Goal: Task Accomplishment & Management: Manage account settings

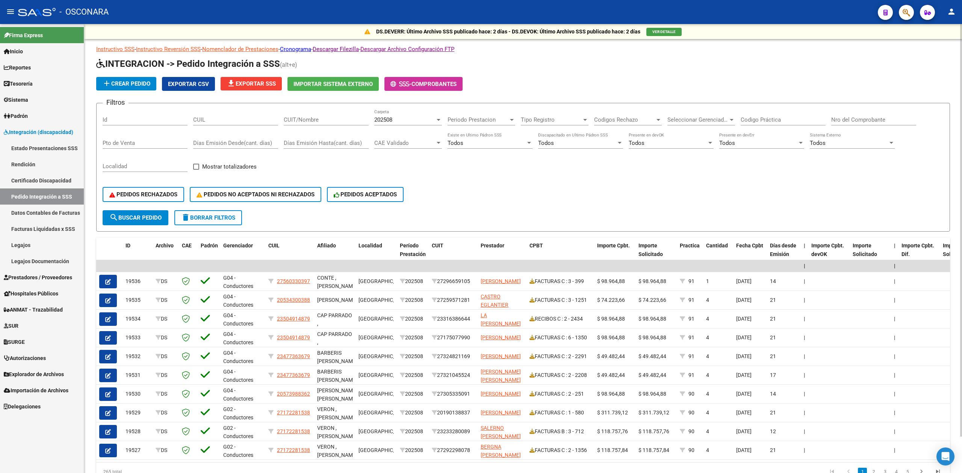
click at [684, 197] on div "PEDIDOS RECHAZADOS PEDIDOS NO ACEPTADOS NI RECHAZADOS PEDIDOS ACEPTADOS" at bounding box center [523, 195] width 841 height 32
click at [572, 175] on div "Filtros Id CUIL CUIT/Nombre 202508 Carpeta Periodo Prestacion Periodo Prestacio…" at bounding box center [523, 159] width 841 height 101
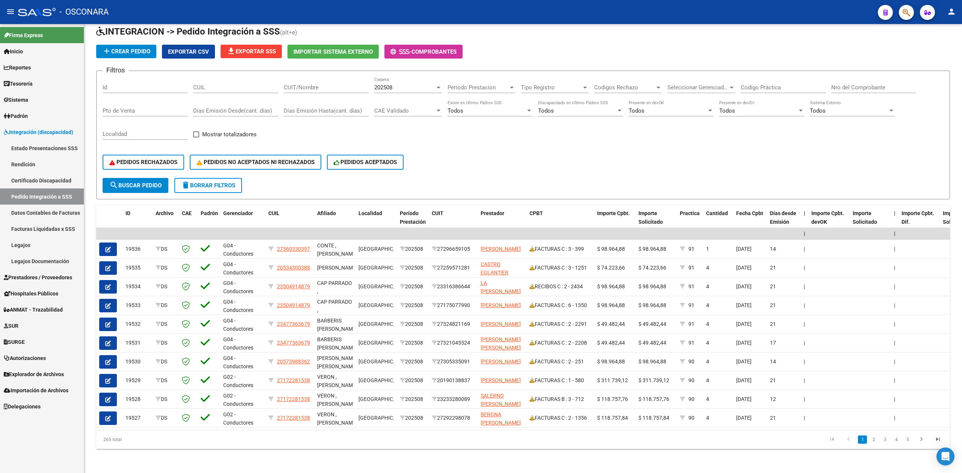
drag, startPoint x: 38, startPoint y: 274, endPoint x: 42, endPoint y: 256, distance: 18.6
click at [38, 274] on span "Prestadores / Proveedores" at bounding box center [38, 278] width 68 height 8
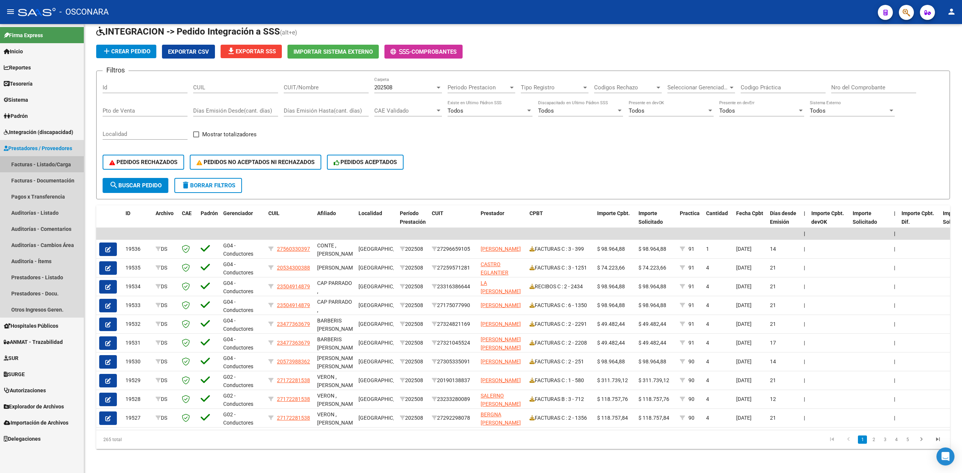
click at [50, 160] on link "Facturas - Listado/Carga" at bounding box center [42, 164] width 84 height 16
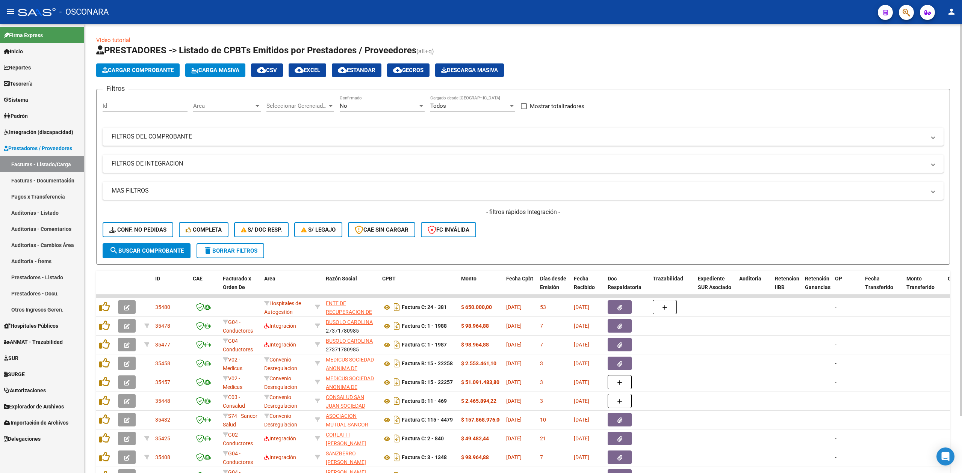
click at [550, 228] on div "- filtros rápidos Integración - Conf. no pedidas Completa S/ Doc Resp. S/ legaj…" at bounding box center [523, 225] width 841 height 35
click at [126, 107] on input "Id" at bounding box center [145, 106] width 85 height 7
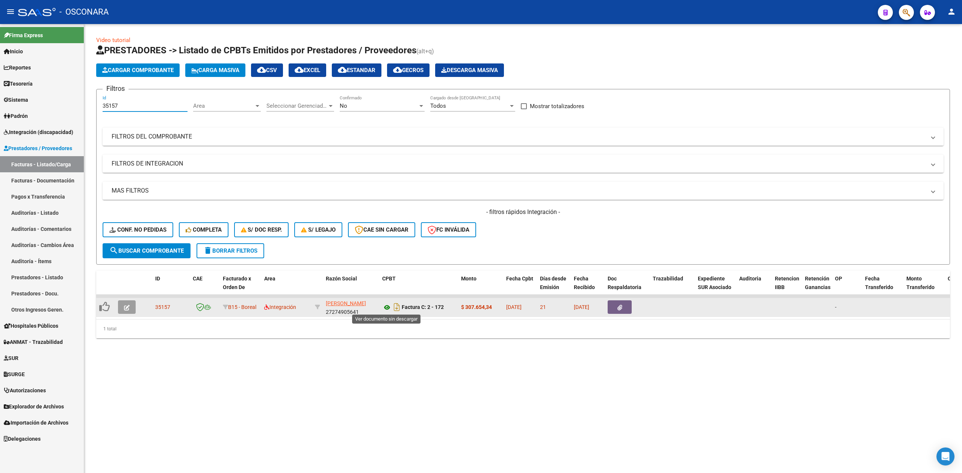
type input "35157"
click at [386, 308] on icon at bounding box center [387, 307] width 10 height 9
click at [612, 308] on button "button" at bounding box center [620, 308] width 24 height 14
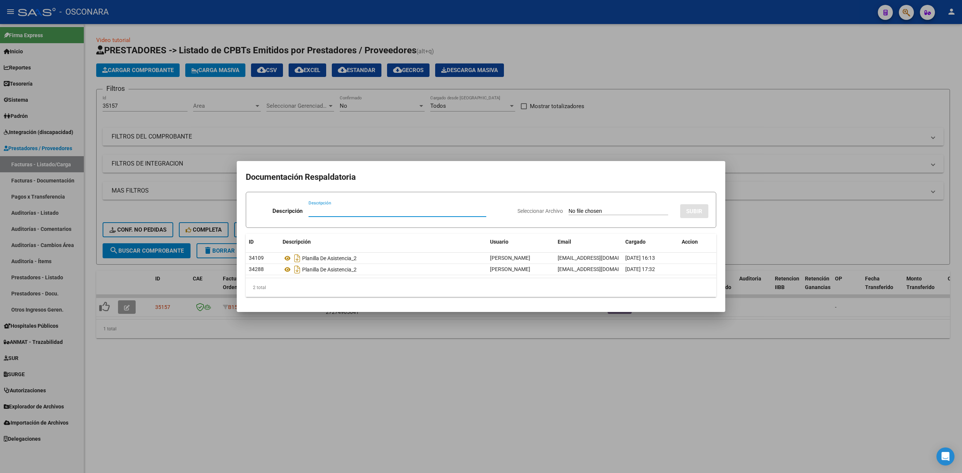
drag, startPoint x: 378, startPoint y: 364, endPoint x: 381, endPoint y: 322, distance: 42.2
click at [380, 363] on div at bounding box center [481, 236] width 962 height 473
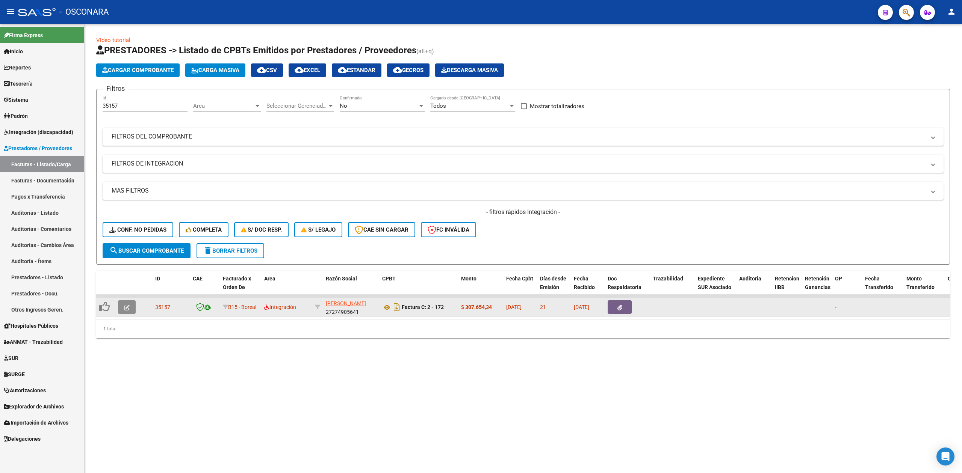
click at [125, 308] on icon "button" at bounding box center [127, 308] width 6 height 6
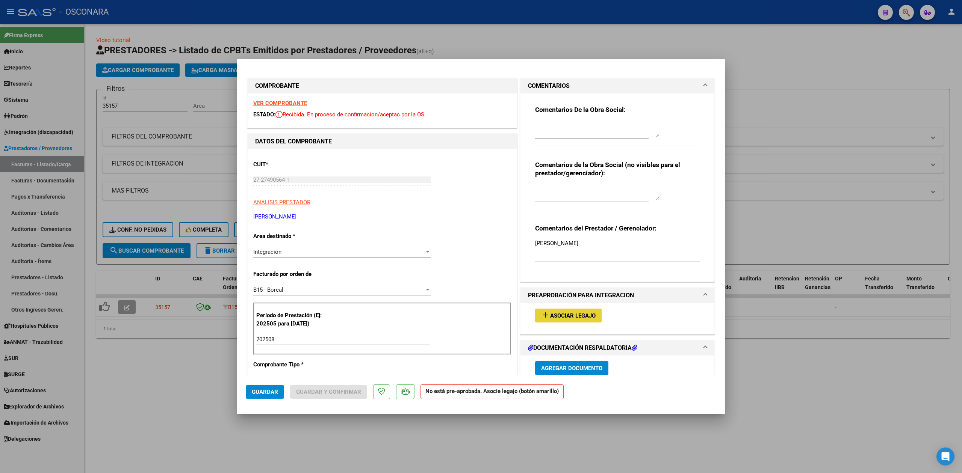
click at [563, 311] on button "add Asociar Legajo" at bounding box center [568, 316] width 67 height 14
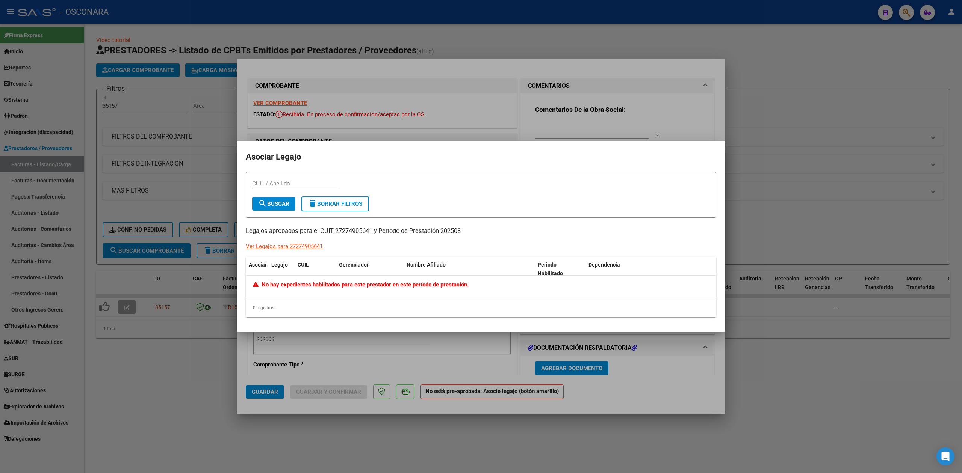
click at [572, 133] on div at bounding box center [481, 236] width 962 height 473
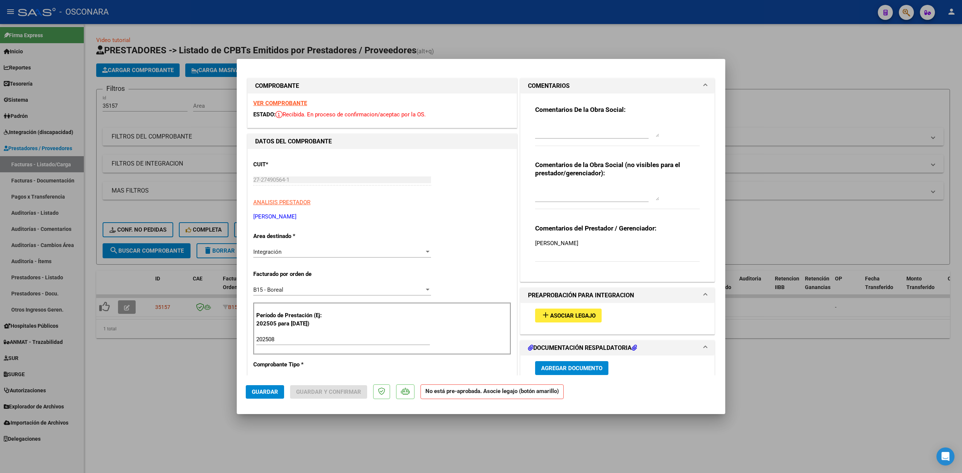
click at [559, 121] on div at bounding box center [597, 130] width 124 height 18
drag, startPoint x: 605, startPoint y: 127, endPoint x: 481, endPoint y: 133, distance: 124.1
click at [481, 133] on div "COMPROBANTE VER COMPROBANTE ESTADO: Recibida. En proceso de confirmacion/acepta…" at bounding box center [481, 426] width 470 height 698
type textarea "22/9 no tenemos legajo"
click at [262, 393] on span "Guardar" at bounding box center [265, 392] width 26 height 7
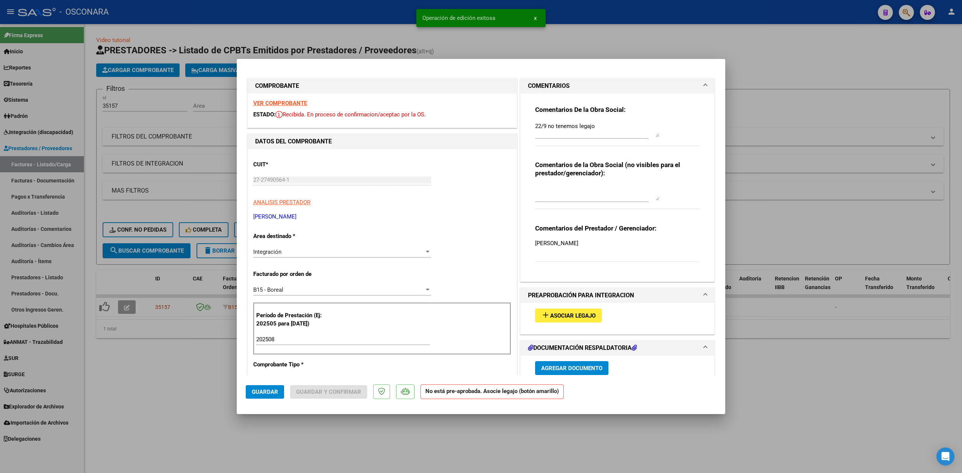
click at [182, 383] on div at bounding box center [481, 236] width 962 height 473
type input "$ 0,00"
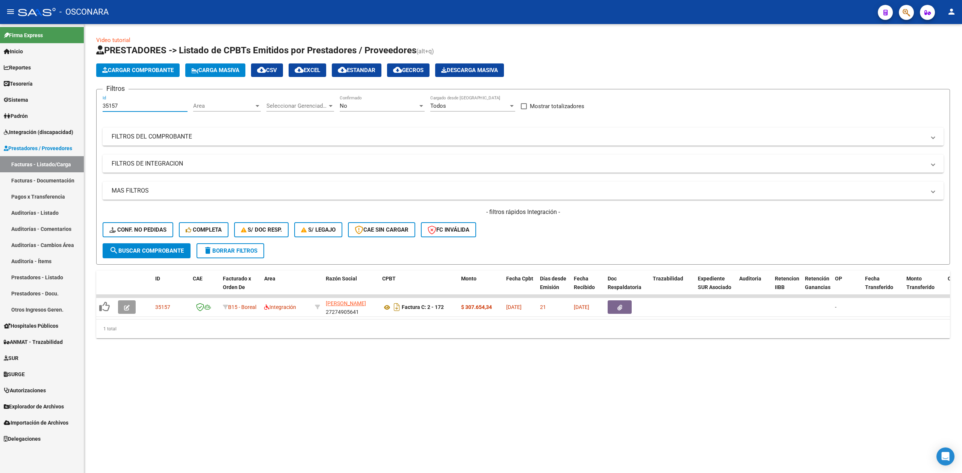
click at [123, 105] on input "35157" at bounding box center [145, 106] width 85 height 7
type input "35159"
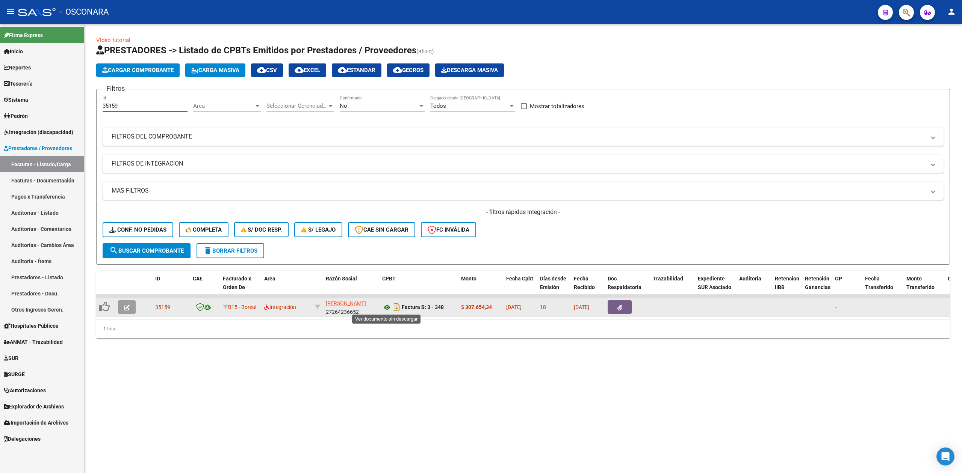
click at [387, 306] on icon at bounding box center [387, 307] width 10 height 9
click at [136, 311] on div at bounding box center [128, 308] width 20 height 14
click at [131, 306] on button "button" at bounding box center [127, 308] width 18 height 14
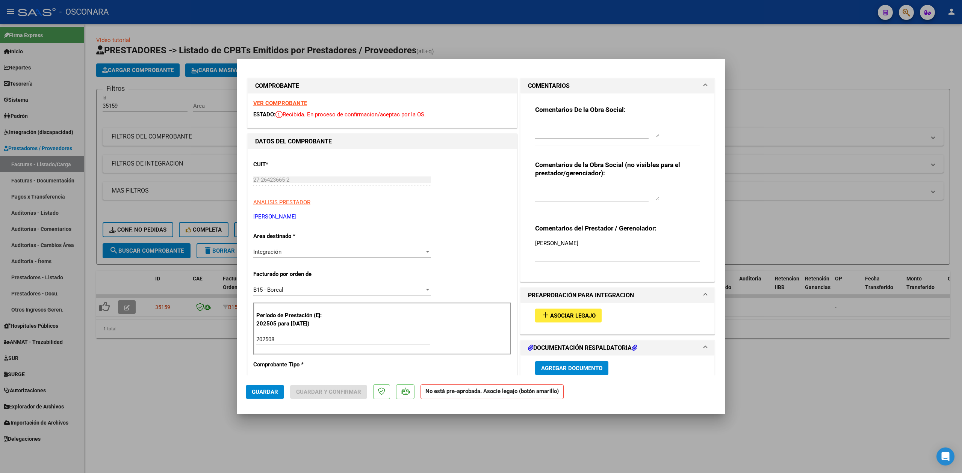
click at [569, 312] on button "add Asociar Legajo" at bounding box center [568, 316] width 67 height 14
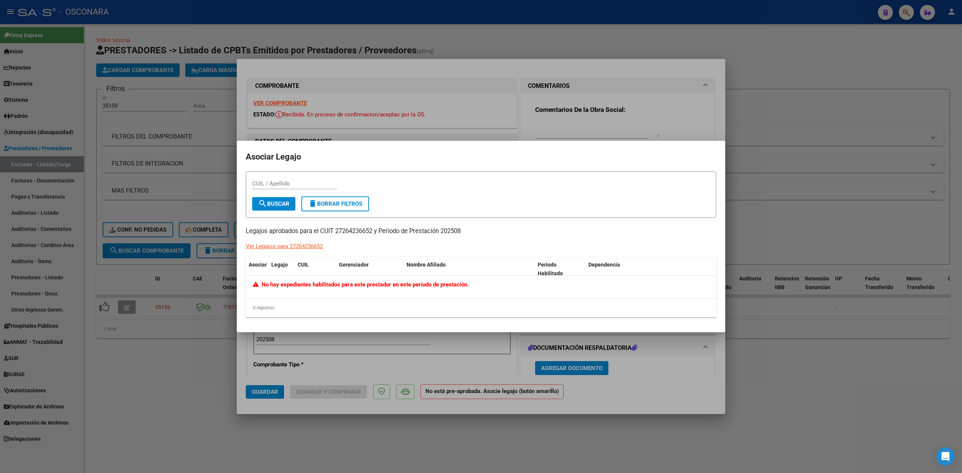
click at [551, 122] on div at bounding box center [481, 236] width 962 height 473
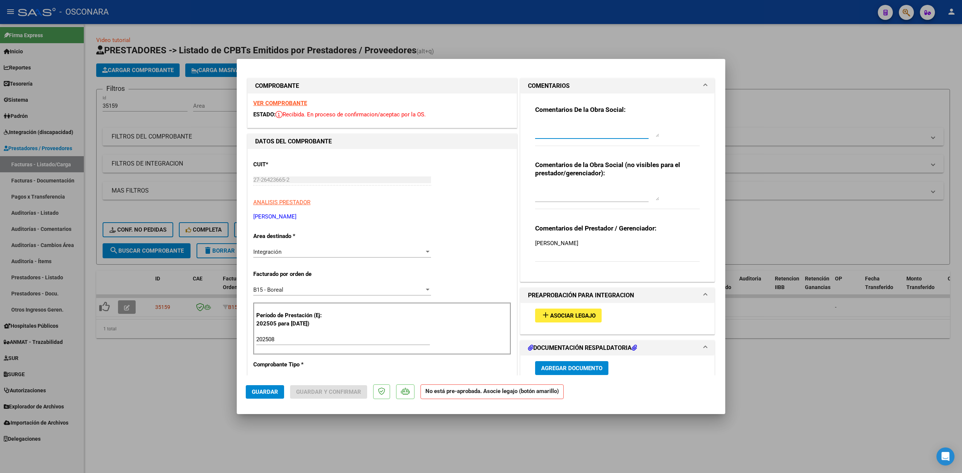
click at [553, 133] on textarea at bounding box center [597, 129] width 124 height 15
paste textarea "22/9 no tenemos legajo"
type textarea "22/9 no tenemos legajo"
click at [263, 396] on button "Guardar" at bounding box center [265, 393] width 38 height 14
click at [189, 364] on div at bounding box center [481, 236] width 962 height 473
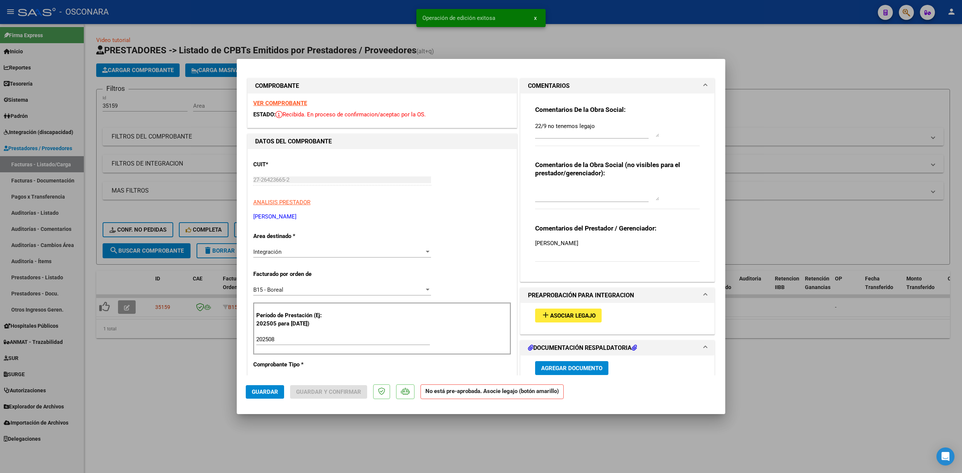
type input "$ 0,00"
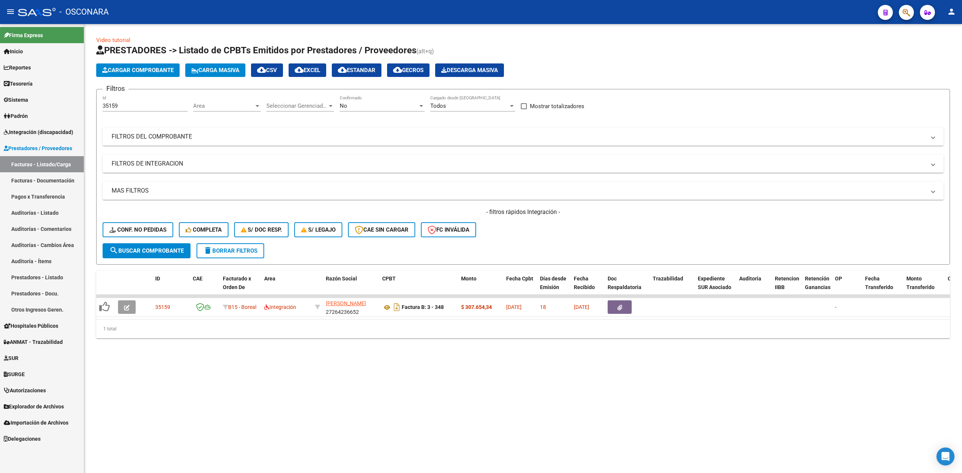
click at [145, 104] on input "35159" at bounding box center [145, 106] width 85 height 7
type input "35161"
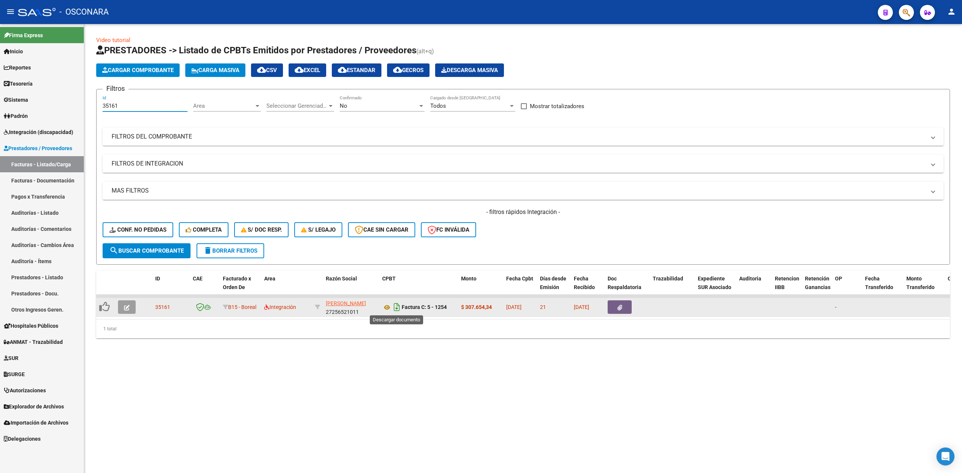
click at [392, 307] on icon "Descargar documento" at bounding box center [397, 307] width 10 height 12
drag, startPoint x: 386, startPoint y: 304, endPoint x: 387, endPoint y: 299, distance: 4.9
click at [386, 304] on icon at bounding box center [387, 307] width 10 height 9
click at [128, 305] on icon "button" at bounding box center [127, 308] width 6 height 6
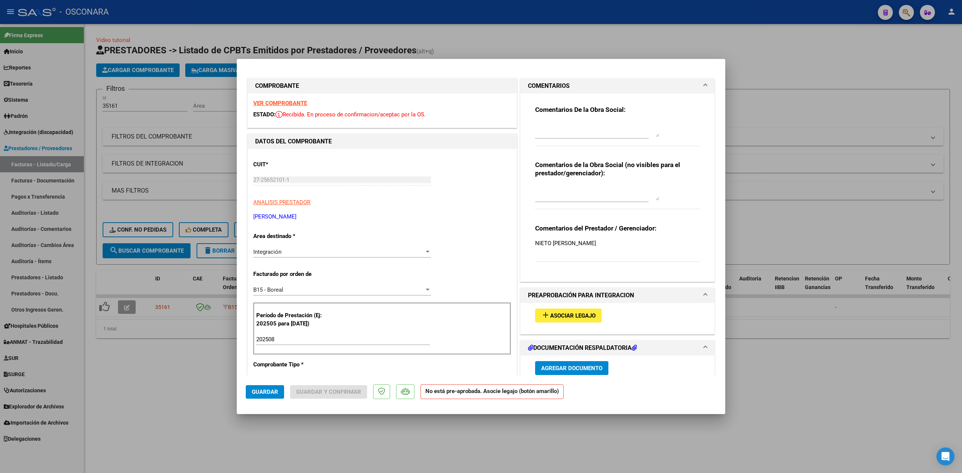
click at [563, 313] on span "Asociar Legajo" at bounding box center [572, 316] width 45 height 7
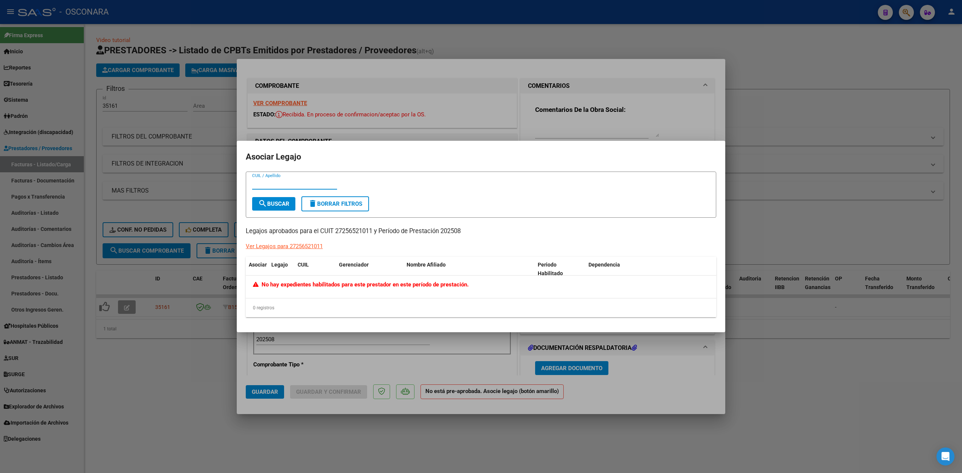
click at [549, 86] on div at bounding box center [481, 236] width 962 height 473
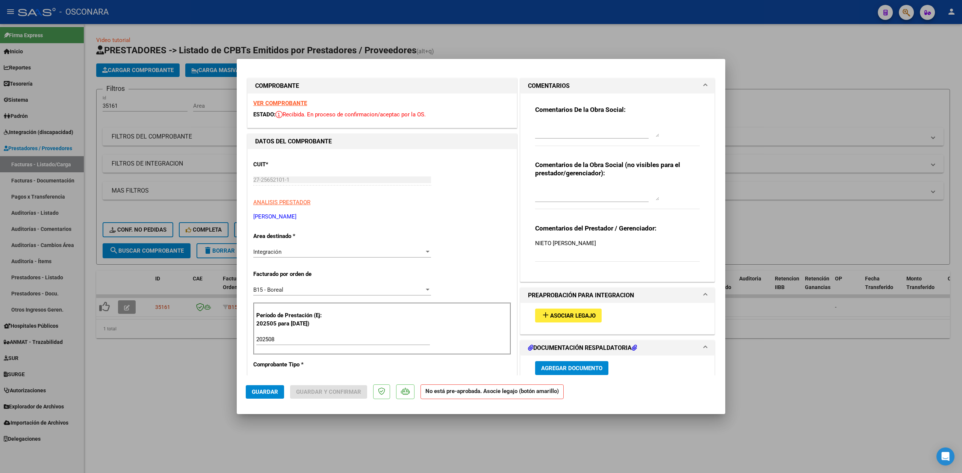
click at [550, 122] on textarea at bounding box center [597, 129] width 124 height 15
paste textarea "22/9 no tenemos legajo"
type textarea "22/9 no tenemos legajo"
click at [265, 393] on span "Guardar" at bounding box center [265, 392] width 26 height 7
click at [205, 386] on div at bounding box center [481, 236] width 962 height 473
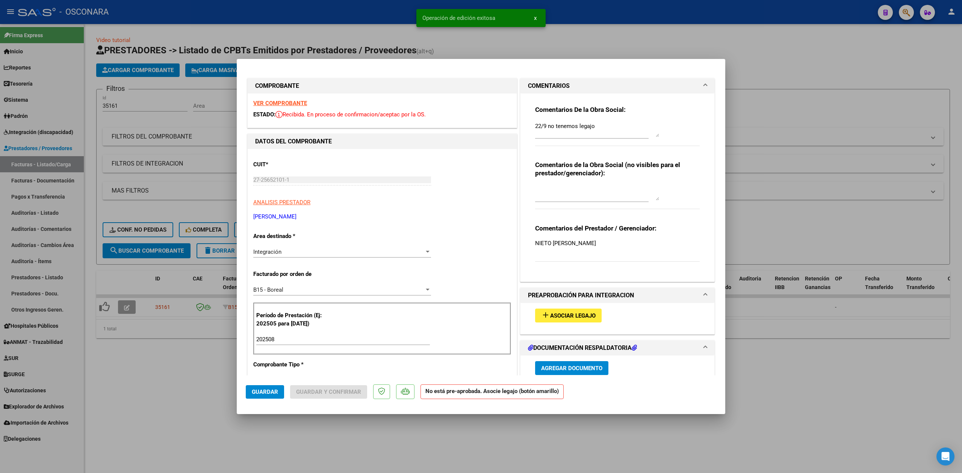
type input "$ 0,00"
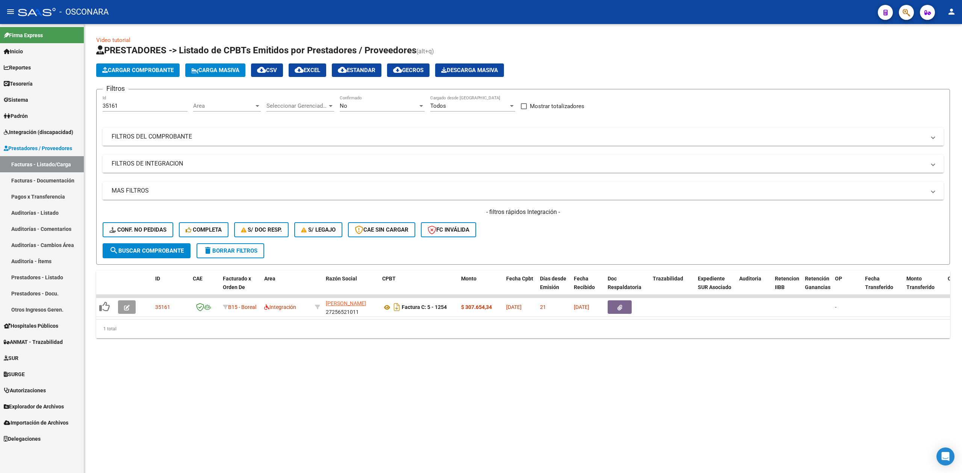
click at [126, 101] on div "35161 Id" at bounding box center [145, 103] width 85 height 16
type input "35171"
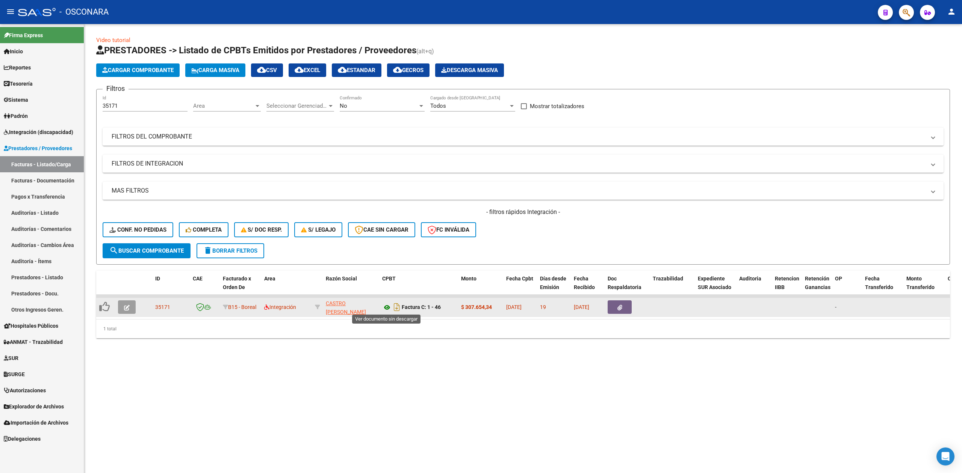
click at [387, 307] on icon at bounding box center [387, 307] width 10 height 9
click at [127, 308] on icon "button" at bounding box center [127, 308] width 6 height 6
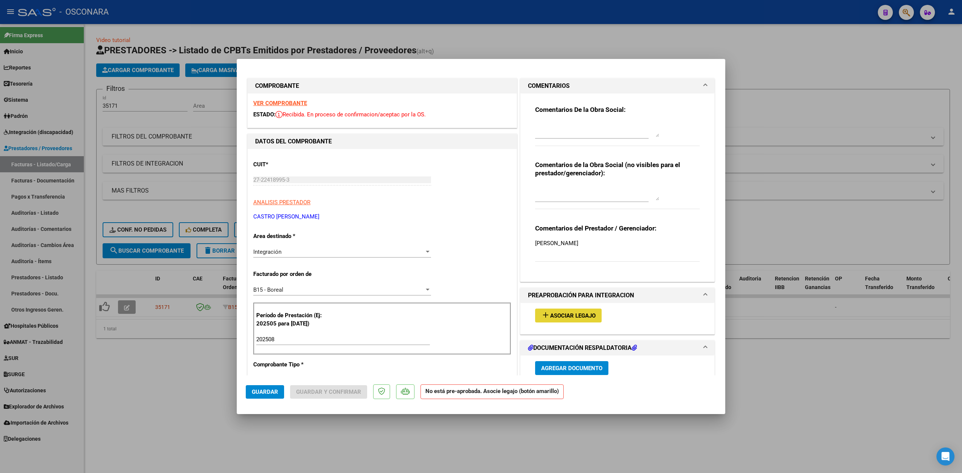
click at [561, 313] on span "Asociar Legajo" at bounding box center [572, 316] width 45 height 7
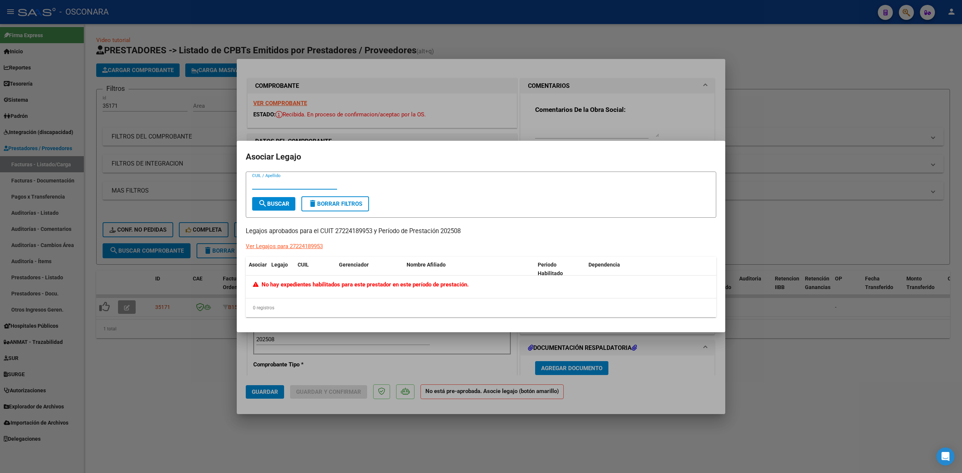
click at [593, 92] on div at bounding box center [481, 236] width 962 height 473
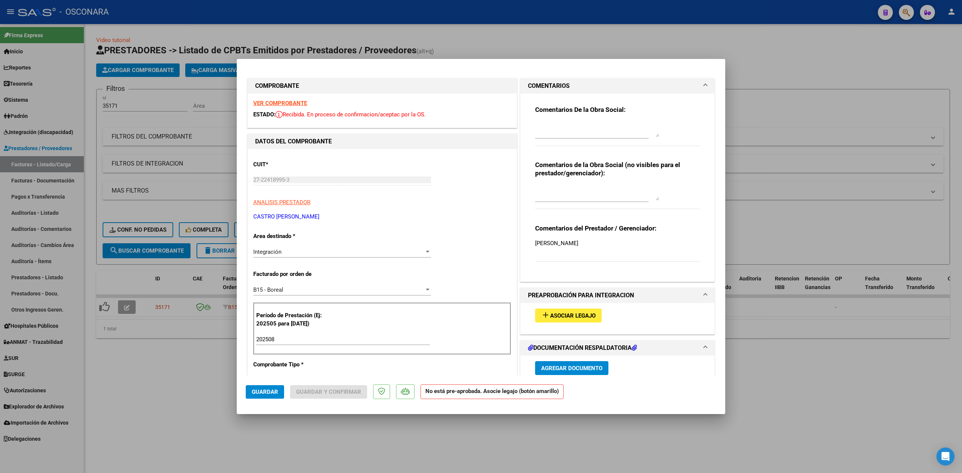
click at [578, 129] on textarea at bounding box center [597, 129] width 124 height 15
paste textarea "22/9 no tenemos legajo"
type textarea "22/9 no tenemos legajo"
click at [264, 391] on span "Guardar" at bounding box center [265, 392] width 26 height 7
click at [179, 360] on div at bounding box center [481, 236] width 962 height 473
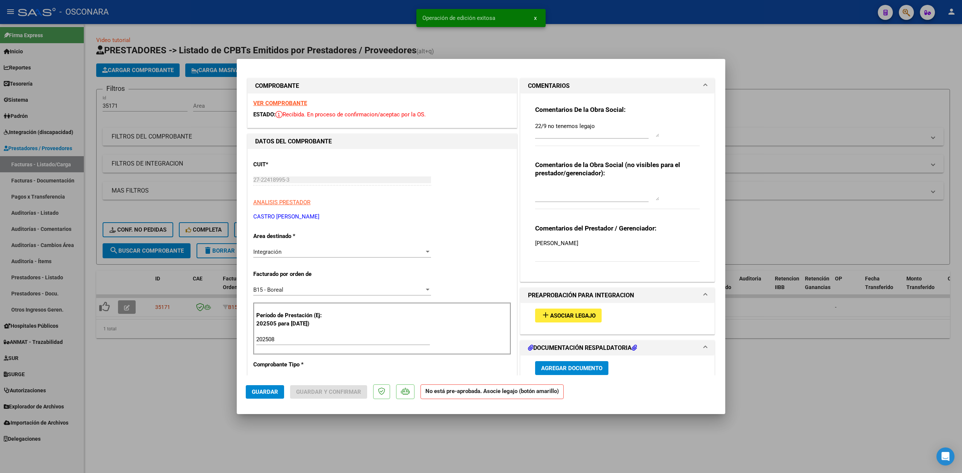
type input "$ 0,00"
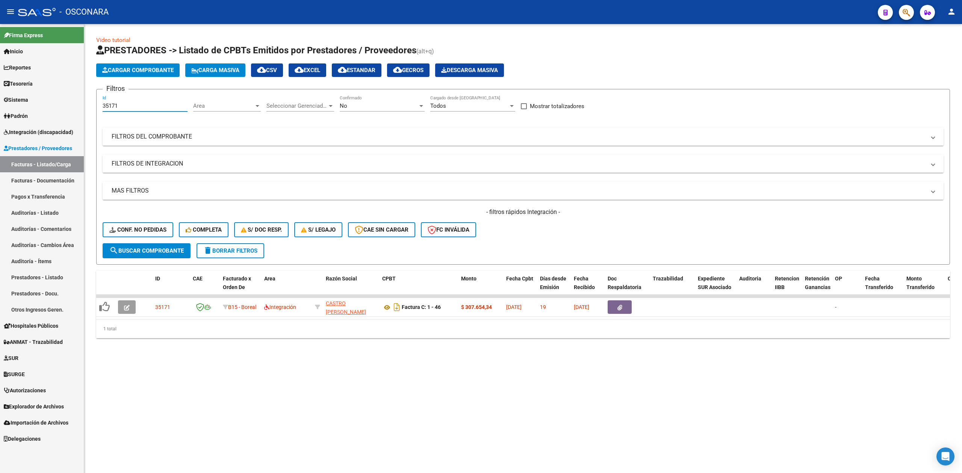
drag, startPoint x: 113, startPoint y: 104, endPoint x: 187, endPoint y: 101, distance: 73.7
click at [187, 101] on div "35171 Id" at bounding box center [145, 103] width 85 height 16
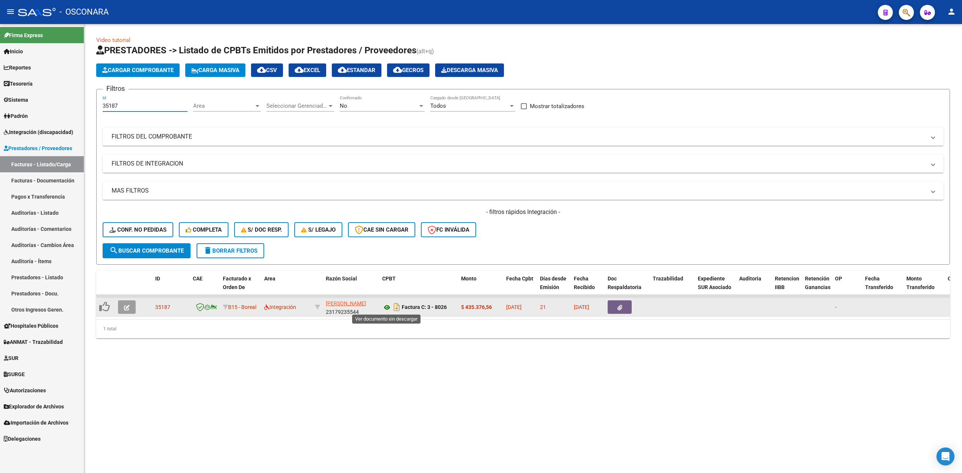
type input "35187"
click at [382, 304] on icon at bounding box center [387, 307] width 10 height 9
click at [128, 305] on icon "button" at bounding box center [127, 308] width 6 height 6
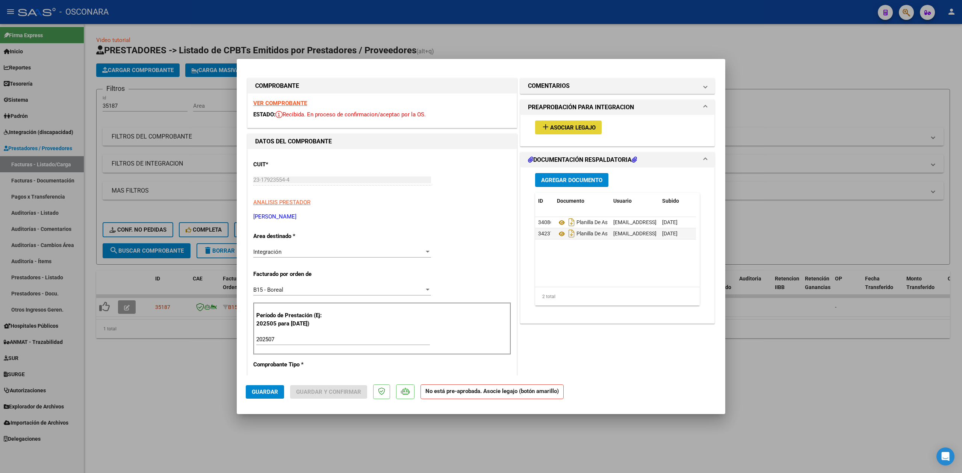
click at [569, 127] on span "Asociar Legajo" at bounding box center [572, 127] width 45 height 7
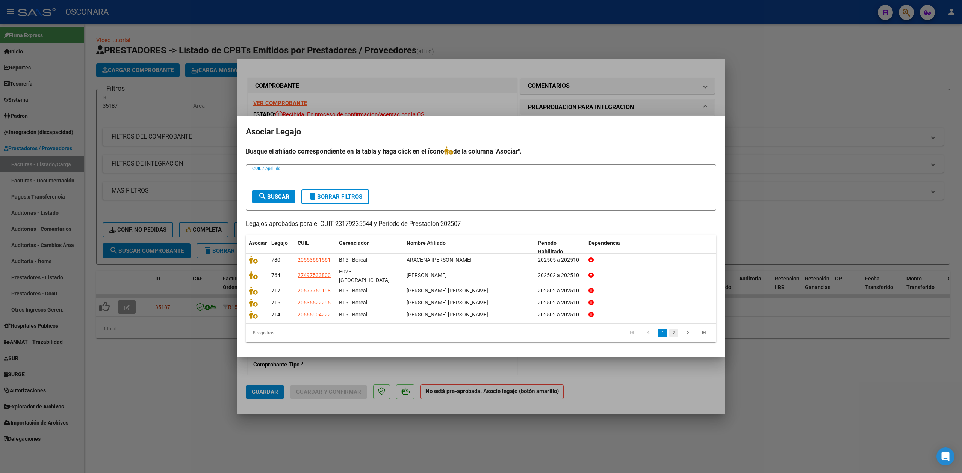
click at [669, 329] on link "2" at bounding box center [673, 333] width 9 height 8
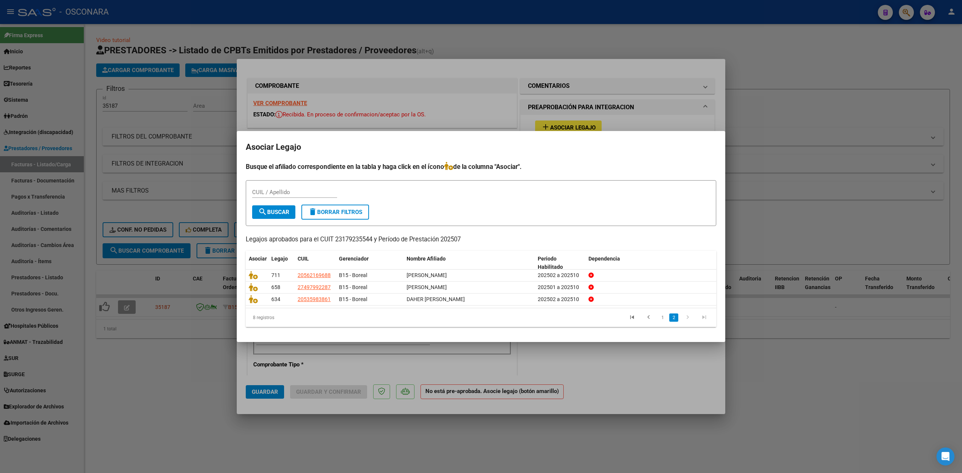
click at [561, 107] on div at bounding box center [481, 236] width 962 height 473
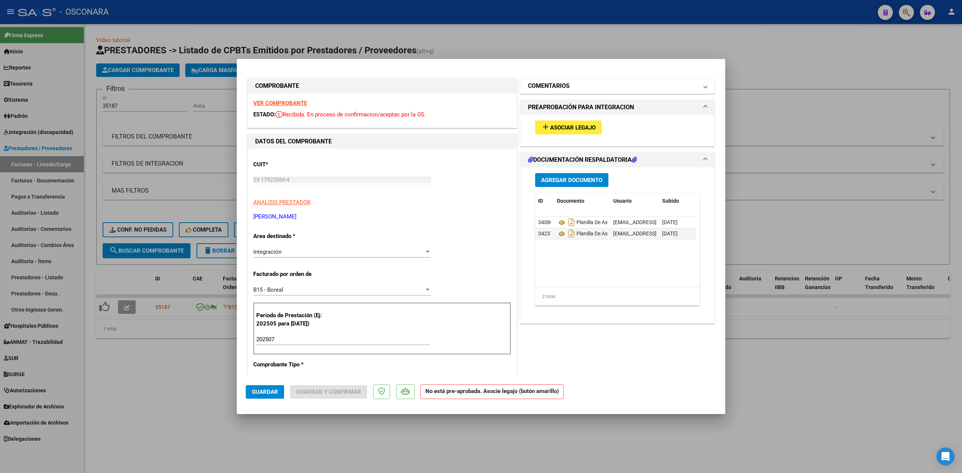
click at [565, 89] on h1 "COMENTARIOS" at bounding box center [549, 86] width 42 height 9
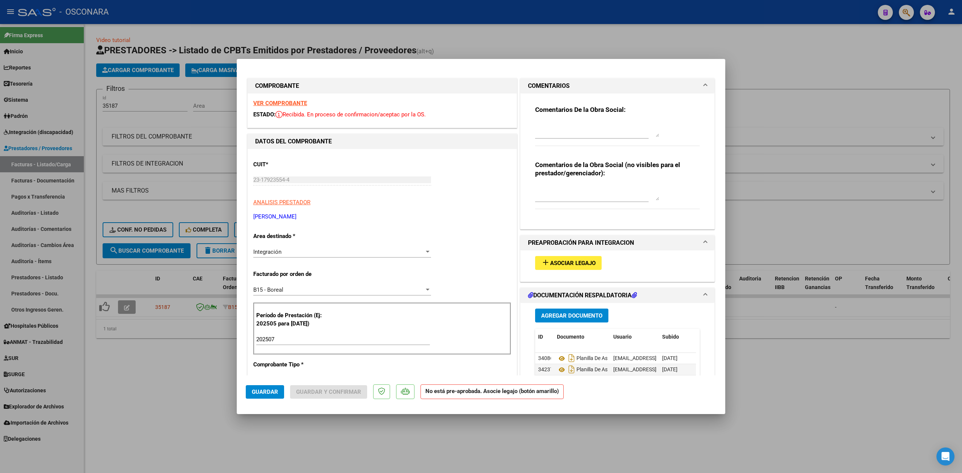
click at [555, 141] on div at bounding box center [591, 133] width 113 height 25
click at [561, 124] on textarea at bounding box center [597, 129] width 124 height 15
paste textarea "22/9 no tenemos legajo"
type textarea "22/9 no tenemos legajo"
click at [263, 392] on span "Guardar" at bounding box center [265, 392] width 26 height 7
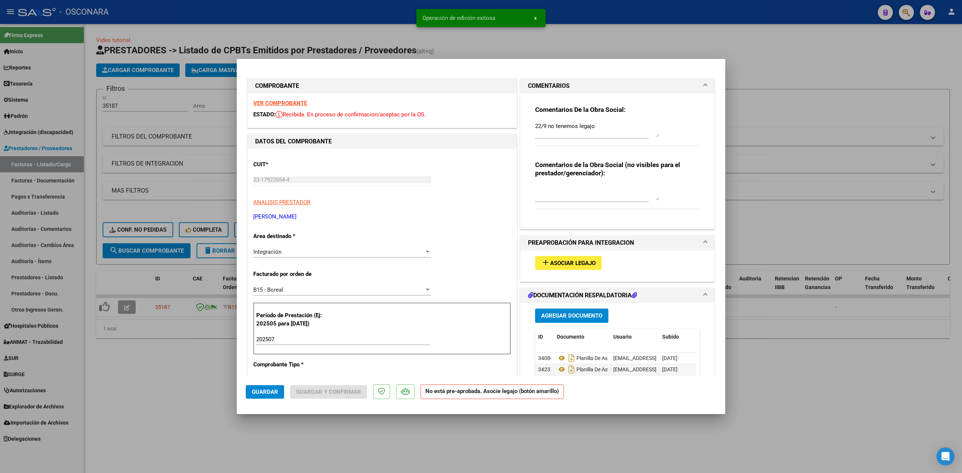
click at [210, 358] on div at bounding box center [481, 236] width 962 height 473
type input "$ 0,00"
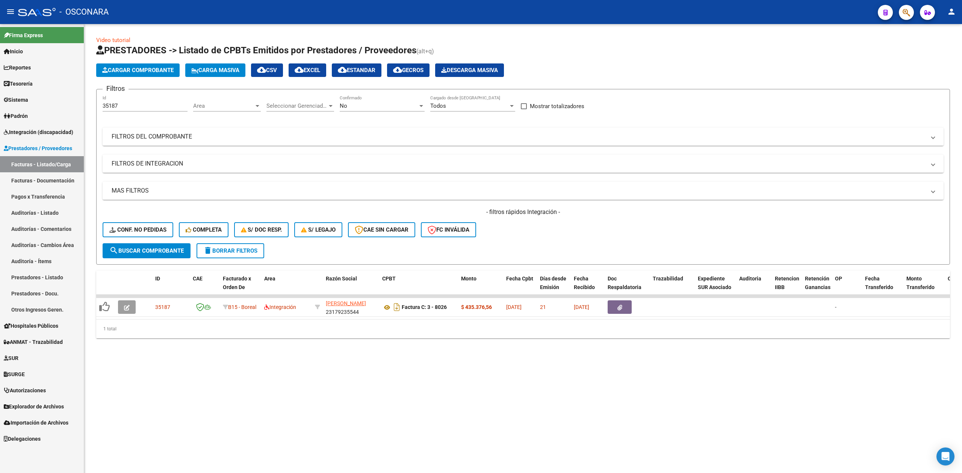
click at [146, 100] on div "35187 Id" at bounding box center [145, 103] width 85 height 16
type input "35189"
type input "3"
type input "35189"
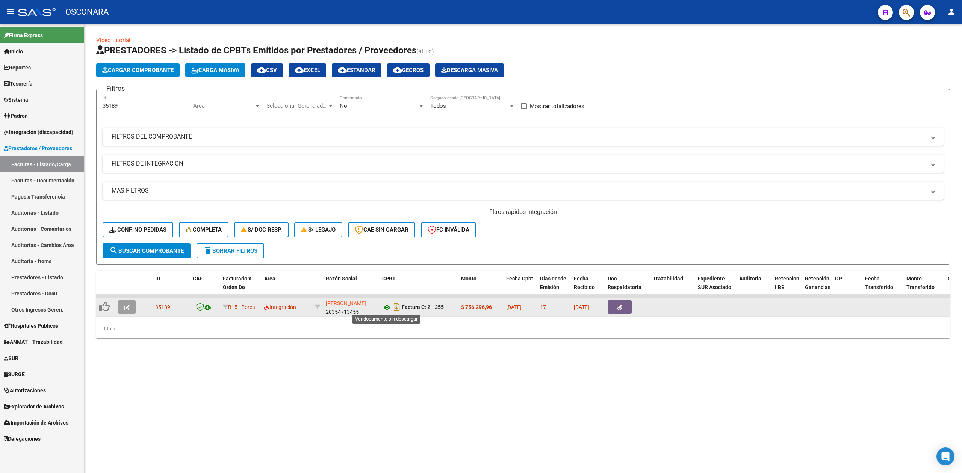
click at [385, 307] on icon at bounding box center [387, 307] width 10 height 9
click at [118, 301] on button "button" at bounding box center [127, 308] width 18 height 14
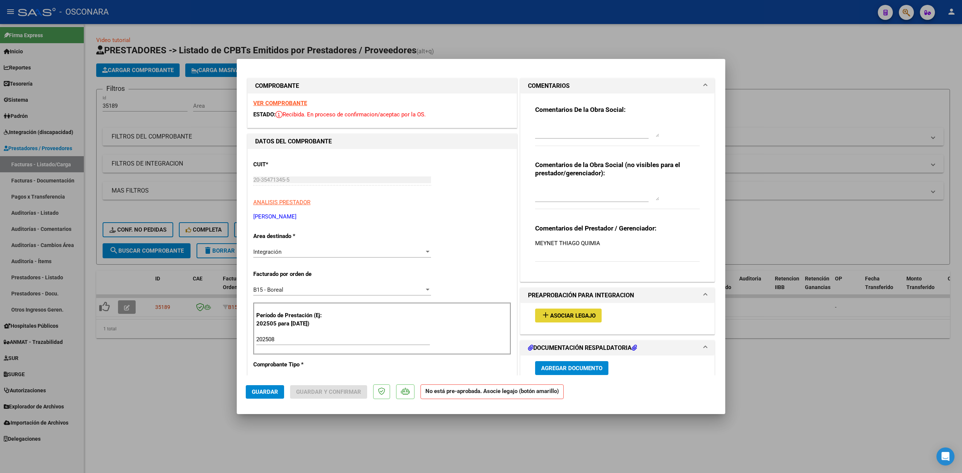
click at [552, 316] on span "Asociar Legajo" at bounding box center [572, 316] width 45 height 7
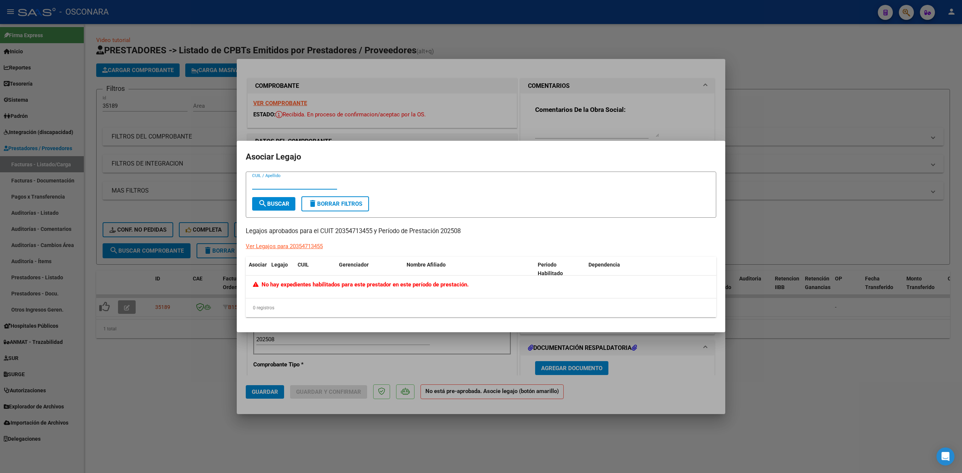
click at [543, 104] on div at bounding box center [481, 236] width 962 height 473
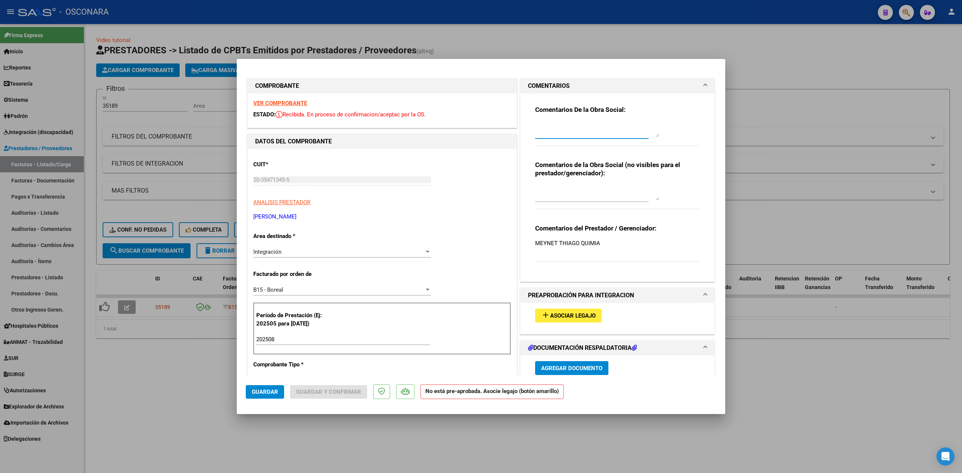
click at [546, 128] on textarea at bounding box center [597, 129] width 124 height 15
paste textarea "22/9 no tenemos legajo"
type textarea "22/9 no tenemos legajo"
click at [265, 395] on span "Guardar" at bounding box center [265, 392] width 26 height 7
click at [137, 108] on div at bounding box center [481, 236] width 962 height 473
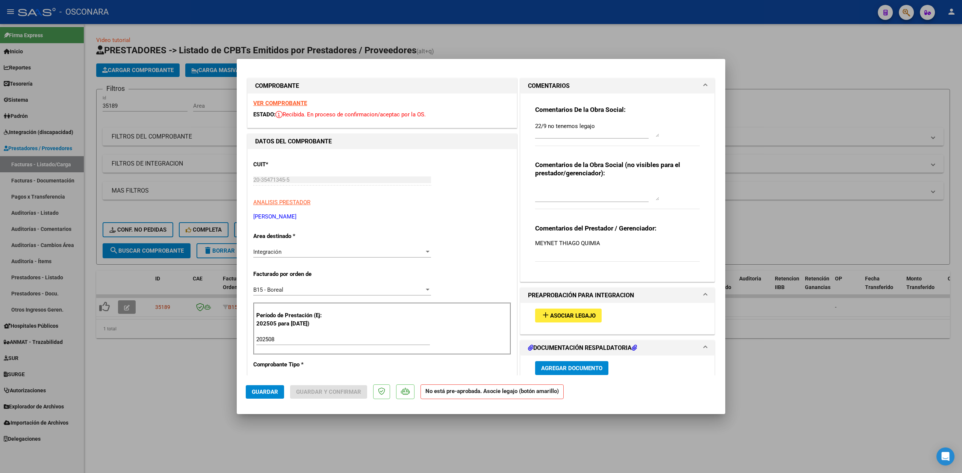
type input "$ 0,00"
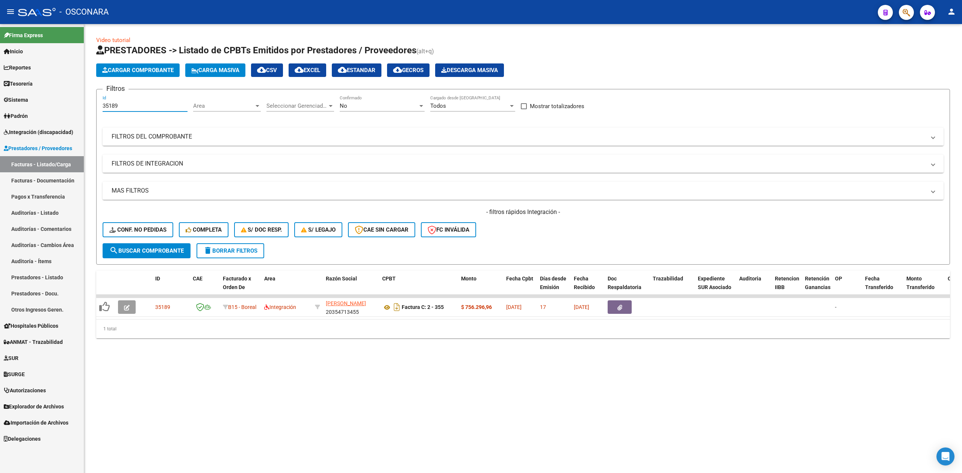
drag, startPoint x: 110, startPoint y: 108, endPoint x: 179, endPoint y: 107, distance: 69.1
click at [179, 107] on input "35189" at bounding box center [145, 106] width 85 height 7
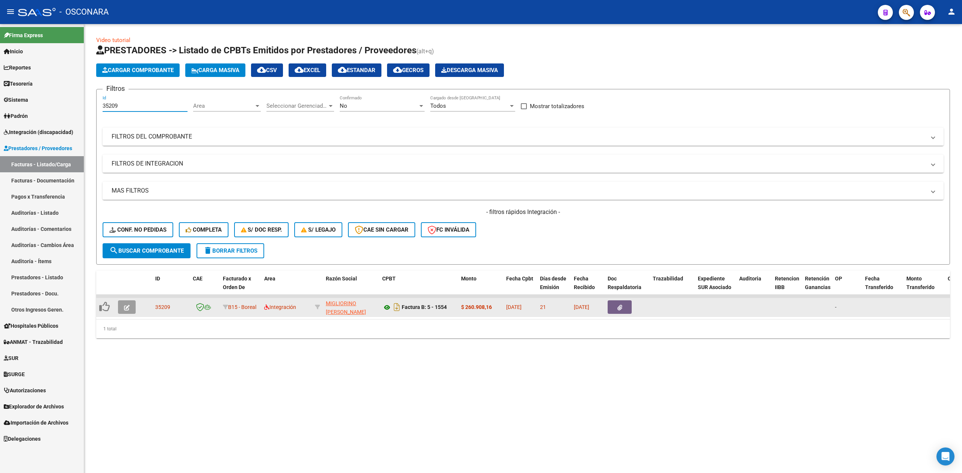
type input "35209"
click at [386, 306] on icon at bounding box center [387, 307] width 10 height 9
click at [127, 307] on icon "button" at bounding box center [127, 308] width 6 height 6
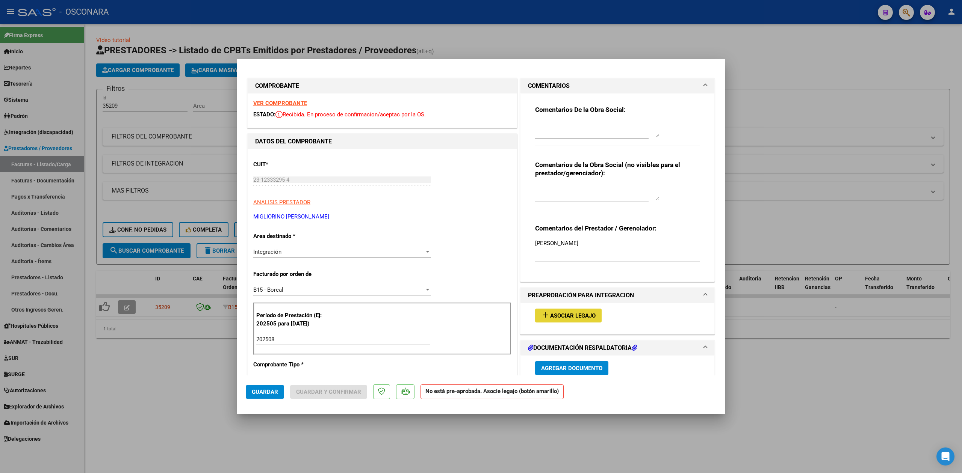
click at [562, 314] on span "Asociar Legajo" at bounding box center [572, 316] width 45 height 7
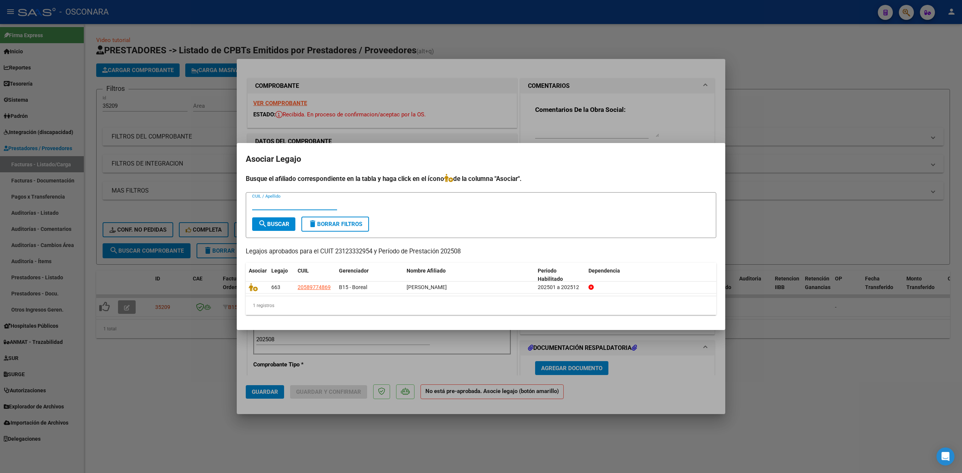
click at [571, 127] on div at bounding box center [481, 236] width 962 height 473
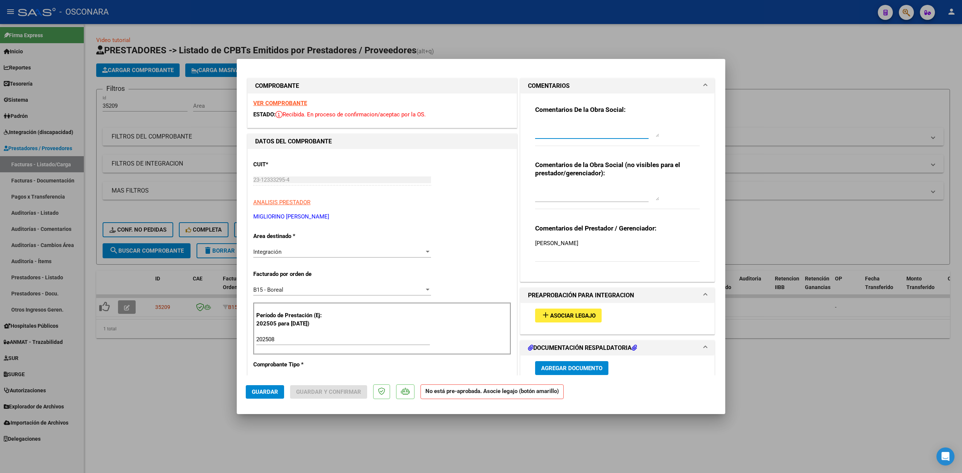
click at [569, 132] on textarea at bounding box center [597, 129] width 124 height 15
paste textarea "22/9 no tenemos legajo"
type textarea "22/9 no tenemos legajo"
click at [272, 387] on button "Guardar" at bounding box center [265, 393] width 38 height 14
click at [144, 104] on div at bounding box center [481, 236] width 962 height 473
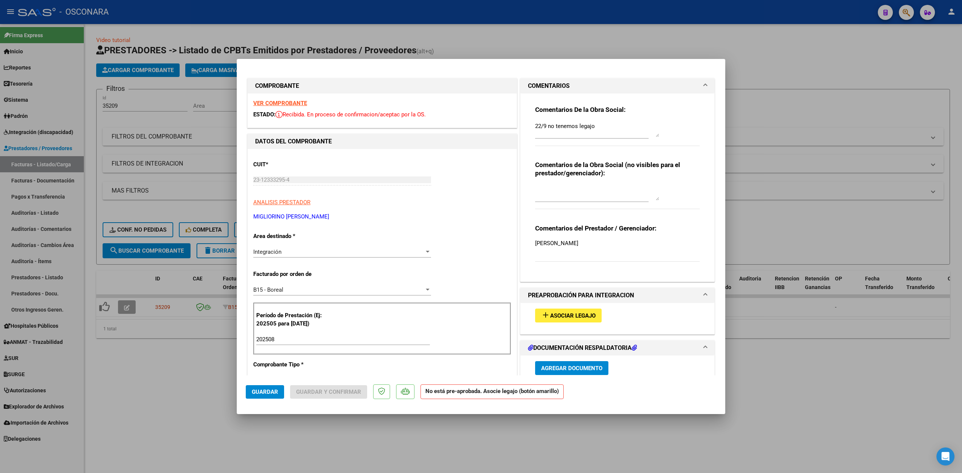
type input "$ 0,00"
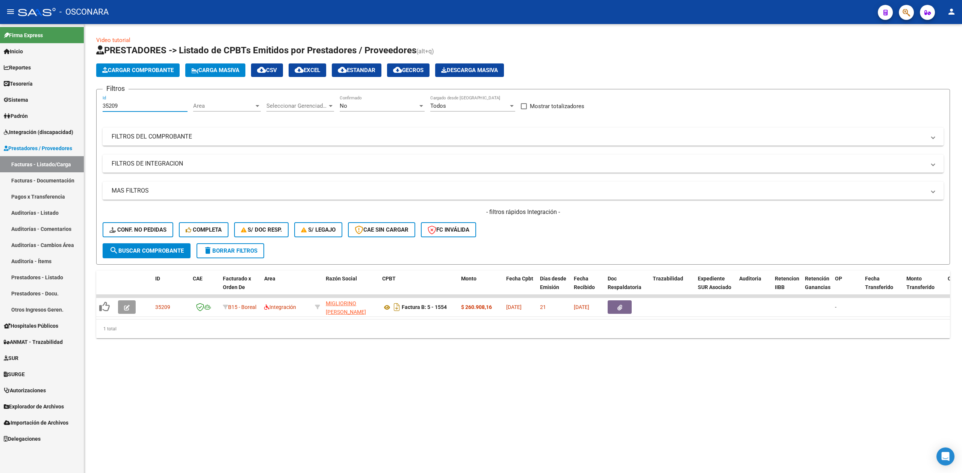
click at [134, 103] on input "35209" at bounding box center [145, 106] width 85 height 7
type input "35213"
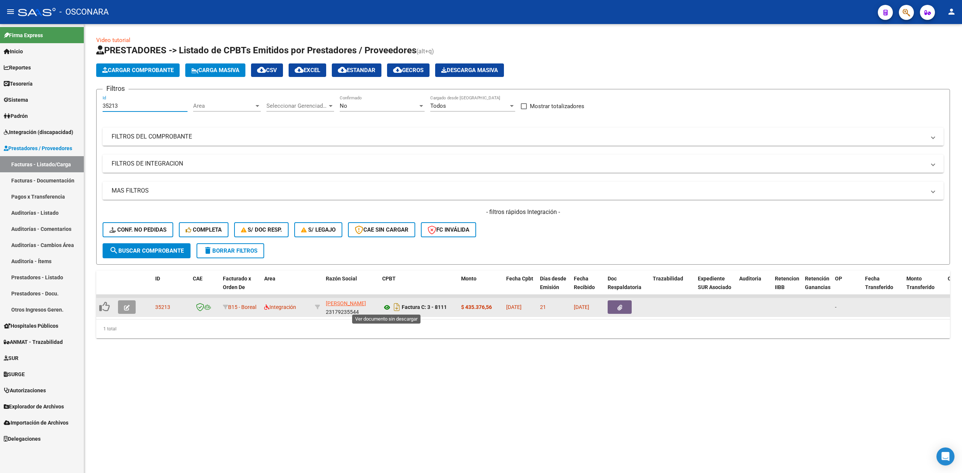
click at [387, 307] on icon at bounding box center [387, 307] width 10 height 9
click at [127, 305] on icon "button" at bounding box center [127, 308] width 6 height 6
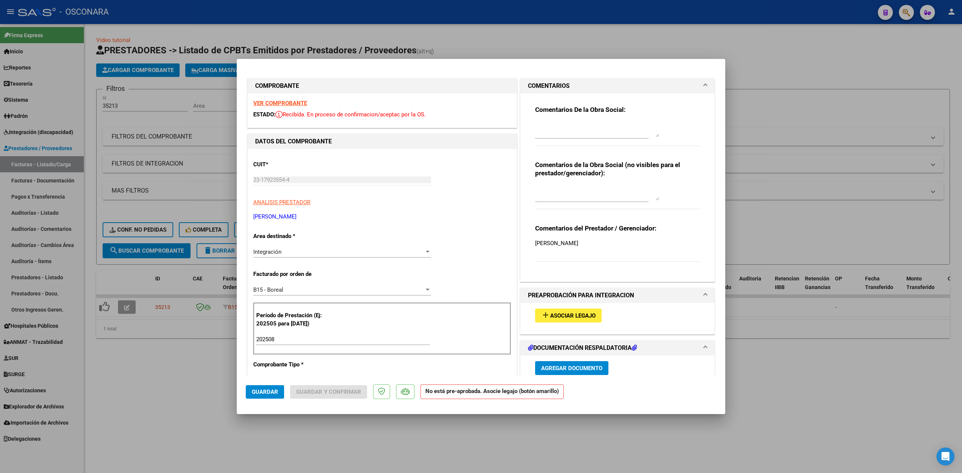
click at [567, 317] on span "Asociar Legajo" at bounding box center [572, 316] width 45 height 7
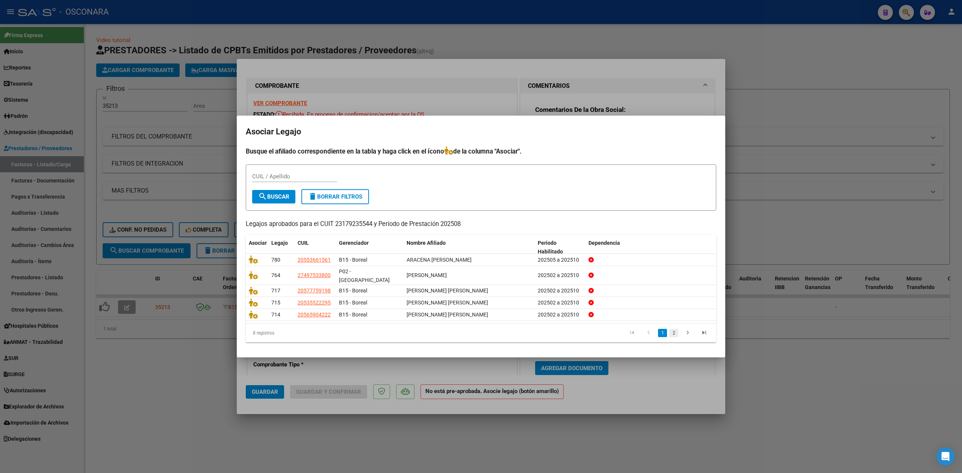
click at [673, 330] on link "2" at bounding box center [673, 333] width 9 height 8
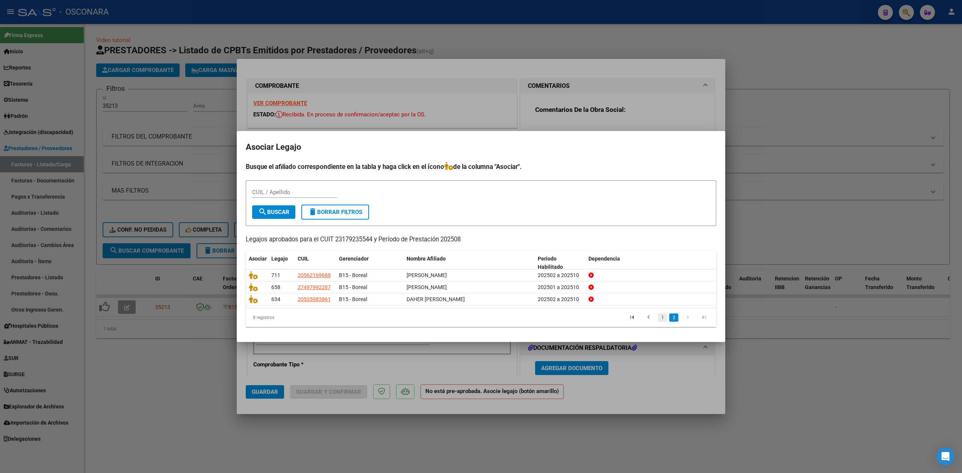
click at [662, 318] on link "1" at bounding box center [662, 318] width 9 height 8
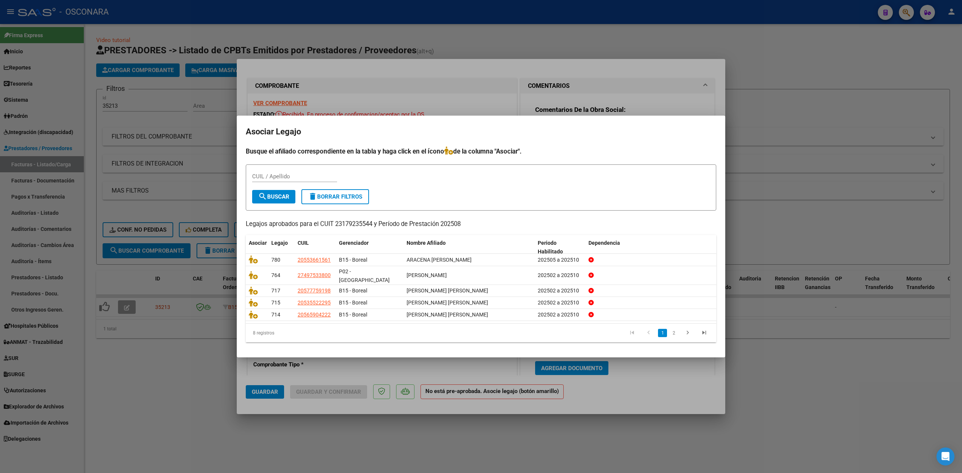
click at [563, 95] on div at bounding box center [481, 236] width 962 height 473
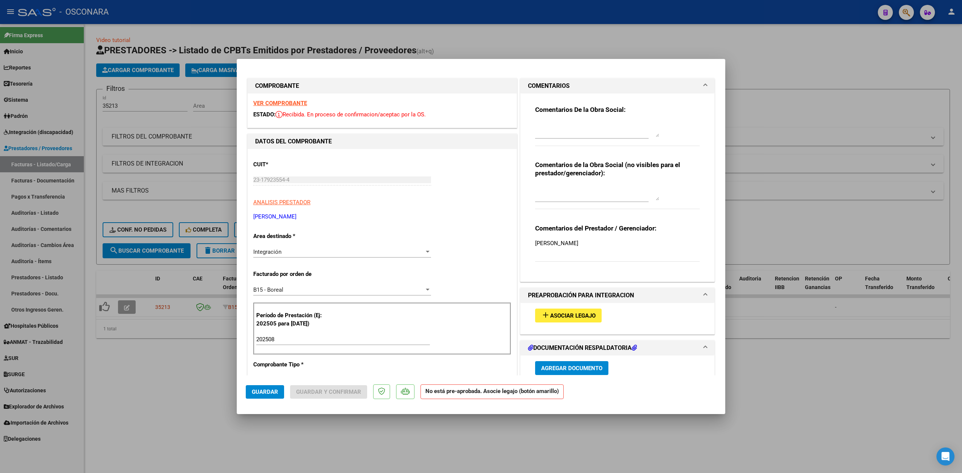
click at [559, 131] on textarea at bounding box center [597, 129] width 124 height 15
paste textarea "22/9 no tenemos legajo"
type textarea "22/9 no tenemos legajo"
click at [271, 391] on span "Guardar" at bounding box center [265, 392] width 26 height 7
click at [190, 373] on div at bounding box center [481, 236] width 962 height 473
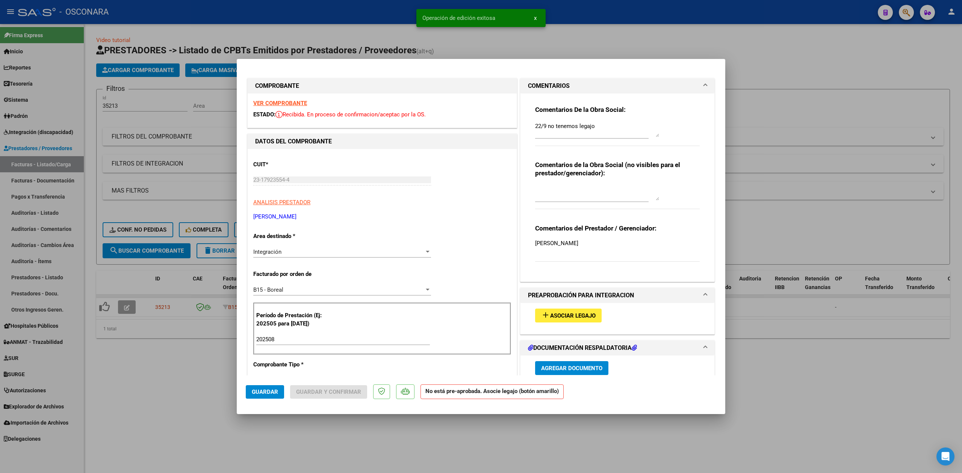
type input "$ 0,00"
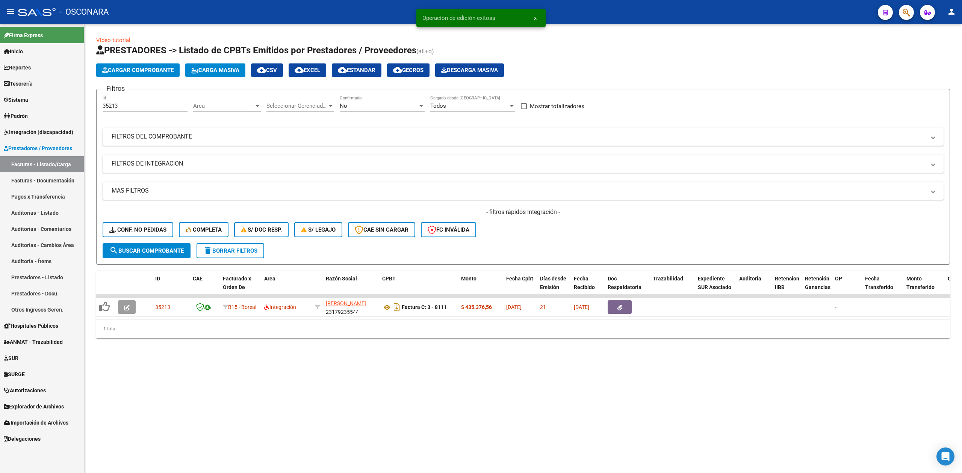
click at [154, 107] on input "35213" at bounding box center [145, 106] width 85 height 7
type input "35214"
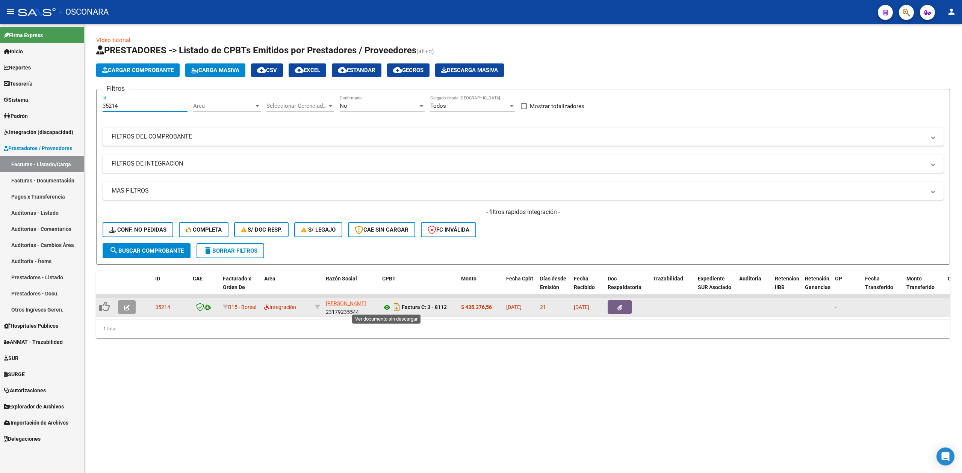
click at [386, 305] on icon at bounding box center [387, 307] width 10 height 9
click at [131, 310] on button "button" at bounding box center [127, 308] width 18 height 14
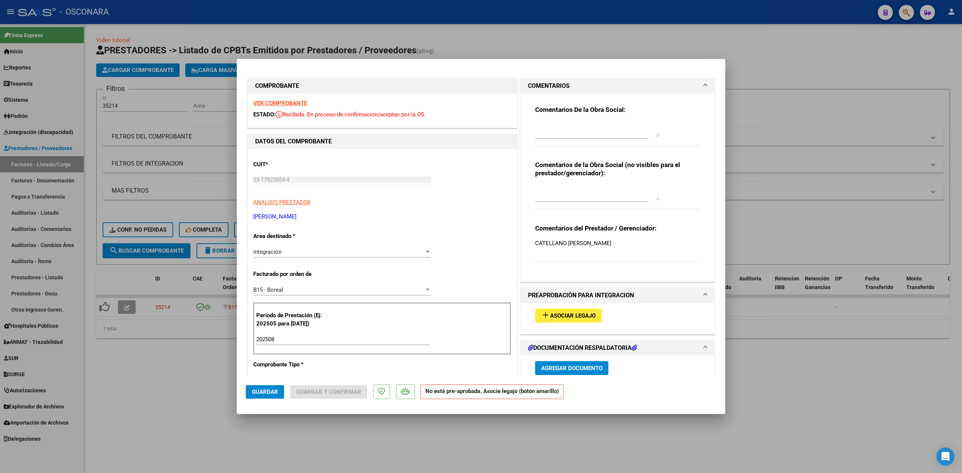
click at [575, 319] on span "Asociar Legajo" at bounding box center [572, 316] width 45 height 7
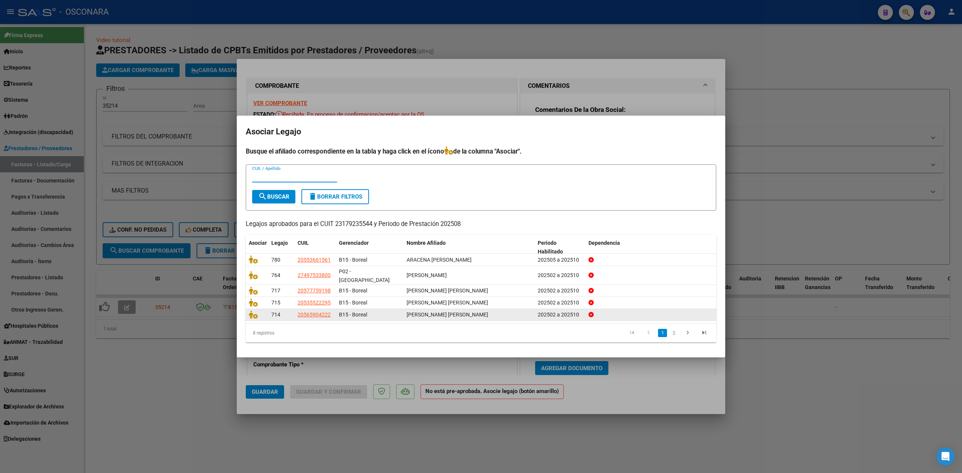
drag, startPoint x: 674, startPoint y: 328, endPoint x: 669, endPoint y: 328, distance: 4.9
click at [674, 329] on link "2" at bounding box center [673, 333] width 9 height 8
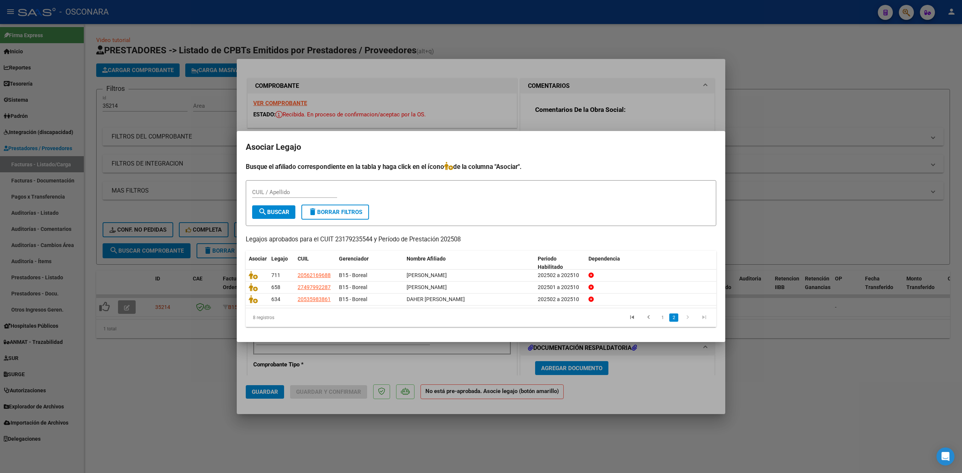
click at [549, 129] on div at bounding box center [481, 236] width 962 height 473
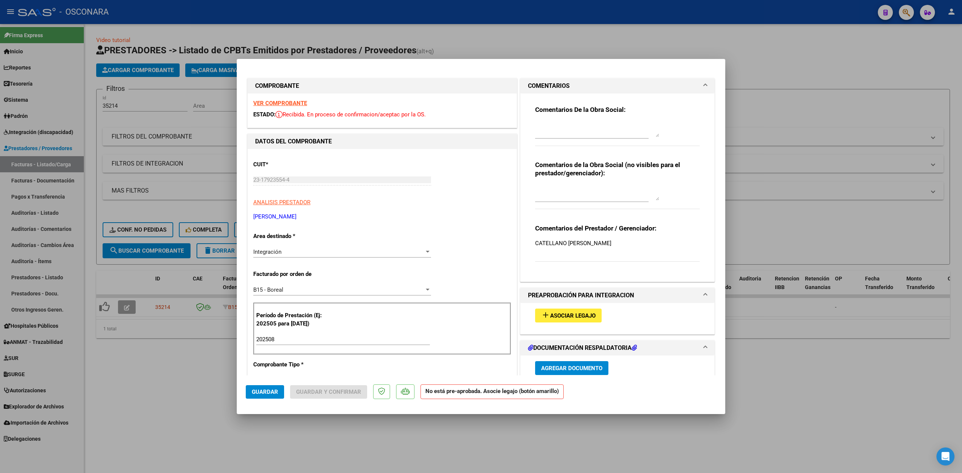
click at [549, 127] on textarea at bounding box center [597, 129] width 124 height 15
paste textarea "22/9 no tenemos legajo"
type textarea "22/9 no tenemos legajo"
click at [271, 395] on span "Guardar" at bounding box center [265, 392] width 26 height 7
click at [178, 346] on div at bounding box center [481, 236] width 962 height 473
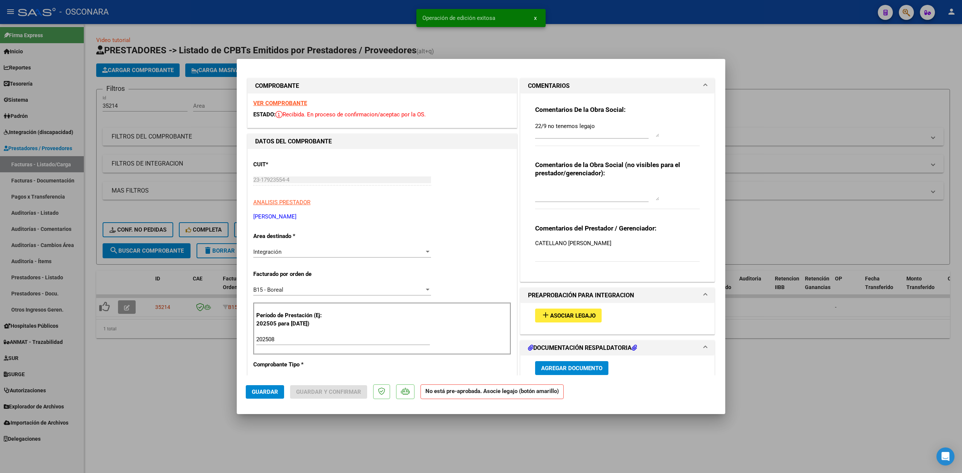
type input "$ 0,00"
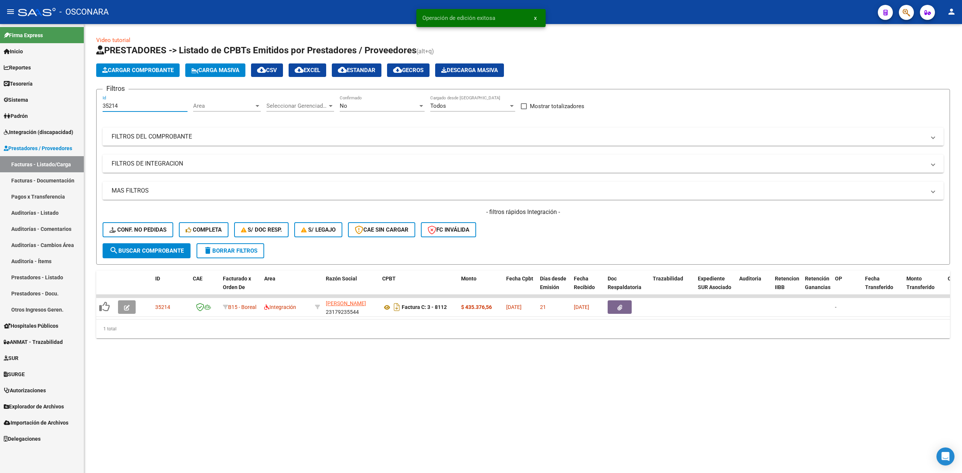
click at [161, 106] on input "35214" at bounding box center [145, 106] width 85 height 7
type input "35218"
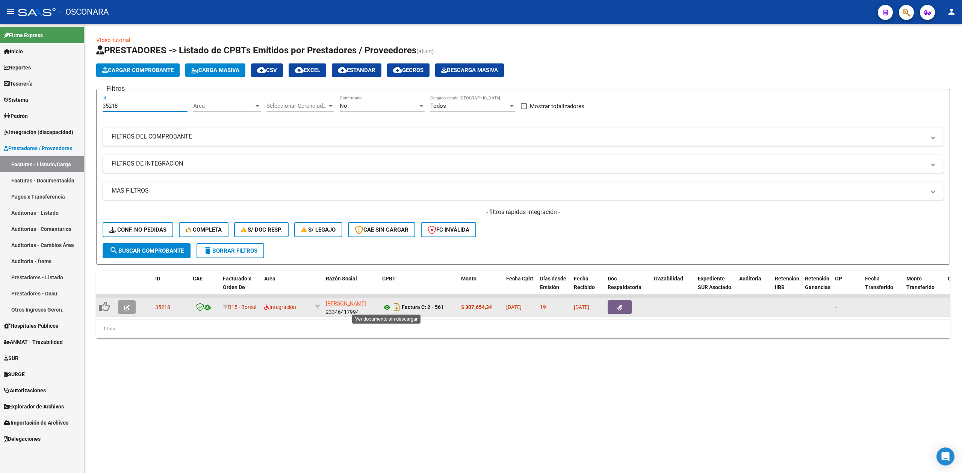
click at [383, 307] on icon at bounding box center [387, 307] width 10 height 9
click at [130, 308] on button "button" at bounding box center [127, 308] width 18 height 14
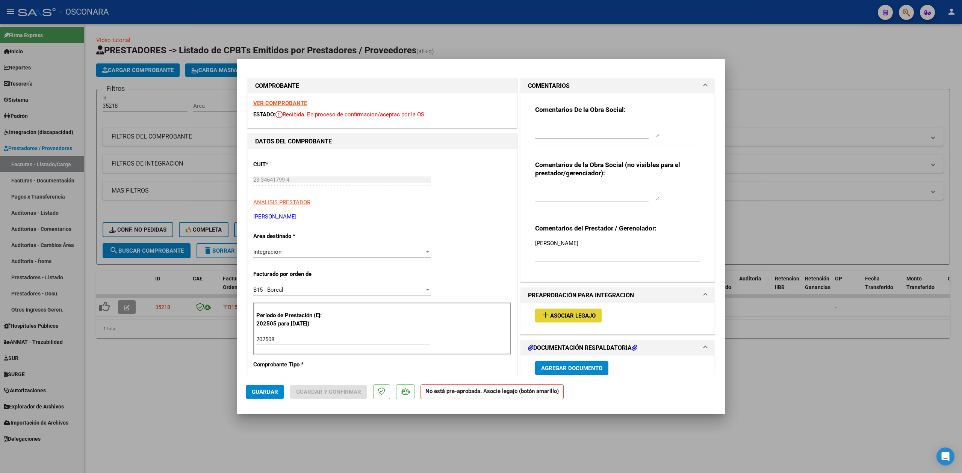
click at [582, 313] on span "Asociar Legajo" at bounding box center [572, 316] width 45 height 7
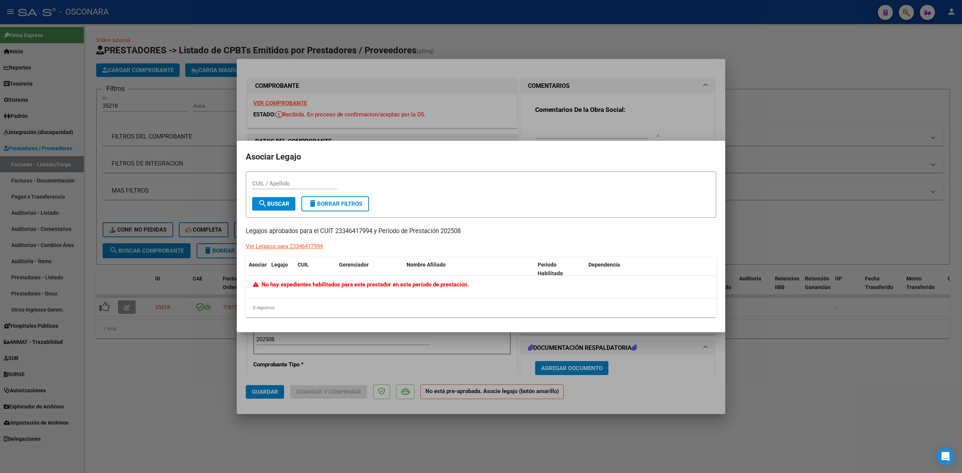
click at [608, 112] on div at bounding box center [481, 236] width 962 height 473
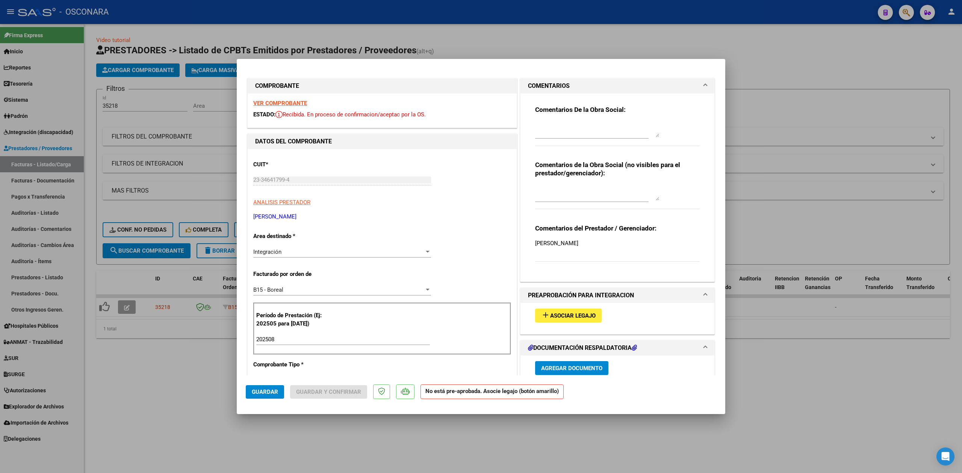
click at [594, 133] on textarea at bounding box center [597, 129] width 124 height 15
paste textarea "22/9 no tenemos legajo"
type textarea "22/9 no tenemos legajo"
click at [259, 390] on span "Guardar" at bounding box center [265, 392] width 26 height 7
click at [185, 391] on div at bounding box center [481, 236] width 962 height 473
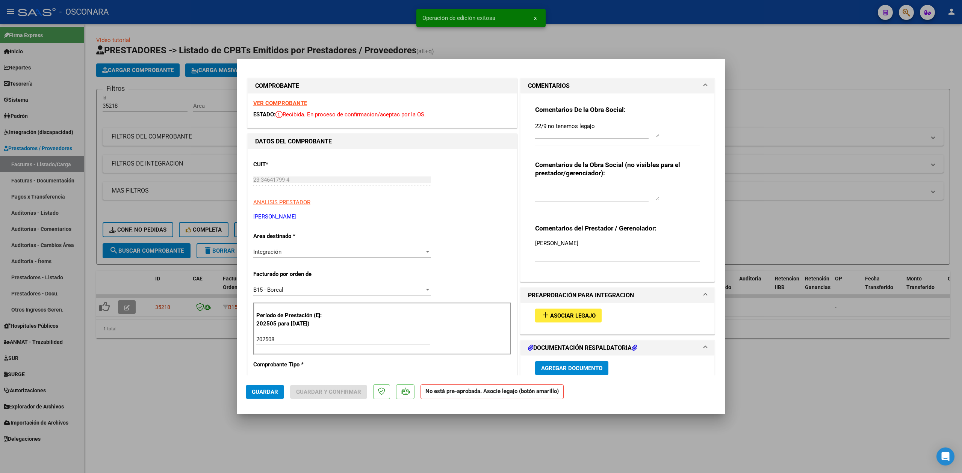
type input "$ 0,00"
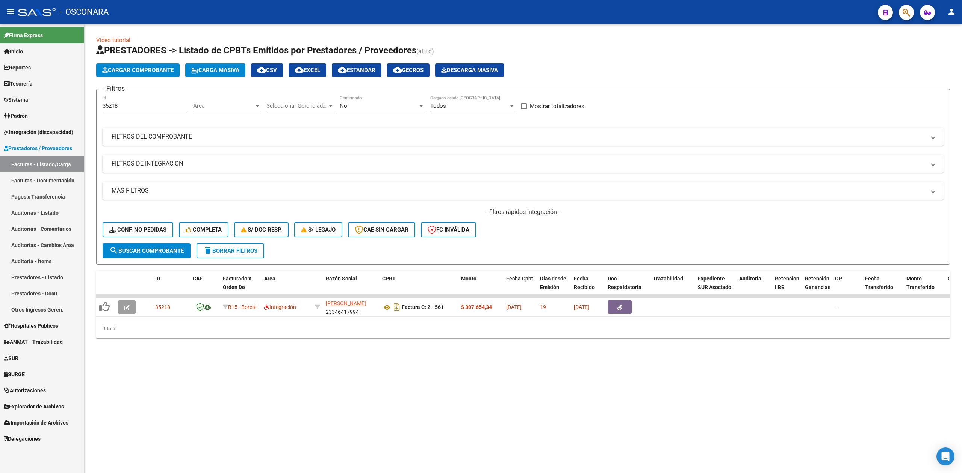
click at [141, 106] on input "35218" at bounding box center [145, 106] width 85 height 7
type input "35220"
type input "3"
type input "35220"
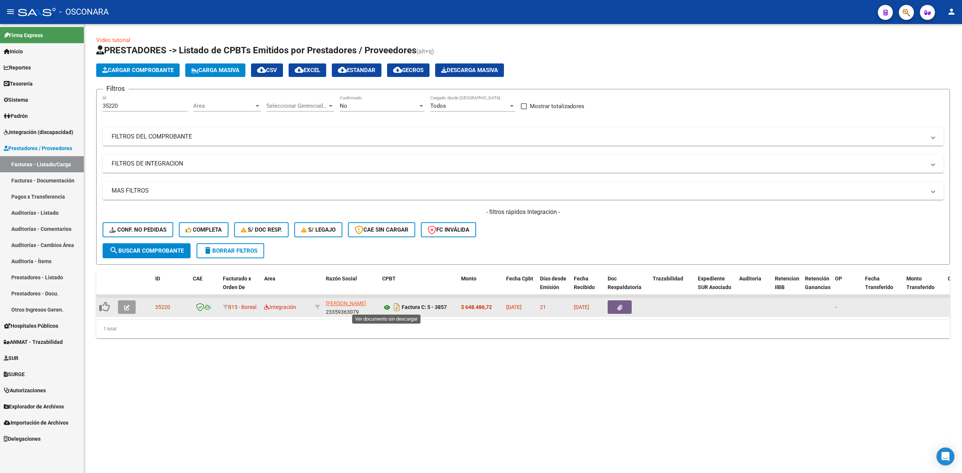
click at [387, 304] on icon at bounding box center [387, 307] width 10 height 9
click at [129, 314] on datatable-body-cell at bounding box center [128, 307] width 26 height 18
click at [122, 307] on button "button" at bounding box center [127, 308] width 18 height 14
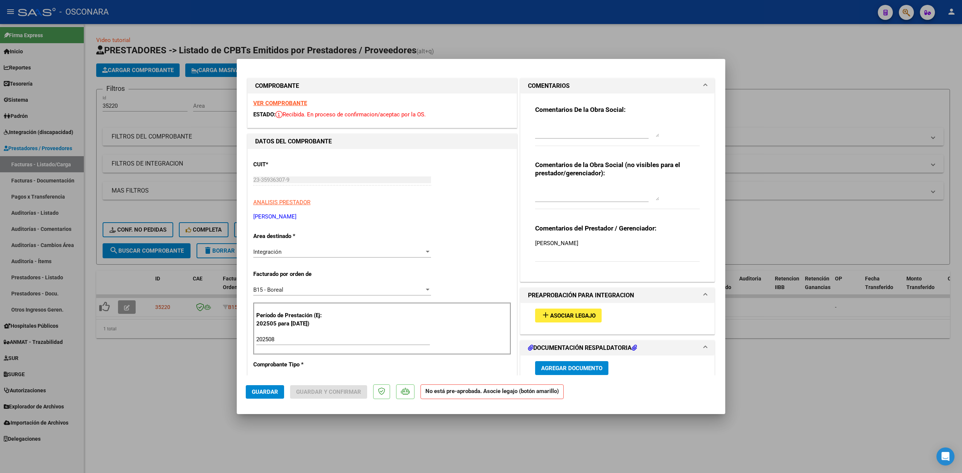
click at [557, 313] on span "Asociar Legajo" at bounding box center [572, 316] width 45 height 7
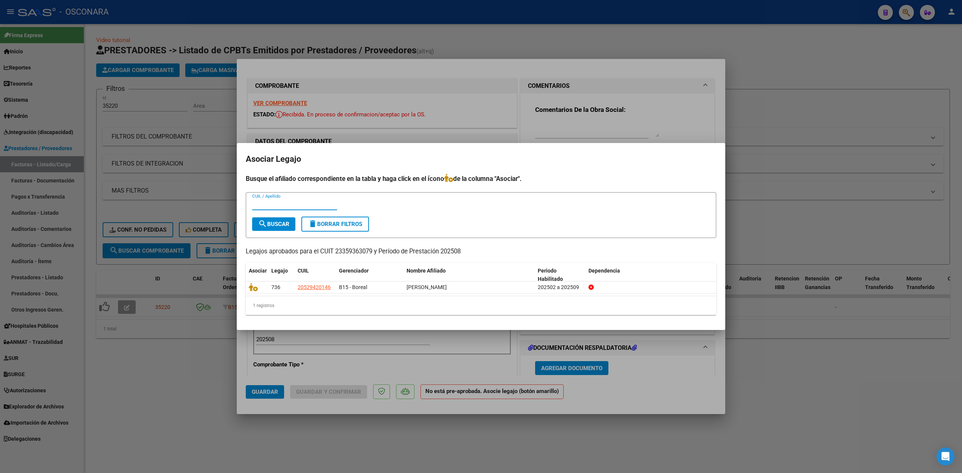
click at [544, 142] on div at bounding box center [481, 236] width 962 height 473
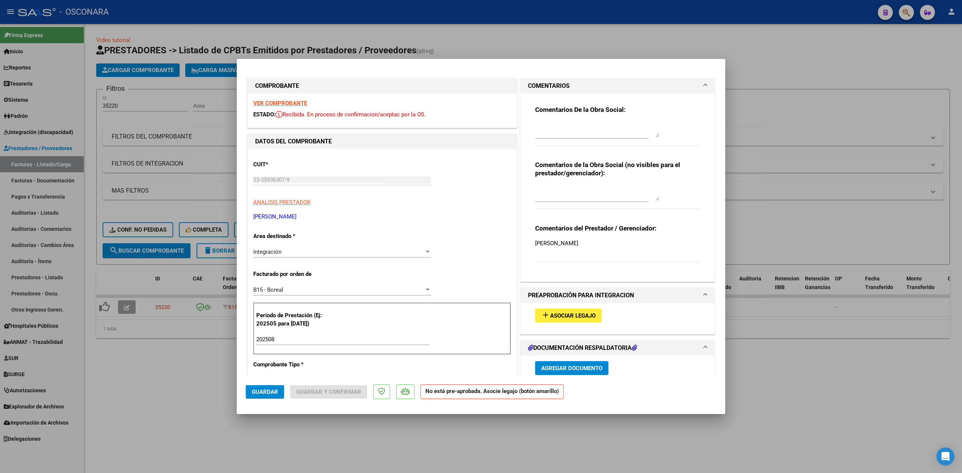
click at [547, 131] on textarea at bounding box center [597, 129] width 124 height 15
paste textarea "22/9 no tenemos legajo"
type textarea "22/9 no tenemos legajo"
click at [269, 399] on button "Guardar" at bounding box center [265, 393] width 38 height 14
click at [171, 343] on div at bounding box center [481, 236] width 962 height 473
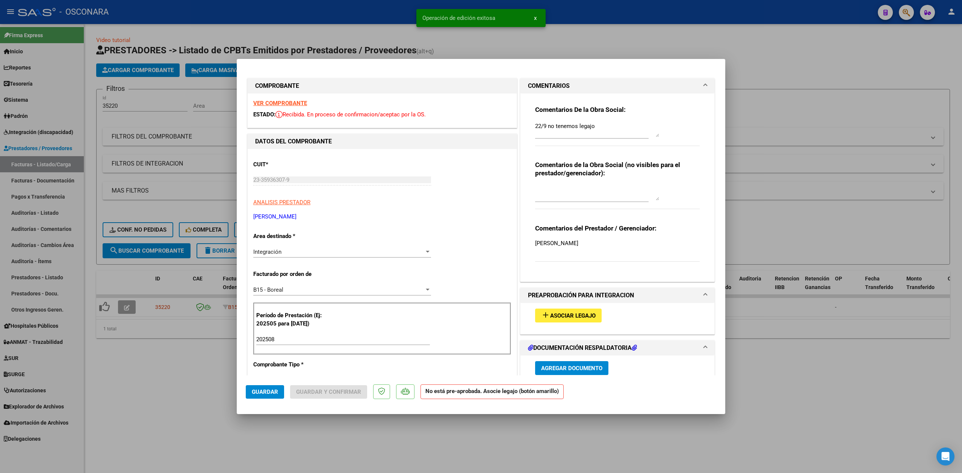
type input "$ 0,00"
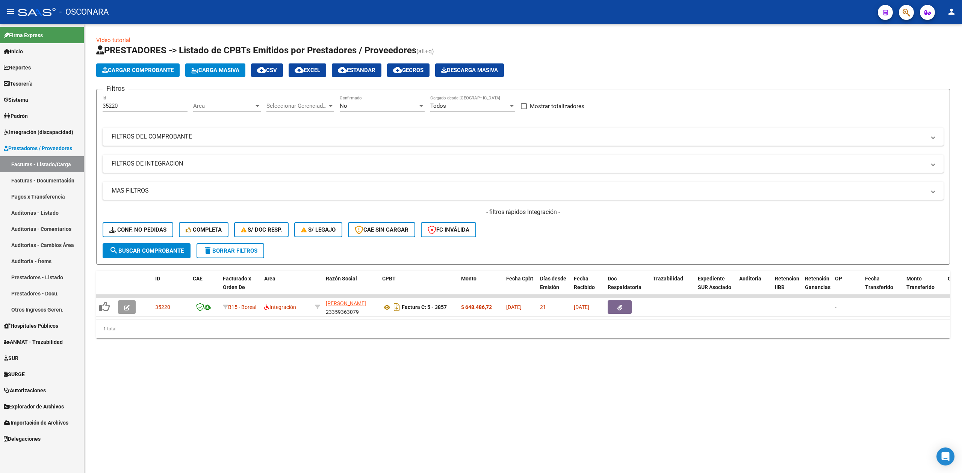
click at [146, 109] on input "35220" at bounding box center [145, 106] width 85 height 7
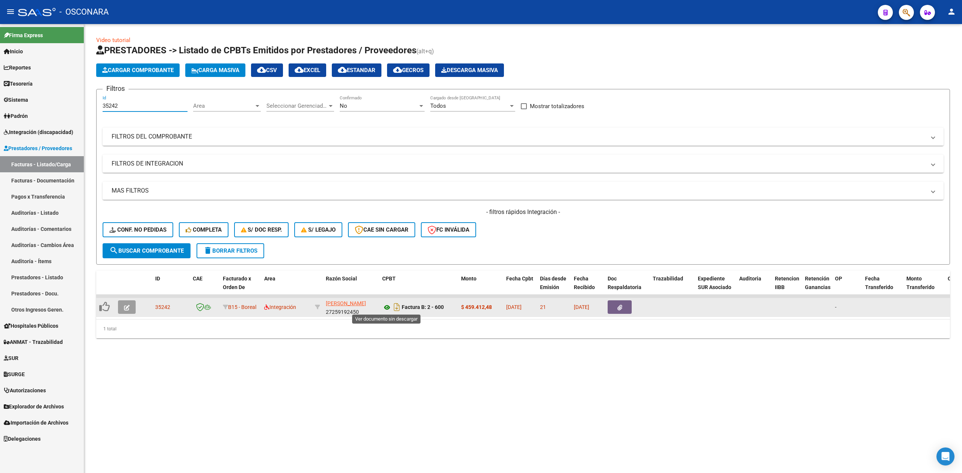
type input "35242"
click at [387, 308] on icon at bounding box center [387, 307] width 10 height 9
click at [125, 308] on icon "button" at bounding box center [127, 308] width 6 height 6
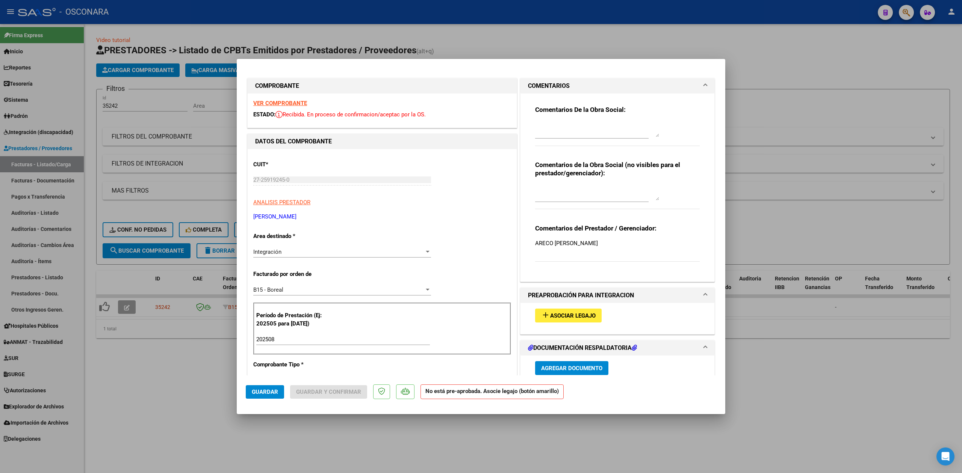
click at [573, 315] on span "Asociar Legajo" at bounding box center [572, 316] width 45 height 7
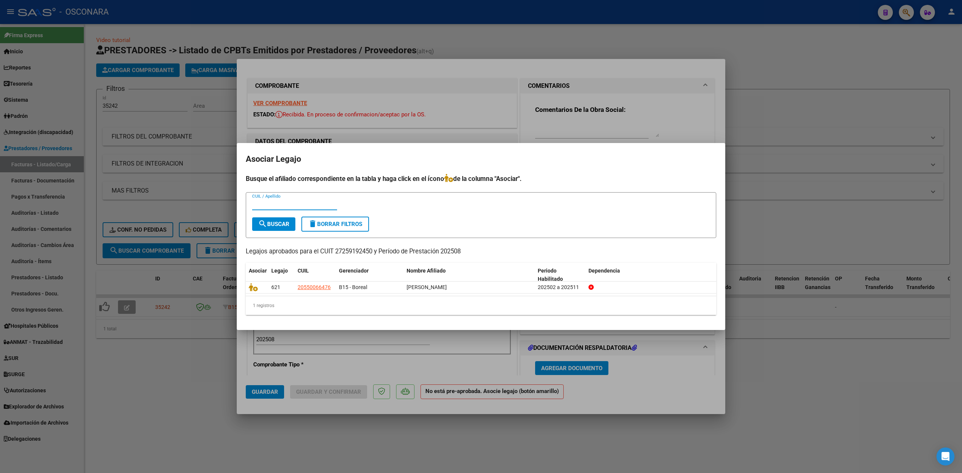
click at [558, 117] on div at bounding box center [481, 236] width 962 height 473
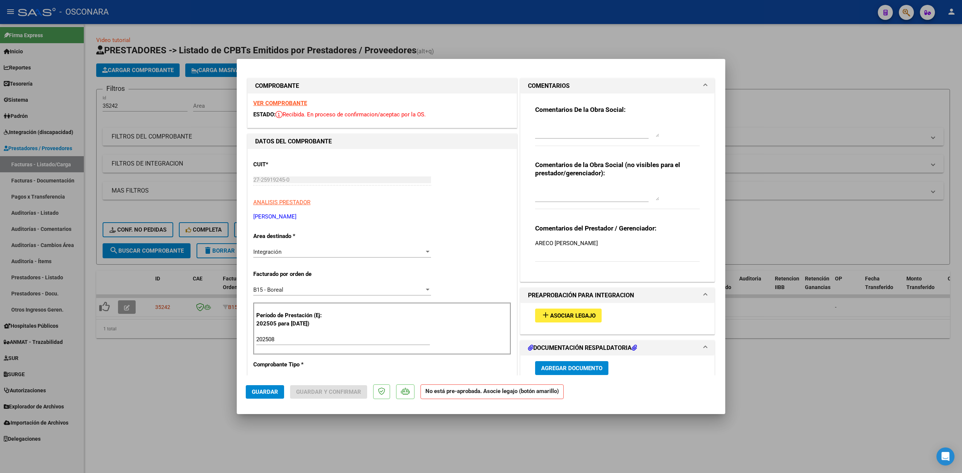
click at [564, 132] on textarea at bounding box center [597, 129] width 124 height 15
paste textarea "22/9 no tenemos legajo"
type textarea "22/9 no tenemos legajo"
click at [269, 389] on span "Guardar" at bounding box center [265, 392] width 26 height 7
click at [193, 367] on div at bounding box center [481, 236] width 962 height 473
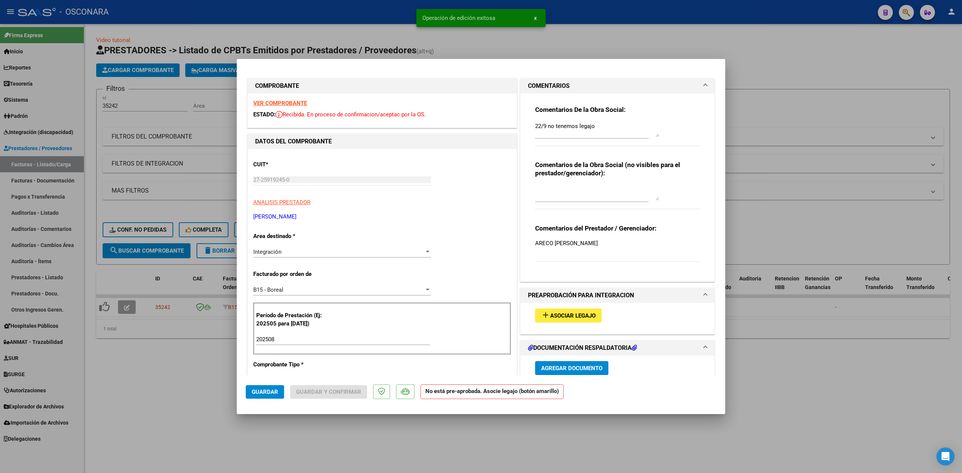
type input "$ 0,00"
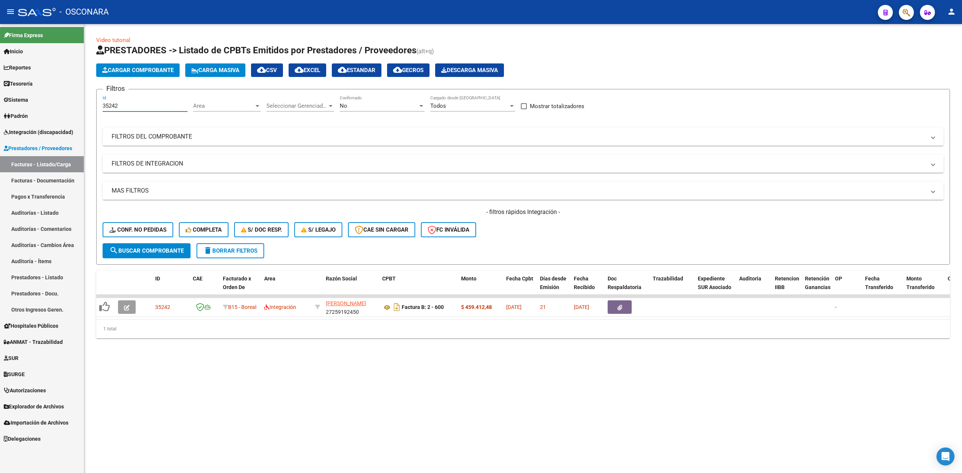
click at [133, 103] on input "35242" at bounding box center [145, 106] width 85 height 7
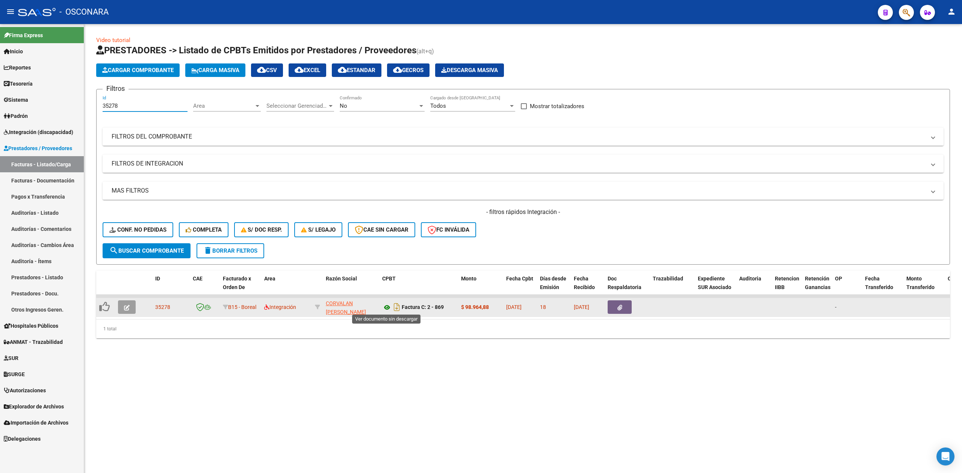
type input "35278"
click at [386, 305] on icon at bounding box center [387, 307] width 10 height 9
click at [132, 305] on button "button" at bounding box center [127, 308] width 18 height 14
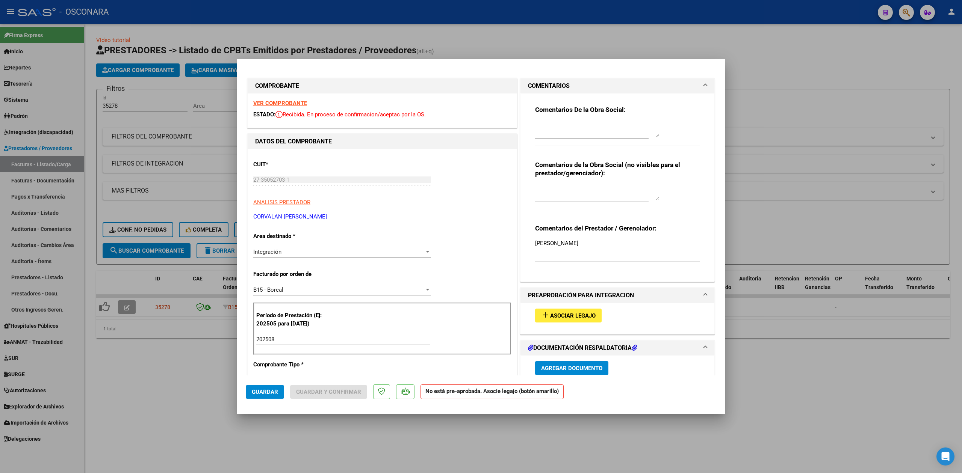
click at [562, 316] on span "Asociar Legajo" at bounding box center [572, 316] width 45 height 7
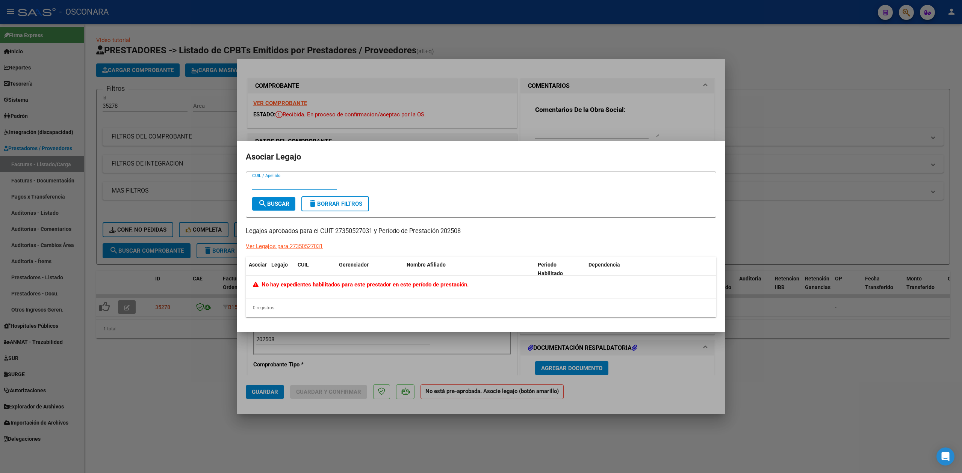
click at [533, 157] on h2 "Asociar Legajo" at bounding box center [481, 157] width 470 height 14
click at [550, 130] on div at bounding box center [481, 236] width 962 height 473
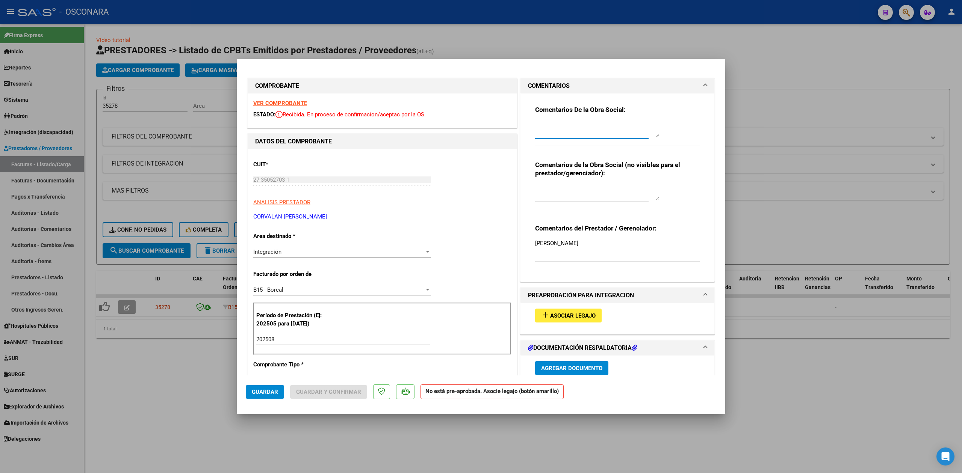
click at [550, 130] on textarea at bounding box center [597, 129] width 124 height 15
paste textarea "22/9 no tenemos legajo"
type textarea "22/9 no tenemos legajo"
click at [272, 387] on button "Guardar" at bounding box center [265, 393] width 38 height 14
click at [168, 361] on div at bounding box center [481, 236] width 962 height 473
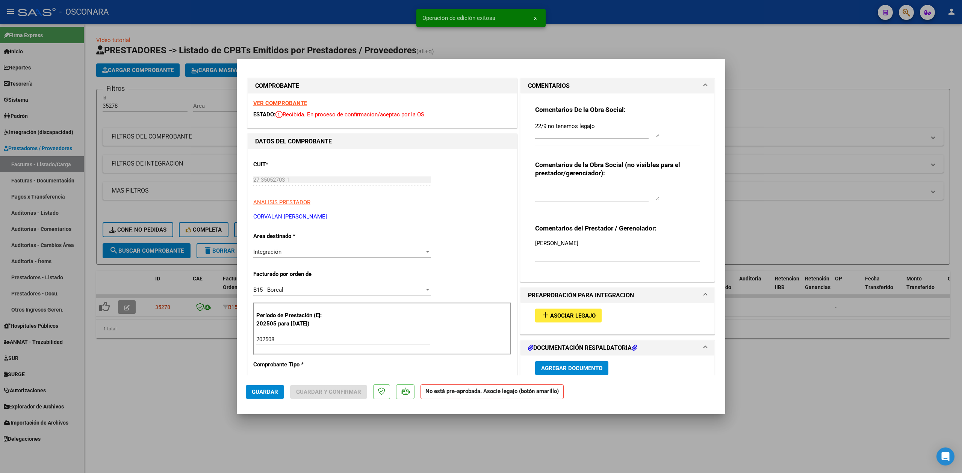
type input "$ 0,00"
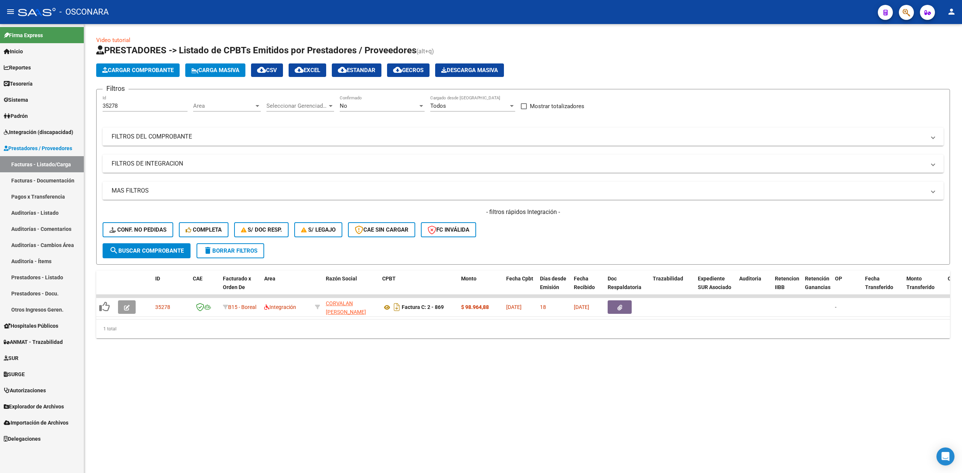
click at [137, 101] on div "35278 Id" at bounding box center [145, 103] width 85 height 16
type input "35281"
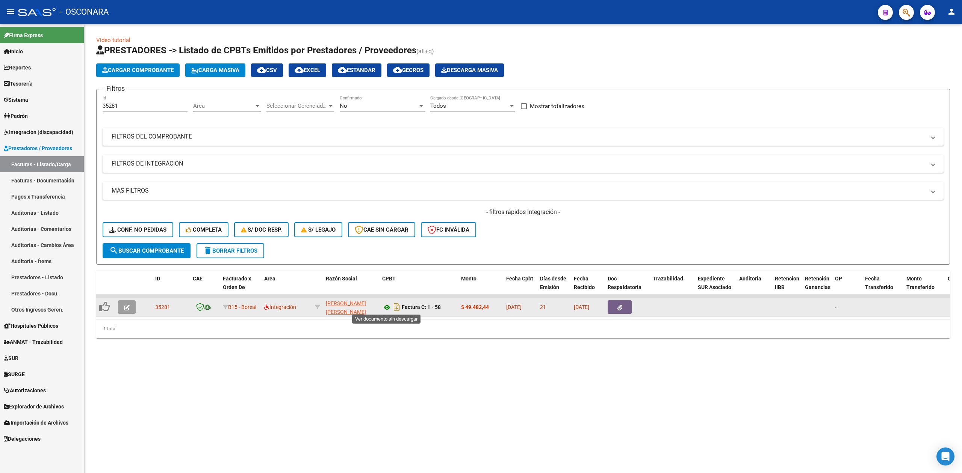
click at [390, 307] on icon at bounding box center [387, 307] width 10 height 9
click at [126, 305] on icon "button" at bounding box center [127, 308] width 6 height 6
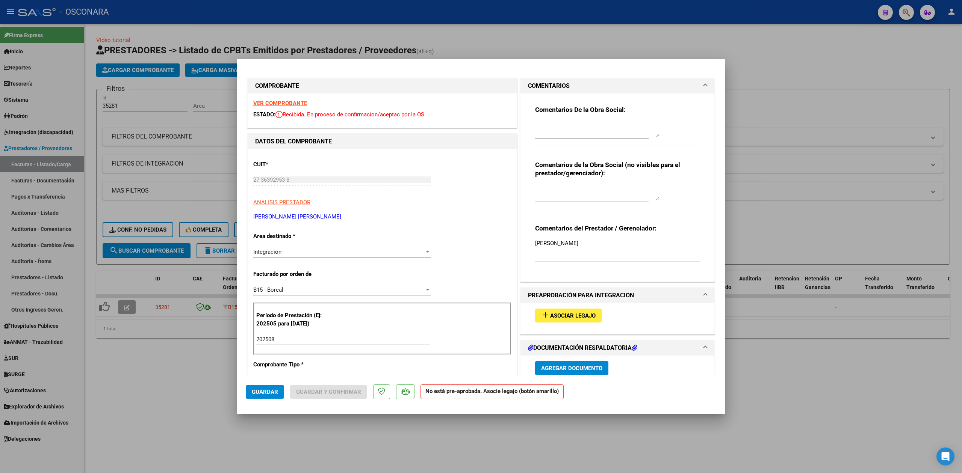
click at [564, 316] on span "Asociar Legajo" at bounding box center [572, 316] width 45 height 7
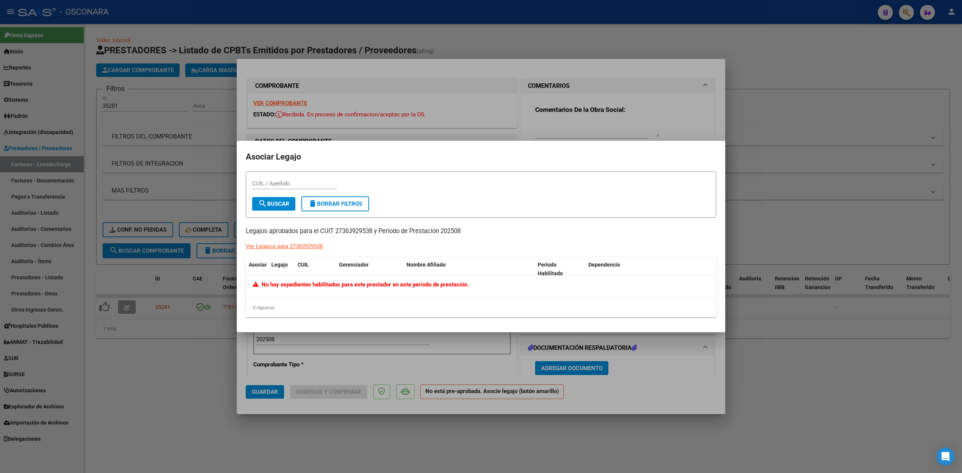
click at [564, 124] on div at bounding box center [481, 236] width 962 height 473
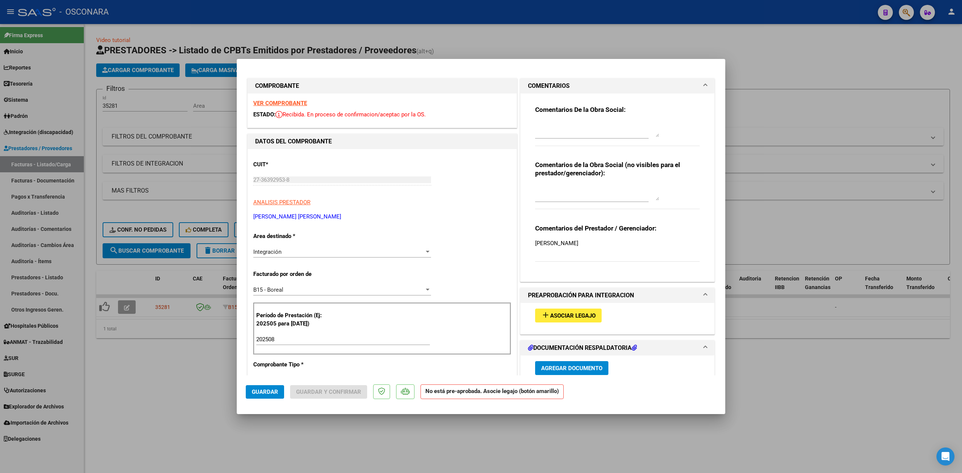
click at [566, 134] on textarea at bounding box center [597, 129] width 124 height 15
paste textarea "22/9 no tenemos legajo"
type textarea "22/9 no tenemos legajo"
click at [265, 394] on span "Guardar" at bounding box center [265, 392] width 26 height 7
drag, startPoint x: 191, startPoint y: 374, endPoint x: 201, endPoint y: 346, distance: 30.0
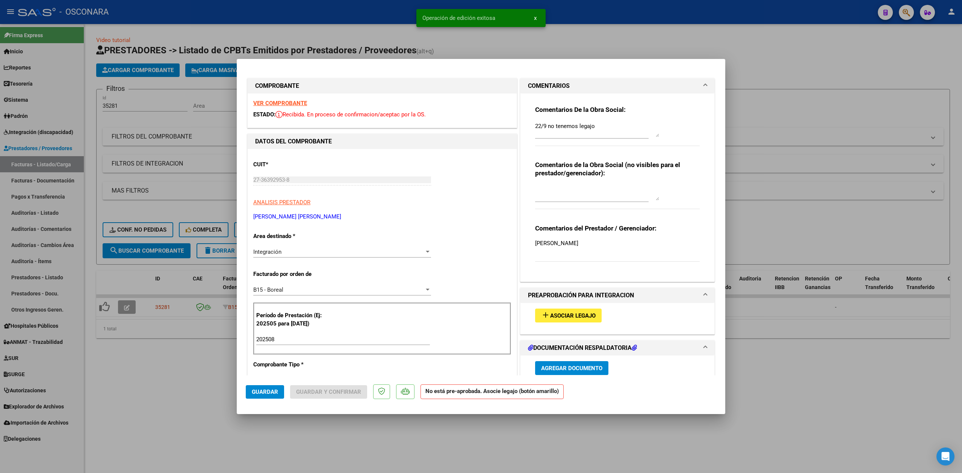
click at [193, 374] on div at bounding box center [481, 236] width 962 height 473
type input "$ 0,00"
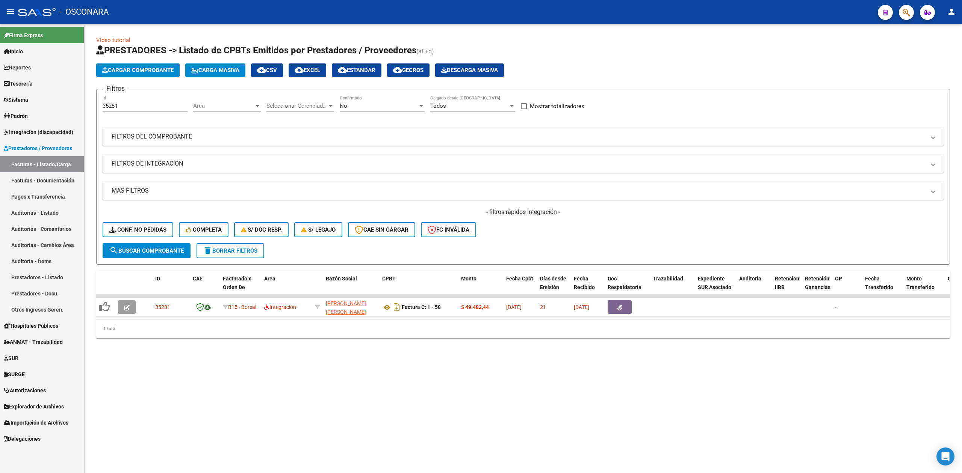
click at [224, 244] on button "delete Borrar Filtros" at bounding box center [231, 250] width 68 height 15
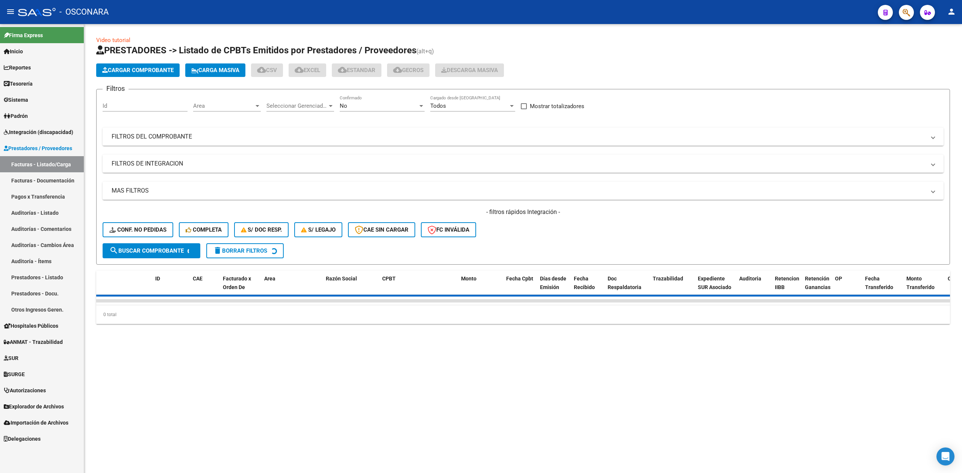
click at [364, 106] on div "No" at bounding box center [379, 106] width 78 height 7
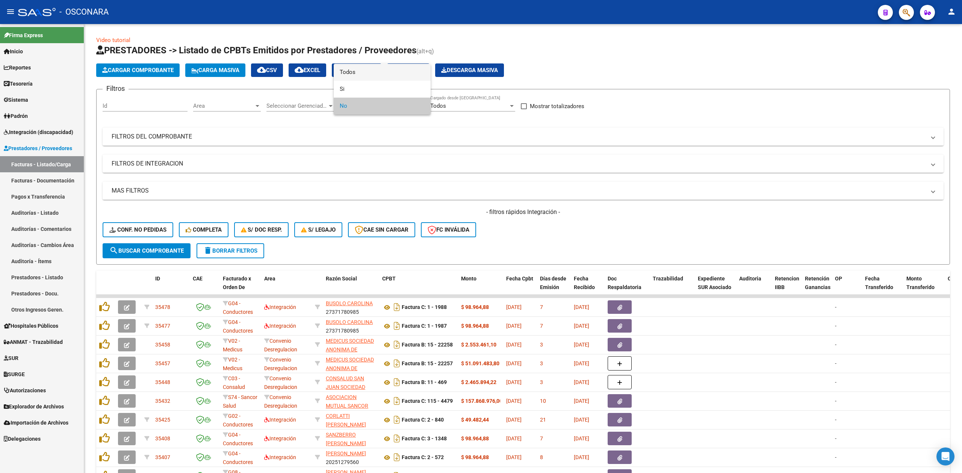
click at [356, 72] on span "Todos" at bounding box center [382, 72] width 85 height 17
click at [217, 163] on mat-panel-title "FILTROS DE INTEGRACION" at bounding box center [519, 164] width 814 height 8
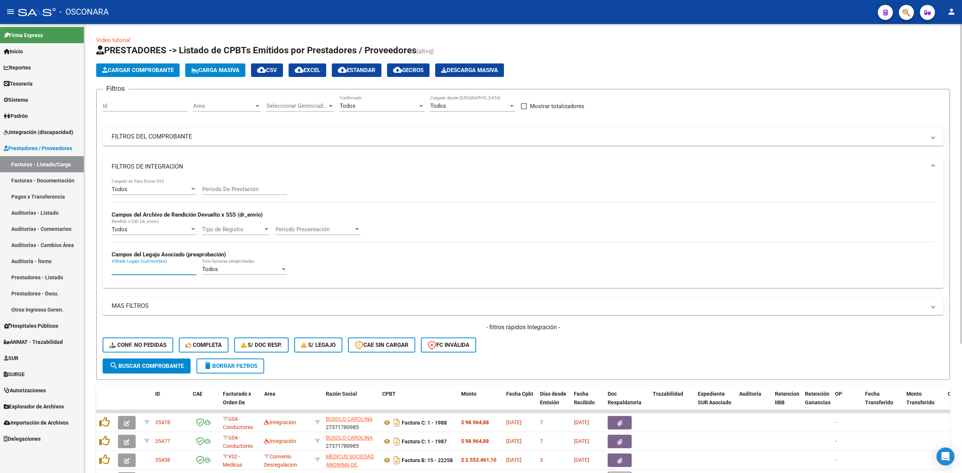
click at [172, 269] on input "Afiliado Legajo (cuil/nombre)" at bounding box center [154, 269] width 85 height 7
paste input "[PERSON_NAME] [PERSON_NAME]"
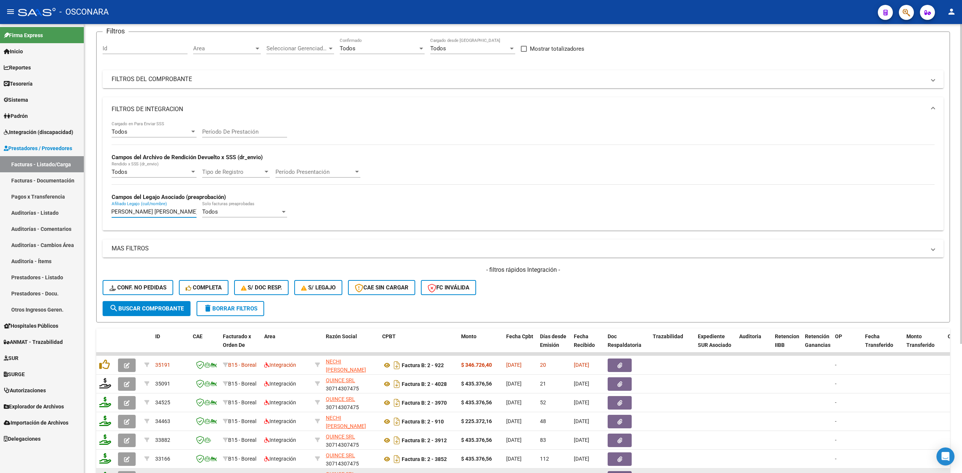
scroll to position [181, 0]
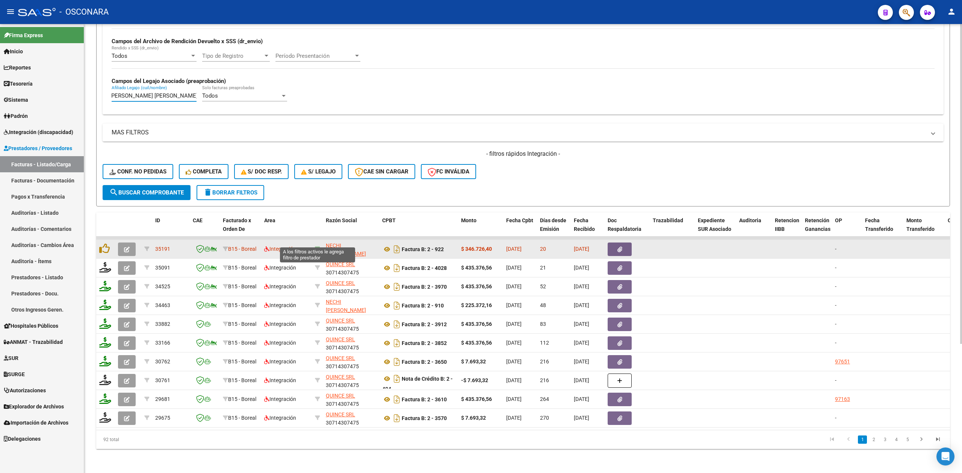
type input "[PERSON_NAME] [PERSON_NAME]"
click at [319, 246] on icon at bounding box center [317, 248] width 5 height 5
type input "20314966741"
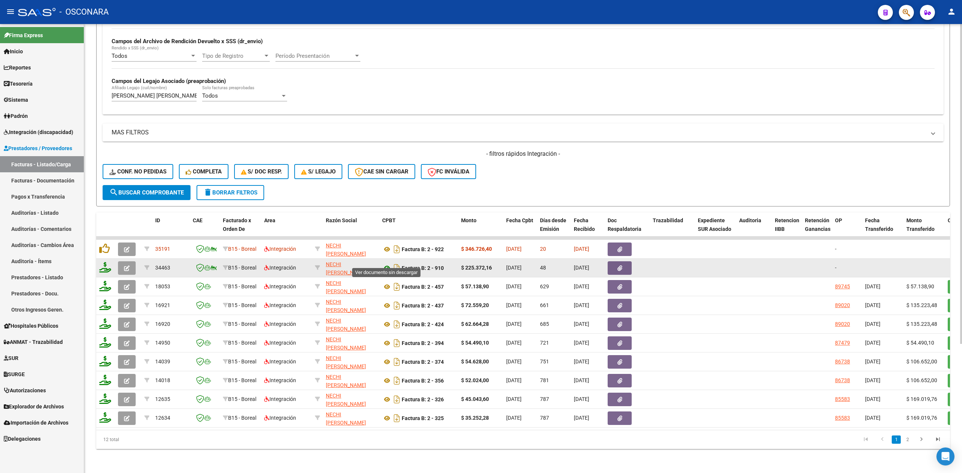
click at [386, 264] on icon at bounding box center [387, 268] width 10 height 9
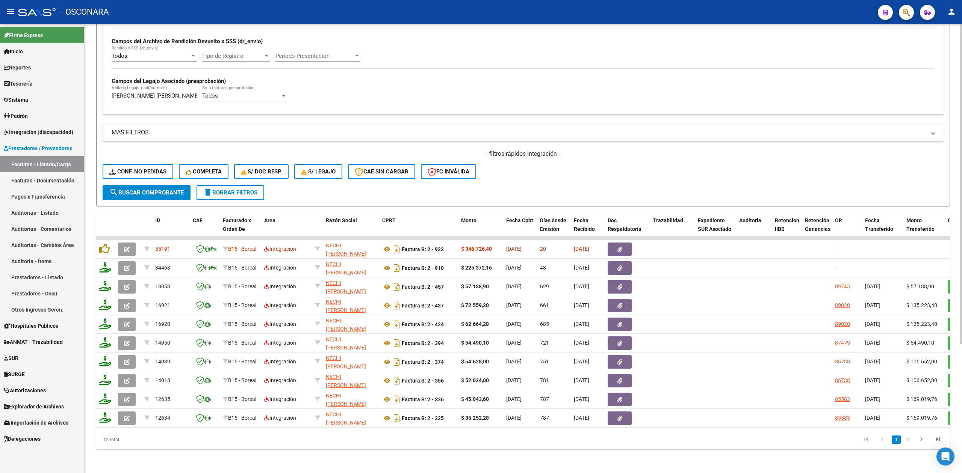
click at [532, 173] on div "- filtros rápidos Integración - Conf. no pedidas Completa S/ Doc Resp. S/ legaj…" at bounding box center [523, 167] width 841 height 35
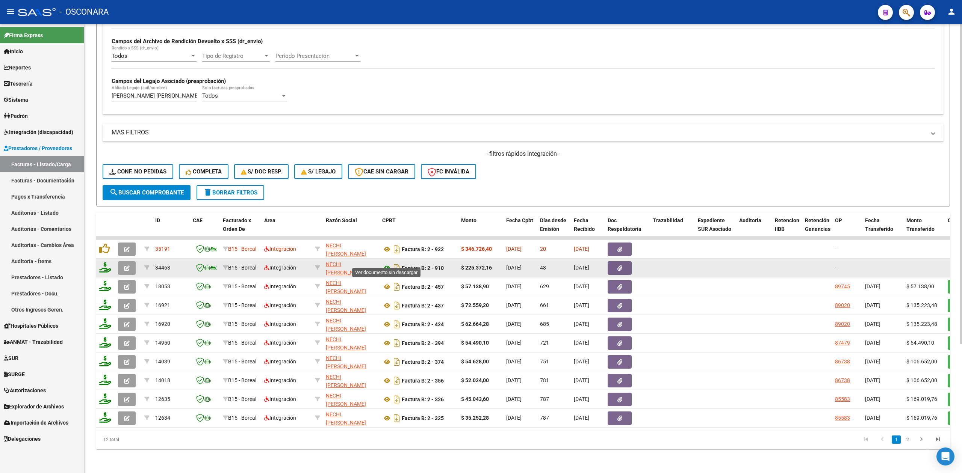
click at [388, 264] on icon at bounding box center [387, 268] width 10 height 9
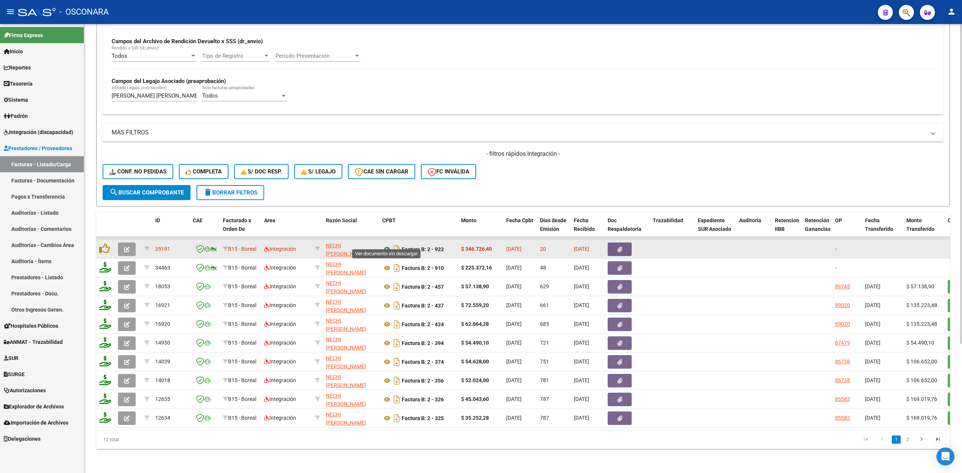
click at [385, 245] on icon at bounding box center [387, 249] width 10 height 9
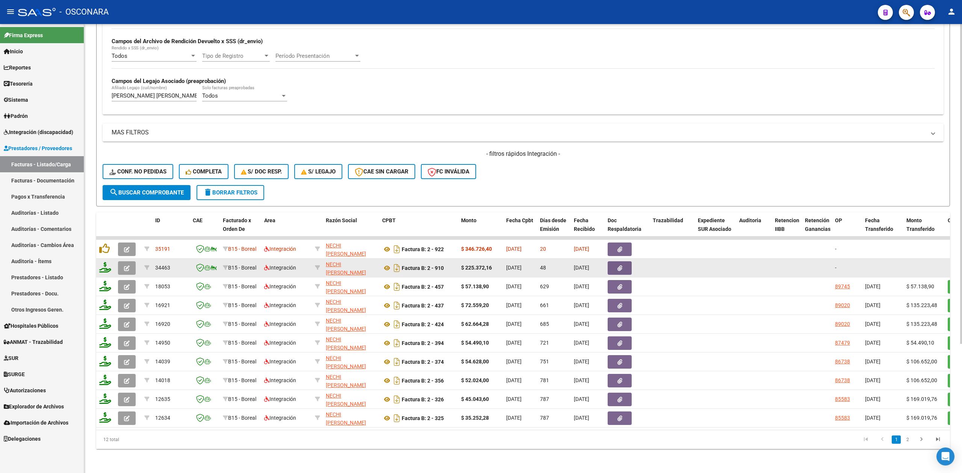
click at [127, 266] on icon "button" at bounding box center [127, 269] width 6 height 6
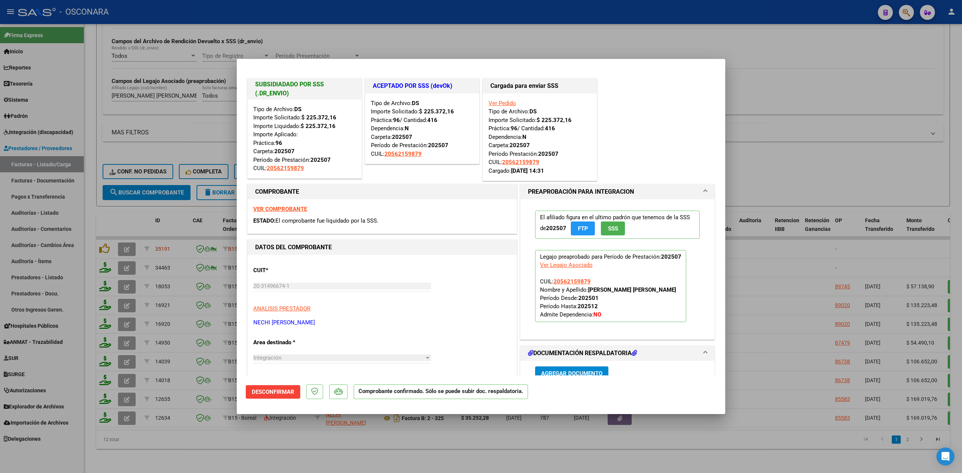
click at [274, 459] on div at bounding box center [481, 236] width 962 height 473
type input "$ 0,00"
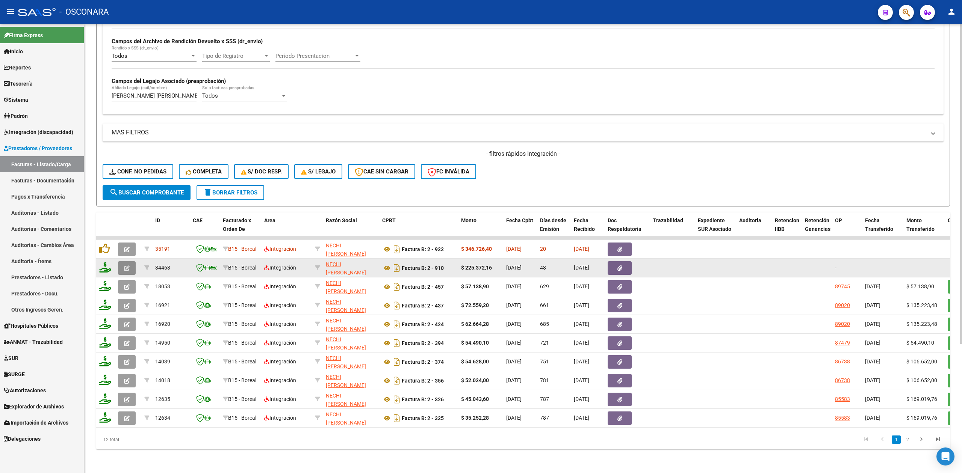
click at [127, 266] on icon "button" at bounding box center [127, 269] width 6 height 6
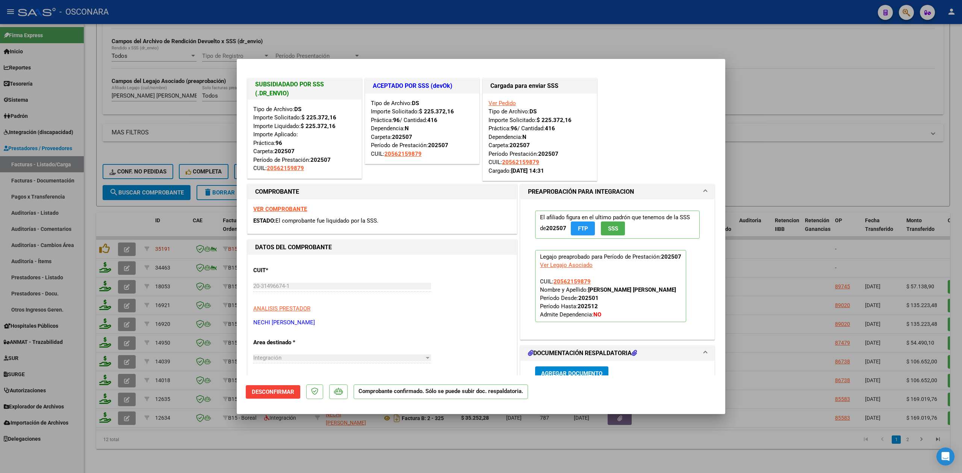
click at [305, 439] on div at bounding box center [481, 236] width 962 height 473
type input "$ 0,00"
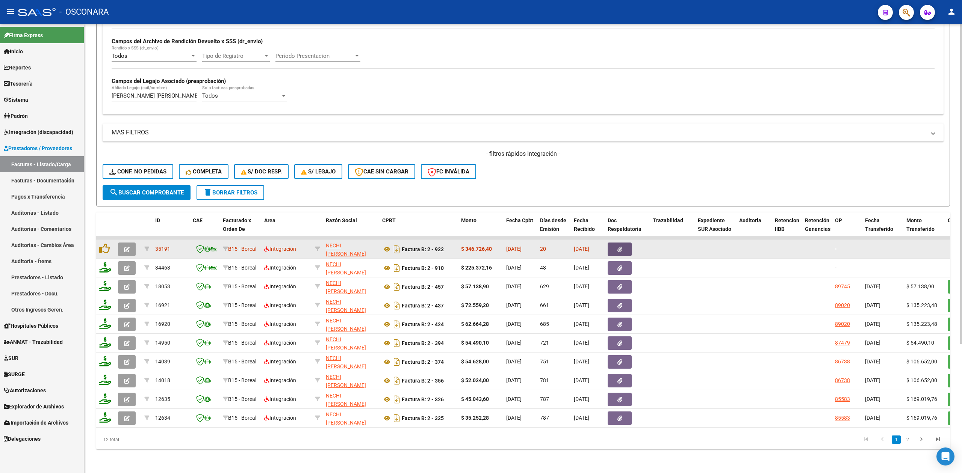
click at [614, 243] on button "button" at bounding box center [620, 250] width 24 height 14
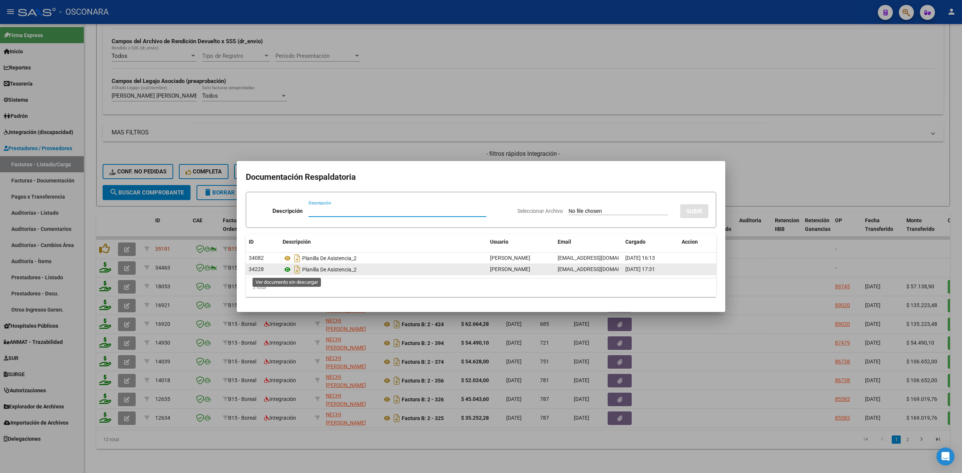
click at [288, 269] on icon at bounding box center [288, 269] width 10 height 9
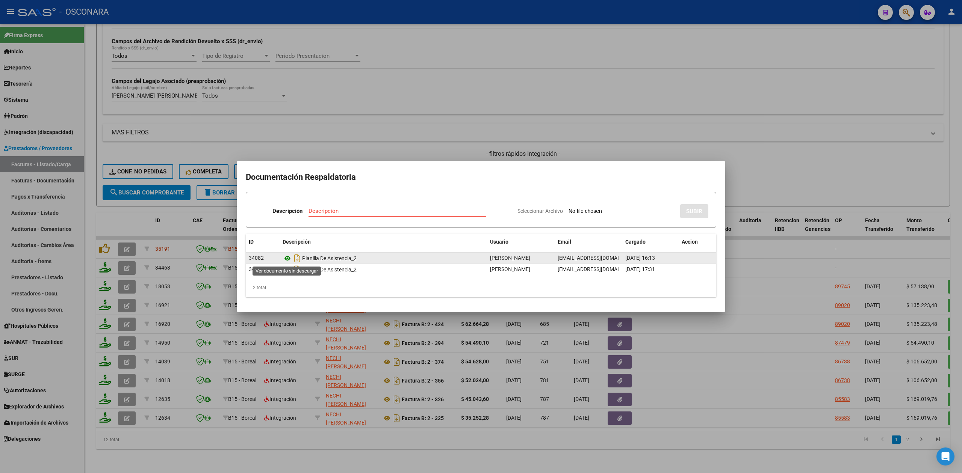
click at [286, 256] on icon at bounding box center [288, 258] width 10 height 9
click at [528, 156] on div at bounding box center [481, 236] width 962 height 473
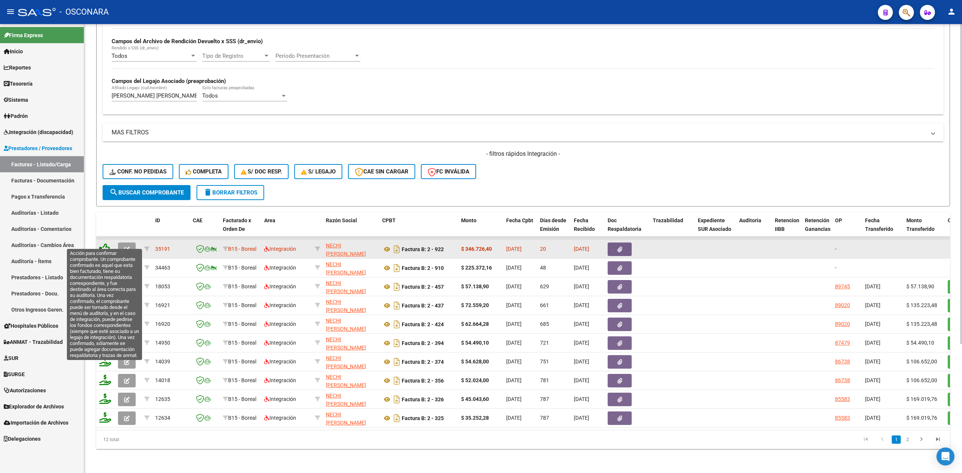
click at [105, 243] on icon at bounding box center [104, 248] width 11 height 11
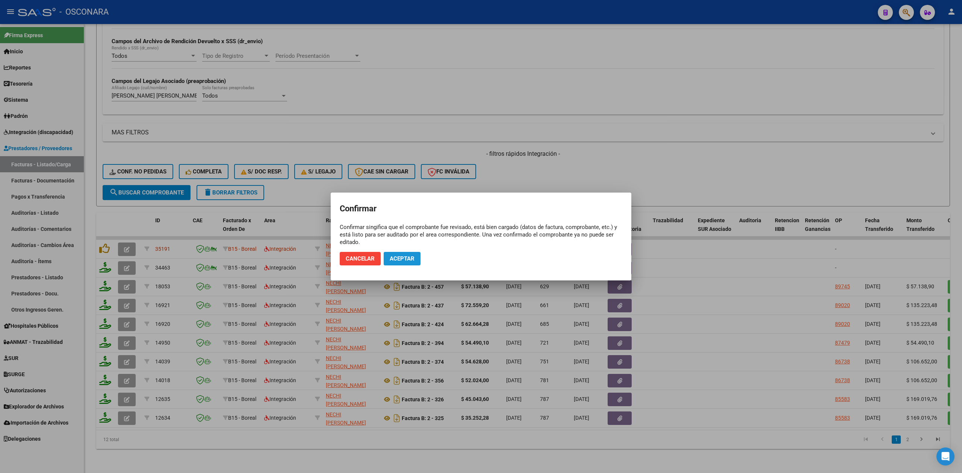
click at [397, 258] on span "Aceptar" at bounding box center [402, 259] width 25 height 7
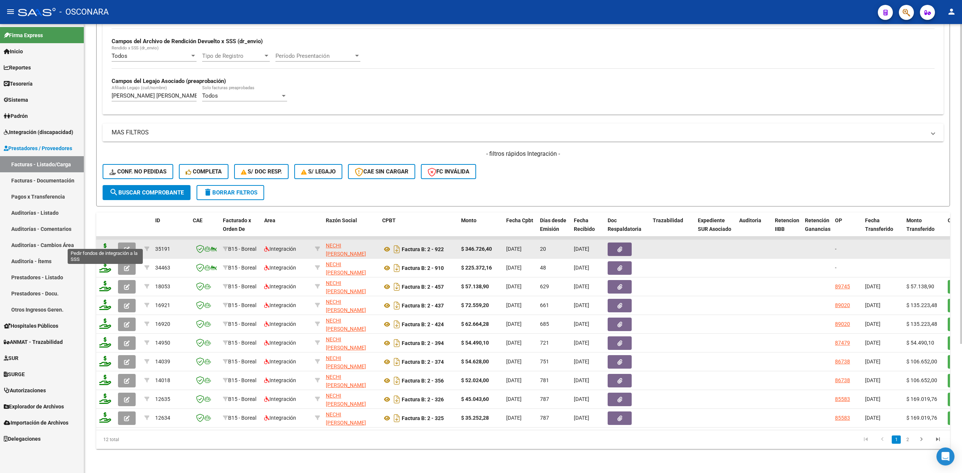
click at [106, 243] on icon at bounding box center [105, 248] width 12 height 11
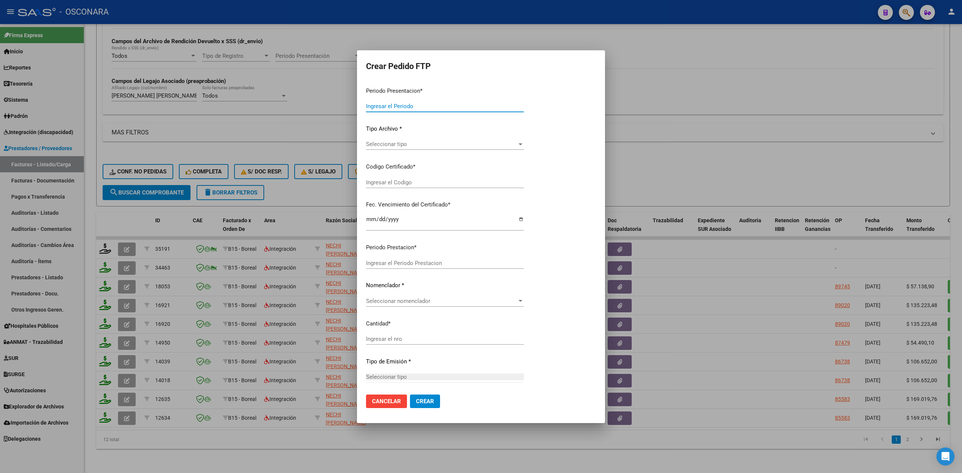
type input "202508"
type input "$ 346.726,40"
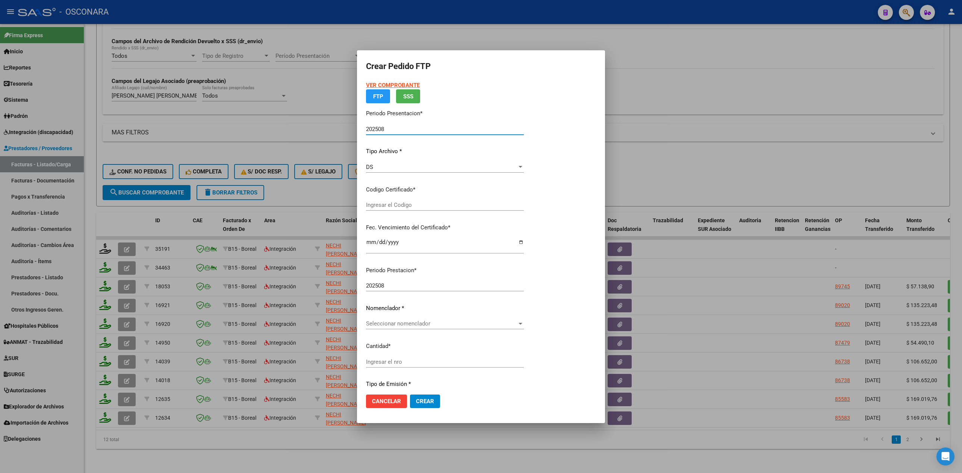
type input "ARG02000562159872024091020270910SJN9543"
type input "[DATE]"
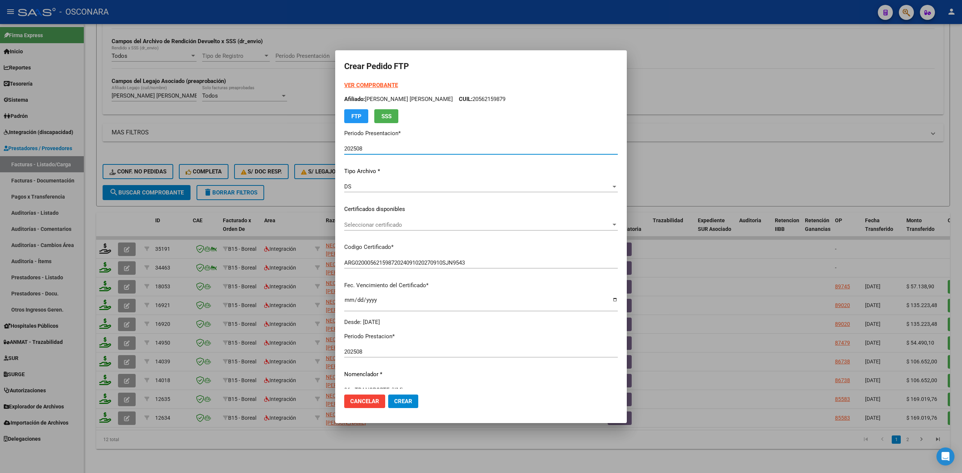
click at [399, 224] on span "Seleccionar certificado" at bounding box center [477, 225] width 267 height 7
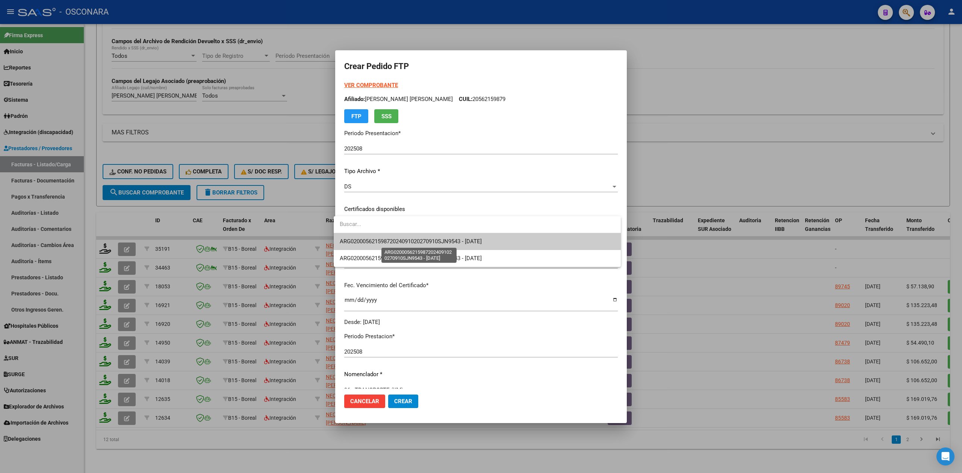
click at [399, 243] on span "ARG02000562159872024091020270910SJN9543 - [DATE]" at bounding box center [411, 241] width 142 height 7
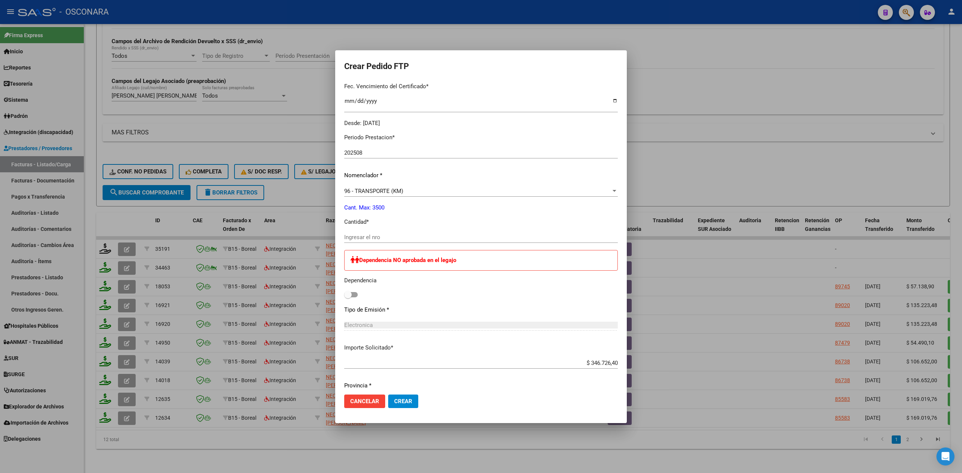
scroll to position [200, 0]
click at [381, 236] on input "Ingresar el nro" at bounding box center [481, 236] width 274 height 7
type input "640"
click at [404, 405] on button "Crear" at bounding box center [403, 402] width 30 height 14
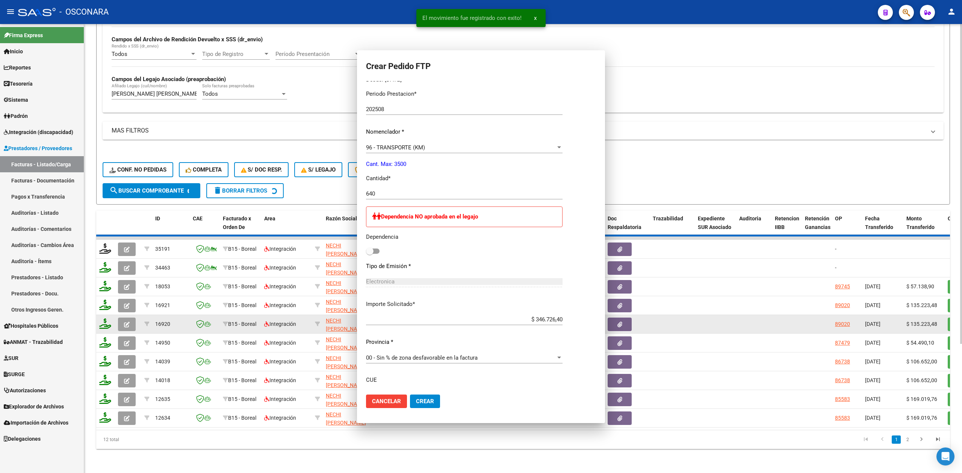
scroll to position [158, 0]
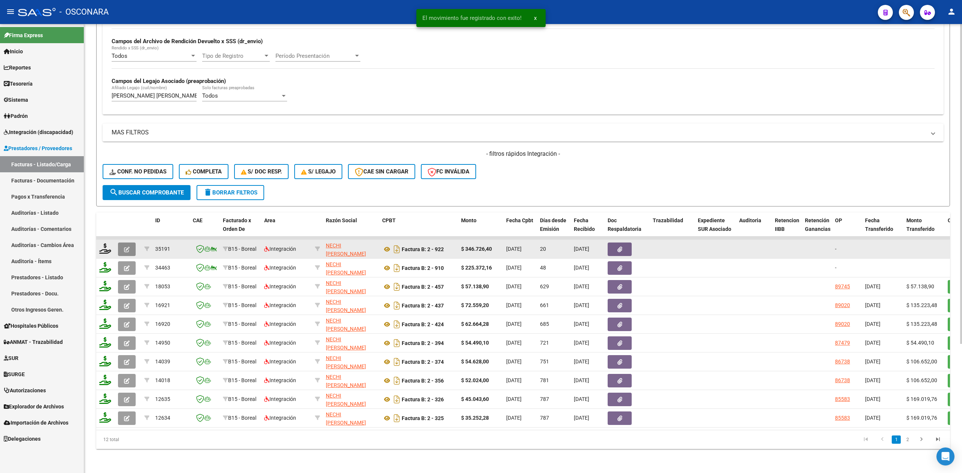
click at [124, 247] on icon "button" at bounding box center [127, 250] width 6 height 6
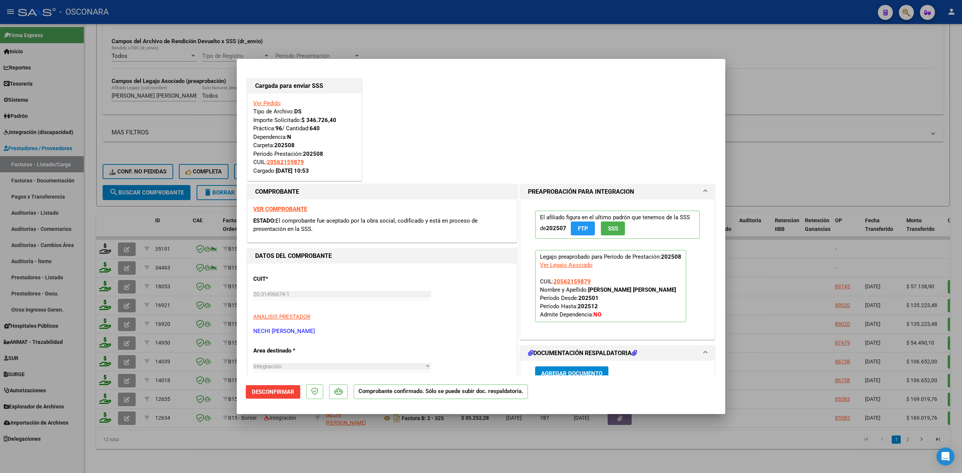
click at [131, 238] on div at bounding box center [481, 236] width 962 height 473
type input "$ 0,00"
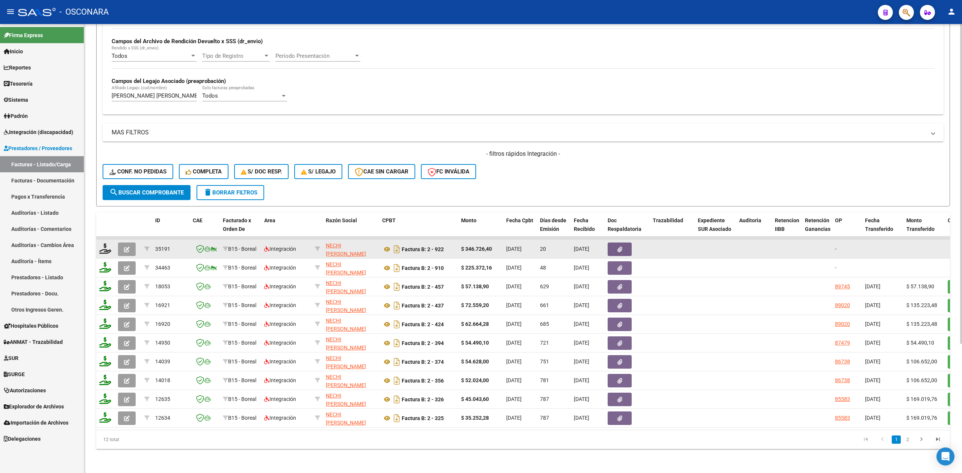
click at [130, 243] on button "button" at bounding box center [127, 250] width 18 height 14
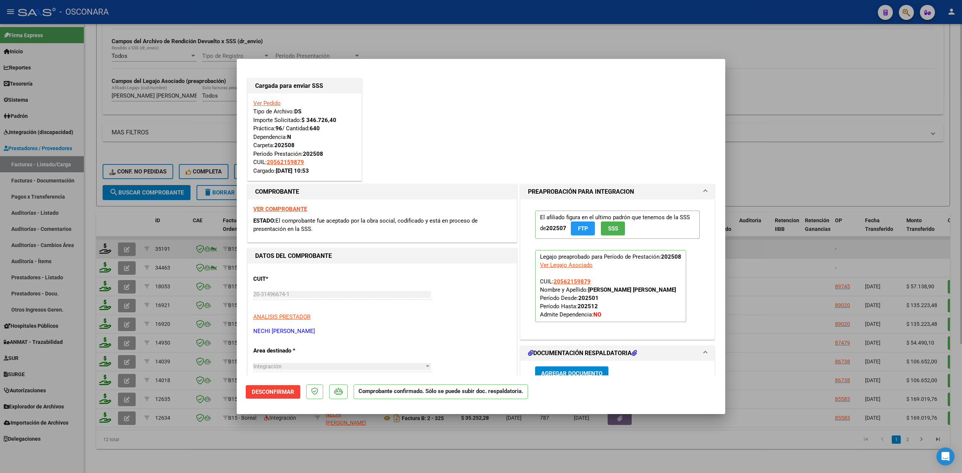
click at [259, 453] on div at bounding box center [481, 236] width 962 height 473
type input "$ 0,00"
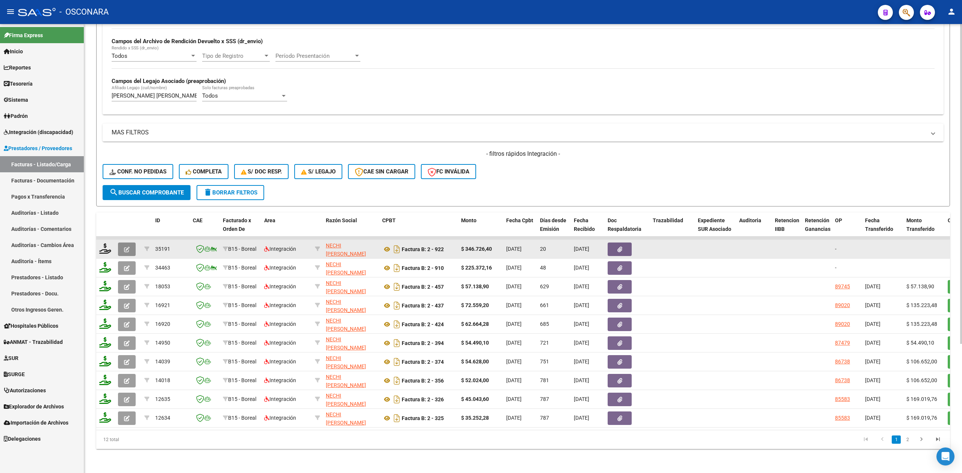
click at [133, 243] on button "button" at bounding box center [127, 250] width 18 height 14
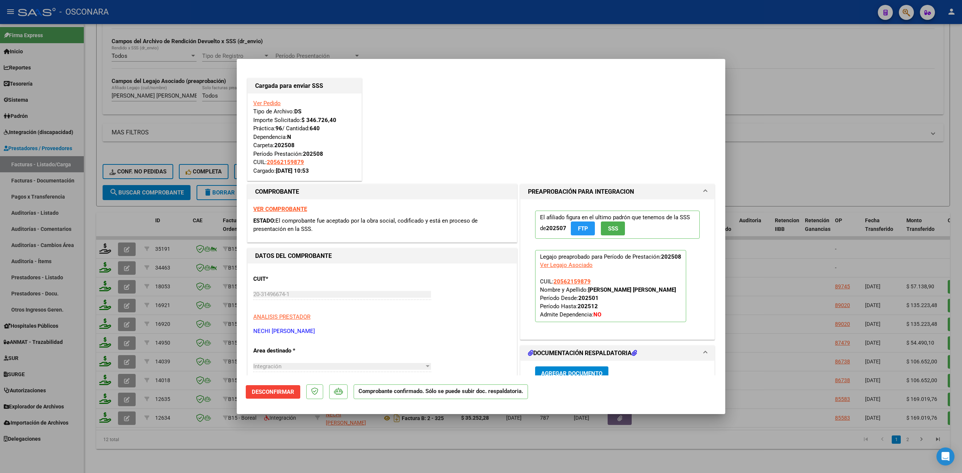
click at [792, 162] on div at bounding box center [481, 236] width 962 height 473
type input "$ 0,00"
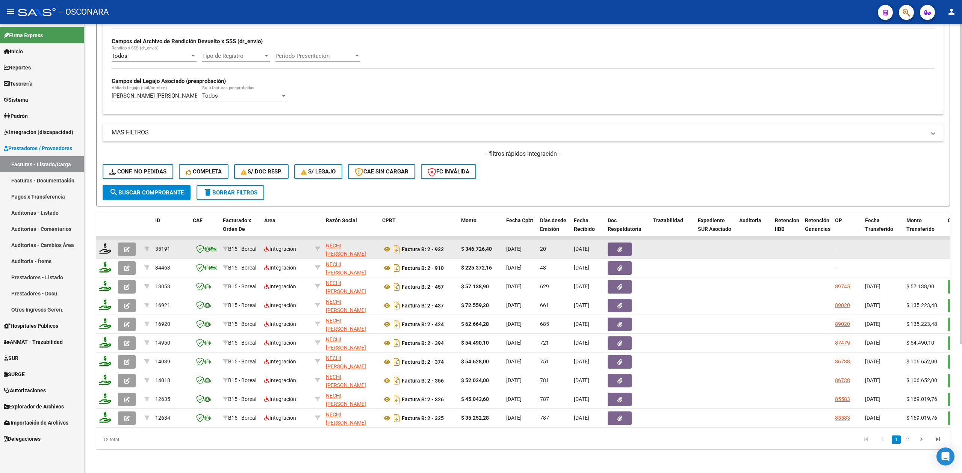
click at [127, 247] on icon "button" at bounding box center [127, 250] width 6 height 6
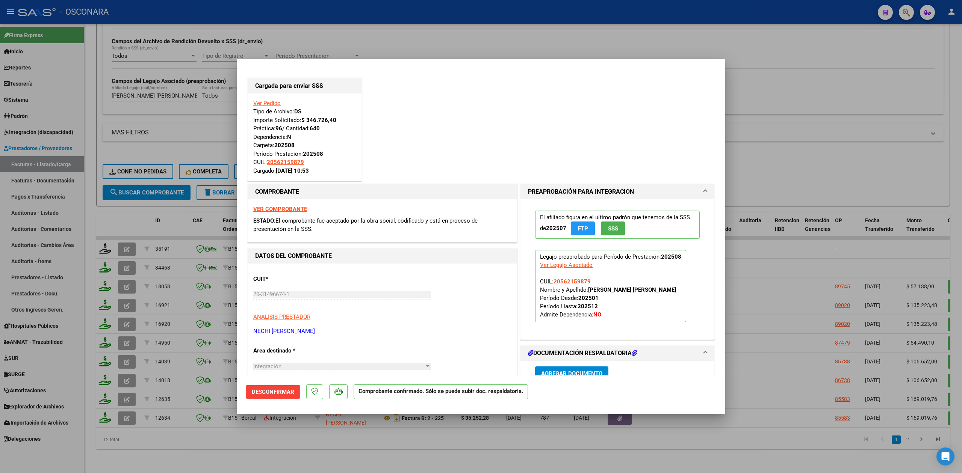
click at [233, 447] on div at bounding box center [481, 236] width 962 height 473
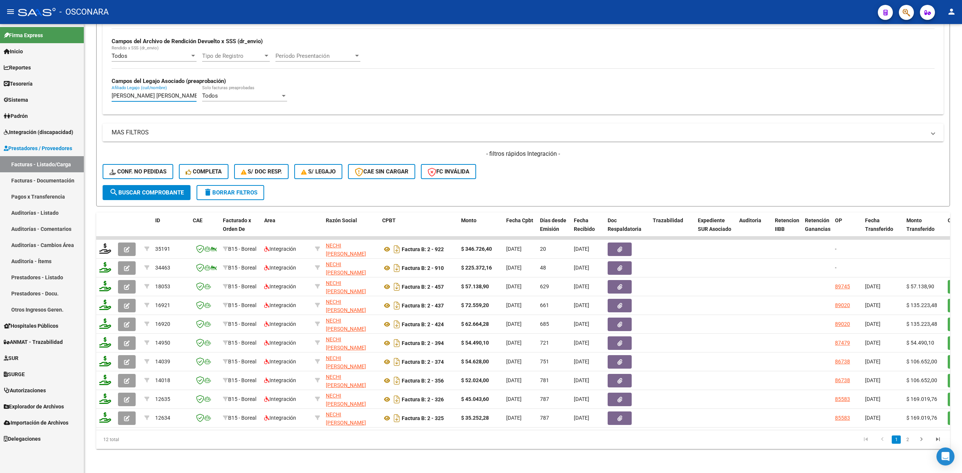
drag, startPoint x: 186, startPoint y: 88, endPoint x: 59, endPoint y: 87, distance: 127.0
click at [59, 87] on mat-sidenav-container "Firma Express Inicio Calendario SSS Instructivos Contacto OS Reportes Ingresos …" at bounding box center [481, 248] width 962 height 449
paste input "[PERSON_NAME] [PERSON_NAME]"
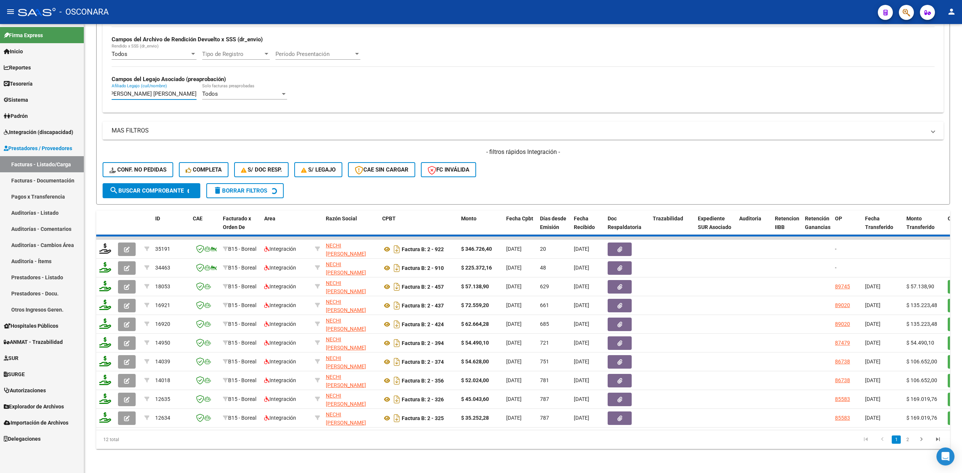
scroll to position [0, 0]
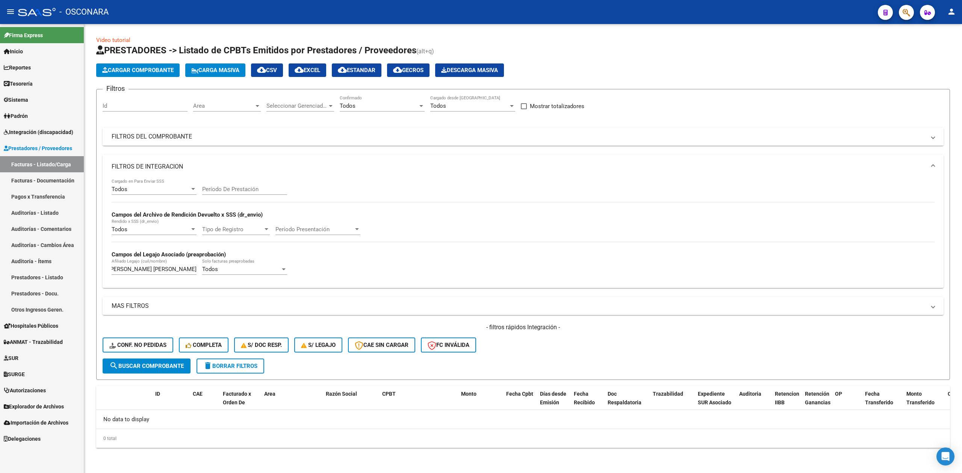
click at [574, 341] on div "- filtros rápidos Integración - Conf. no pedidas Completa S/ Doc Resp. S/ legaj…" at bounding box center [523, 341] width 841 height 35
drag, startPoint x: 169, startPoint y: 367, endPoint x: 305, endPoint y: 352, distance: 136.9
click at [179, 367] on span "search Buscar Comprobante" at bounding box center [146, 366] width 74 height 7
click at [254, 125] on div "Filtros Id Area Area Seleccionar Gerenciador Seleccionar Gerenciador Todos Conf…" at bounding box center [523, 226] width 841 height 263
click at [269, 137] on mat-panel-title "FILTROS DEL COMPROBANTE" at bounding box center [519, 137] width 814 height 8
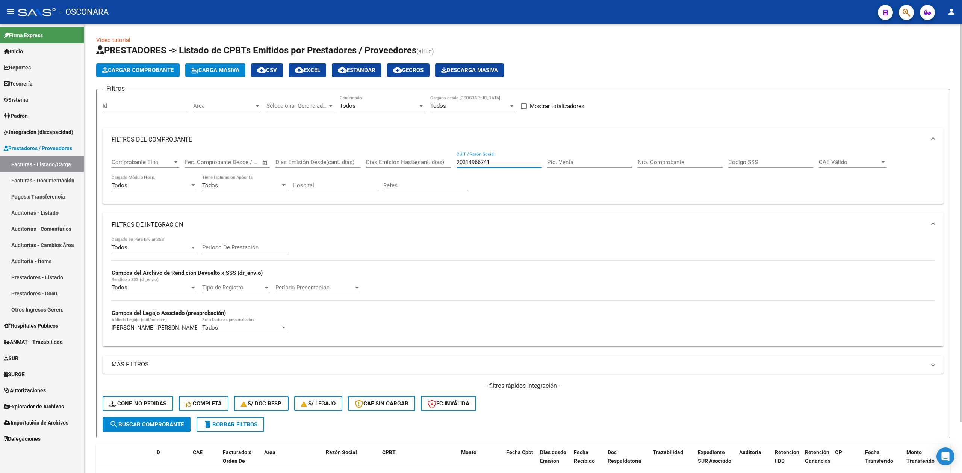
drag, startPoint x: 474, startPoint y: 162, endPoint x: 429, endPoint y: 164, distance: 44.7
click at [429, 164] on div "Comprobante Tipo Comprobante Tipo Fecha inicio – Fecha fin Fec. Comprobante Des…" at bounding box center [523, 175] width 823 height 47
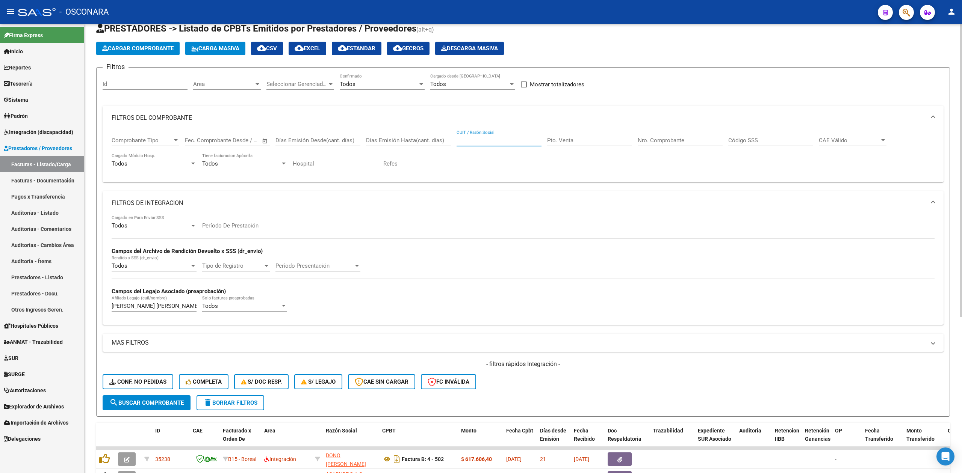
scroll to position [240, 0]
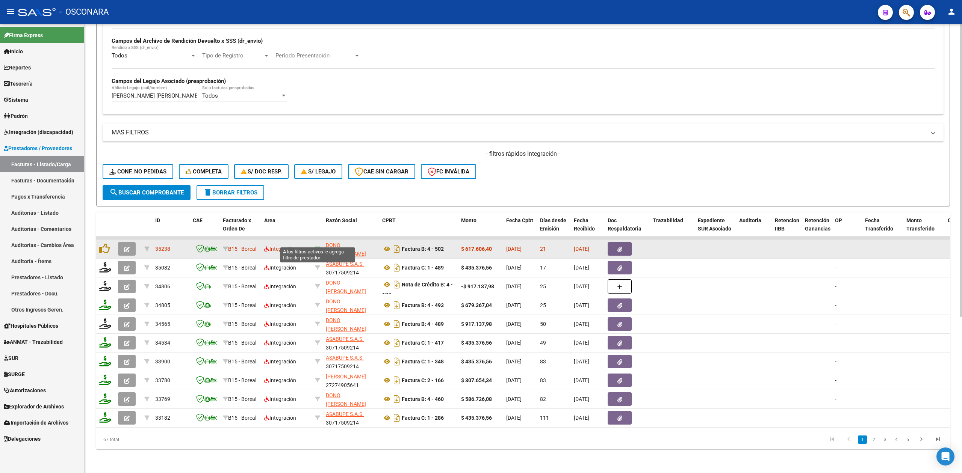
click at [319, 246] on icon at bounding box center [317, 248] width 5 height 5
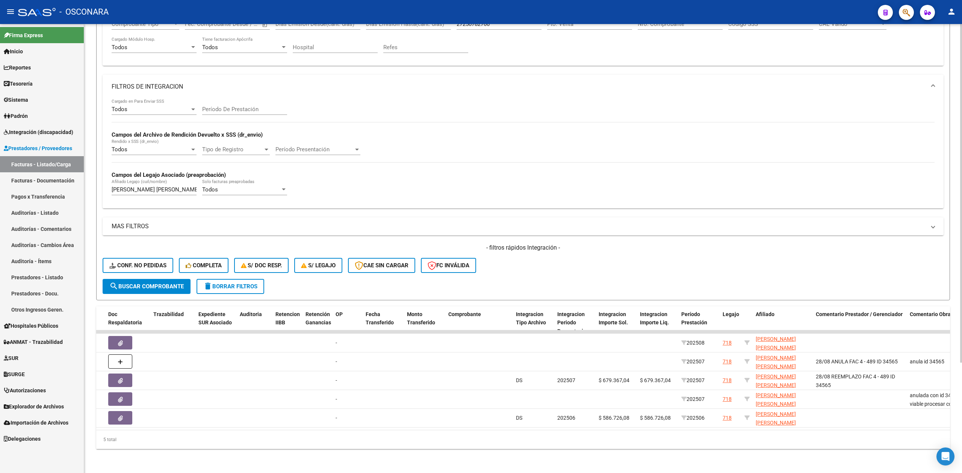
scroll to position [0, 0]
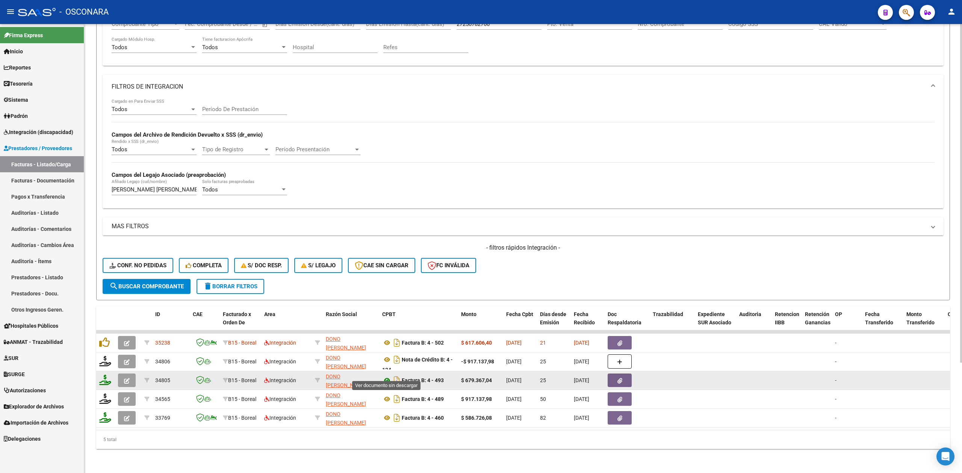
click at [386, 376] on icon at bounding box center [387, 380] width 10 height 9
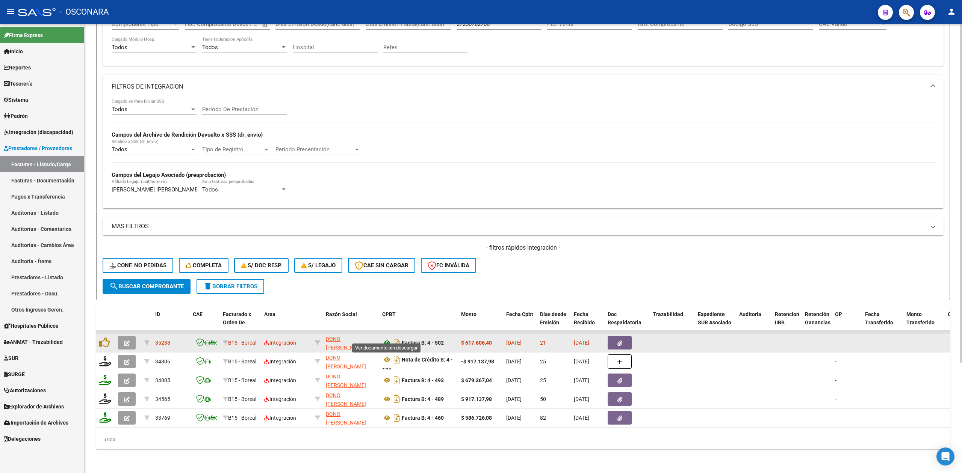
click at [385, 339] on icon at bounding box center [387, 343] width 10 height 9
click at [617, 341] on icon "button" at bounding box center [619, 344] width 5 height 6
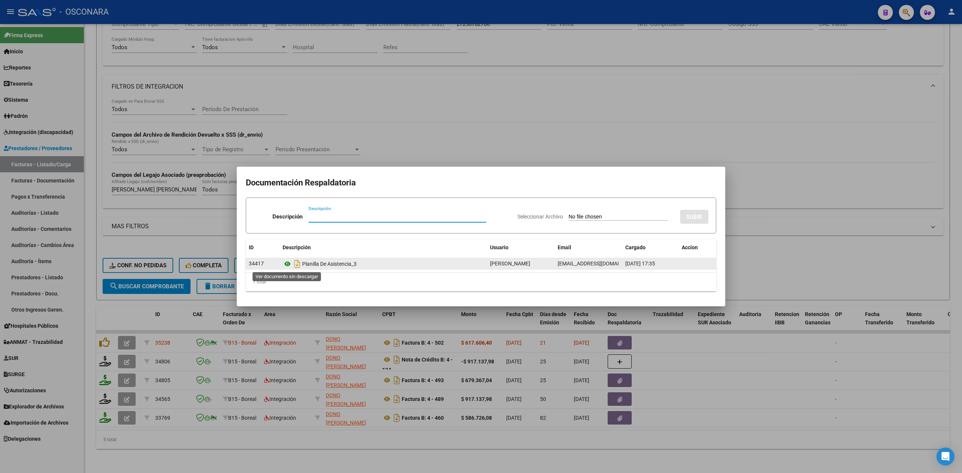
click at [286, 262] on icon at bounding box center [288, 264] width 10 height 9
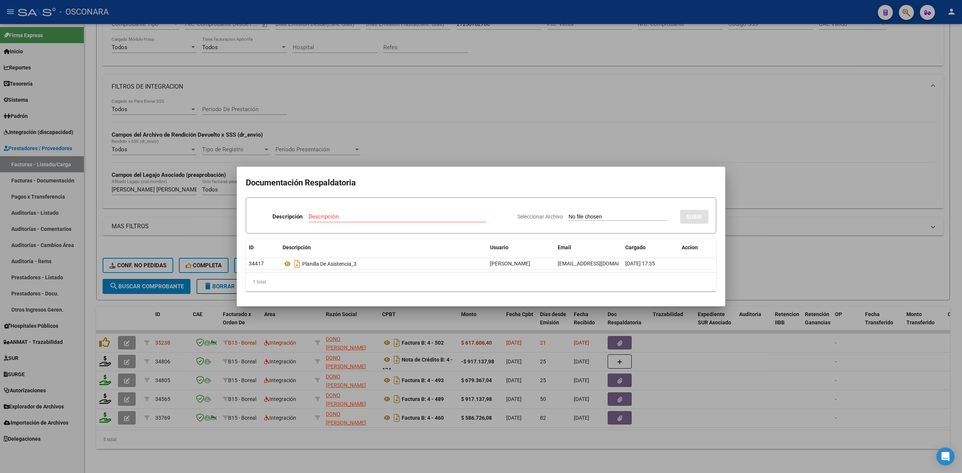
click at [450, 376] on div at bounding box center [481, 236] width 962 height 473
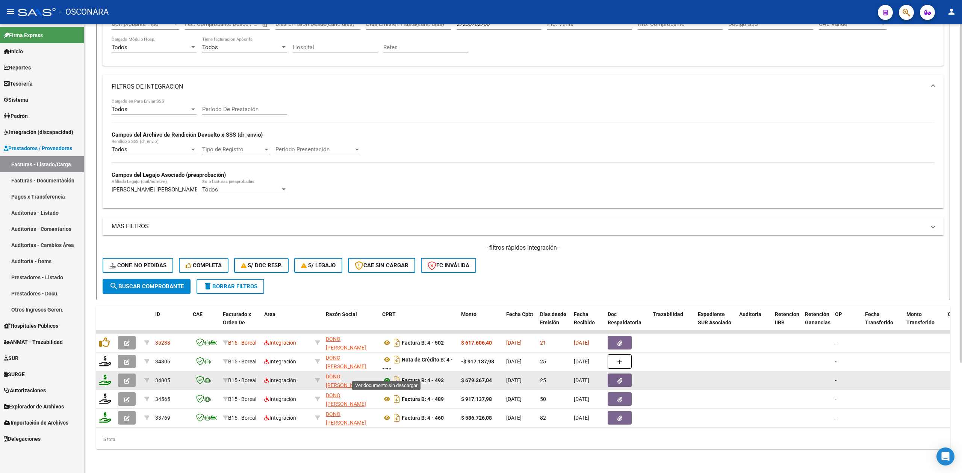
click at [389, 376] on icon at bounding box center [387, 380] width 10 height 9
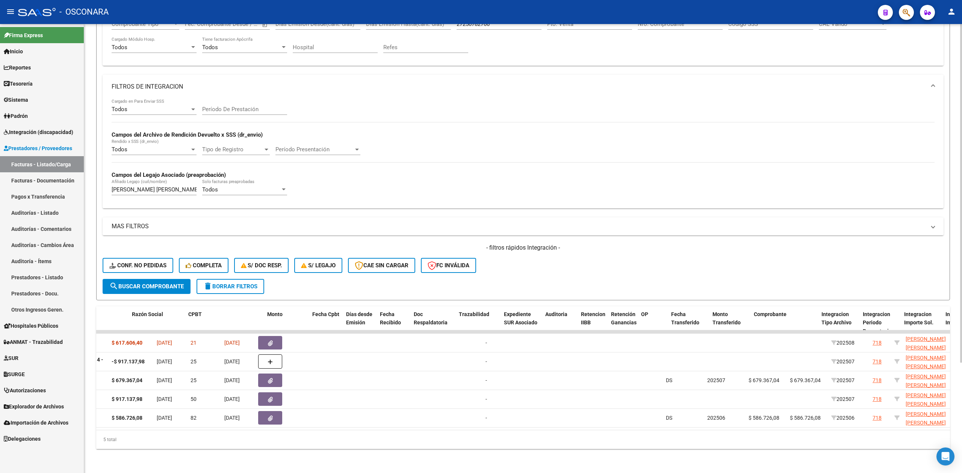
scroll to position [0, 619]
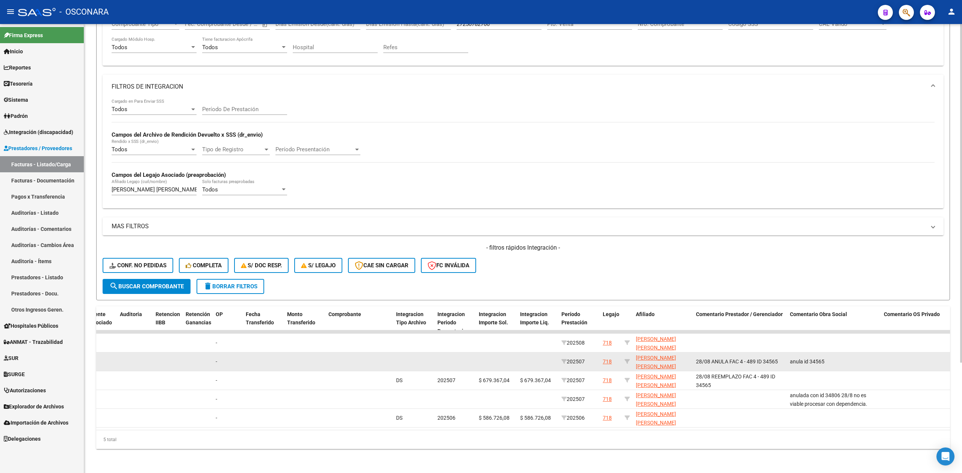
click at [609, 358] on div "718" at bounding box center [607, 362] width 9 height 9
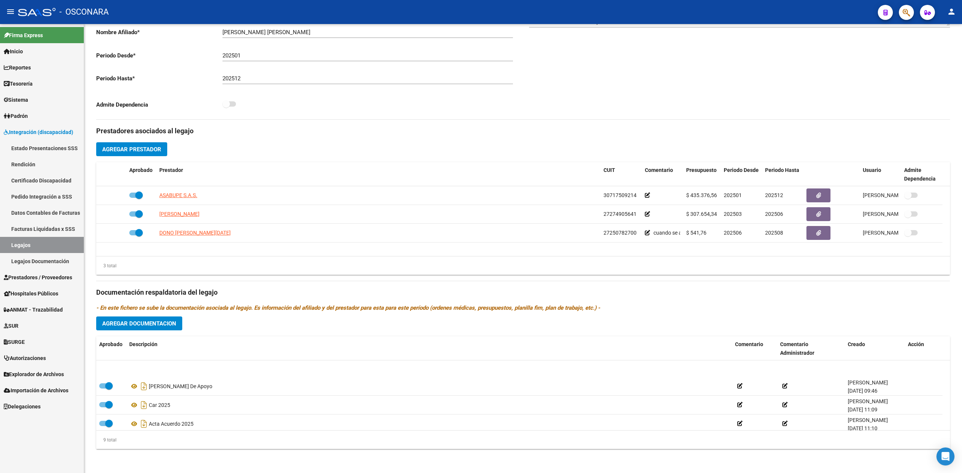
scroll to position [101, 0]
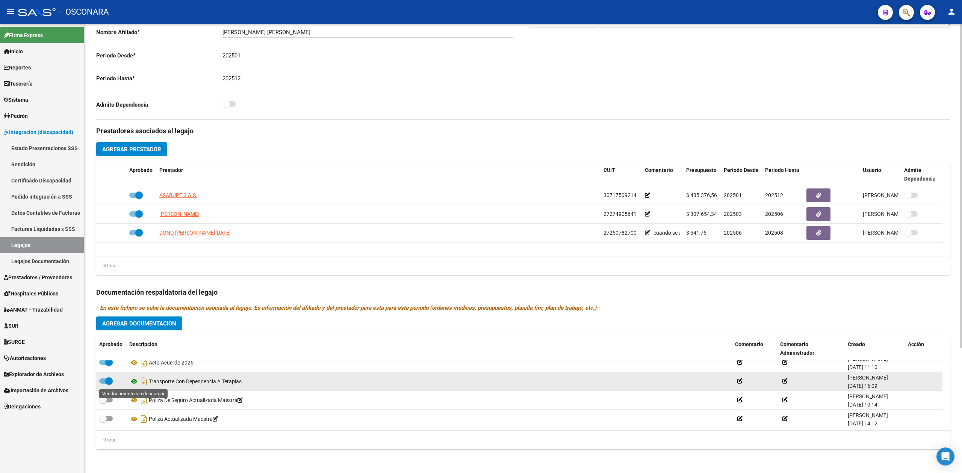
click at [135, 380] on icon at bounding box center [134, 381] width 10 height 9
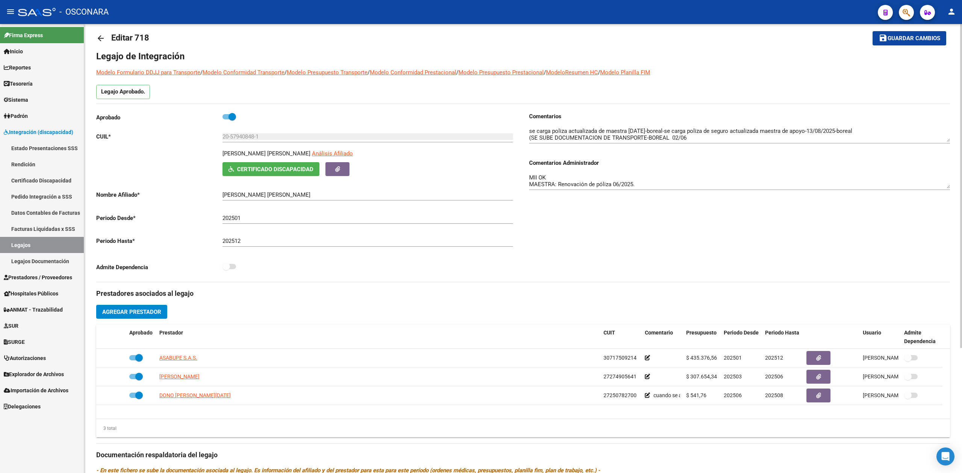
scroll to position [0, 0]
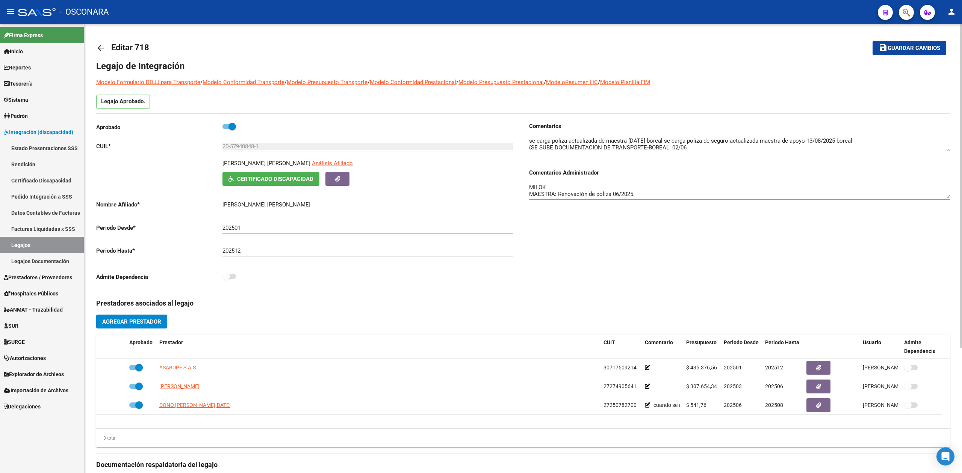
drag, startPoint x: 301, startPoint y: 164, endPoint x: 188, endPoint y: 161, distance: 113.1
click at [188, 161] on div "[PERSON_NAME] [PERSON_NAME] Afiliado Certificado Discapacidad ARCA Padrón" at bounding box center [306, 172] width 421 height 27
copy p "[PERSON_NAME]"
click at [32, 272] on link "Prestadores / Proveedores" at bounding box center [42, 277] width 84 height 16
click at [39, 280] on span "Prestadores / Proveedores" at bounding box center [38, 278] width 68 height 8
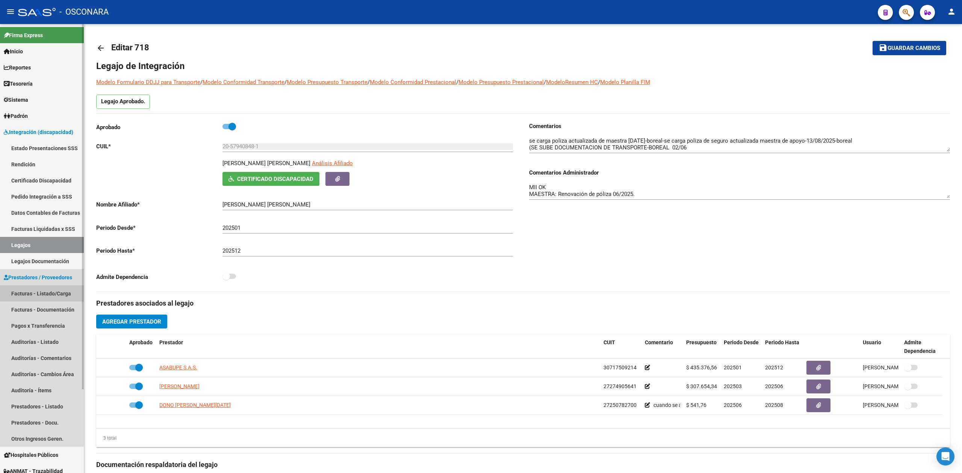
click at [38, 288] on link "Facturas - Listado/Carga" at bounding box center [42, 294] width 84 height 16
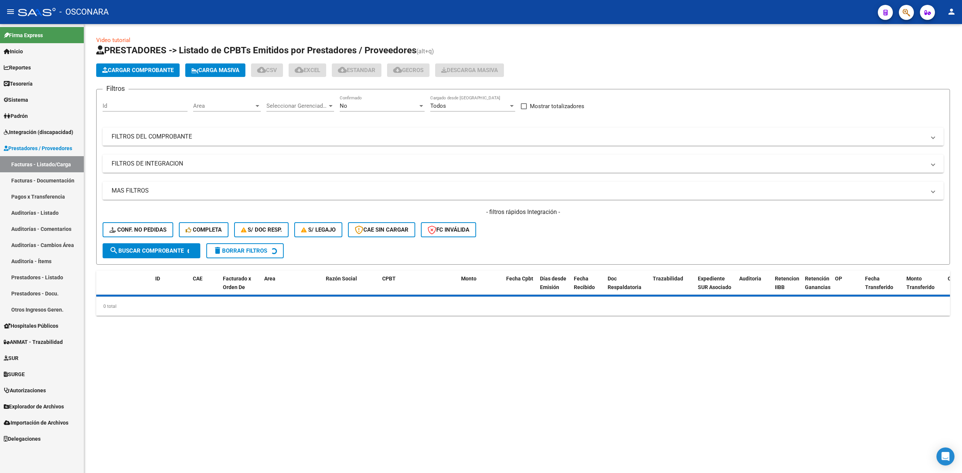
click at [347, 109] on div "No" at bounding box center [379, 106] width 78 height 7
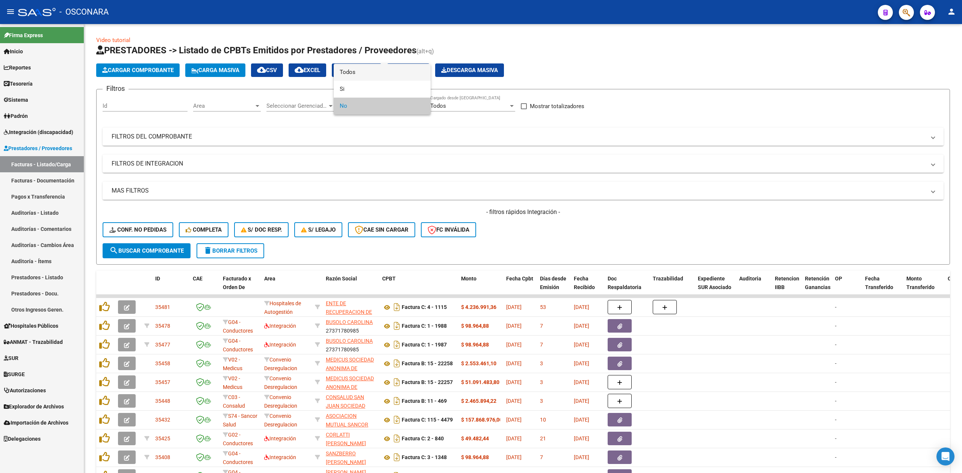
click at [359, 71] on span "Todos" at bounding box center [382, 72] width 85 height 17
drag, startPoint x: 402, startPoint y: 146, endPoint x: 408, endPoint y: 144, distance: 6.2
click at [402, 146] on mat-expansion-panel-header "FILTROS DEL COMPROBANTE" at bounding box center [523, 137] width 841 height 18
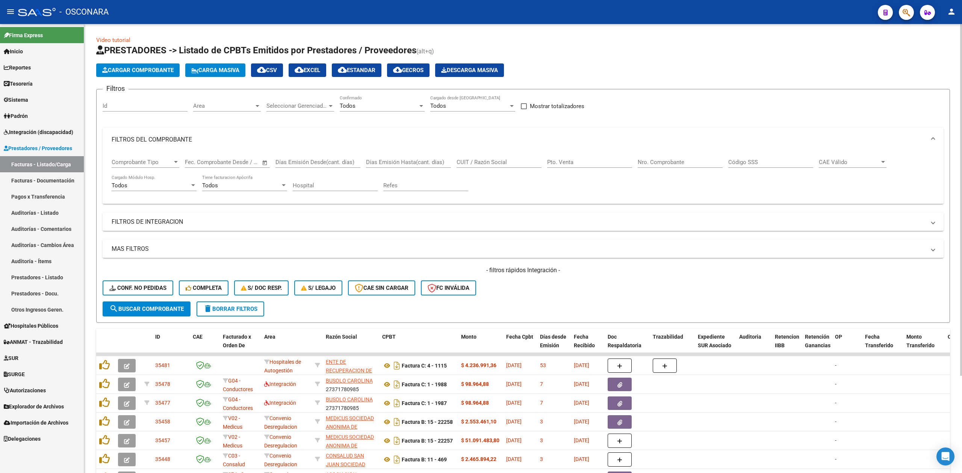
click at [313, 153] on div "Días Emisión Desde(cant. días)" at bounding box center [317, 160] width 85 height 16
click at [181, 221] on mat-panel-title "FILTROS DE INTEGRACION" at bounding box center [519, 222] width 814 height 8
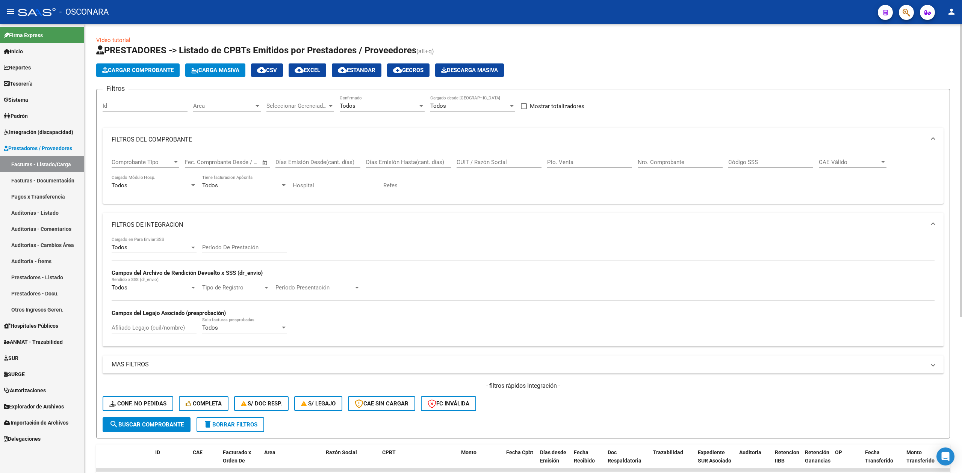
click at [159, 327] on input "Afiliado Legajo (cuil/nombre)" at bounding box center [154, 328] width 85 height 7
paste input "[PERSON_NAME]"
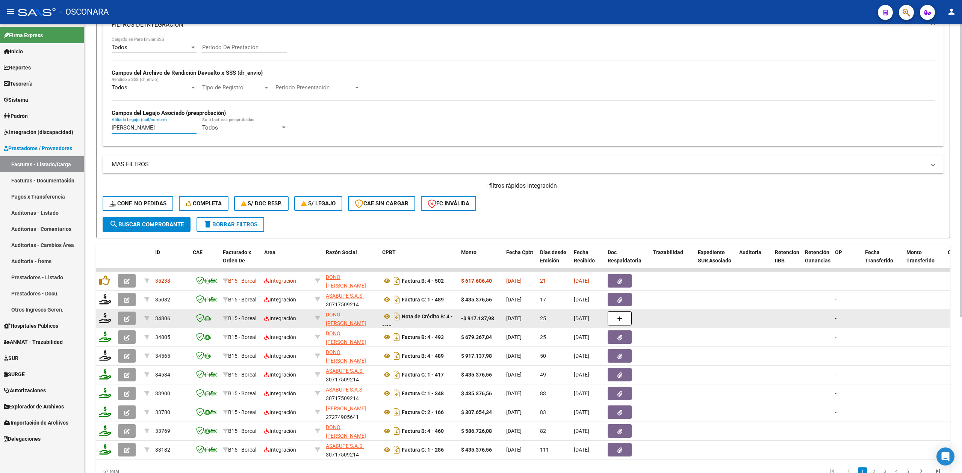
scroll to position [240, 0]
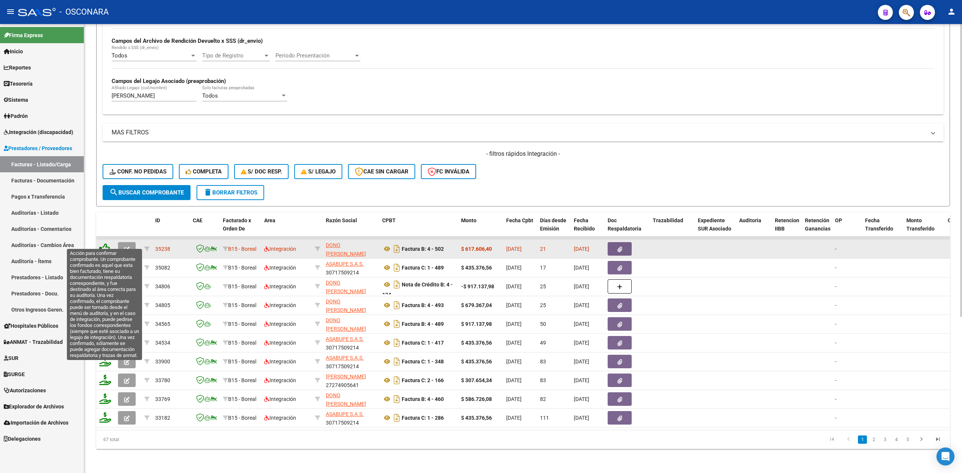
click at [104, 243] on icon at bounding box center [104, 248] width 11 height 11
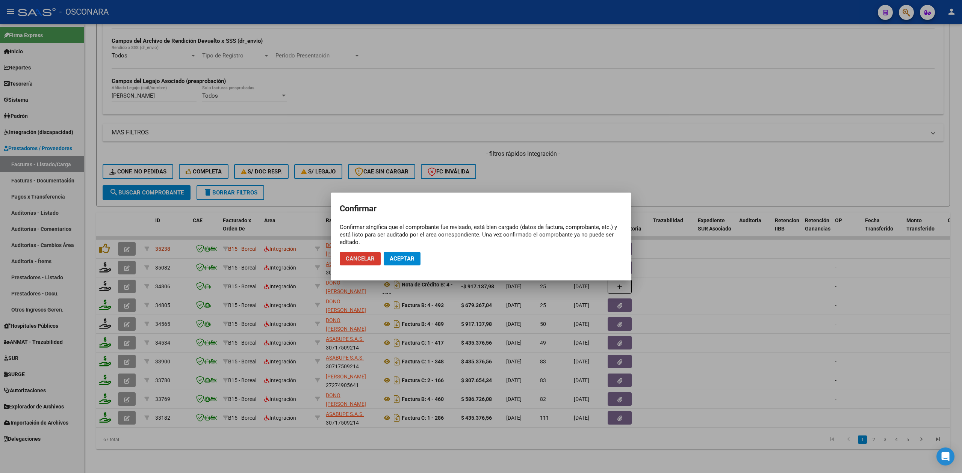
click at [399, 259] on span "Aceptar" at bounding box center [402, 259] width 25 height 7
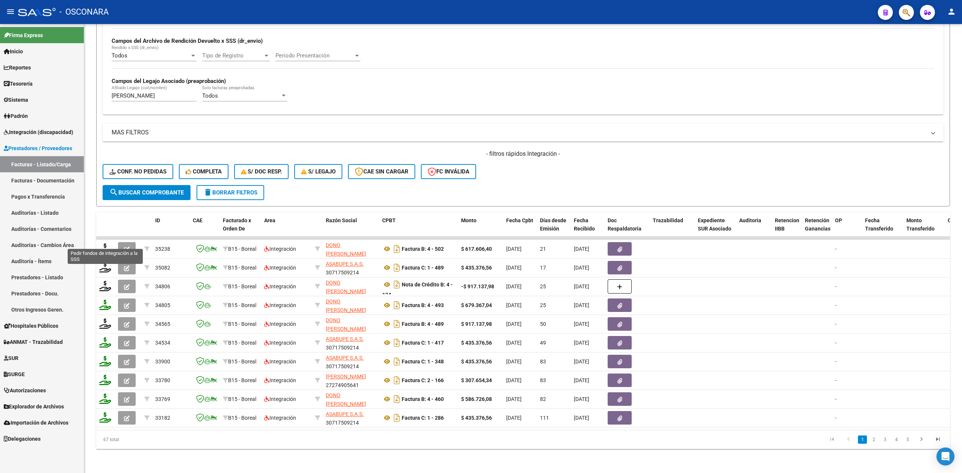
click at [105, 243] on icon at bounding box center [105, 248] width 12 height 11
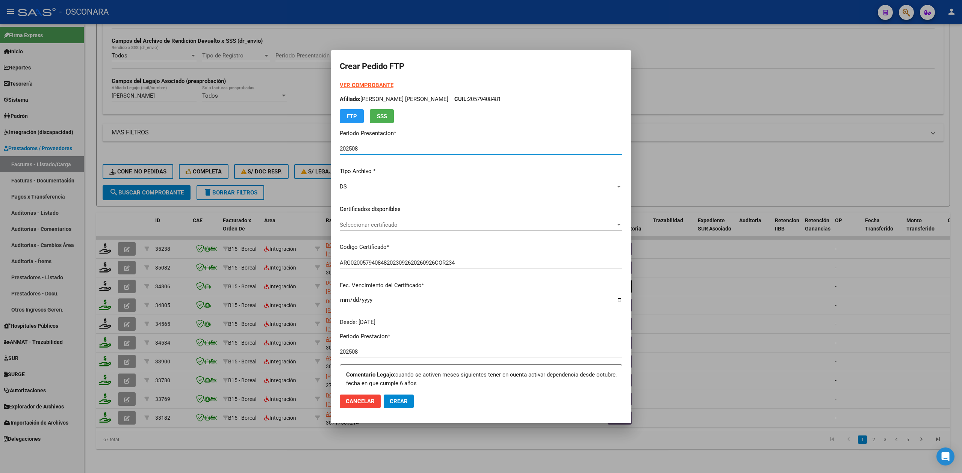
click at [384, 228] on div "Seleccionar certificado Seleccionar certificado" at bounding box center [481, 224] width 283 height 11
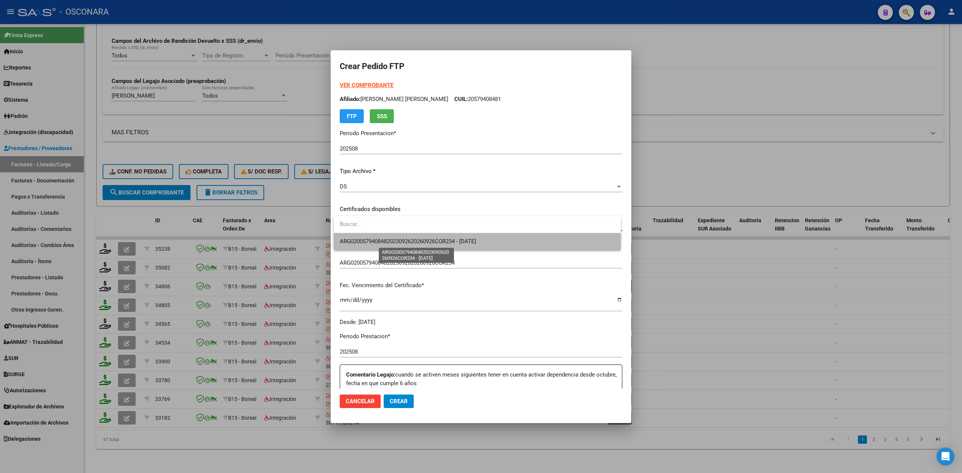
click at [384, 244] on span "ARG0200579408482023092620260926COR234 - [DATE]" at bounding box center [408, 241] width 136 height 7
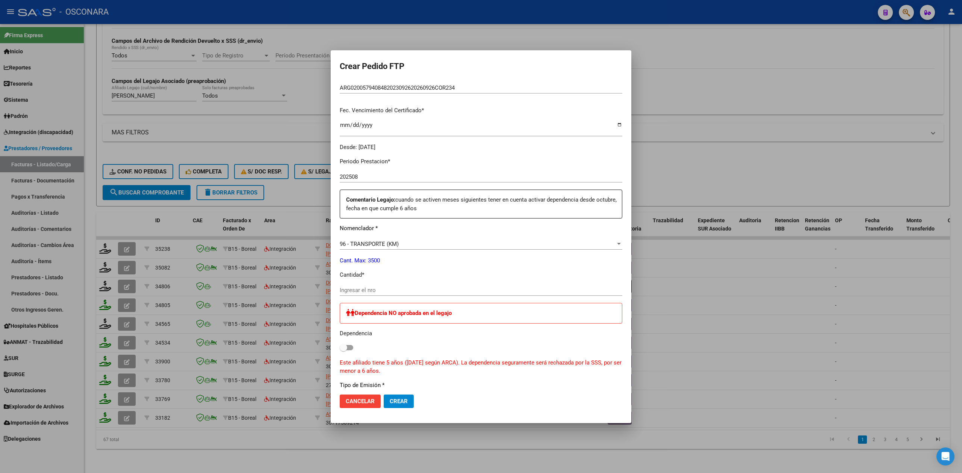
scroll to position [200, 0]
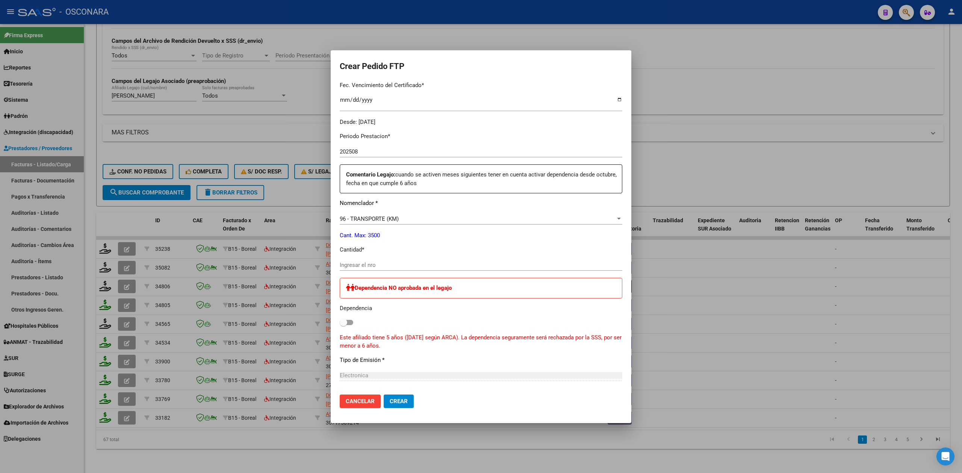
click at [371, 261] on div "Ingresar el nro" at bounding box center [481, 265] width 283 height 11
click at [399, 400] on span "Crear" at bounding box center [399, 401] width 18 height 7
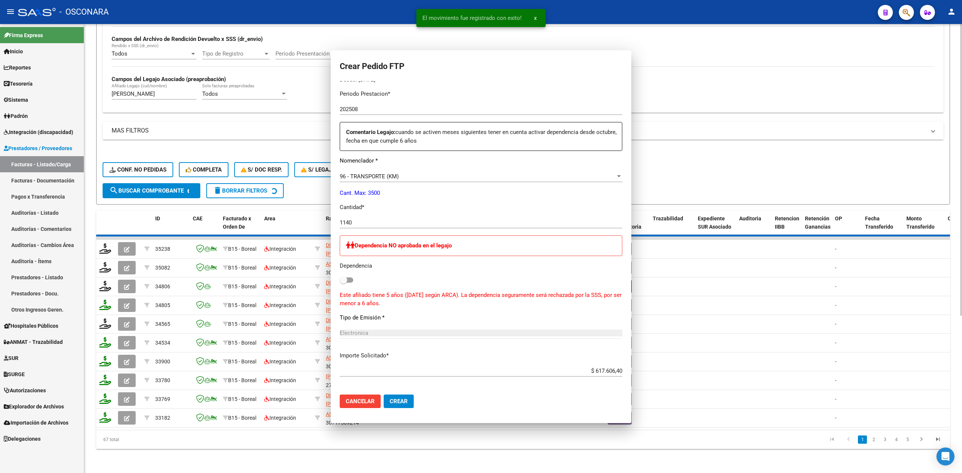
scroll to position [0, 0]
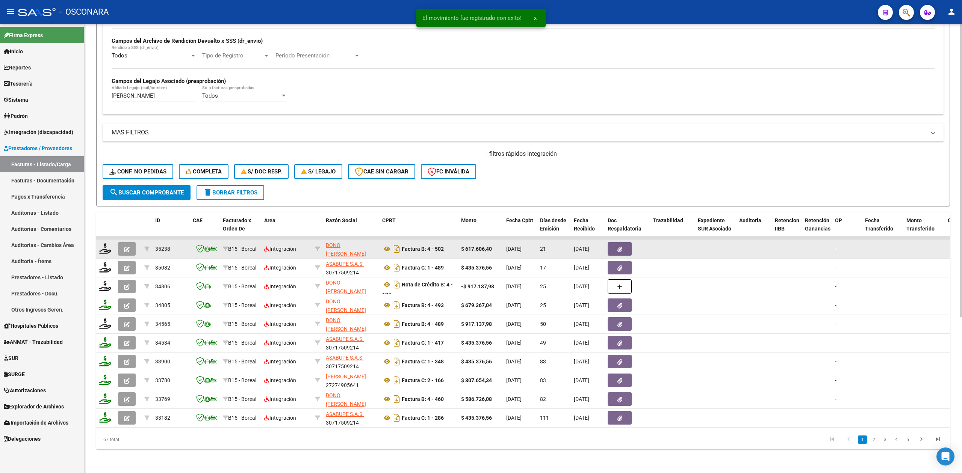
click at [126, 247] on icon "button" at bounding box center [127, 250] width 6 height 6
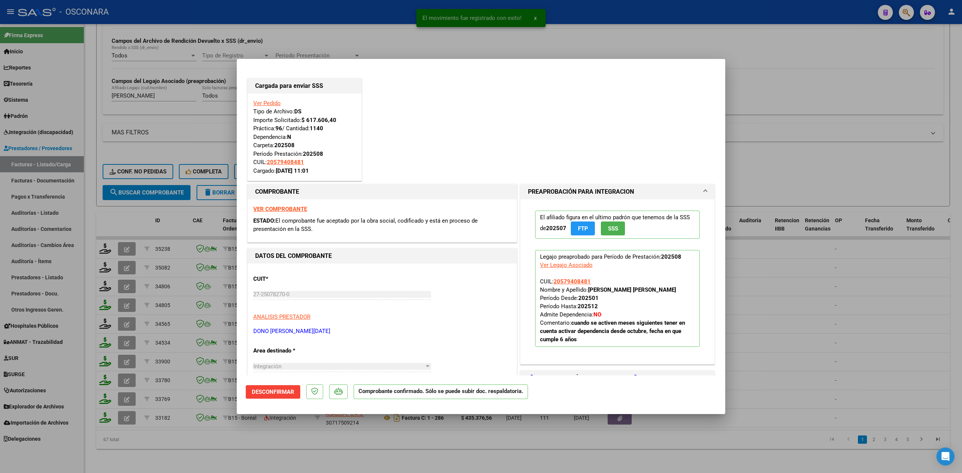
click at [387, 439] on div at bounding box center [481, 236] width 962 height 473
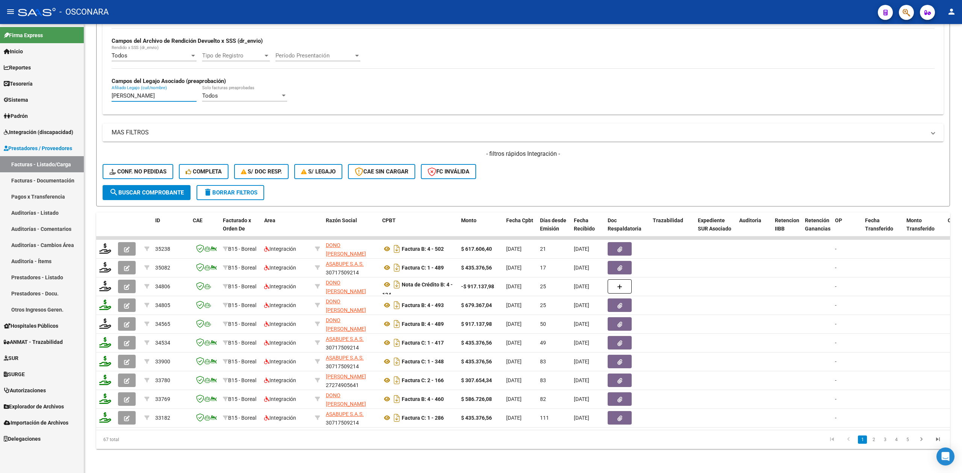
drag, startPoint x: 191, startPoint y: 88, endPoint x: 73, endPoint y: 85, distance: 118.4
click at [73, 85] on mat-sidenav-container "Firma Express Inicio Calendario SSS Instructivos Contacto OS Reportes Ingresos …" at bounding box center [481, 248] width 962 height 449
paste input "ODRIGUEZ HEREDIA FELIPE"
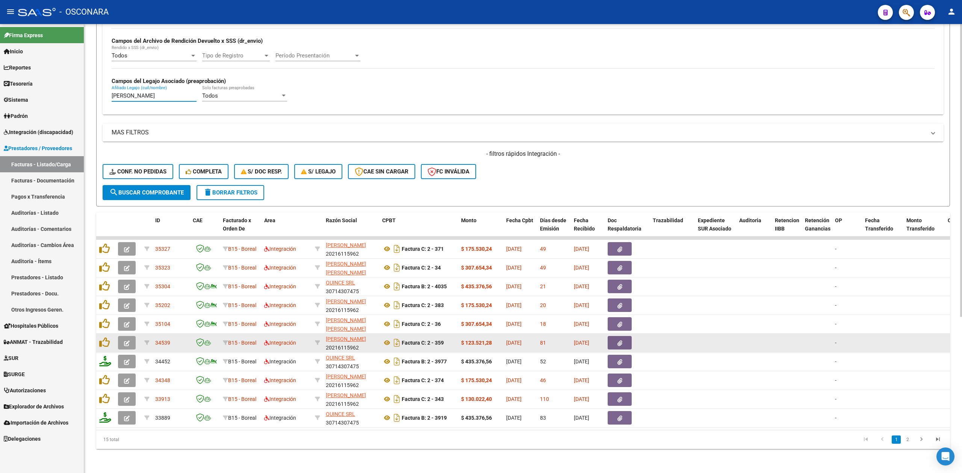
click at [128, 341] on icon "button" at bounding box center [127, 344] width 6 height 6
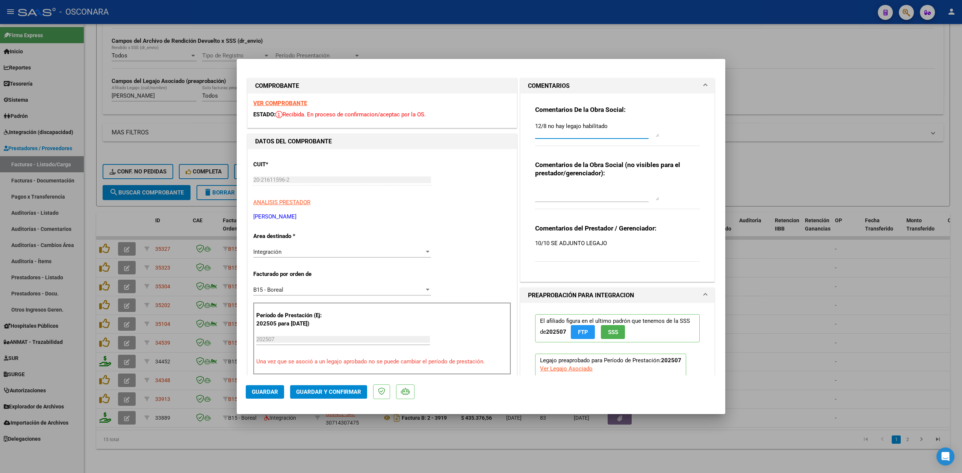
click at [535, 127] on textarea "12/8 no hay legajo habilitado" at bounding box center [597, 129] width 124 height 15
drag, startPoint x: 614, startPoint y: 126, endPoint x: 478, endPoint y: 122, distance: 135.7
click at [478, 122] on div "COMPROBANTE VER COMPROBANTE ESTADO: Recibida. En proceso de confirmacion/acepta…" at bounding box center [481, 435] width 470 height 717
click at [268, 388] on button "Guardar" at bounding box center [265, 393] width 38 height 14
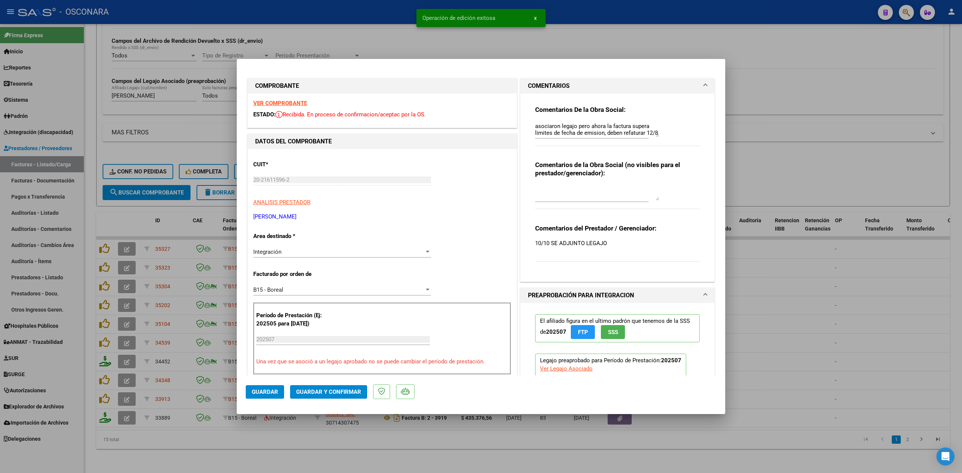
click at [272, 443] on div at bounding box center [481, 236] width 962 height 473
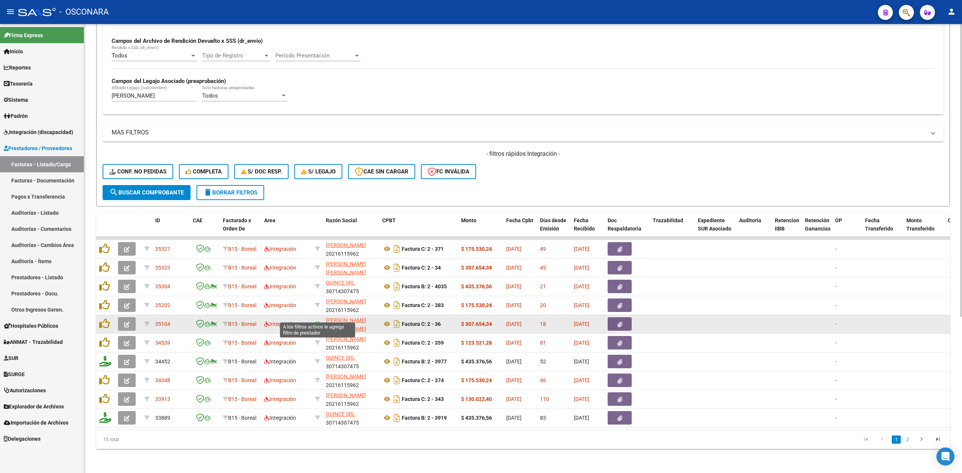
click at [315, 322] on icon at bounding box center [317, 324] width 5 height 5
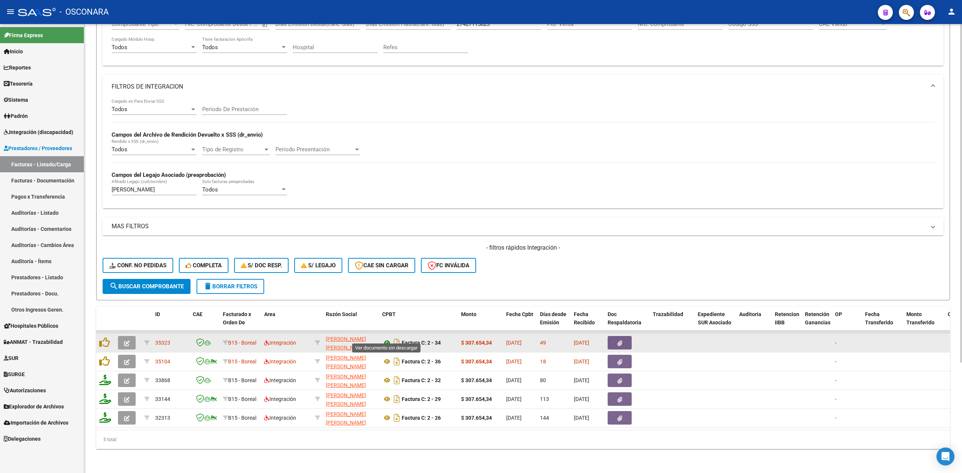
click at [386, 339] on icon at bounding box center [387, 343] width 10 height 9
click at [615, 336] on button "button" at bounding box center [620, 343] width 24 height 14
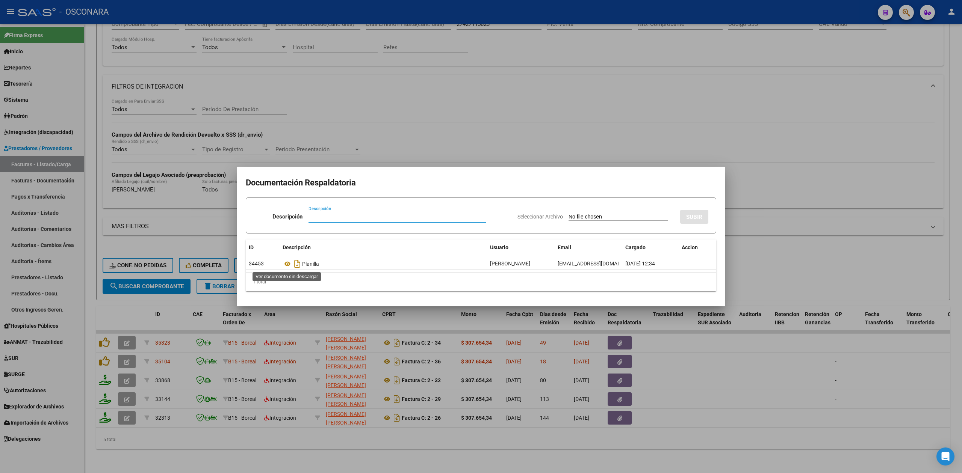
click at [286, 262] on icon at bounding box center [288, 264] width 10 height 9
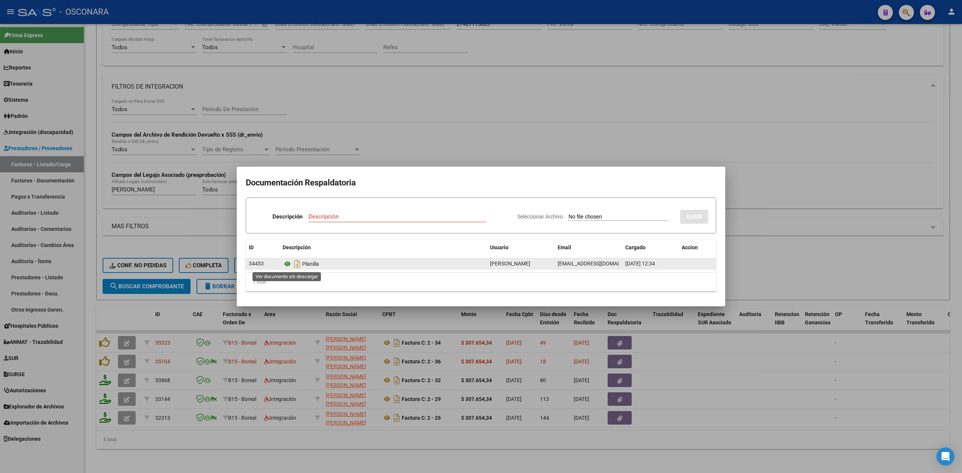
click at [289, 263] on icon at bounding box center [288, 264] width 10 height 9
click at [301, 268] on icon "Descargar documento" at bounding box center [297, 264] width 10 height 12
click at [788, 266] on div at bounding box center [481, 236] width 962 height 473
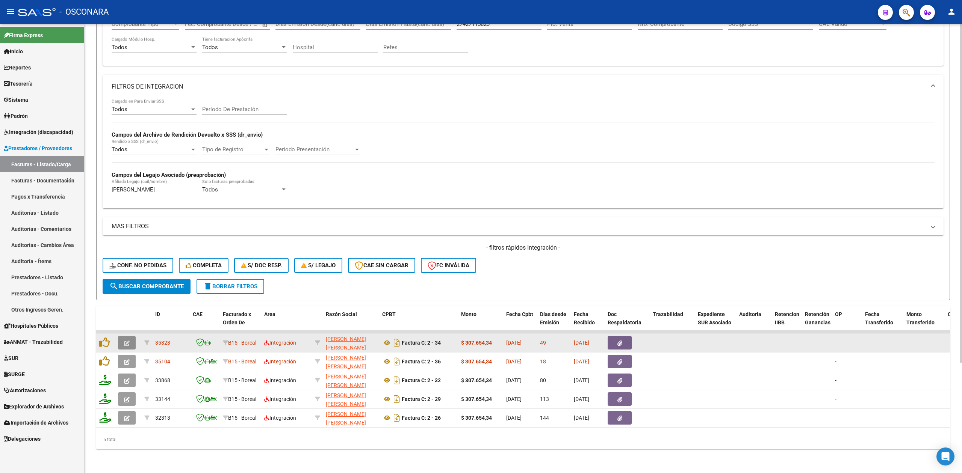
click at [126, 341] on icon "button" at bounding box center [127, 344] width 6 height 6
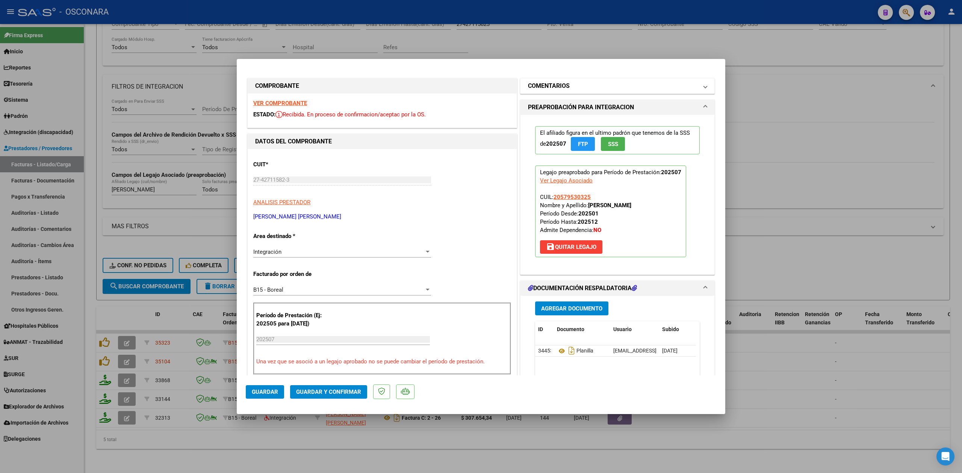
click at [561, 89] on h1 "COMENTARIOS" at bounding box center [549, 86] width 42 height 9
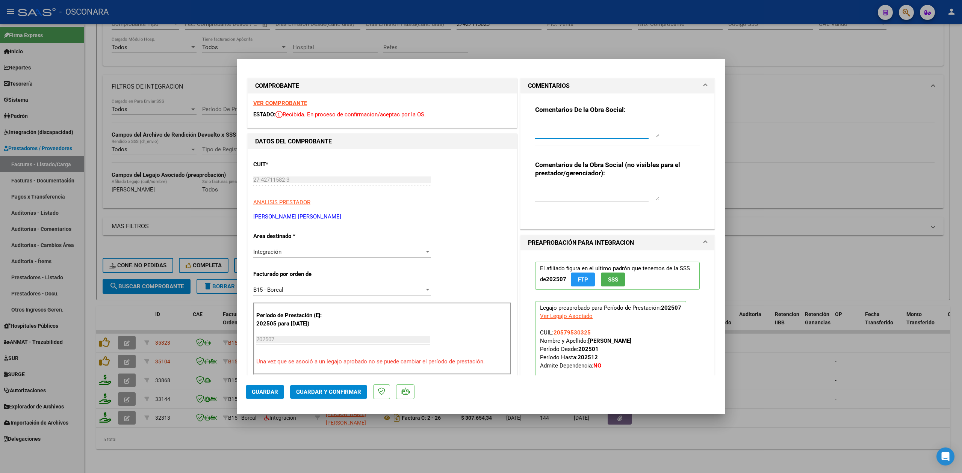
click at [561, 123] on textarea at bounding box center [597, 129] width 124 height 15
drag, startPoint x: 636, startPoint y: 134, endPoint x: 465, endPoint y: 116, distance: 172.3
click at [465, 116] on div "COMPROBANTE VER COMPROBANTE ESTADO: Recibida. En proceso de confirmacion/acepta…" at bounding box center [481, 435] width 470 height 717
click at [277, 388] on button "Guardar" at bounding box center [265, 393] width 38 height 14
click at [396, 437] on div at bounding box center [481, 236] width 962 height 473
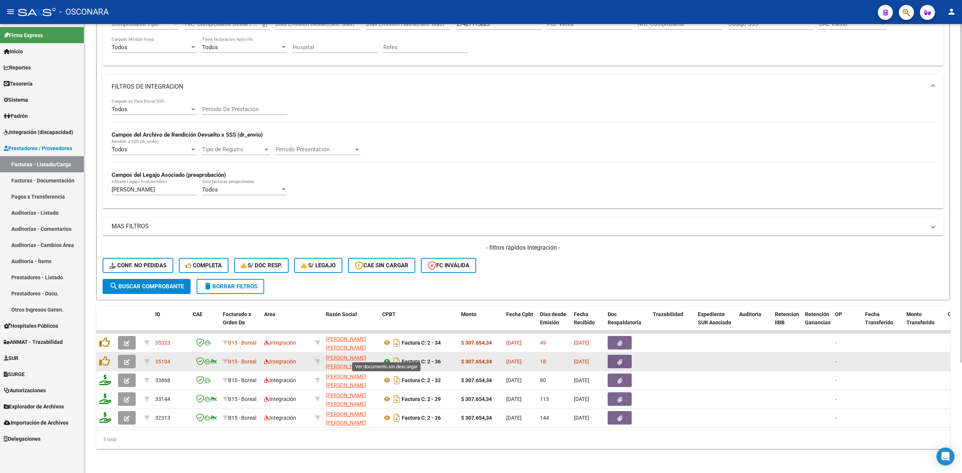
click at [385, 357] on icon at bounding box center [387, 361] width 10 height 9
click at [621, 360] on icon "button" at bounding box center [619, 363] width 5 height 6
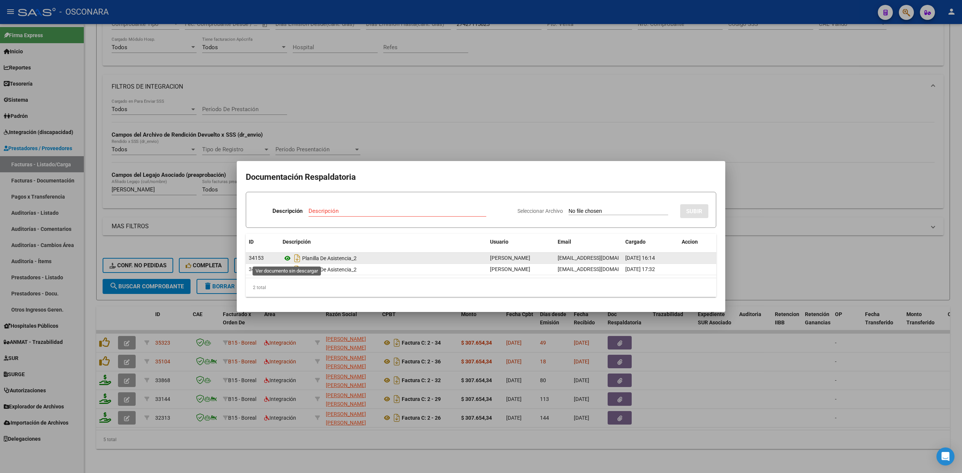
click at [290, 259] on icon at bounding box center [288, 258] width 10 height 9
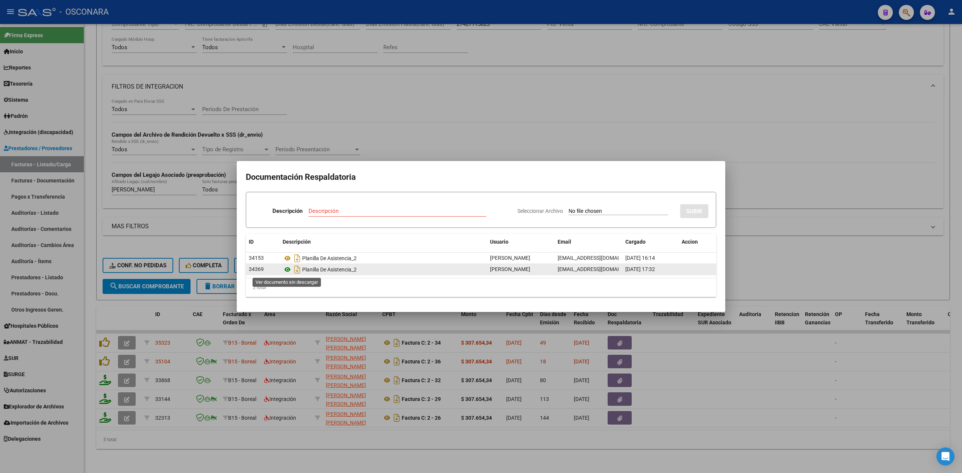
click at [289, 271] on icon at bounding box center [288, 269] width 10 height 9
click at [384, 131] on div at bounding box center [481, 236] width 962 height 473
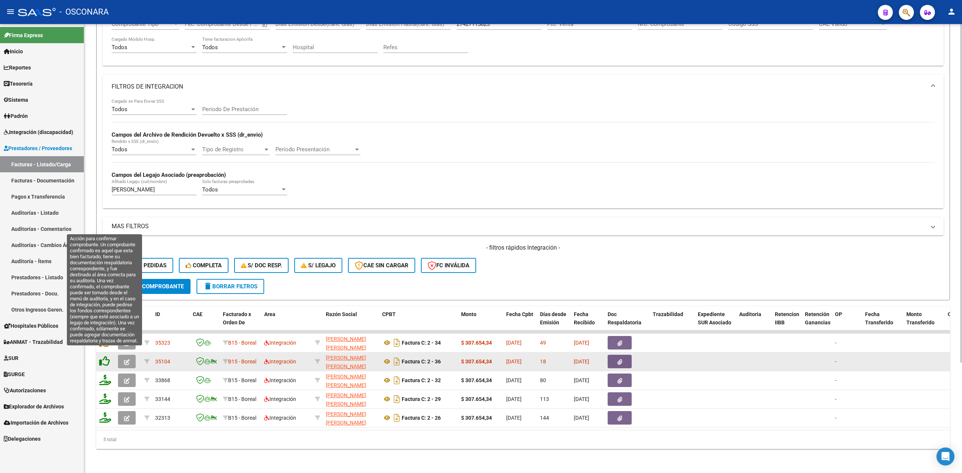
click at [105, 356] on icon at bounding box center [104, 361] width 11 height 11
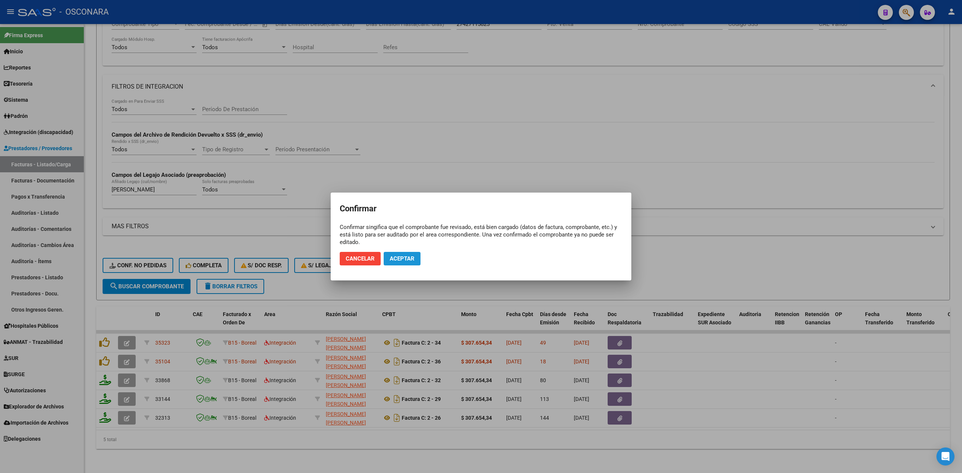
click at [386, 258] on button "Aceptar" at bounding box center [402, 259] width 37 height 14
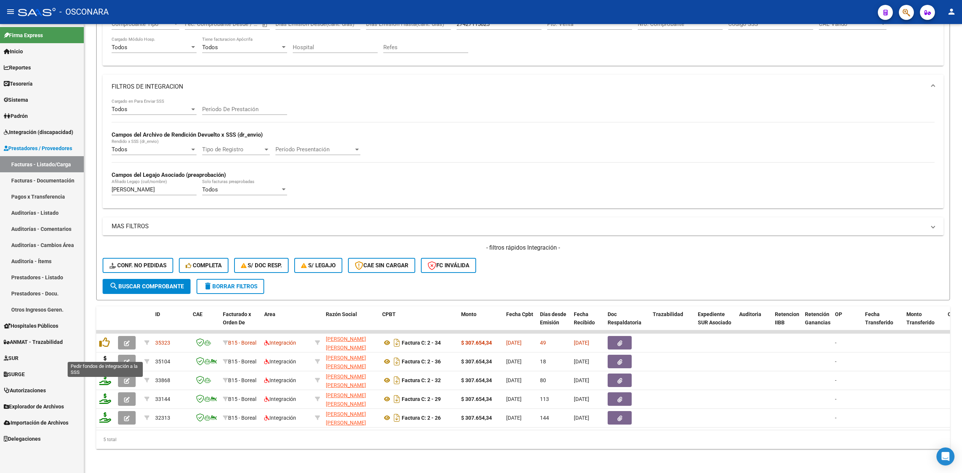
click at [104, 356] on icon at bounding box center [105, 361] width 12 height 11
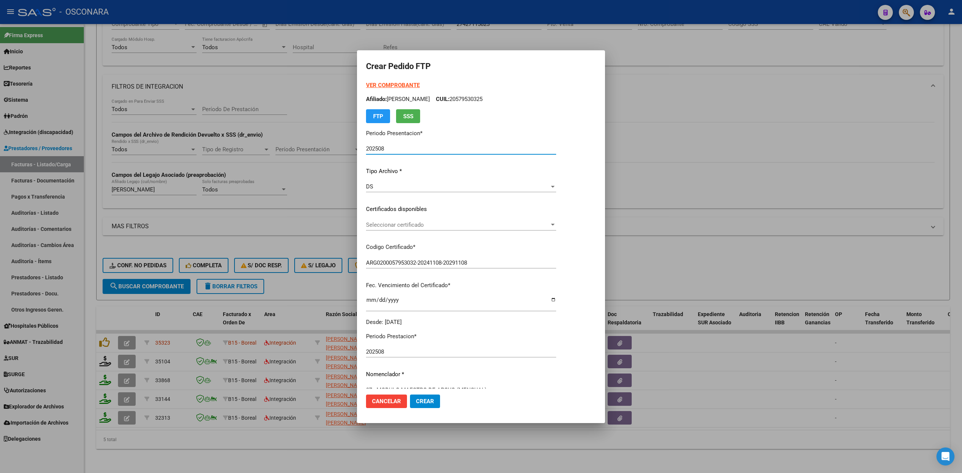
click at [398, 227] on span "Seleccionar certificado" at bounding box center [457, 225] width 183 height 7
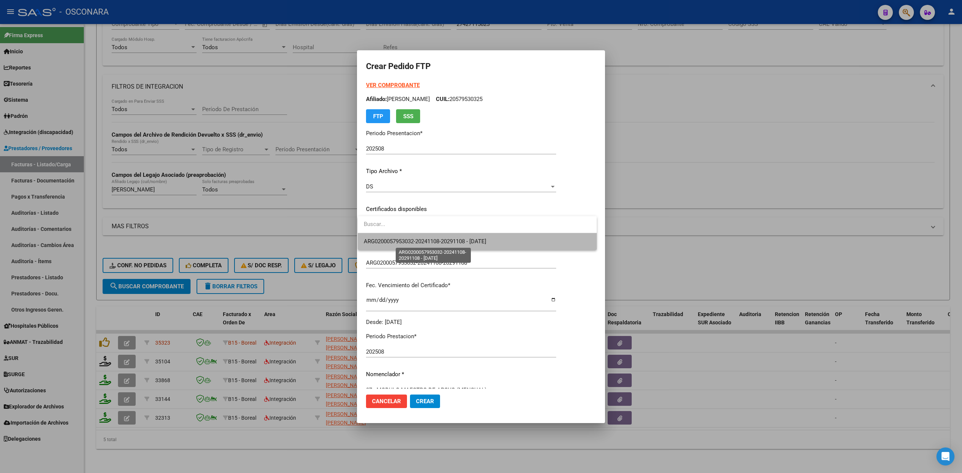
click at [398, 241] on span "ARG0200057953032-20241108-20291108 - 2029-11-08" at bounding box center [425, 241] width 122 height 7
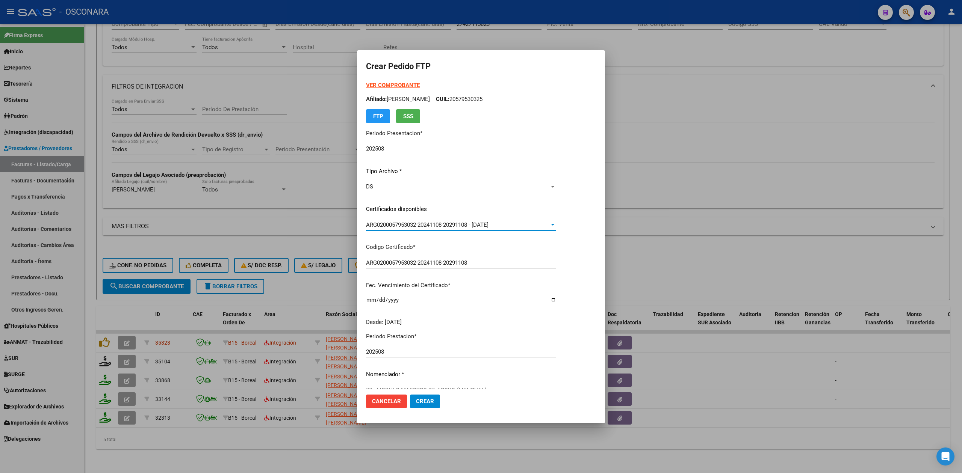
scroll to position [175, 0]
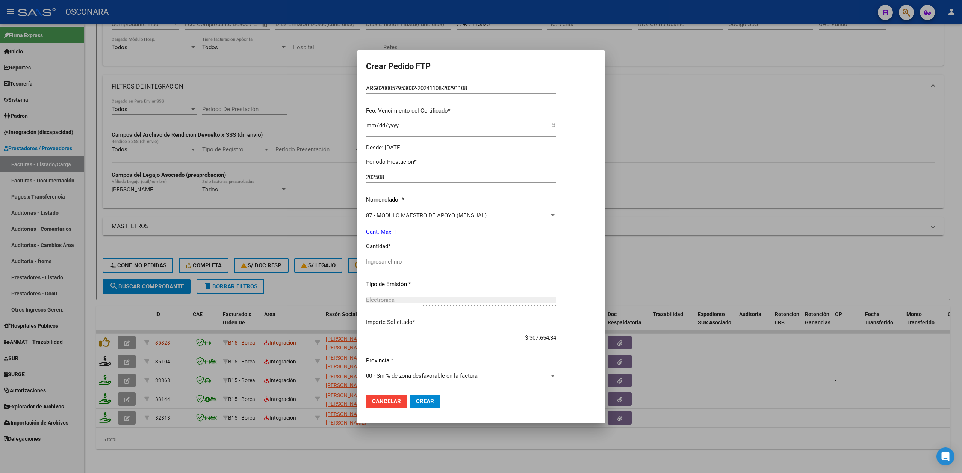
click at [396, 265] on input "Ingresar el nro" at bounding box center [461, 262] width 190 height 7
click at [410, 395] on button "Crear" at bounding box center [425, 402] width 30 height 14
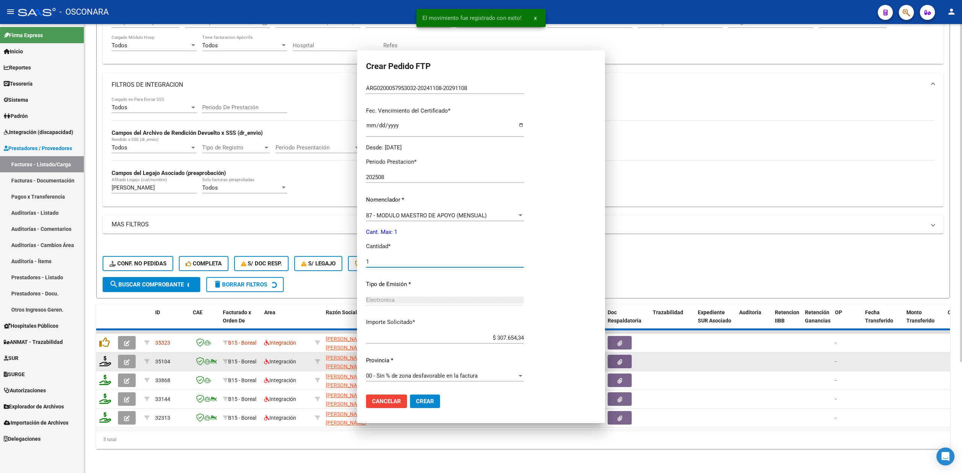
scroll to position [132, 0]
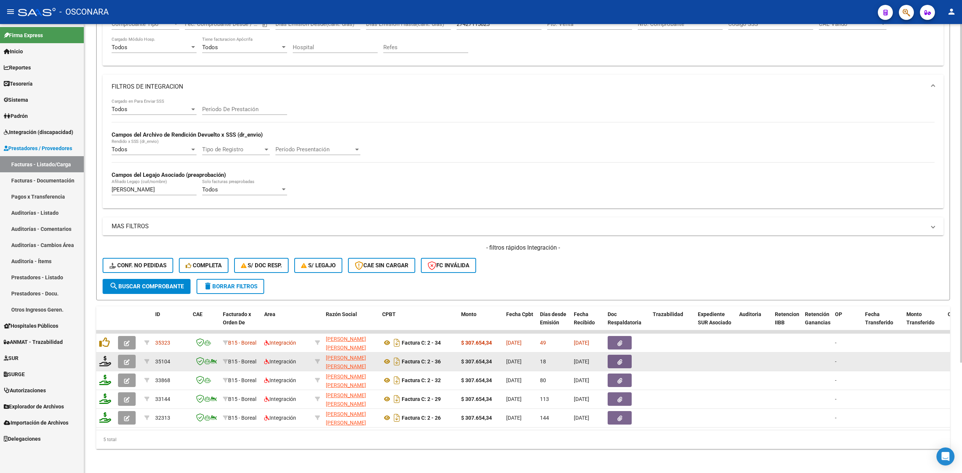
click at [131, 355] on button "button" at bounding box center [127, 362] width 18 height 14
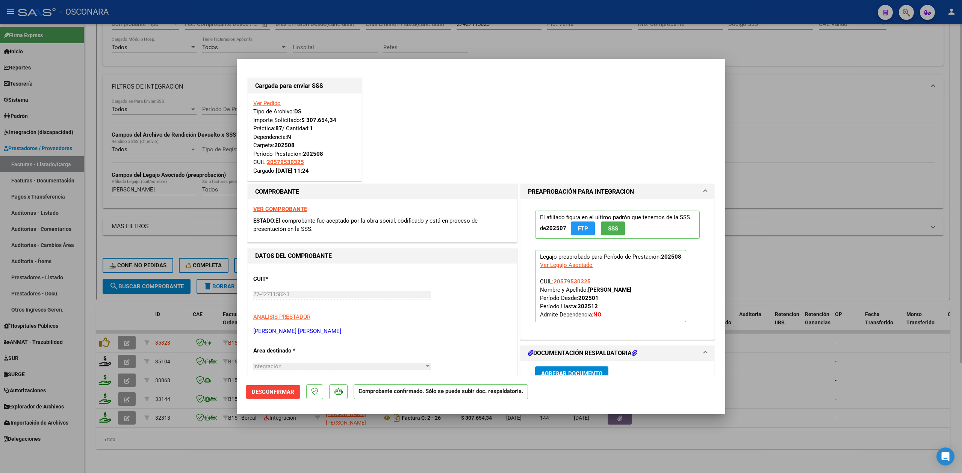
drag, startPoint x: 262, startPoint y: 446, endPoint x: 265, endPoint y: 427, distance: 18.6
click at [262, 446] on div at bounding box center [481, 236] width 962 height 473
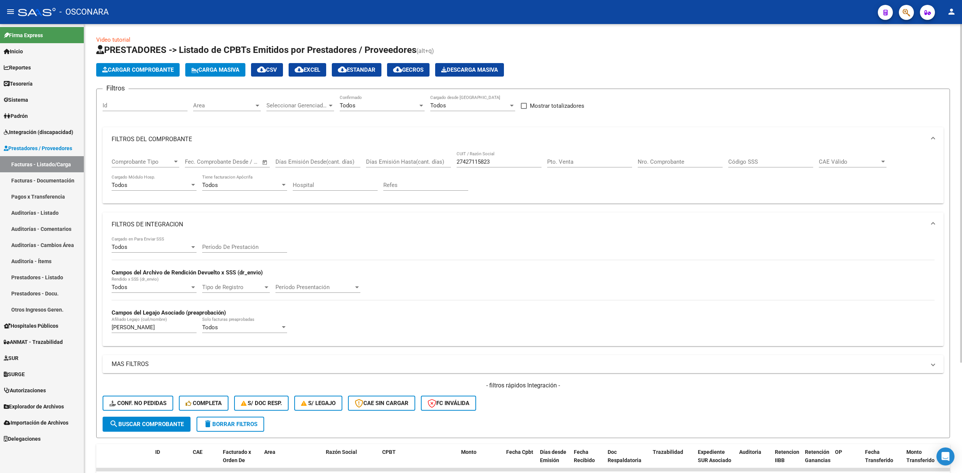
scroll to position [0, 0]
drag, startPoint x: 505, startPoint y: 164, endPoint x: 434, endPoint y: 160, distance: 71.1
click at [434, 160] on div "Comprobante Tipo Comprobante Tipo Fecha inicio – Fecha fin Fec. Comprobante Des…" at bounding box center [523, 175] width 823 height 47
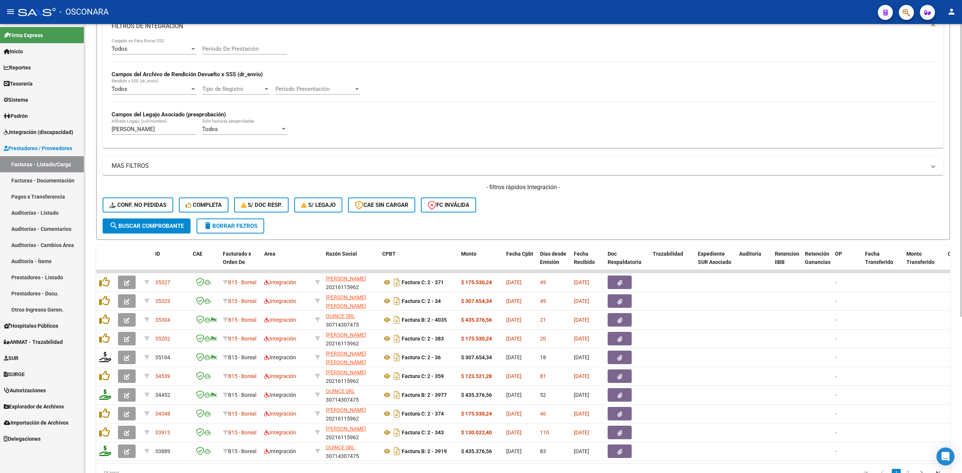
scroll to position [240, 0]
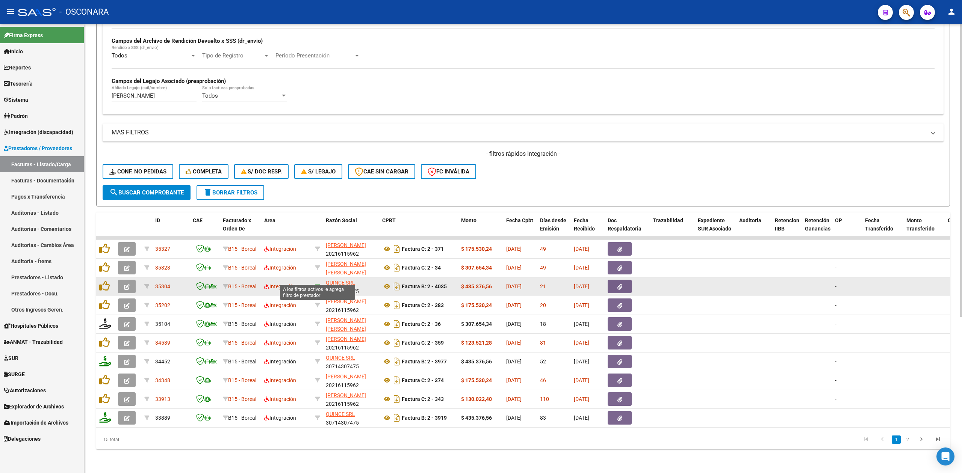
click at [319, 284] on icon at bounding box center [317, 286] width 5 height 5
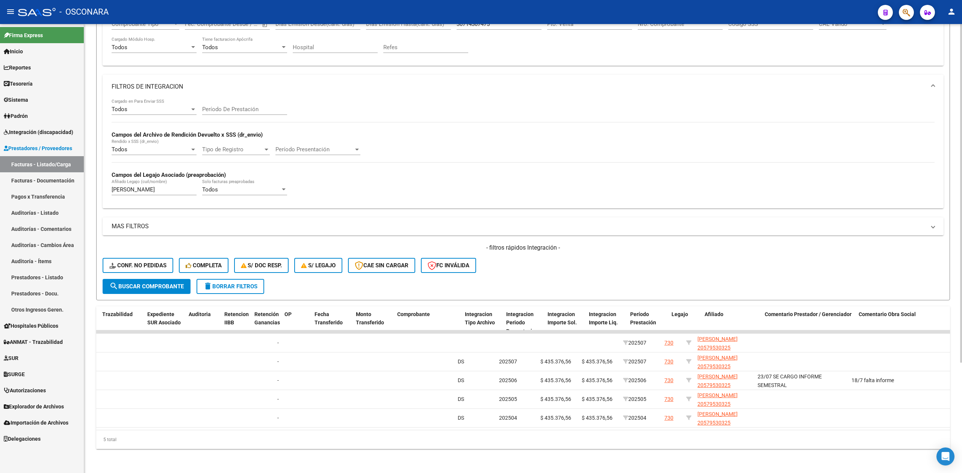
scroll to position [0, 0]
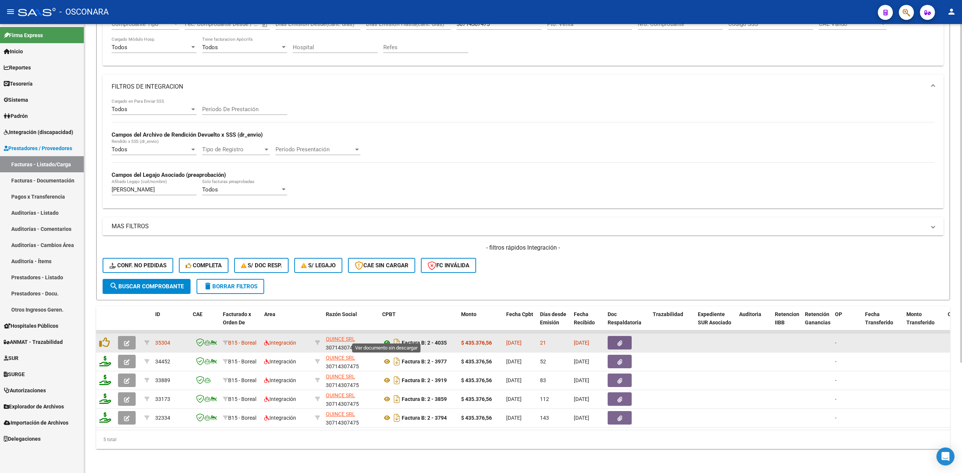
click at [388, 339] on icon at bounding box center [387, 343] width 10 height 9
click at [131, 337] on button "button" at bounding box center [127, 343] width 18 height 14
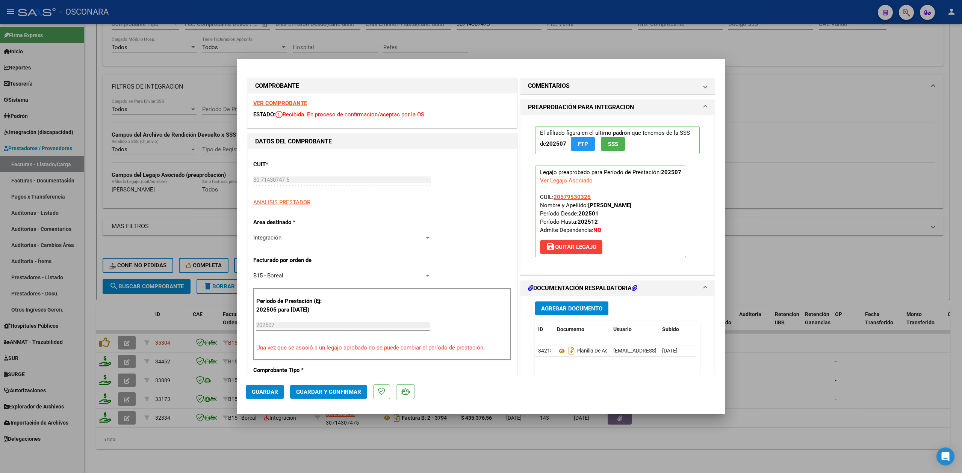
click at [554, 245] on span "save Quitar Legajo" at bounding box center [571, 247] width 50 height 7
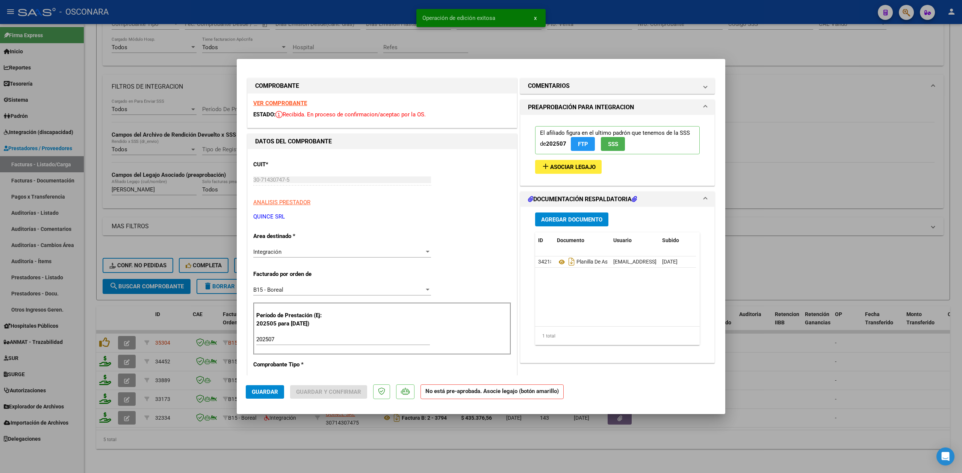
click at [289, 339] on input "202507" at bounding box center [343, 339] width 174 height 7
click at [563, 167] on span "Asociar Legajo" at bounding box center [572, 167] width 45 height 7
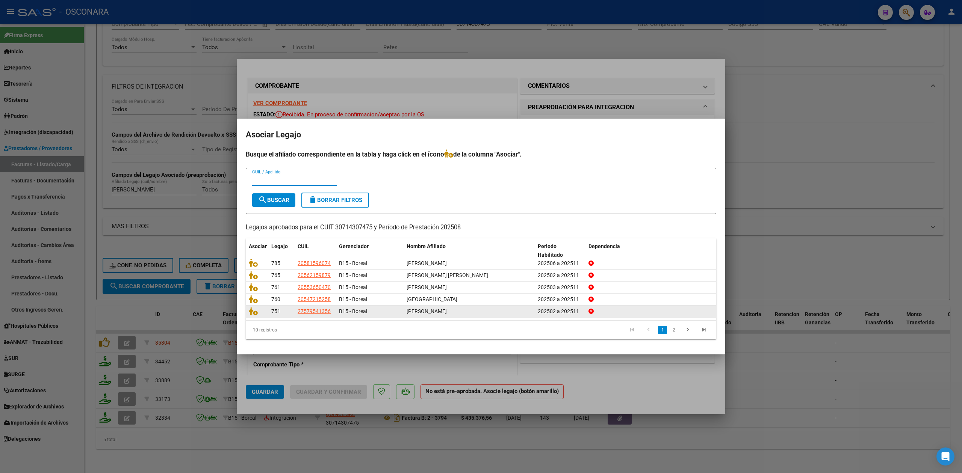
click at [672, 331] on link "2" at bounding box center [673, 330] width 9 height 8
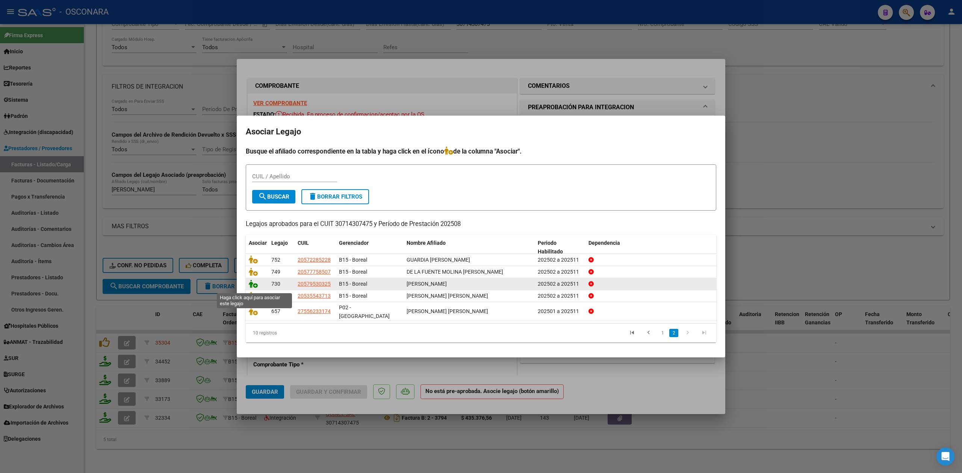
click at [253, 285] on icon at bounding box center [253, 284] width 9 height 8
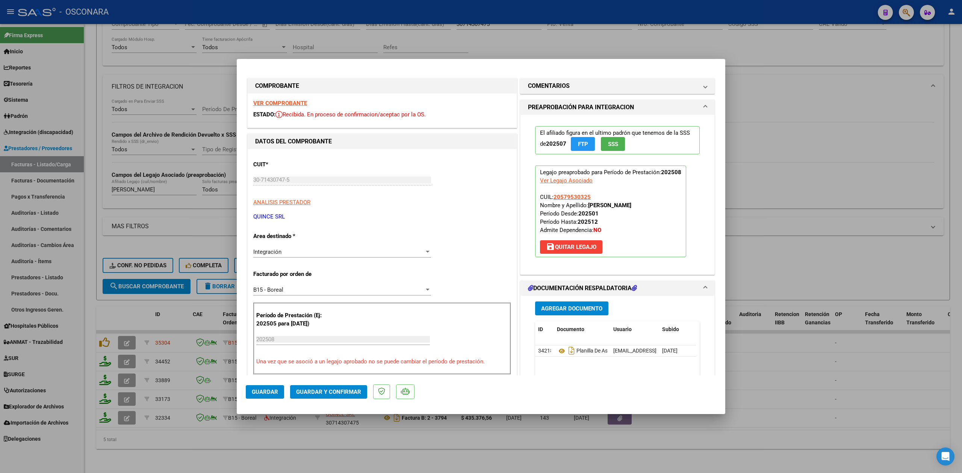
click at [459, 443] on div at bounding box center [481, 236] width 962 height 473
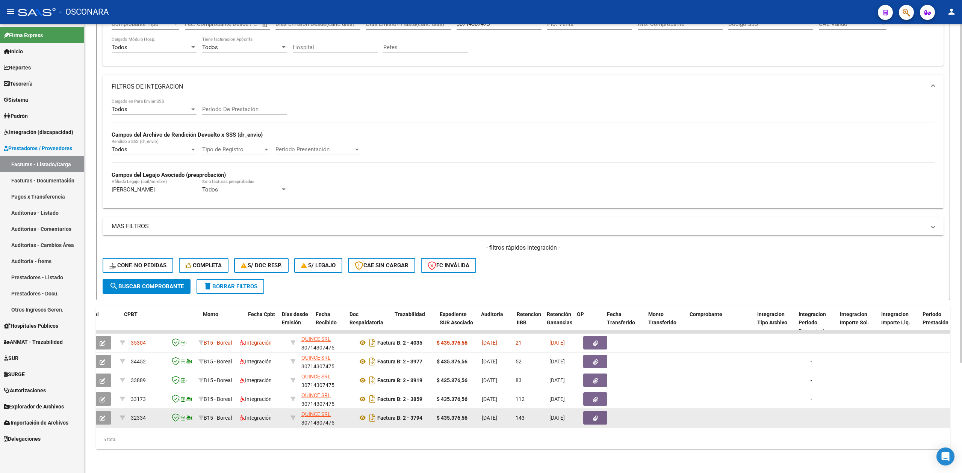
scroll to position [0, 5]
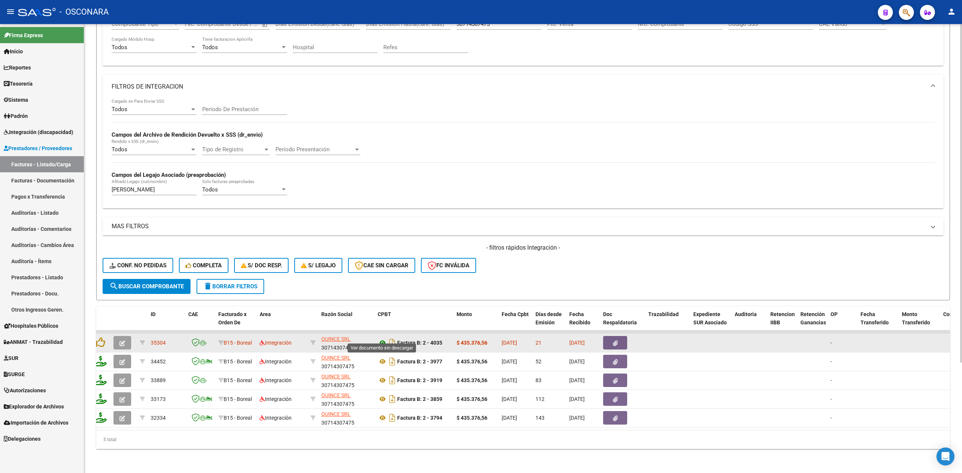
click at [384, 339] on icon at bounding box center [383, 343] width 10 height 9
click at [620, 337] on button "button" at bounding box center [615, 343] width 24 height 14
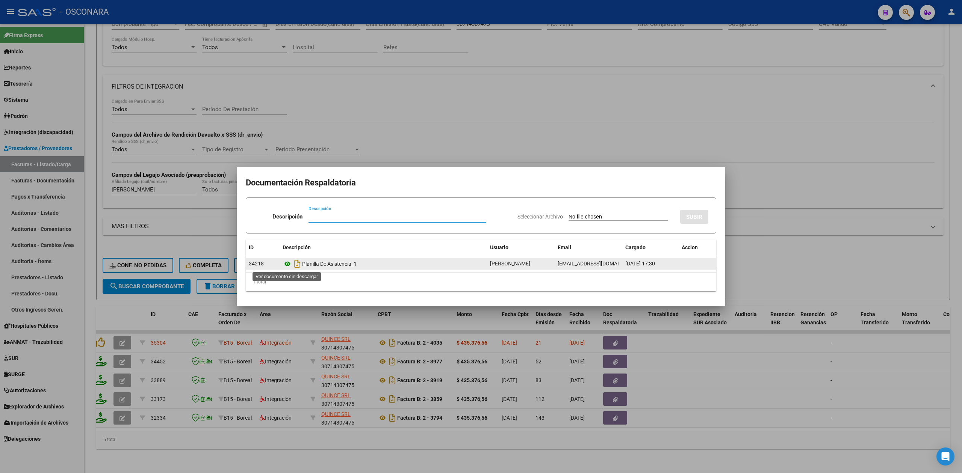
click at [286, 263] on icon at bounding box center [288, 264] width 10 height 9
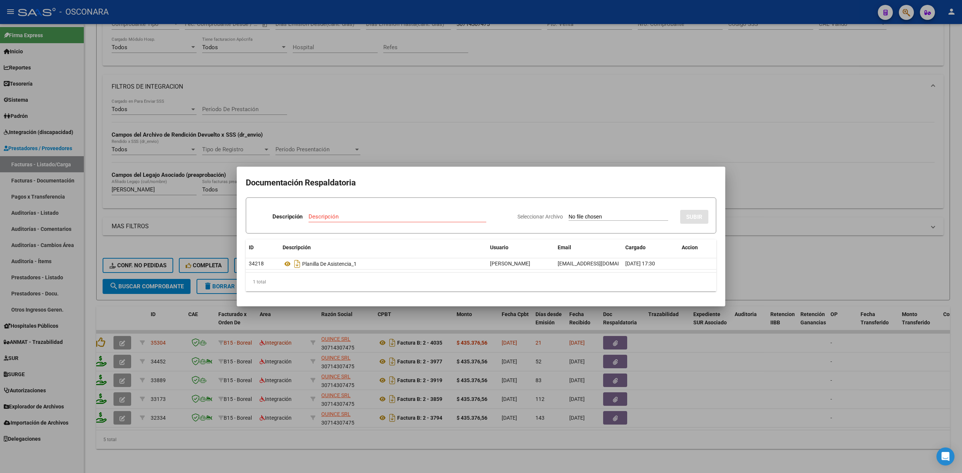
click at [415, 152] on div at bounding box center [481, 236] width 962 height 473
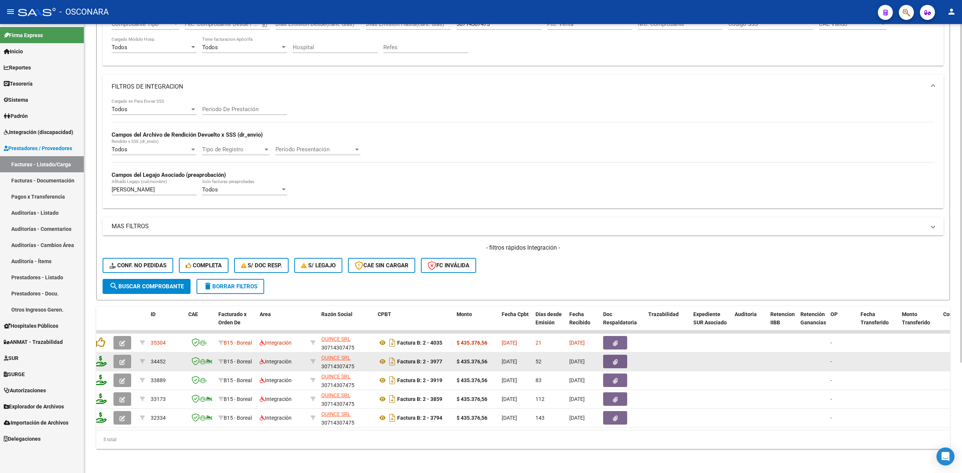
click at [123, 358] on span "button" at bounding box center [122, 361] width 6 height 7
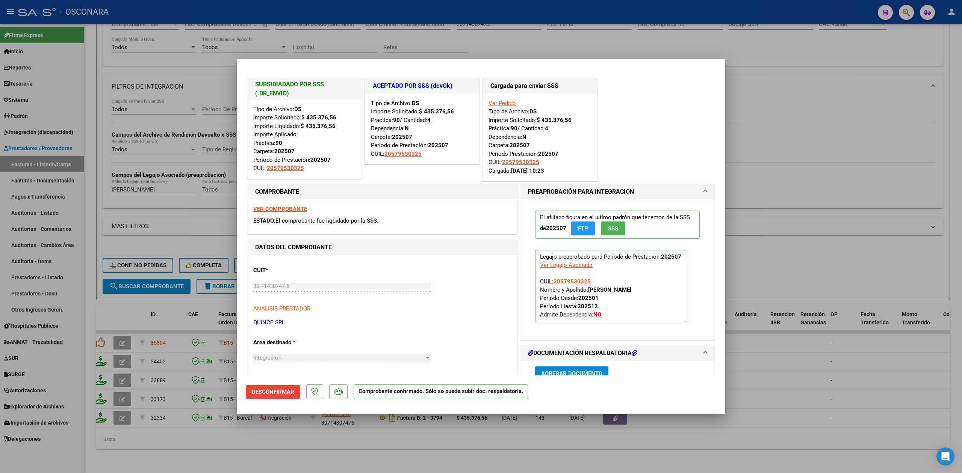
click at [198, 452] on div at bounding box center [481, 236] width 962 height 473
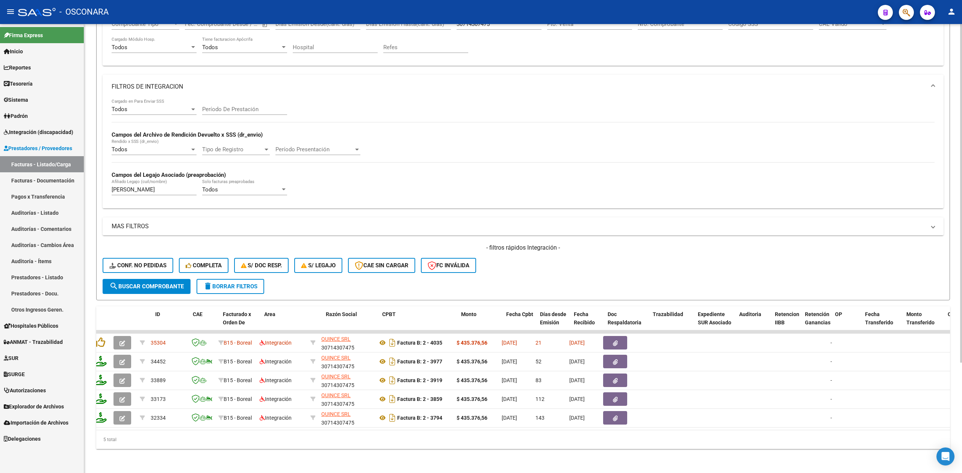
scroll to position [0, 0]
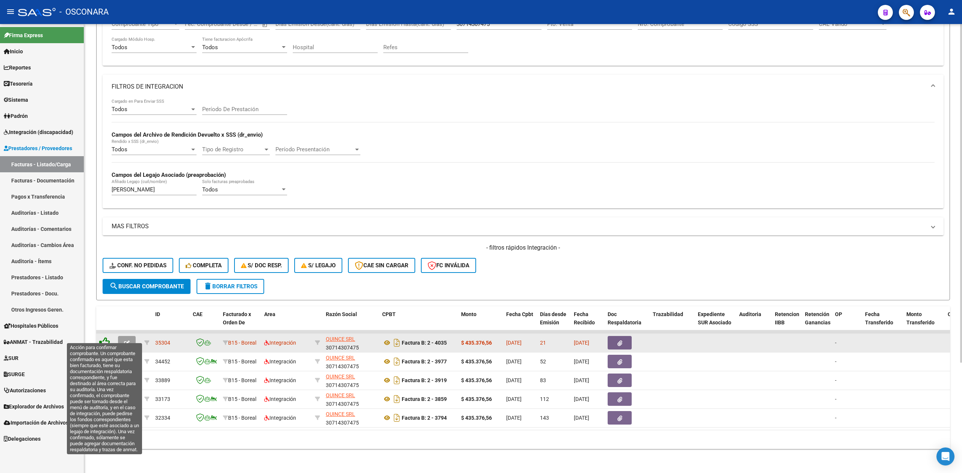
click at [107, 337] on icon at bounding box center [104, 342] width 11 height 11
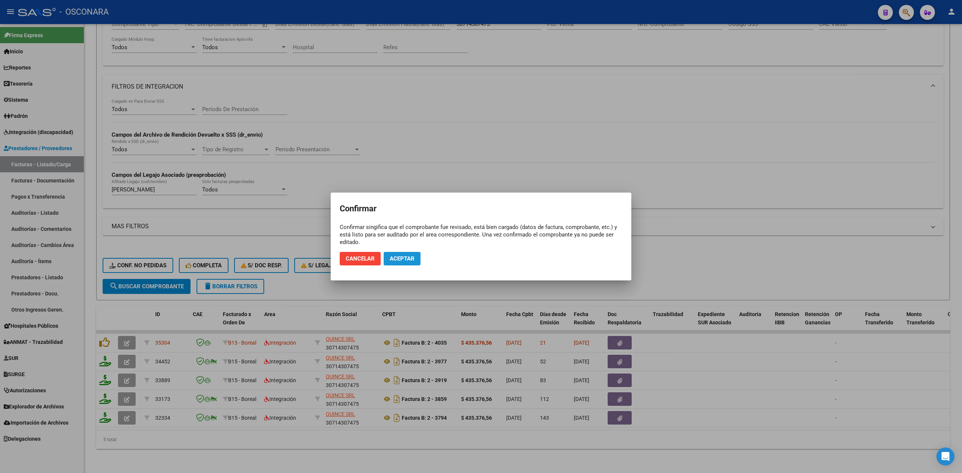
click at [403, 256] on span "Aceptar" at bounding box center [402, 259] width 25 height 7
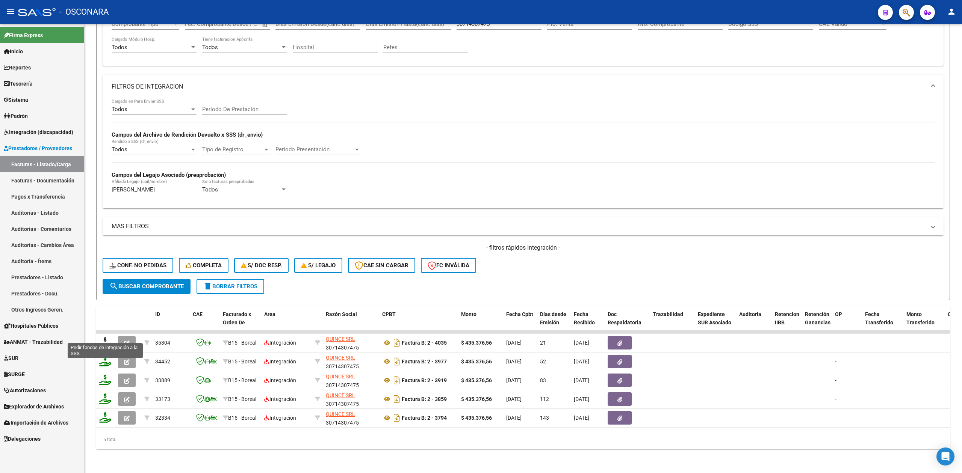
click at [104, 337] on icon at bounding box center [105, 342] width 12 height 11
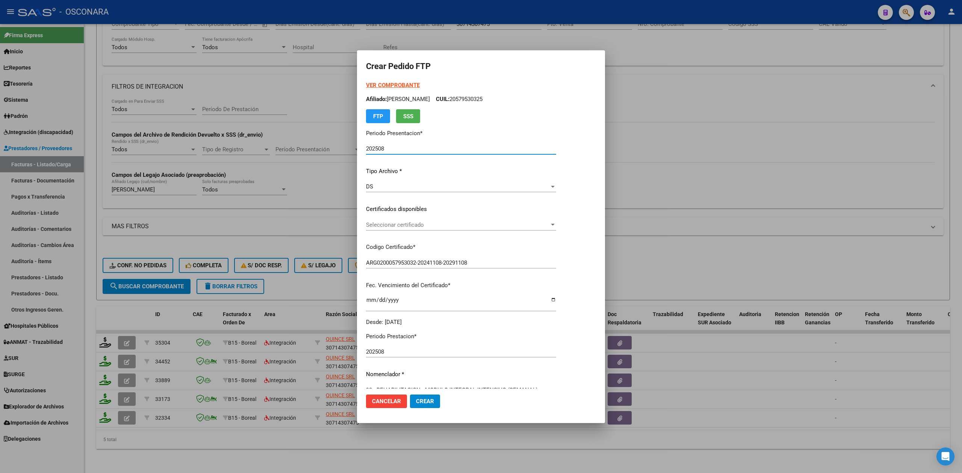
click at [391, 224] on span "Seleccionar certificado" at bounding box center [457, 225] width 183 height 7
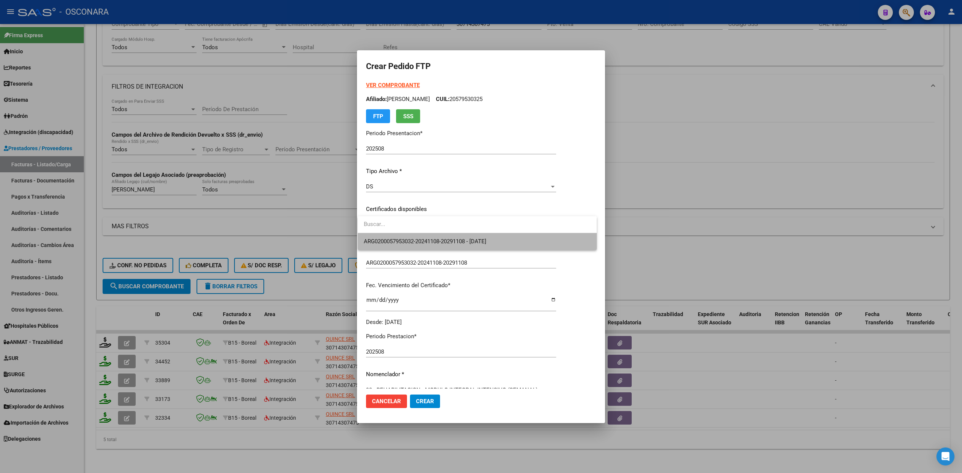
click at [392, 236] on span "ARG0200057953032-20241108-20291108 - 2029-11-08" at bounding box center [477, 241] width 227 height 17
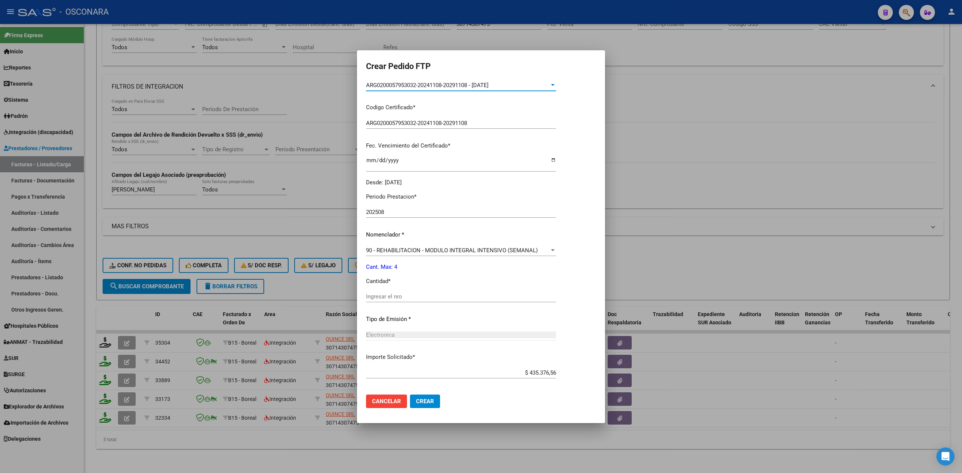
scroll to position [175, 0]
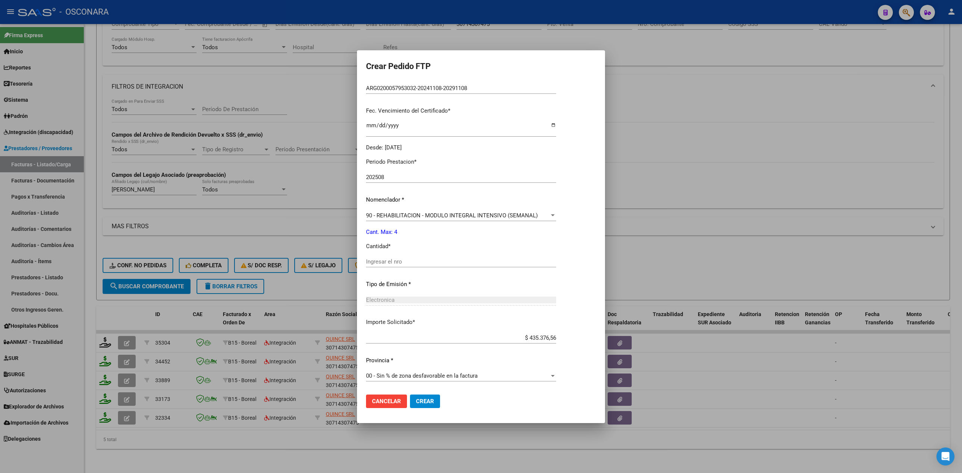
click at [397, 261] on input "Ingresar el nro" at bounding box center [461, 262] width 190 height 7
click at [410, 395] on button "Crear" at bounding box center [425, 402] width 30 height 14
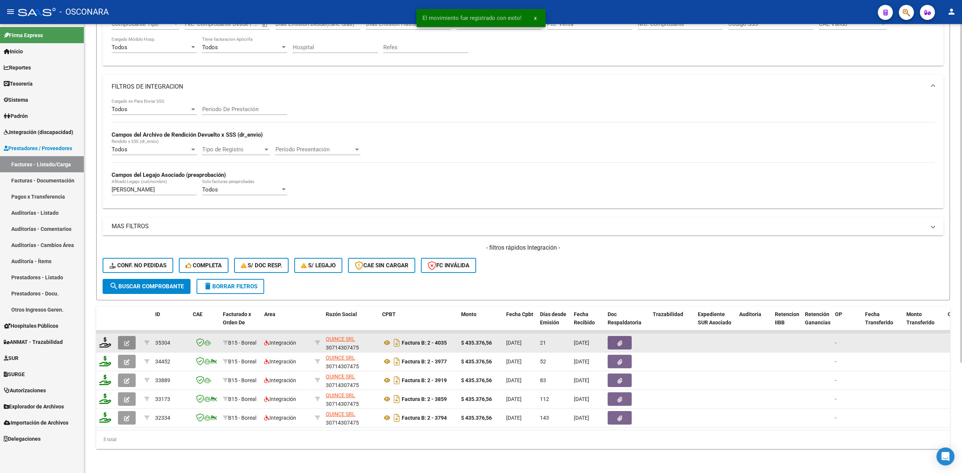
click at [127, 341] on icon "button" at bounding box center [127, 344] width 6 height 6
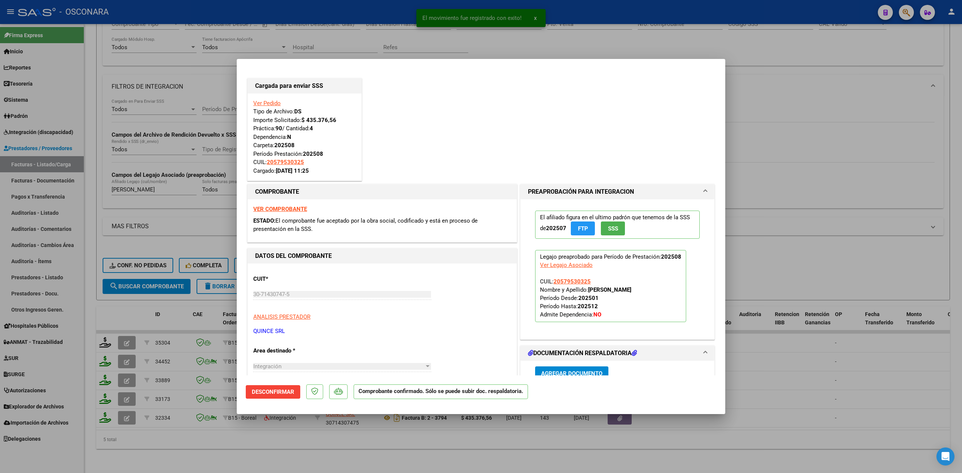
click at [269, 451] on div at bounding box center [481, 236] width 962 height 473
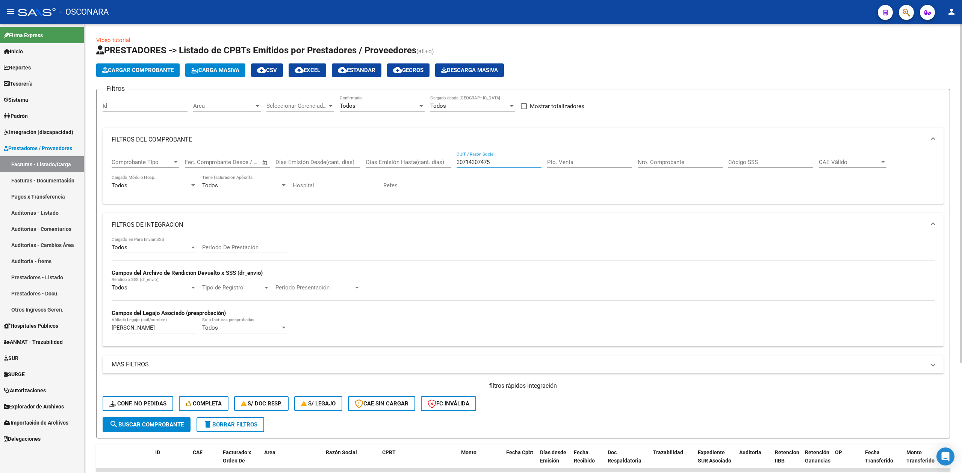
drag, startPoint x: 507, startPoint y: 161, endPoint x: 424, endPoint y: 160, distance: 83.0
click at [424, 160] on div "Comprobante Tipo Comprobante Tipo Fecha inicio – Fecha fin Fec. Comprobante Des…" at bounding box center [523, 175] width 823 height 47
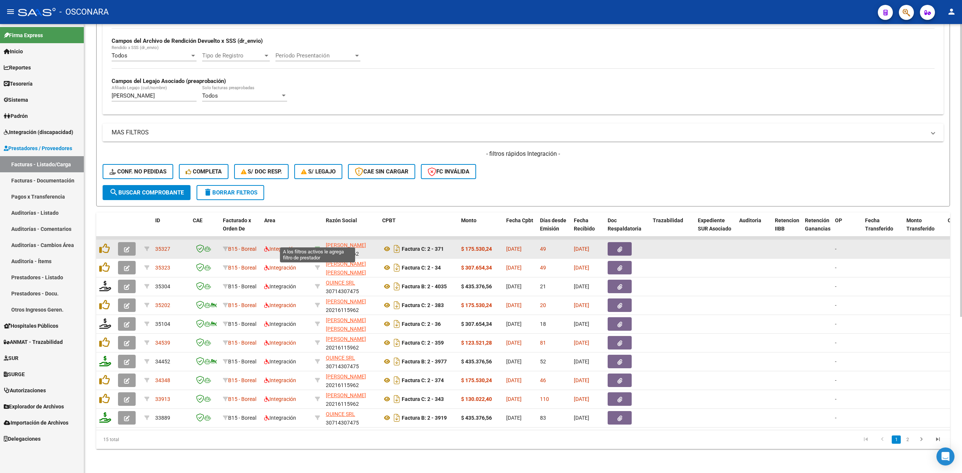
click at [317, 246] on icon at bounding box center [317, 248] width 5 height 5
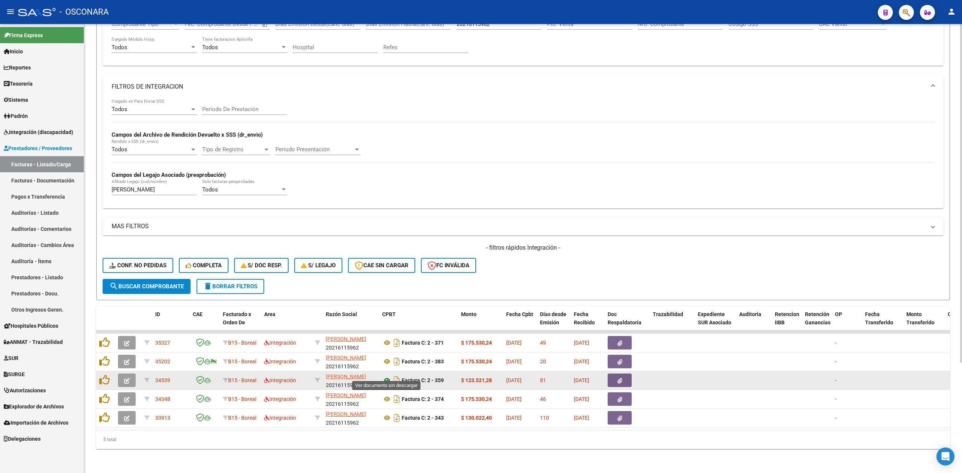
click at [388, 376] on icon at bounding box center [387, 380] width 10 height 9
click at [129, 378] on icon "button" at bounding box center [127, 381] width 6 height 6
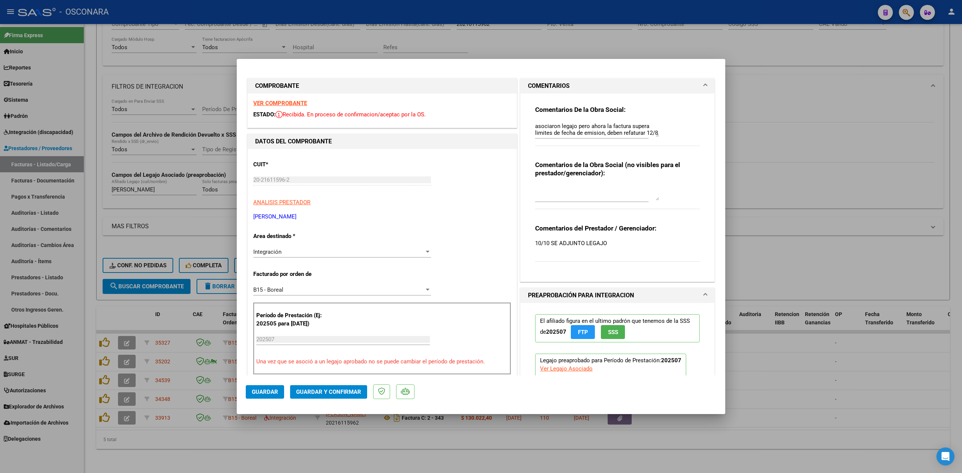
click at [290, 104] on strong "VER COMPROBANTE" at bounding box center [280, 103] width 54 height 7
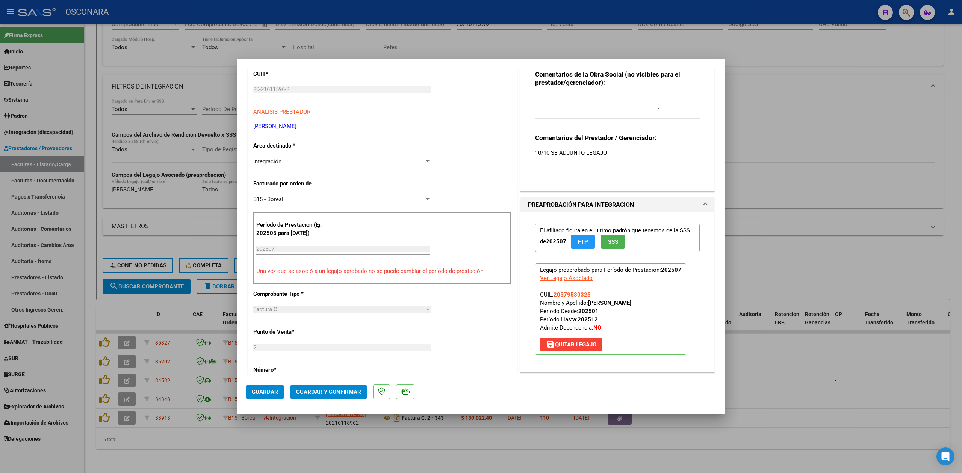
scroll to position [100, 0]
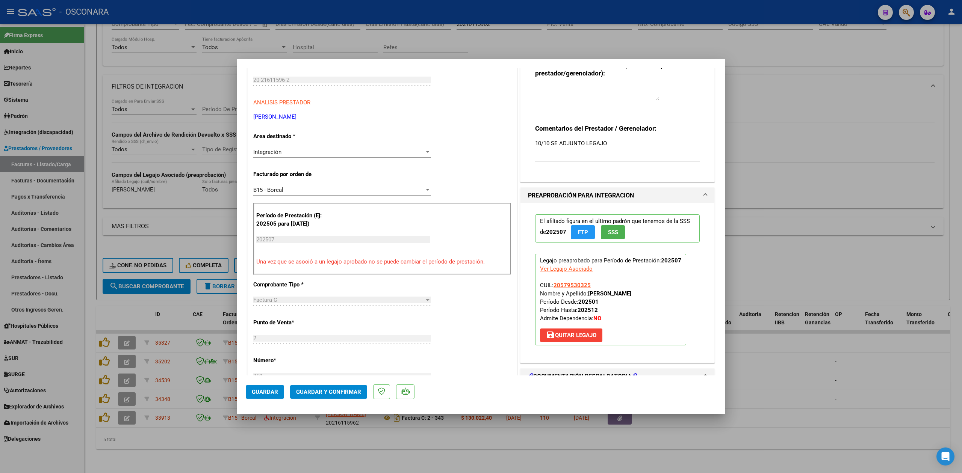
click at [571, 339] on span "save Quitar Legajo" at bounding box center [571, 335] width 50 height 7
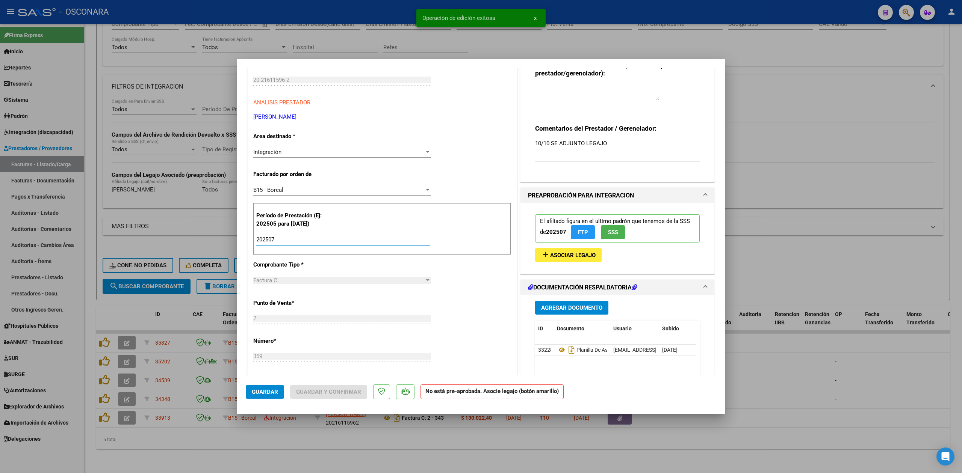
click at [284, 238] on input "202507" at bounding box center [343, 239] width 174 height 7
click at [565, 253] on span "Asociar Legajo" at bounding box center [572, 255] width 45 height 7
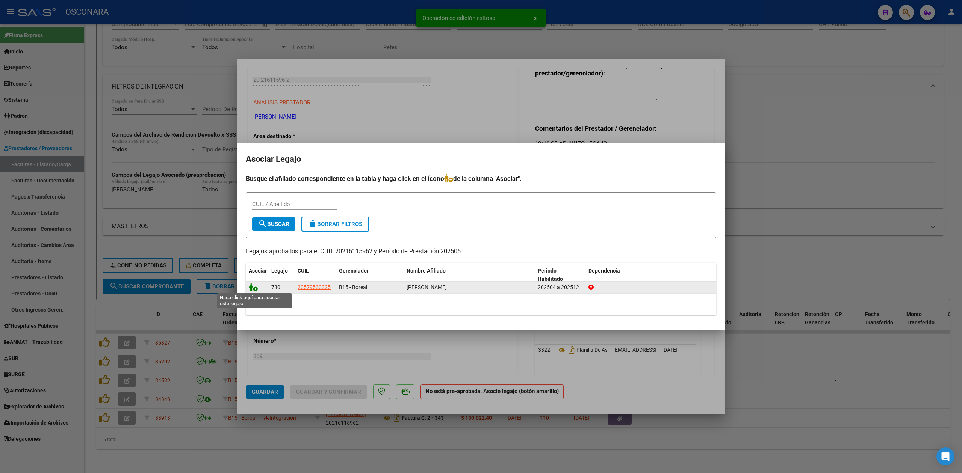
click at [255, 289] on icon at bounding box center [253, 287] width 9 height 8
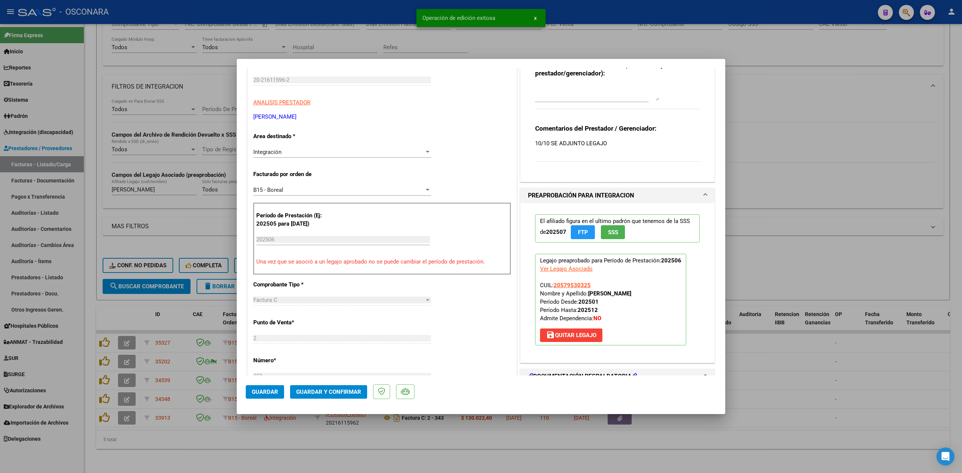
click at [293, 436] on div at bounding box center [481, 236] width 962 height 473
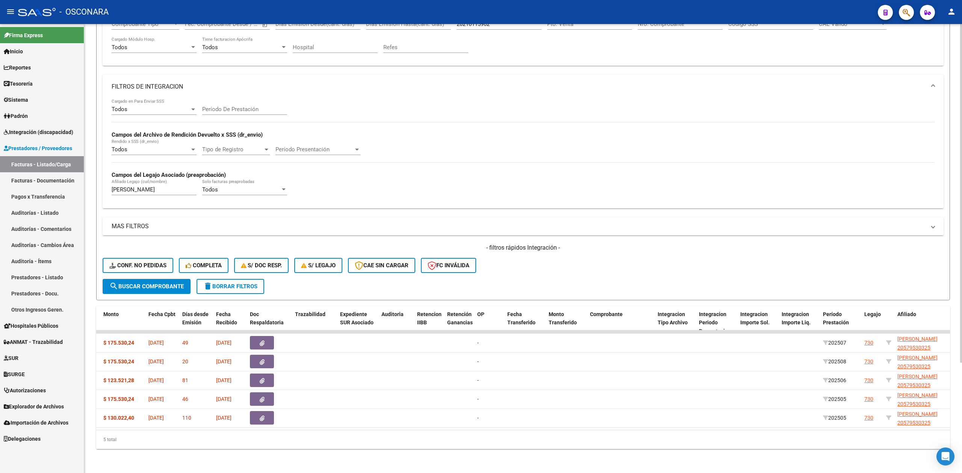
scroll to position [0, 549]
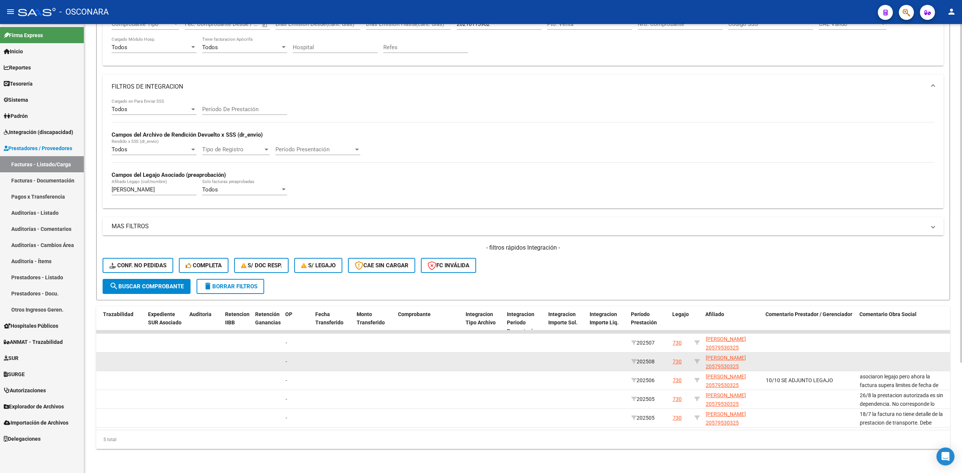
click at [677, 358] on div "730" at bounding box center [677, 362] width 9 height 9
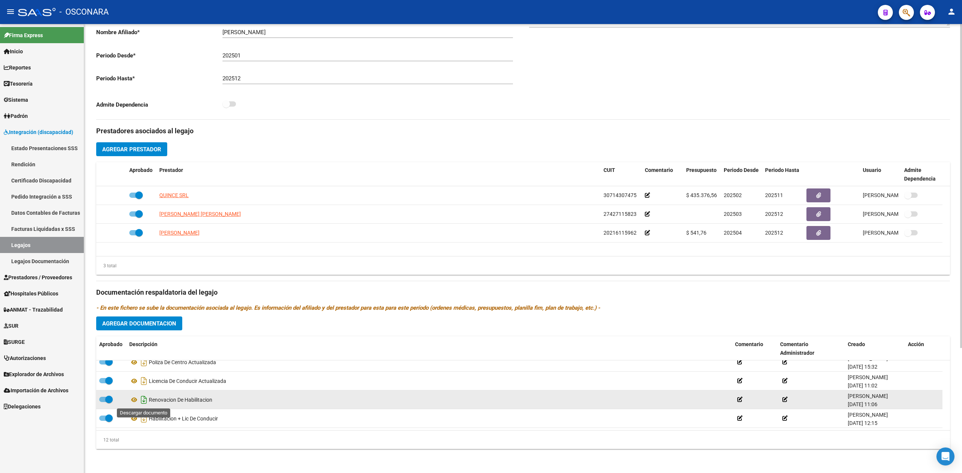
scroll to position [107, 0]
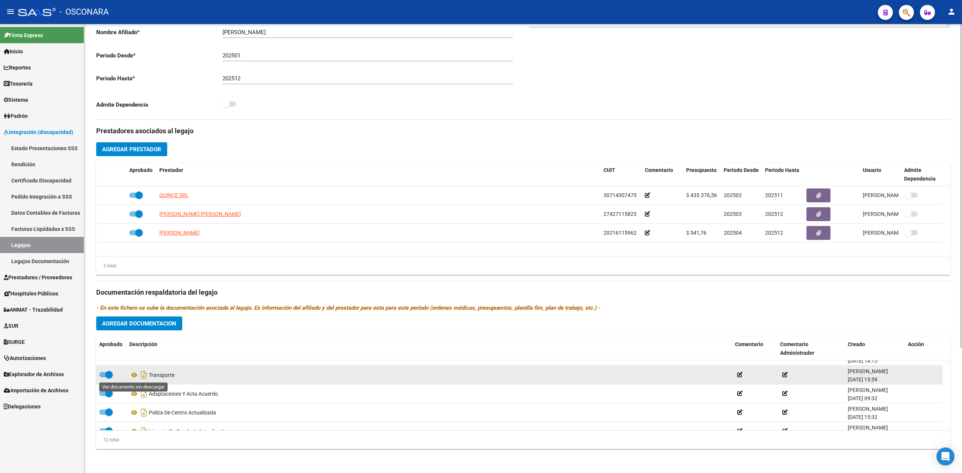
click at [134, 370] on div "Transporte" at bounding box center [429, 375] width 600 height 12
click at [135, 373] on icon at bounding box center [134, 375] width 10 height 9
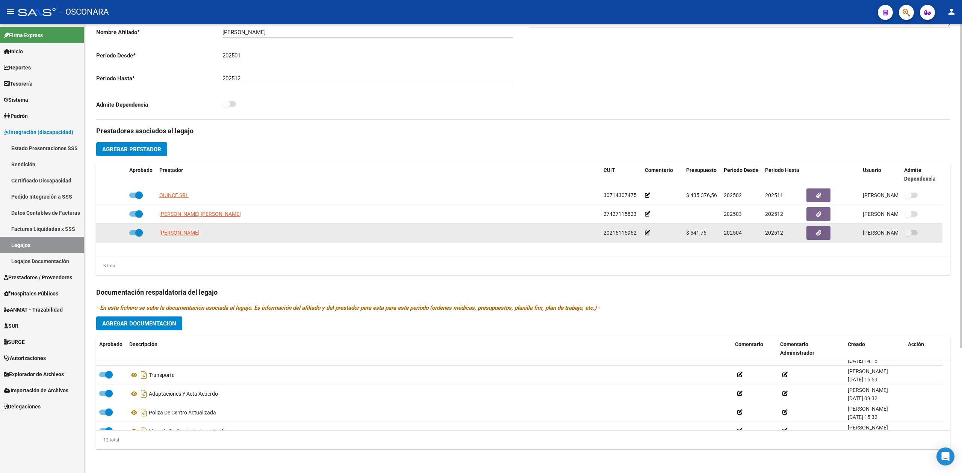
drag, startPoint x: 637, startPoint y: 232, endPoint x: 588, endPoint y: 234, distance: 49.3
click at [588, 234] on div "PIZARRO JUAN DAVID 20216115962 $ 541,76 202504 202512 paola gregori 30/04/2025" at bounding box center [519, 233] width 846 height 19
copy div "20216115962"
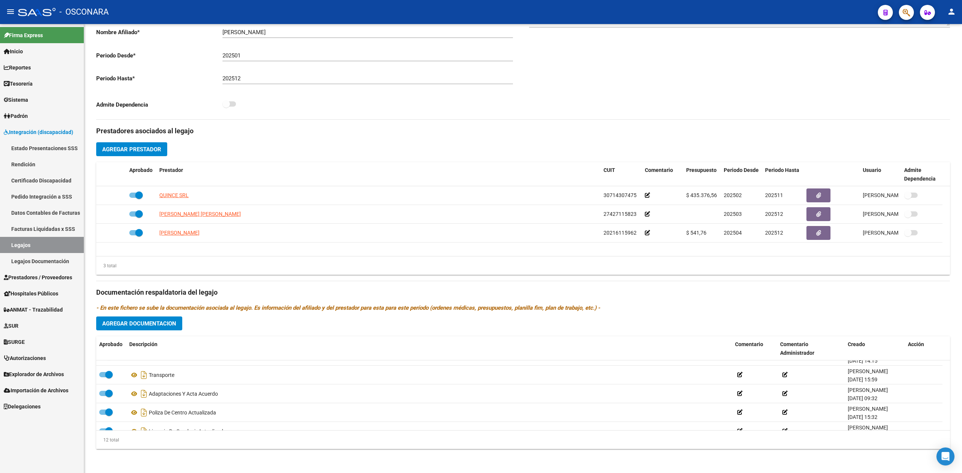
click at [22, 269] on link "Prestadores / Proveedores" at bounding box center [42, 277] width 84 height 16
click at [27, 276] on span "Prestadores / Proveedores" at bounding box center [38, 278] width 68 height 8
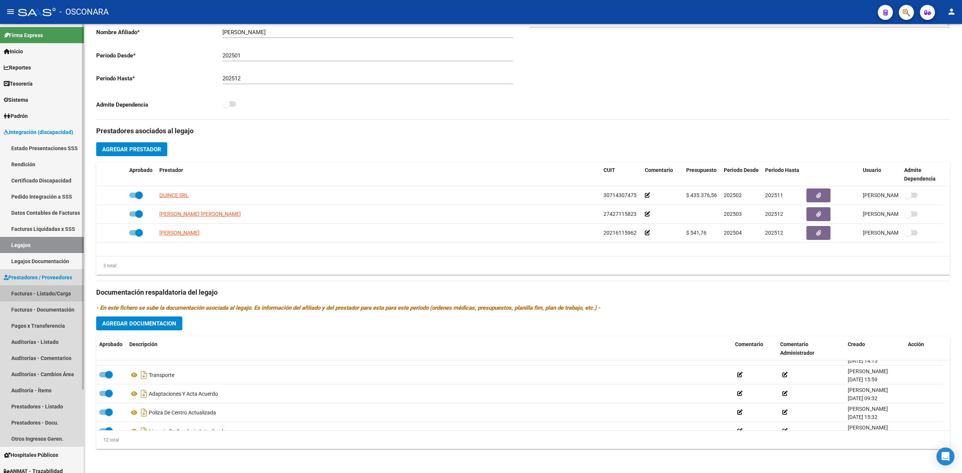
click at [30, 287] on link "Facturas - Listado/Carga" at bounding box center [42, 294] width 84 height 16
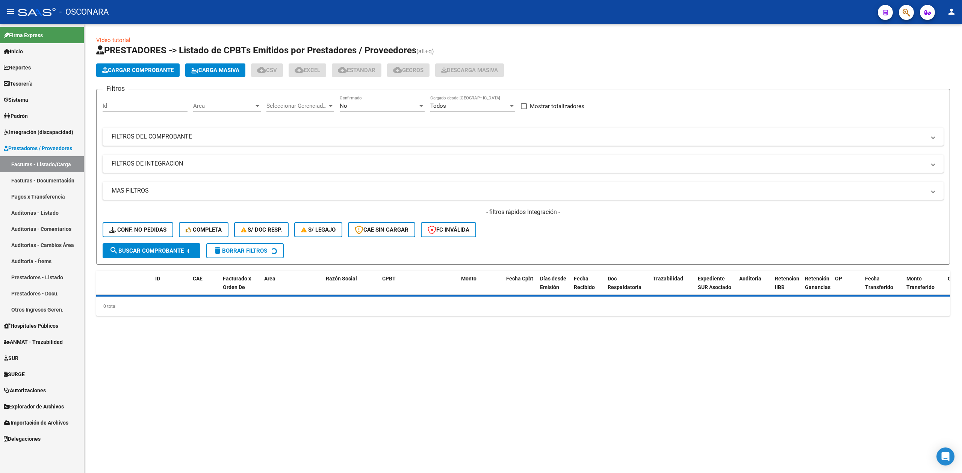
click at [379, 109] on div "No" at bounding box center [379, 106] width 78 height 7
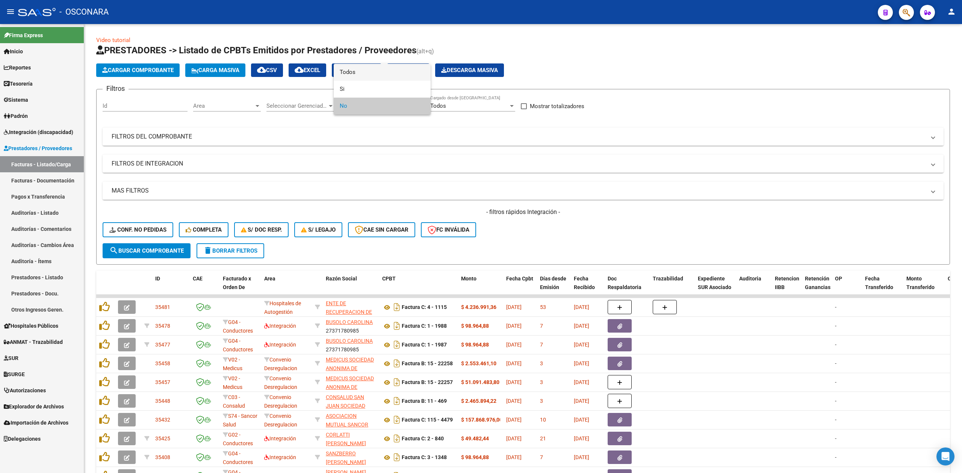
click at [370, 73] on span "Todos" at bounding box center [382, 72] width 85 height 17
click at [403, 125] on div "Filtros Id Area Area Seleccionar Gerenciador Seleccionar Gerenciador Todos Conf…" at bounding box center [523, 169] width 841 height 148
click at [456, 139] on mat-panel-title "FILTROS DEL COMPROBANTE" at bounding box center [519, 137] width 814 height 8
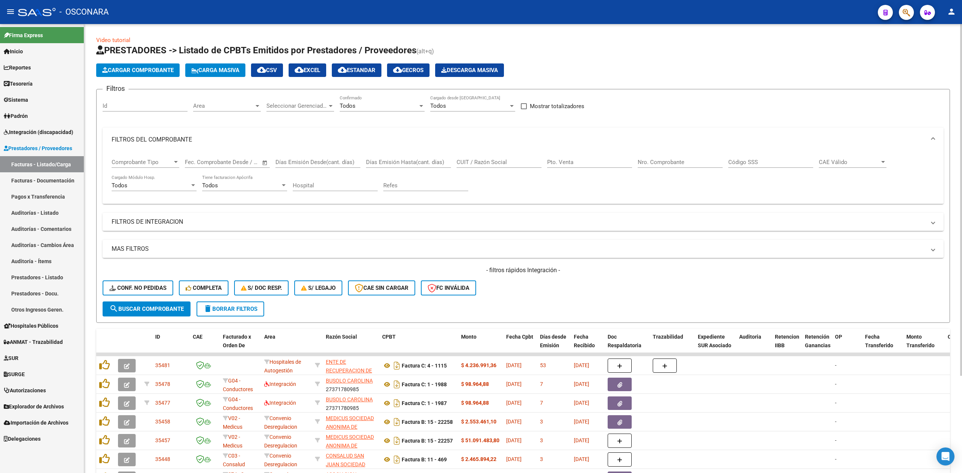
click at [499, 167] on div "CUIT / Razón Social" at bounding box center [499, 160] width 85 height 16
paste input "20216115962"
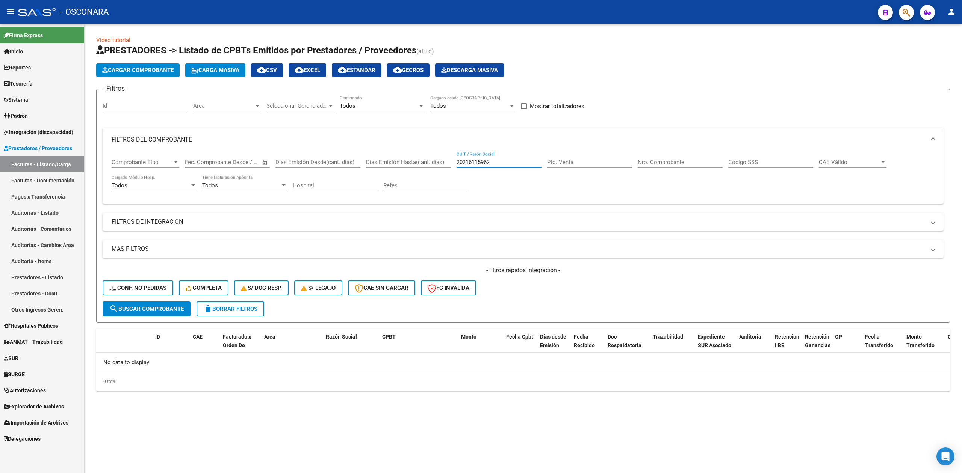
click at [460, 163] on input "20216115962" at bounding box center [499, 162] width 85 height 7
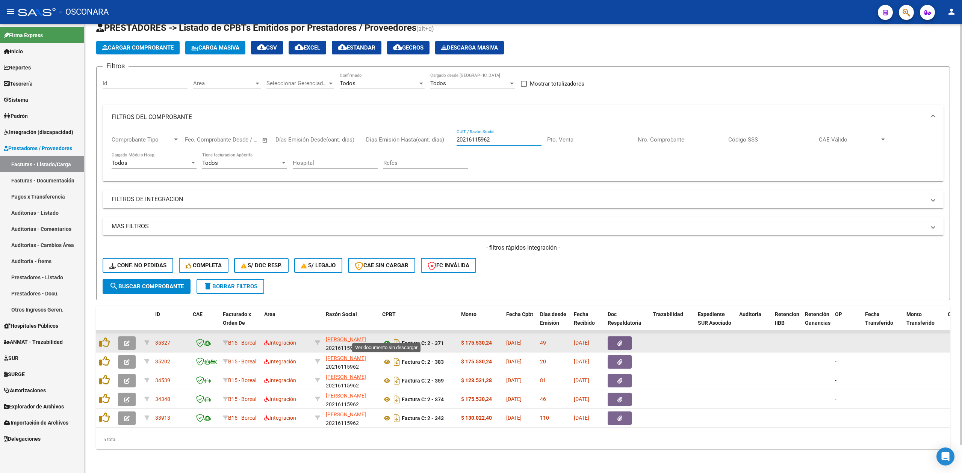
click at [386, 339] on icon at bounding box center [387, 343] width 10 height 9
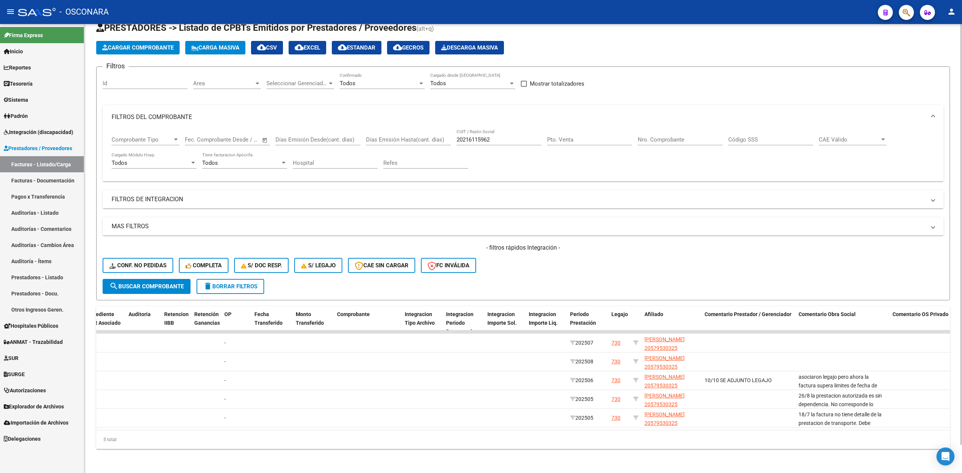
scroll to position [0, 612]
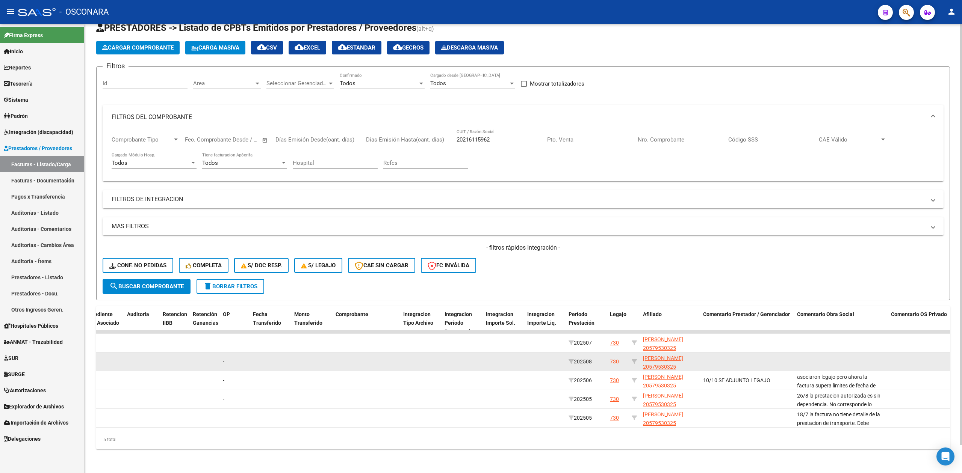
click at [615, 358] on div "730" at bounding box center [614, 362] width 9 height 9
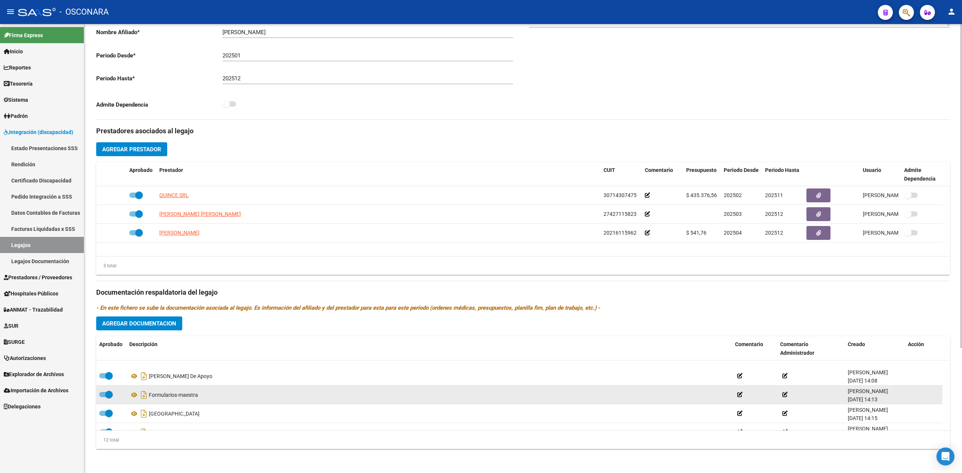
scroll to position [100, 0]
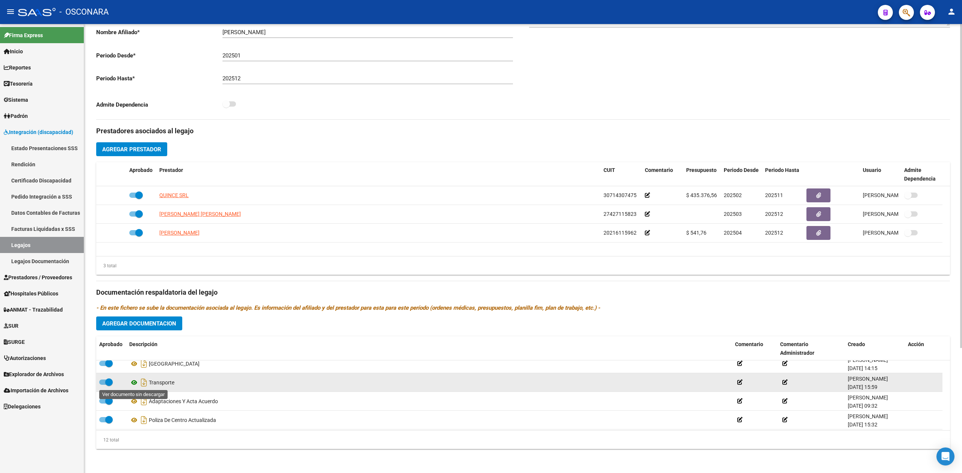
click at [136, 384] on icon at bounding box center [134, 382] width 10 height 9
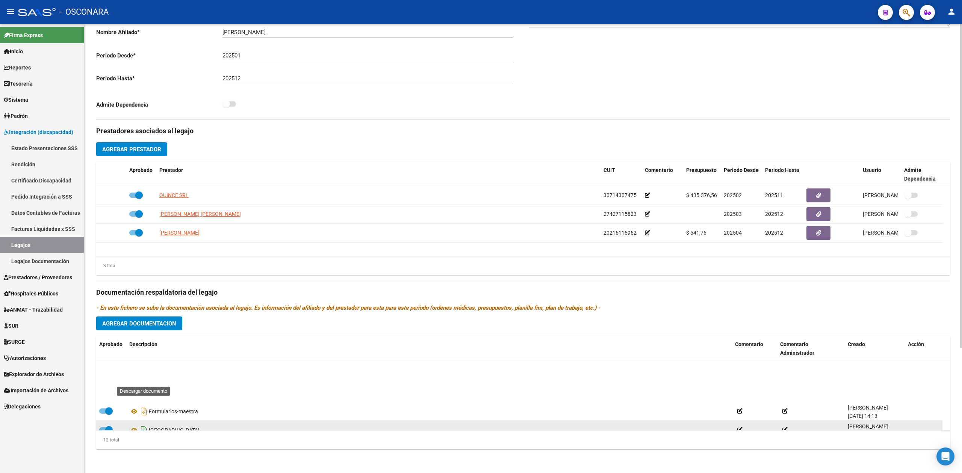
scroll to position [0, 0]
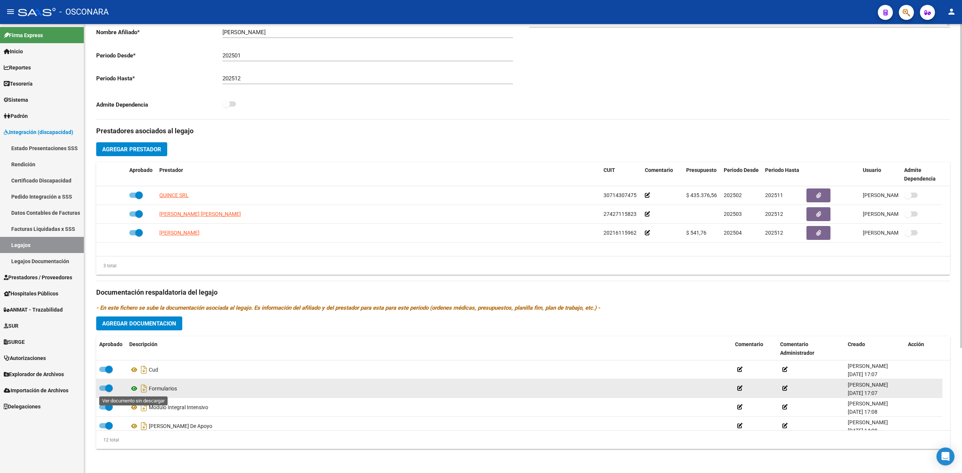
click at [136, 390] on icon at bounding box center [134, 388] width 10 height 9
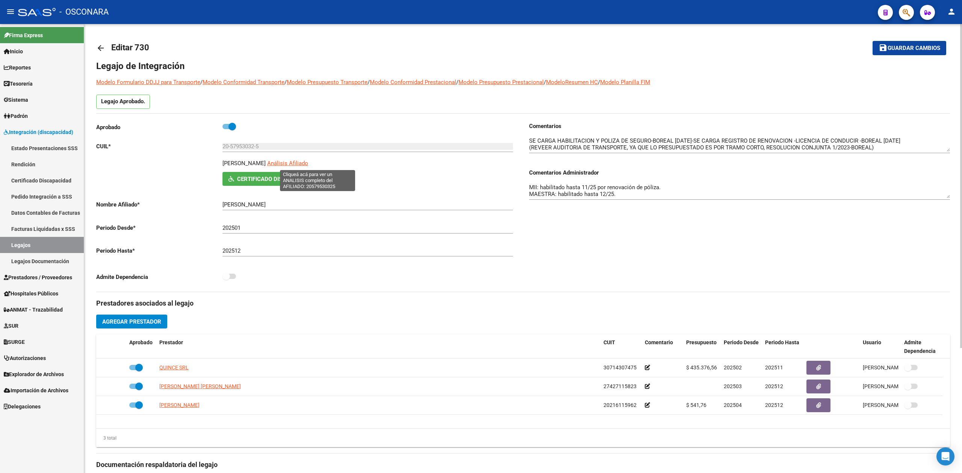
click at [308, 163] on span "Análisis Afiliado" at bounding box center [287, 163] width 41 height 7
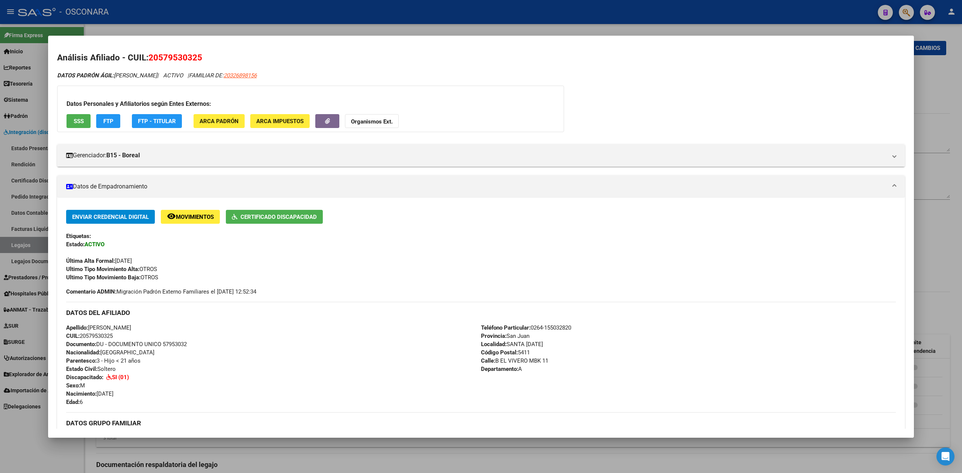
click at [285, 460] on div at bounding box center [481, 236] width 962 height 473
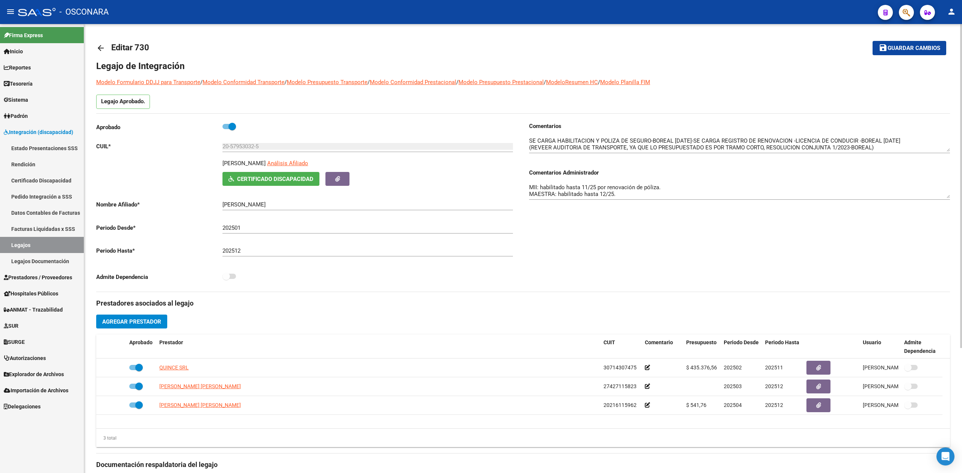
click at [615, 253] on div "Comentarios Comentarios Administrador MII: habilitado hasta 11/25 por renovació…" at bounding box center [736, 207] width 427 height 170
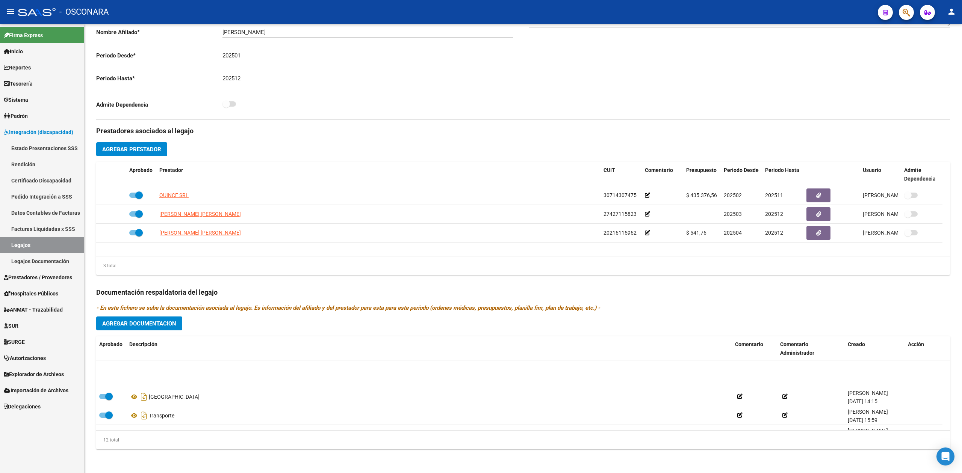
scroll to position [158, 0]
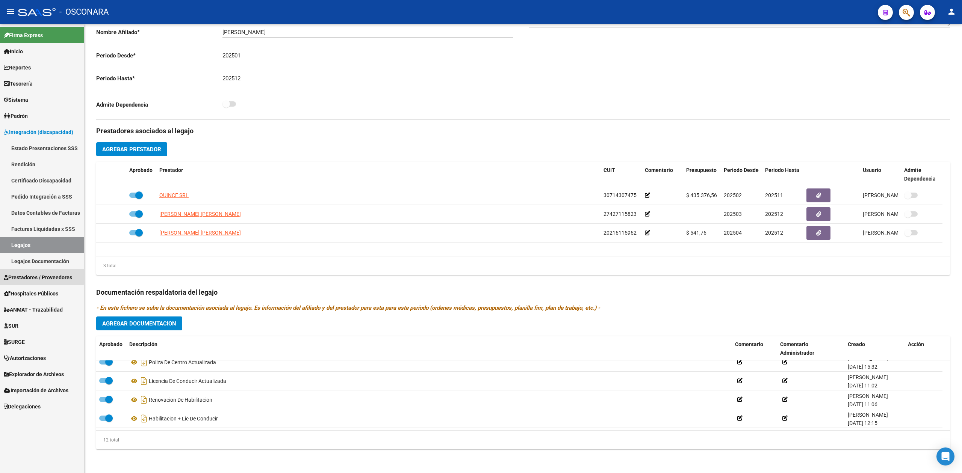
click at [41, 277] on span "Prestadores / Proveedores" at bounding box center [38, 278] width 68 height 8
click at [42, 282] on link "Prestadores / Proveedores" at bounding box center [42, 277] width 84 height 16
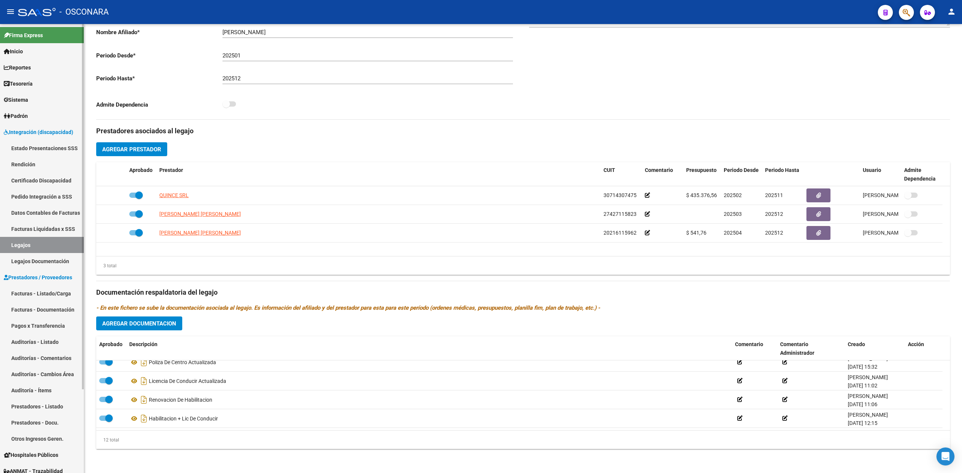
click at [42, 289] on link "Facturas - Listado/Carga" at bounding box center [42, 294] width 84 height 16
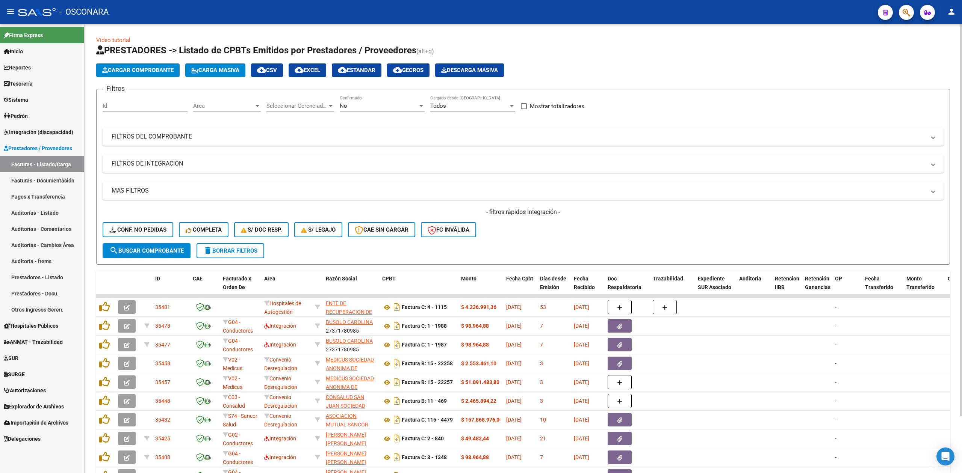
click at [376, 106] on div "No" at bounding box center [379, 106] width 78 height 7
click at [367, 74] on span "Todos" at bounding box center [382, 72] width 85 height 17
click at [450, 145] on mat-expansion-panel-header "FILTROS DEL COMPROBANTE" at bounding box center [523, 137] width 841 height 18
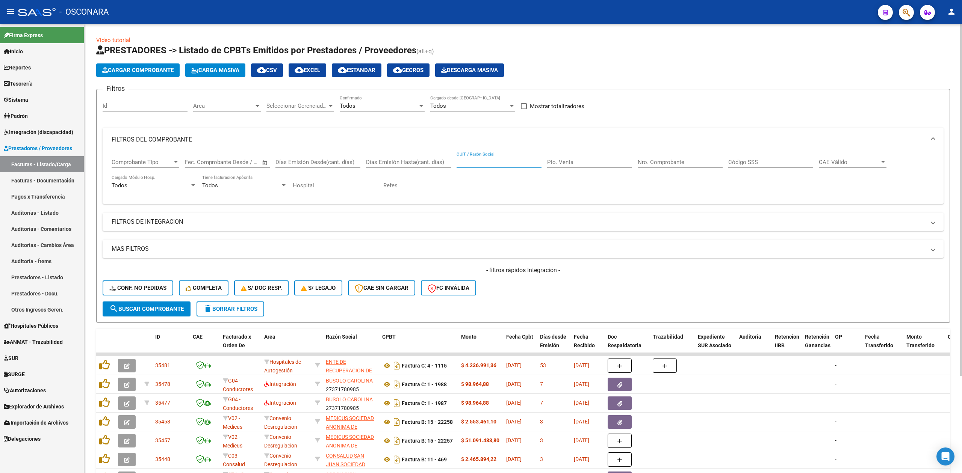
click at [471, 162] on input "CUIT / Razón Social" at bounding box center [499, 162] width 85 height 7
paste input "20579530325"
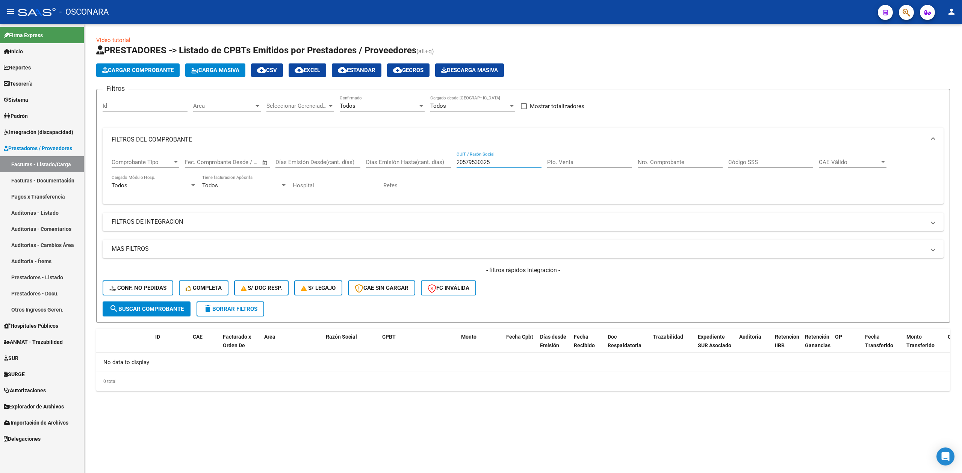
click at [456, 162] on div "Comprobante Tipo Comprobante Tipo Fecha inicio – Fecha fin Fec. Comprobante Des…" at bounding box center [523, 175] width 823 height 47
click at [184, 215] on mat-expansion-panel-header "FILTROS DE INTEGRACION" at bounding box center [523, 222] width 841 height 18
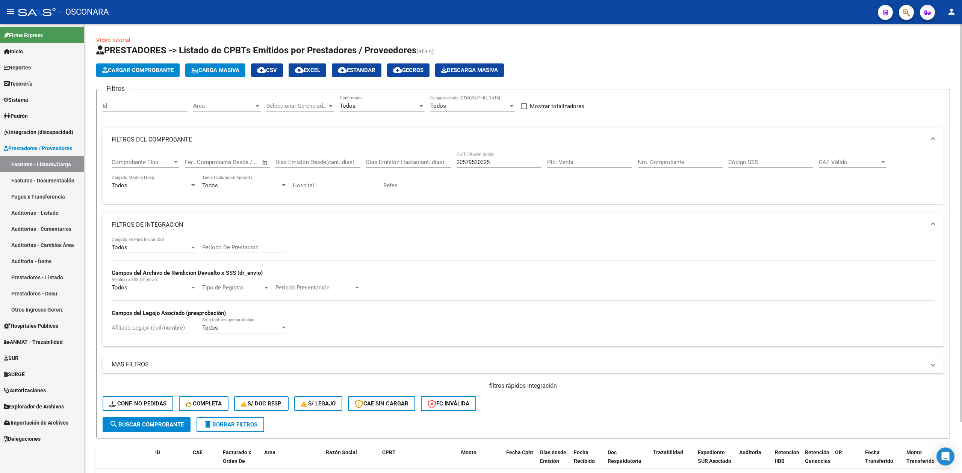
click at [183, 217] on mat-expansion-panel-header "FILTROS DE INTEGRACION" at bounding box center [523, 225] width 841 height 24
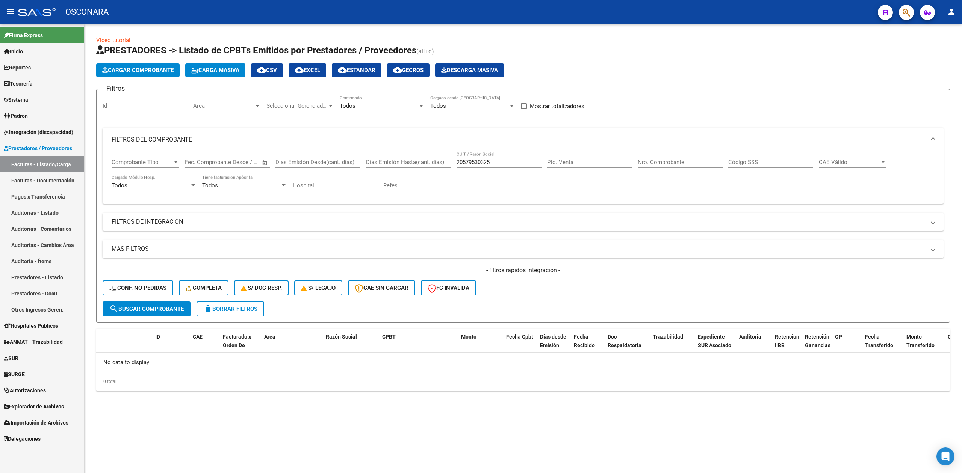
click at [458, 162] on input "20579530325" at bounding box center [499, 162] width 85 height 7
drag, startPoint x: 505, startPoint y: 160, endPoint x: 404, endPoint y: 144, distance: 102.3
click at [407, 153] on div "Comprobante Tipo Comprobante Tipo Fecha inicio – Fecha fin Fec. Comprobante Des…" at bounding box center [523, 175] width 823 height 47
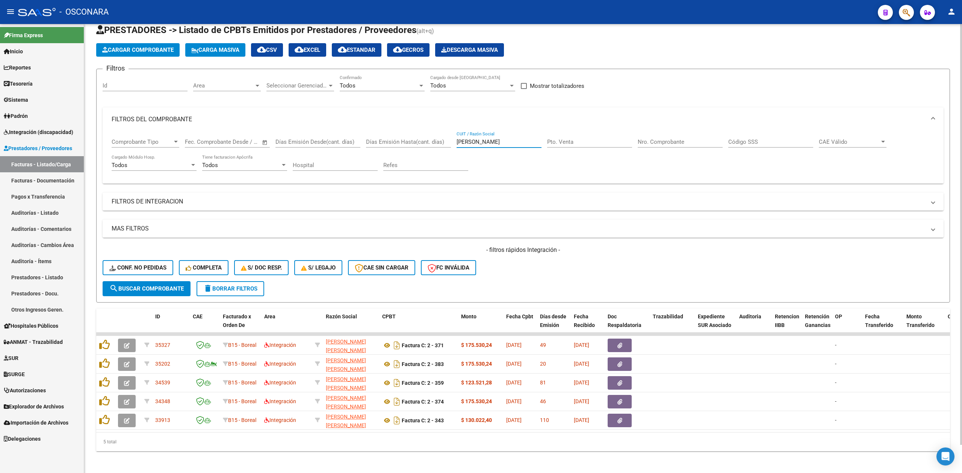
scroll to position [30, 0]
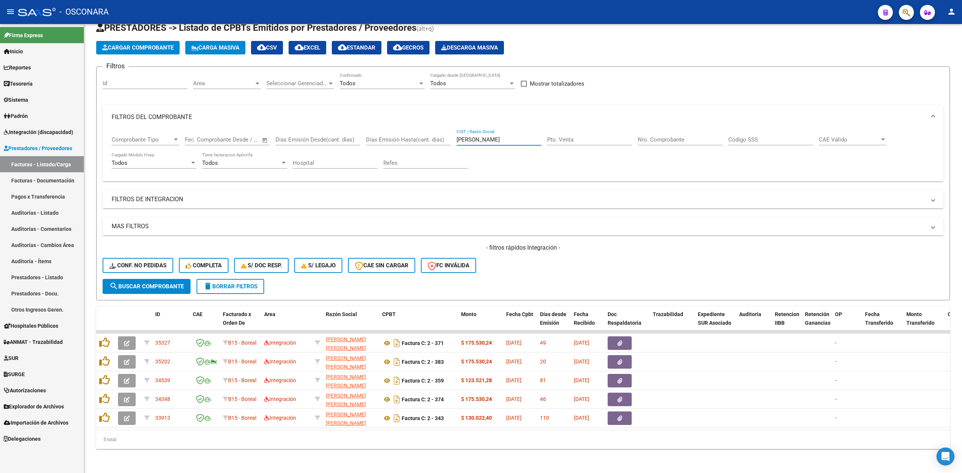
type input "pizarro"
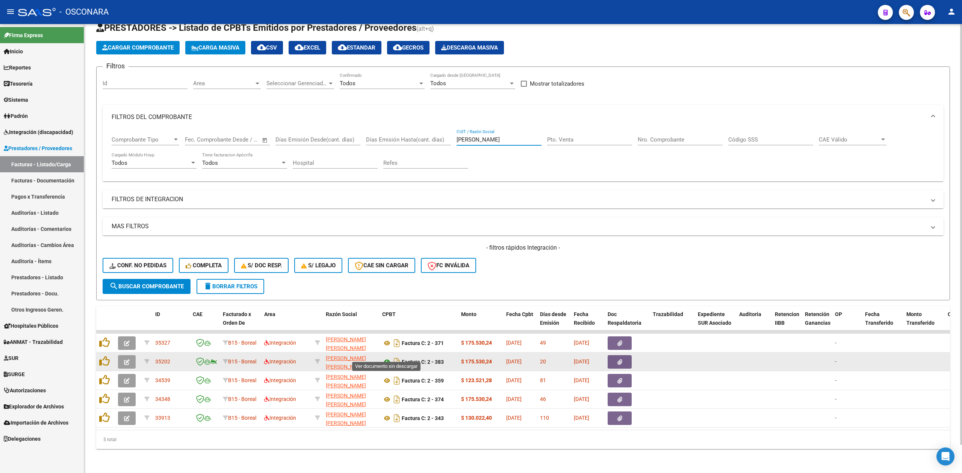
click at [389, 358] on icon at bounding box center [387, 362] width 10 height 9
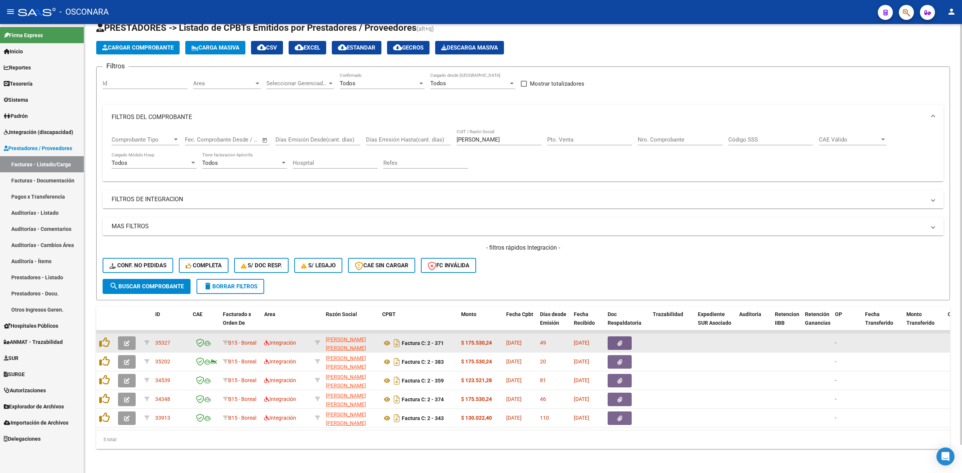
click at [127, 340] on button "button" at bounding box center [127, 344] width 18 height 14
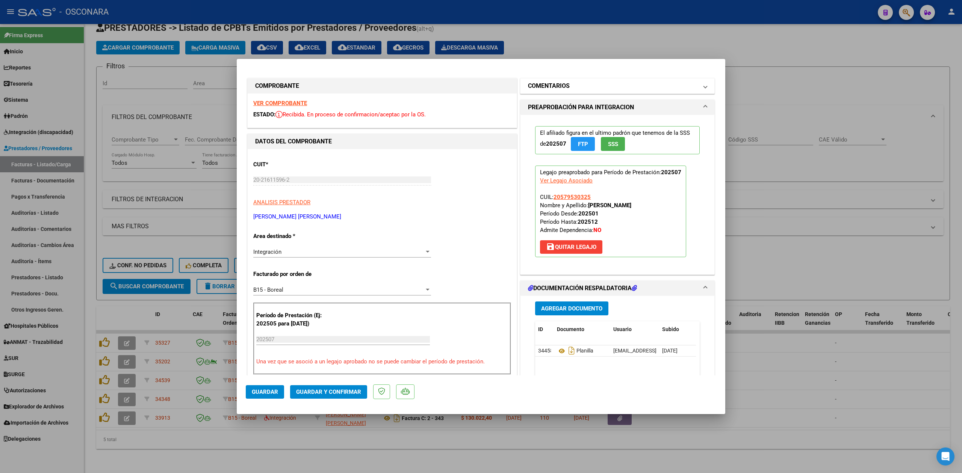
click at [558, 86] on h1 "COMENTARIOS" at bounding box center [549, 86] width 42 height 9
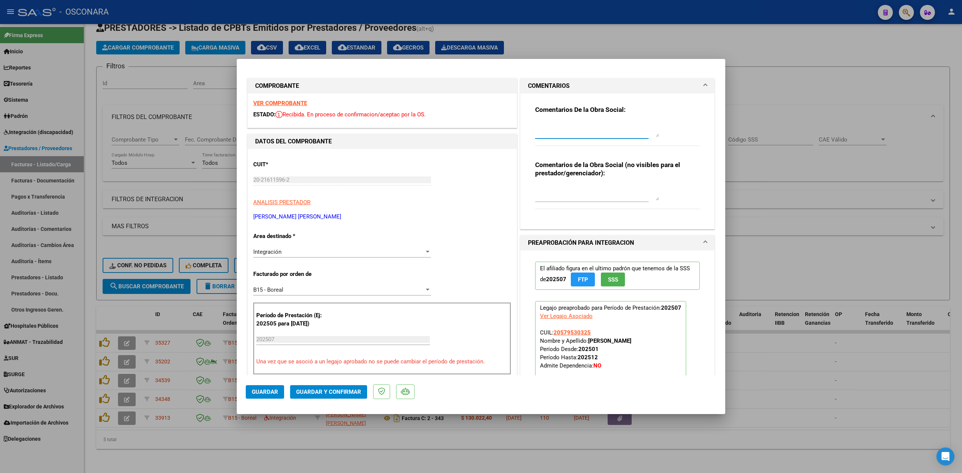
click at [564, 122] on textarea at bounding box center [597, 129] width 124 height 15
drag, startPoint x: 569, startPoint y: 133, endPoint x: 505, endPoint y: 116, distance: 65.6
click at [505, 116] on div "COMPROBANTE VER COMPROBANTE ESTADO: Recibida. En proceso de confirmacion/acepta…" at bounding box center [481, 435] width 470 height 717
type textarea "22/9 facturaron don dependencia y no corresponde segun legajo autorizado es sin…"
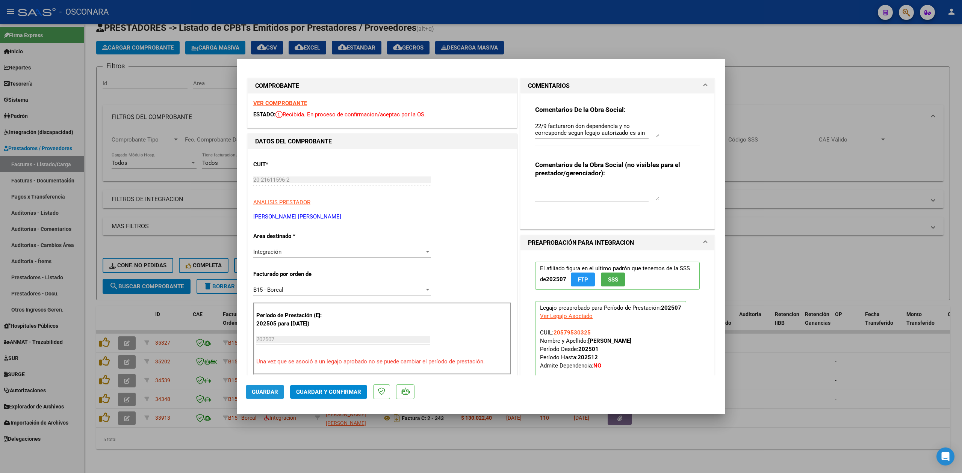
click at [265, 393] on span "Guardar" at bounding box center [265, 392] width 26 height 7
click at [126, 352] on div at bounding box center [481, 236] width 962 height 473
type input "$ 0,00"
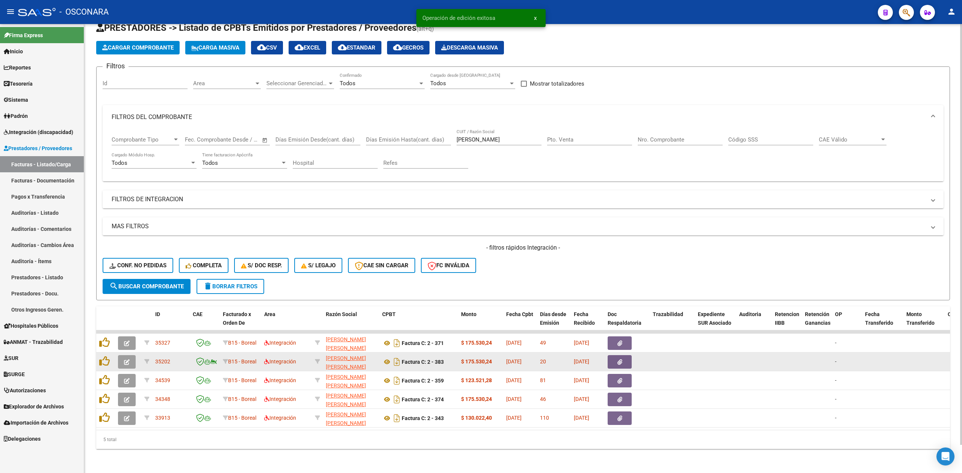
click at [126, 360] on icon "button" at bounding box center [127, 363] width 6 height 6
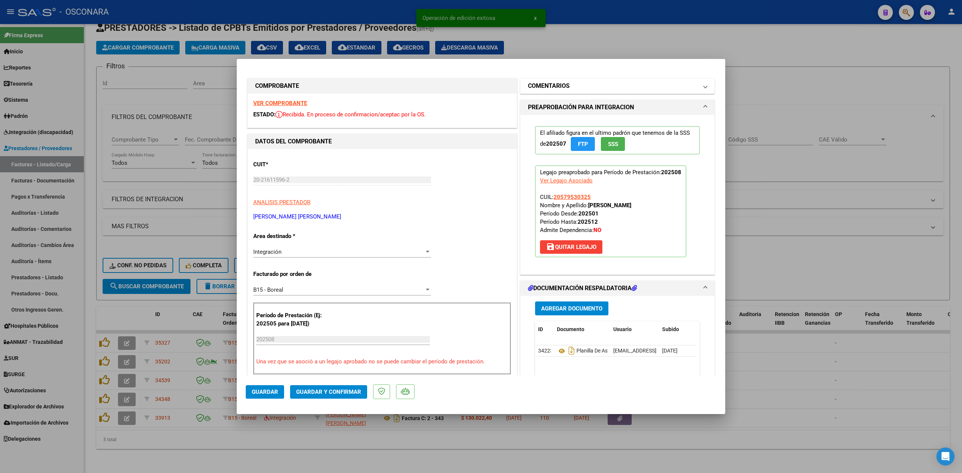
click at [547, 80] on mat-expansion-panel-header "COMENTARIOS" at bounding box center [617, 86] width 194 height 15
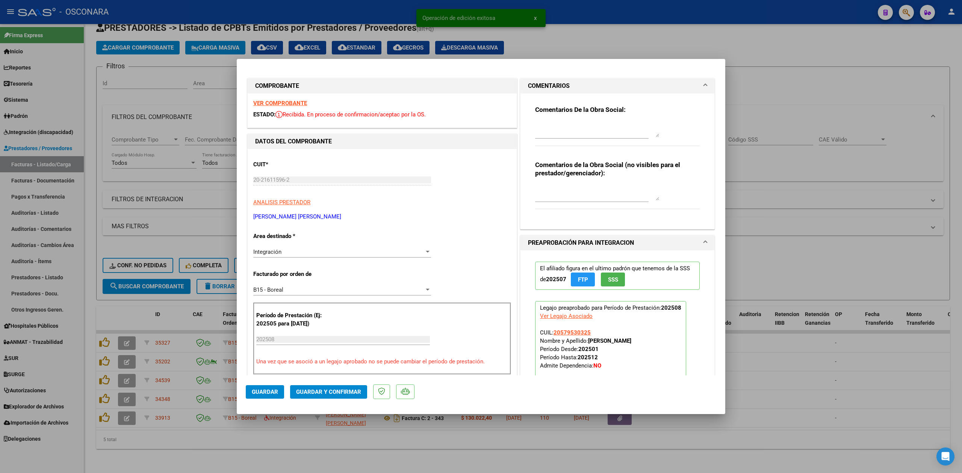
click at [555, 130] on textarea at bounding box center [597, 129] width 124 height 15
paste textarea "22/9 facturaron don dependencia y no corresponde segun legajo autorizado es sin…"
type textarea "22/9 facturaron don dependencia y no corresponde segun legajo autorizado es sin…"
click at [268, 391] on span "Guardar" at bounding box center [265, 392] width 26 height 7
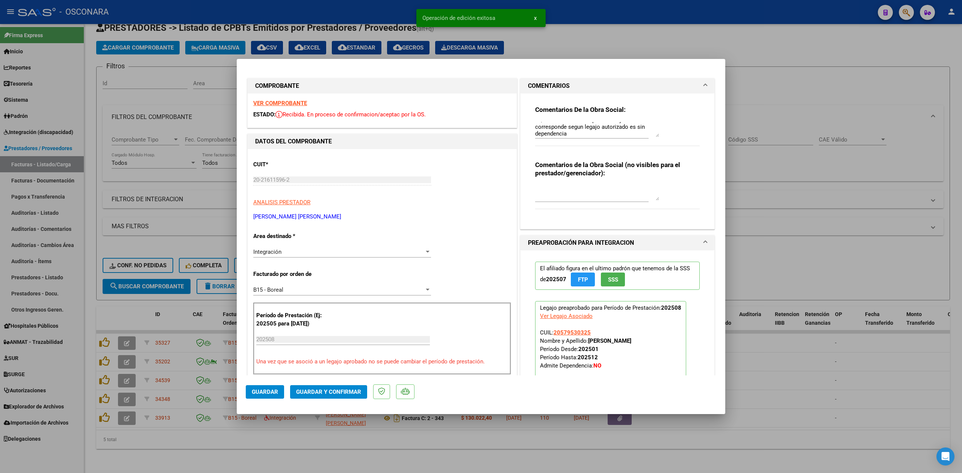
click at [324, 439] on div at bounding box center [481, 236] width 962 height 473
type input "$ 0,00"
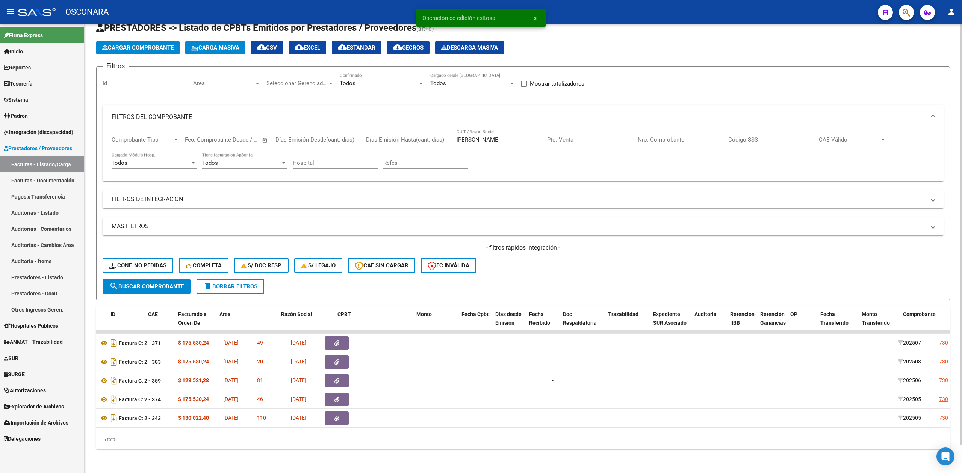
scroll to position [0, 0]
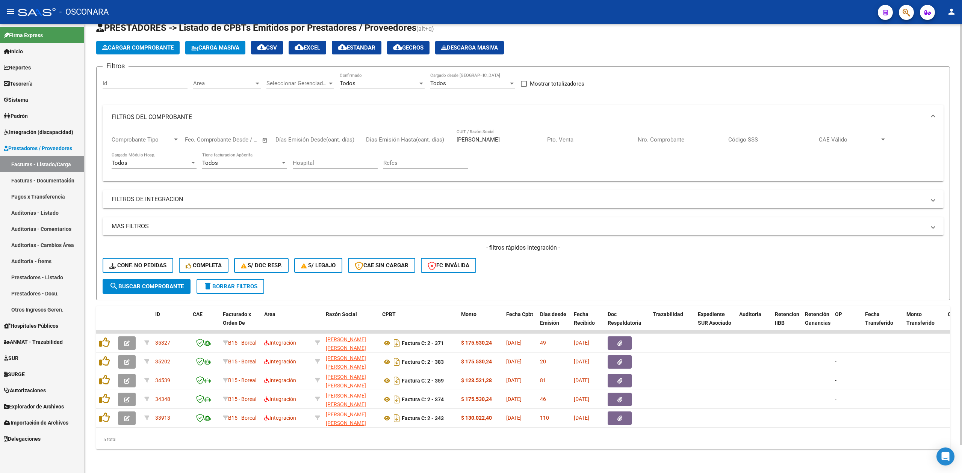
click at [254, 283] on span "delete Borrar Filtros" at bounding box center [230, 286] width 54 height 7
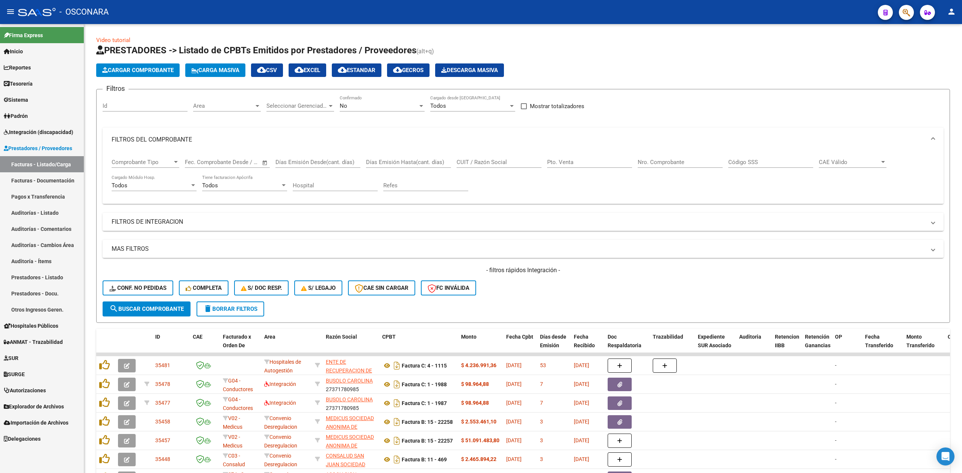
click at [185, 140] on mat-panel-title "FILTROS DEL COMPROBANTE" at bounding box center [519, 140] width 814 height 8
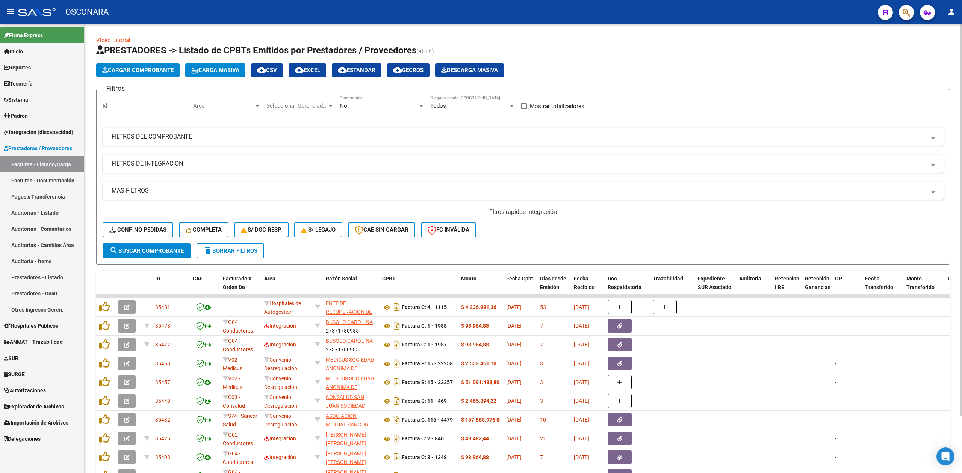
click at [360, 101] on div "No Confirmado" at bounding box center [382, 103] width 85 height 16
click at [360, 77] on span "Todos" at bounding box center [382, 72] width 85 height 17
drag, startPoint x: 218, startPoint y: 157, endPoint x: 199, endPoint y: 204, distance: 50.5
click at [218, 157] on mat-expansion-panel-header "FILTROS DE INTEGRACION" at bounding box center [523, 164] width 841 height 18
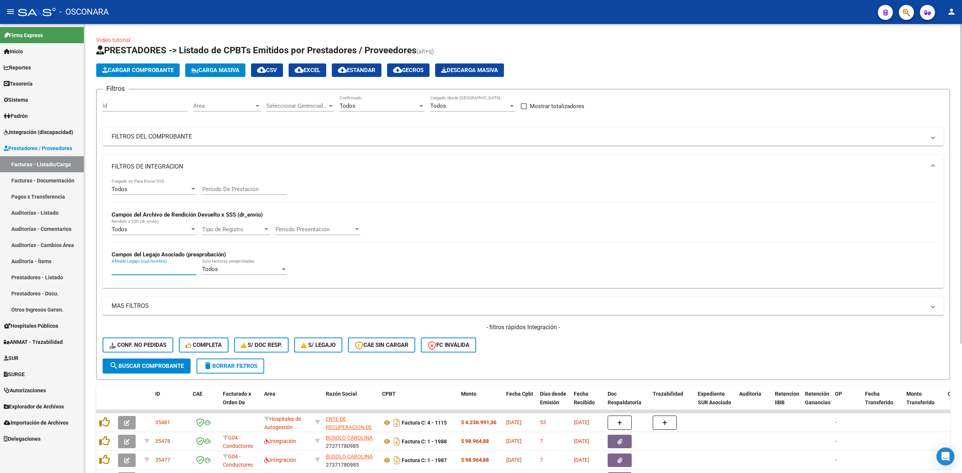
click at [170, 273] on input "Afiliado Legajo (cuil/nombre)" at bounding box center [154, 269] width 85 height 7
paste input "REYNA AARON"
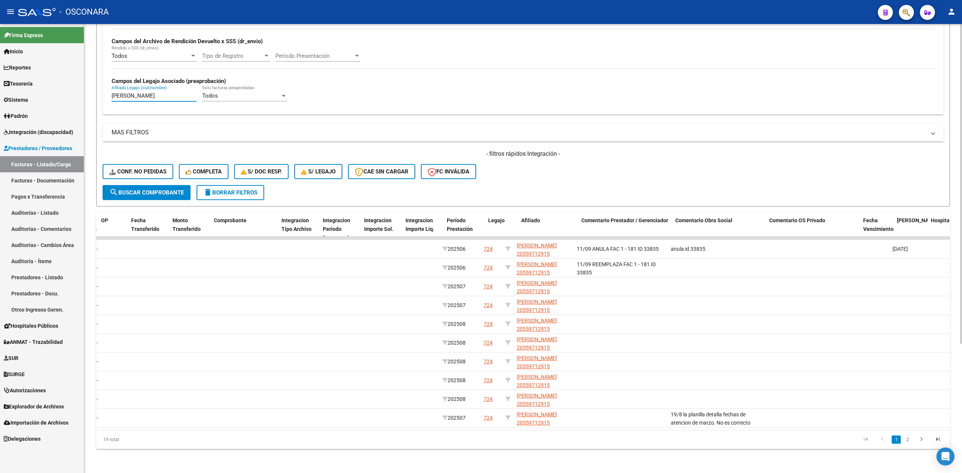
scroll to position [0, 740]
type input "REYNA AARON"
click at [905, 439] on link "2" at bounding box center [907, 440] width 9 height 8
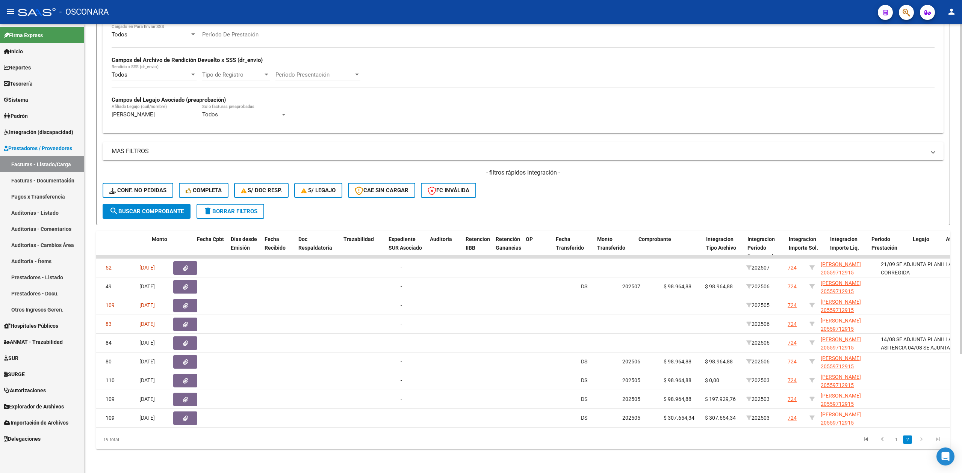
scroll to position [0, 0]
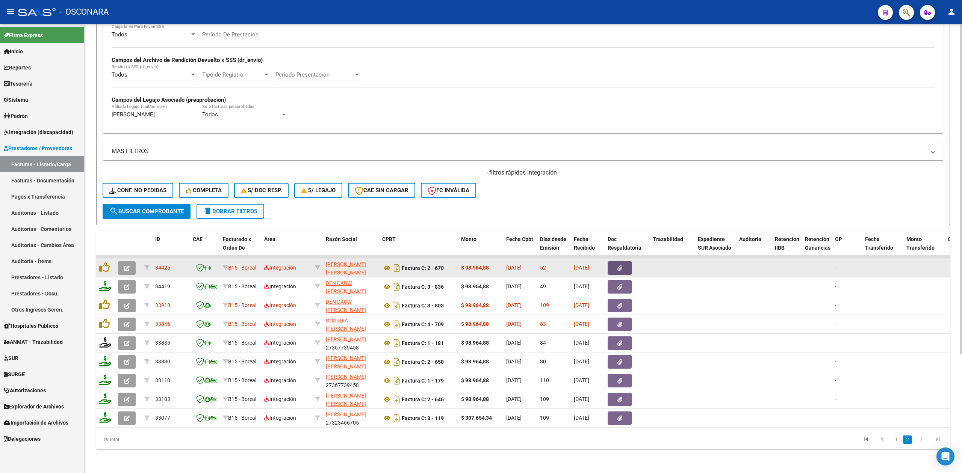
click at [618, 266] on icon "button" at bounding box center [619, 269] width 5 height 6
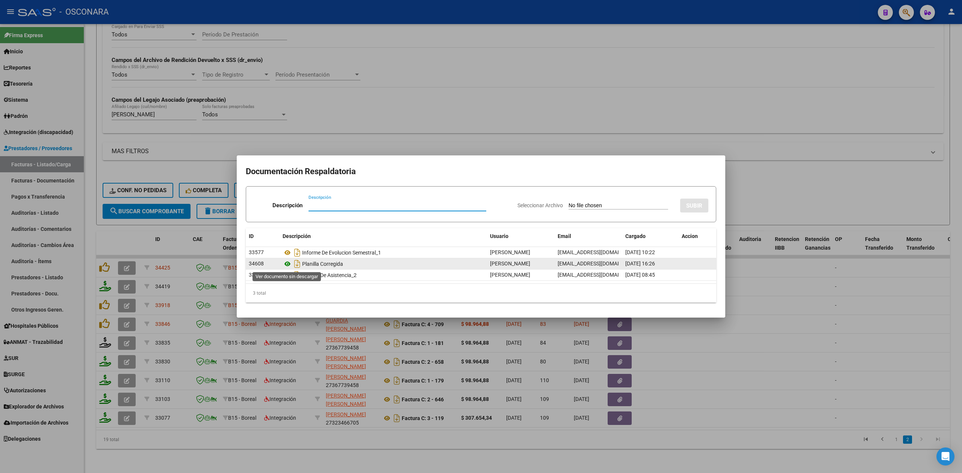
click at [287, 262] on icon at bounding box center [288, 264] width 10 height 9
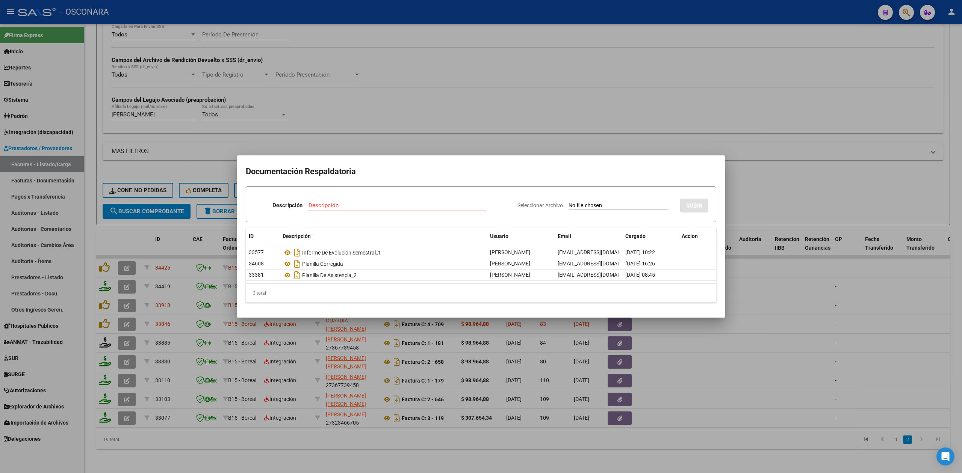
click at [352, 442] on div at bounding box center [481, 236] width 962 height 473
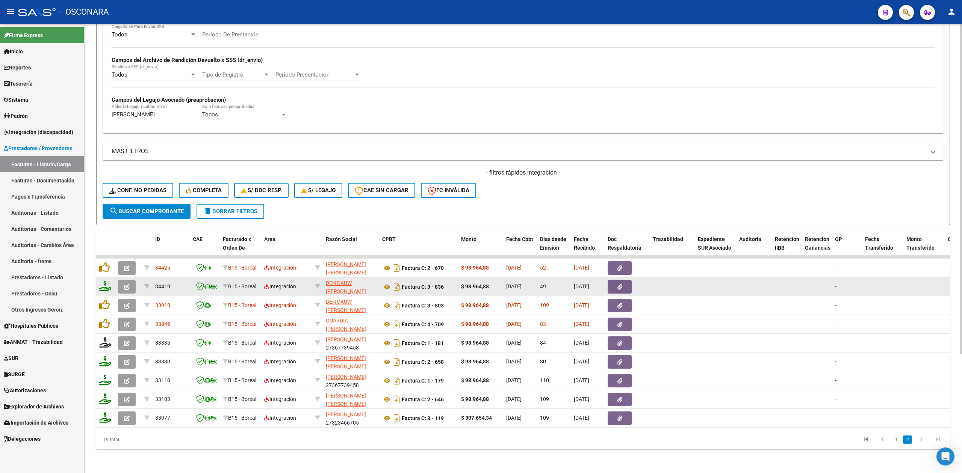
click at [133, 284] on button "button" at bounding box center [127, 287] width 18 height 14
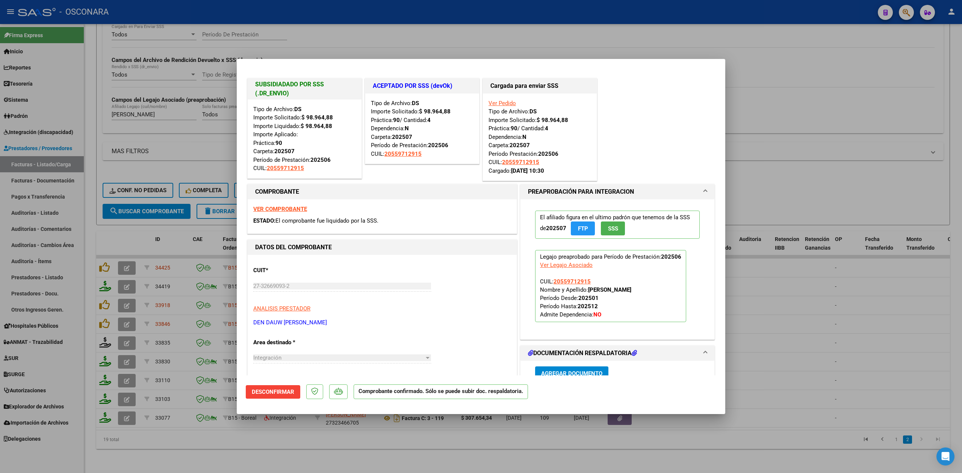
click at [325, 441] on div at bounding box center [481, 236] width 962 height 473
type input "$ 0,00"
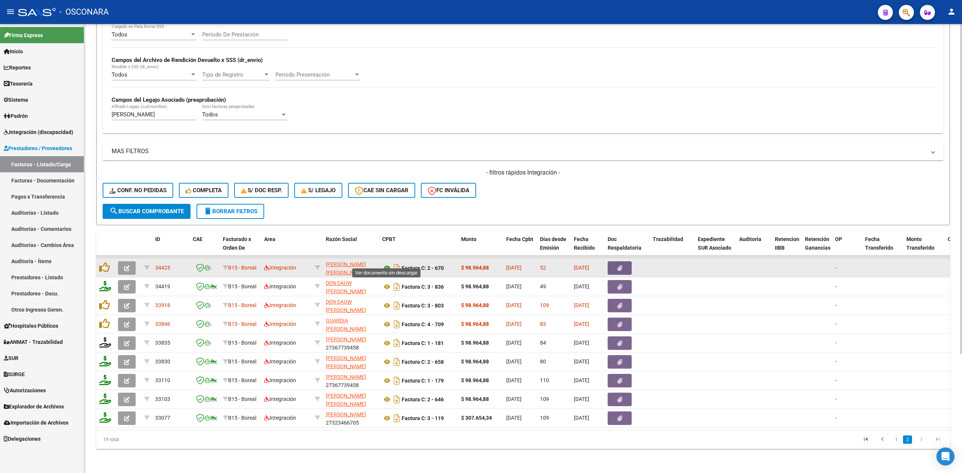
click at [387, 264] on icon at bounding box center [387, 268] width 10 height 9
click at [109, 262] on icon at bounding box center [104, 267] width 11 height 11
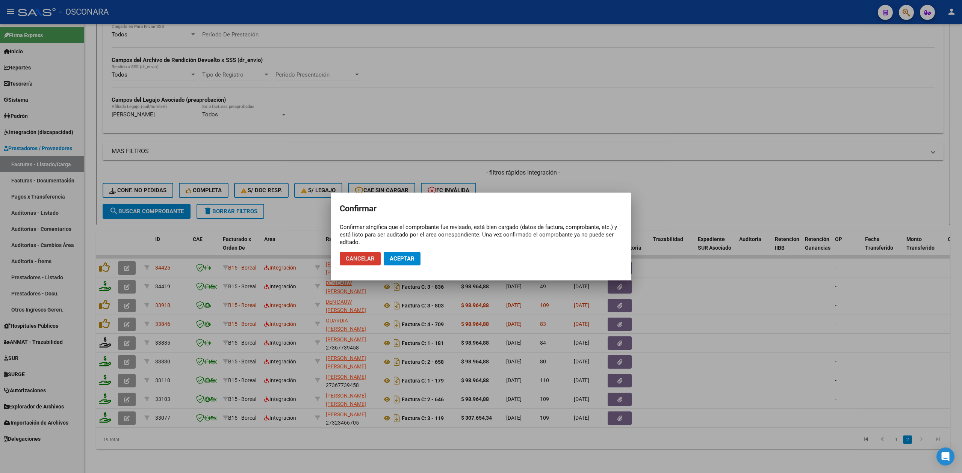
click at [408, 260] on span "Aceptar" at bounding box center [402, 259] width 25 height 7
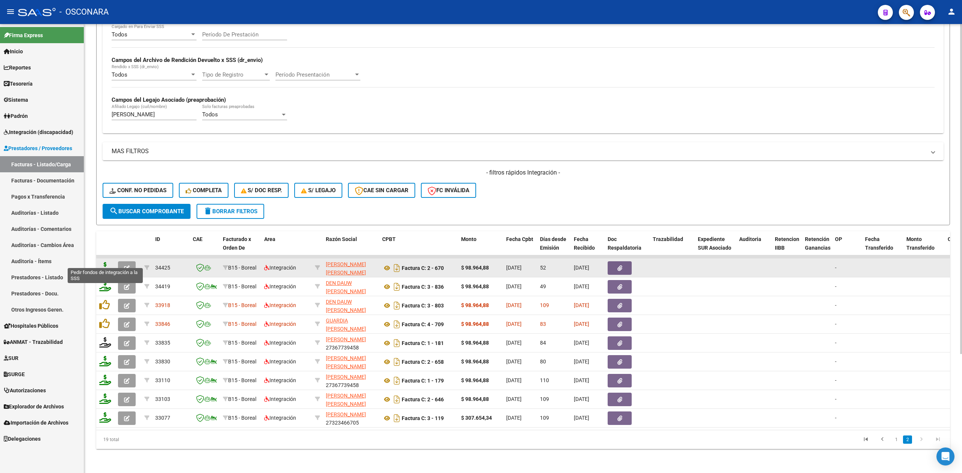
click at [103, 262] on icon at bounding box center [105, 267] width 12 height 11
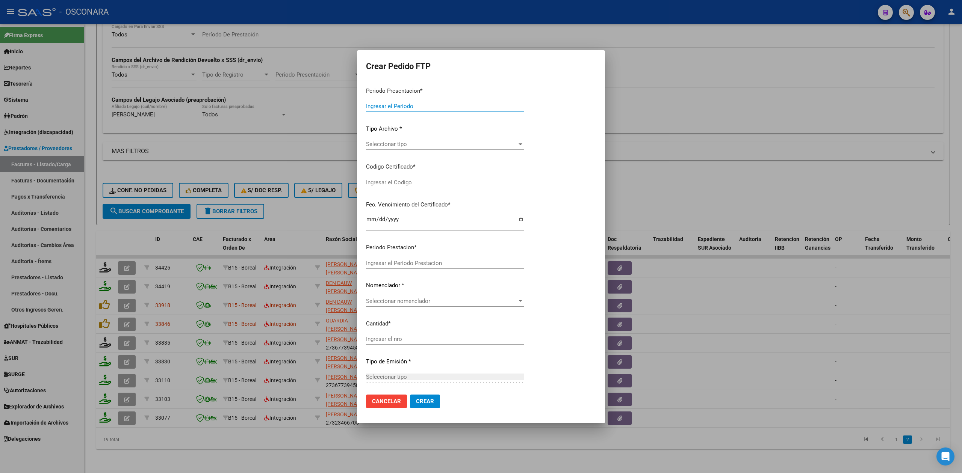
type input "202508"
type input "202507"
type input "$ 98.964,88"
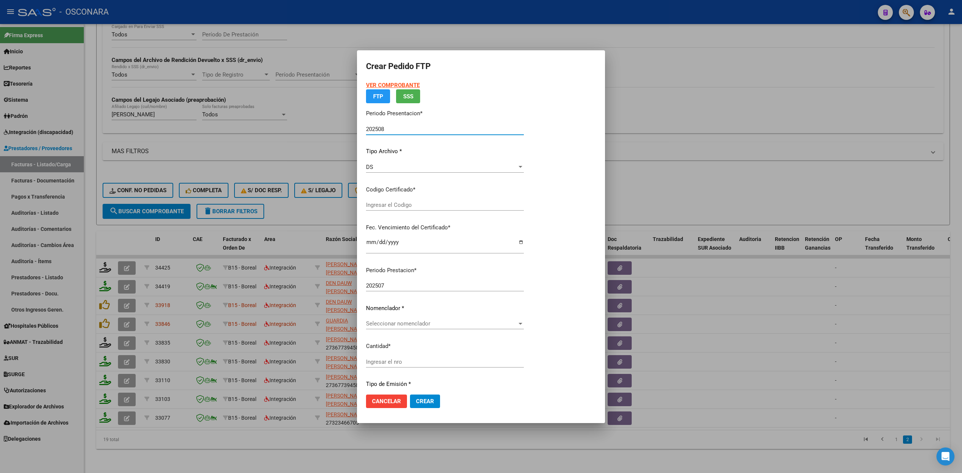
type input "ARG02-00055971291-20241209-20301209"
type input "2030-12-09"
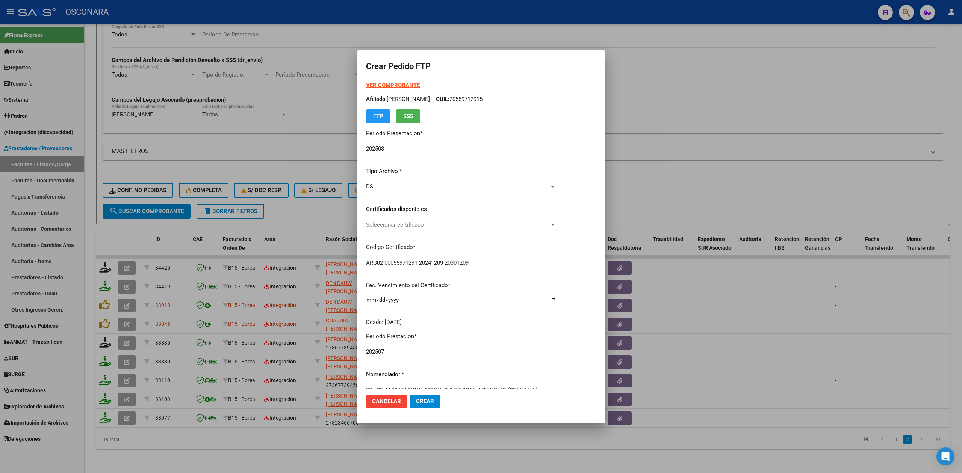
click at [407, 208] on p "Certificados disponibles" at bounding box center [461, 209] width 190 height 9
click at [405, 225] on span "Seleccionar certificado" at bounding box center [457, 225] width 183 height 7
click at [406, 238] on span "ARG02-00055971291-20241209-20301209 - 2030-12-09" at bounding box center [428, 241] width 124 height 7
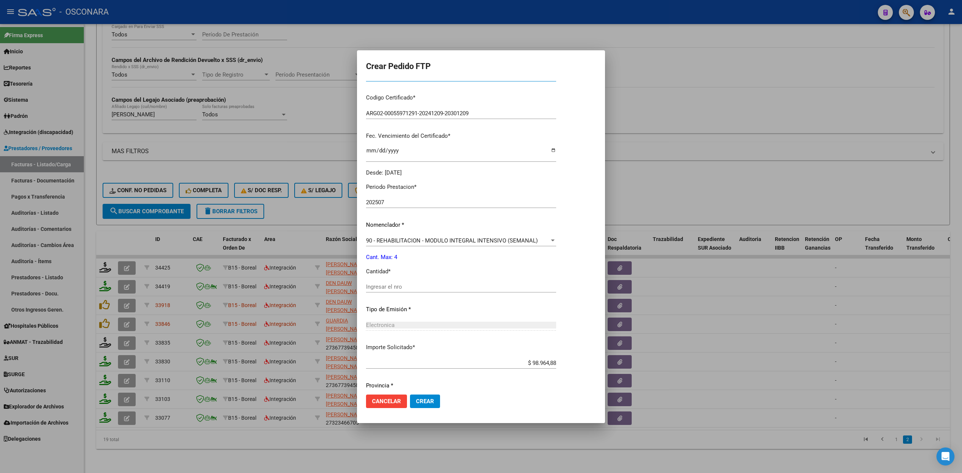
scroll to position [150, 0]
click at [401, 286] on input "Ingresar el nro" at bounding box center [461, 286] width 190 height 7
type input "4"
click at [410, 395] on button "Crear" at bounding box center [425, 402] width 30 height 14
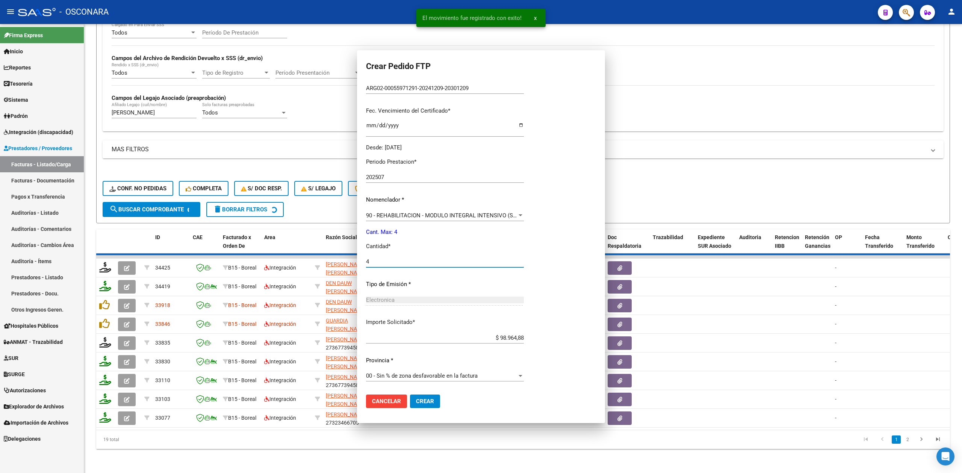
scroll to position [107, 0]
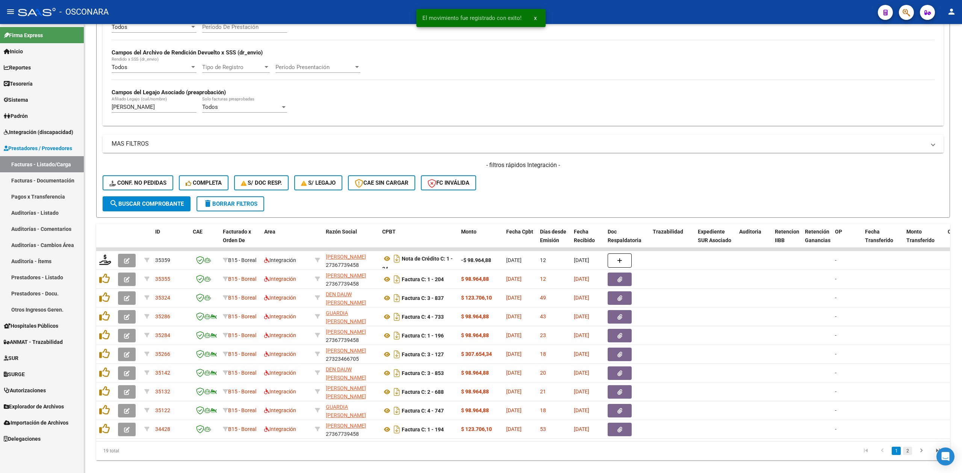
click at [906, 455] on link "2" at bounding box center [907, 451] width 9 height 8
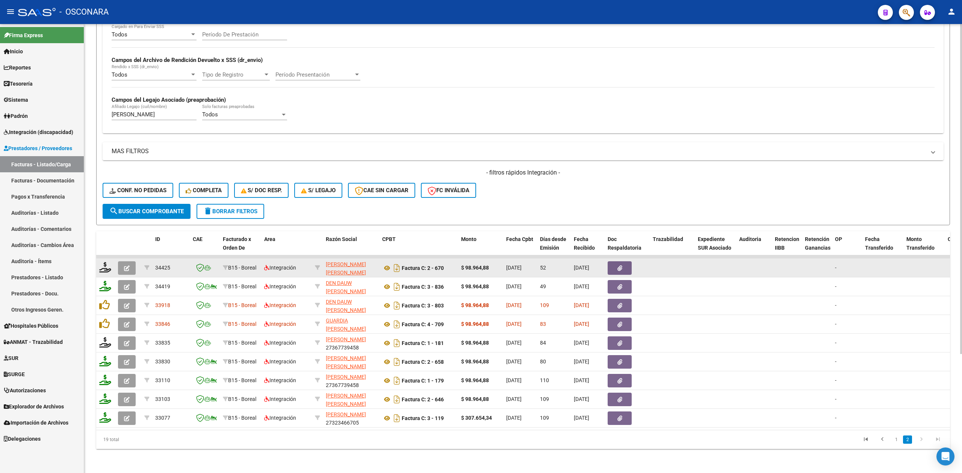
click at [125, 266] on icon "button" at bounding box center [127, 269] width 6 height 6
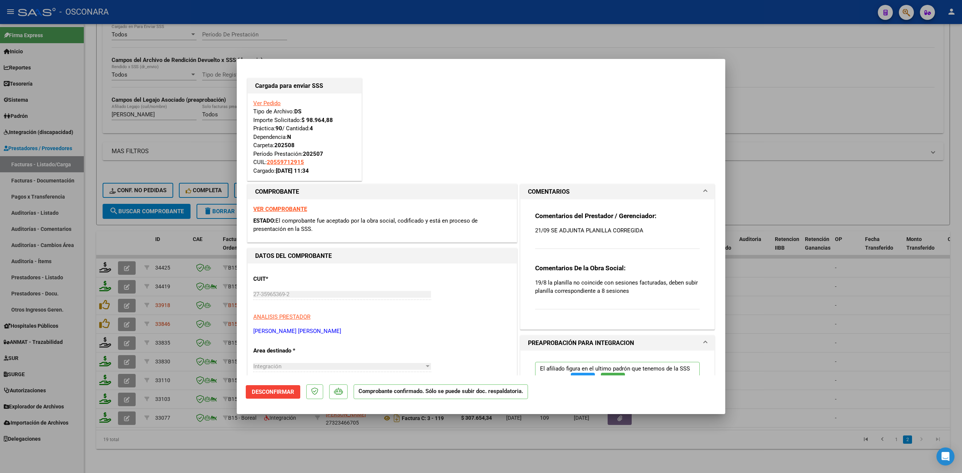
click at [348, 448] on div at bounding box center [481, 236] width 962 height 473
type input "$ 0,00"
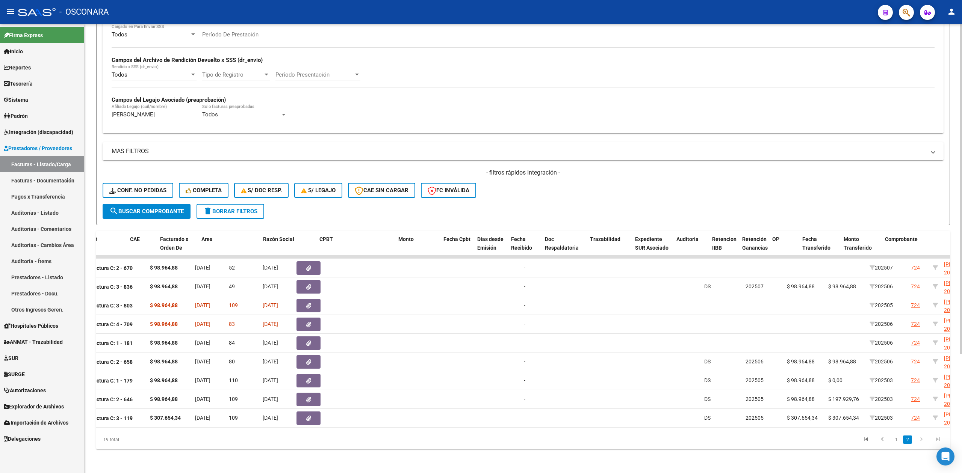
scroll to position [0, 38]
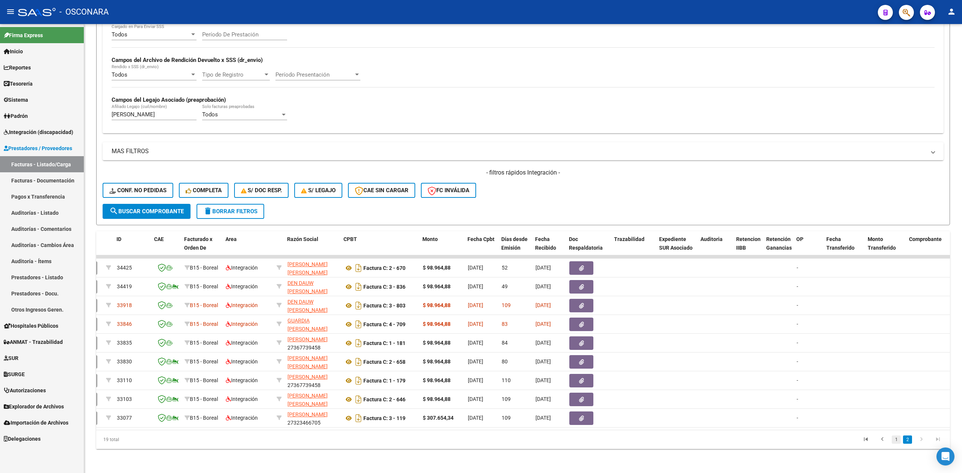
click at [894, 439] on link "1" at bounding box center [896, 440] width 9 height 8
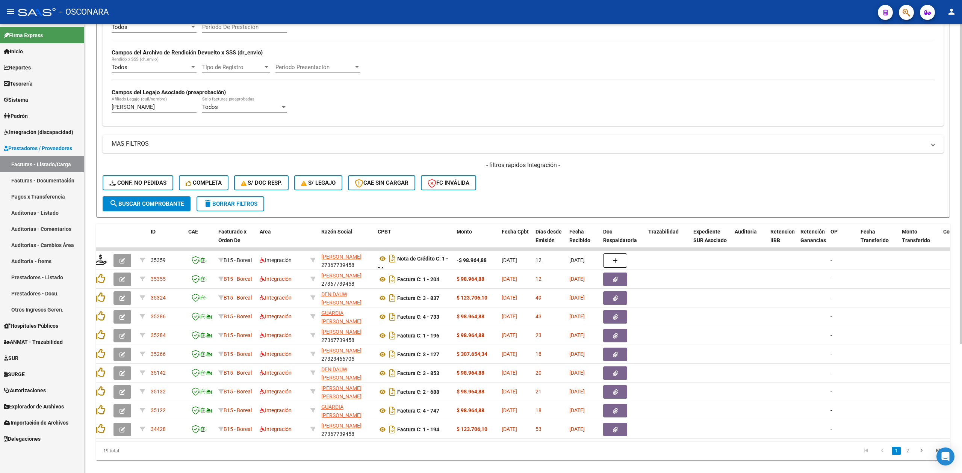
scroll to position [0, 0]
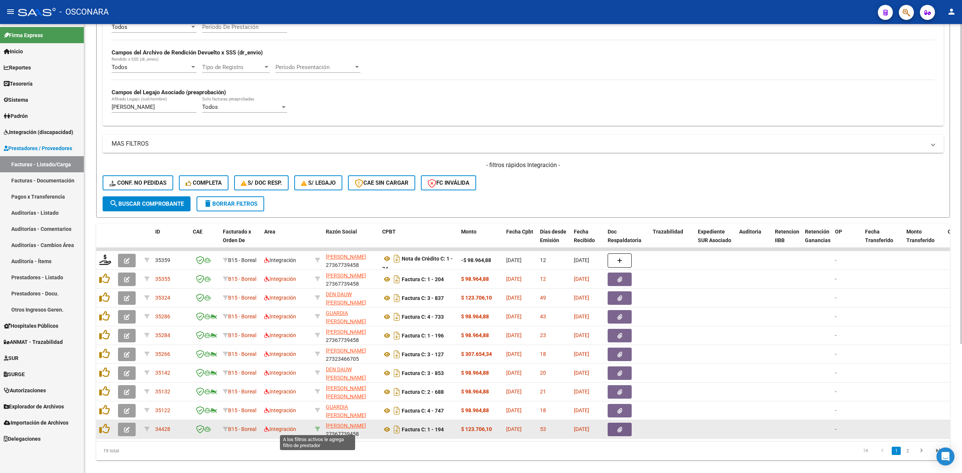
click at [316, 427] on icon at bounding box center [317, 429] width 5 height 5
type input "27367739458"
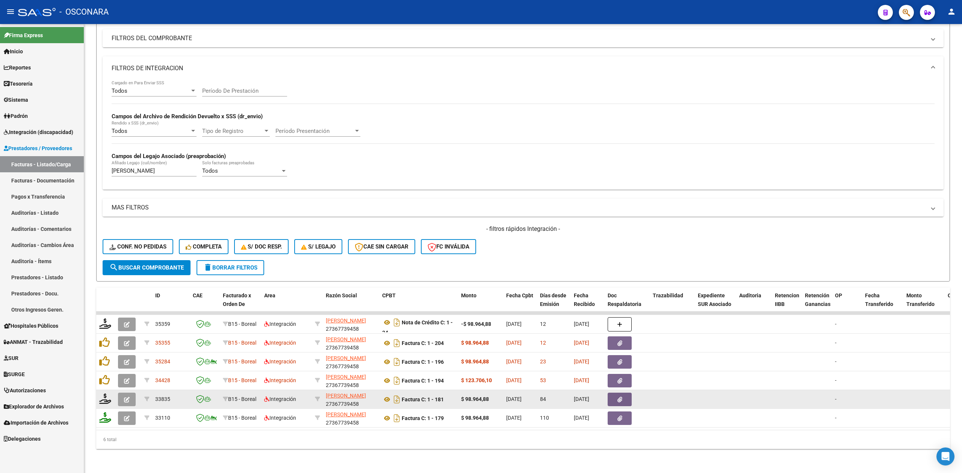
click at [124, 397] on icon "button" at bounding box center [127, 400] width 6 height 6
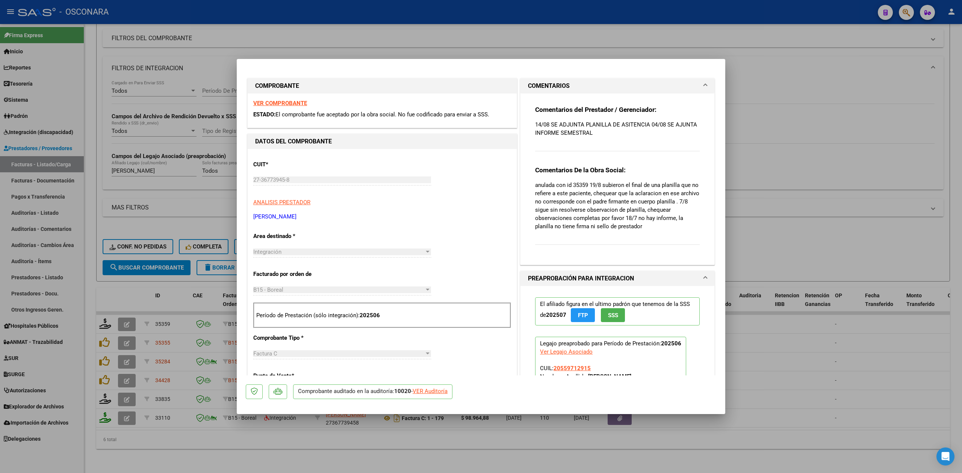
click at [412, 429] on div at bounding box center [481, 236] width 962 height 473
type input "$ 0,00"
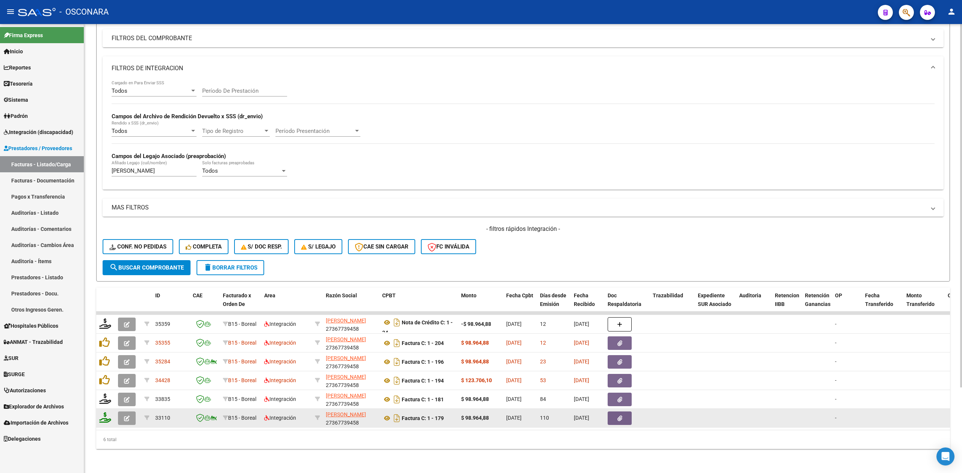
click at [117, 409] on datatable-body-cell at bounding box center [128, 418] width 26 height 18
click at [118, 412] on button "button" at bounding box center [127, 419] width 18 height 14
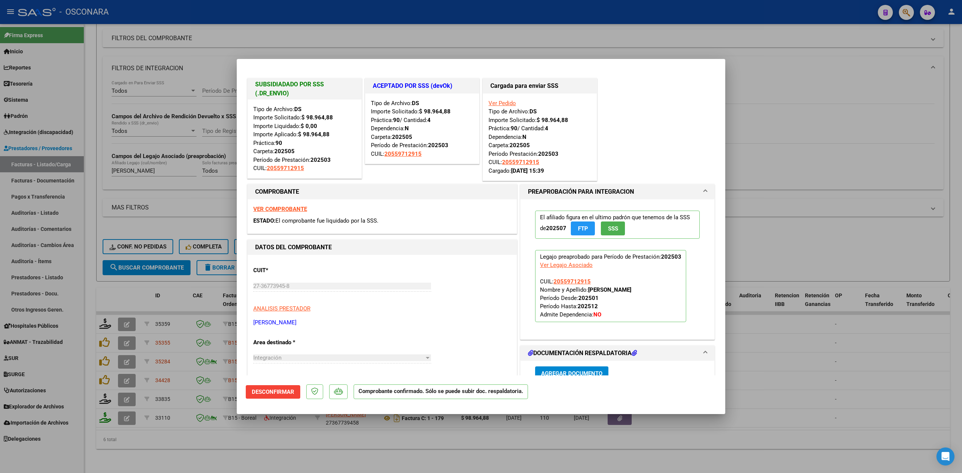
click at [210, 444] on div at bounding box center [481, 236] width 962 height 473
type input "$ 0,00"
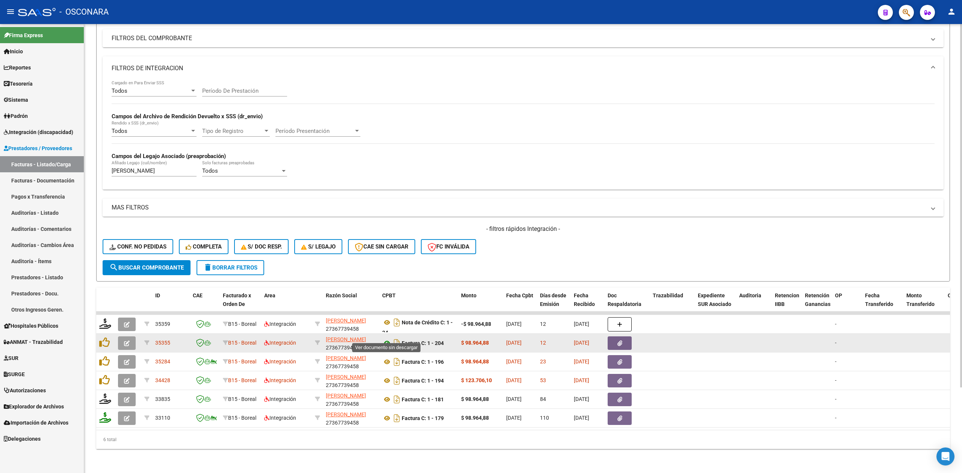
click at [385, 339] on icon at bounding box center [387, 343] width 10 height 9
click at [615, 337] on button "button" at bounding box center [620, 344] width 24 height 14
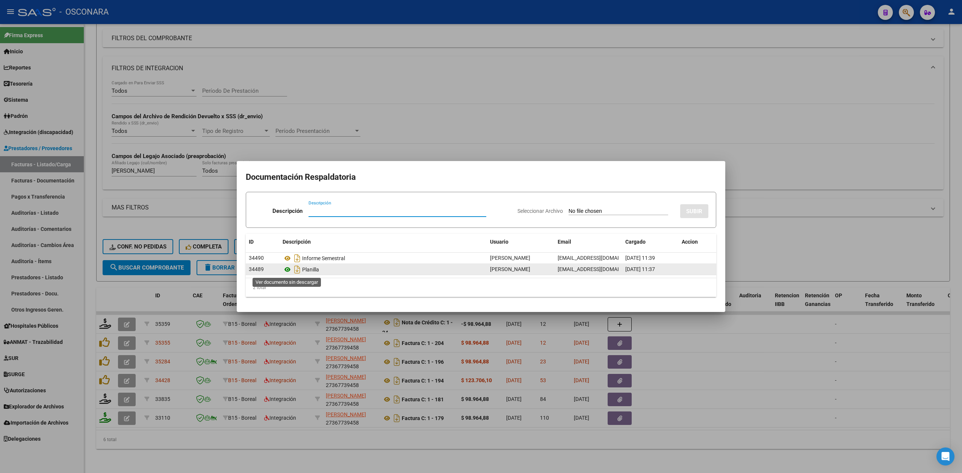
click at [286, 271] on icon at bounding box center [288, 269] width 10 height 9
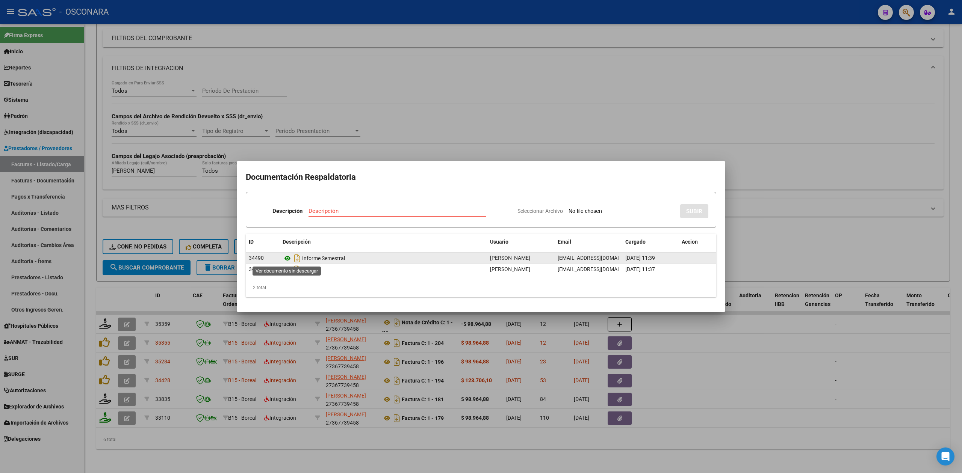
click at [287, 255] on icon at bounding box center [288, 258] width 10 height 9
drag, startPoint x: 202, startPoint y: 431, endPoint x: 203, endPoint y: 428, distance: 3.9
click at [203, 431] on div at bounding box center [481, 236] width 962 height 473
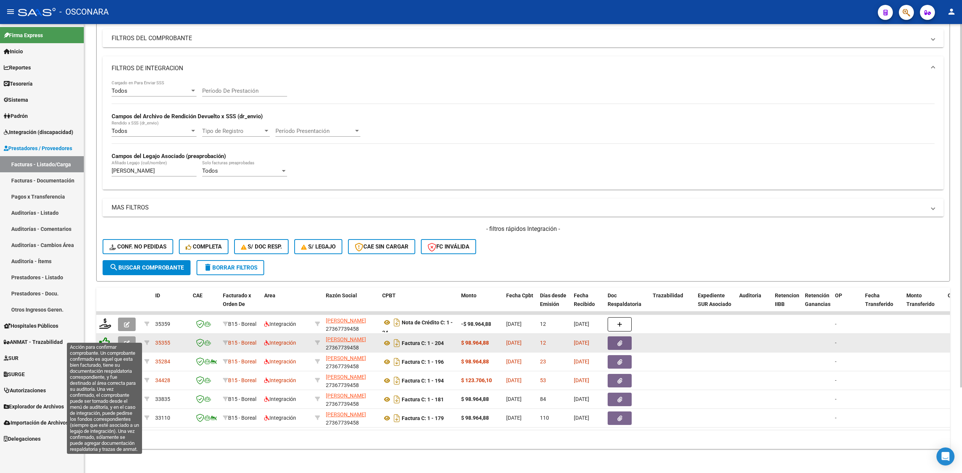
click at [105, 337] on icon at bounding box center [104, 342] width 11 height 11
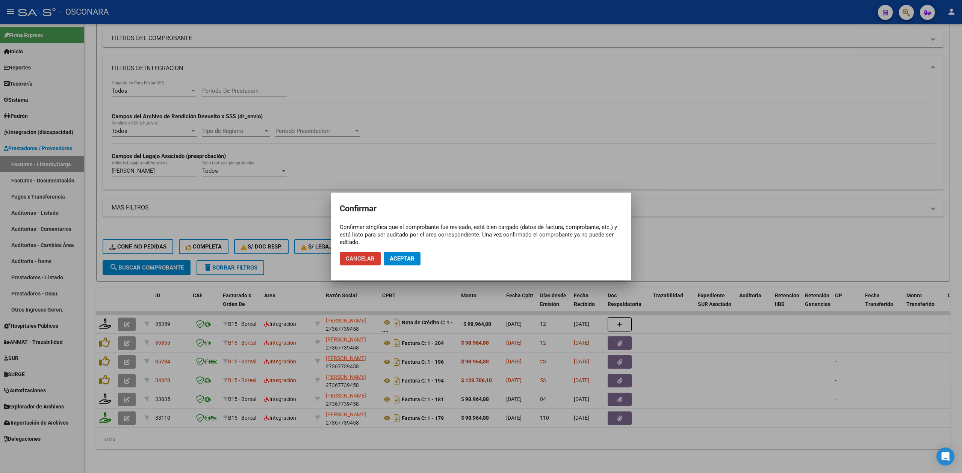
click at [393, 257] on span "Aceptar" at bounding box center [402, 259] width 25 height 7
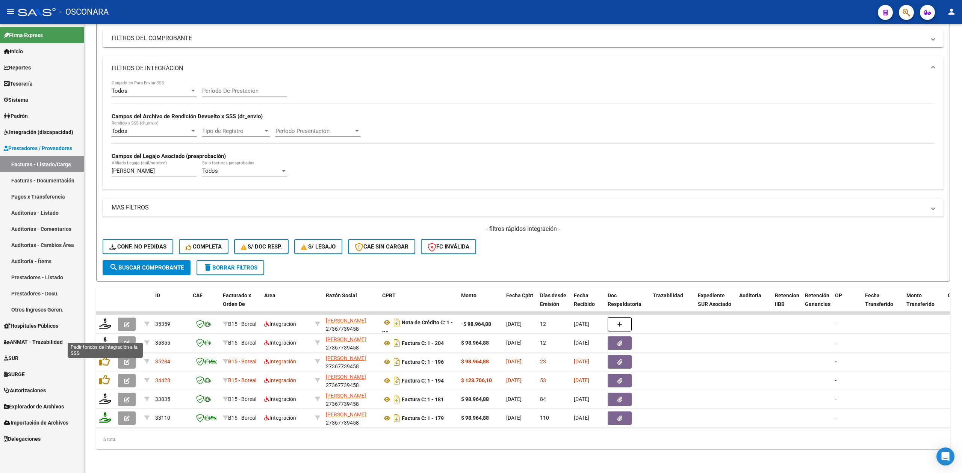
click at [102, 337] on icon at bounding box center [105, 342] width 12 height 11
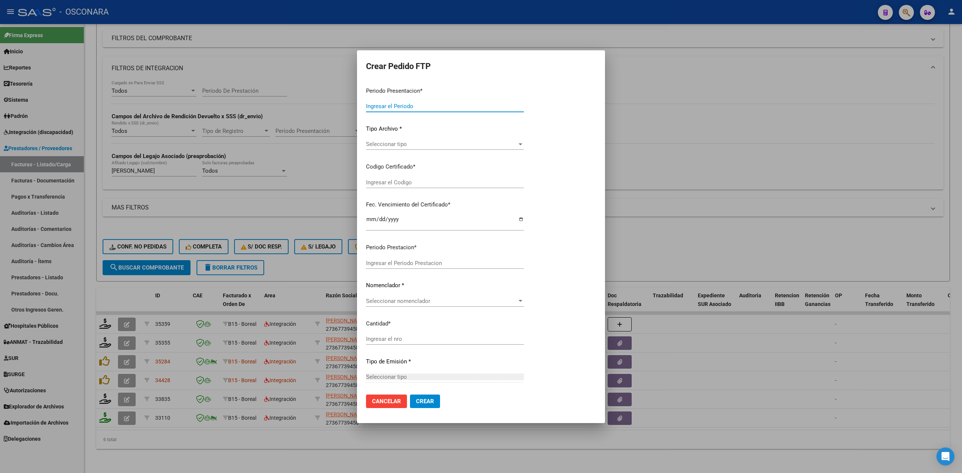
type input "202508"
type input "202506"
type input "$ 98.964,88"
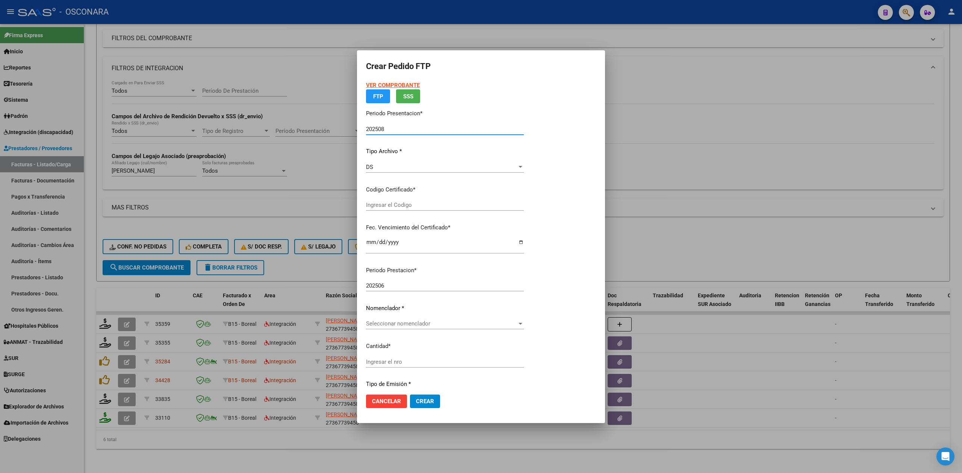
type input "ARG02-00055971291-20241209-20301209"
type input "2030-12-09"
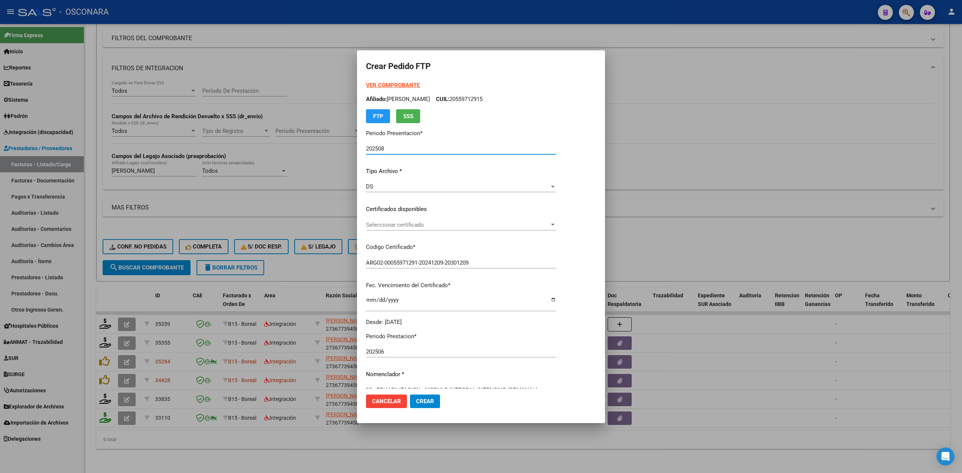
click at [413, 226] on span "Seleccionar certificado" at bounding box center [457, 225] width 183 height 7
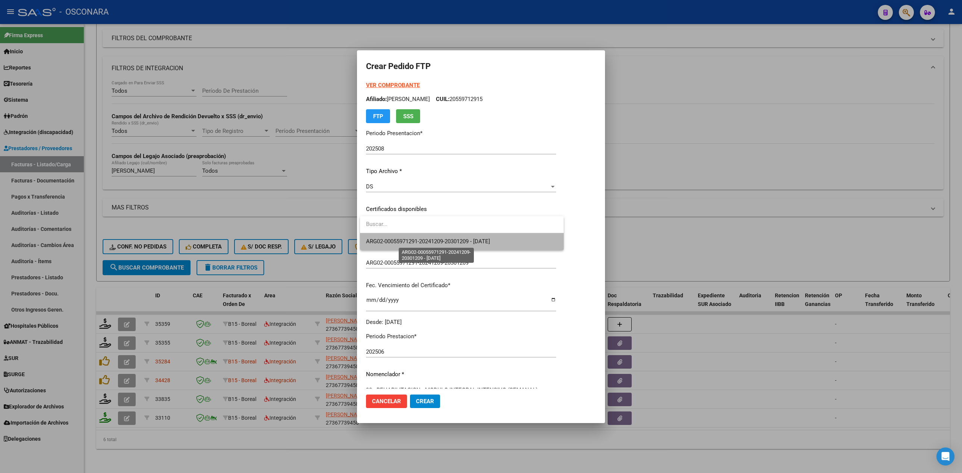
click at [413, 239] on span "ARG02-00055971291-20241209-20301209 - 2030-12-09" at bounding box center [428, 241] width 124 height 7
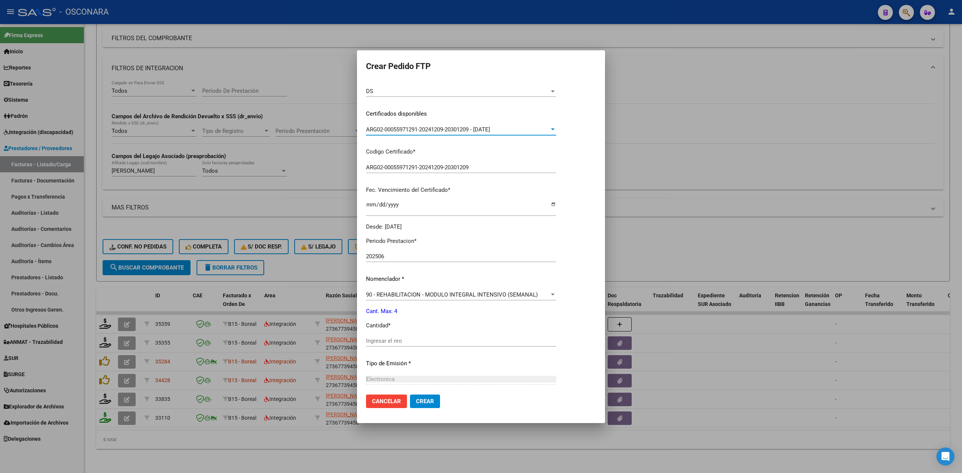
scroll to position [175, 0]
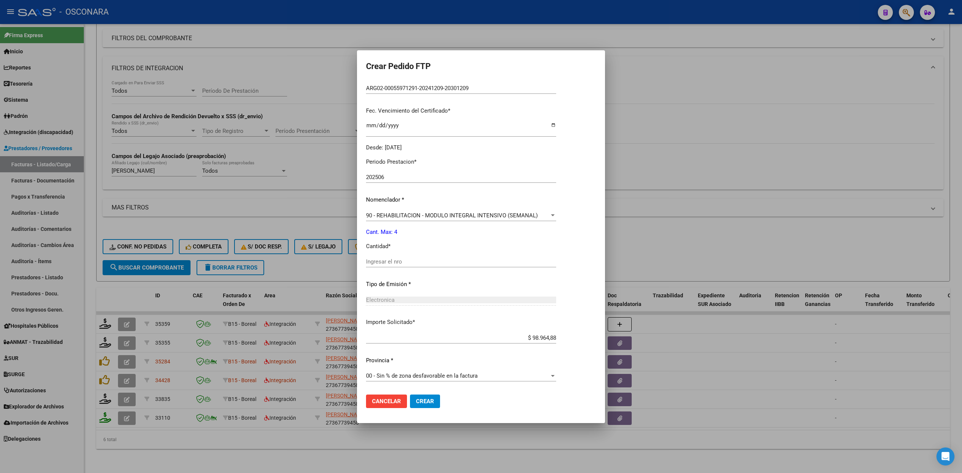
click at [400, 256] on div "Ingresar el nro" at bounding box center [461, 261] width 190 height 11
type input "4"
click at [410, 395] on button "Crear" at bounding box center [425, 402] width 30 height 14
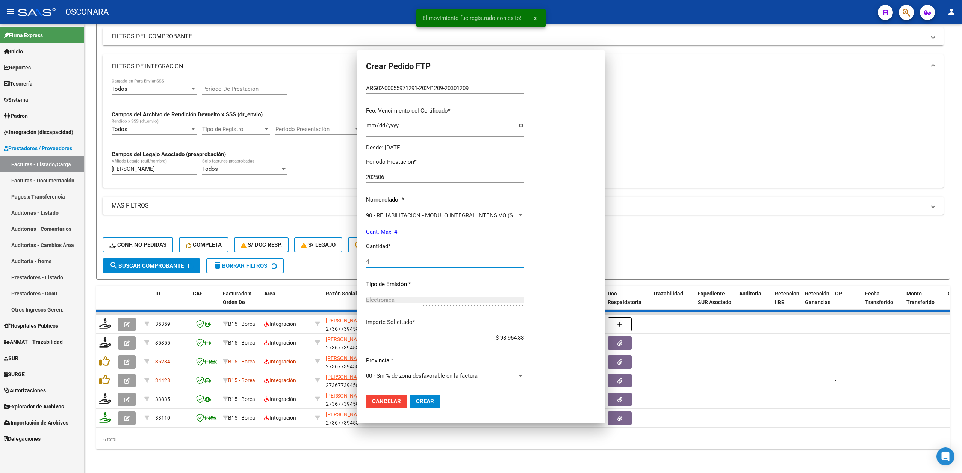
scroll to position [132, 0]
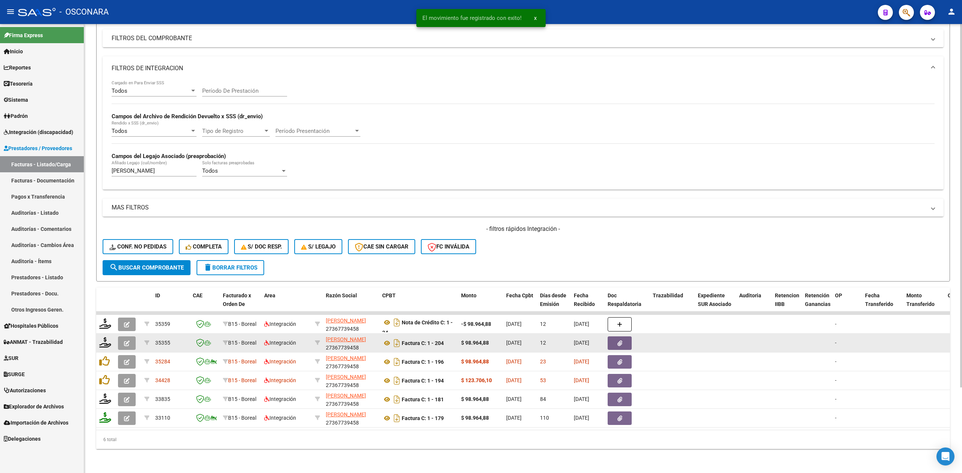
click at [127, 341] on icon "button" at bounding box center [127, 344] width 6 height 6
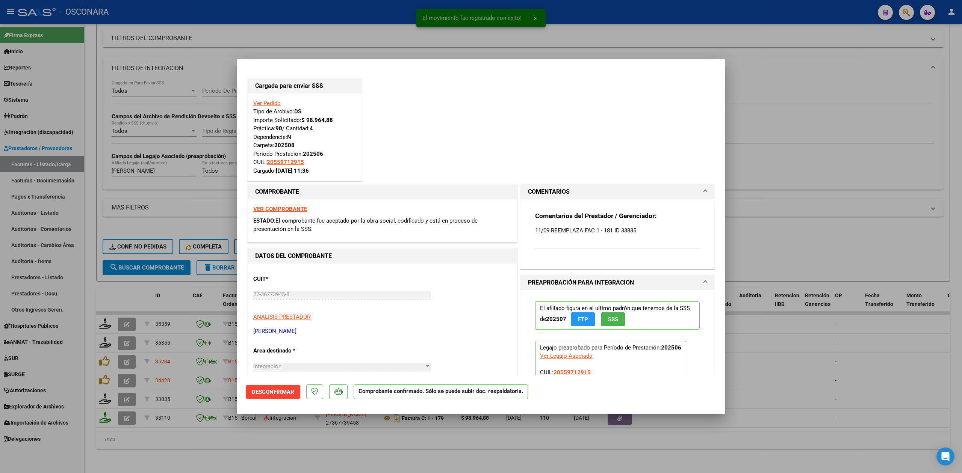
click at [307, 449] on div at bounding box center [481, 236] width 962 height 473
type input "$ 0,00"
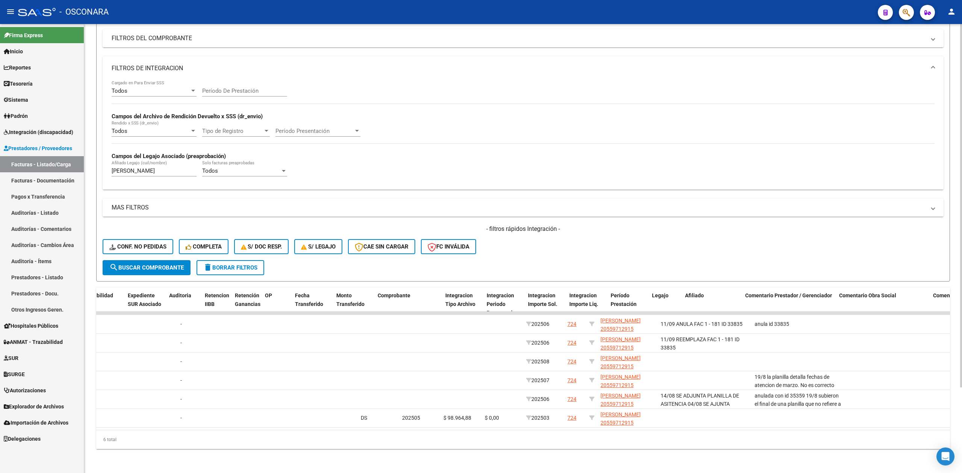
scroll to position [0, 0]
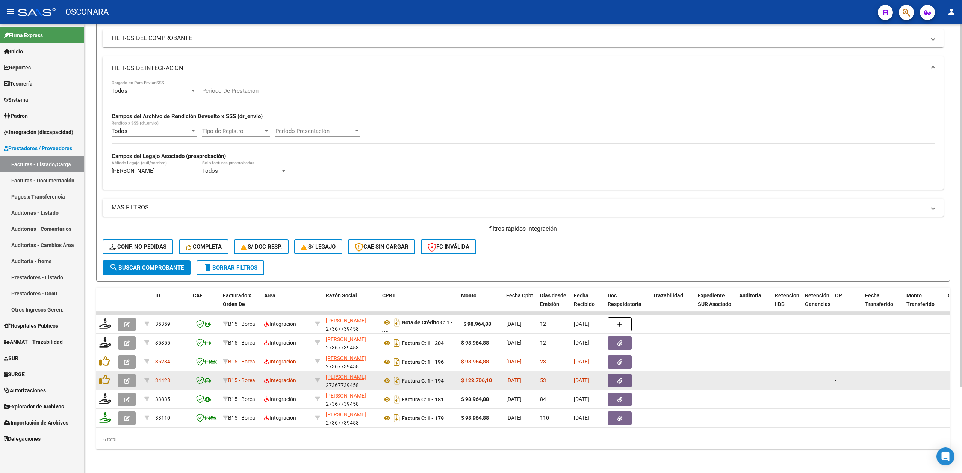
click at [621, 378] on icon "button" at bounding box center [619, 381] width 5 height 6
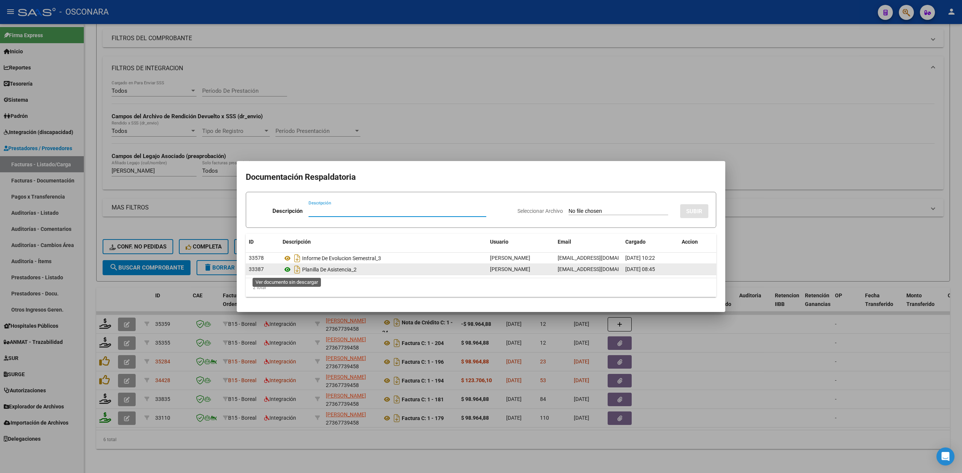
click at [287, 269] on icon at bounding box center [288, 269] width 10 height 9
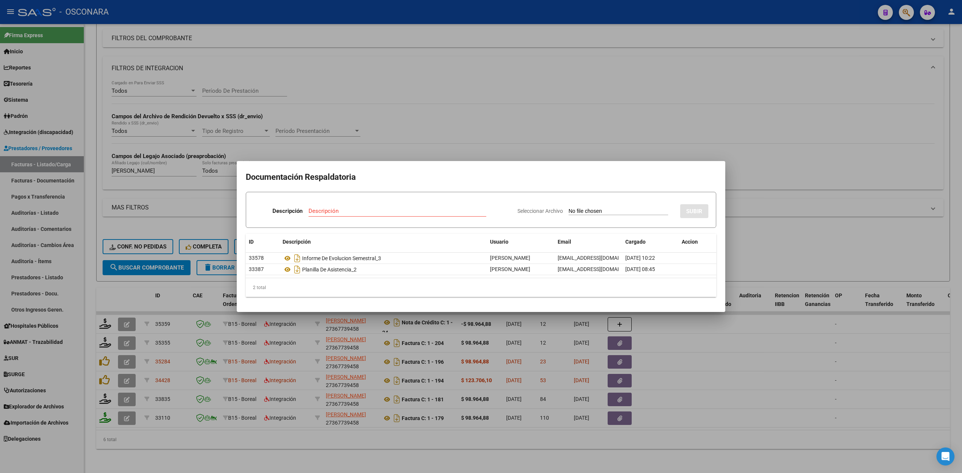
click at [541, 441] on div at bounding box center [481, 236] width 962 height 473
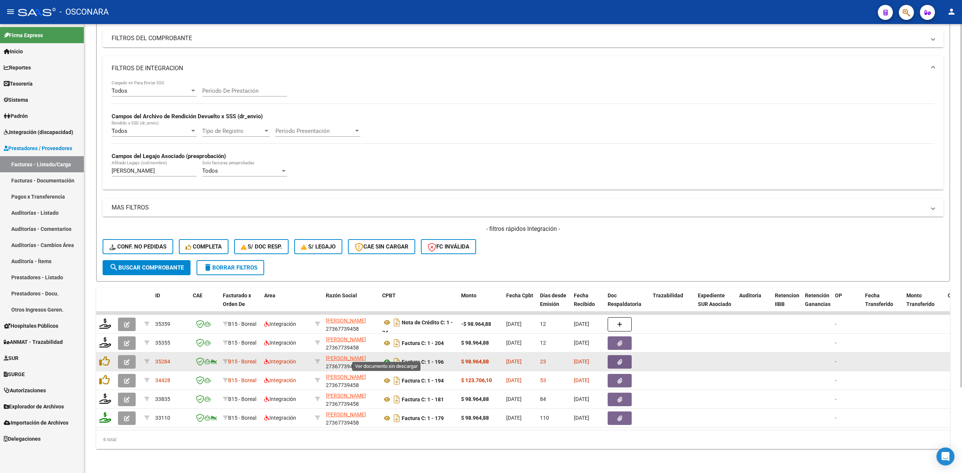
click at [382, 358] on icon at bounding box center [387, 362] width 10 height 9
click at [618, 360] on icon "button" at bounding box center [619, 363] width 5 height 6
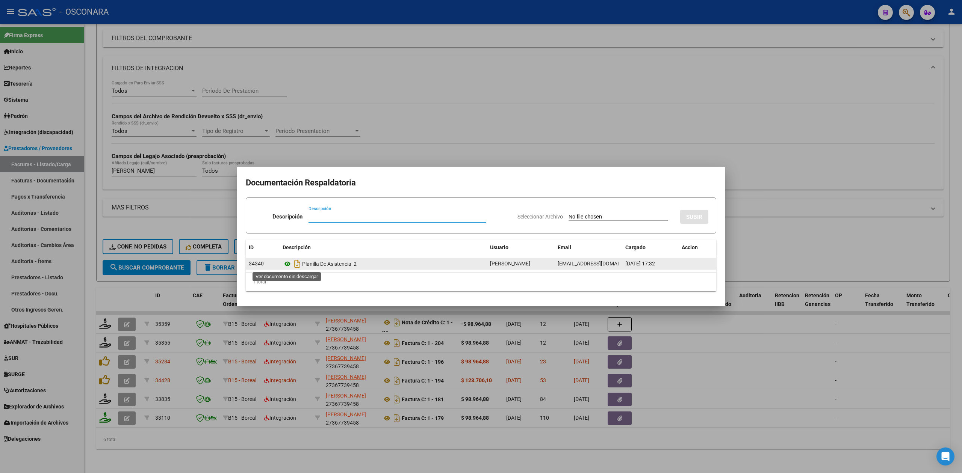
click at [287, 262] on icon at bounding box center [288, 264] width 10 height 9
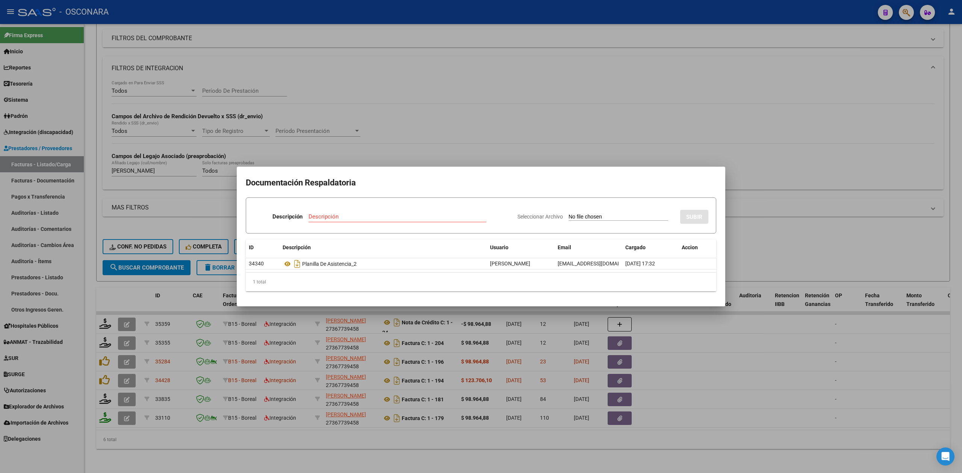
click at [455, 143] on div at bounding box center [481, 236] width 962 height 473
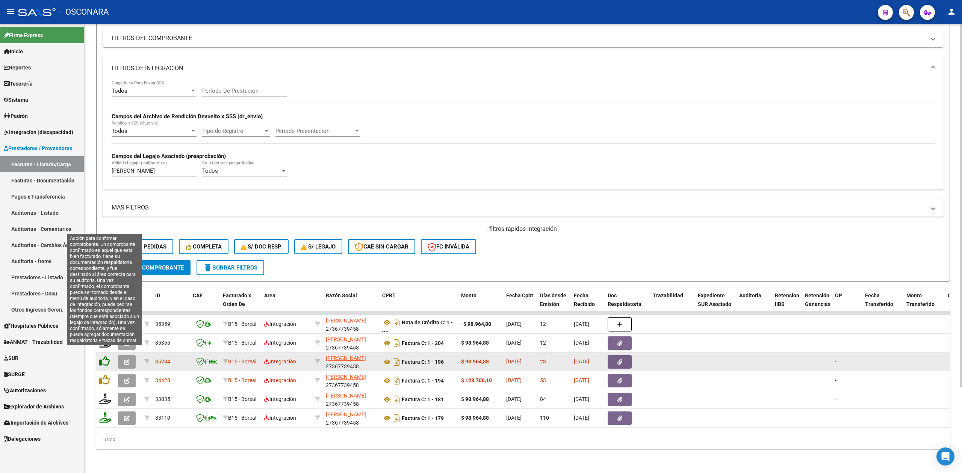
click at [103, 356] on icon at bounding box center [104, 361] width 11 height 11
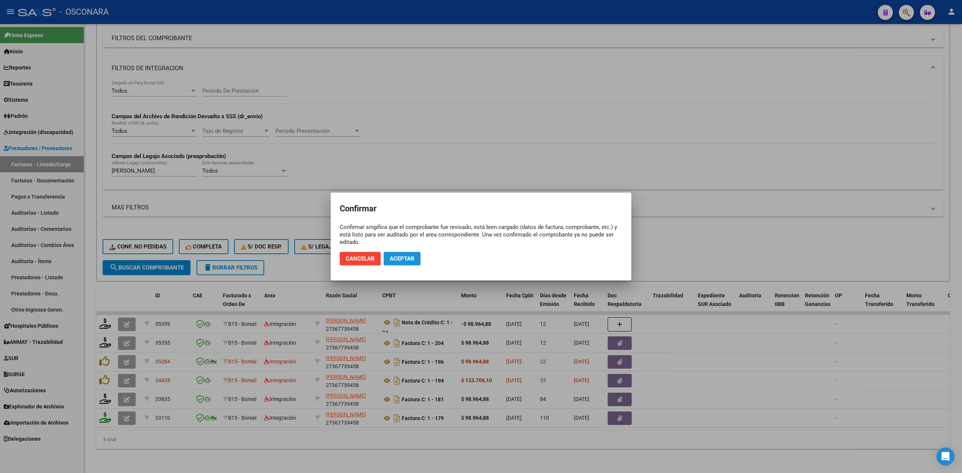
click at [408, 253] on button "Aceptar" at bounding box center [402, 259] width 37 height 14
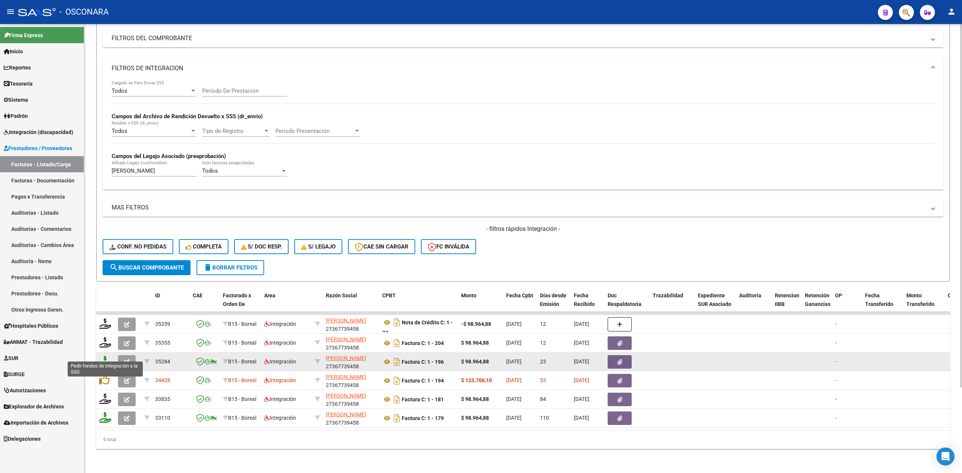
click at [104, 356] on icon at bounding box center [105, 361] width 12 height 11
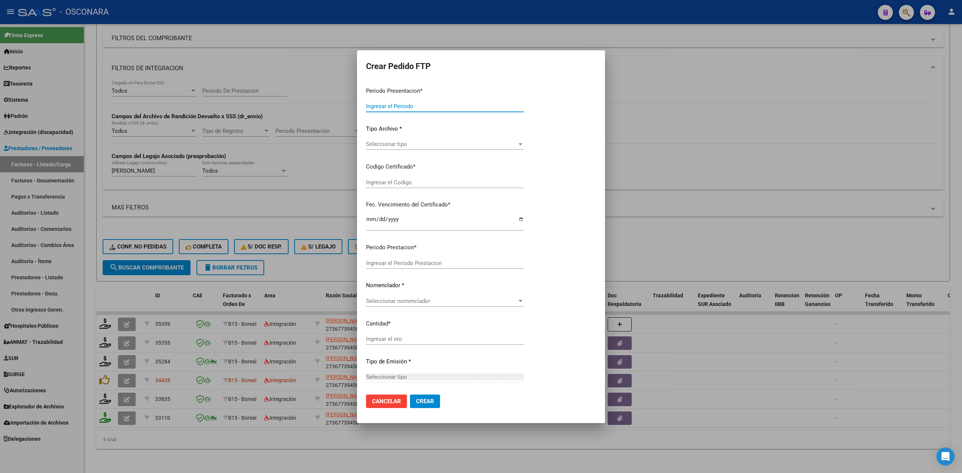
type input "202508"
type input "$ 98.964,88"
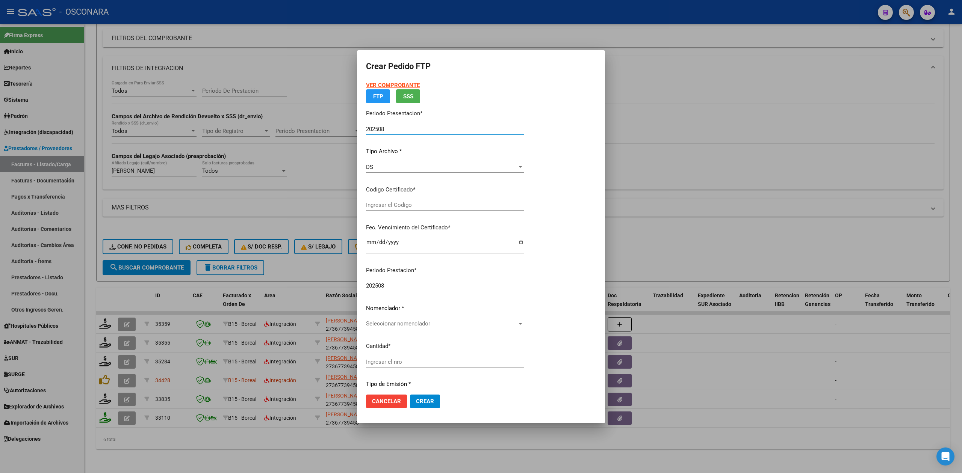
type input "ARG02-00055971291-20241209-20301209"
type input "2030-12-09"
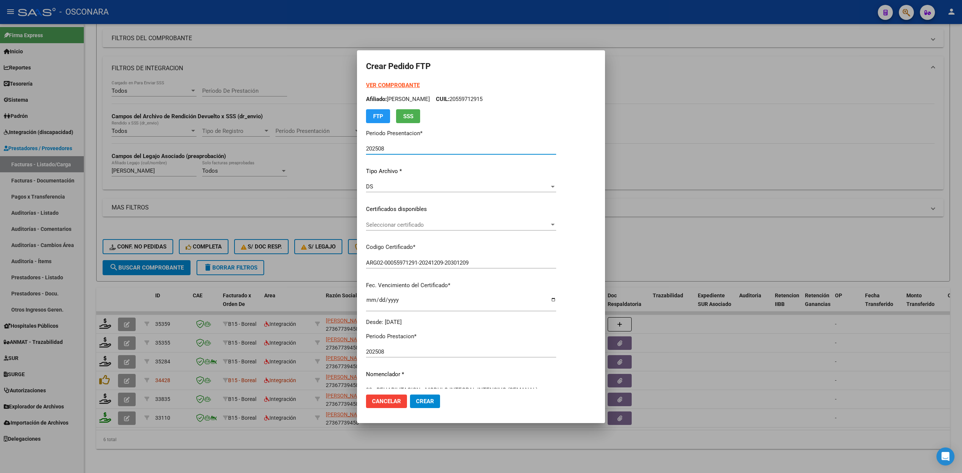
click at [409, 225] on span "Seleccionar certificado" at bounding box center [457, 225] width 183 height 7
click at [407, 242] on span "ARG02-00055971291-20241209-20301209 - 2030-12-09" at bounding box center [428, 241] width 124 height 7
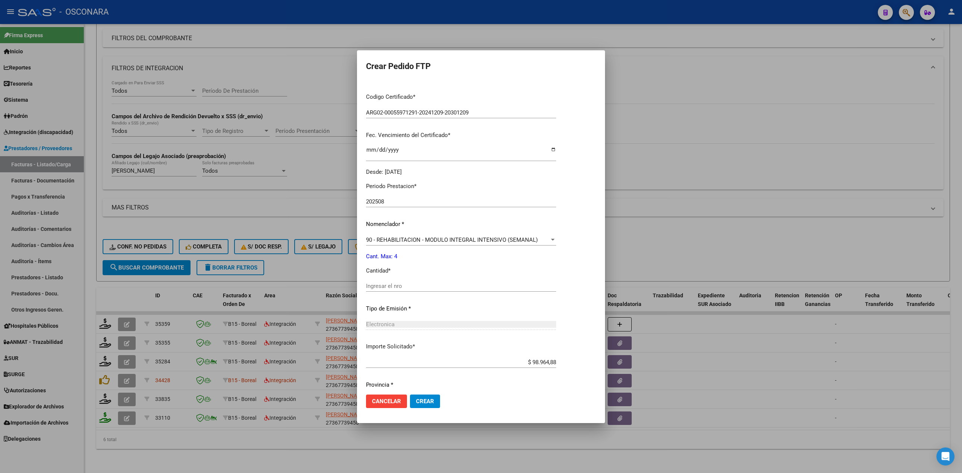
click at [400, 285] on input "Ingresar el nro" at bounding box center [461, 286] width 190 height 7
type input "4"
click at [410, 395] on button "Crear" at bounding box center [425, 402] width 30 height 14
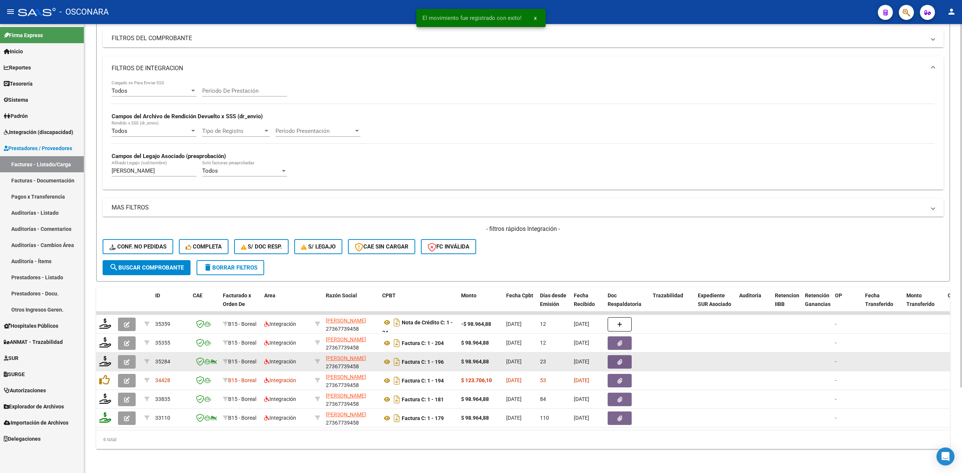
click at [124, 360] on icon "button" at bounding box center [127, 363] width 6 height 6
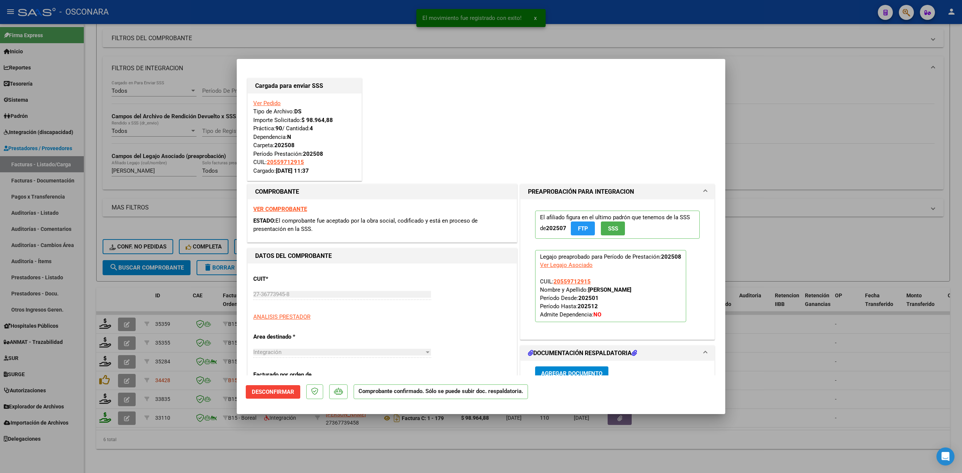
click at [259, 450] on div at bounding box center [481, 236] width 962 height 473
type input "$ 0,00"
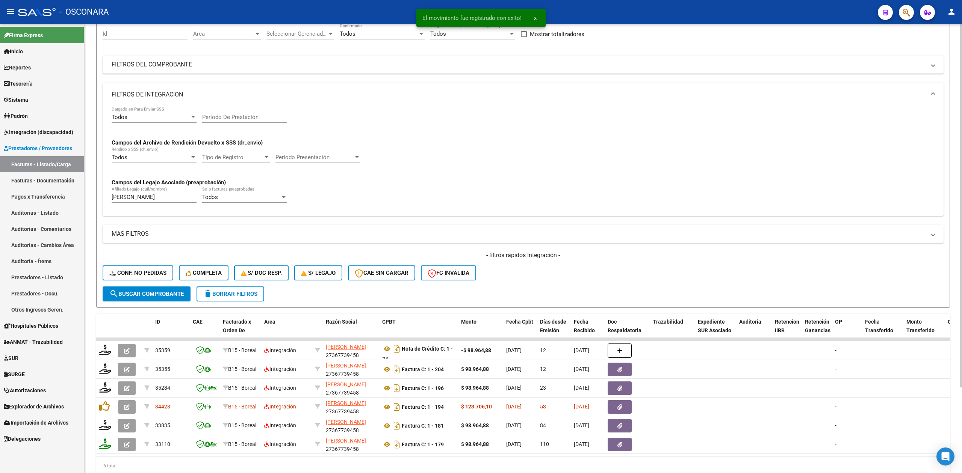
scroll to position [6, 0]
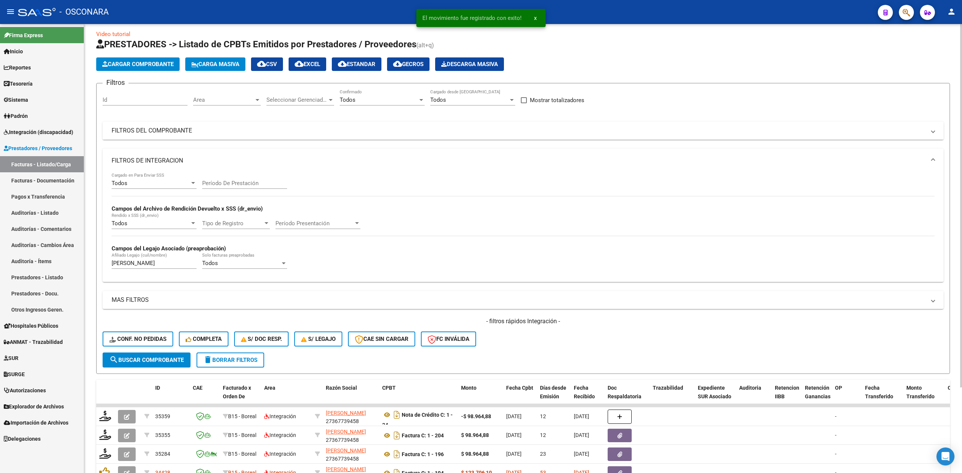
click at [474, 129] on mat-panel-title "FILTROS DEL COMPROBANTE" at bounding box center [519, 131] width 814 height 8
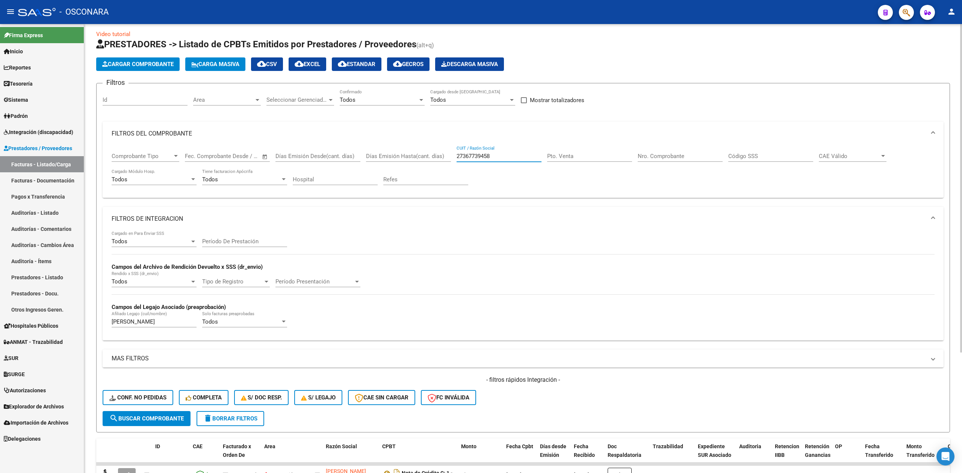
drag, startPoint x: 496, startPoint y: 154, endPoint x: 434, endPoint y: 159, distance: 62.2
click at [434, 159] on div "Comprobante Tipo Comprobante Tipo Fecha inicio – Fecha fin Fec. Comprobante Des…" at bounding box center [523, 169] width 823 height 47
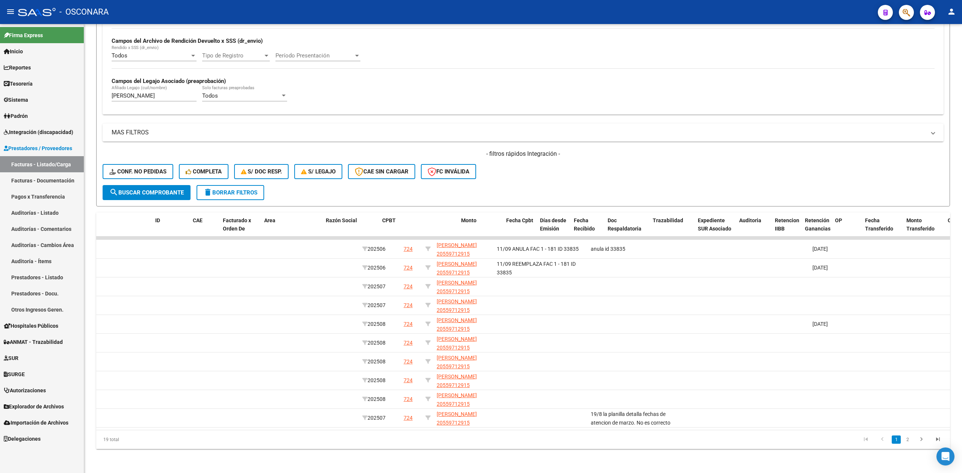
scroll to position [0, 0]
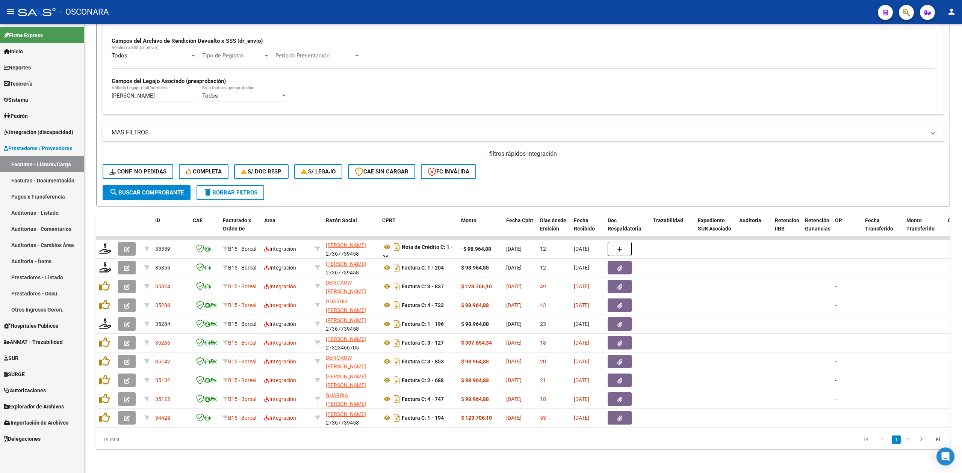
drag, startPoint x: 446, startPoint y: 422, endPoint x: 192, endPoint y: 426, distance: 254.0
click at [192, 426] on datatable-body "35359 B15 - Boreal Integración LOPEZ SCARAFIA FLORENCIA 27367739458 Nota de Cré…" at bounding box center [523, 334] width 854 height 194
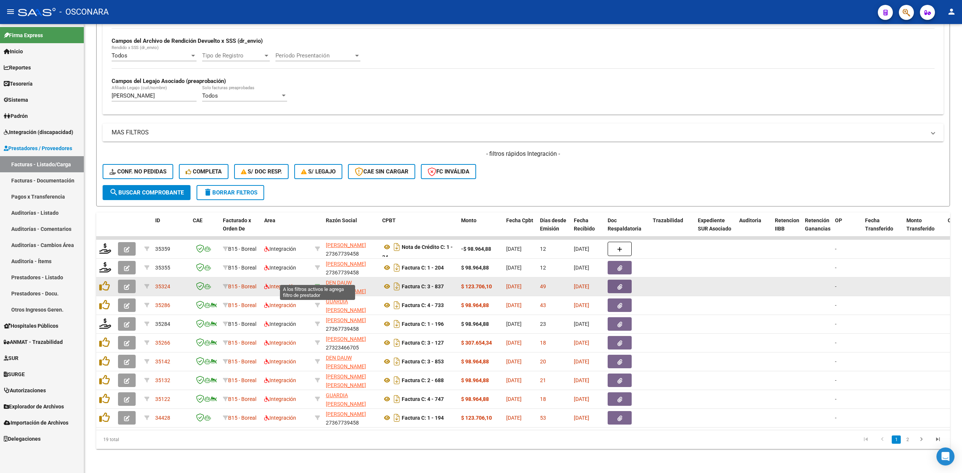
click at [318, 284] on icon at bounding box center [317, 286] width 5 height 5
type input "27326690932"
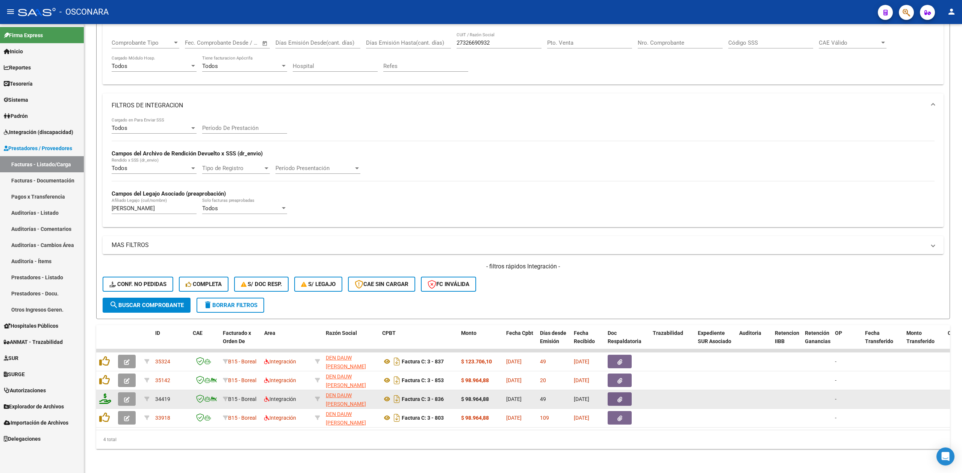
click at [125, 397] on icon "button" at bounding box center [127, 400] width 6 height 6
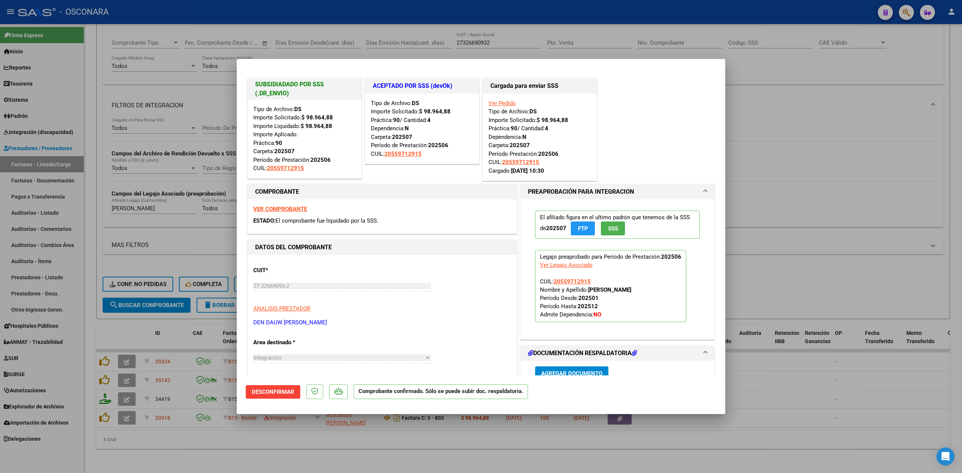
click at [307, 456] on div at bounding box center [481, 236] width 962 height 473
type input "$ 0,00"
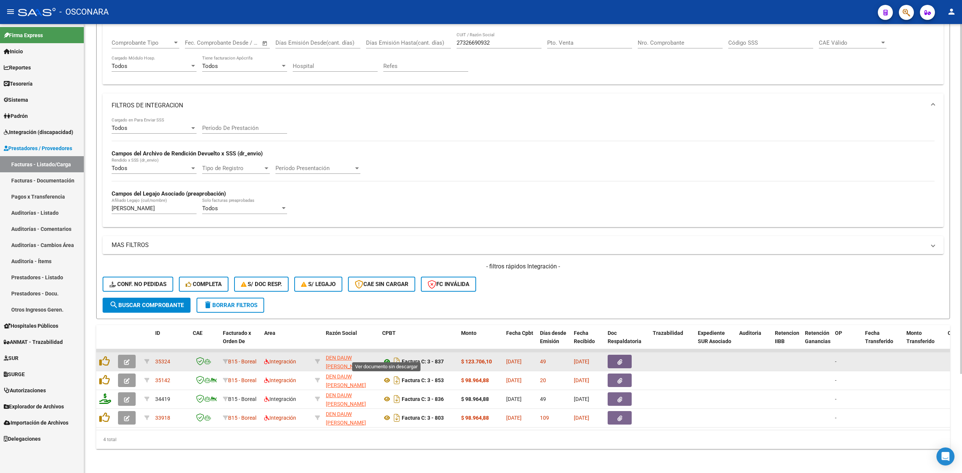
click at [384, 357] on icon at bounding box center [387, 361] width 10 height 9
click at [623, 355] on button "button" at bounding box center [620, 362] width 24 height 14
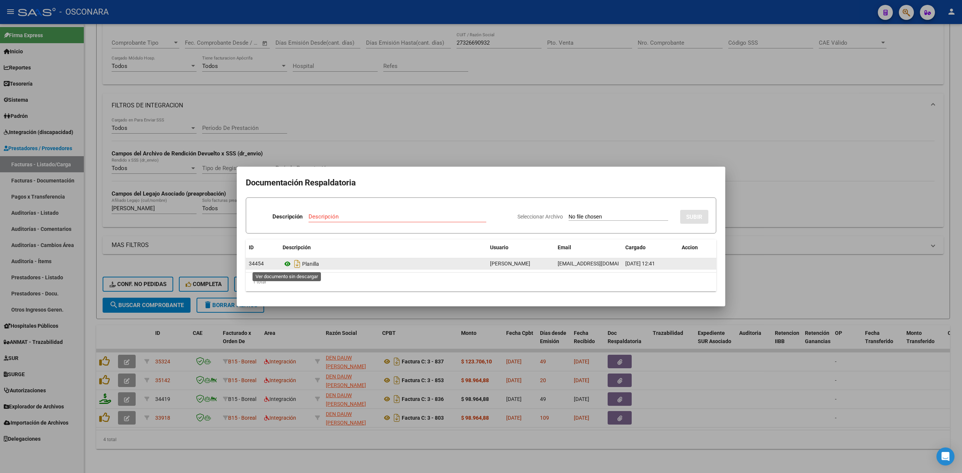
click at [286, 263] on icon at bounding box center [288, 264] width 10 height 9
click at [756, 281] on div at bounding box center [481, 236] width 962 height 473
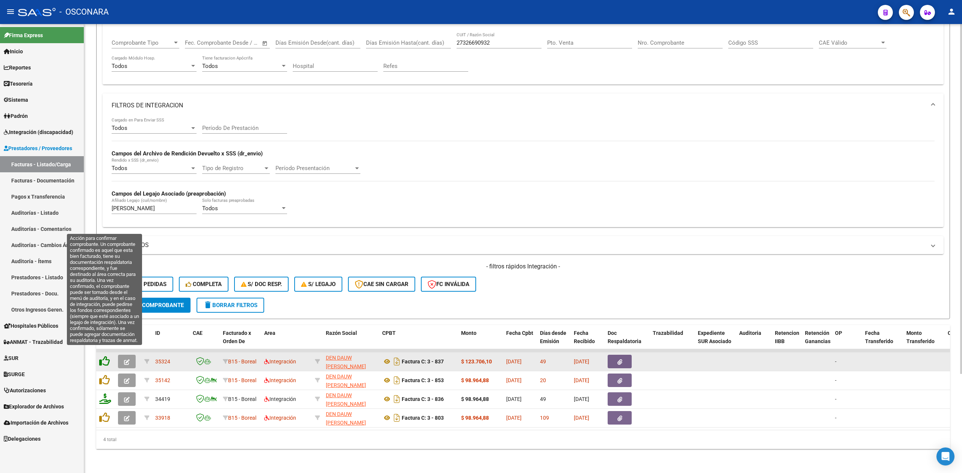
click at [101, 356] on icon at bounding box center [104, 361] width 11 height 11
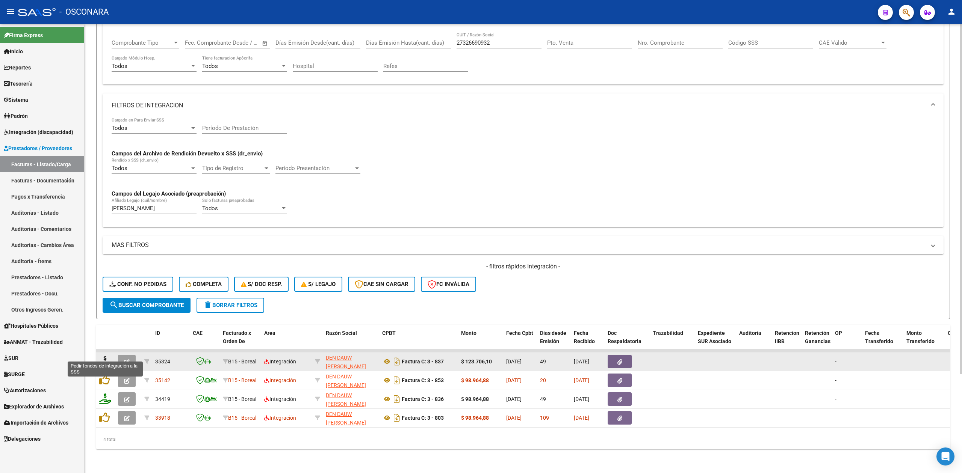
click at [104, 356] on icon at bounding box center [105, 361] width 12 height 11
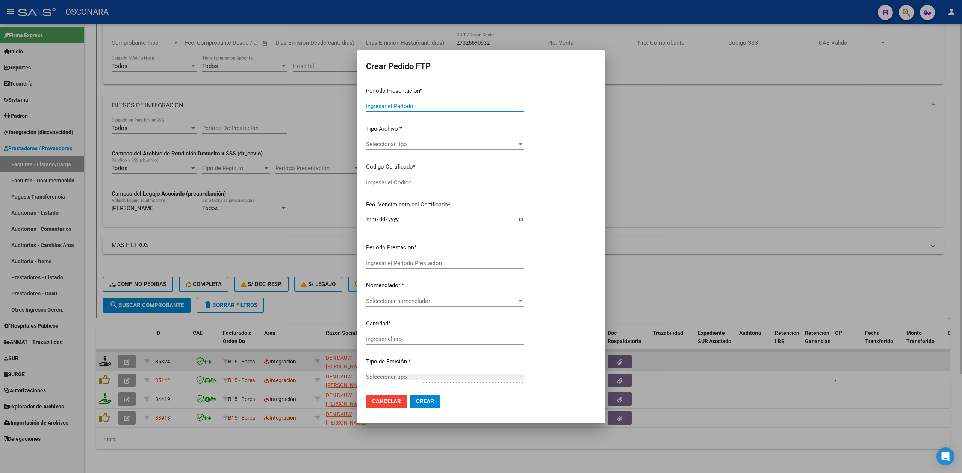
type input "202508"
type input "202507"
type input "$ 123.706,10"
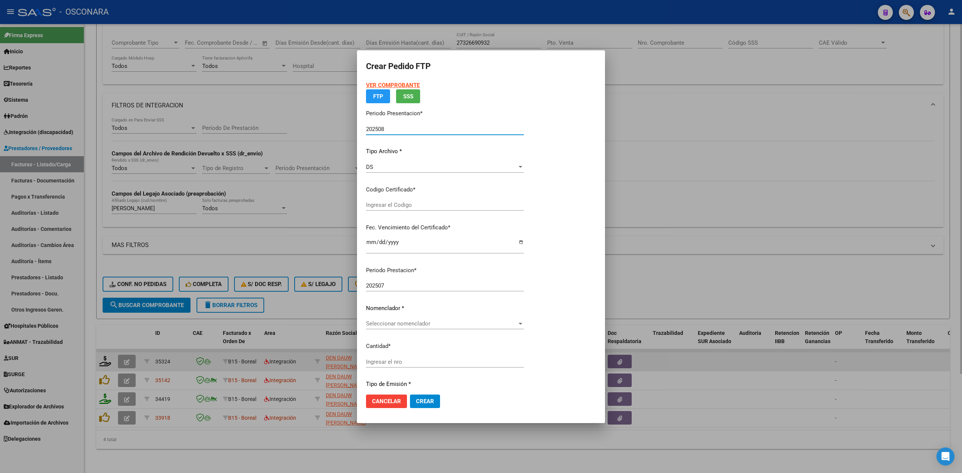
type input "ARG02-00055971291-20241209-20301209"
type input "2030-12-09"
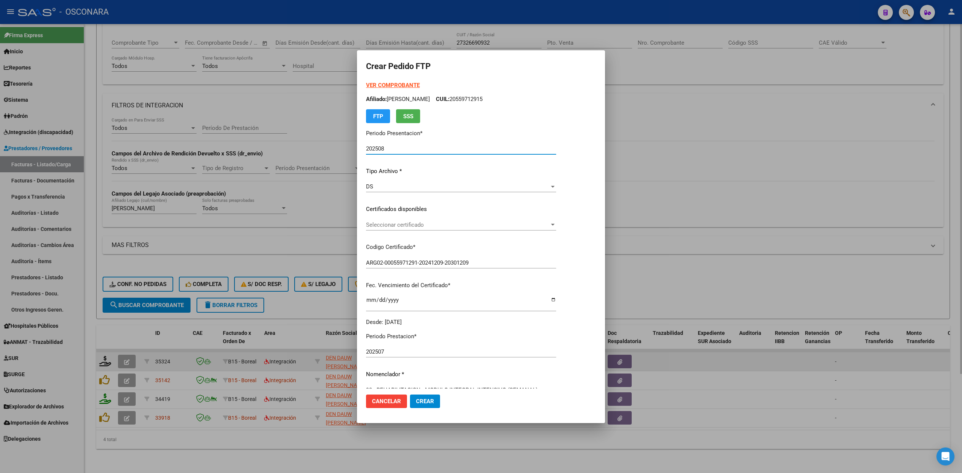
click at [416, 227] on span "Seleccionar certificado" at bounding box center [457, 225] width 183 height 7
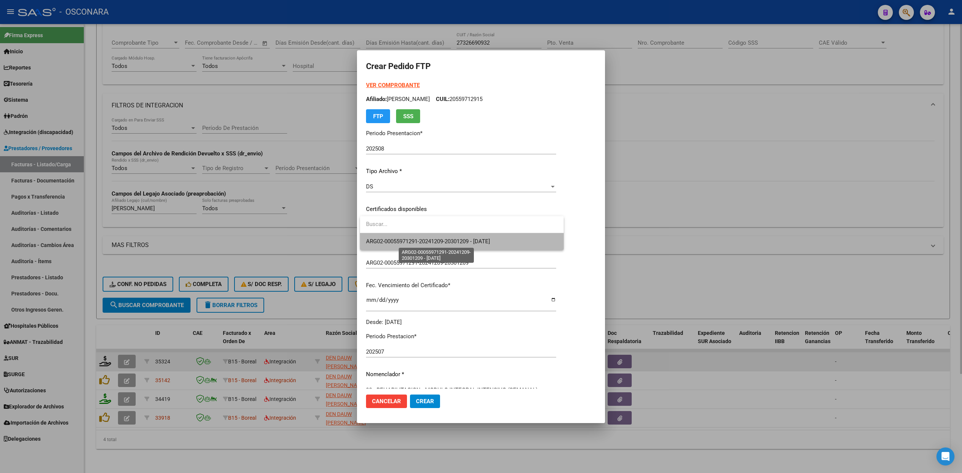
click at [416, 240] on span "ARG02-00055971291-20241209-20301209 - 2030-12-09" at bounding box center [428, 241] width 124 height 7
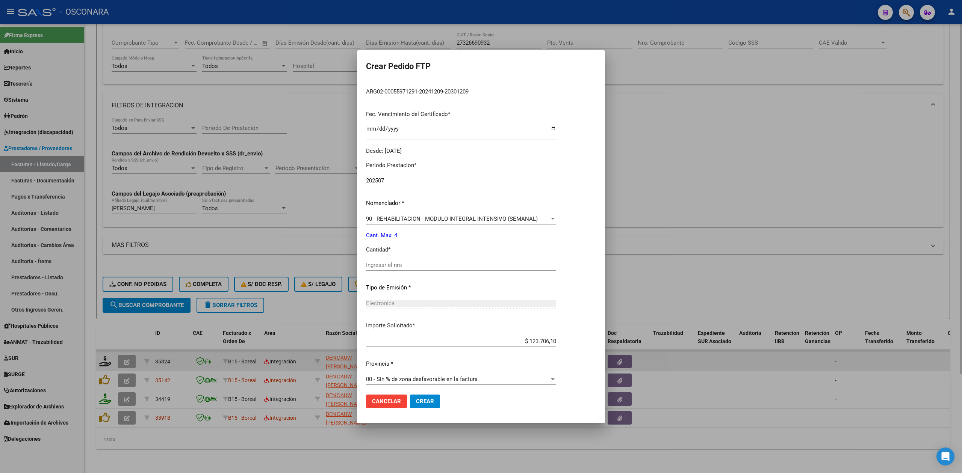
scroll to position [175, 0]
click at [401, 265] on input "Ingresar el nro" at bounding box center [461, 262] width 190 height 7
type input "4"
click at [410, 395] on button "Crear" at bounding box center [425, 402] width 30 height 14
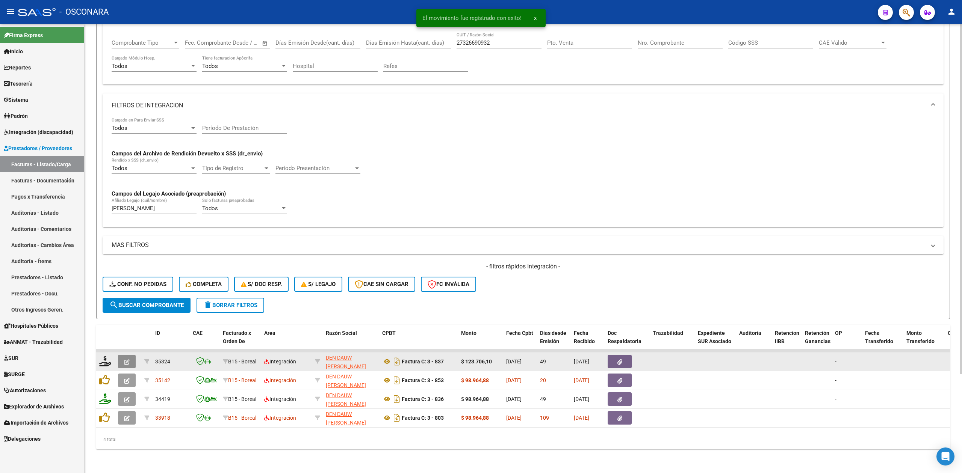
click at [124, 360] on icon "button" at bounding box center [127, 363] width 6 height 6
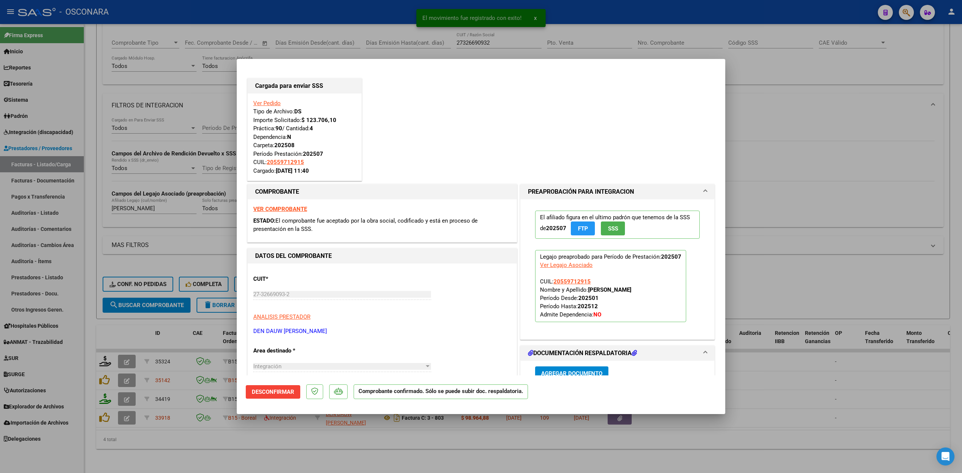
click at [281, 448] on div at bounding box center [481, 236] width 962 height 473
type input "$ 0,00"
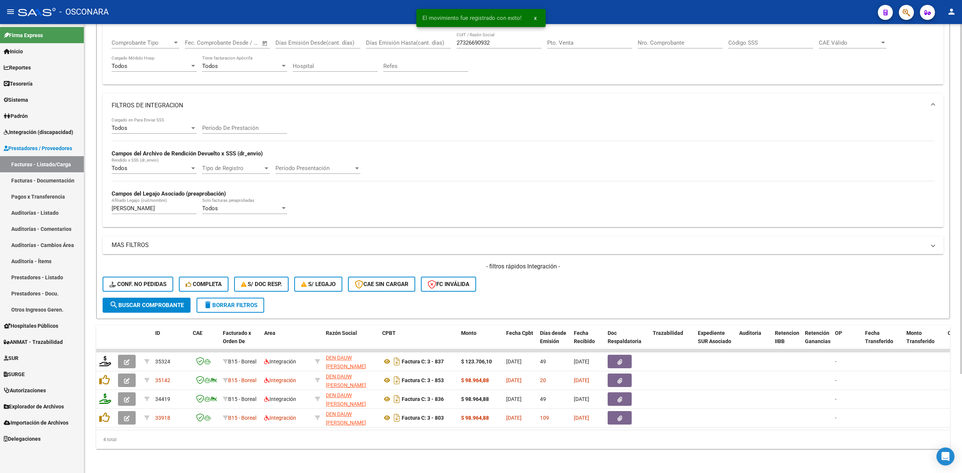
click at [566, 285] on div "- filtros rápidos Integración - Conf. no pedidas Completa S/ Doc Resp. S/ legaj…" at bounding box center [523, 280] width 841 height 35
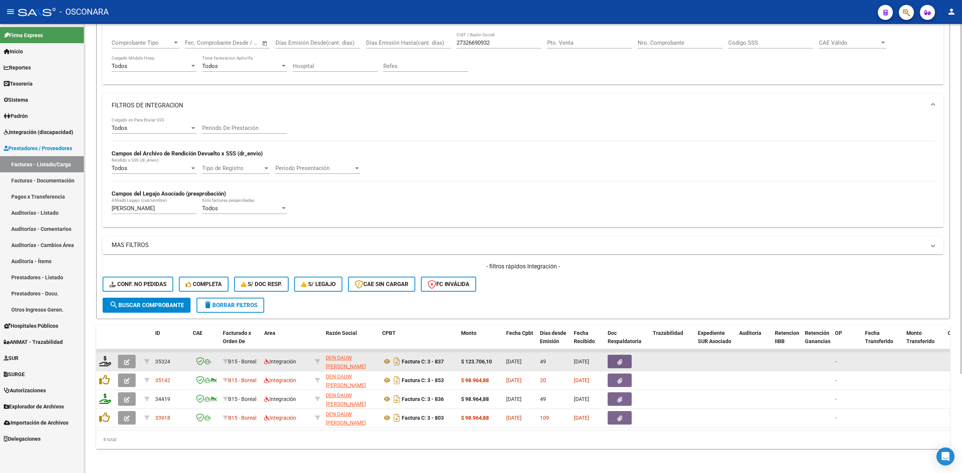
click at [123, 355] on button "button" at bounding box center [127, 362] width 18 height 14
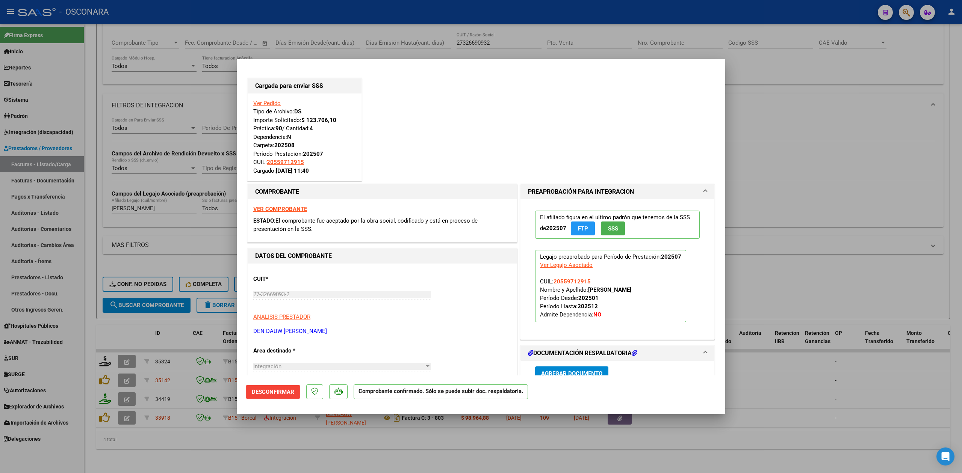
click at [330, 443] on div at bounding box center [481, 236] width 962 height 473
type input "$ 0,00"
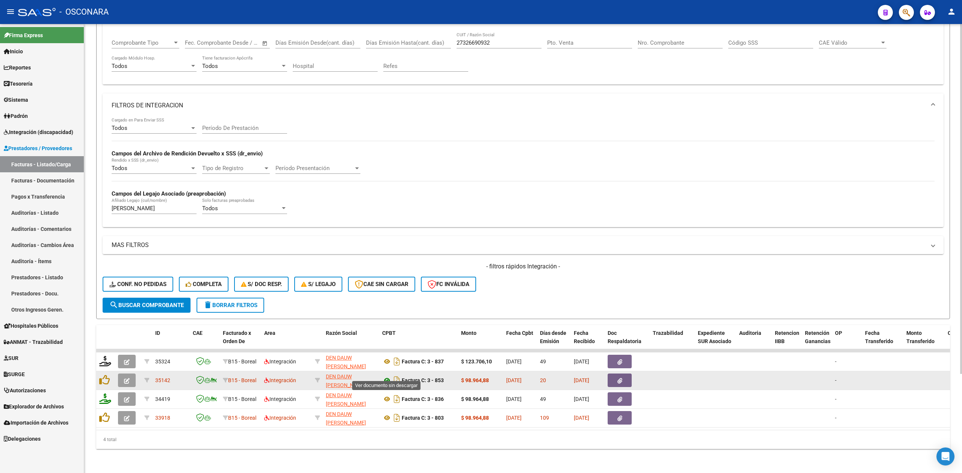
click at [390, 376] on icon at bounding box center [387, 380] width 10 height 9
click at [621, 378] on icon "button" at bounding box center [619, 381] width 5 height 6
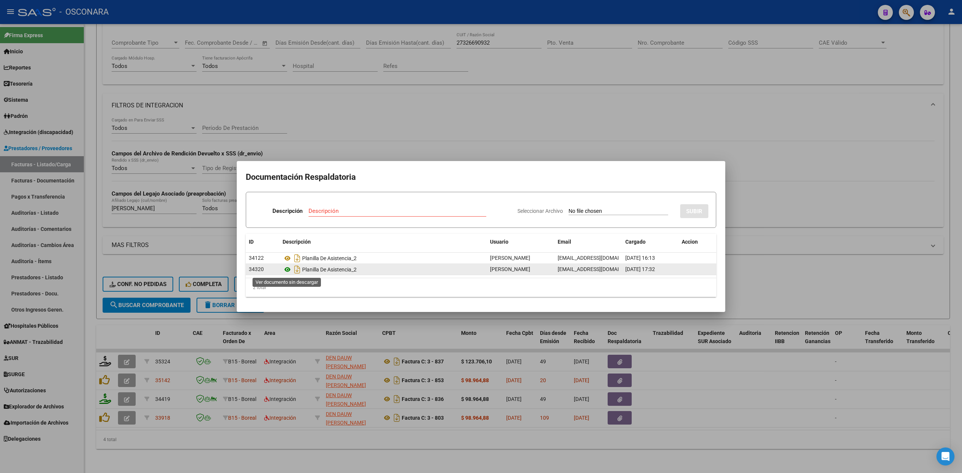
click at [286, 265] on icon at bounding box center [288, 269] width 10 height 9
click at [414, 159] on div at bounding box center [481, 236] width 962 height 473
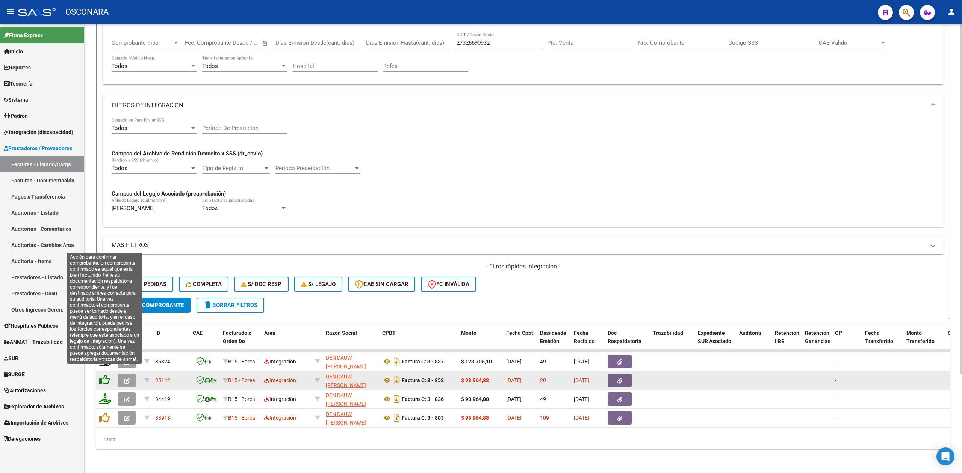
click at [104, 375] on icon at bounding box center [104, 380] width 11 height 11
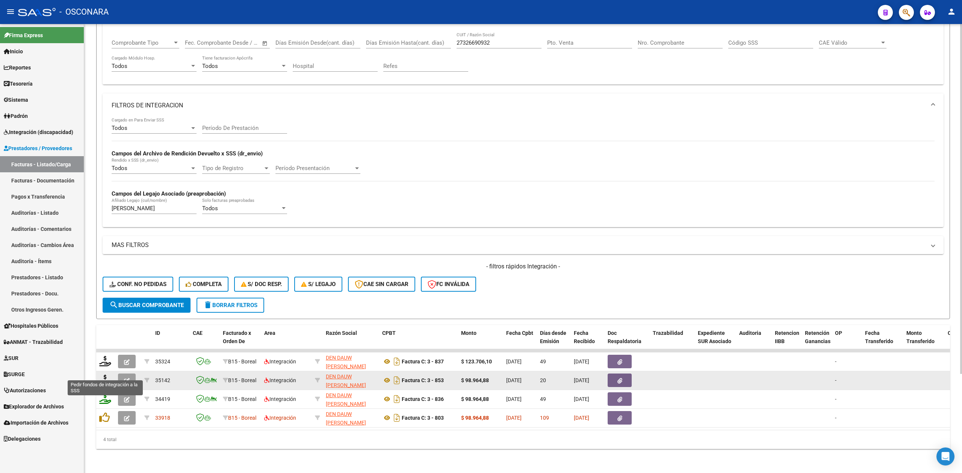
click at [104, 375] on icon at bounding box center [105, 380] width 12 height 11
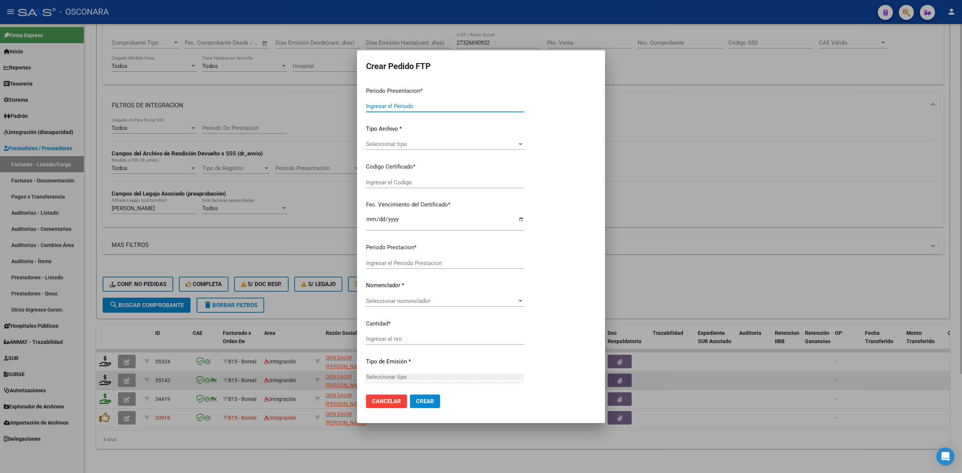
type input "202508"
type input "$ 98.964,88"
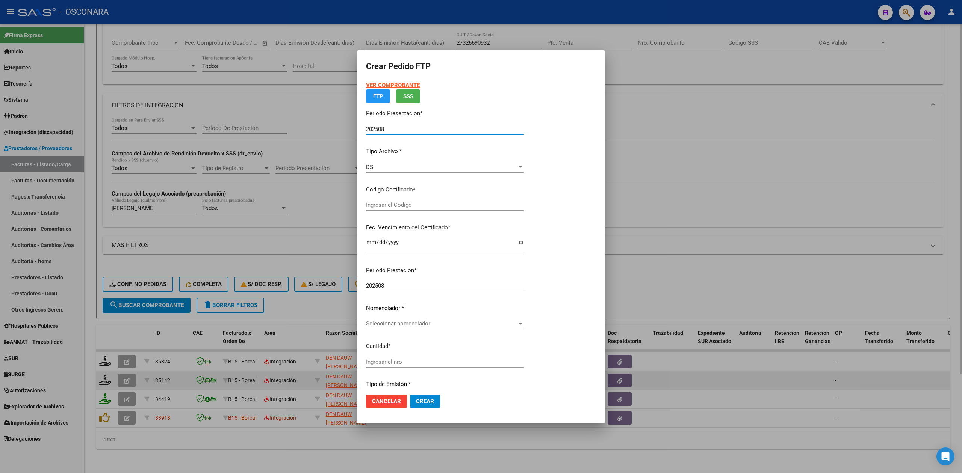
type input "ARG02-00055971291-20241209-20301209"
type input "2030-12-09"
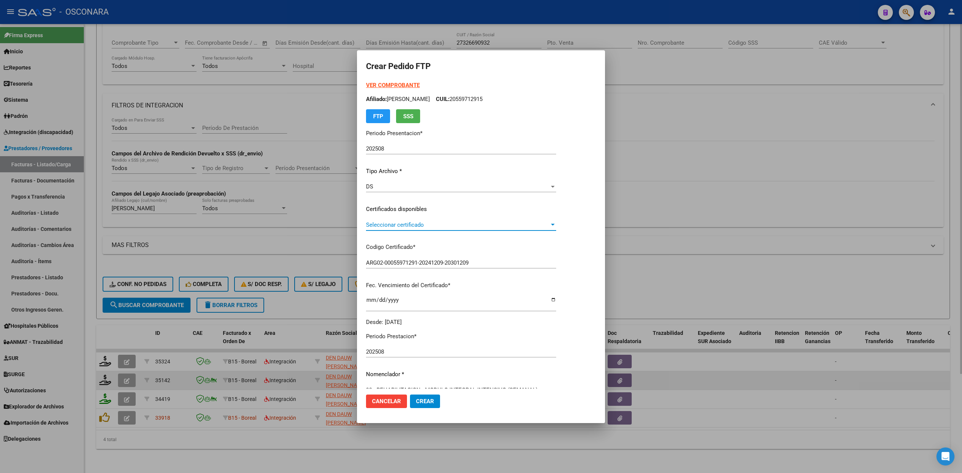
click at [399, 227] on span "Seleccionar certificado" at bounding box center [457, 225] width 183 height 7
click at [401, 239] on span "ARG02-00055971291-20241209-20301209 - 2030-12-09" at bounding box center [428, 241] width 124 height 7
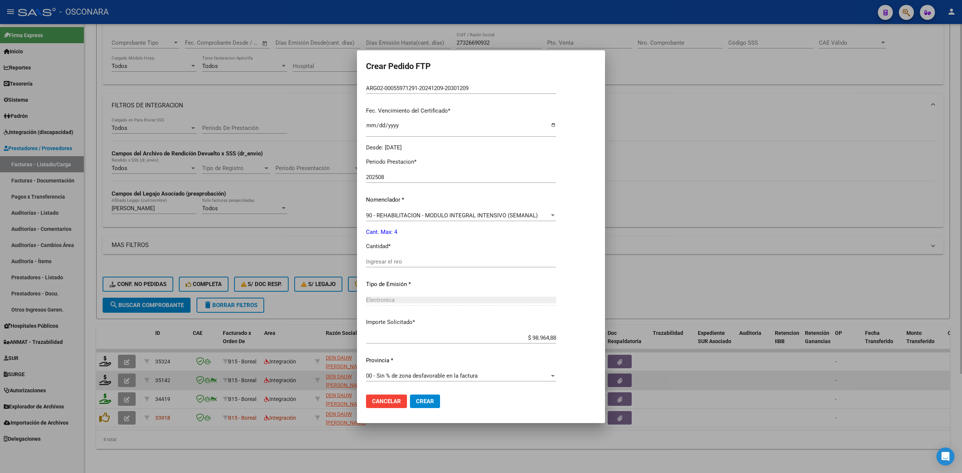
click at [394, 259] on input "Ingresar el nro" at bounding box center [461, 262] width 190 height 7
type input "4"
click at [410, 395] on button "Crear" at bounding box center [425, 402] width 30 height 14
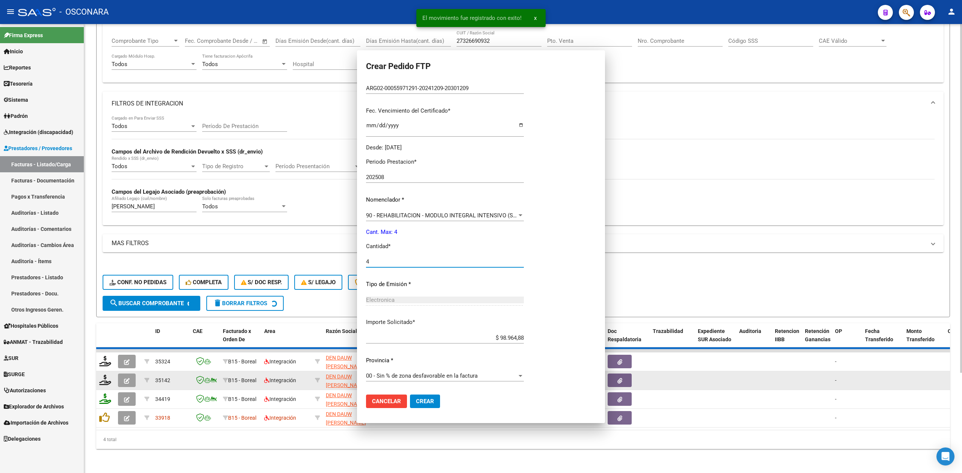
scroll to position [0, 0]
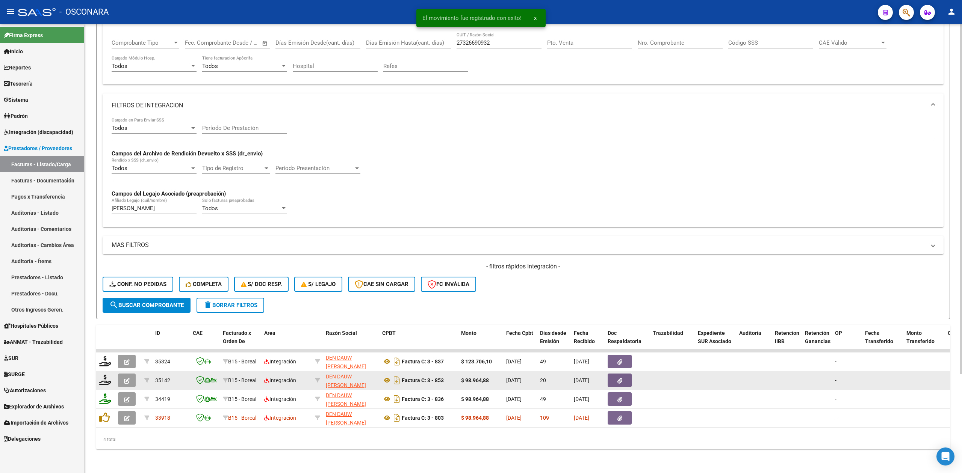
click at [127, 377] on span "button" at bounding box center [127, 380] width 6 height 7
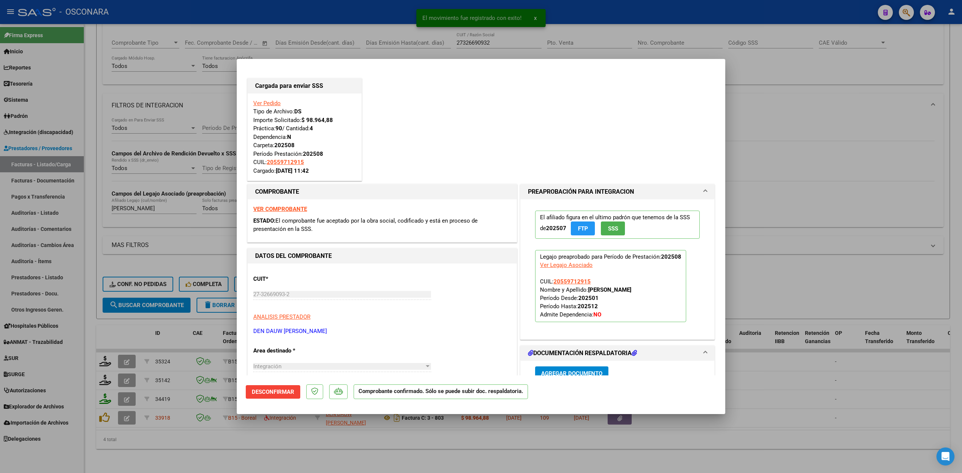
click at [217, 455] on div at bounding box center [481, 236] width 962 height 473
type input "$ 0,00"
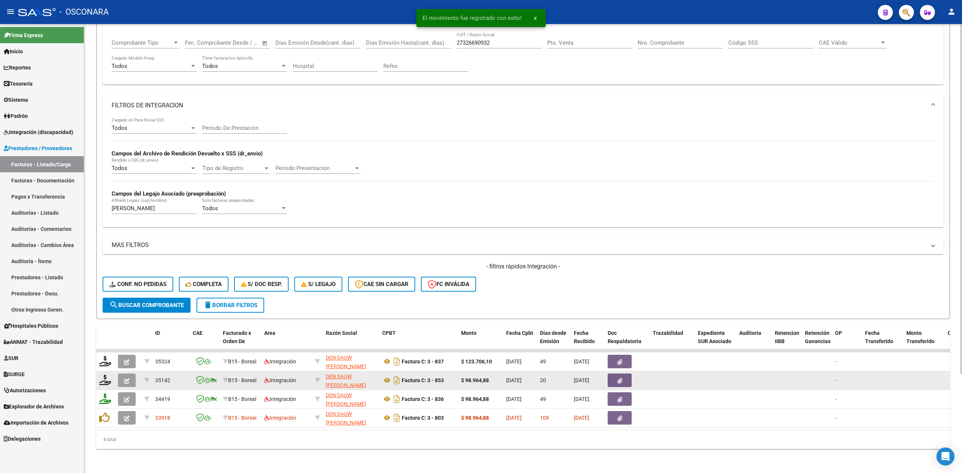
click at [124, 378] on icon "button" at bounding box center [127, 381] width 6 height 6
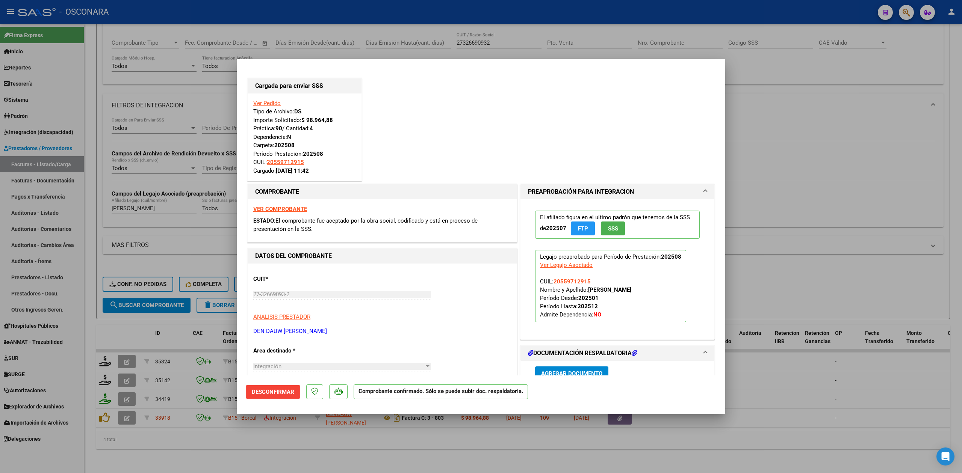
click at [236, 445] on div at bounding box center [481, 236] width 962 height 473
type input "$ 0,00"
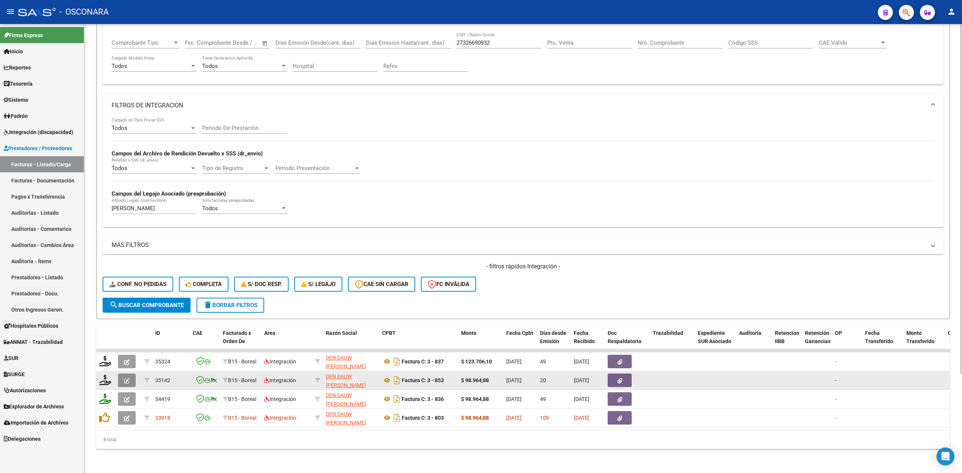
click at [134, 374] on button "button" at bounding box center [127, 381] width 18 height 14
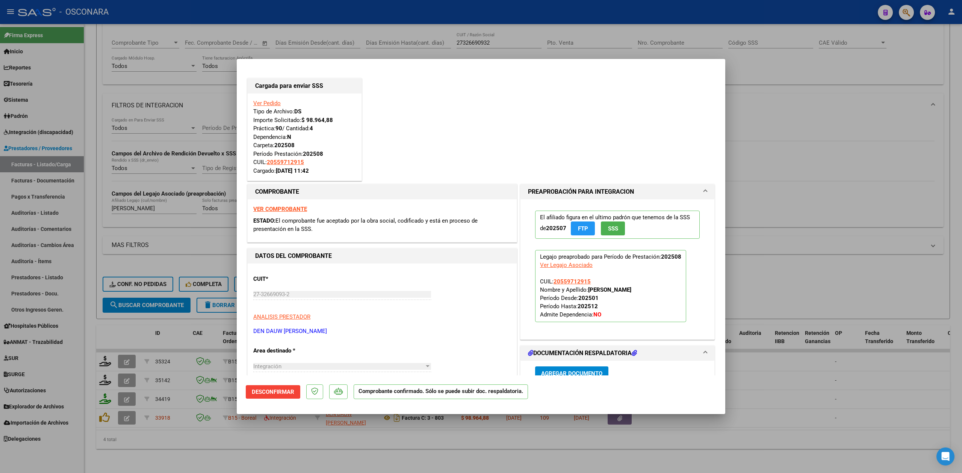
click at [262, 448] on div at bounding box center [481, 236] width 962 height 473
type input "$ 0,00"
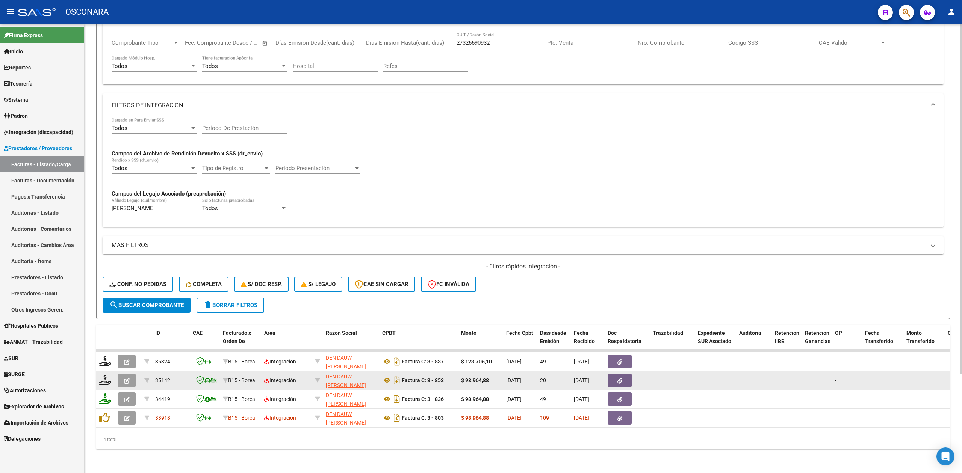
click at [131, 374] on button "button" at bounding box center [127, 381] width 18 height 14
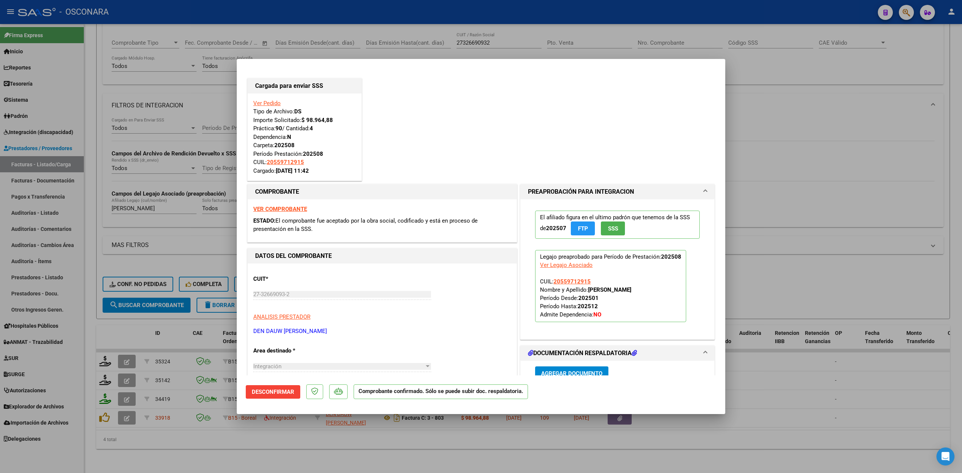
click at [238, 439] on div at bounding box center [481, 236] width 962 height 473
type input "$ 0,00"
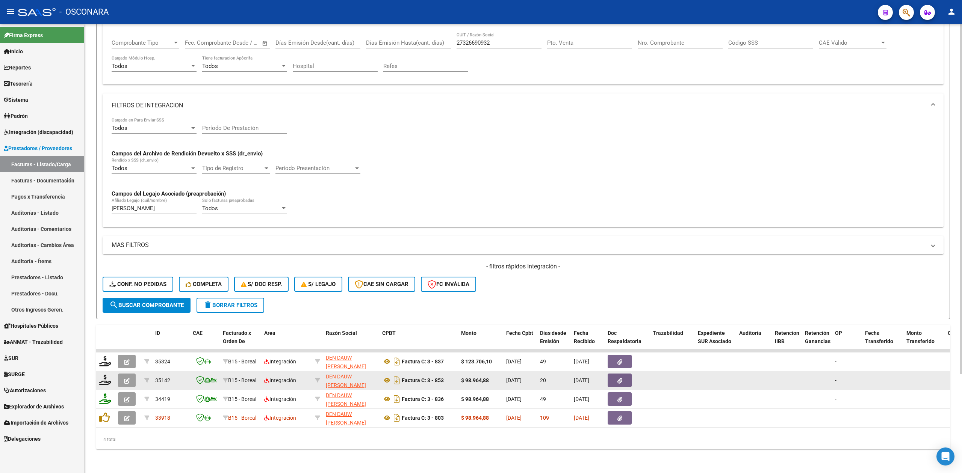
click at [129, 378] on icon "button" at bounding box center [127, 381] width 6 height 6
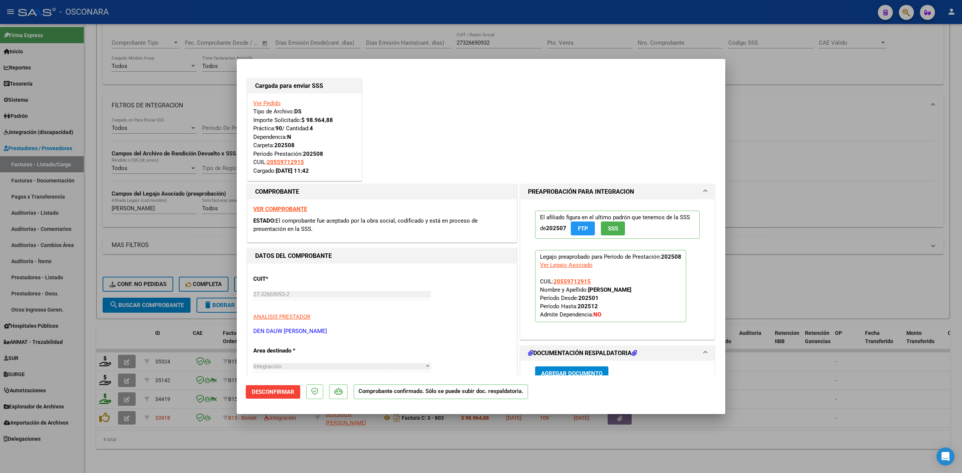
click at [251, 441] on div at bounding box center [481, 236] width 962 height 473
type input "$ 0,00"
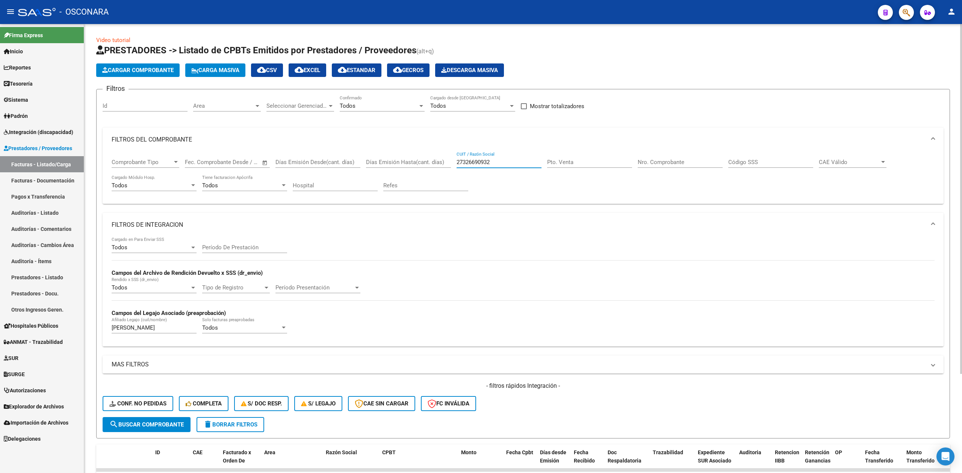
drag, startPoint x: 518, startPoint y: 161, endPoint x: 408, endPoint y: 161, distance: 110.1
click at [408, 161] on div "Comprobante Tipo Comprobante Tipo Fecha inicio – Fecha fin Fec. Comprobante Des…" at bounding box center [523, 175] width 823 height 47
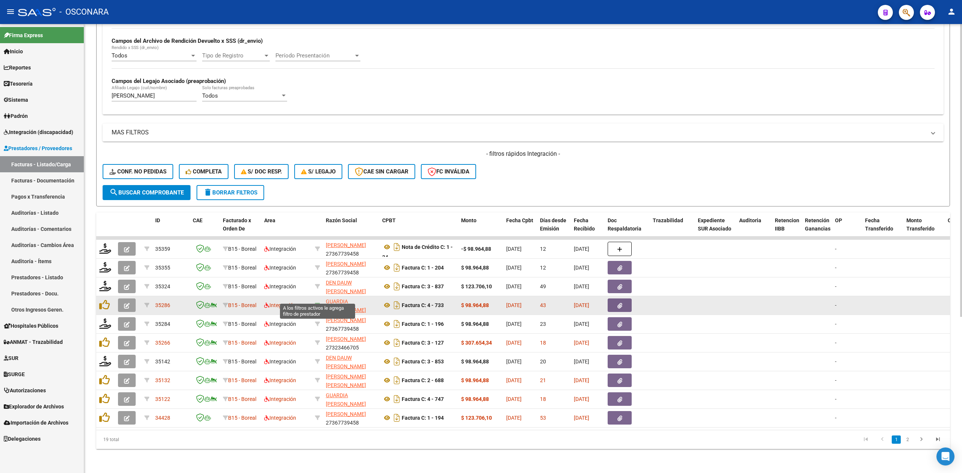
click at [318, 303] on icon at bounding box center [317, 305] width 5 height 5
type input "27387280796"
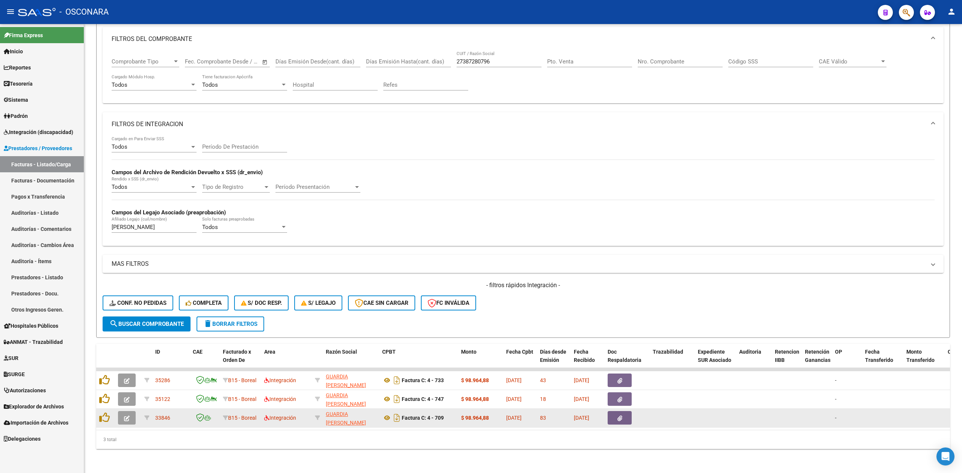
click at [621, 416] on icon "button" at bounding box center [619, 419] width 5 height 6
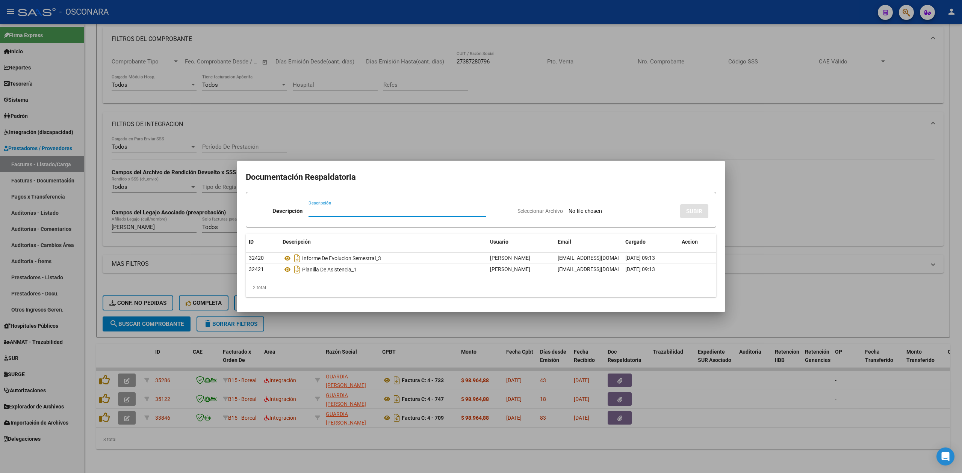
click at [461, 440] on div at bounding box center [481, 236] width 962 height 473
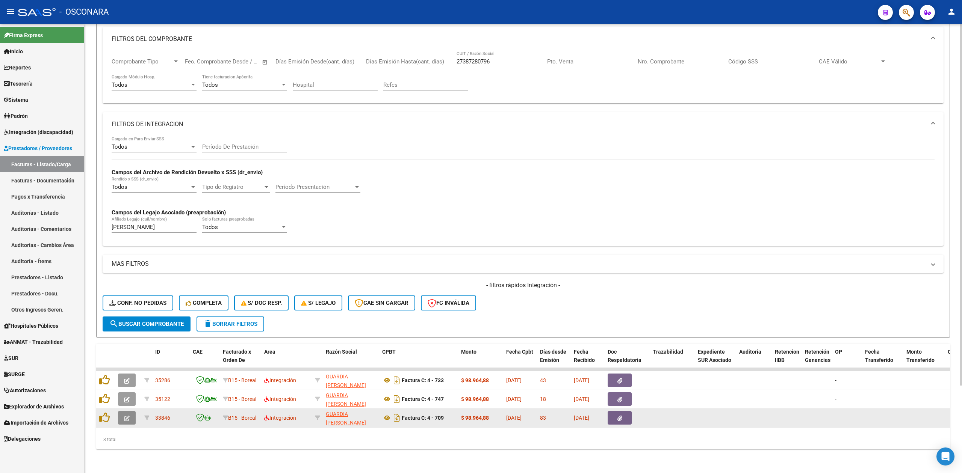
click at [132, 411] on button "button" at bounding box center [127, 418] width 18 height 14
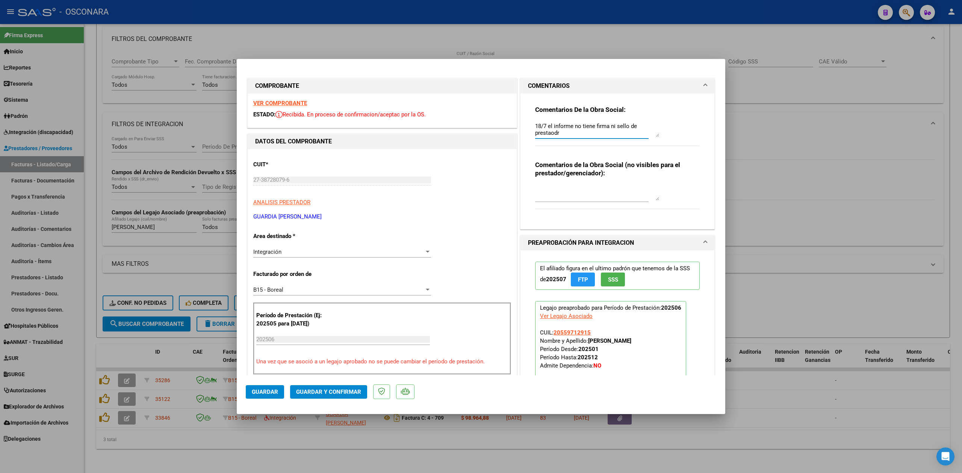
click at [535, 125] on textarea "18/7 el informe no tiene firma ni sello de prestaodr" at bounding box center [597, 129] width 124 height 15
drag, startPoint x: 609, startPoint y: 133, endPoint x: 511, endPoint y: 118, distance: 98.9
click at [511, 118] on div "COMPROBANTE VER COMPROBANTE ESTADO: Recibida. En proceso de confirmacion/acepta…" at bounding box center [481, 435] width 470 height 717
type textarea "22/9 sigue sin resolverse observacion, ahora la factura supera limites de fecha…"
click at [254, 394] on span "Guardar" at bounding box center [265, 392] width 26 height 7
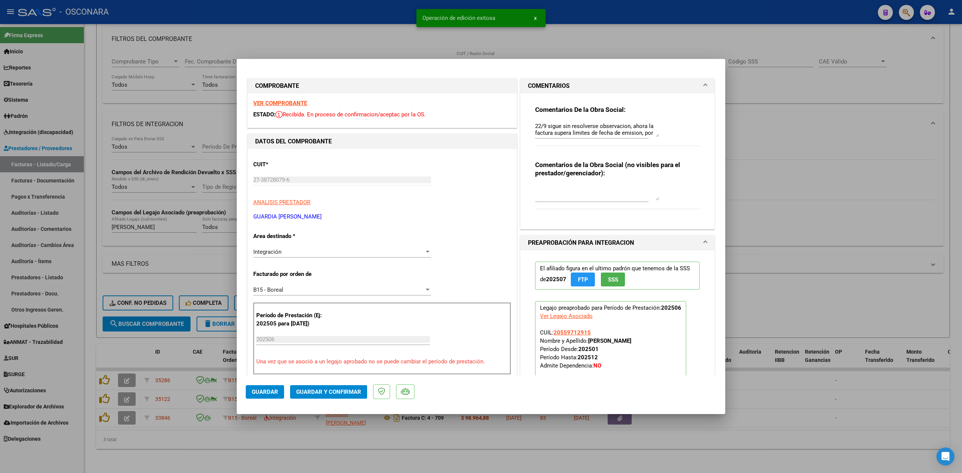
click at [290, 451] on div at bounding box center [481, 236] width 962 height 473
type input "$ 0,00"
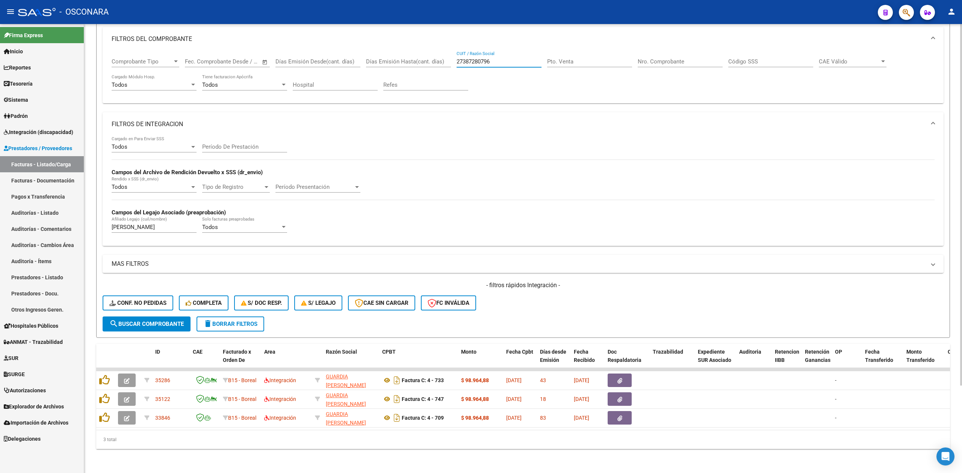
drag, startPoint x: 499, startPoint y: 56, endPoint x: 436, endPoint y: 54, distance: 63.2
click at [436, 54] on div "Comprobante Tipo Comprobante Tipo Fecha inicio – Fecha fin Fec. Comprobante Des…" at bounding box center [523, 74] width 823 height 47
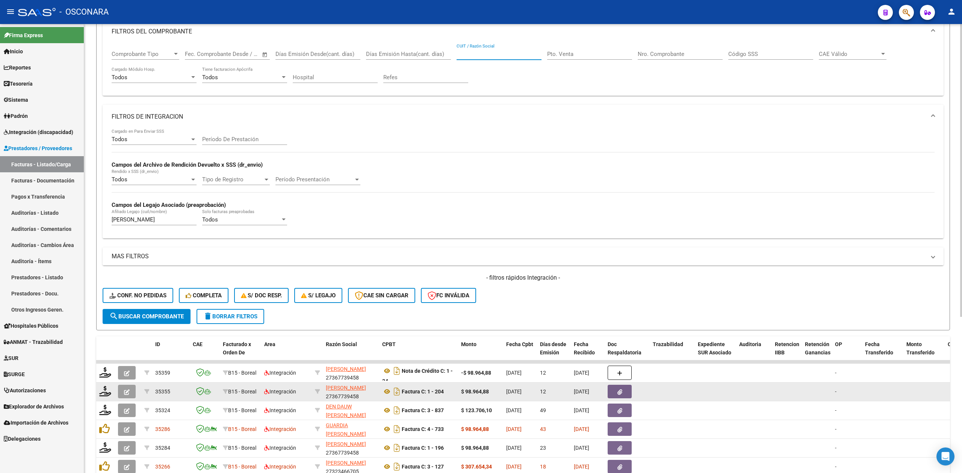
click at [130, 392] on button "button" at bounding box center [127, 392] width 18 height 14
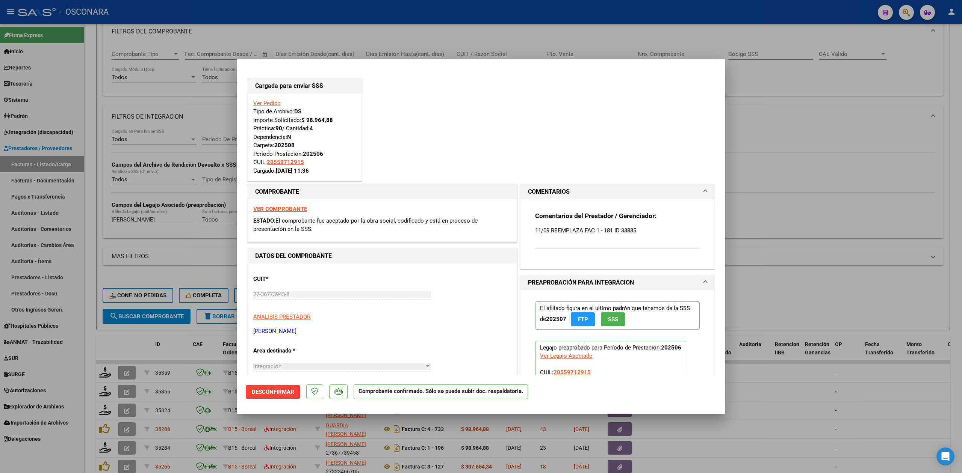
click at [755, 290] on div at bounding box center [481, 236] width 962 height 473
type input "$ 0,00"
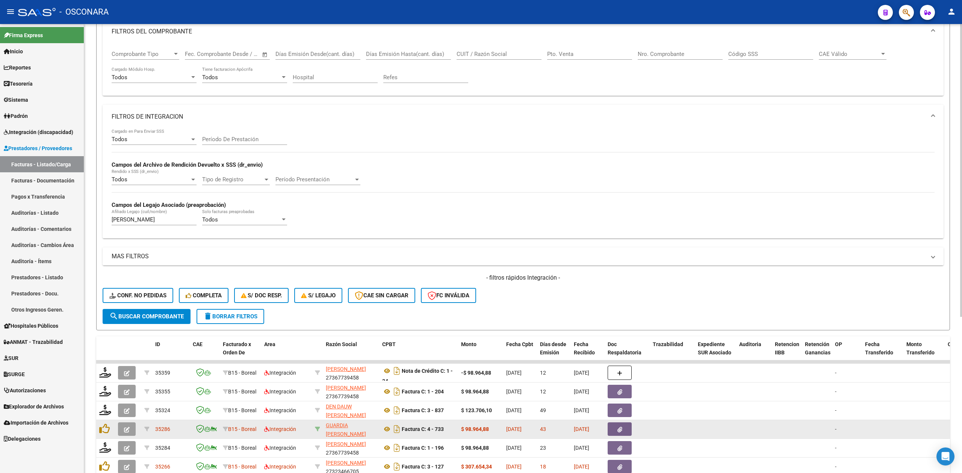
click at [318, 427] on icon at bounding box center [317, 429] width 5 height 5
type input "27387280796"
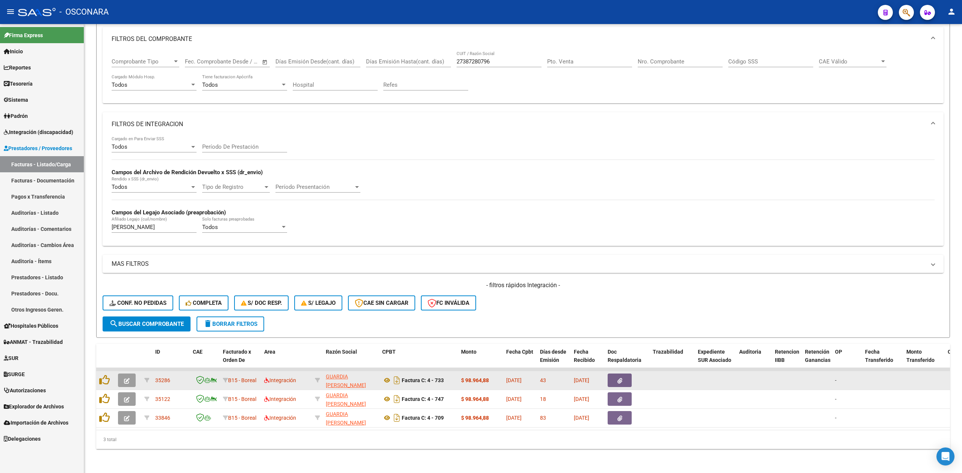
click at [381, 372] on datatable-body-cell "Factura C: 4 - 733" at bounding box center [418, 381] width 79 height 18
click at [386, 376] on icon at bounding box center [387, 380] width 10 height 9
click at [609, 374] on button "button" at bounding box center [620, 381] width 24 height 14
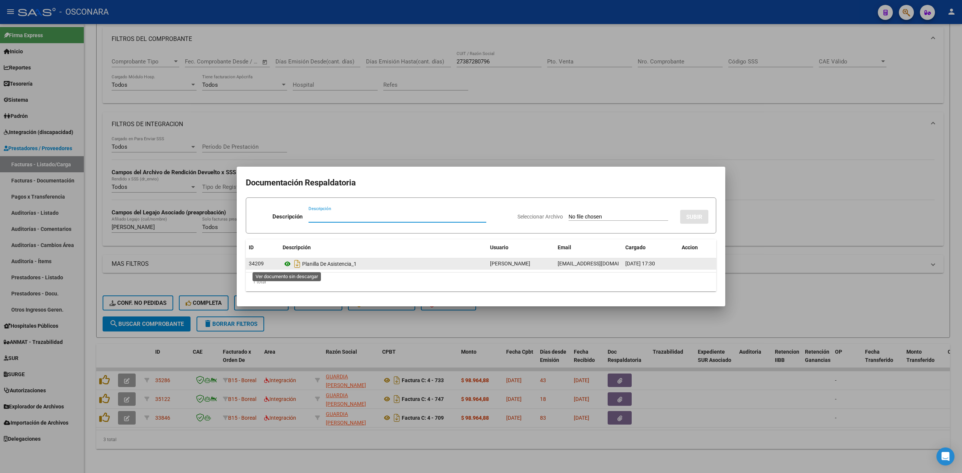
click at [286, 261] on icon at bounding box center [288, 264] width 10 height 9
click at [288, 263] on icon at bounding box center [288, 264] width 10 height 9
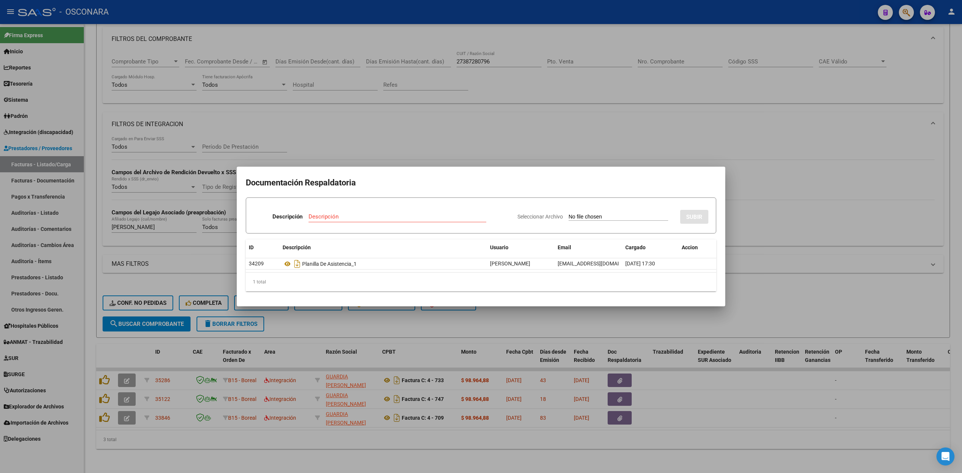
click at [123, 372] on div at bounding box center [481, 236] width 962 height 473
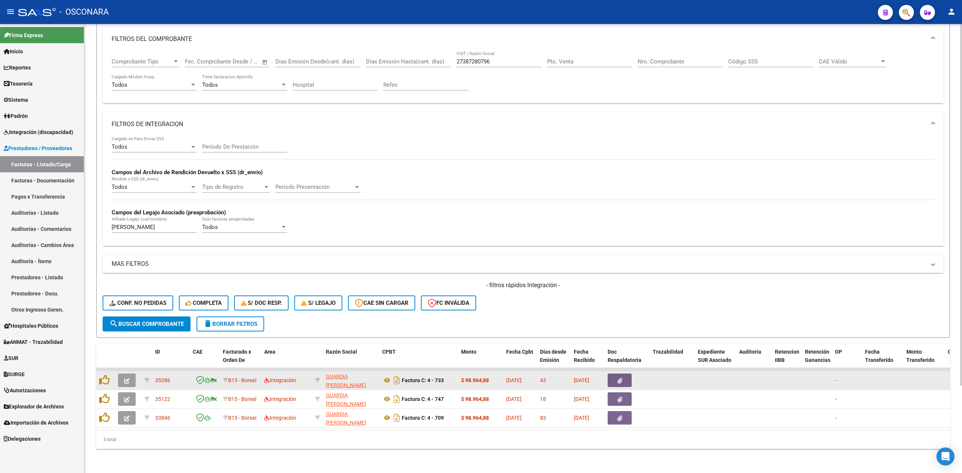
click at [128, 378] on icon "button" at bounding box center [127, 381] width 6 height 6
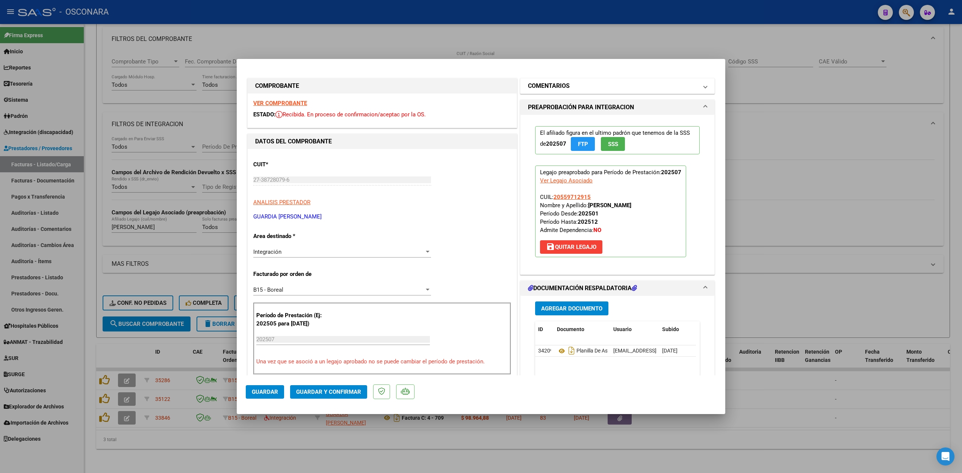
click at [561, 87] on h1 "COMENTARIOS" at bounding box center [549, 86] width 42 height 9
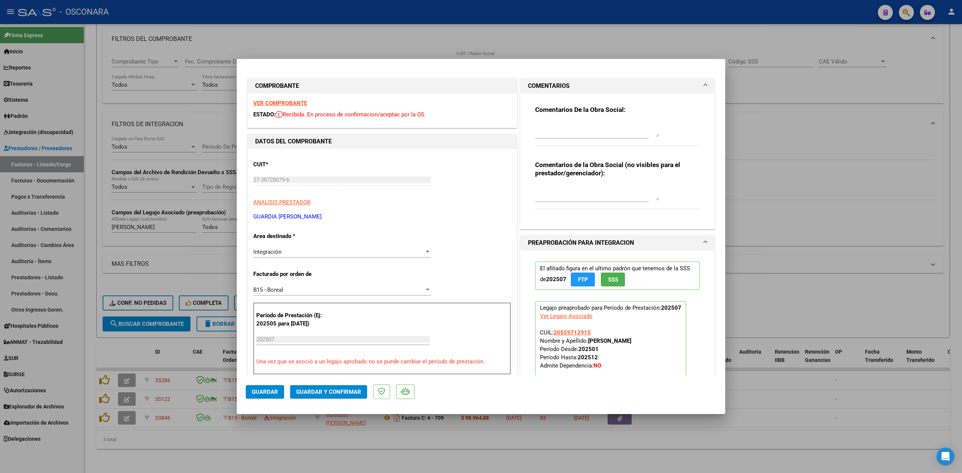
click at [563, 125] on textarea at bounding box center [597, 129] width 124 height 15
drag, startPoint x: 569, startPoint y: 132, endPoint x: 510, endPoint y: 119, distance: 59.8
click at [510, 119] on div "COMPROBANTE VER COMPROBANTE ESTADO: Recibida. En proceso de confirmacion/acepta…" at bounding box center [481, 435] width 470 height 717
type textarea "22/9 la planilla no tiene firma ni sello de prestador"
click at [257, 393] on span "Guardar" at bounding box center [265, 392] width 26 height 7
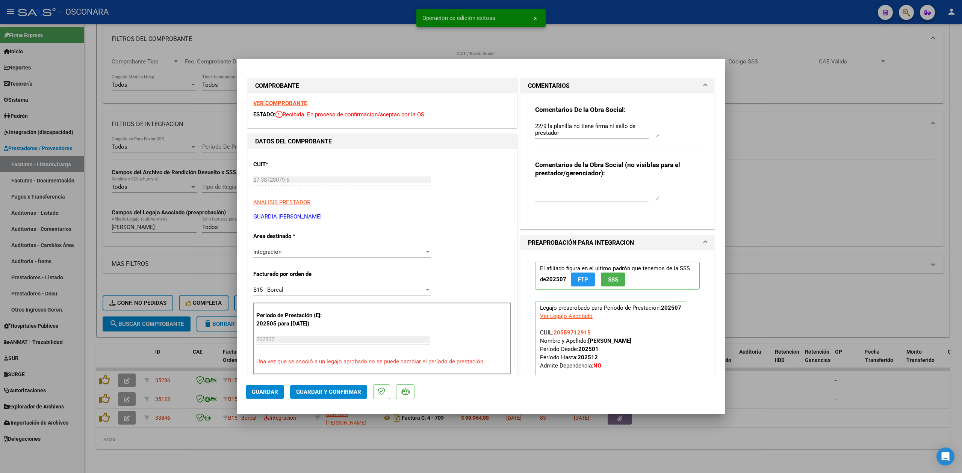
click at [276, 443] on div at bounding box center [481, 236] width 962 height 473
type input "$ 0,00"
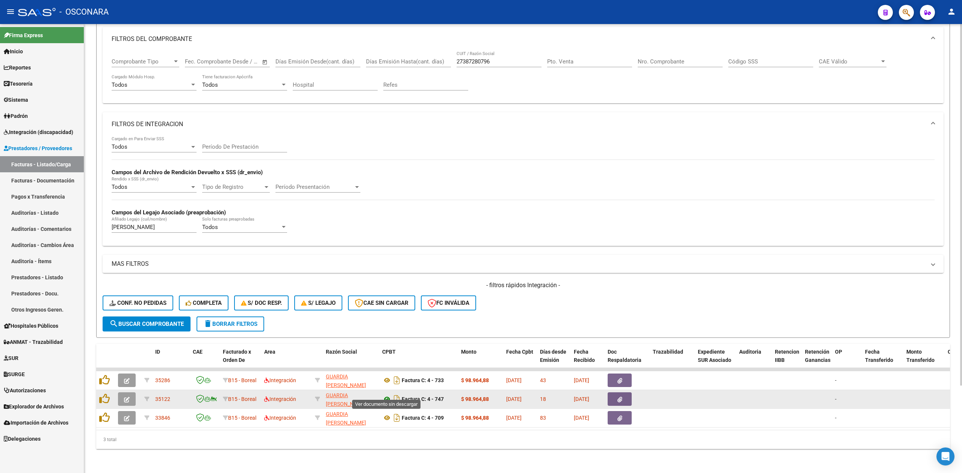
click at [387, 395] on icon at bounding box center [387, 399] width 10 height 9
click at [614, 393] on button "button" at bounding box center [620, 400] width 24 height 14
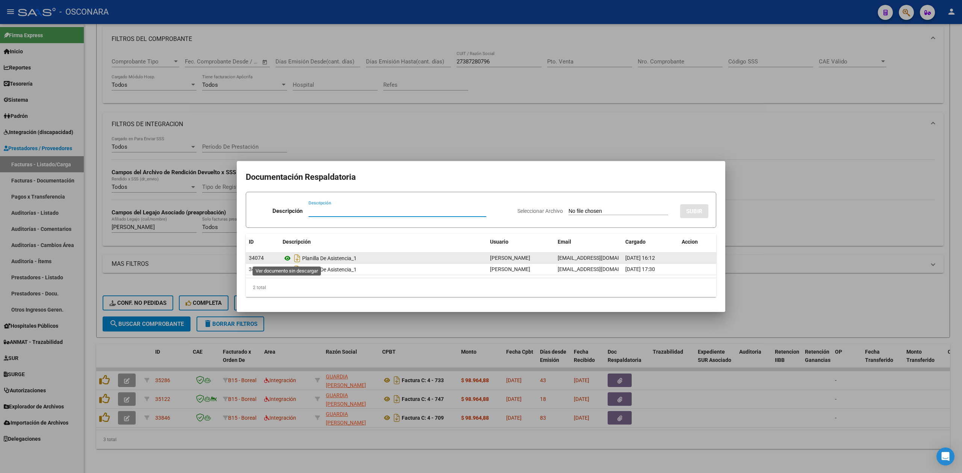
click at [287, 257] on icon at bounding box center [288, 258] width 10 height 9
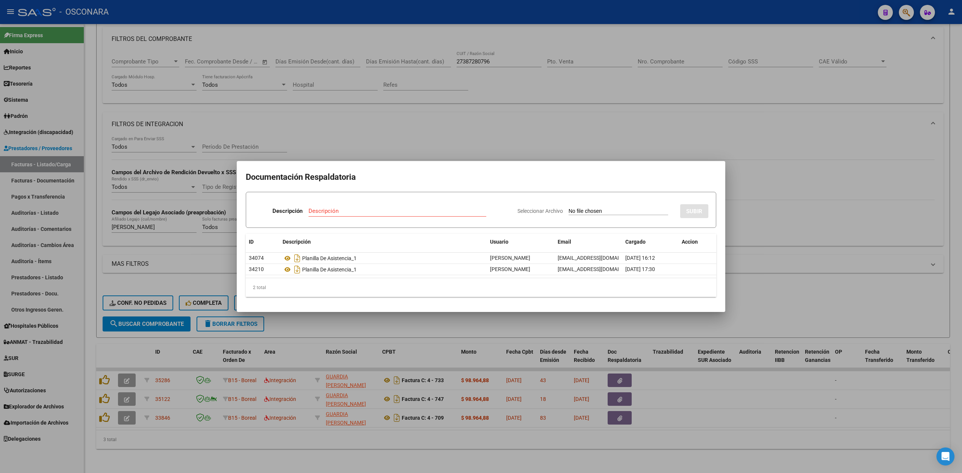
click at [103, 392] on div at bounding box center [481, 236] width 962 height 473
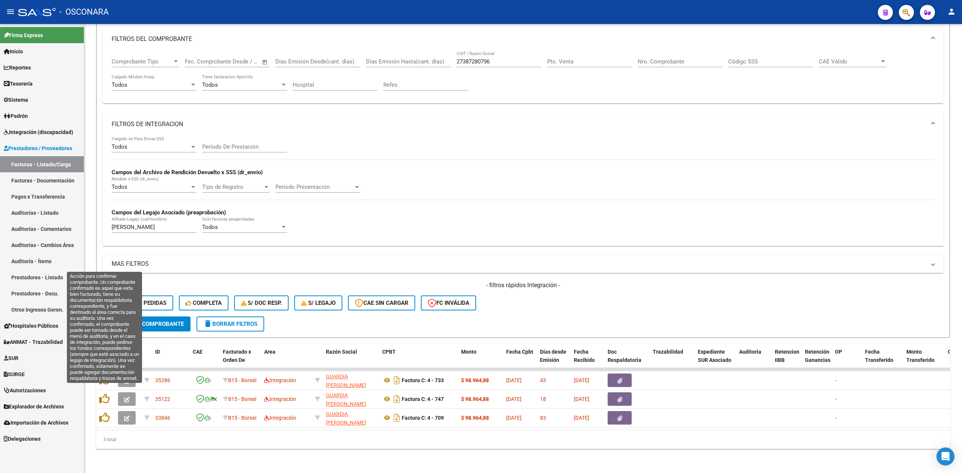
click at [103, 394] on icon at bounding box center [104, 399] width 11 height 11
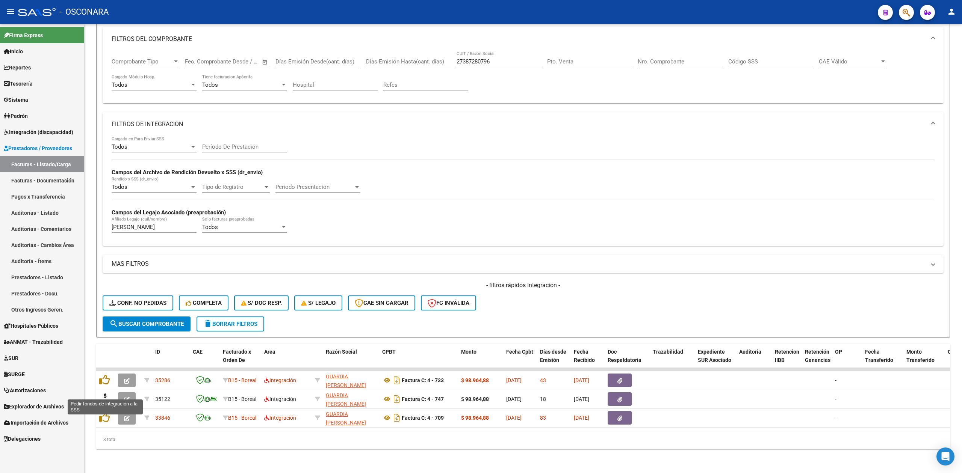
click at [103, 394] on icon at bounding box center [105, 399] width 12 height 11
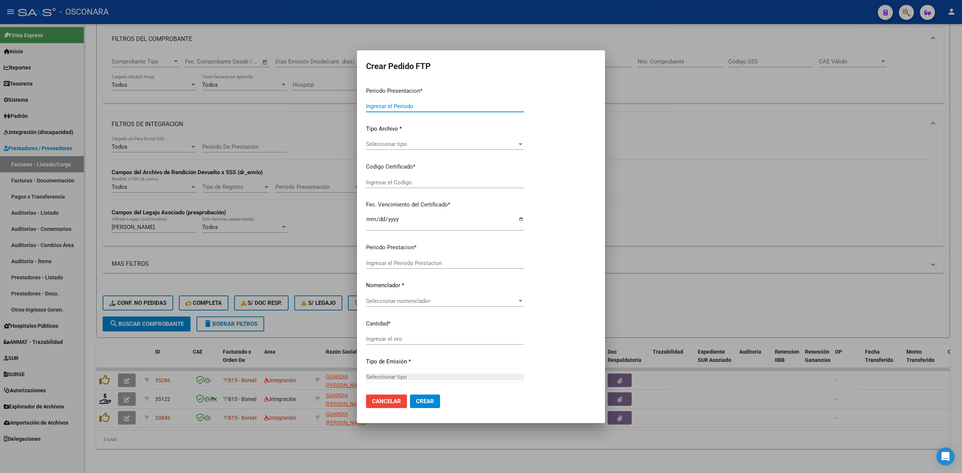
type input "202508"
type input "$ 98.964,88"
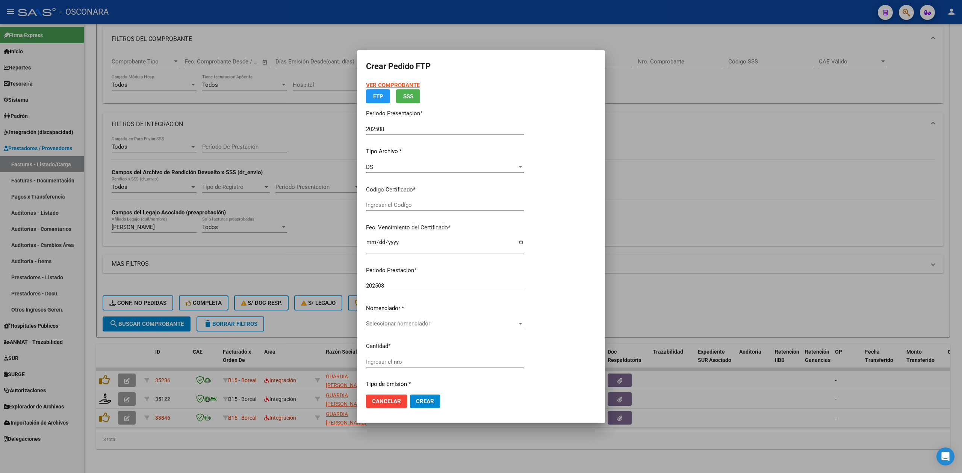
type input "ARG02-00055971291-20241209-20301209"
type input "2030-12-09"
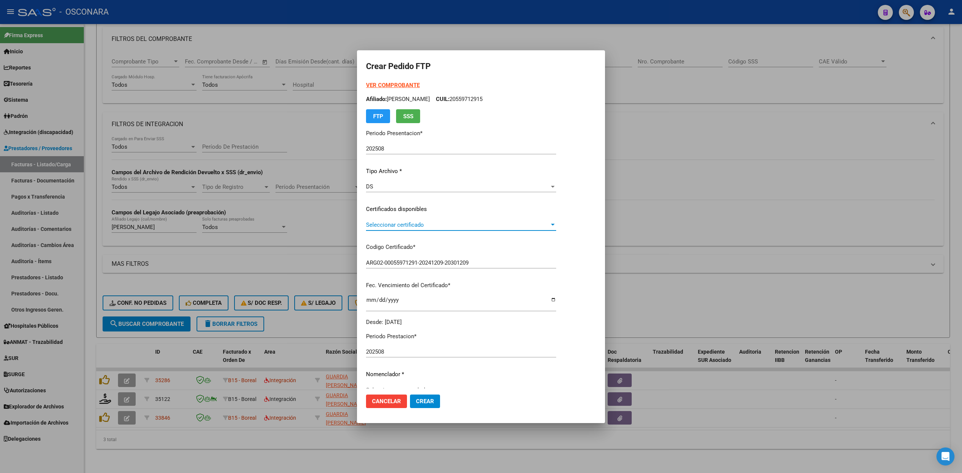
click at [399, 225] on span "Seleccionar certificado" at bounding box center [457, 225] width 183 height 7
click at [399, 243] on span "ARG02-00055971291-20241209-20301209 - 2030-12-09" at bounding box center [428, 241] width 124 height 7
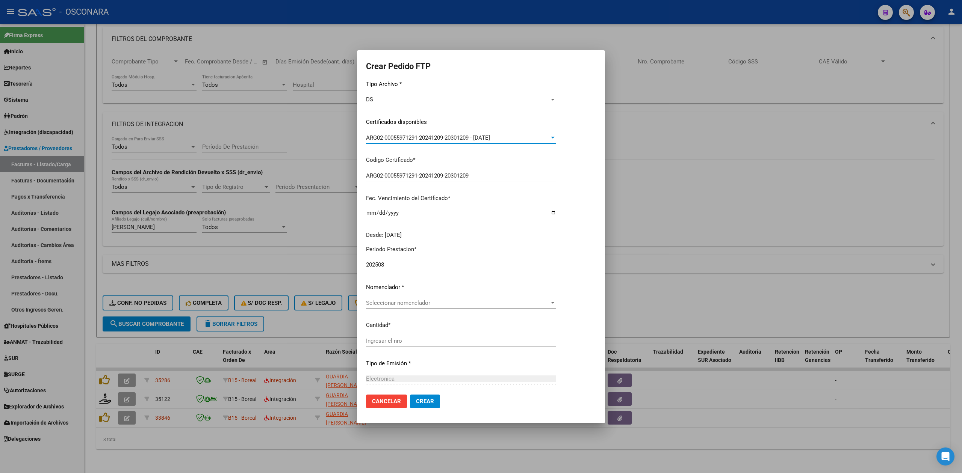
scroll to position [100, 0]
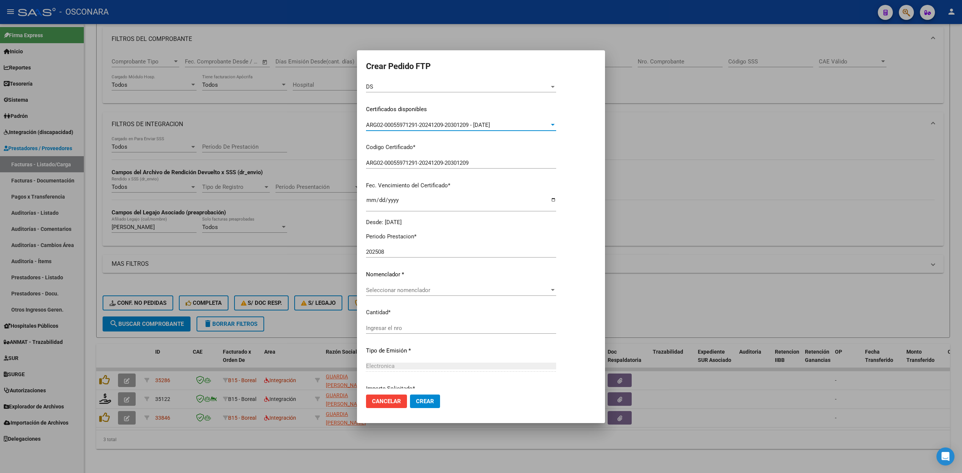
click at [396, 289] on span "Seleccionar nomenclador" at bounding box center [457, 290] width 183 height 7
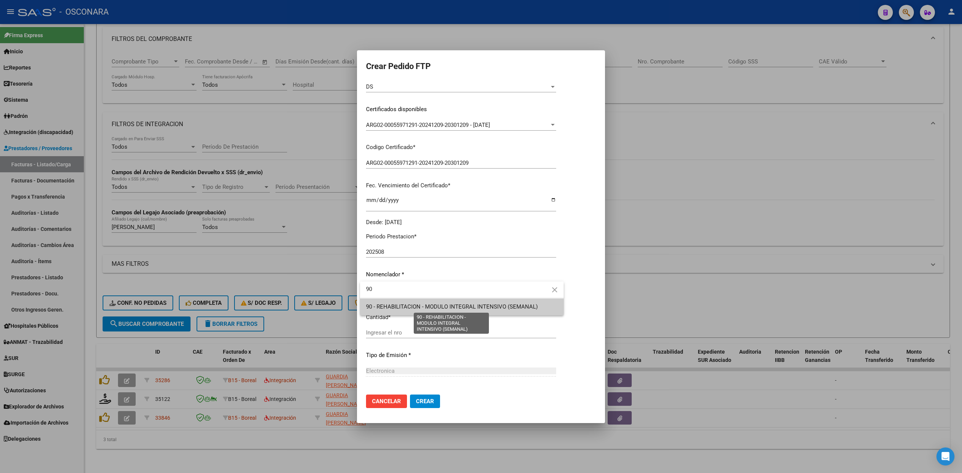
type input "90"
click at [397, 304] on span "90 - REHABILITACION - MODULO INTEGRAL INTENSIVO (SEMANAL)" at bounding box center [452, 307] width 172 height 7
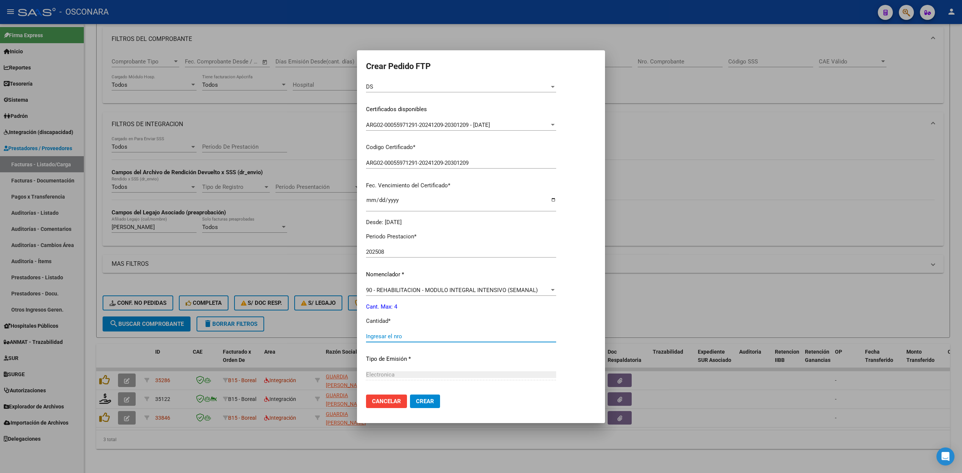
click at [405, 335] on input "Ingresar el nro" at bounding box center [461, 336] width 190 height 7
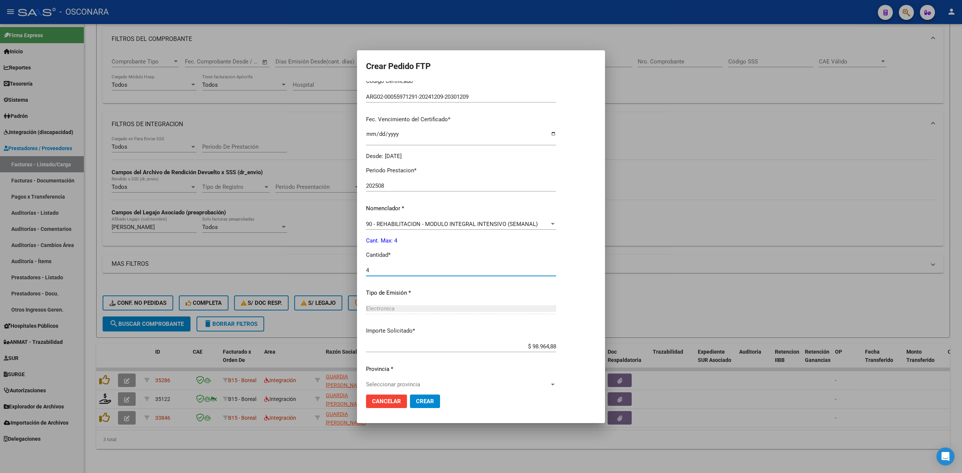
scroll to position [175, 0]
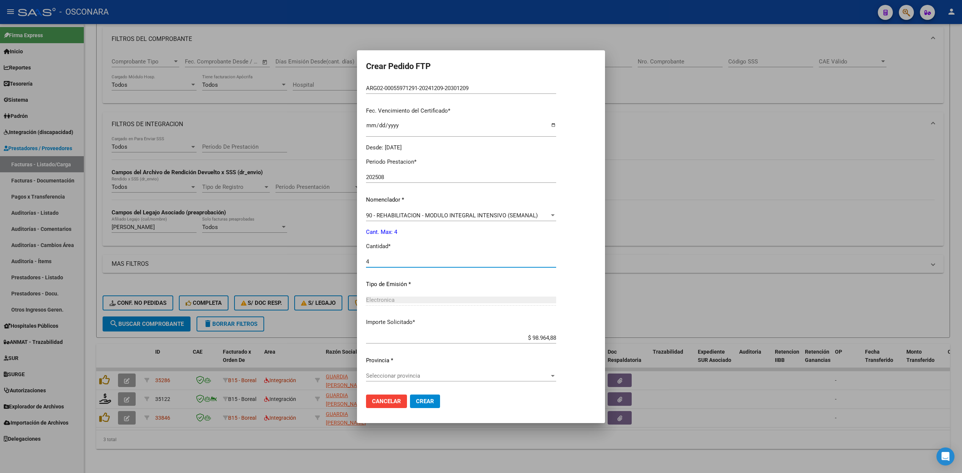
type input "4"
click at [413, 375] on span "Seleccionar provincia" at bounding box center [457, 376] width 183 height 7
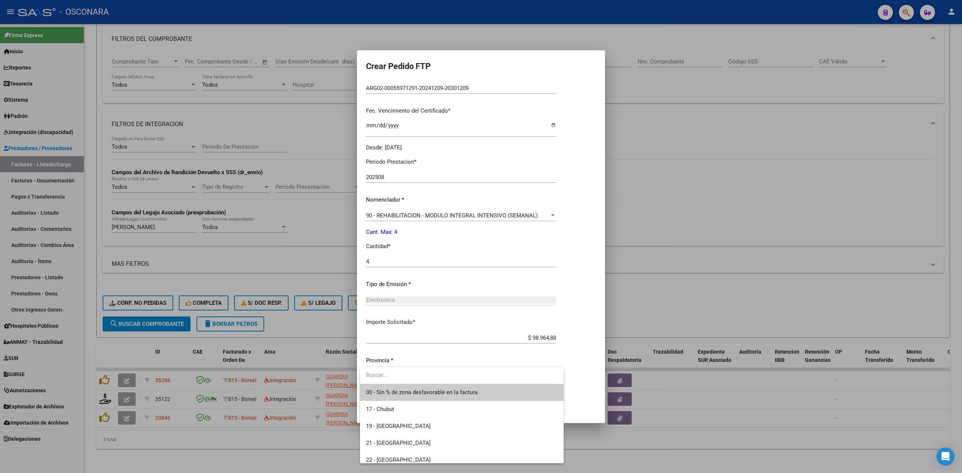
click at [428, 389] on span "00 - Sin % de zona desfavorable en la factura" at bounding box center [422, 392] width 112 height 7
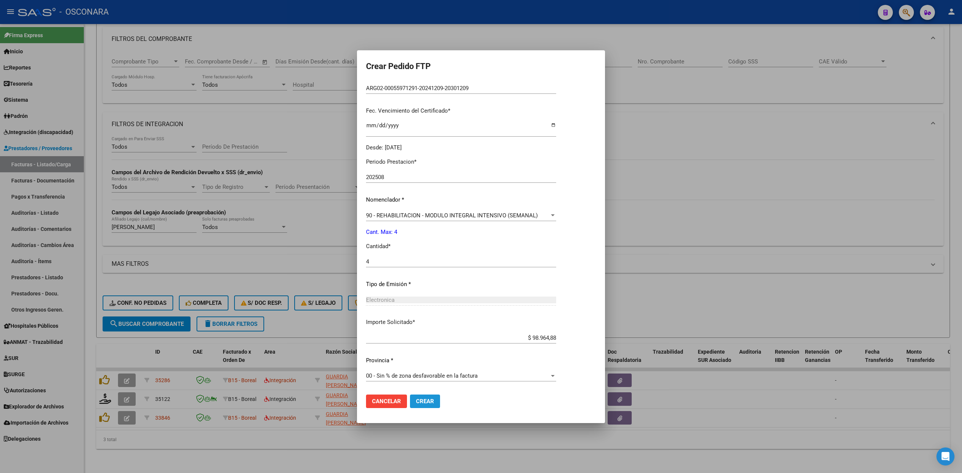
click at [425, 400] on span "Crear" at bounding box center [425, 401] width 18 height 7
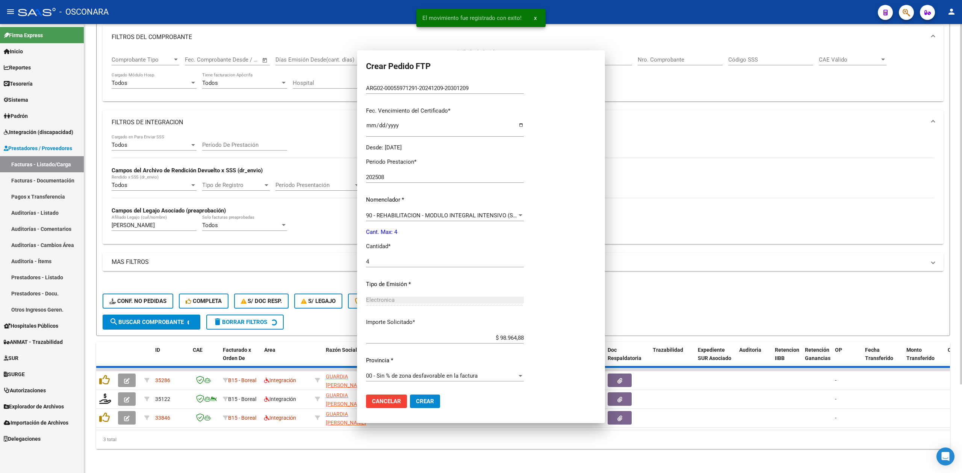
scroll to position [132, 0]
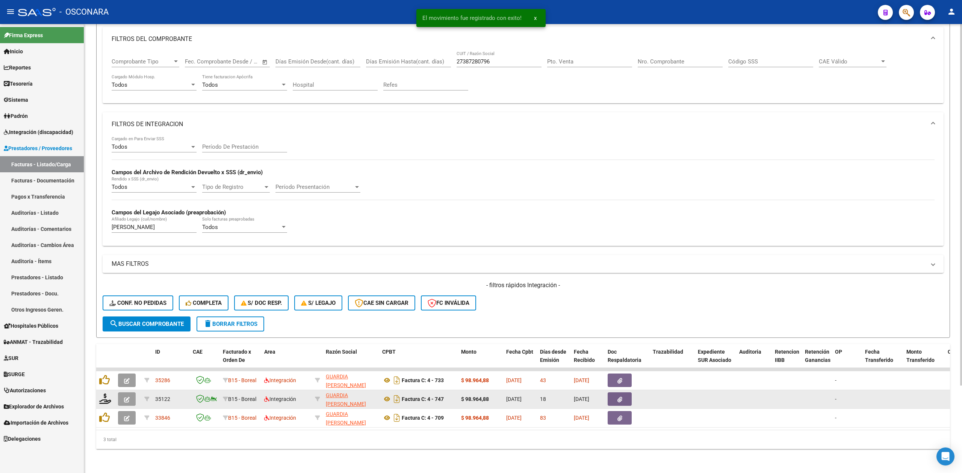
click at [128, 397] on icon "button" at bounding box center [127, 400] width 6 height 6
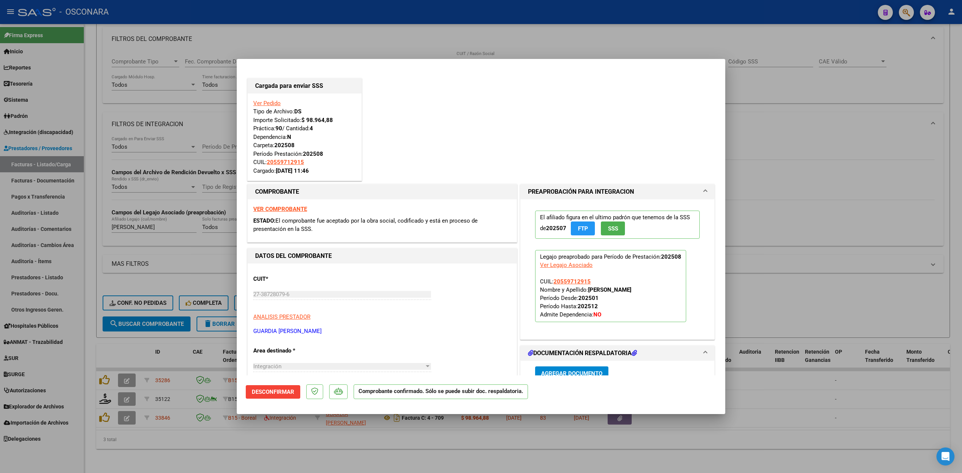
click at [234, 449] on div at bounding box center [481, 236] width 962 height 473
type input "$ 0,00"
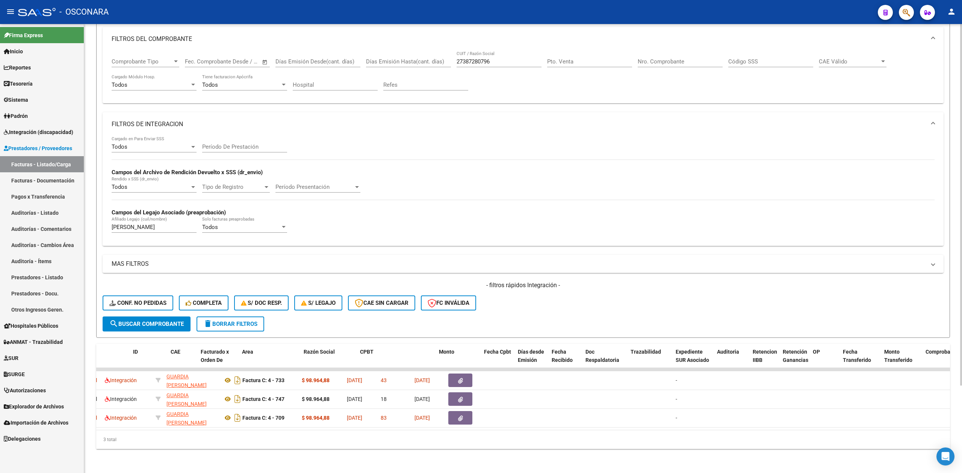
scroll to position [0, 0]
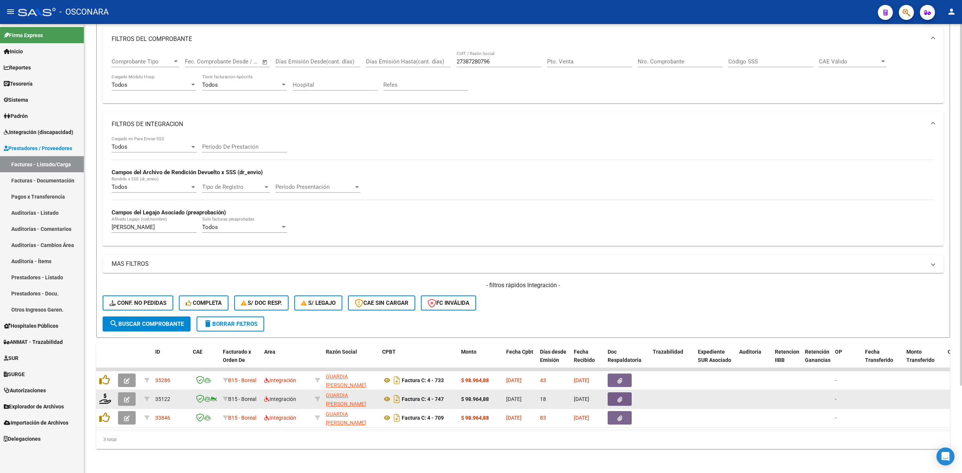
click at [623, 393] on button "button" at bounding box center [620, 400] width 24 height 14
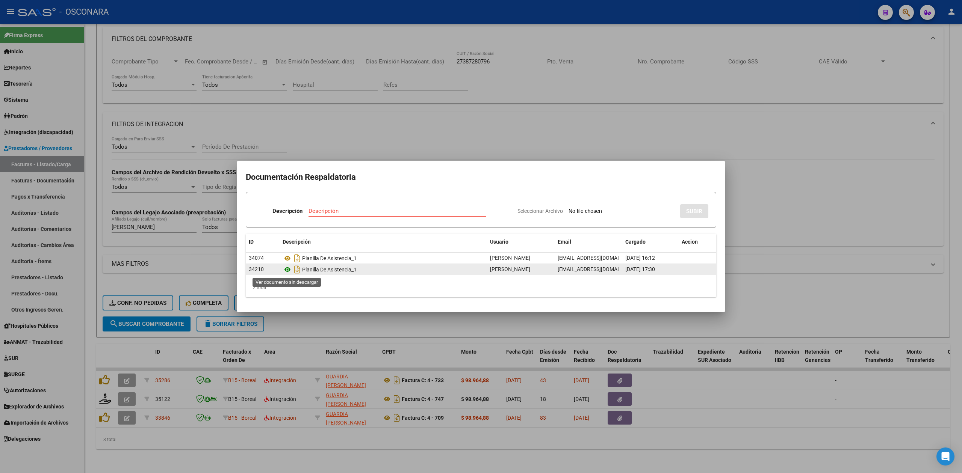
click at [285, 269] on icon at bounding box center [288, 269] width 10 height 9
click at [446, 346] on div at bounding box center [481, 236] width 962 height 473
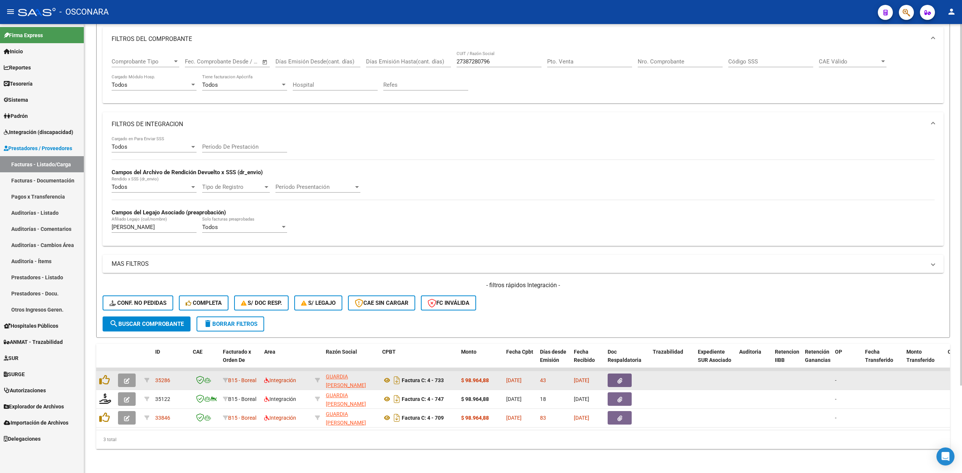
click at [616, 374] on button "button" at bounding box center [620, 381] width 24 height 14
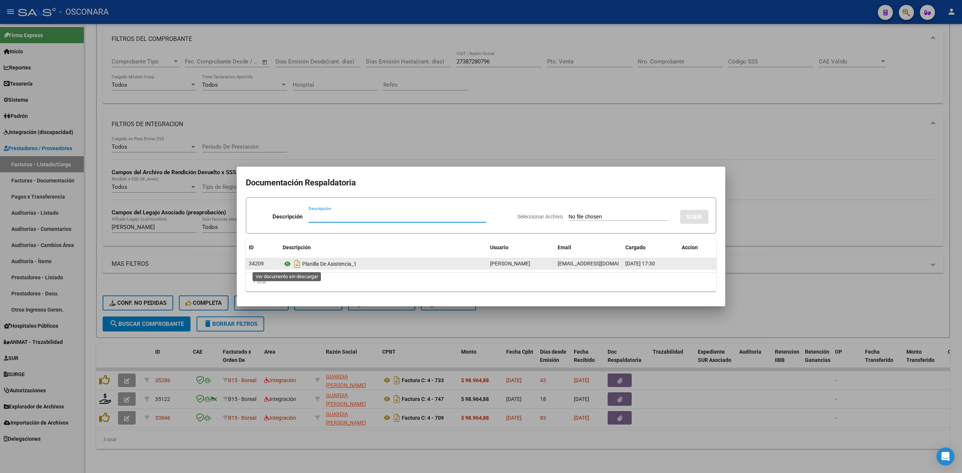
click at [288, 262] on icon at bounding box center [288, 264] width 10 height 9
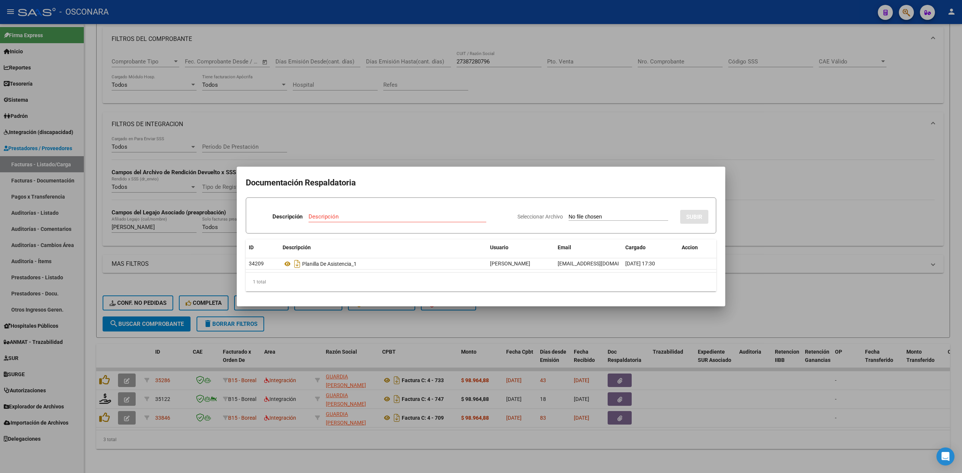
click at [588, 214] on input "Seleccionar Archivo" at bounding box center [619, 217] width 100 height 7
type input "C:\fakepath\PLANILLA DE ASISTENCIA MENSUAL 2025.pdf"
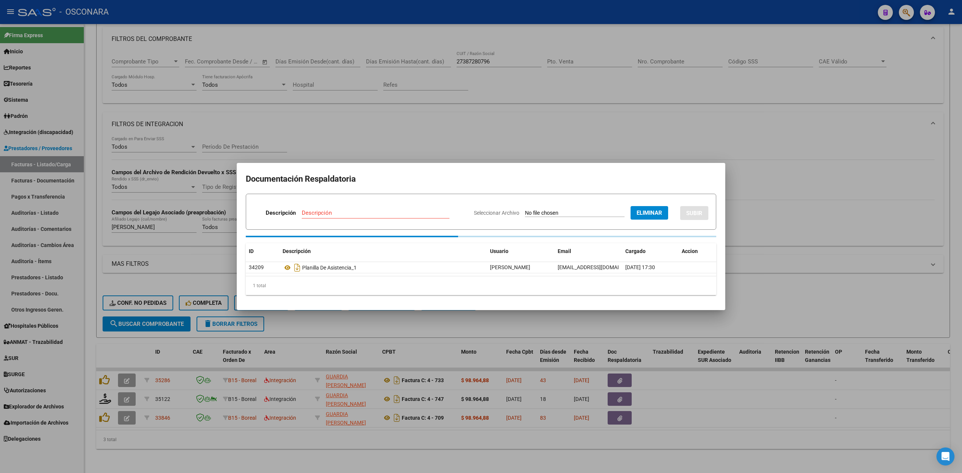
click at [315, 214] on input "Descripción" at bounding box center [376, 213] width 148 height 7
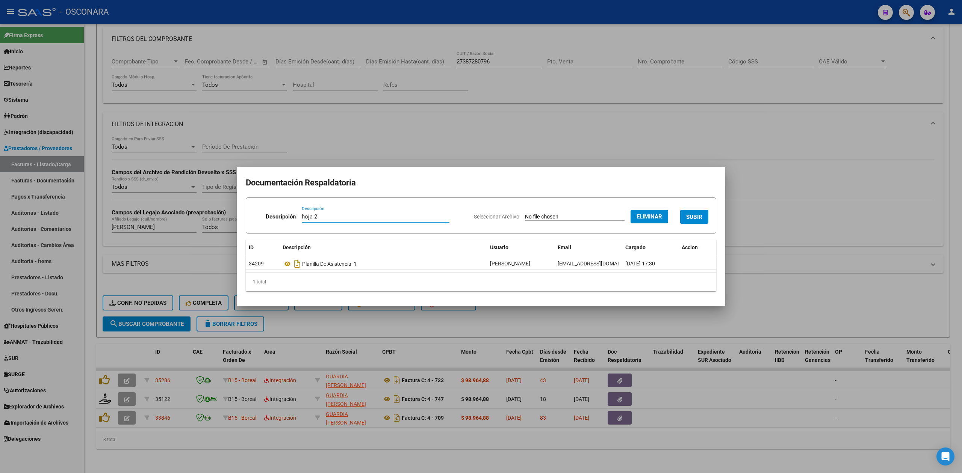
type input "hoja 2"
click at [691, 217] on span "SUBIR" at bounding box center [694, 217] width 16 height 7
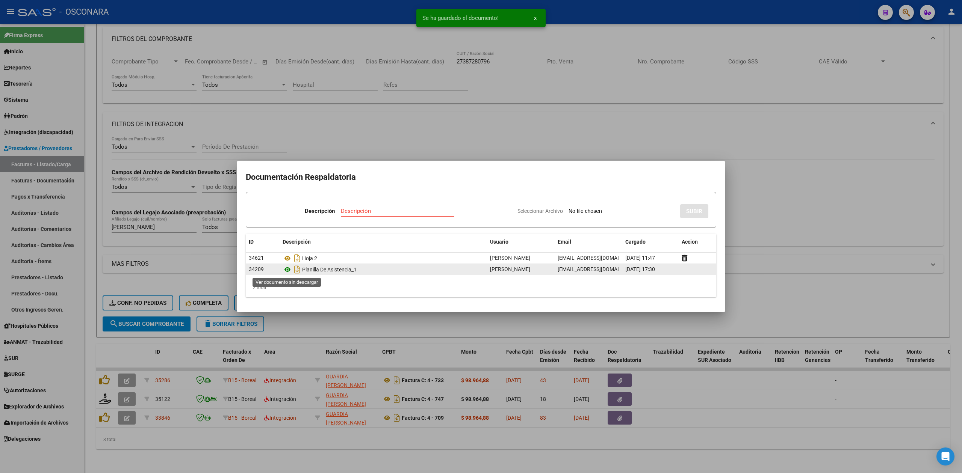
click at [286, 268] on icon at bounding box center [288, 269] width 10 height 9
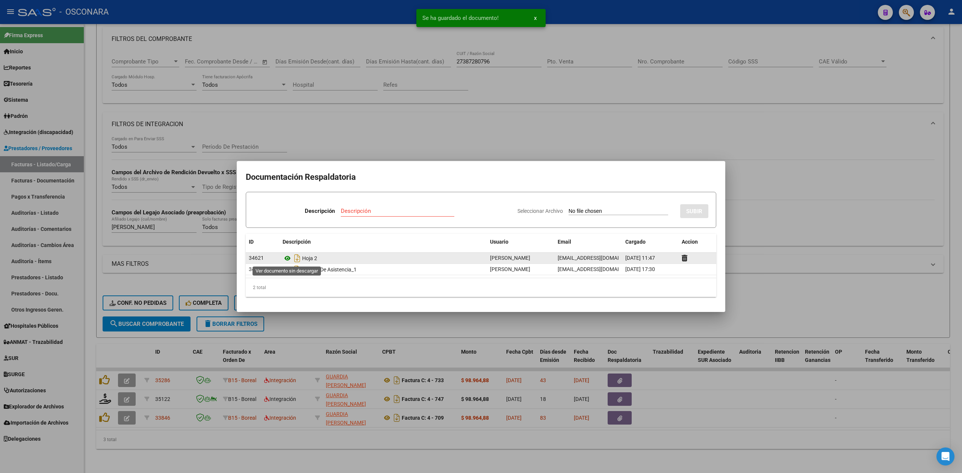
click at [285, 254] on icon at bounding box center [288, 258] width 10 height 9
click at [504, 337] on div at bounding box center [481, 236] width 962 height 473
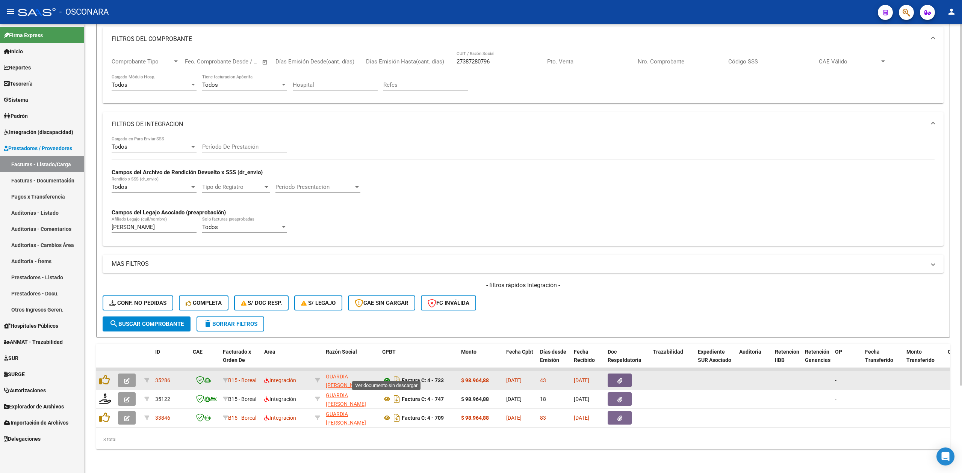
click at [385, 376] on icon at bounding box center [387, 380] width 10 height 9
click at [122, 374] on button "button" at bounding box center [127, 381] width 18 height 14
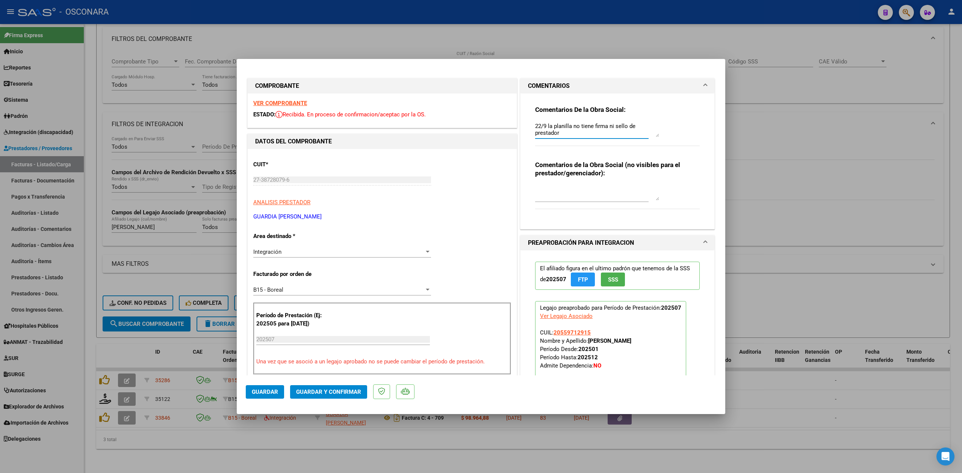
drag, startPoint x: 573, startPoint y: 133, endPoint x: 519, endPoint y: 117, distance: 56.3
click at [520, 117] on div "Comentarios De la Obra Social: 22/9 la planilla no tiene firma ni sello de pres…" at bounding box center [617, 162] width 194 height 136
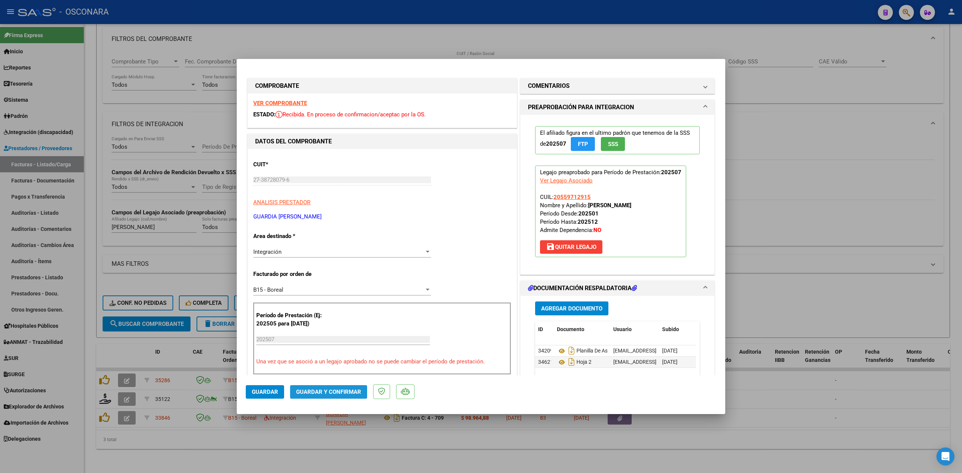
click at [337, 390] on span "Guardar y Confirmar" at bounding box center [328, 392] width 65 height 7
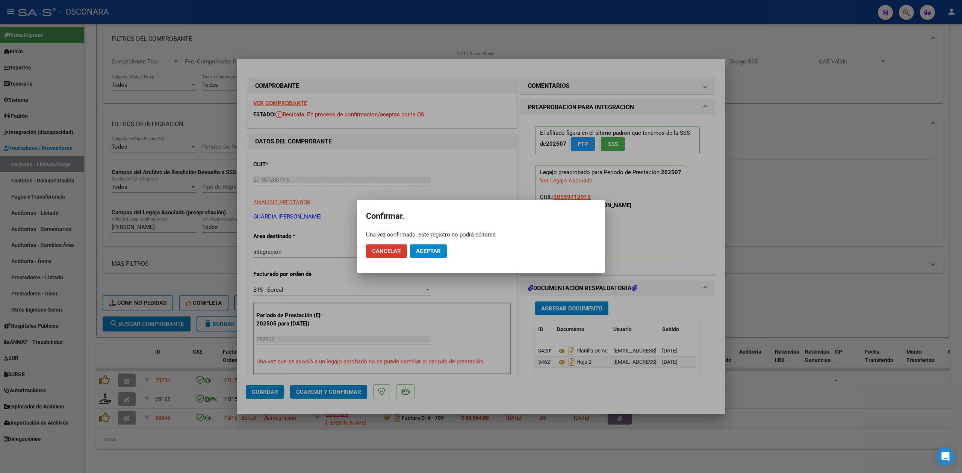
click at [427, 251] on span "Aceptar" at bounding box center [428, 251] width 25 height 7
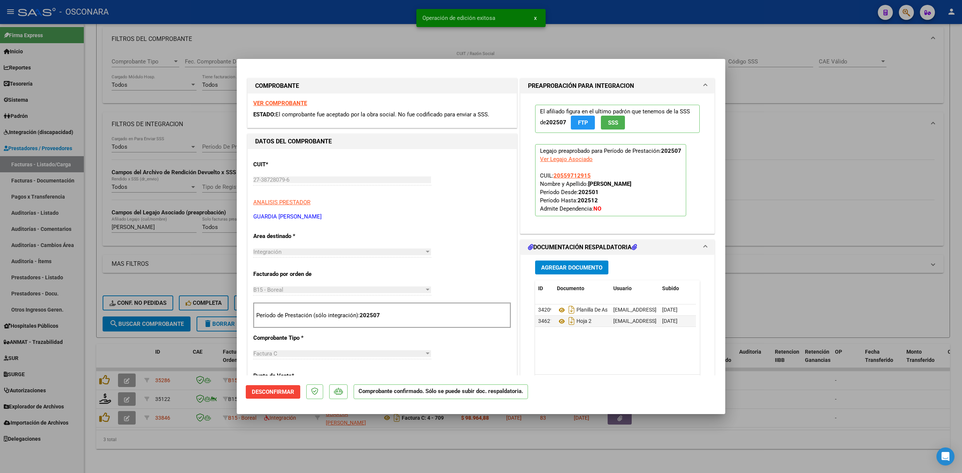
click at [101, 373] on div at bounding box center [481, 236] width 962 height 473
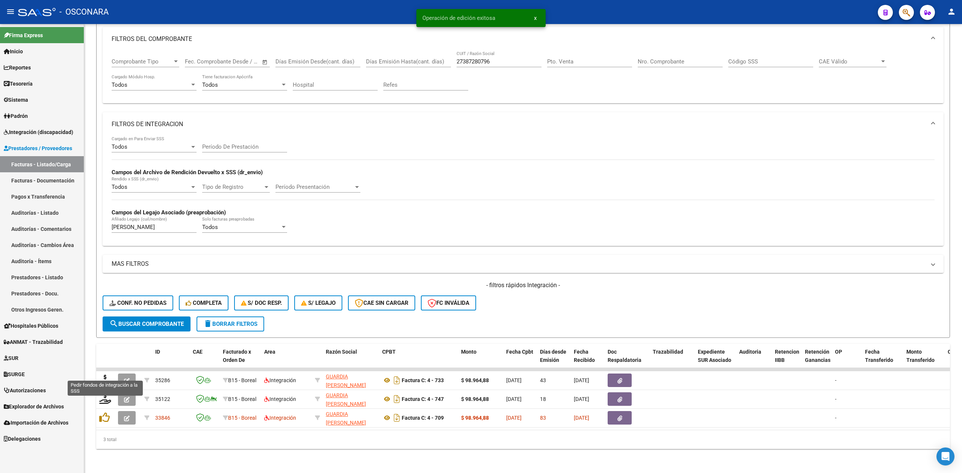
click at [104, 375] on icon at bounding box center [105, 380] width 12 height 11
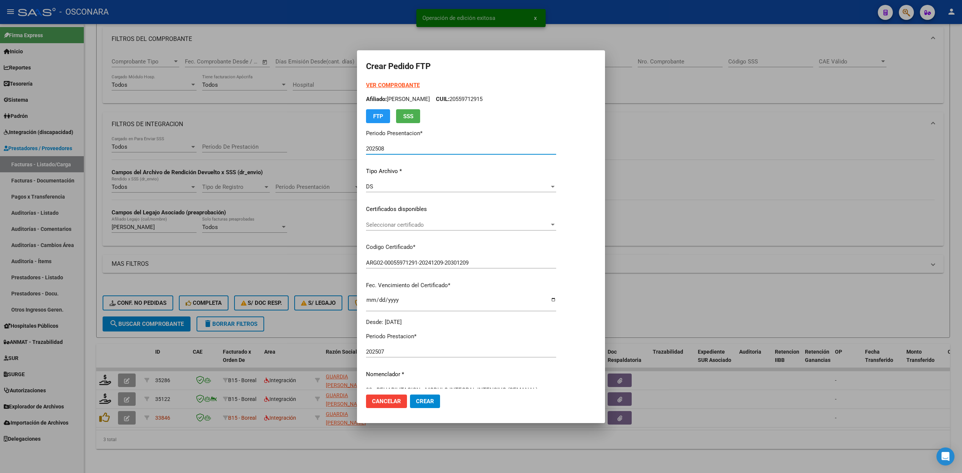
click at [400, 222] on span "Seleccionar certificado" at bounding box center [457, 225] width 183 height 7
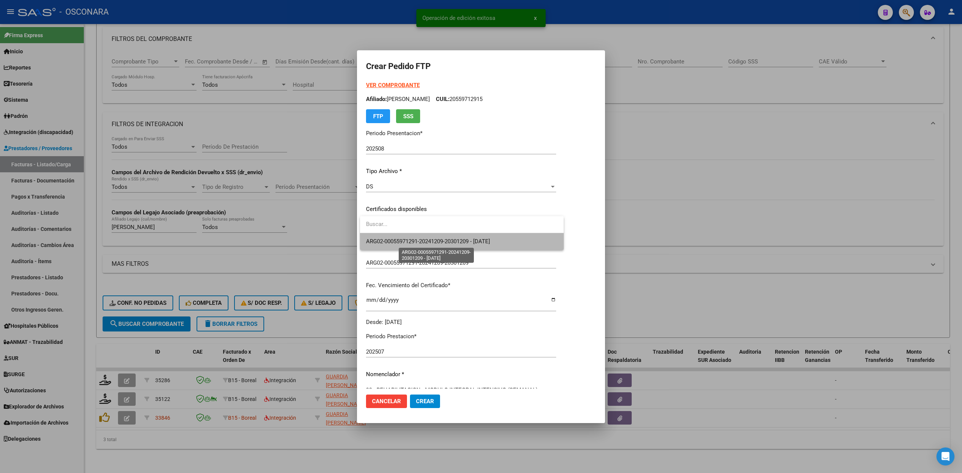
click at [401, 240] on span "ARG02-00055971291-20241209-20301209 - 2030-12-09" at bounding box center [428, 241] width 124 height 7
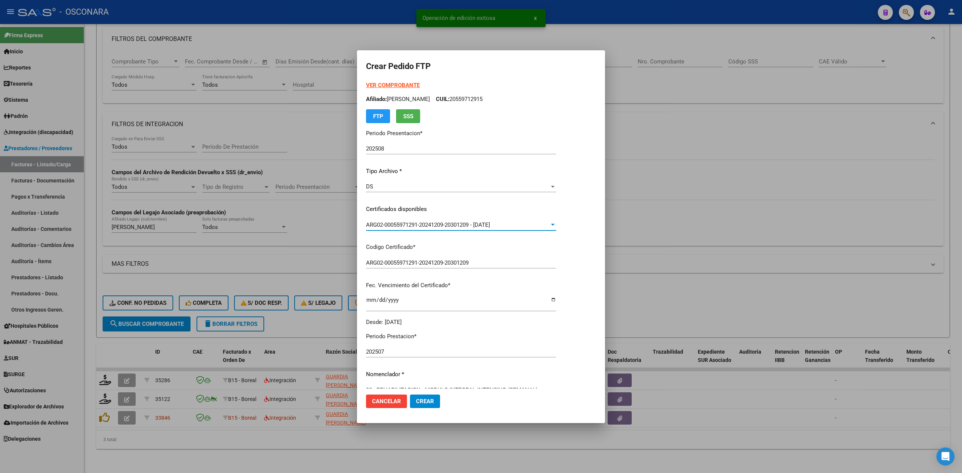
scroll to position [175, 0]
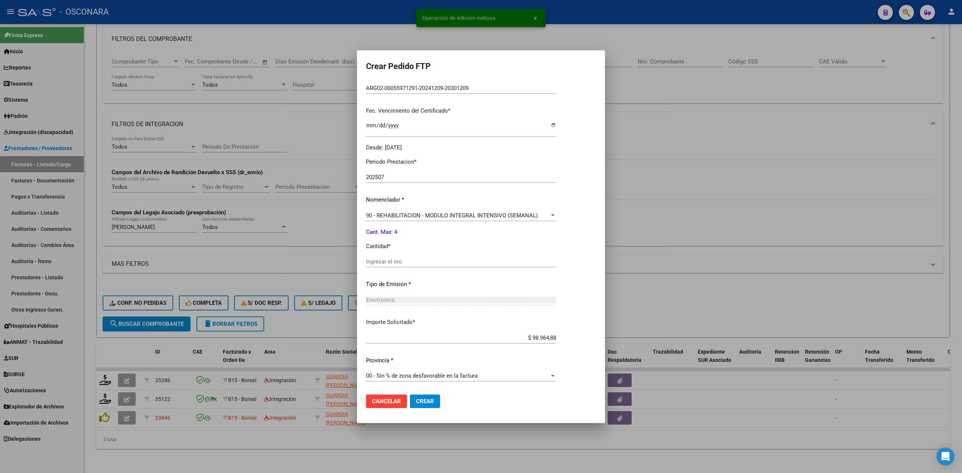
click at [402, 257] on div "Ingresar el nro" at bounding box center [461, 261] width 190 height 11
click at [410, 395] on button "Crear" at bounding box center [425, 402] width 30 height 14
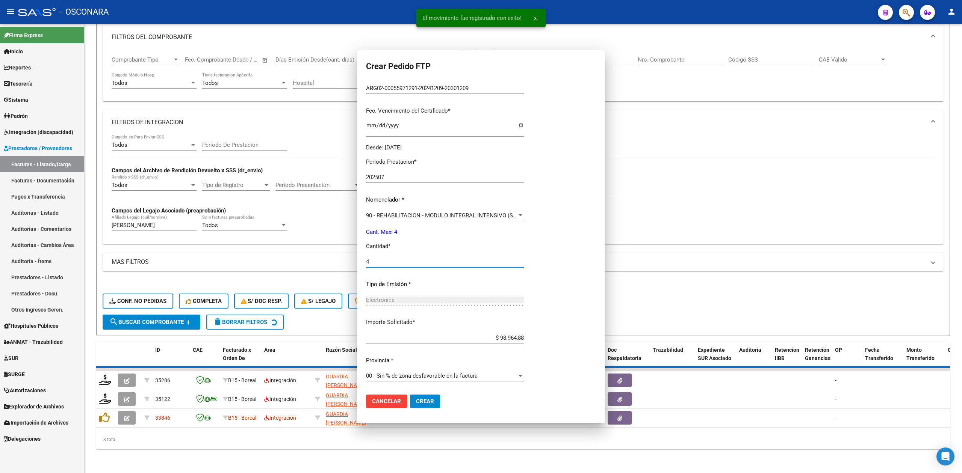
scroll to position [132, 0]
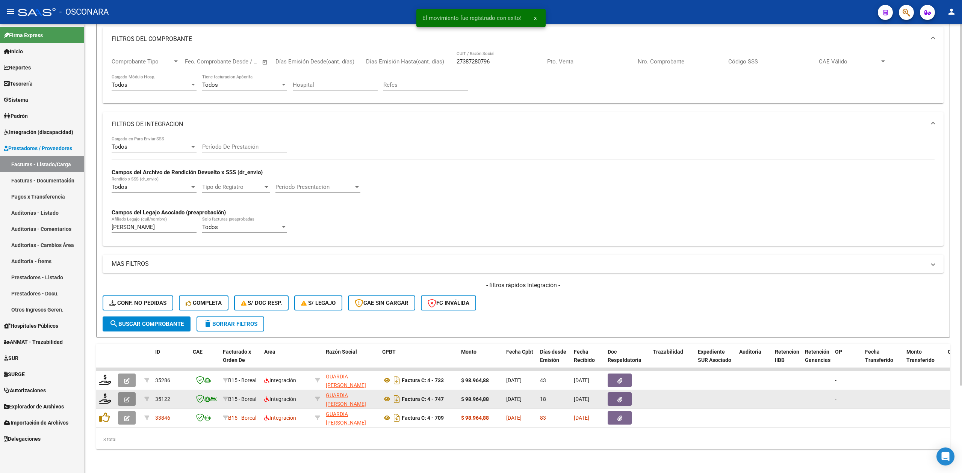
click at [127, 397] on icon "button" at bounding box center [127, 400] width 6 height 6
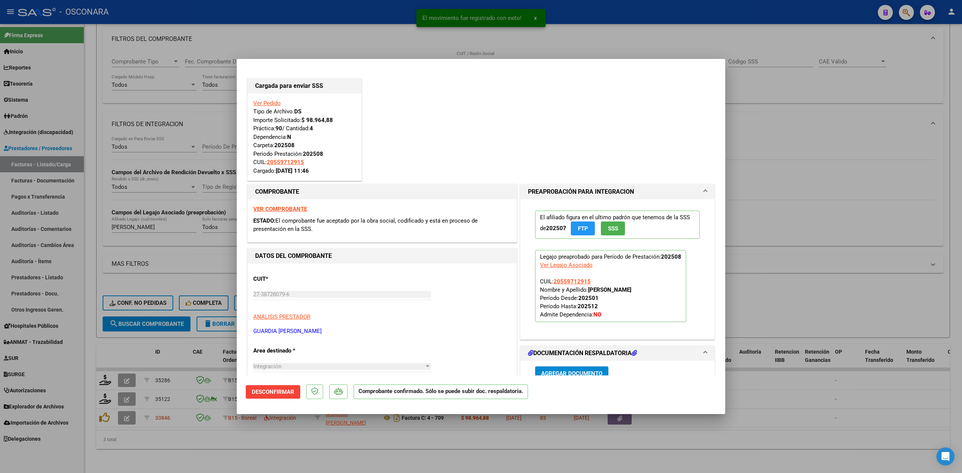
click at [170, 450] on div at bounding box center [481, 236] width 962 height 473
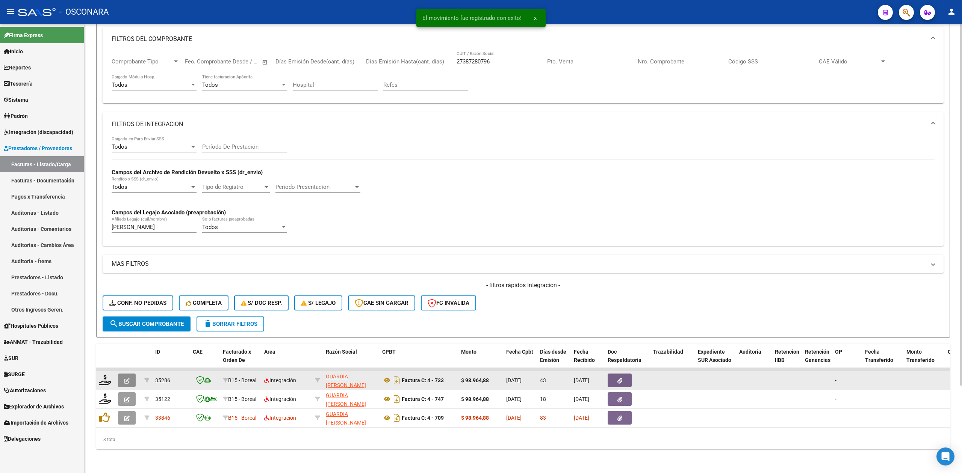
click at [129, 378] on icon "button" at bounding box center [127, 381] width 6 height 6
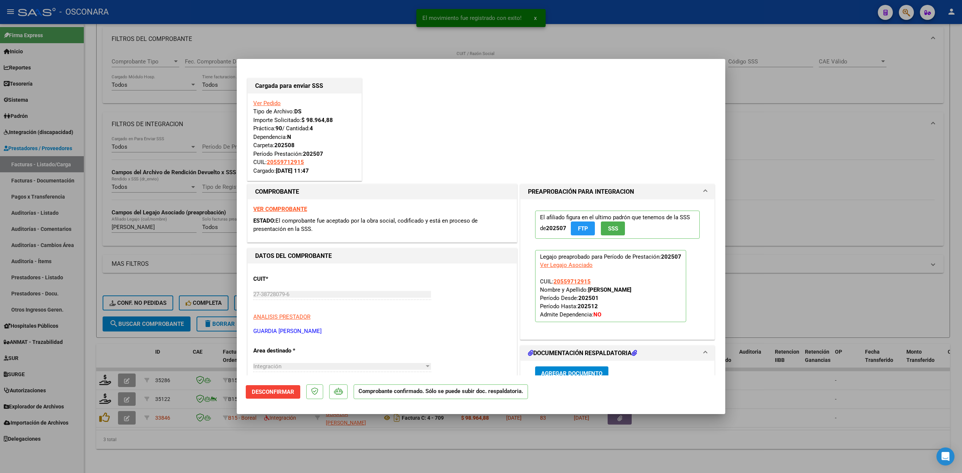
click at [199, 458] on div at bounding box center [481, 236] width 962 height 473
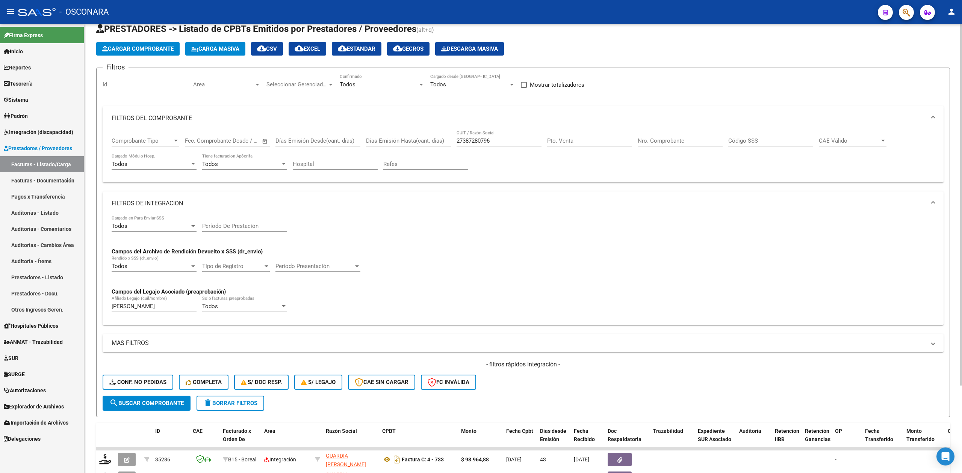
scroll to position [8, 0]
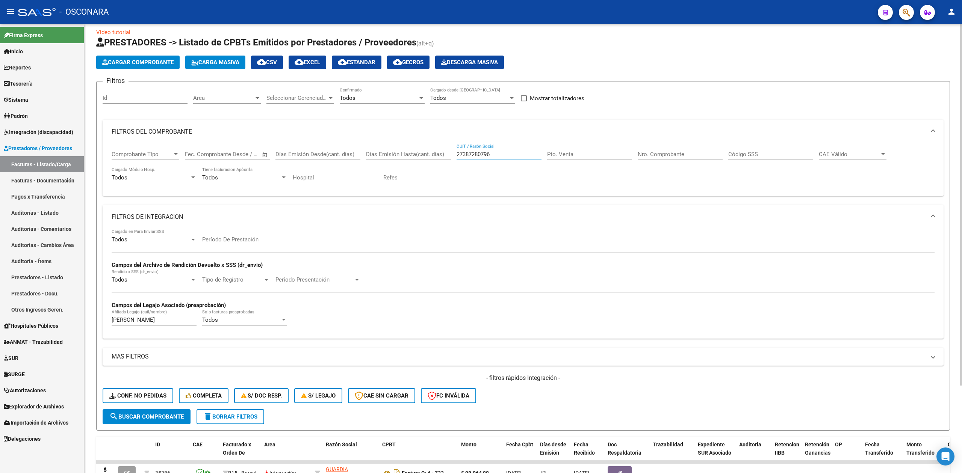
drag, startPoint x: 443, startPoint y: 156, endPoint x: 435, endPoint y: 154, distance: 8.8
click at [435, 154] on div "Comprobante Tipo Comprobante Tipo Fecha inicio – Fecha fin Fec. Comprobante Des…" at bounding box center [523, 167] width 823 height 47
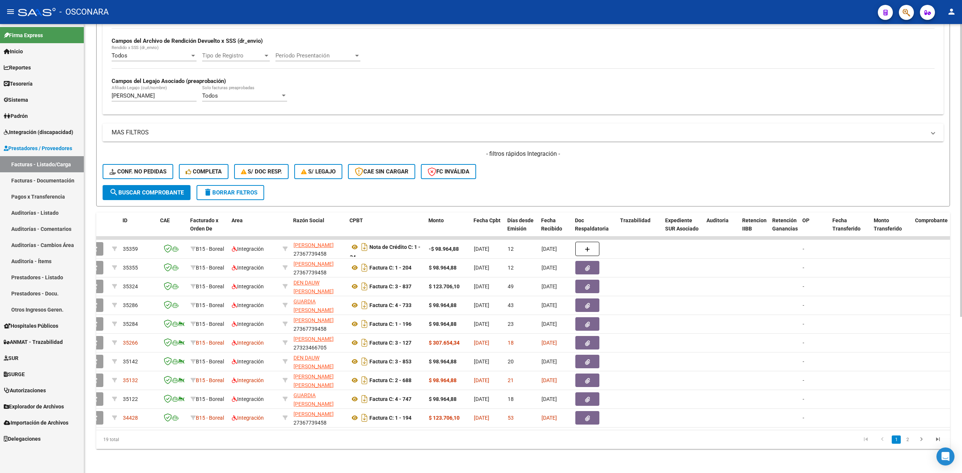
scroll to position [0, 0]
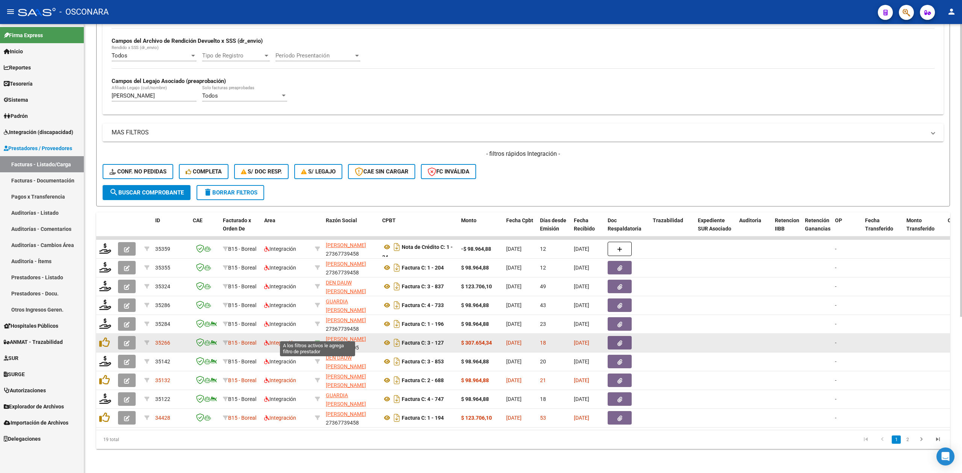
click at [317, 340] on icon at bounding box center [317, 342] width 5 height 5
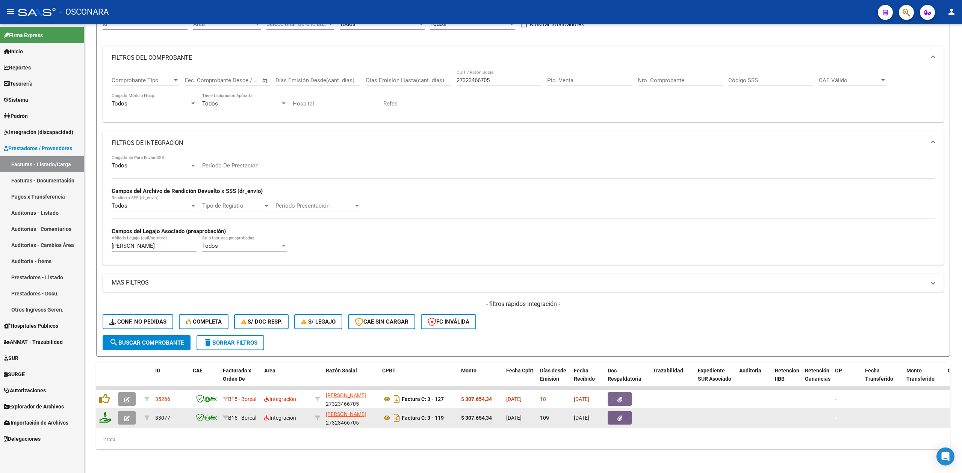
click at [130, 411] on button "button" at bounding box center [127, 418] width 18 height 14
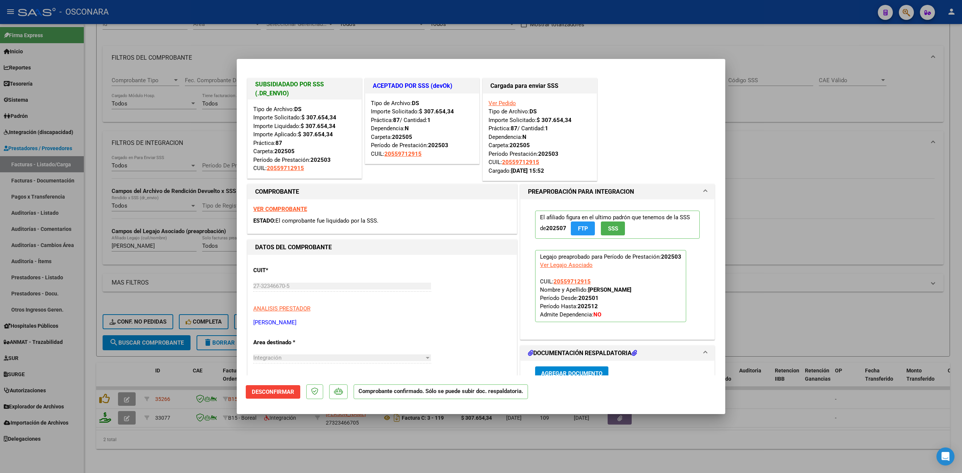
click at [218, 447] on div at bounding box center [481, 236] width 962 height 473
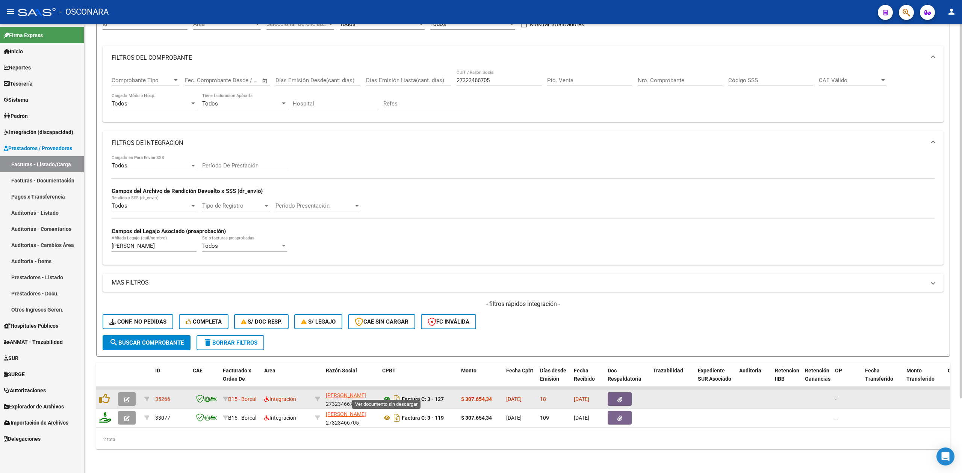
click at [388, 395] on icon at bounding box center [387, 399] width 10 height 9
click at [625, 393] on button "button" at bounding box center [620, 400] width 24 height 14
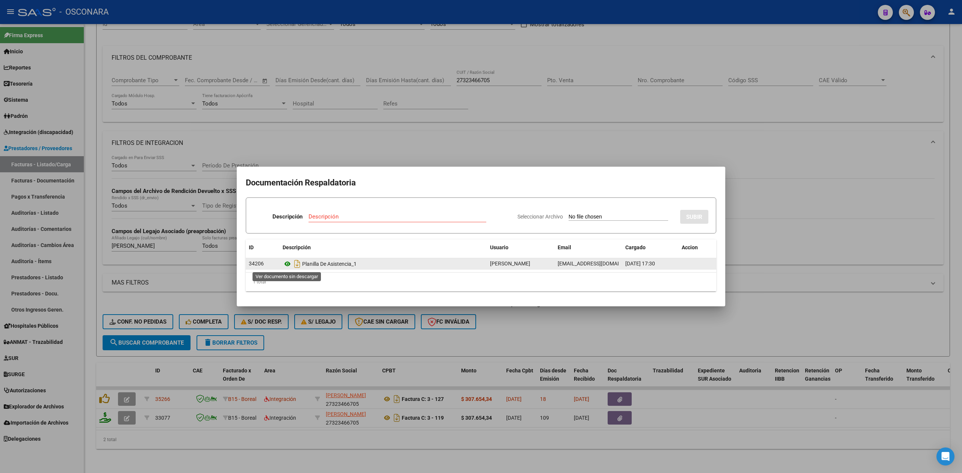
click at [286, 263] on icon at bounding box center [288, 264] width 10 height 9
click at [106, 392] on div at bounding box center [481, 236] width 962 height 473
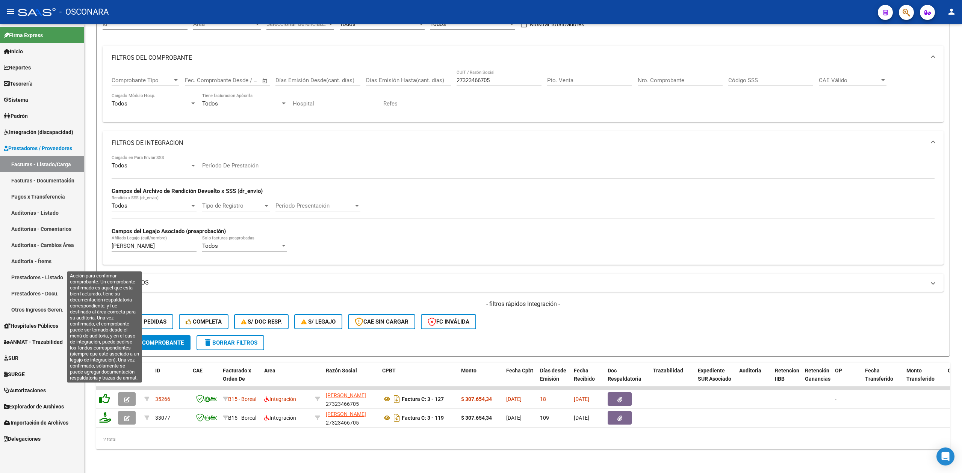
click at [105, 394] on icon at bounding box center [104, 399] width 11 height 11
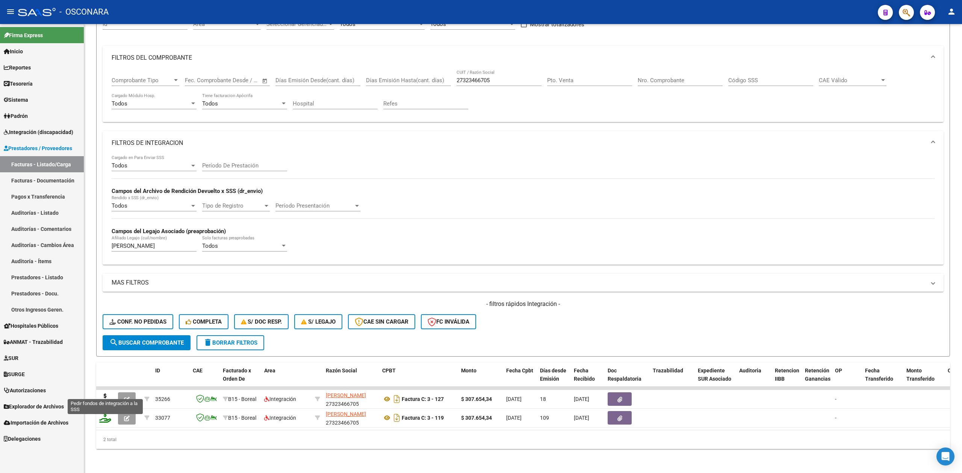
click at [104, 394] on icon at bounding box center [105, 399] width 12 height 11
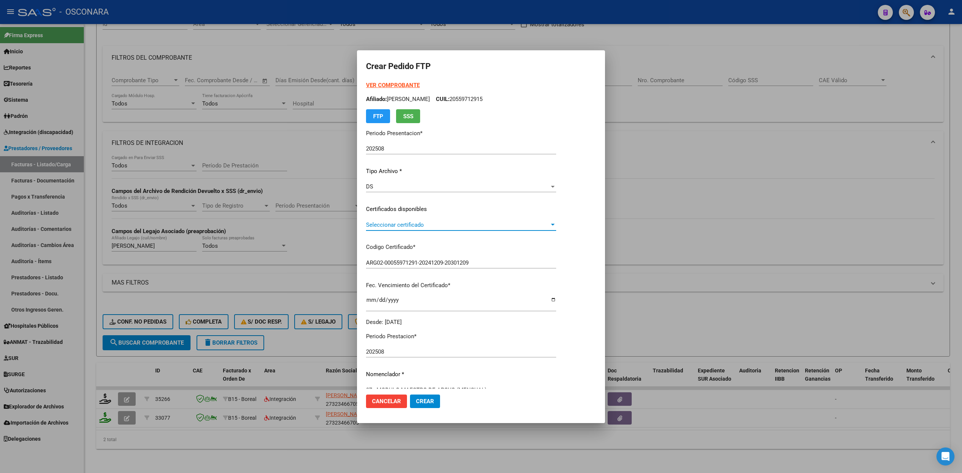
click at [405, 225] on span "Seleccionar certificado" at bounding box center [457, 225] width 183 height 7
drag, startPoint x: 405, startPoint y: 231, endPoint x: 407, endPoint y: 243, distance: 11.4
click at [407, 240] on span "ARG02-00055971291-20241209-20301209 - 2030-12-09" at bounding box center [428, 241] width 124 height 7
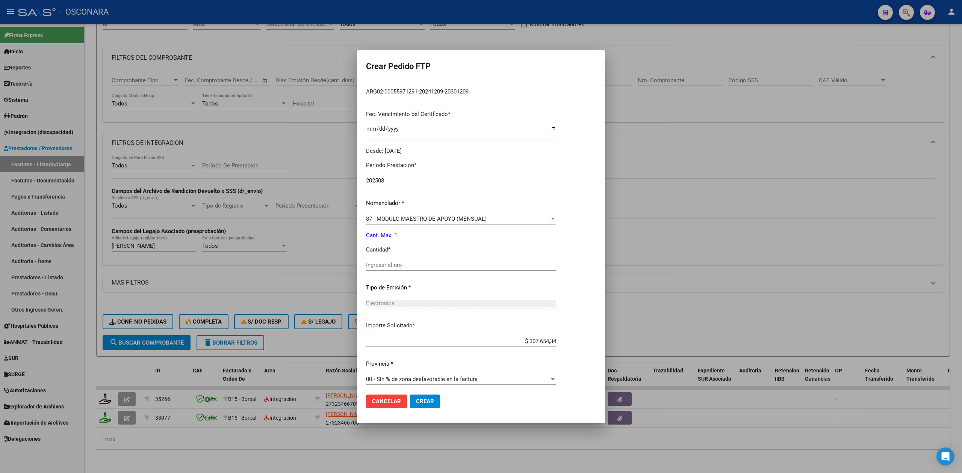
scroll to position [175, 0]
click at [403, 262] on input "Ingresar el nro" at bounding box center [461, 262] width 190 height 7
click at [410, 395] on button "Crear" at bounding box center [425, 402] width 30 height 14
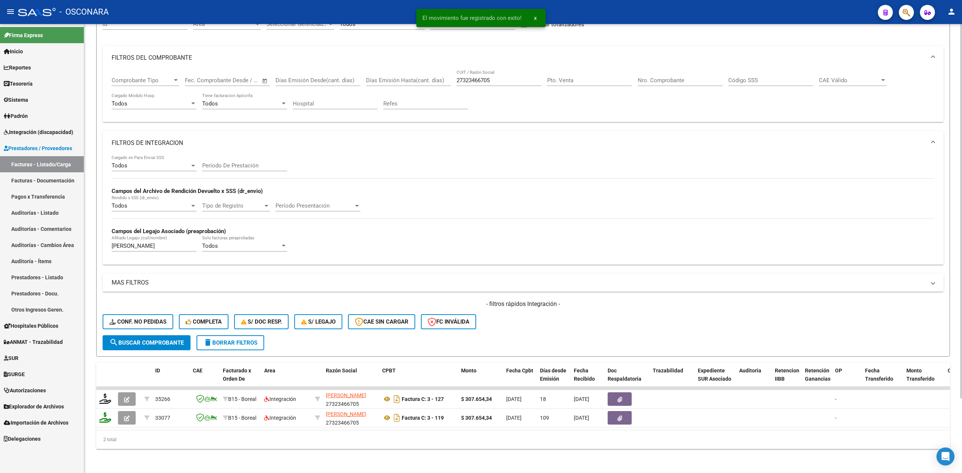
drag, startPoint x: 439, startPoint y: 422, endPoint x: 669, endPoint y: 432, distance: 230.2
click at [669, 432] on div "ID CAE Facturado x Orden De Area Razón Social CPBT Monto Fecha Cpbt Días desde …" at bounding box center [523, 406] width 854 height 86
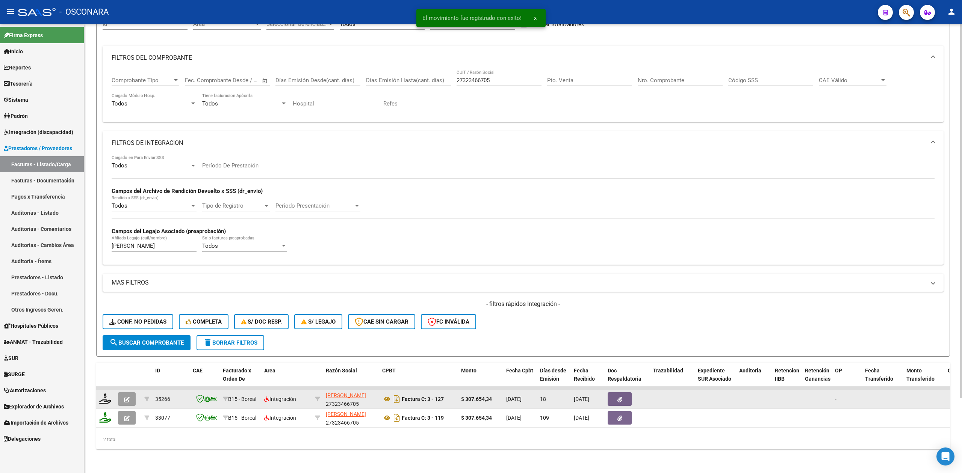
click at [125, 397] on icon "button" at bounding box center [127, 400] width 6 height 6
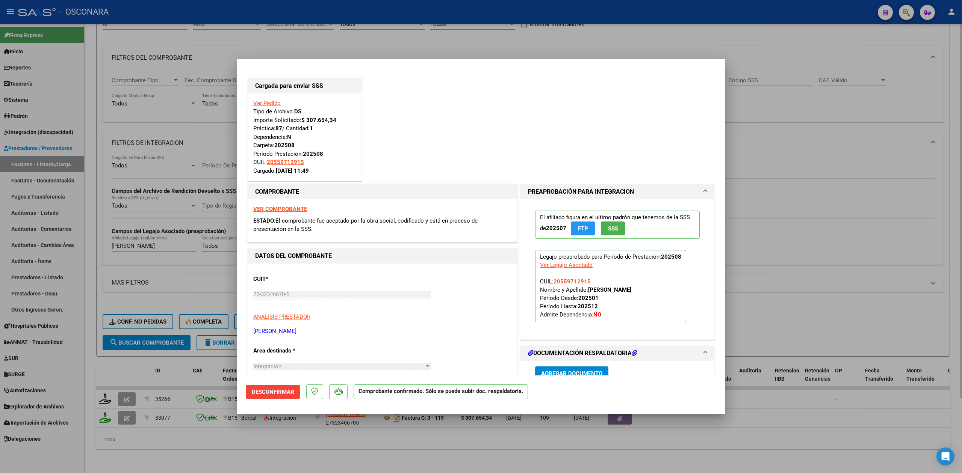
click at [219, 450] on div at bounding box center [481, 236] width 962 height 473
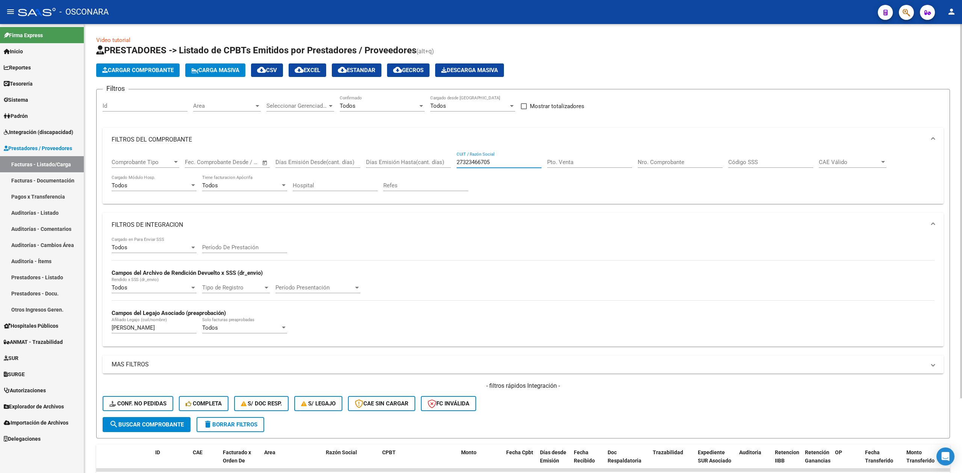
drag, startPoint x: 498, startPoint y: 164, endPoint x: 424, endPoint y: 161, distance: 74.1
click at [424, 161] on div "Comprobante Tipo Comprobante Tipo Fecha inicio – Fecha fin Fec. Comprobante Des…" at bounding box center [523, 175] width 823 height 47
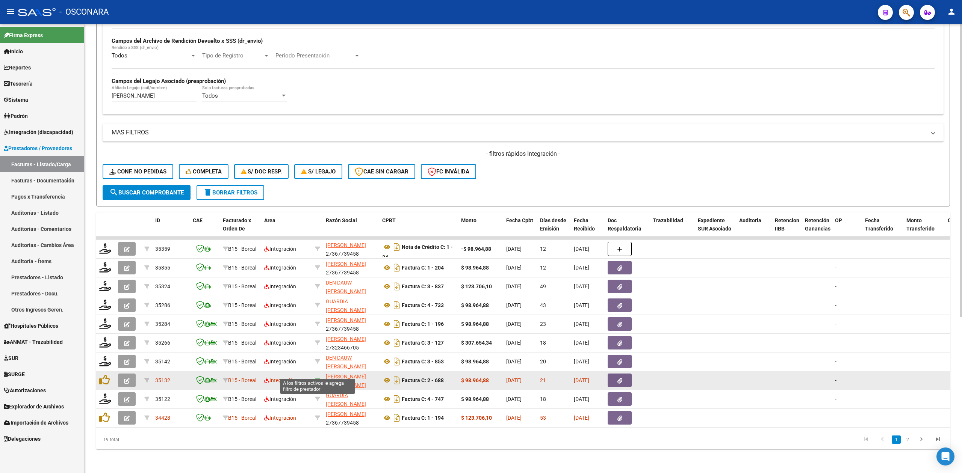
click at [318, 378] on icon at bounding box center [317, 380] width 5 height 5
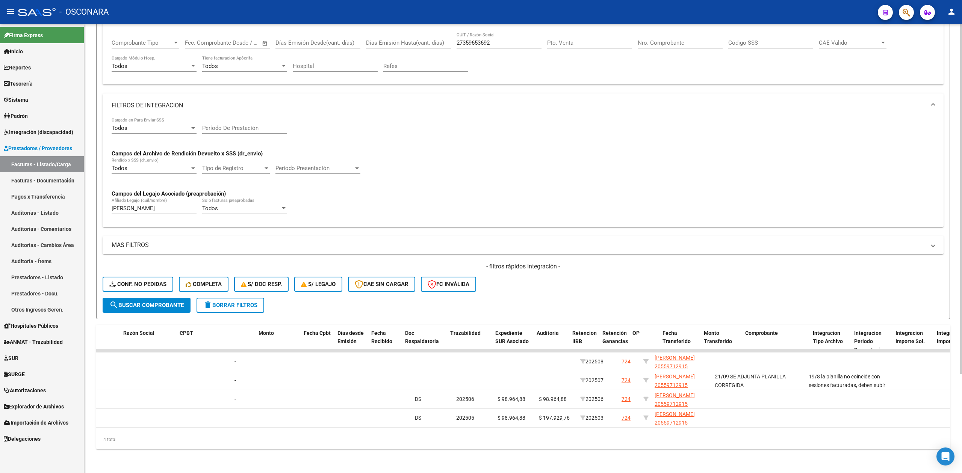
scroll to position [0, 0]
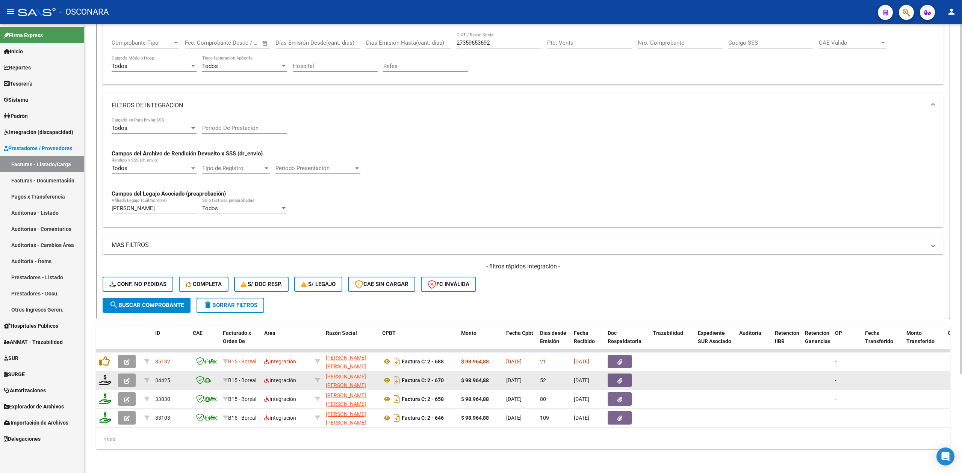
click at [131, 374] on button "button" at bounding box center [127, 381] width 18 height 14
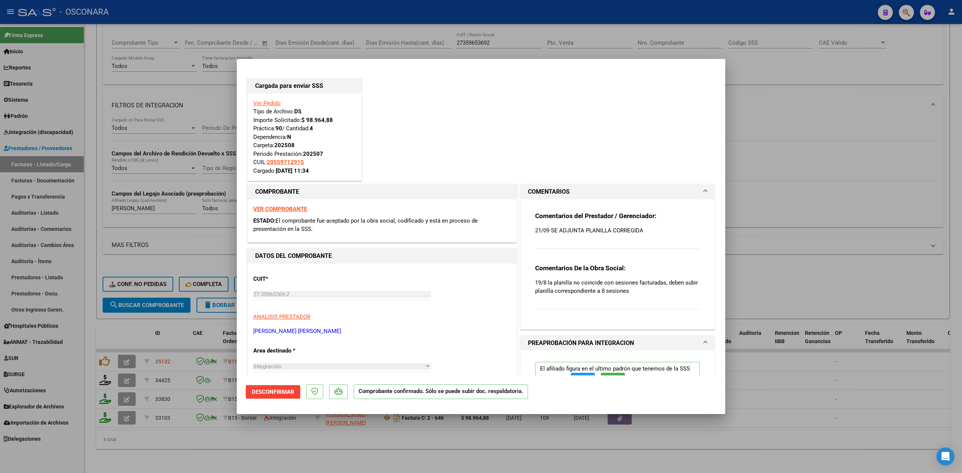
click at [367, 448] on div at bounding box center [481, 236] width 962 height 473
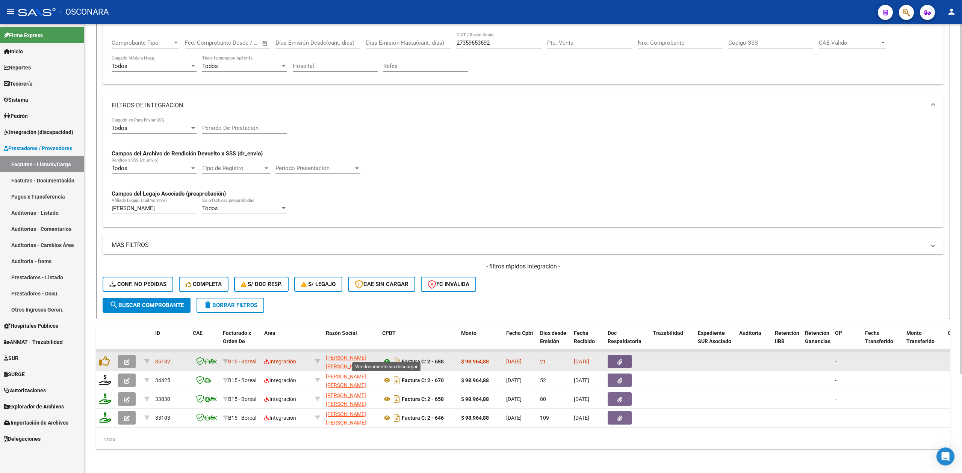
click at [385, 357] on icon at bounding box center [387, 361] width 10 height 9
click at [618, 358] on span "button" at bounding box center [619, 361] width 5 height 7
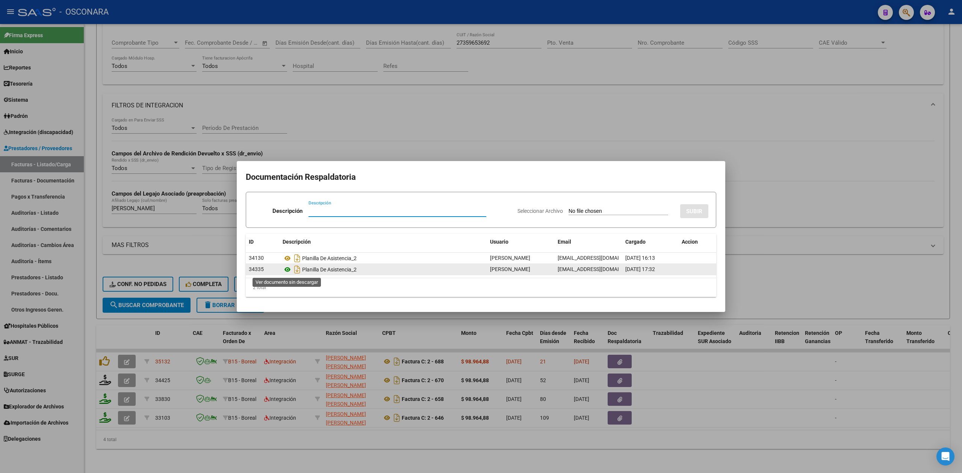
click at [284, 266] on icon at bounding box center [288, 269] width 10 height 9
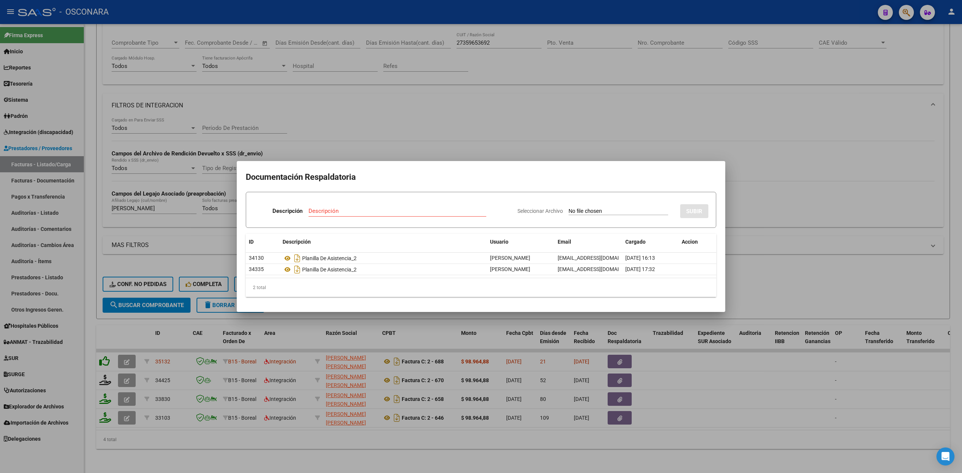
drag, startPoint x: 103, startPoint y: 352, endPoint x: 104, endPoint y: 358, distance: 5.5
click at [104, 352] on div at bounding box center [481, 236] width 962 height 473
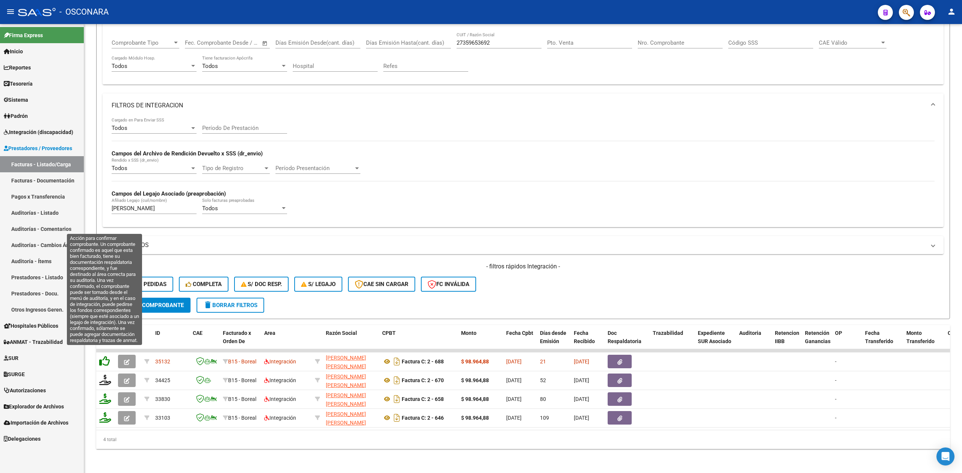
click at [102, 356] on icon at bounding box center [104, 361] width 11 height 11
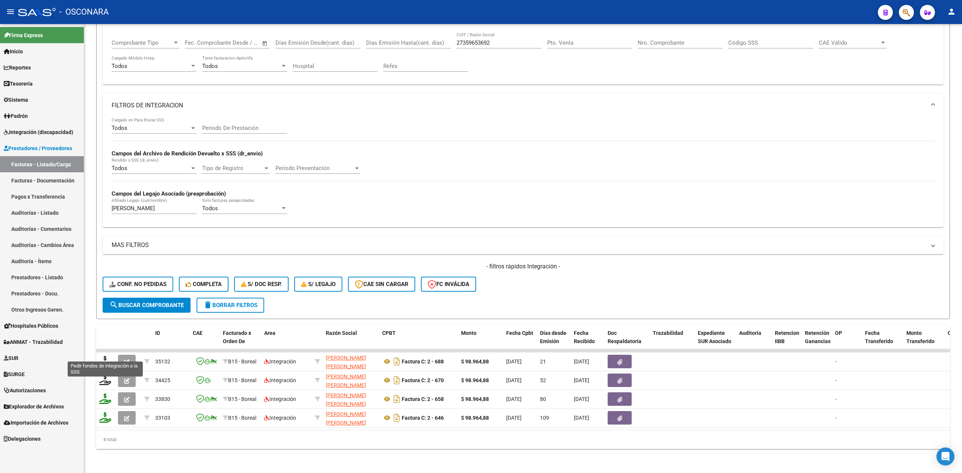
click at [104, 356] on icon at bounding box center [105, 361] width 12 height 11
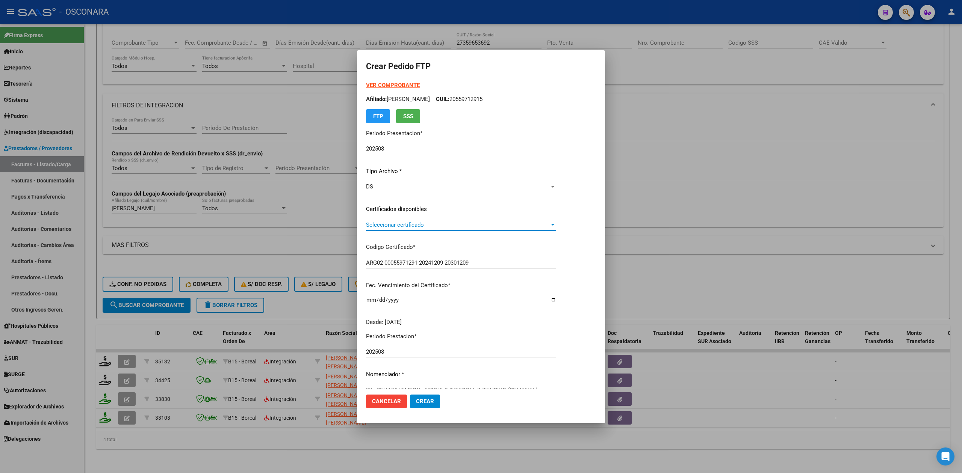
click at [400, 223] on span "Seleccionar certificado" at bounding box center [457, 225] width 183 height 7
click at [400, 237] on span "ARG02-00055971291-20241209-20301209 - 2030-12-09" at bounding box center [462, 241] width 192 height 17
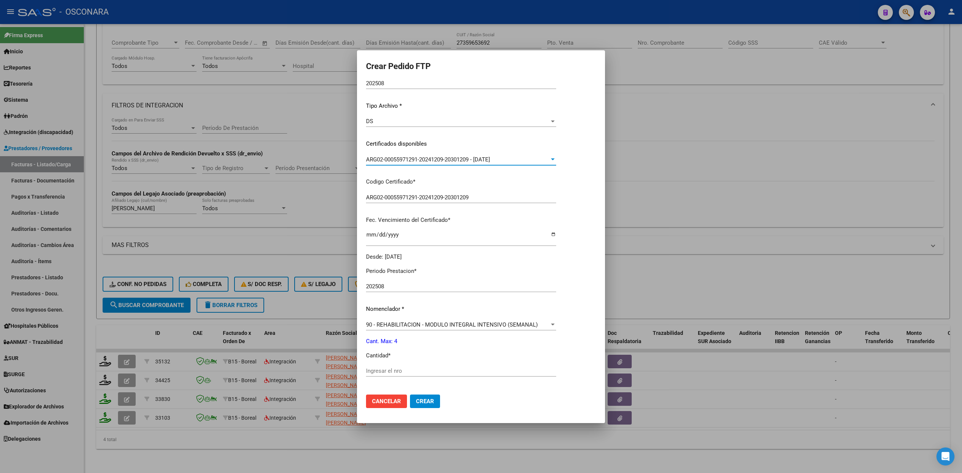
scroll to position [150, 0]
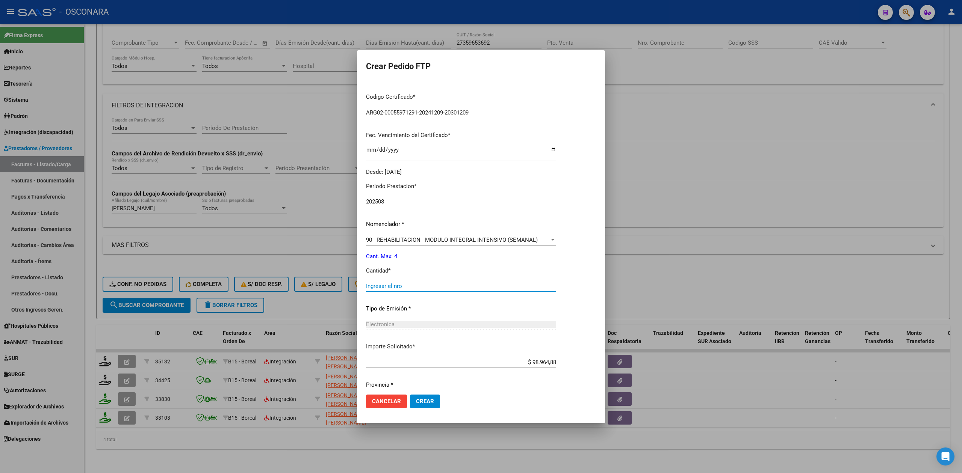
click at [396, 286] on input "Ingresar el nro" at bounding box center [461, 286] width 190 height 7
click at [410, 395] on button "Crear" at bounding box center [425, 402] width 30 height 14
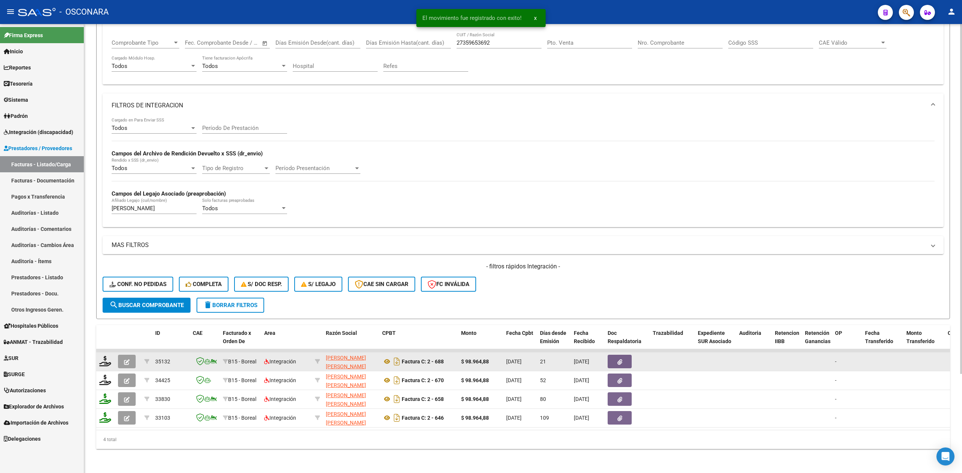
click at [129, 360] on icon "button" at bounding box center [127, 363] width 6 height 6
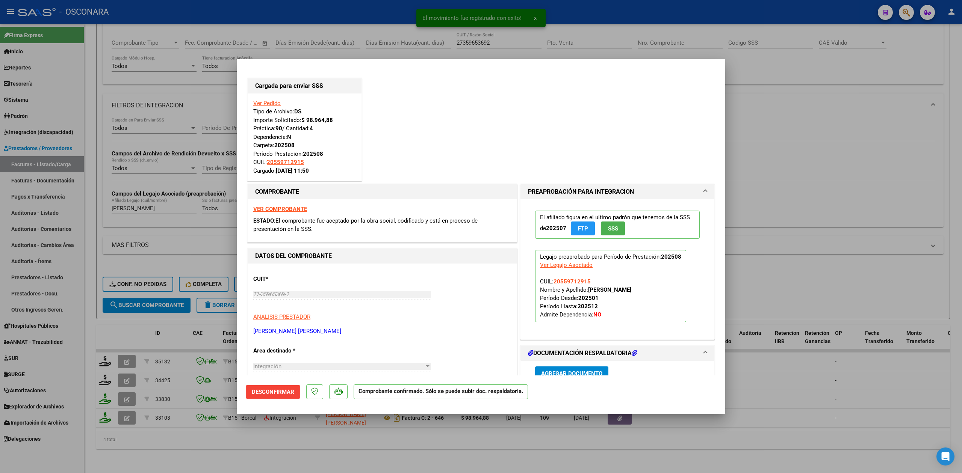
click at [209, 441] on div at bounding box center [481, 236] width 962 height 473
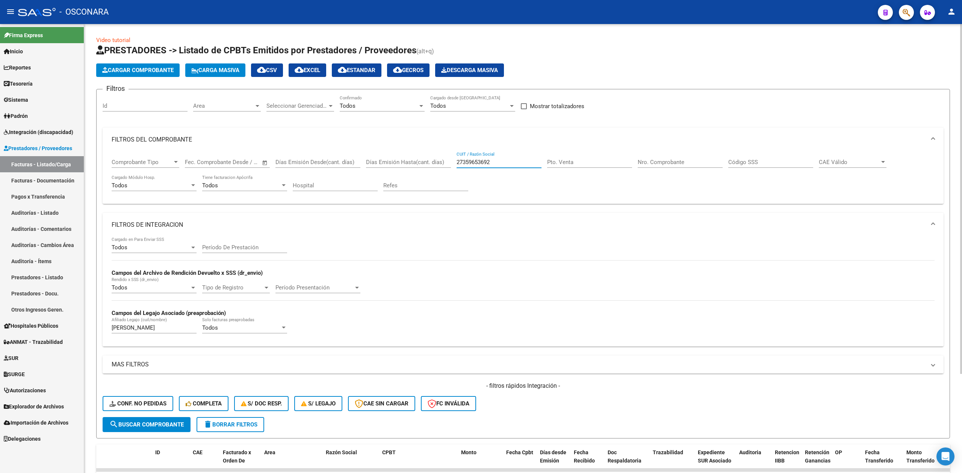
drag, startPoint x: 501, startPoint y: 163, endPoint x: 413, endPoint y: 160, distance: 88.0
click at [413, 160] on div "Comprobante Tipo Comprobante Tipo Fecha inicio – Fecha fin Fec. Comprobante Des…" at bounding box center [523, 175] width 823 height 47
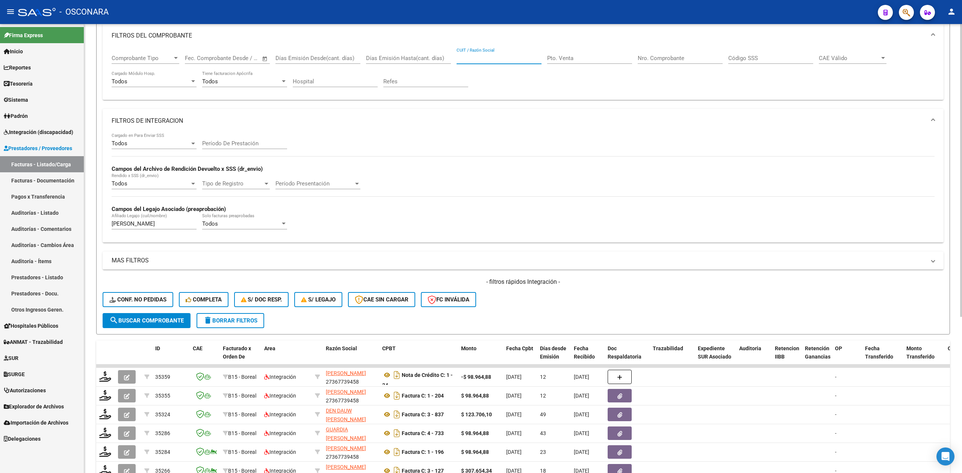
scroll to position [240, 0]
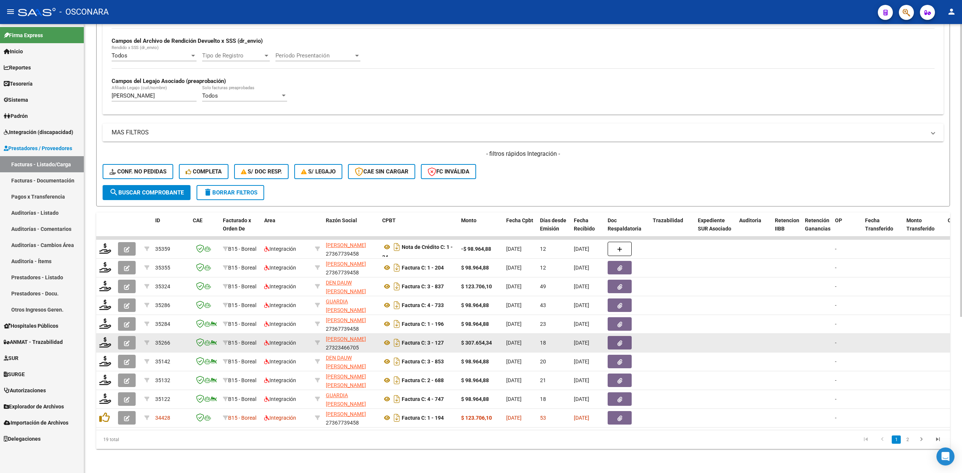
click at [117, 334] on datatable-body-cell at bounding box center [128, 343] width 26 height 18
click at [122, 336] on button "button" at bounding box center [127, 343] width 18 height 14
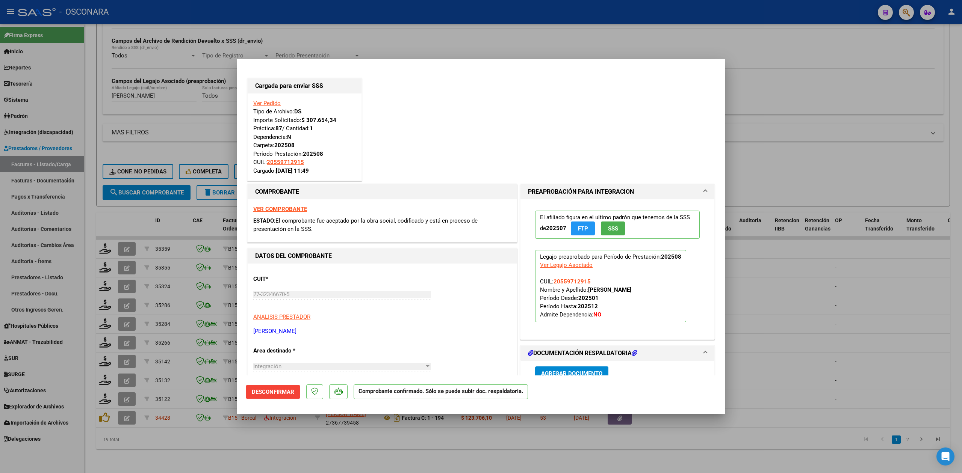
click at [284, 453] on div at bounding box center [481, 236] width 962 height 473
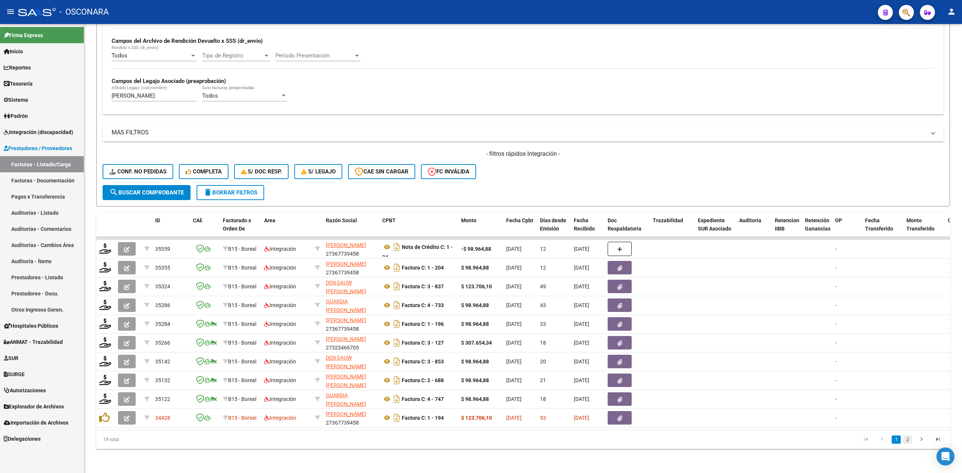
click at [907, 439] on link "2" at bounding box center [907, 440] width 9 height 8
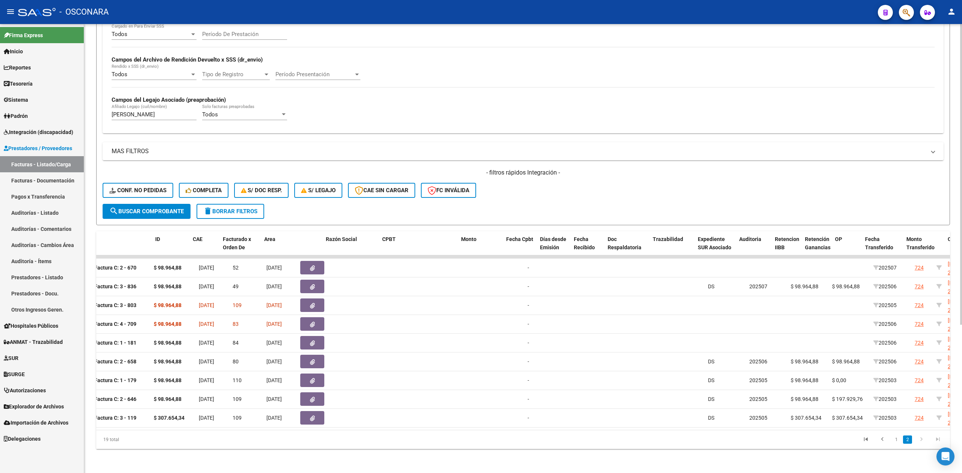
scroll to position [0, 0]
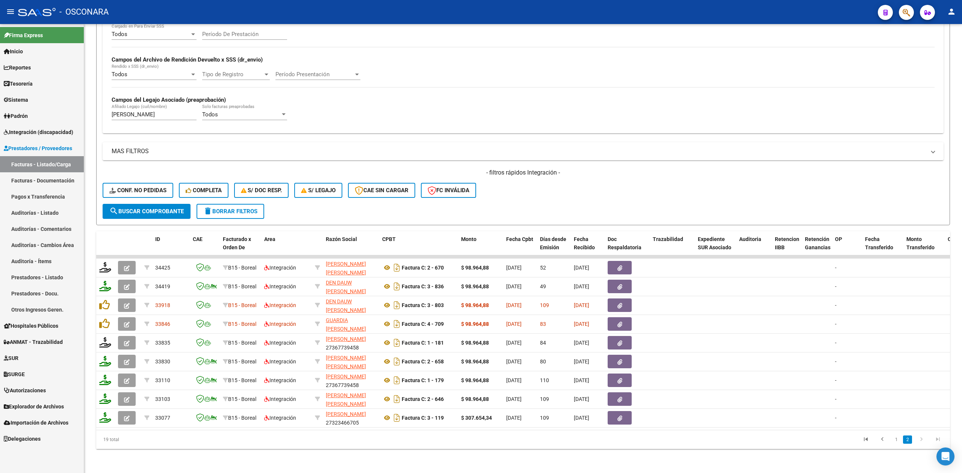
drag, startPoint x: 893, startPoint y: 440, endPoint x: 849, endPoint y: 434, distance: 44.3
click at [893, 440] on link "1" at bounding box center [896, 440] width 9 height 8
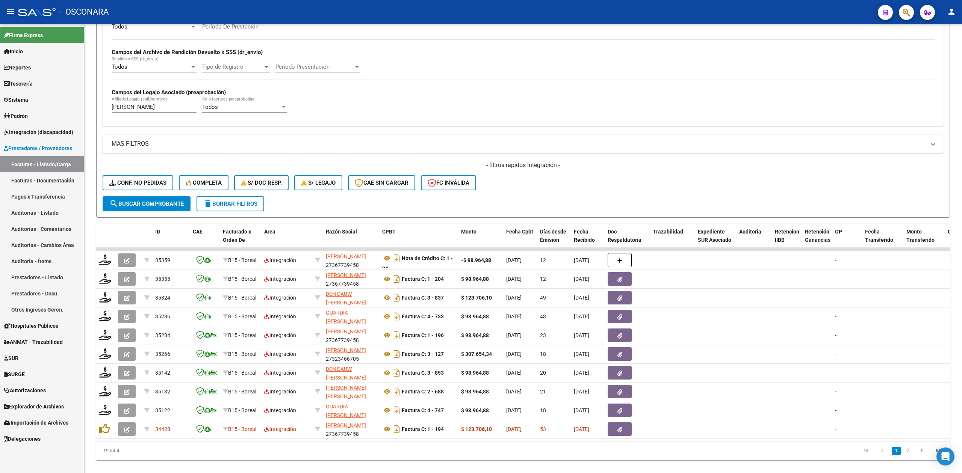
drag, startPoint x: 346, startPoint y: 441, endPoint x: 695, endPoint y: 462, distance: 349.3
click at [695, 461] on div "ID CAE Facturado x Orden De Area Razón Social CPBT Monto Fecha Cpbt Días desde …" at bounding box center [523, 342] width 854 height 237
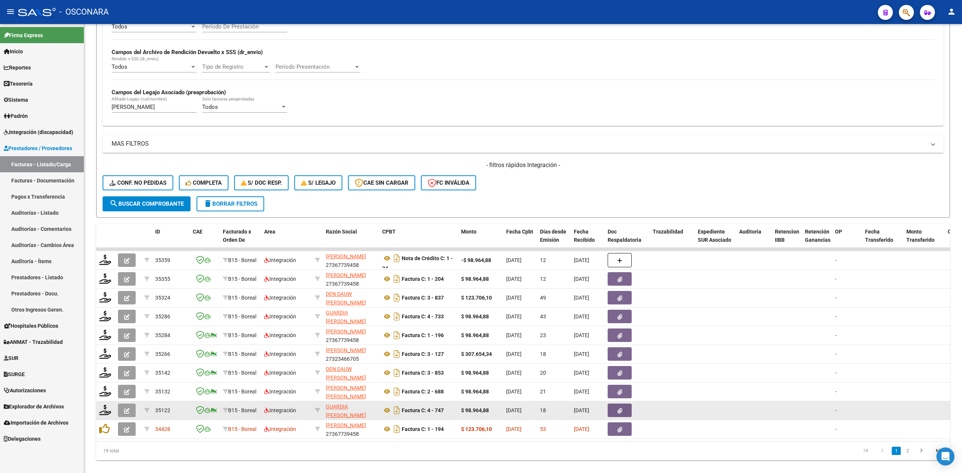
click at [129, 410] on icon "button" at bounding box center [127, 411] width 6 height 6
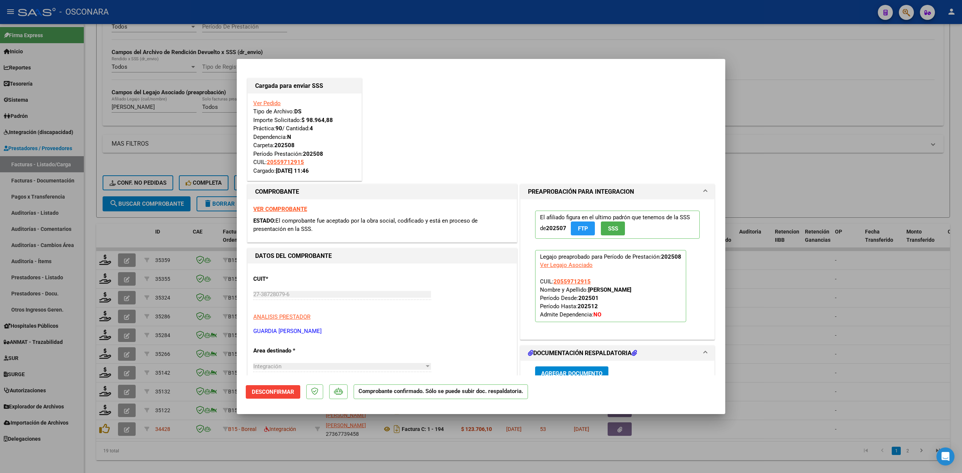
click at [144, 458] on div at bounding box center [481, 236] width 962 height 473
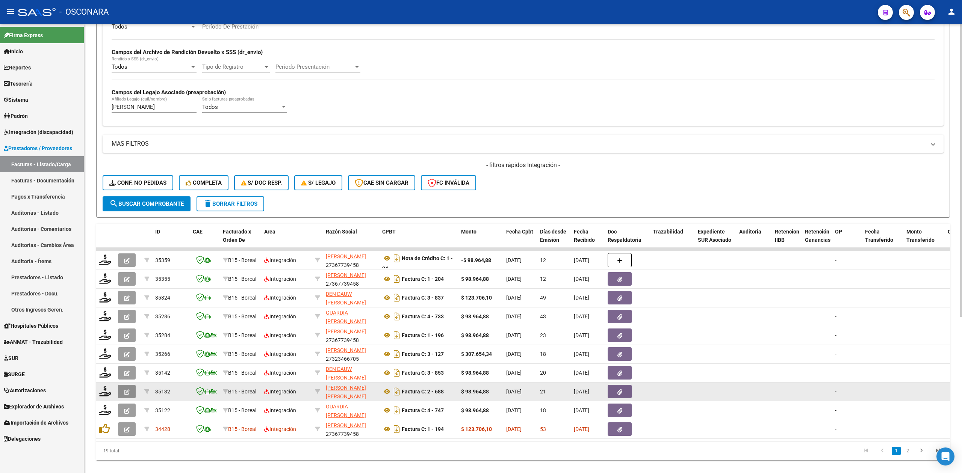
click at [127, 390] on icon "button" at bounding box center [127, 393] width 6 height 6
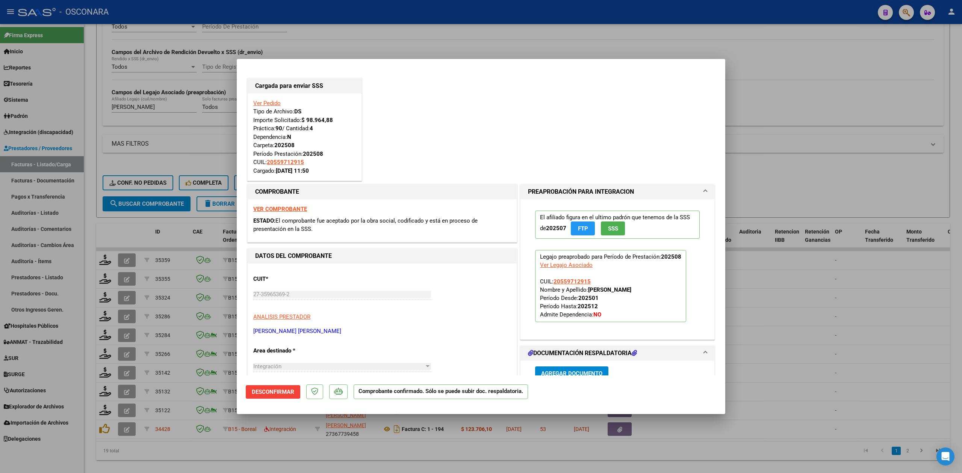
click at [153, 457] on div at bounding box center [481, 236] width 962 height 473
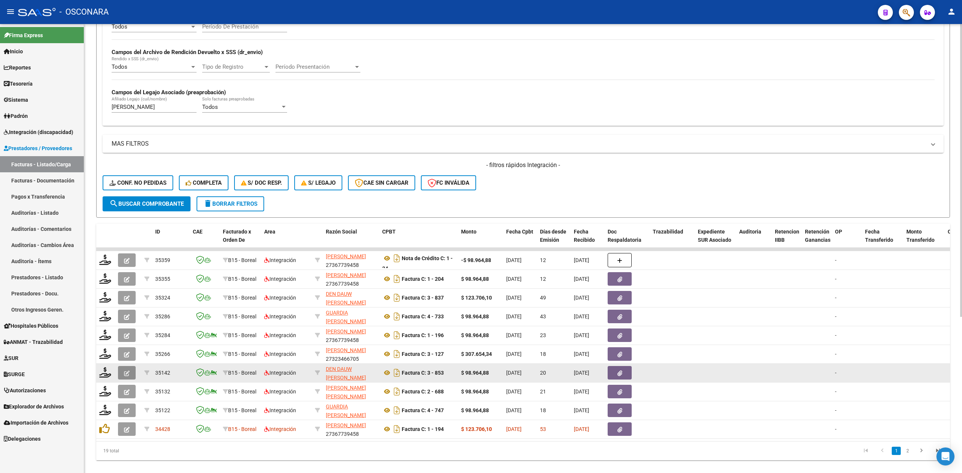
click at [132, 373] on button "button" at bounding box center [127, 373] width 18 height 14
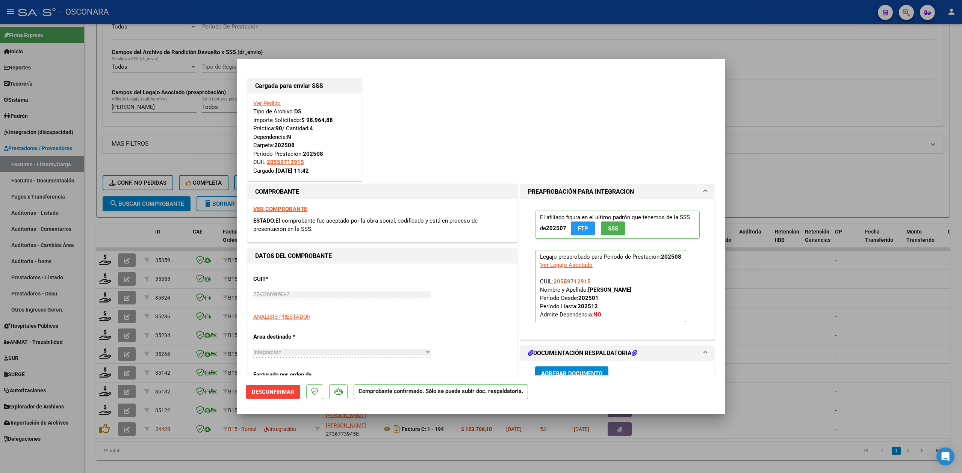
click at [164, 456] on div at bounding box center [481, 236] width 962 height 473
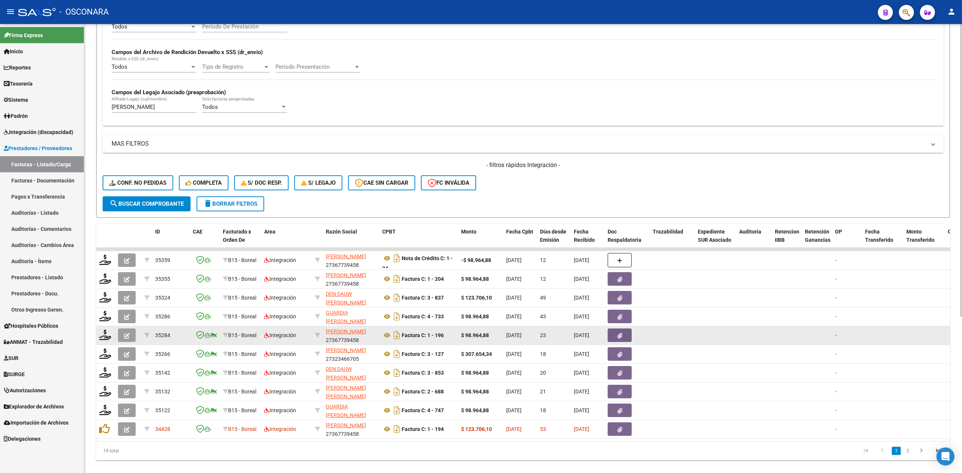
click at [128, 336] on icon "button" at bounding box center [127, 336] width 6 height 6
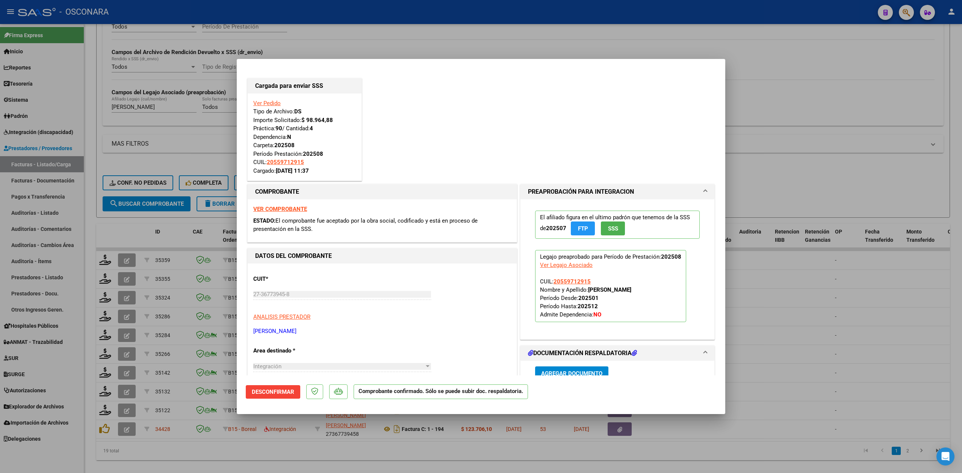
click at [199, 463] on div at bounding box center [481, 236] width 962 height 473
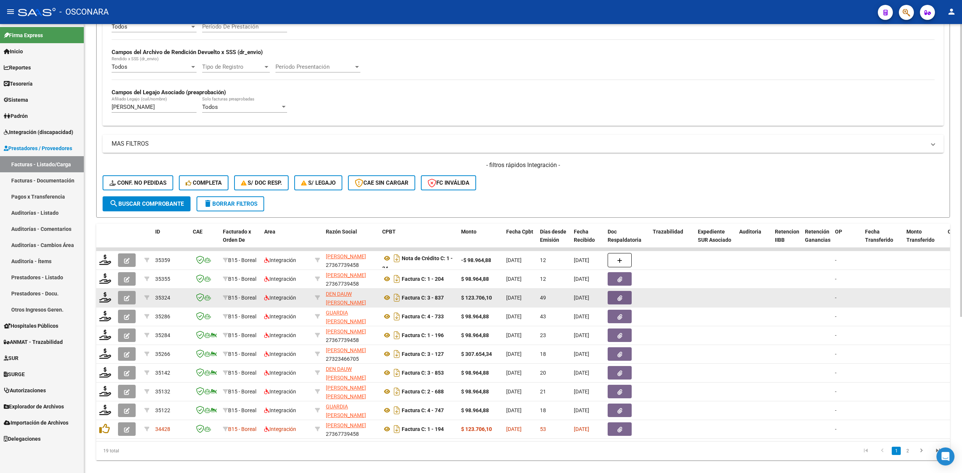
click at [130, 296] on button "button" at bounding box center [127, 298] width 18 height 14
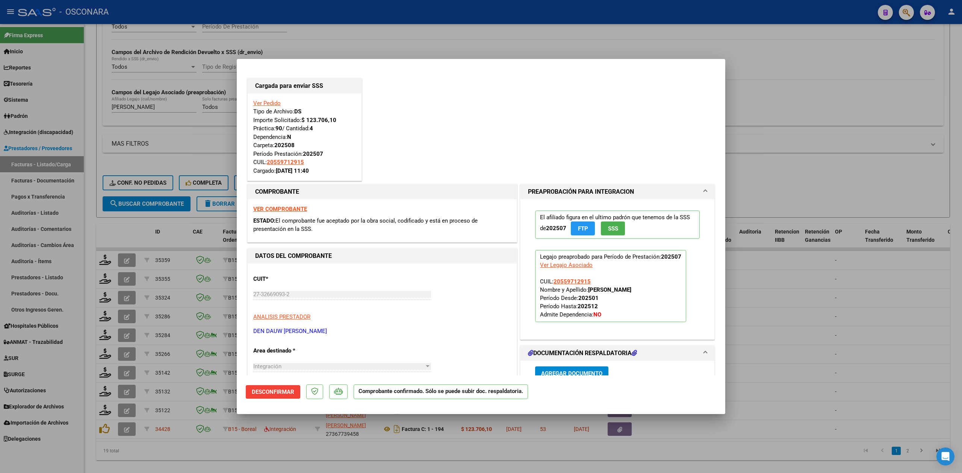
click at [197, 459] on div at bounding box center [481, 236] width 962 height 473
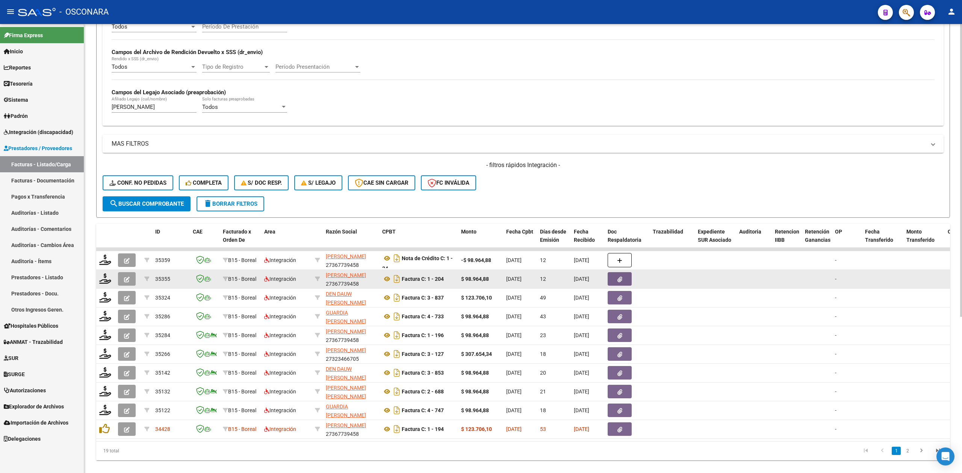
click at [136, 279] on div at bounding box center [128, 279] width 20 height 14
click at [130, 280] on button "button" at bounding box center [127, 279] width 18 height 14
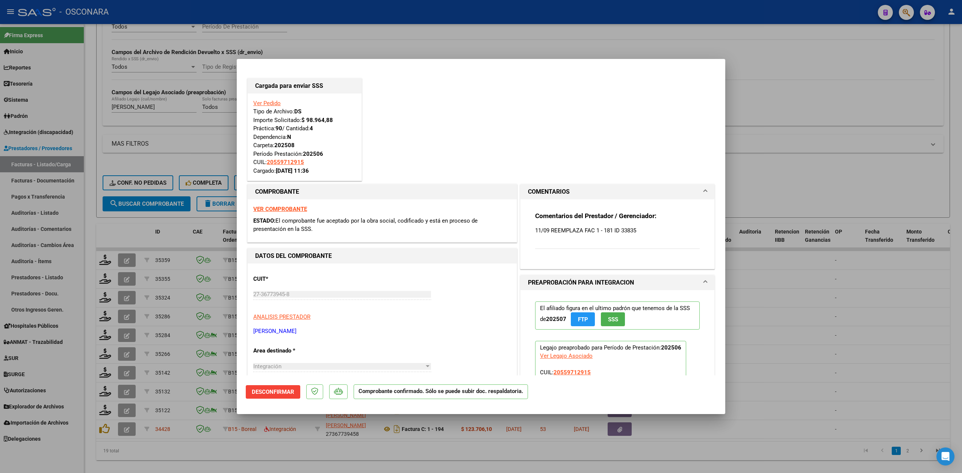
click at [214, 449] on div at bounding box center [481, 236] width 962 height 473
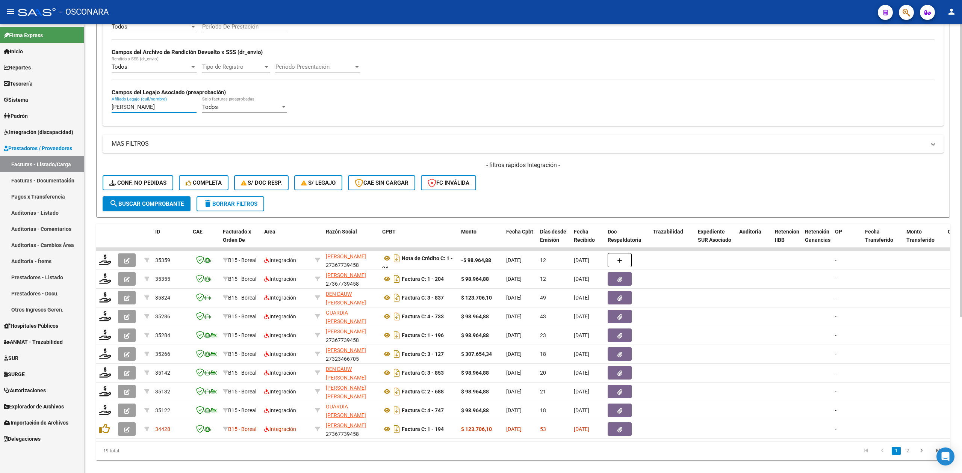
drag, startPoint x: 178, startPoint y: 108, endPoint x: 91, endPoint y: 101, distance: 87.9
click at [83, 106] on mat-sidenav-container "Firma Express Inicio Calendario SSS Instructivos Contacto OS Reportes Ingresos …" at bounding box center [481, 248] width 962 height 449
paste input "QUIROZ PEREZ BENICIO RENE"
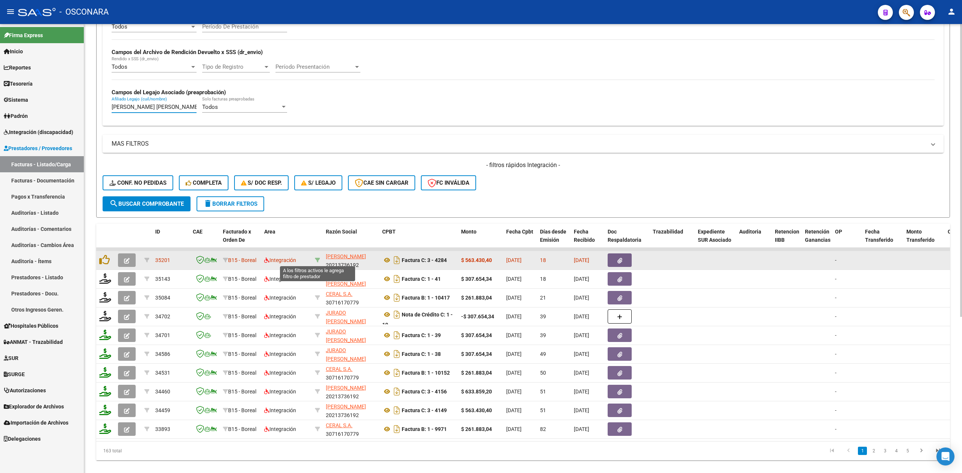
click at [319, 258] on icon at bounding box center [317, 260] width 5 height 5
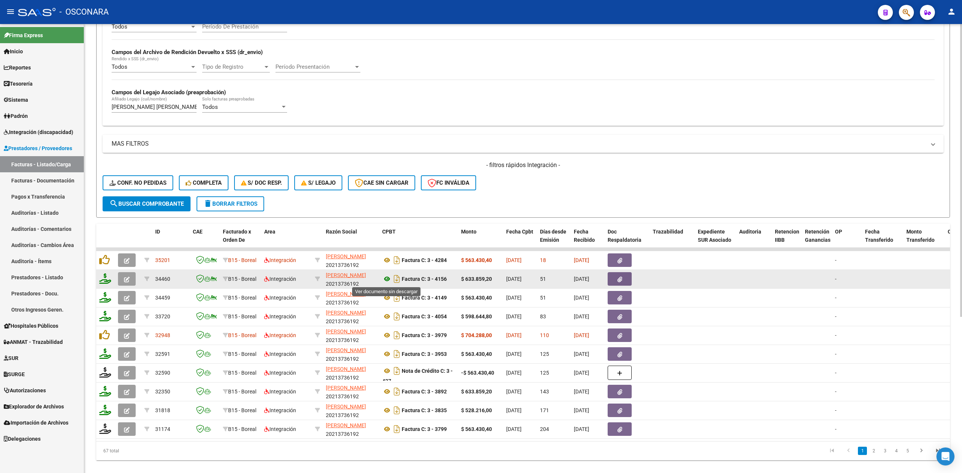
click at [390, 278] on icon at bounding box center [387, 279] width 10 height 9
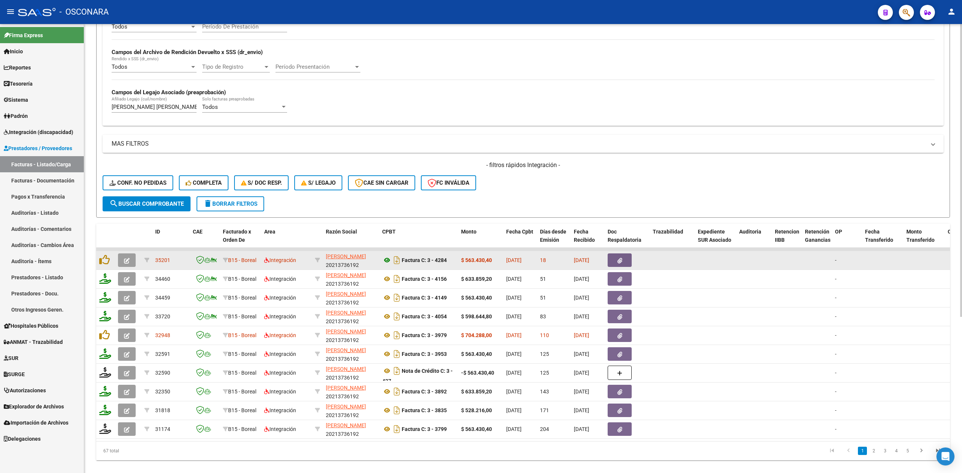
click at [388, 257] on icon at bounding box center [387, 260] width 10 height 9
click at [618, 259] on icon "button" at bounding box center [619, 261] width 5 height 6
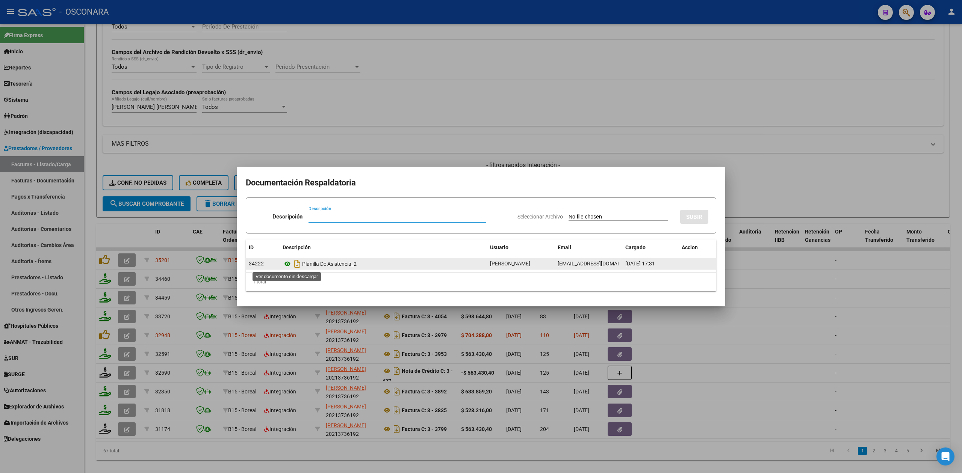
click at [286, 265] on icon at bounding box center [288, 264] width 10 height 9
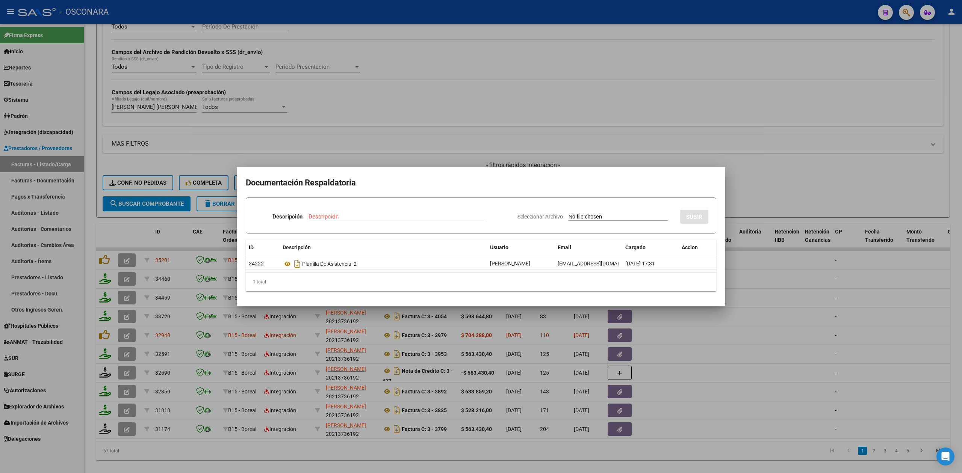
click at [507, 161] on div at bounding box center [481, 236] width 962 height 473
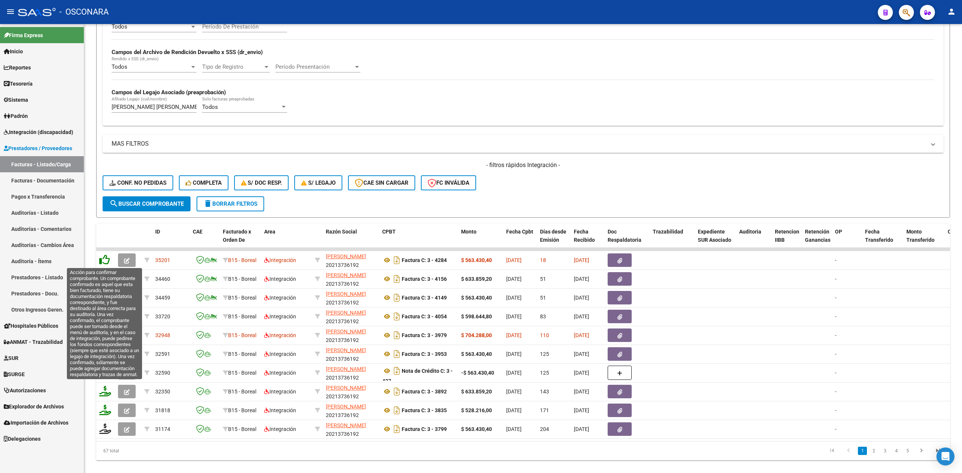
click at [103, 262] on icon at bounding box center [104, 260] width 11 height 11
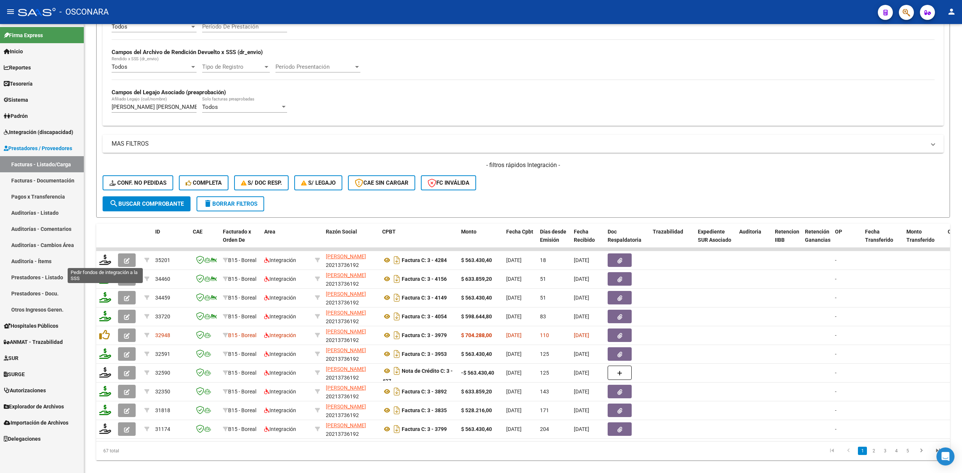
click at [103, 262] on icon at bounding box center [105, 260] width 12 height 11
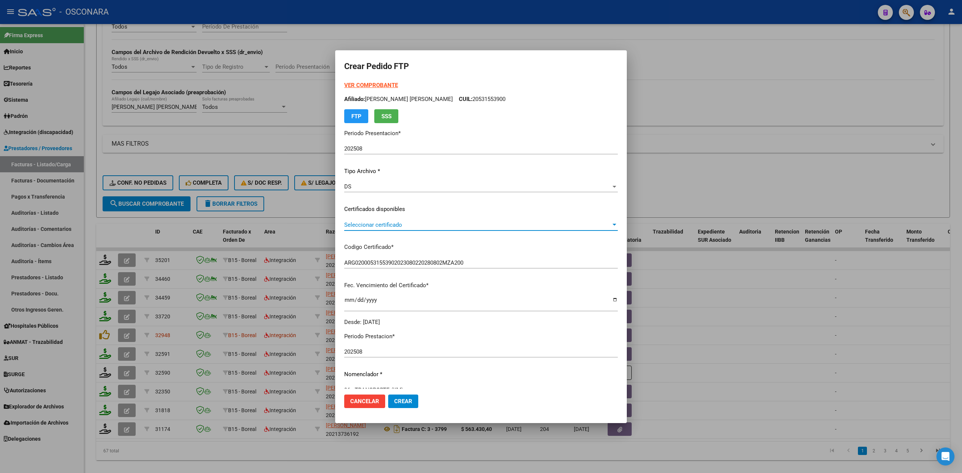
click at [392, 223] on span "Seleccionar certificado" at bounding box center [477, 225] width 267 height 7
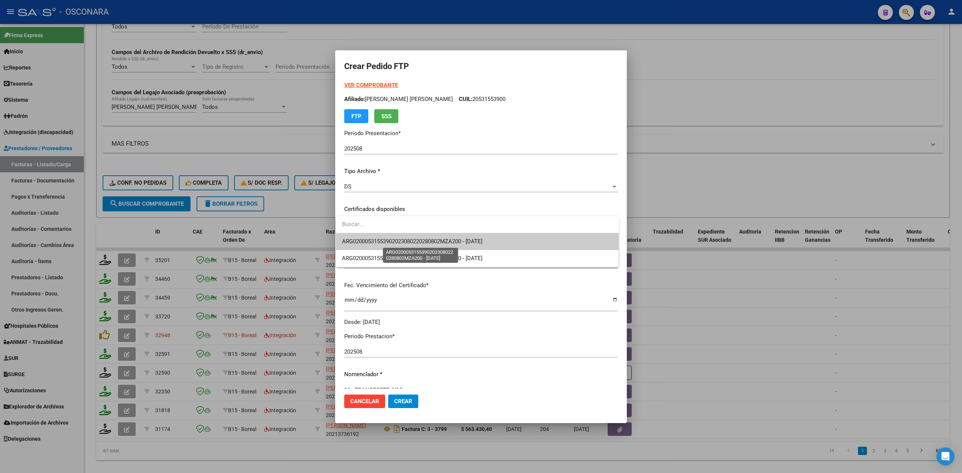
click at [393, 241] on span "ARG02000531553902023080220280802MZA200 - 2028-08-02" at bounding box center [412, 241] width 141 height 7
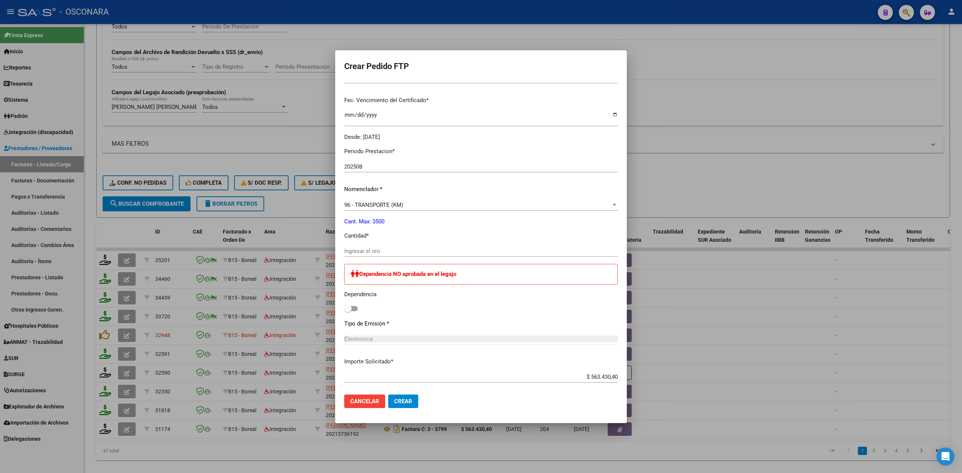
scroll to position [200, 0]
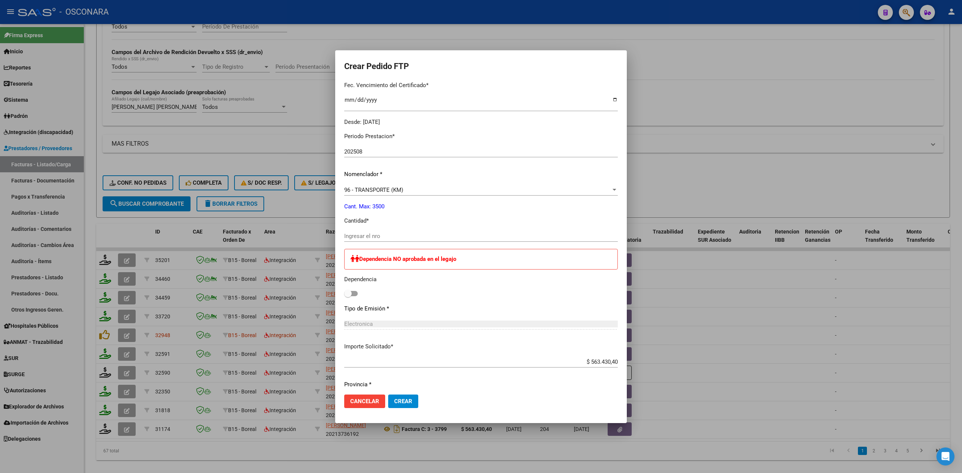
click at [372, 236] on input "Ingresar el nro" at bounding box center [481, 236] width 274 height 7
click at [388, 395] on button "Crear" at bounding box center [403, 402] width 30 height 14
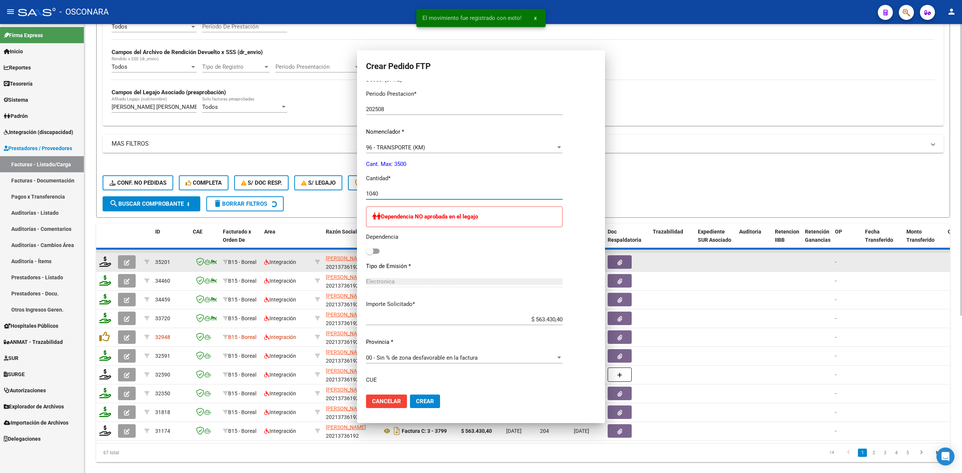
scroll to position [0, 0]
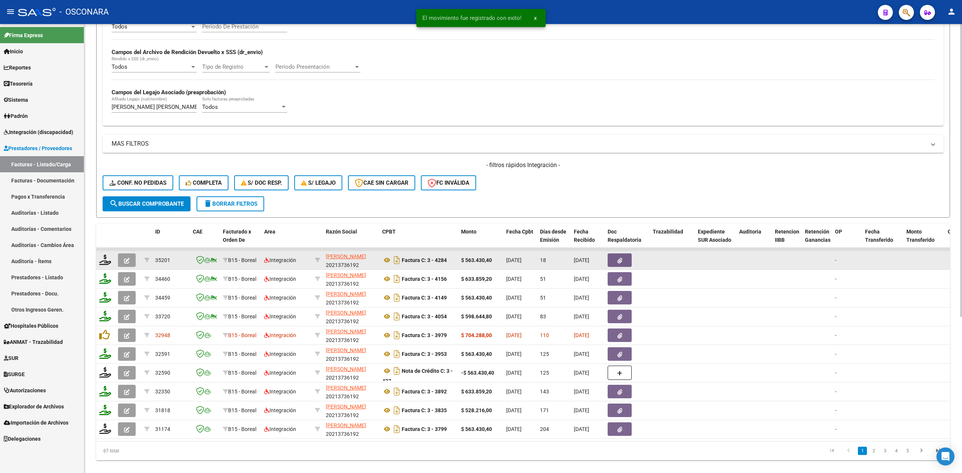
click at [129, 259] on icon "button" at bounding box center [127, 261] width 6 height 6
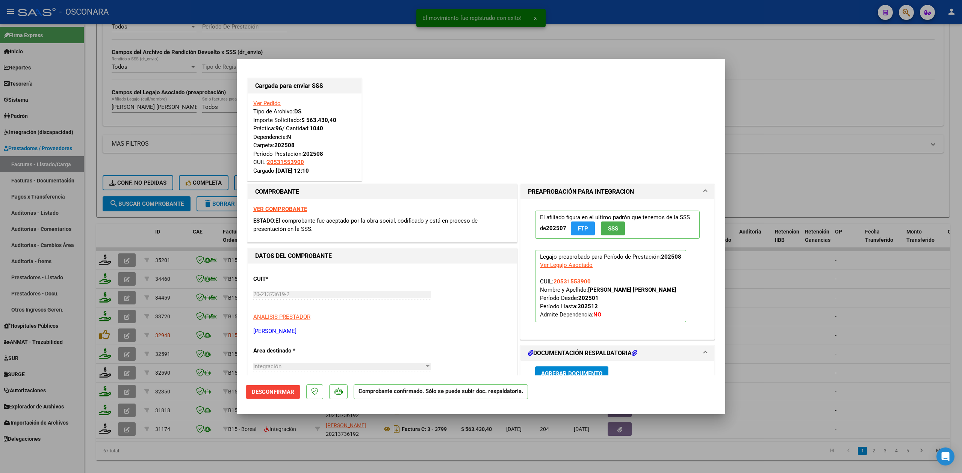
click at [340, 459] on div at bounding box center [481, 236] width 962 height 473
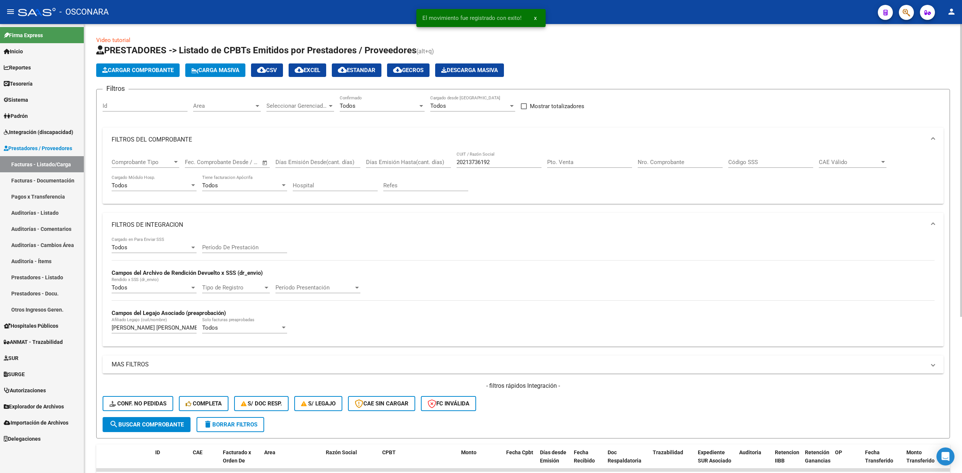
scroll to position [221, 0]
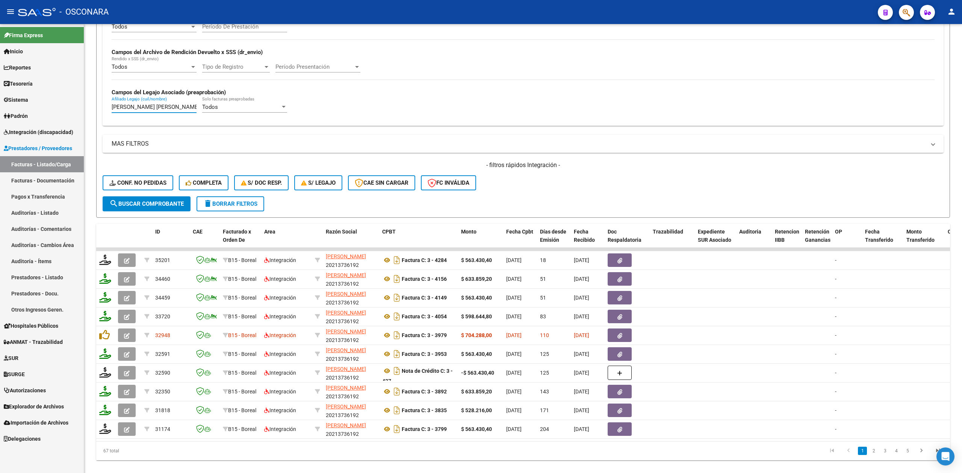
drag, startPoint x: 196, startPoint y: 107, endPoint x: 62, endPoint y: 97, distance: 133.7
click at [68, 107] on mat-sidenav-container "Firma Express Inicio Calendario SSS Instructivos Contacto OS Reportes Ingresos …" at bounding box center [481, 248] width 962 height 449
paste input "PORCO JUAN IGNACIO"
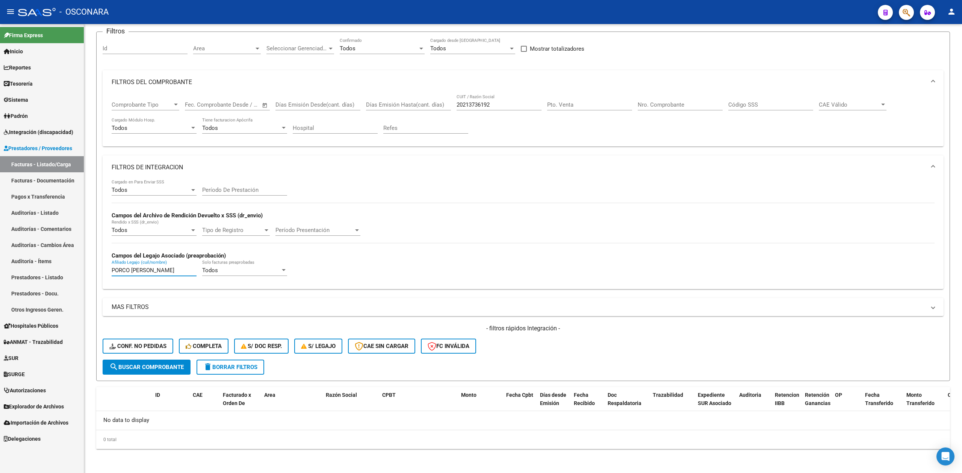
scroll to position [57, 0]
type input "PORCO JUAN IGNACIO"
drag, startPoint x: 510, startPoint y: 107, endPoint x: 447, endPoint y: 114, distance: 62.8
click at [447, 114] on div "Comprobante Tipo Comprobante Tipo Fecha inicio – Fecha fin Fec. Comprobante Des…" at bounding box center [523, 117] width 823 height 47
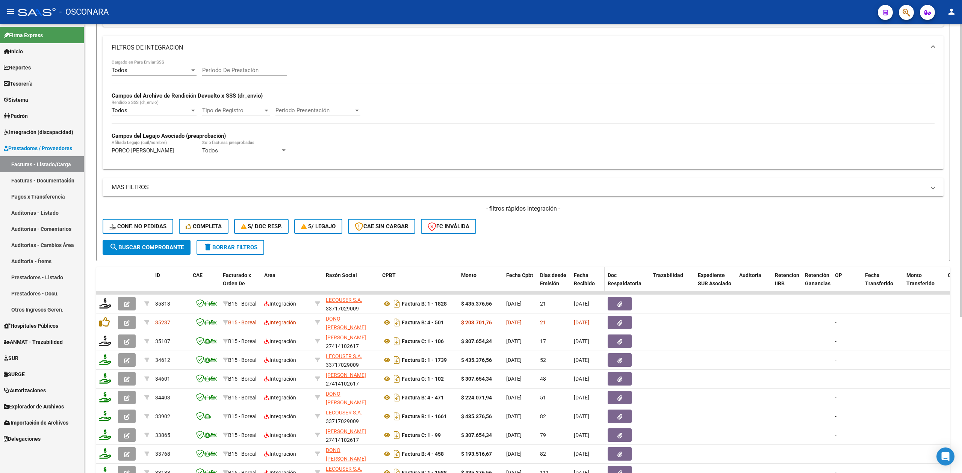
scroll to position [240, 0]
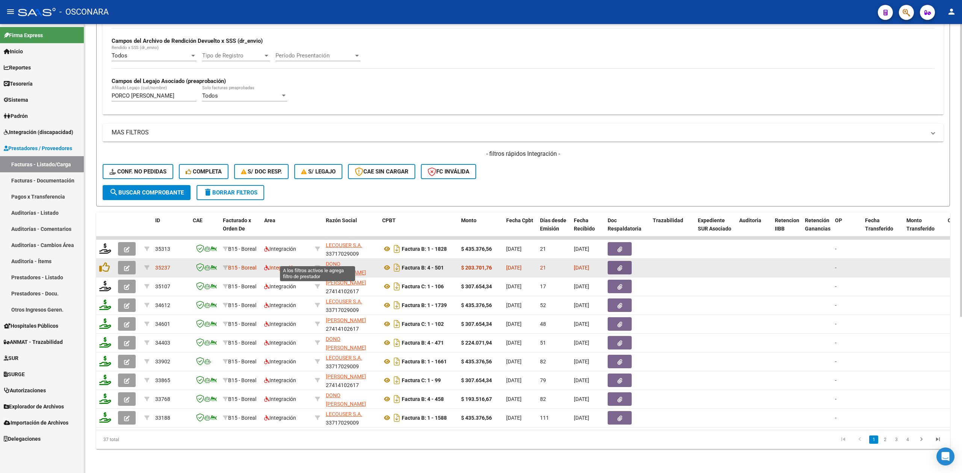
click at [319, 265] on icon at bounding box center [317, 267] width 5 height 5
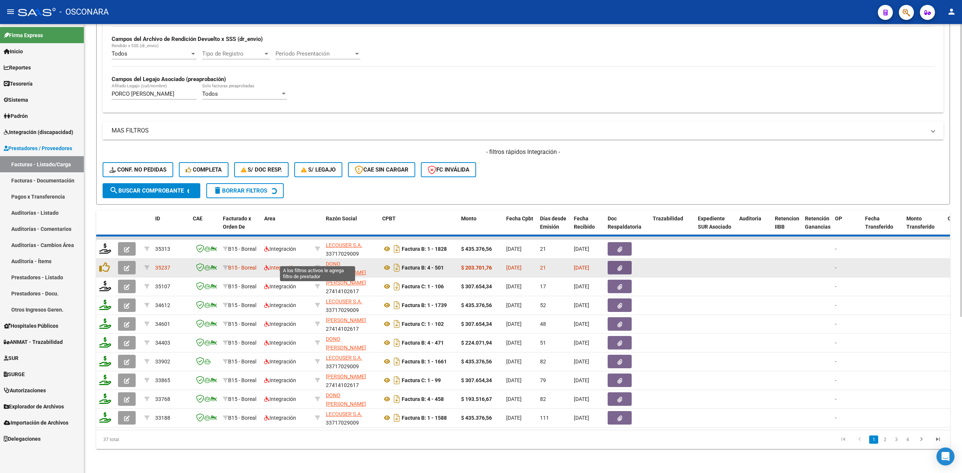
type input "27250782700"
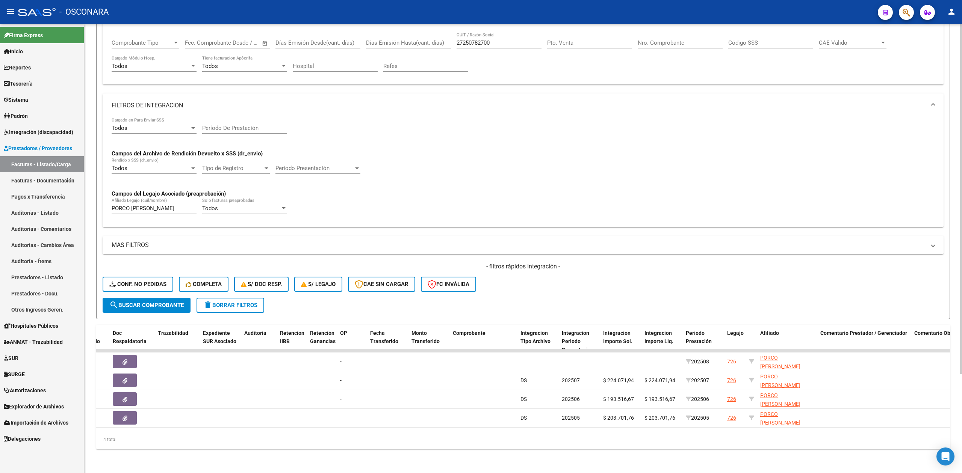
scroll to position [0, 0]
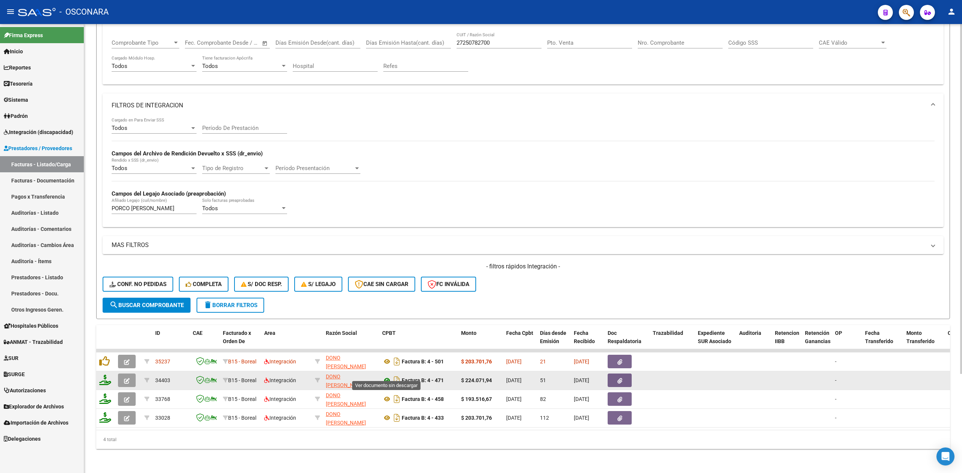
click at [386, 376] on icon at bounding box center [387, 380] width 10 height 9
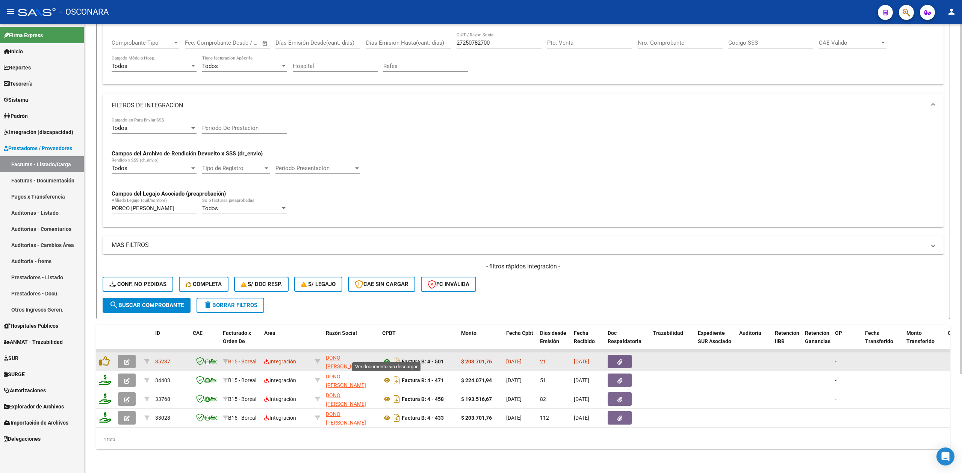
click at [388, 357] on icon at bounding box center [387, 361] width 10 height 9
click at [618, 360] on icon "button" at bounding box center [619, 363] width 5 height 6
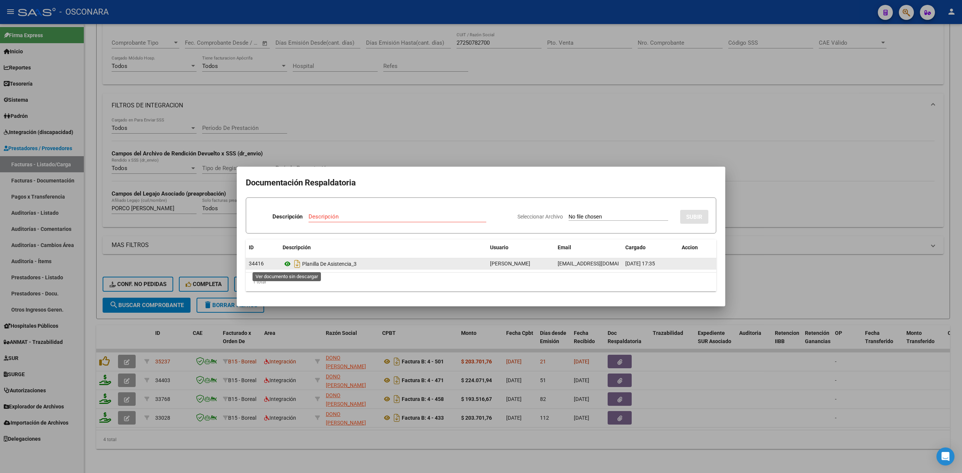
click at [286, 264] on icon at bounding box center [288, 264] width 10 height 9
click at [124, 377] on div at bounding box center [481, 236] width 962 height 473
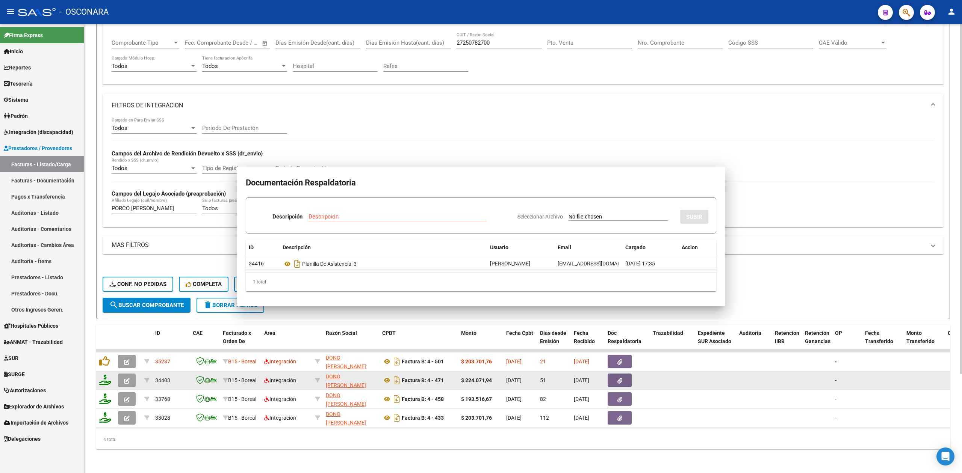
click at [124, 378] on icon "button" at bounding box center [127, 381] width 6 height 6
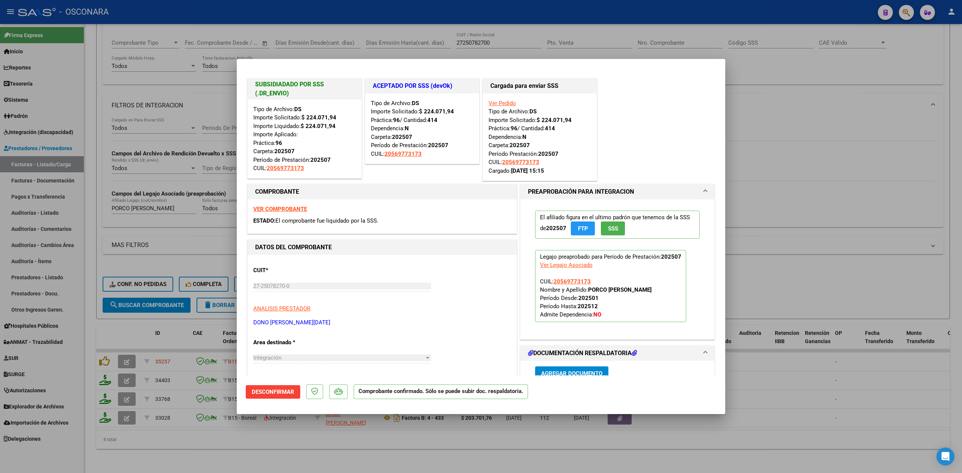
click at [176, 454] on div at bounding box center [481, 236] width 962 height 473
type input "$ 0,00"
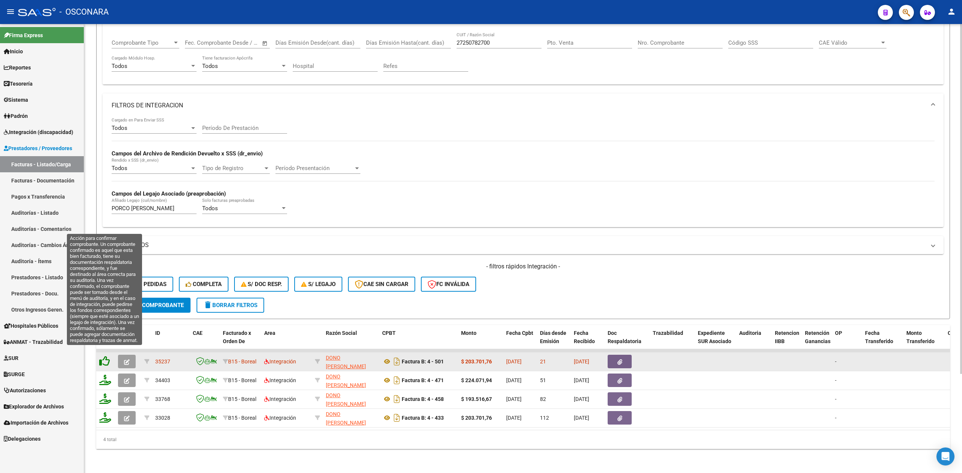
click at [106, 356] on icon at bounding box center [104, 361] width 11 height 11
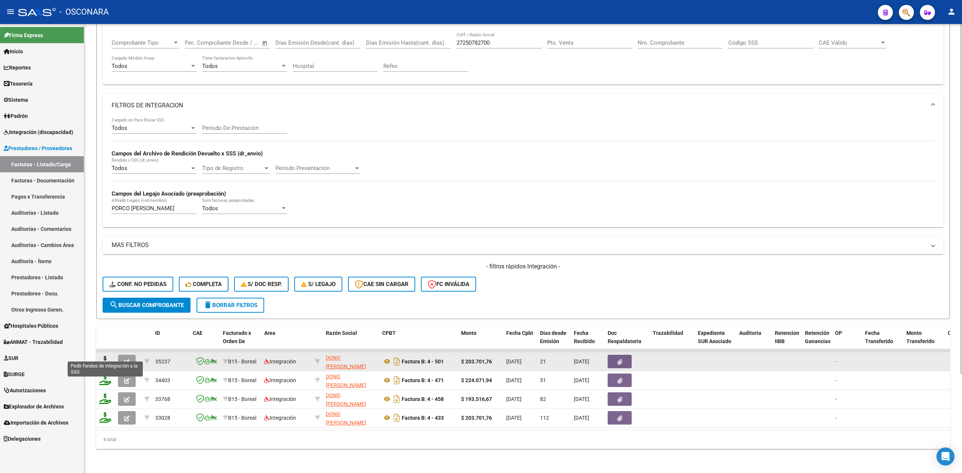
click at [106, 356] on icon at bounding box center [105, 361] width 12 height 11
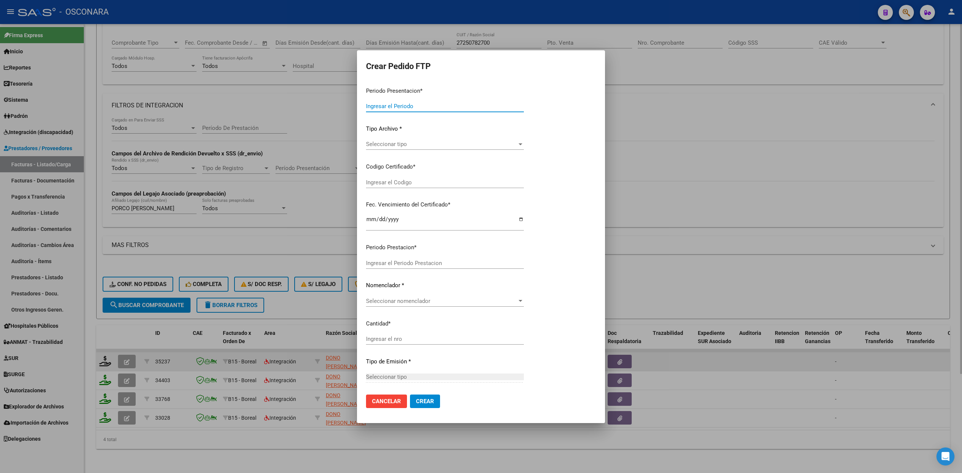
type input "202508"
type input "$ 203.701,76"
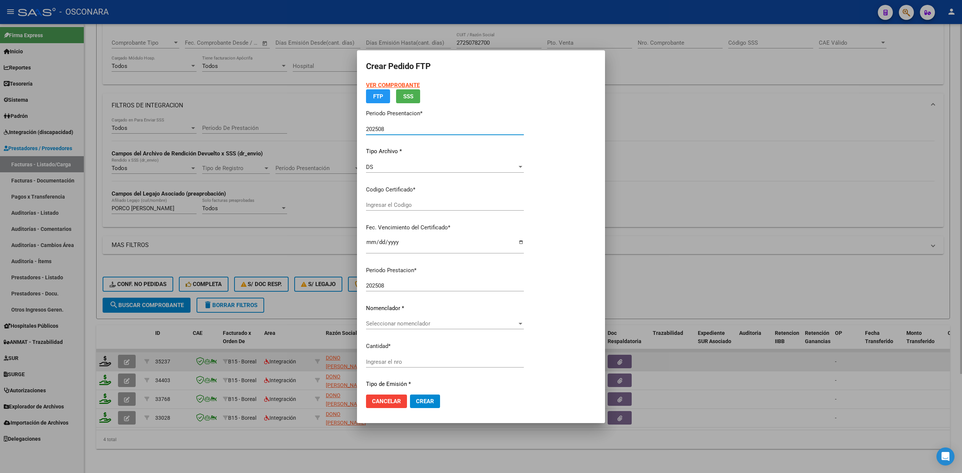
type input "ARG02000569773172024051020270510COR234"
type input "2027-05-10"
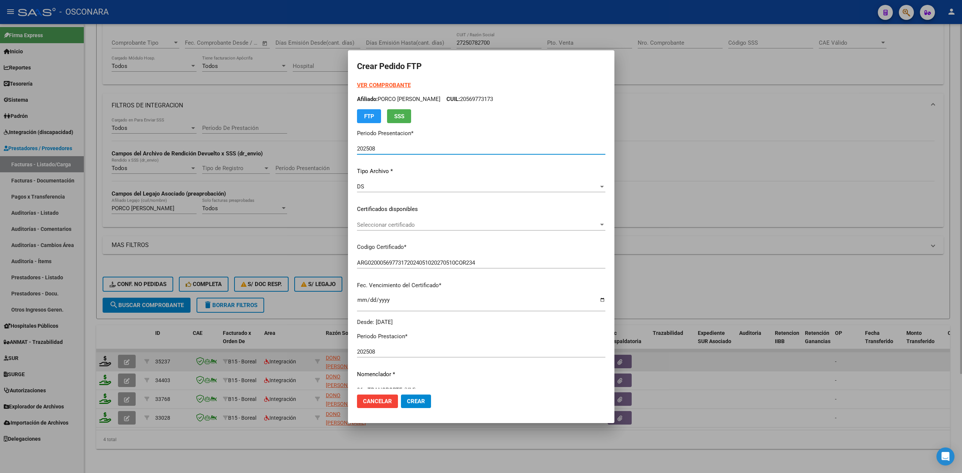
click at [394, 227] on span "Seleccionar certificado" at bounding box center [478, 225] width 242 height 7
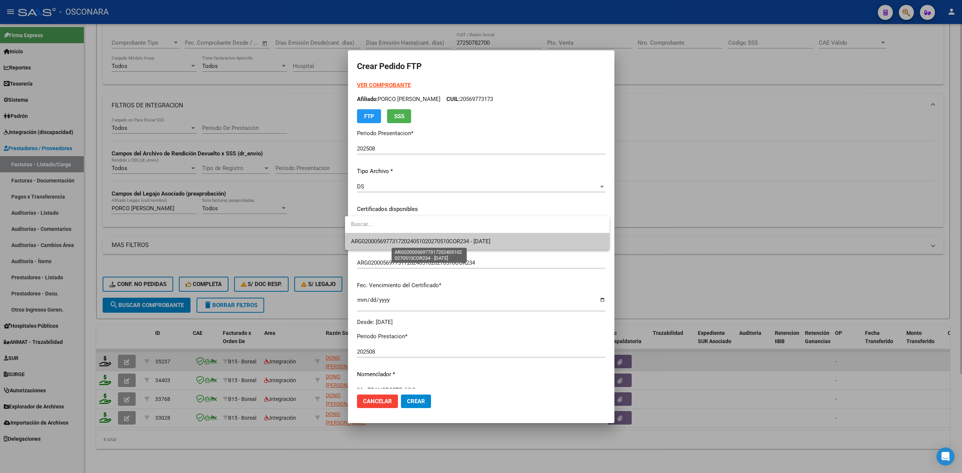
click at [394, 238] on span "ARG02000569773172024051020270510COR234 - 2027-05-10" at bounding box center [420, 241] width 139 height 7
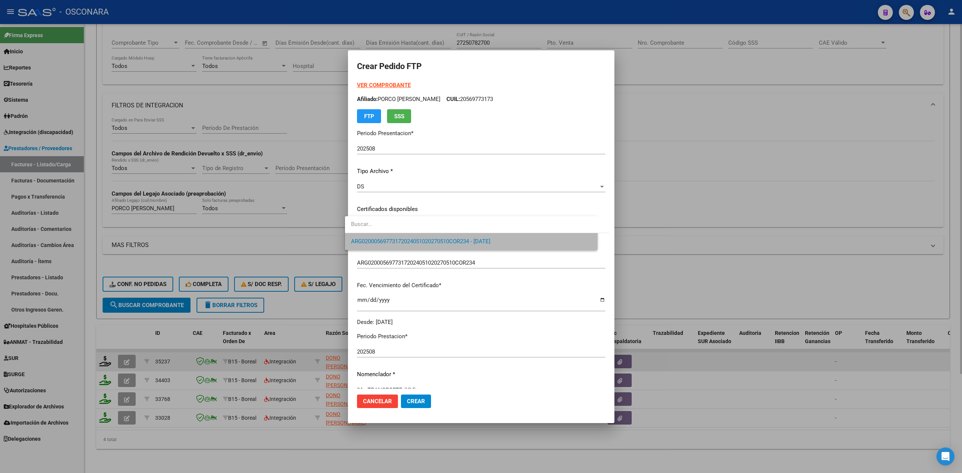
scroll to position [150, 0]
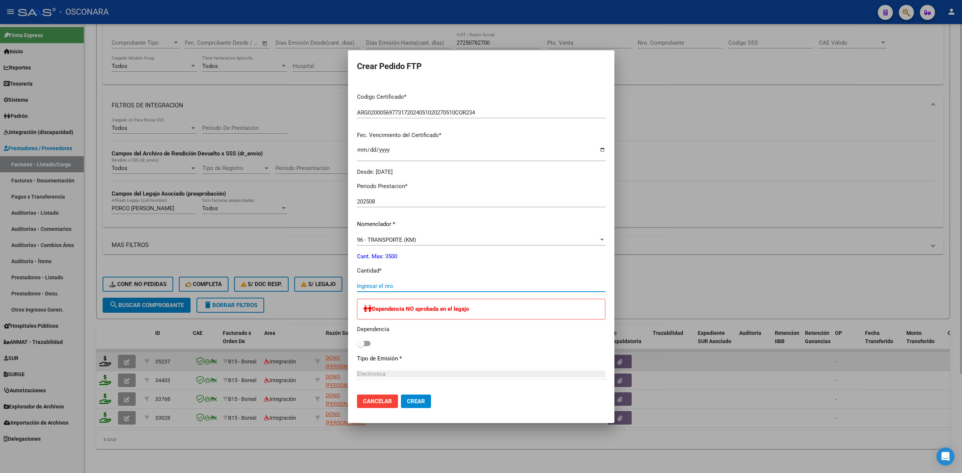
click at [377, 286] on input "Ingresar el nro" at bounding box center [481, 286] width 248 height 7
type input "376"
click at [401, 395] on button "Crear" at bounding box center [416, 402] width 30 height 14
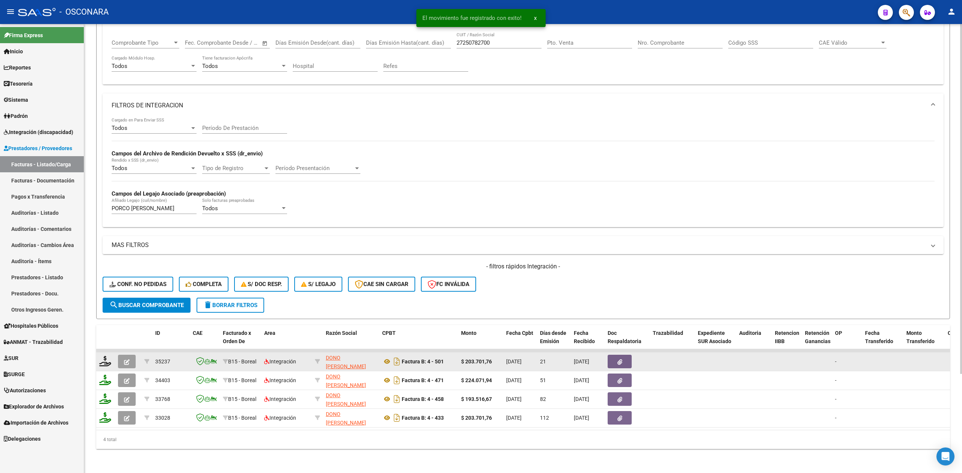
click at [129, 360] on icon "button" at bounding box center [127, 363] width 6 height 6
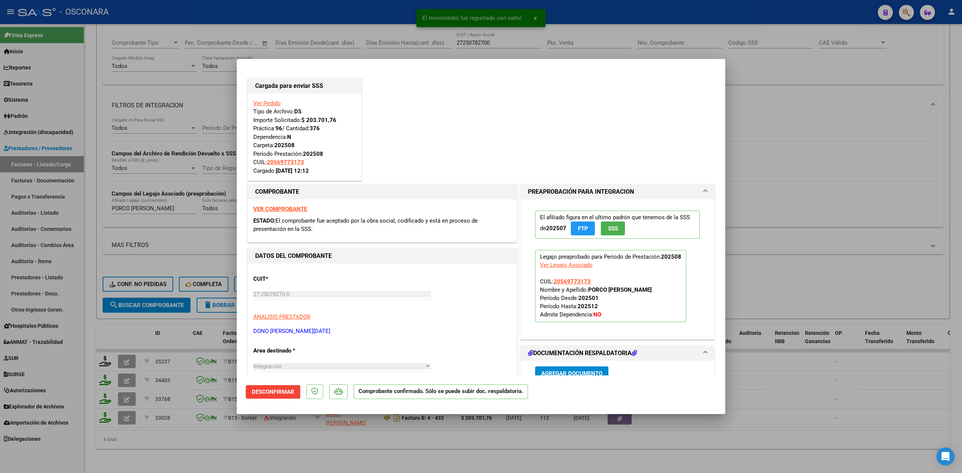
click at [283, 449] on div at bounding box center [481, 236] width 962 height 473
type input "$ 0,00"
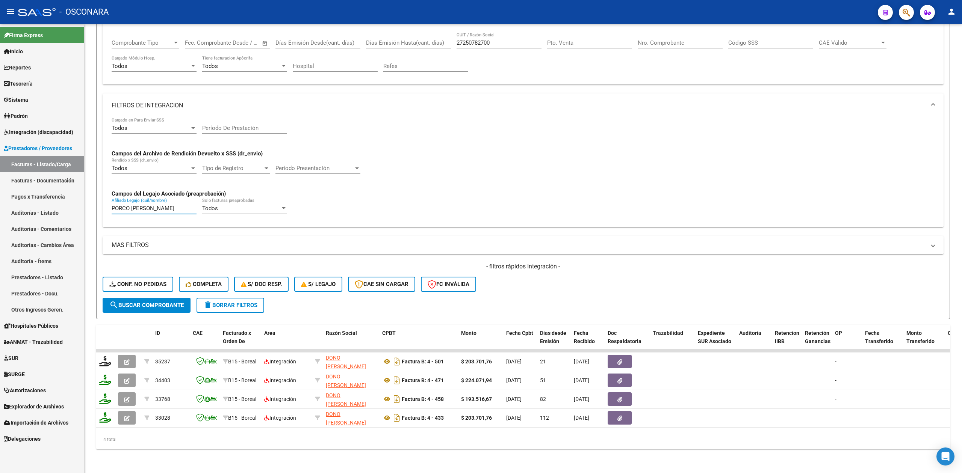
drag, startPoint x: 182, startPoint y: 199, endPoint x: 64, endPoint y: 201, distance: 118.4
click at [64, 201] on mat-sidenav-container "Firma Express Inicio Calendario SSS Instructivos Contacto OS Reportes Ingresos …" at bounding box center [481, 248] width 962 height 449
paste input "ALACIO MINES DALMIR"
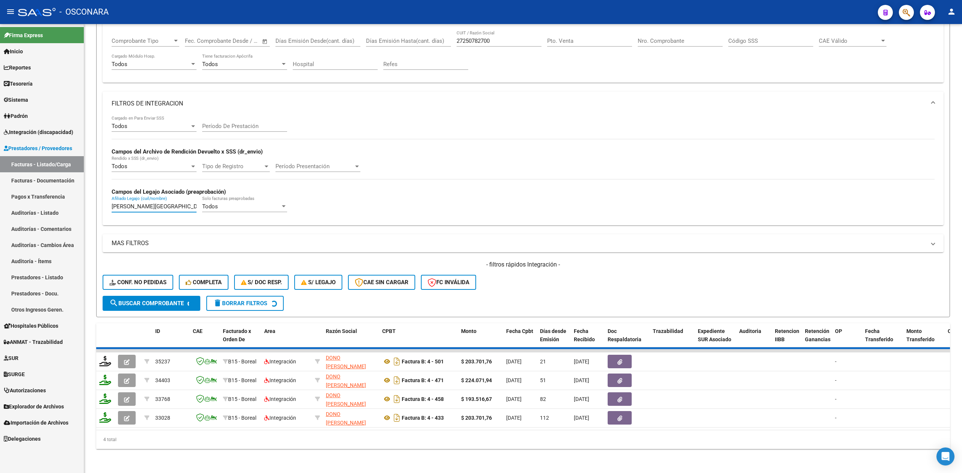
scroll to position [57, 0]
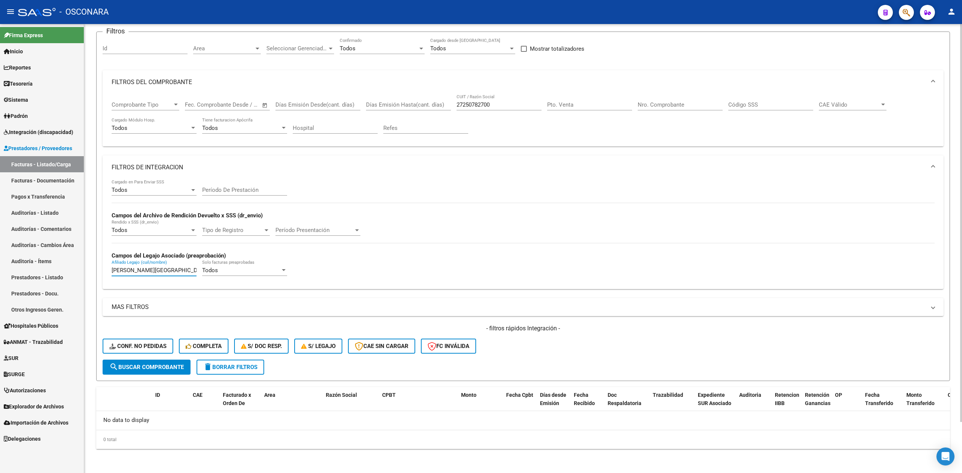
type input "[GEOGRAPHIC_DATA]"
drag, startPoint x: 501, startPoint y: 107, endPoint x: 401, endPoint y: 106, distance: 100.7
click at [400, 105] on div "Comprobante Tipo Comprobante Tipo Fecha inicio – Fecha fin Fec. Comprobante Des…" at bounding box center [523, 117] width 823 height 47
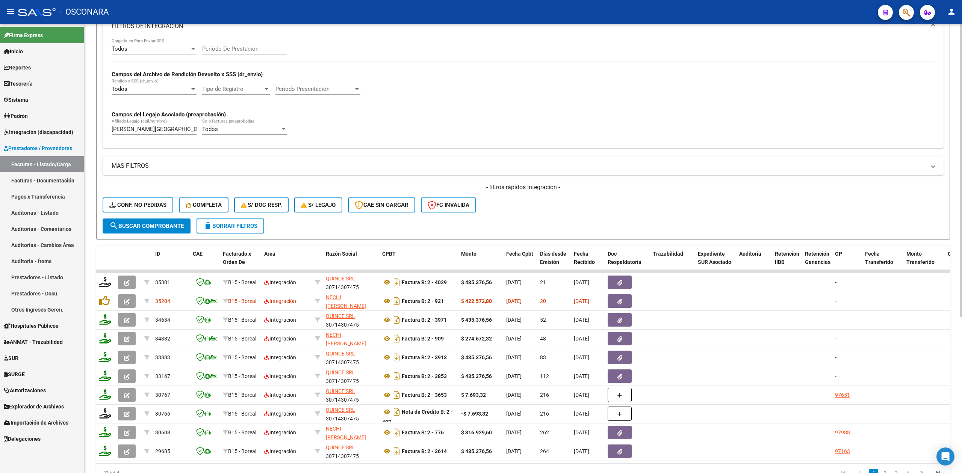
scroll to position [240, 0]
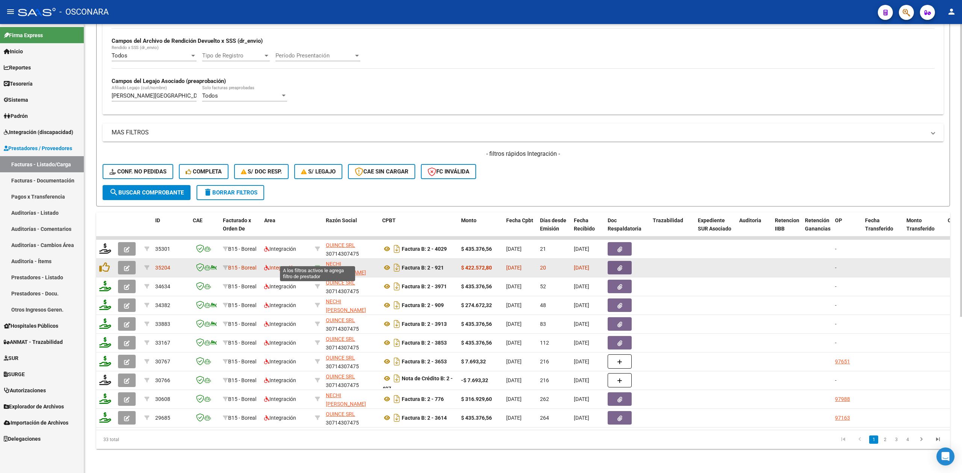
click at [318, 265] on icon at bounding box center [317, 267] width 5 height 5
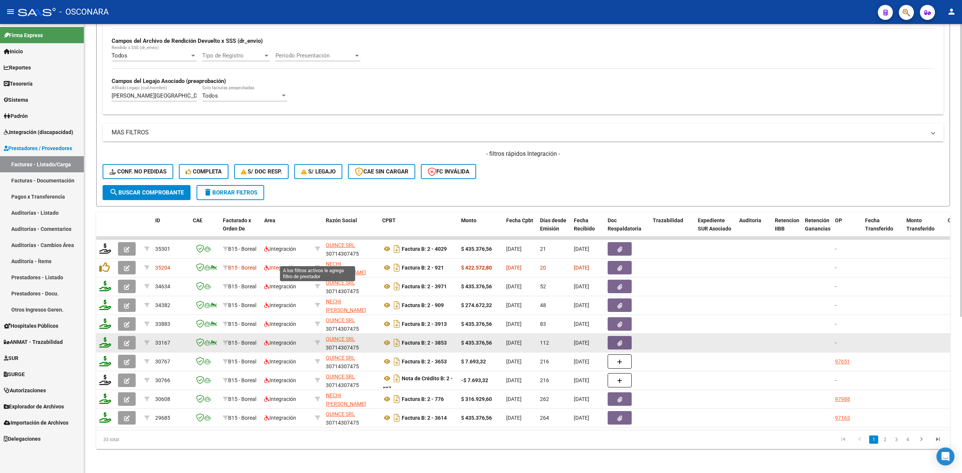
type input "20314966741"
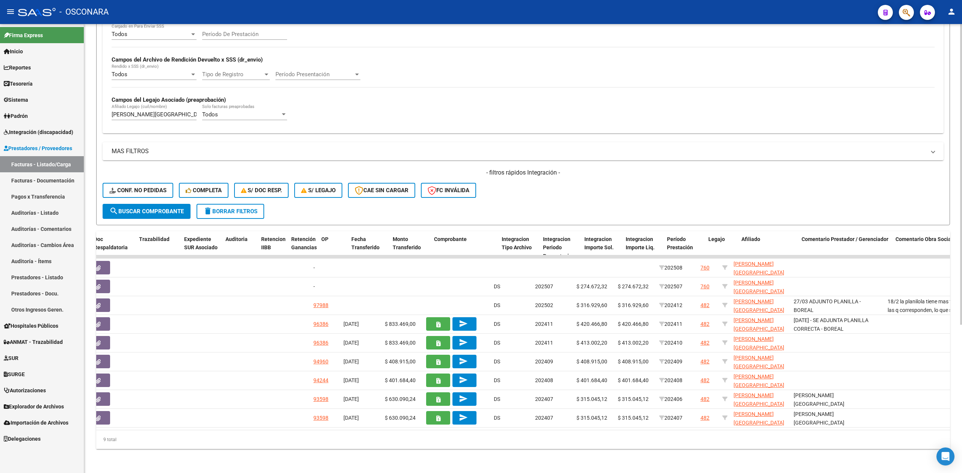
scroll to position [0, 0]
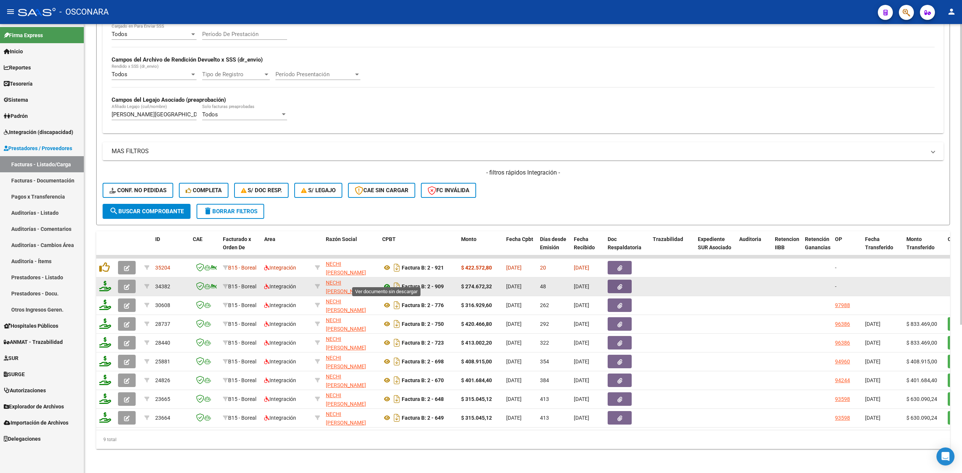
click at [387, 282] on icon at bounding box center [387, 286] width 10 height 9
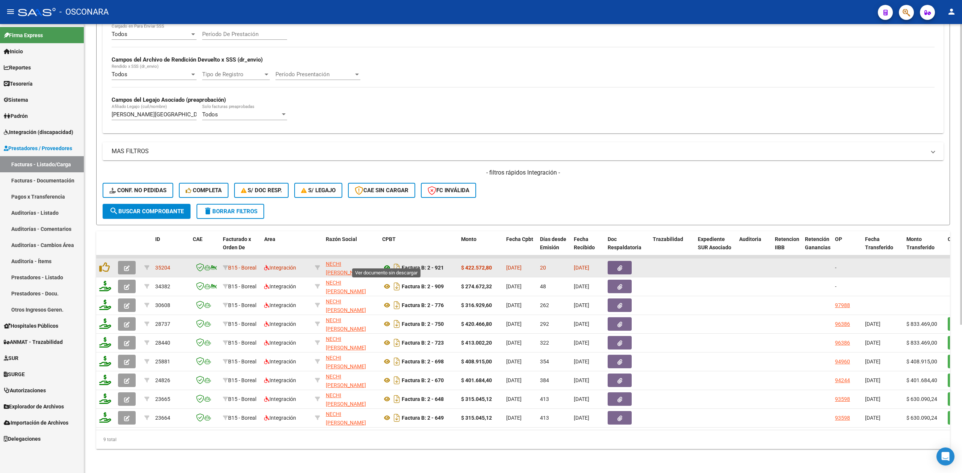
click at [388, 263] on icon at bounding box center [387, 267] width 10 height 9
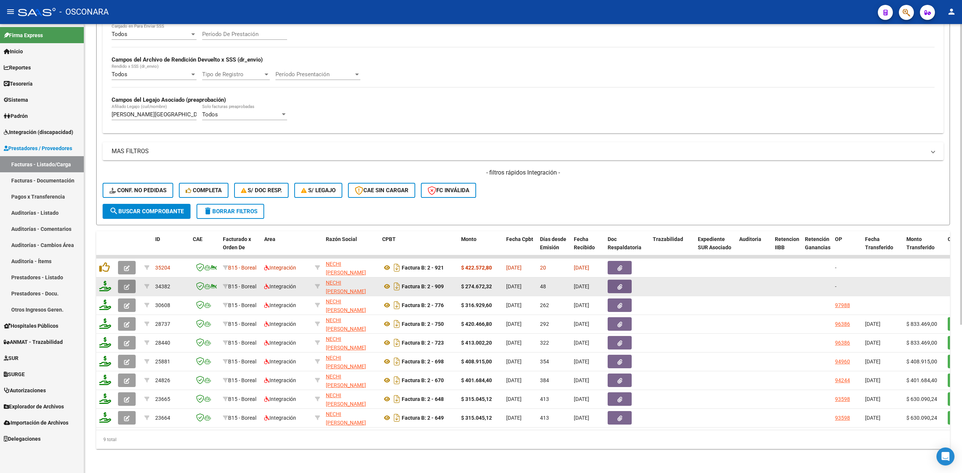
click at [129, 284] on icon "button" at bounding box center [127, 287] width 6 height 6
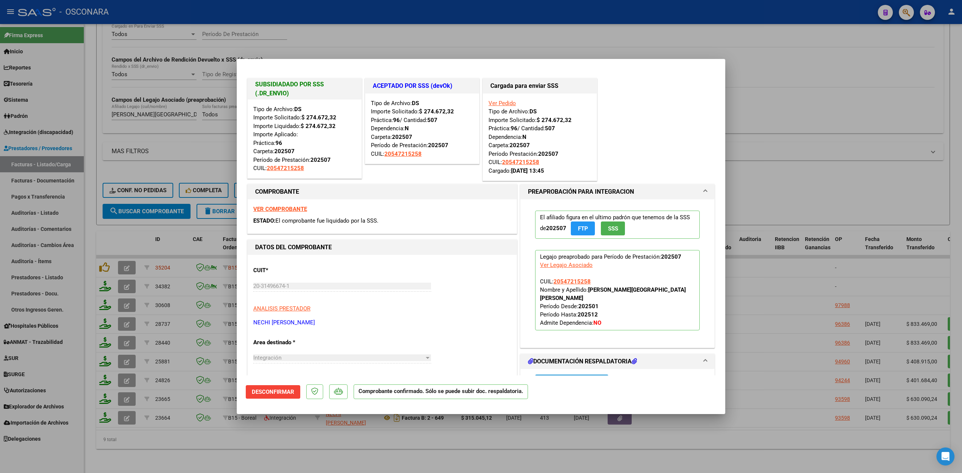
click at [269, 448] on div at bounding box center [481, 236] width 962 height 473
type input "$ 0,00"
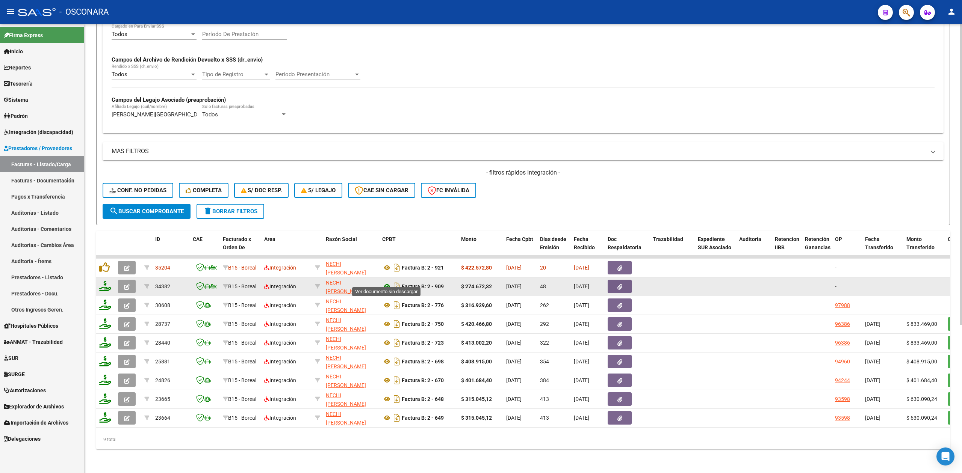
click at [385, 282] on icon at bounding box center [387, 286] width 10 height 9
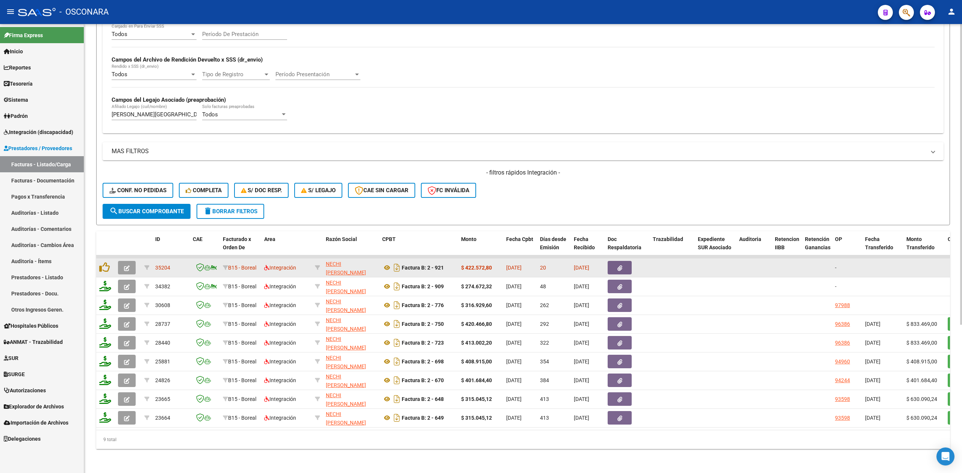
click at [627, 261] on button "button" at bounding box center [620, 268] width 24 height 14
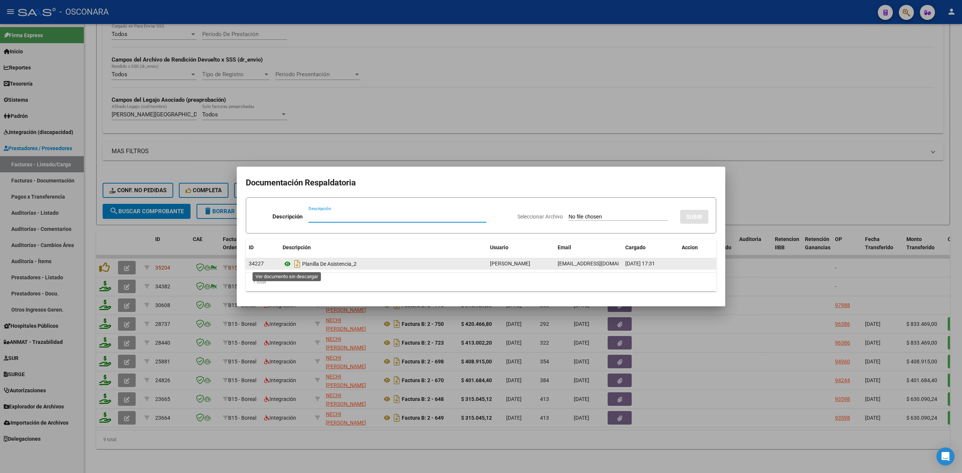
click at [287, 262] on icon at bounding box center [288, 264] width 10 height 9
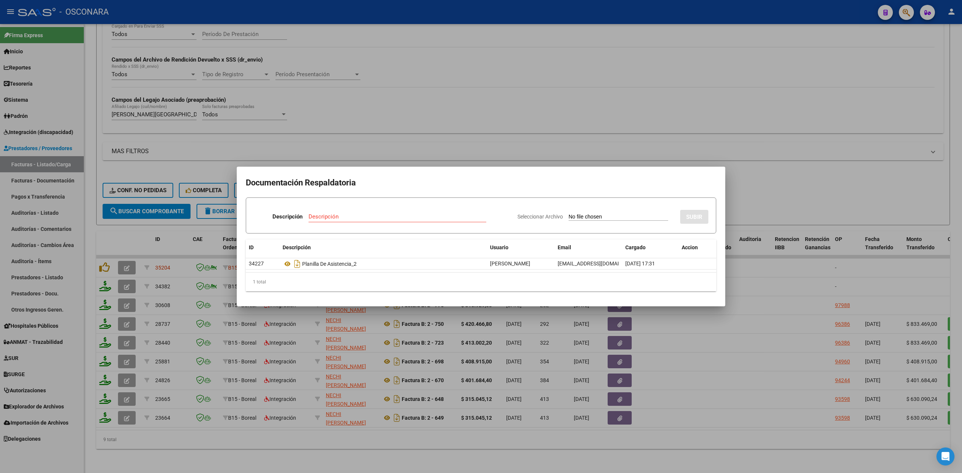
click at [376, 142] on div at bounding box center [481, 236] width 962 height 473
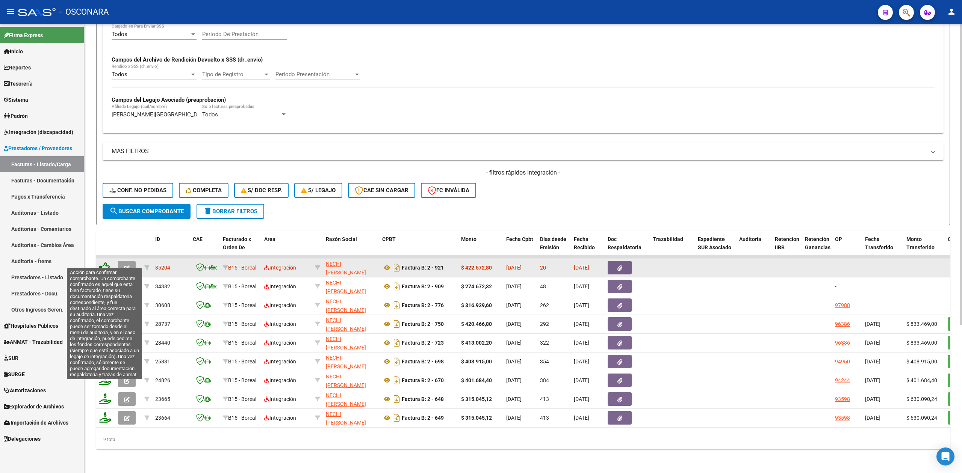
click at [105, 262] on icon at bounding box center [104, 267] width 11 height 11
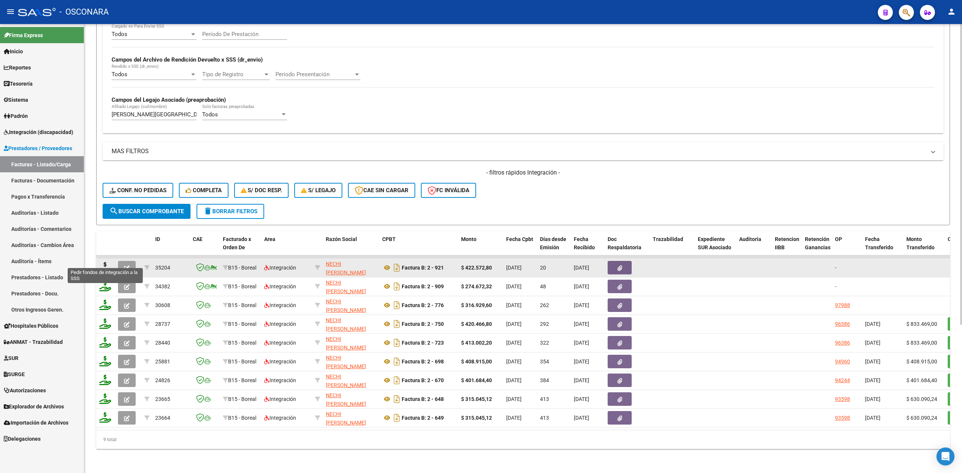
click at [105, 262] on icon at bounding box center [105, 267] width 12 height 11
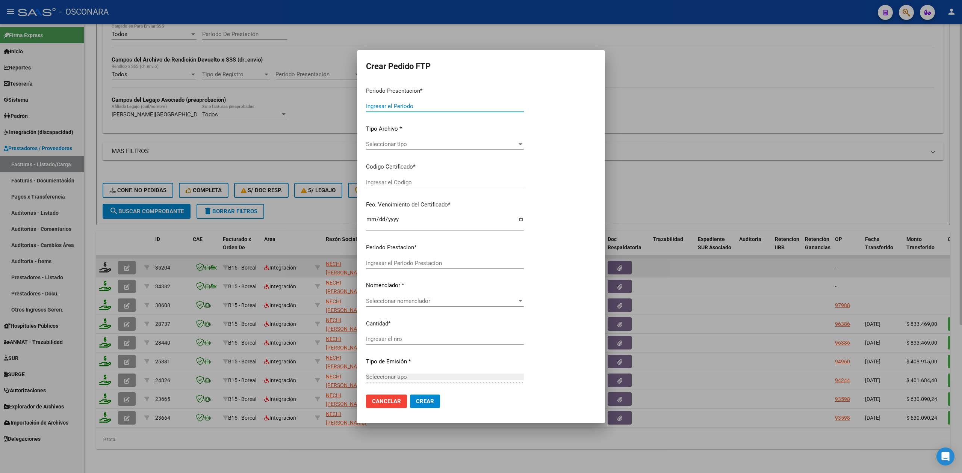
type input "202508"
type input "$ 422.572,80"
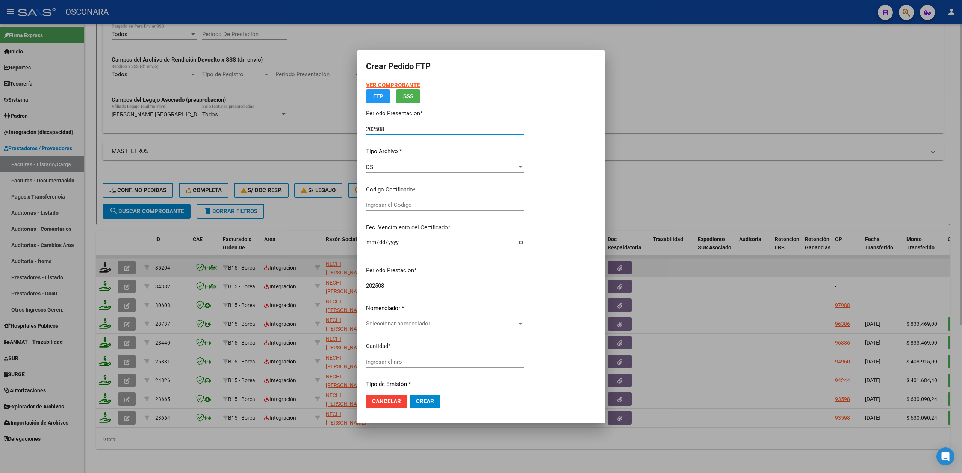
type input "ARG02000547215252024020220290202SJN9543"
type input "2029-02-02"
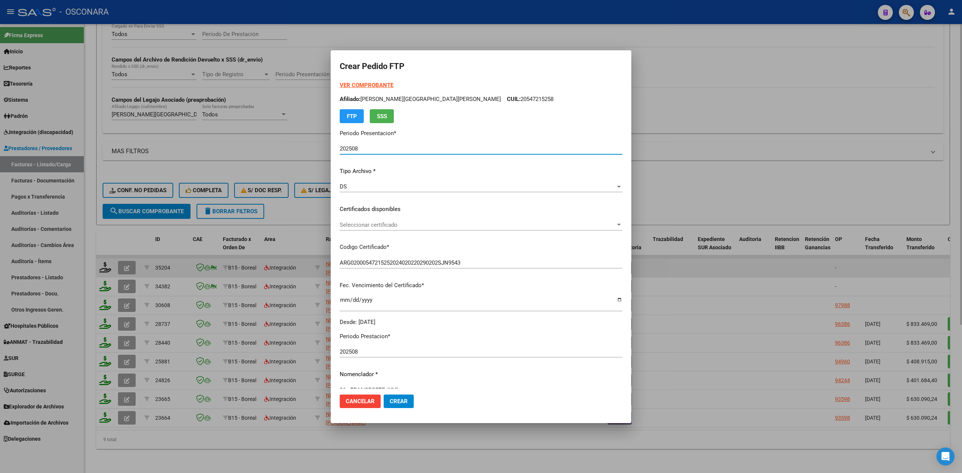
click at [401, 227] on span "Seleccionar certificado" at bounding box center [478, 225] width 276 height 7
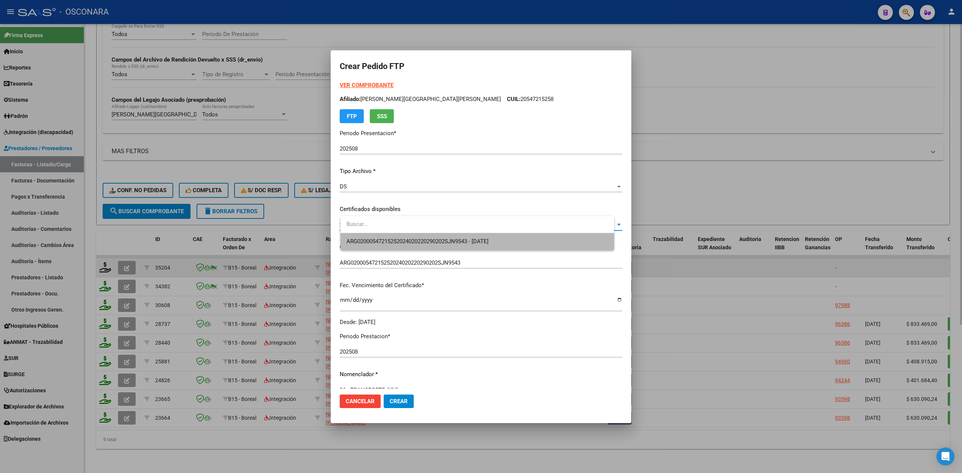
click at [400, 237] on span "ARG02000547215252024020220290202SJN9543 - 2029-02-02" at bounding box center [477, 241] width 262 height 17
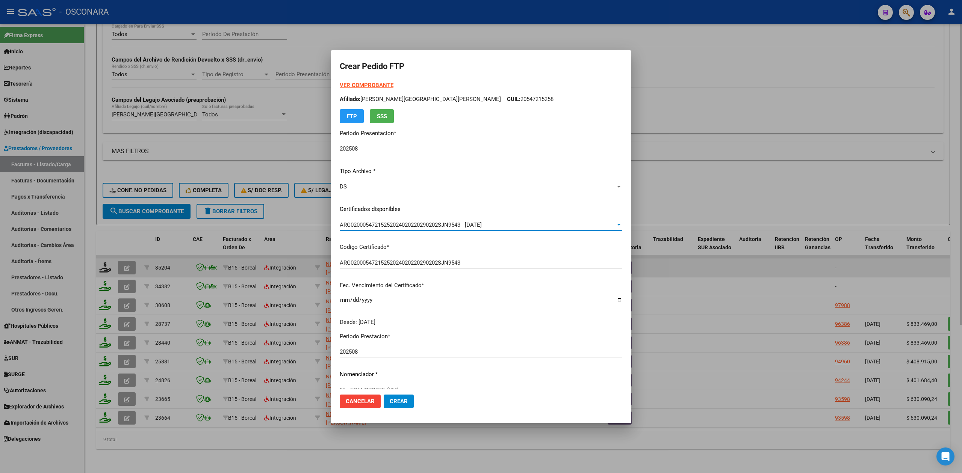
scroll to position [200, 0]
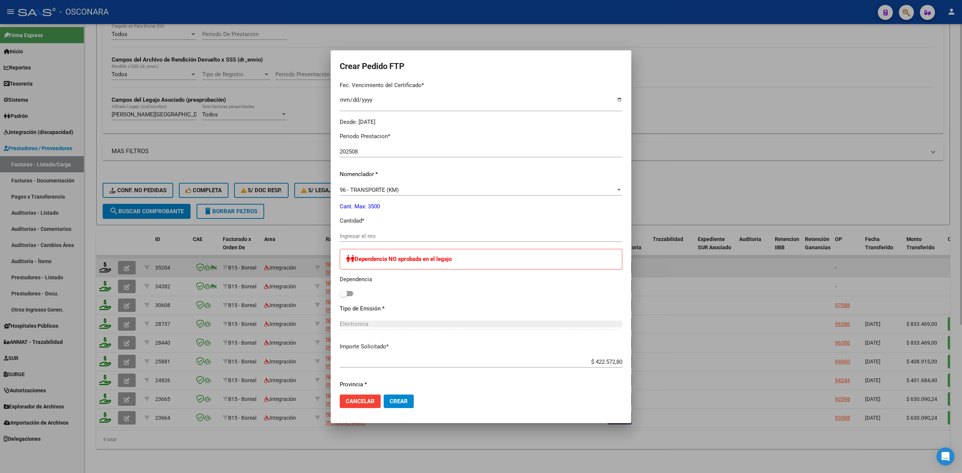
click at [379, 236] on input "Ingresar el nro" at bounding box center [481, 236] width 283 height 7
type input "780"
click at [384, 395] on button "Crear" at bounding box center [399, 402] width 30 height 14
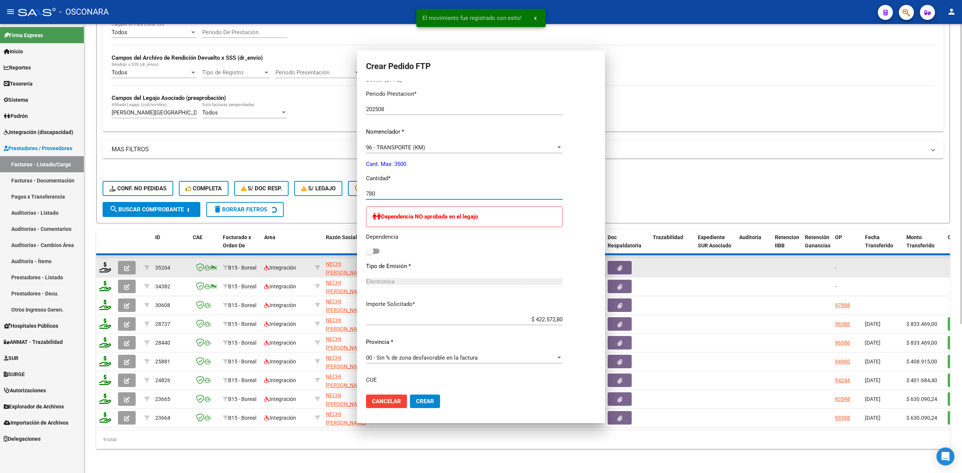
scroll to position [0, 0]
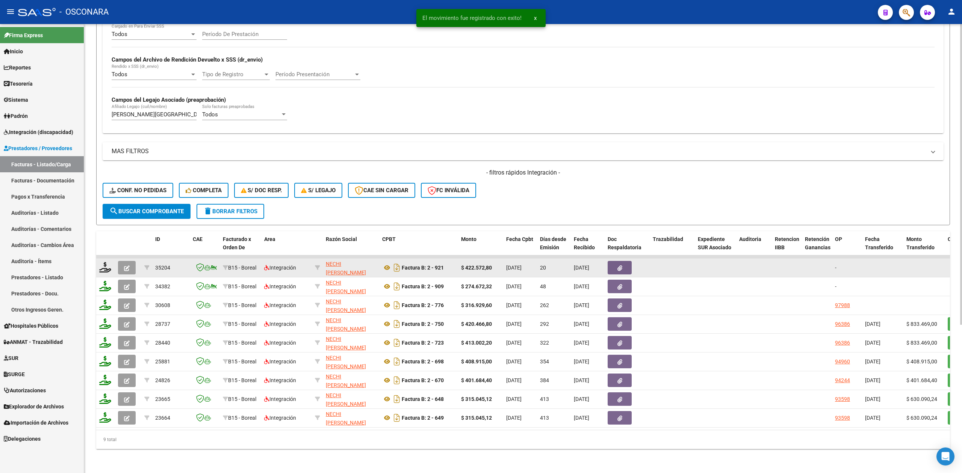
click at [121, 261] on button "button" at bounding box center [127, 268] width 18 height 14
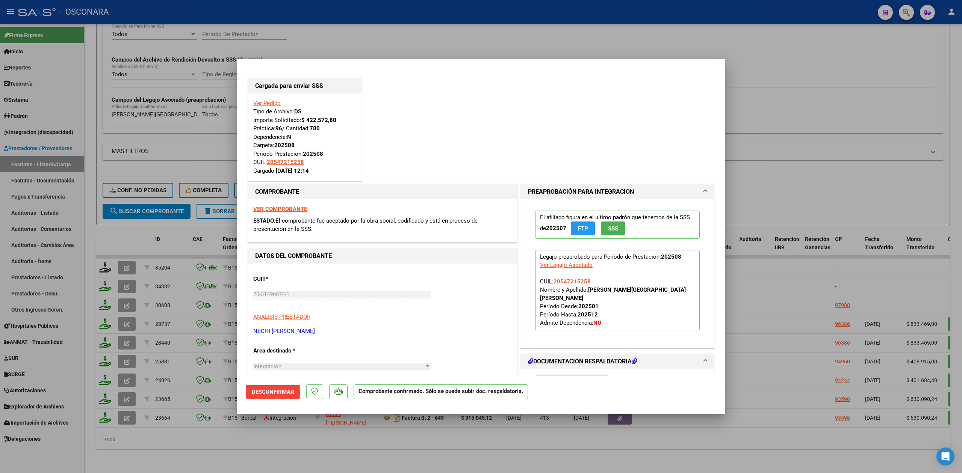
click at [361, 438] on div at bounding box center [481, 236] width 962 height 473
type input "$ 0,00"
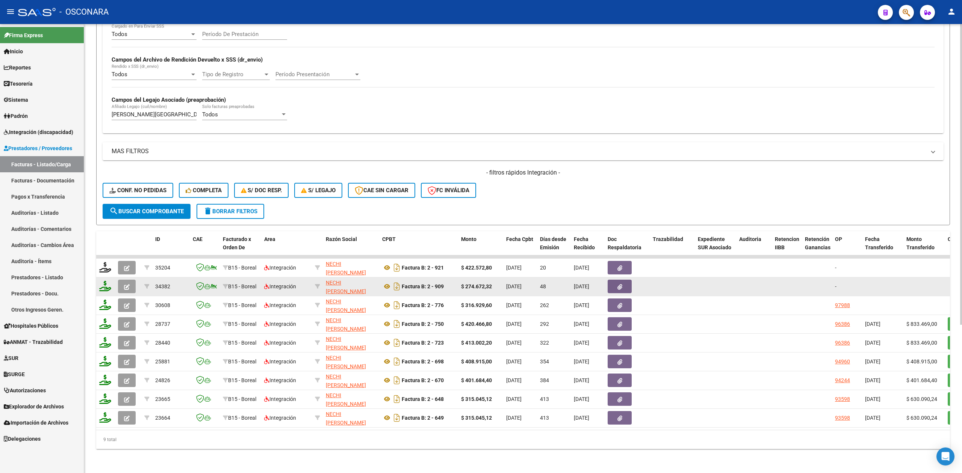
click at [133, 283] on button "button" at bounding box center [127, 287] width 18 height 14
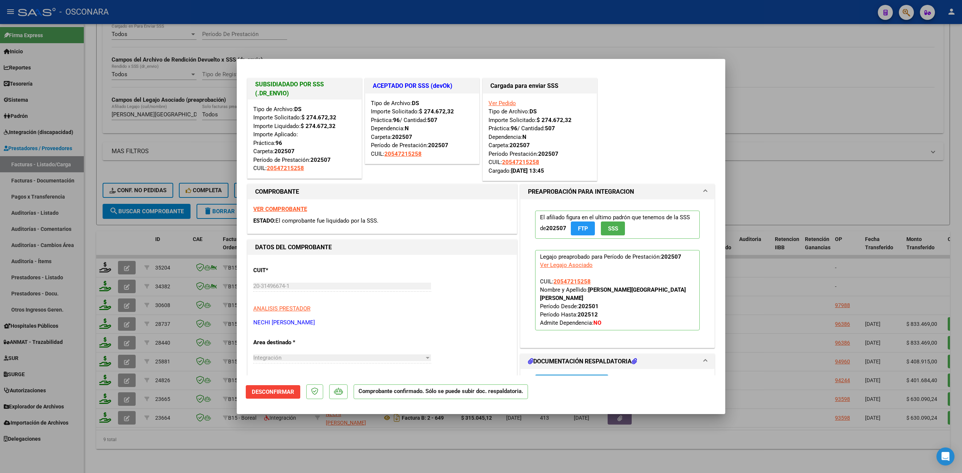
click at [267, 442] on div at bounding box center [481, 236] width 962 height 473
type input "$ 0,00"
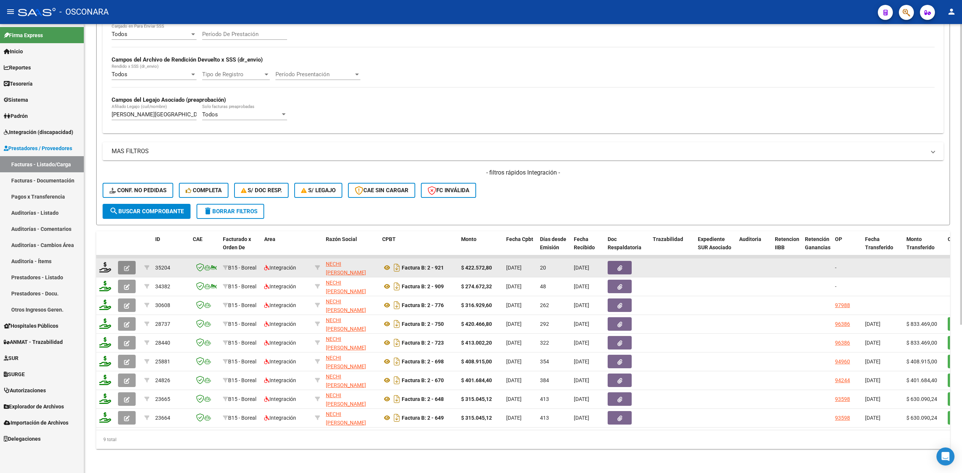
click at [127, 266] on icon "button" at bounding box center [127, 269] width 6 height 6
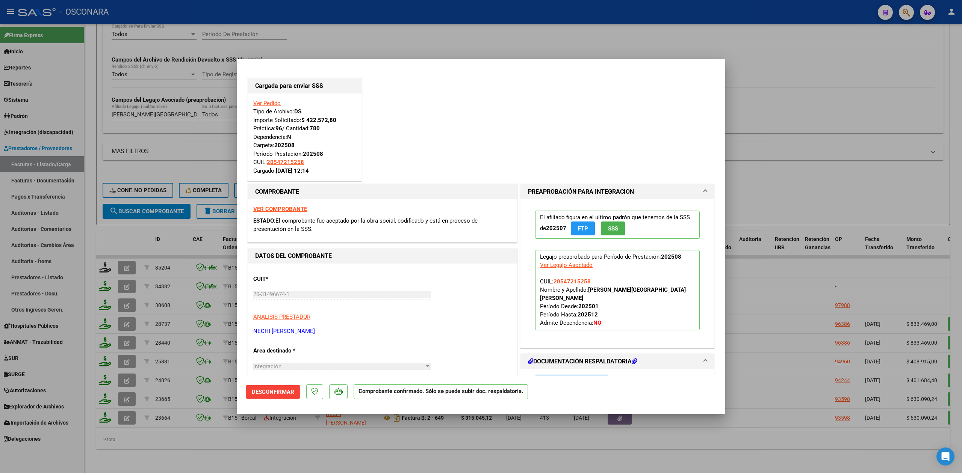
click at [361, 446] on div at bounding box center [481, 236] width 962 height 473
type input "$ 0,00"
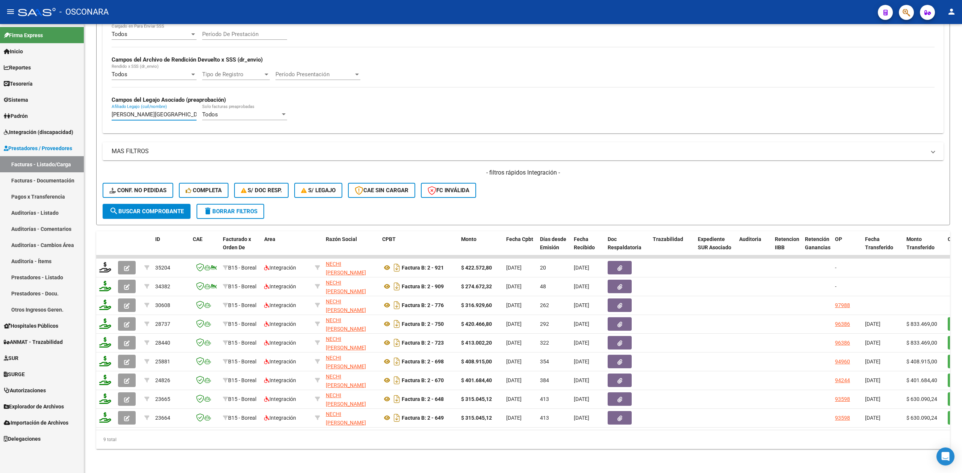
drag, startPoint x: 181, startPoint y: 107, endPoint x: 71, endPoint y: 109, distance: 109.4
click at [71, 109] on mat-sidenav-container "Firma Express Inicio Calendario SSS Instructivos Contacto OS Reportes Ingresos …" at bounding box center [481, 248] width 962 height 449
paste input "GUAJARDO AHUMADA MATEO TOMAS"
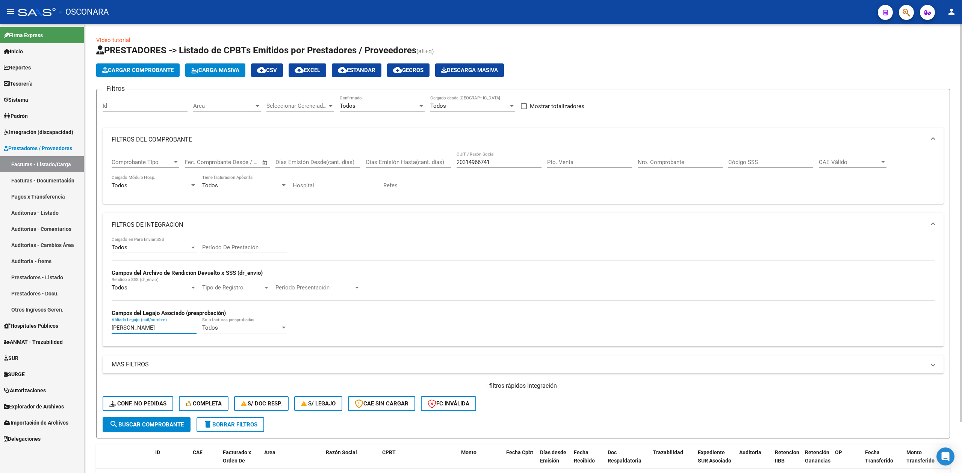
type input "GUAJARDO AHUMADA MATEO TOMAS"
drag, startPoint x: 501, startPoint y: 161, endPoint x: 414, endPoint y: 167, distance: 86.6
click at [414, 167] on div "Comprobante Tipo Comprobante Tipo Fecha inicio – Fecha fin Fec. Comprobante Des…" at bounding box center [523, 175] width 823 height 47
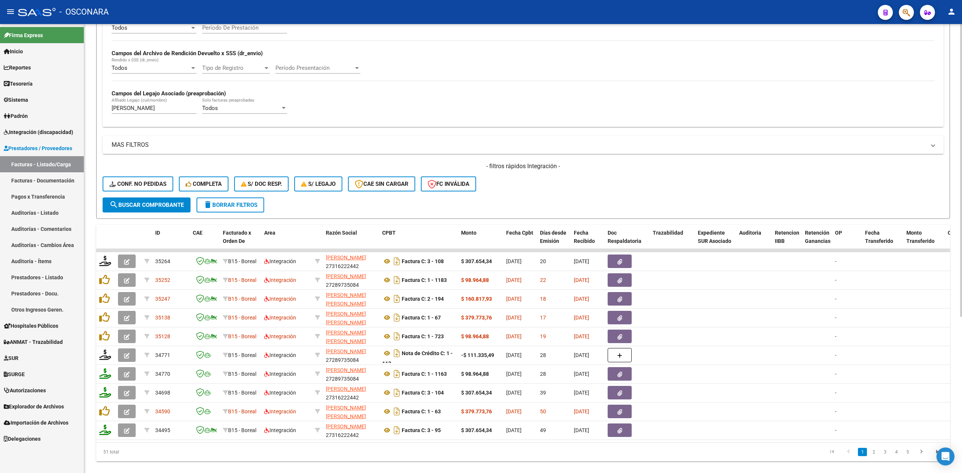
scroll to position [240, 0]
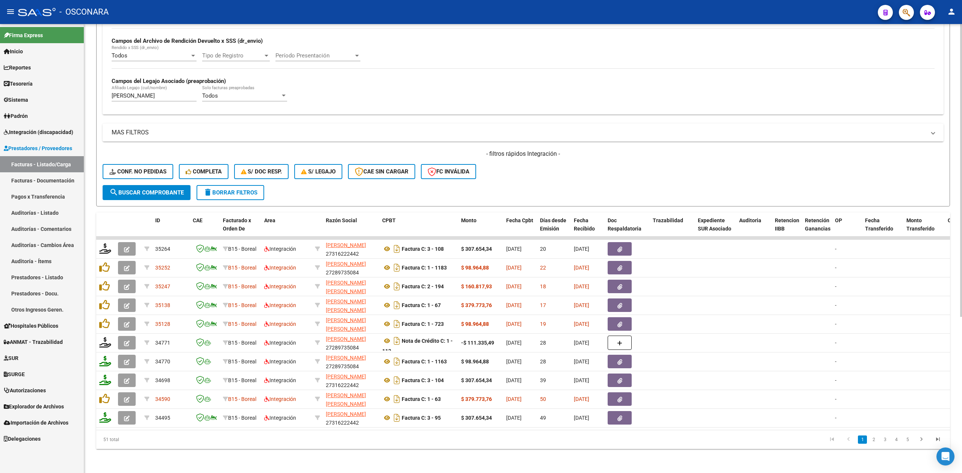
click at [184, 189] on button "search Buscar Comprobante" at bounding box center [147, 192] width 88 height 15
click at [370, 422] on datatable-body "35264 B15 - Boreal Integración ALCHAPAR DANIELA MELISA 27316222442 Factura C: 3…" at bounding box center [523, 334] width 854 height 194
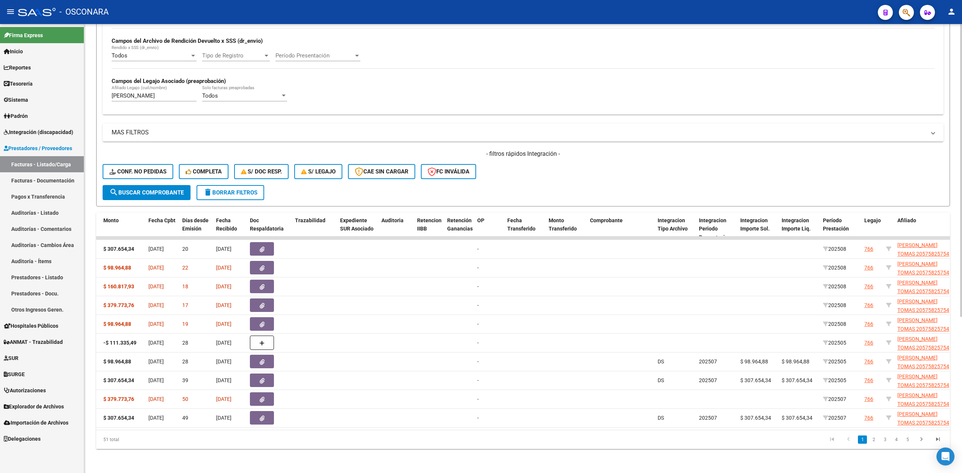
scroll to position [0, 0]
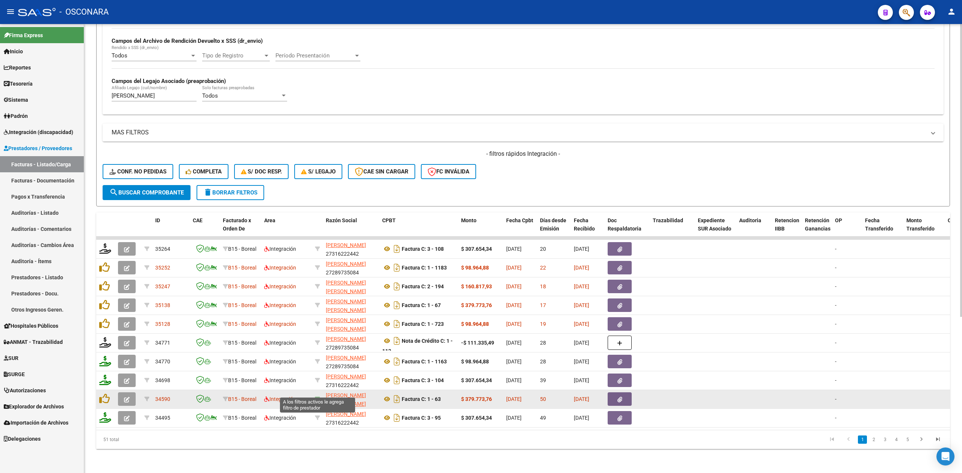
click at [316, 397] on icon at bounding box center [317, 399] width 5 height 5
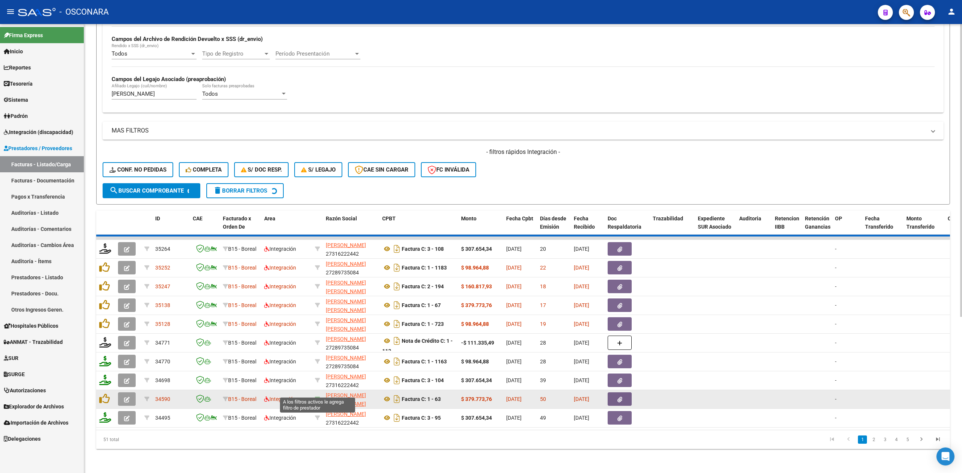
type input "27343556778"
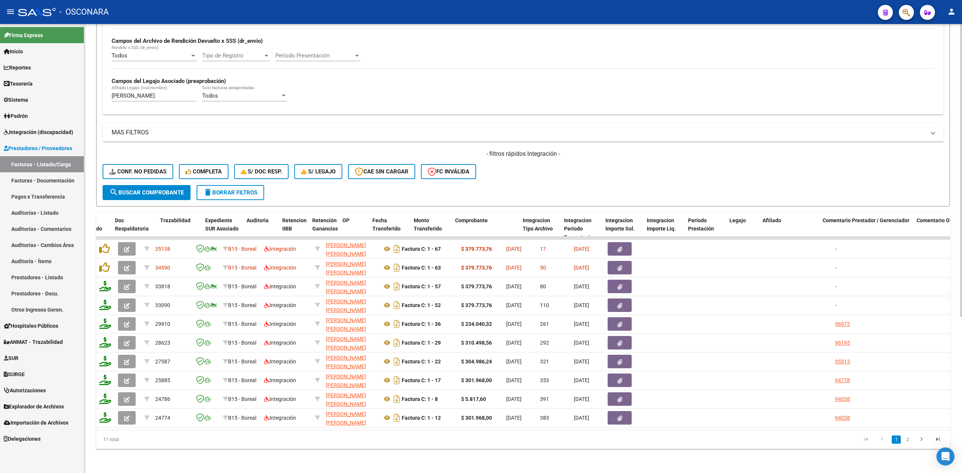
drag, startPoint x: 570, startPoint y: 422, endPoint x: 198, endPoint y: 424, distance: 372.0
click at [195, 427] on datatable-body "35138 B15 - Boreal Integración DIAZ MARCO ANDREA ESTEFANIA 27343556778 Factura …" at bounding box center [523, 334] width 854 height 194
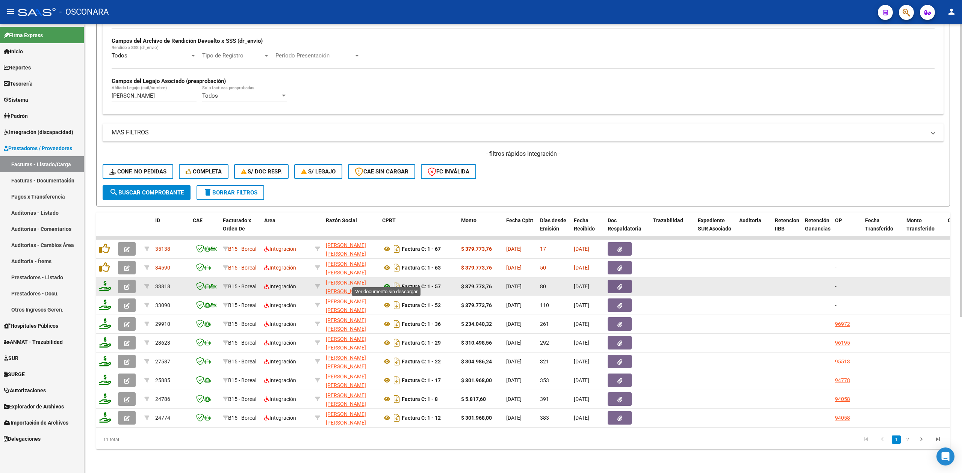
click at [388, 282] on icon at bounding box center [387, 286] width 10 height 9
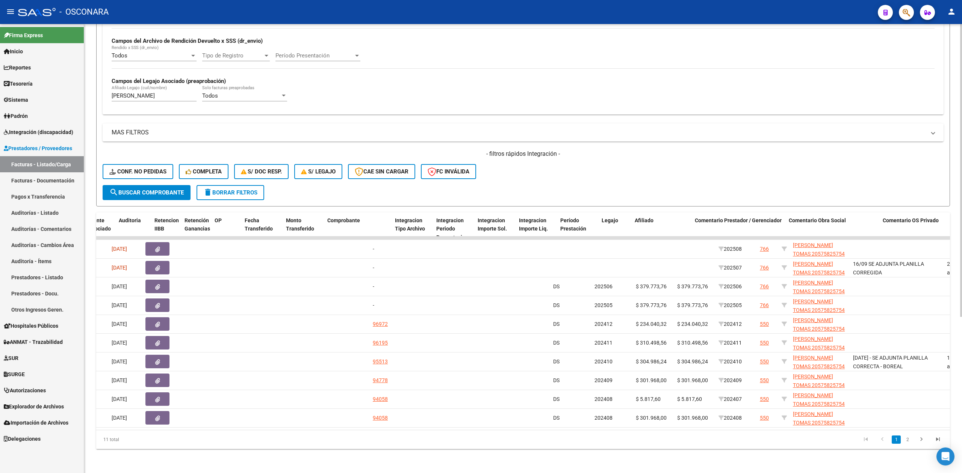
scroll to position [0, 635]
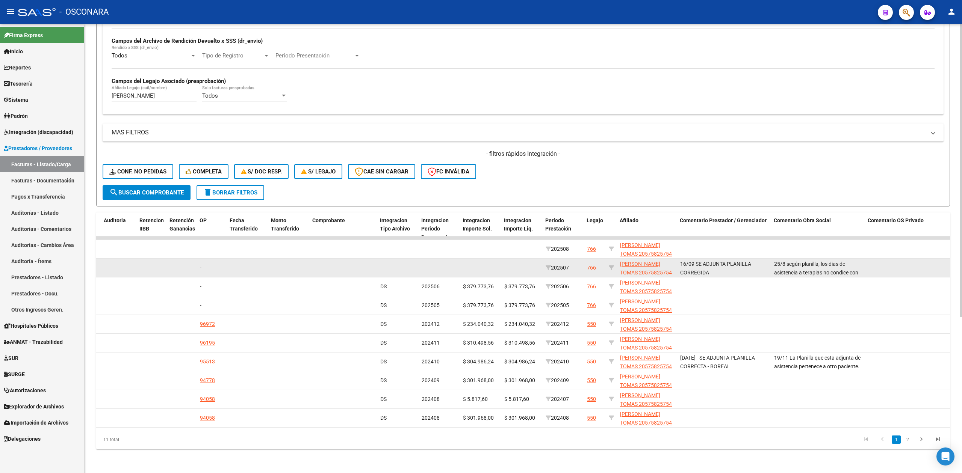
click at [593, 264] on div "766" at bounding box center [591, 268] width 9 height 9
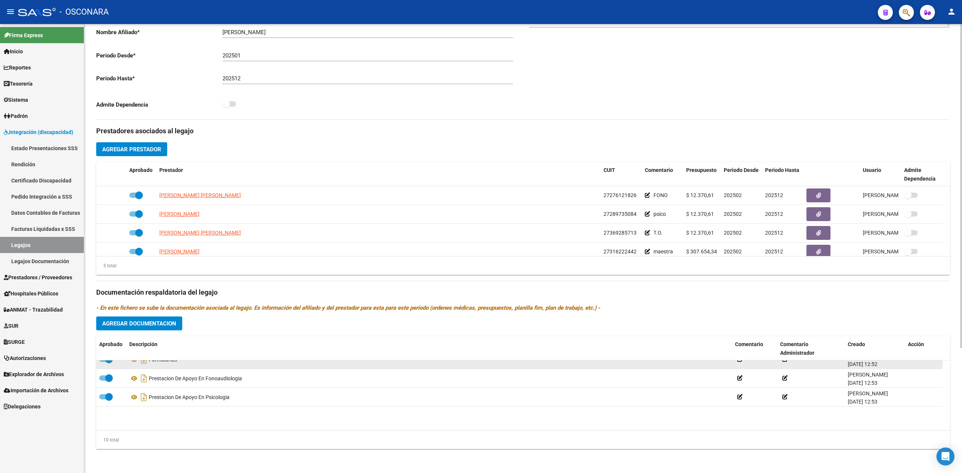
scroll to position [120, 0]
click at [131, 363] on icon at bounding box center [134, 362] width 10 height 9
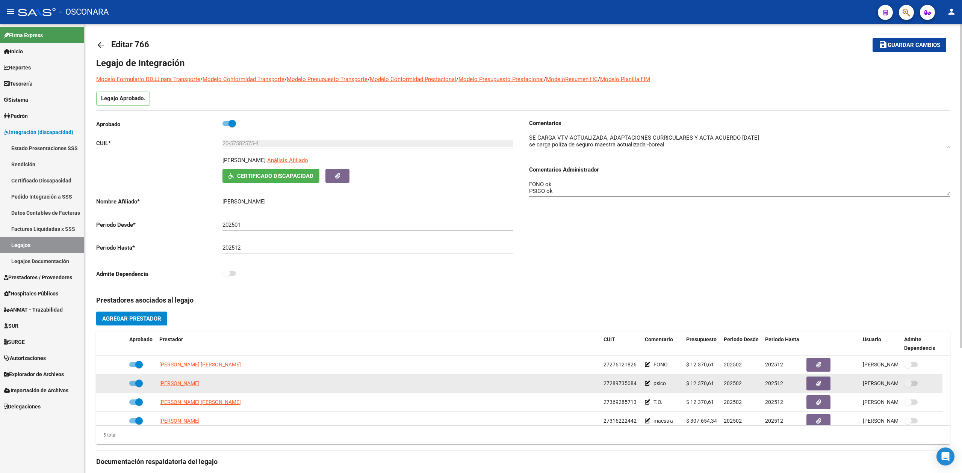
scroll to position [0, 0]
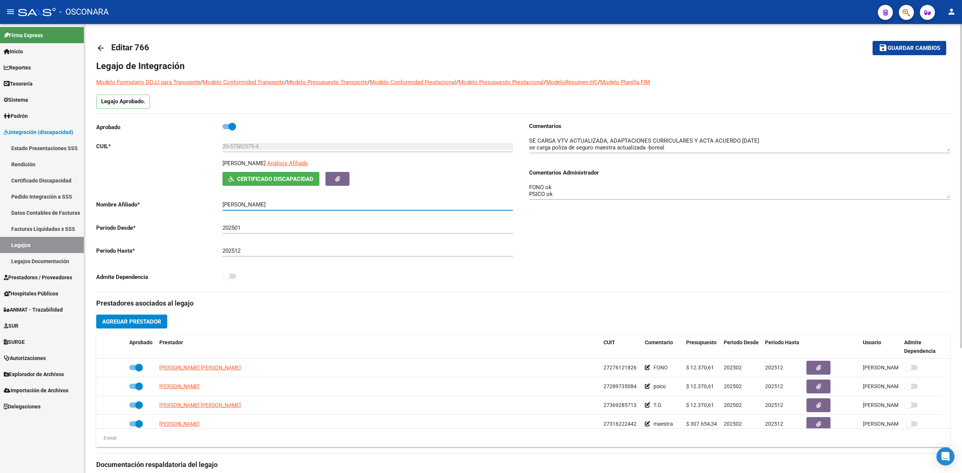
drag, startPoint x: 324, startPoint y: 205, endPoint x: 179, endPoint y: 213, distance: 144.5
click at [179, 213] on div "Aprobado CUIL * 20-57582575-4 Ingresar CUIL GUAJARDO AHUMADA MATEO TOMAS Anális…" at bounding box center [306, 204] width 421 height 164
click at [35, 277] on span "Prestadores / Proveedores" at bounding box center [38, 278] width 68 height 8
click at [39, 277] on span "Prestadores / Proveedores" at bounding box center [38, 278] width 68 height 8
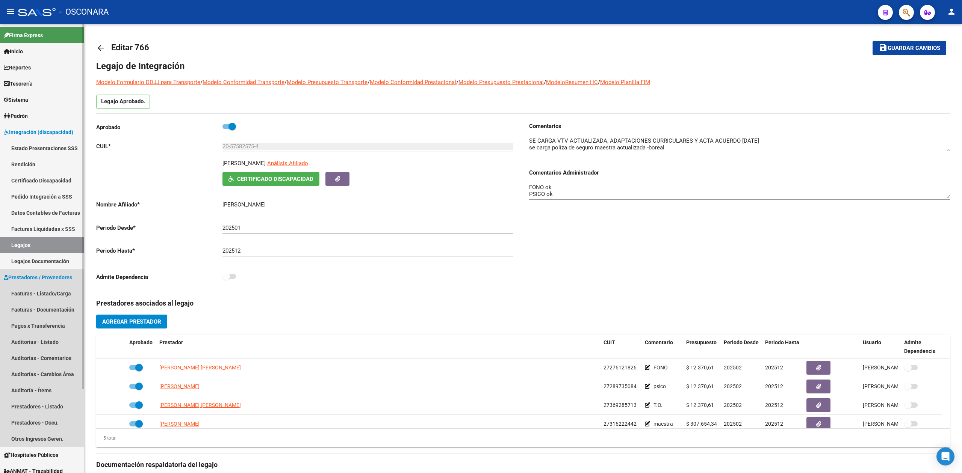
click at [41, 284] on link "Prestadores / Proveedores" at bounding box center [42, 277] width 84 height 16
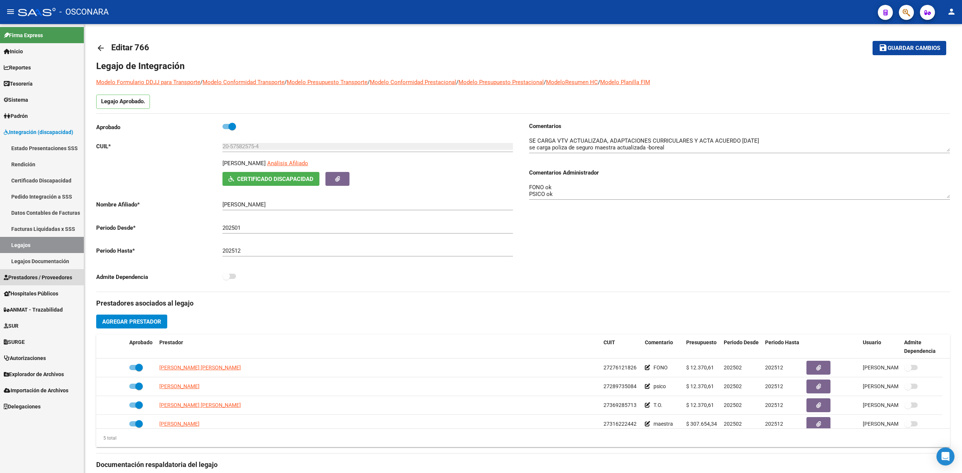
click at [46, 293] on mat-nav-list "Firma Express Inicio Calendario SSS Instructivos Contacto OS Reportes Ingresos …" at bounding box center [42, 219] width 84 height 391
click at [47, 280] on span "Prestadores / Proveedores" at bounding box center [38, 278] width 68 height 8
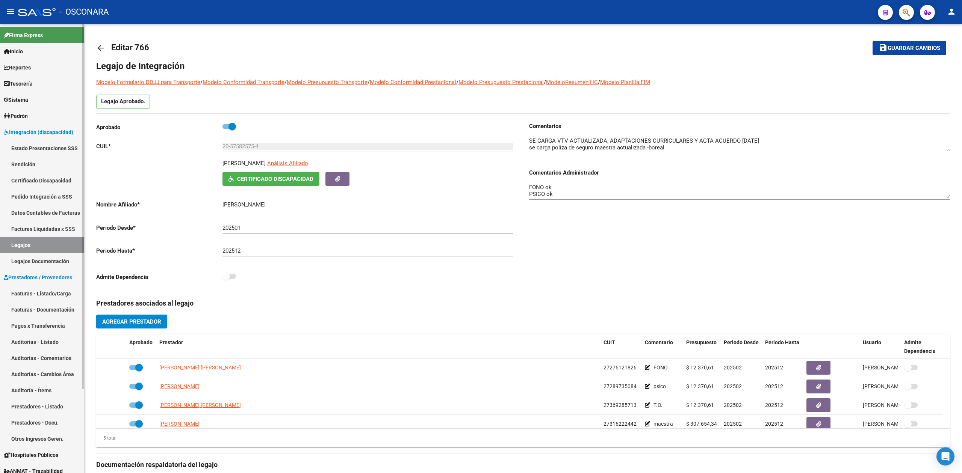
click at [47, 294] on link "Facturas - Listado/Carga" at bounding box center [42, 294] width 84 height 16
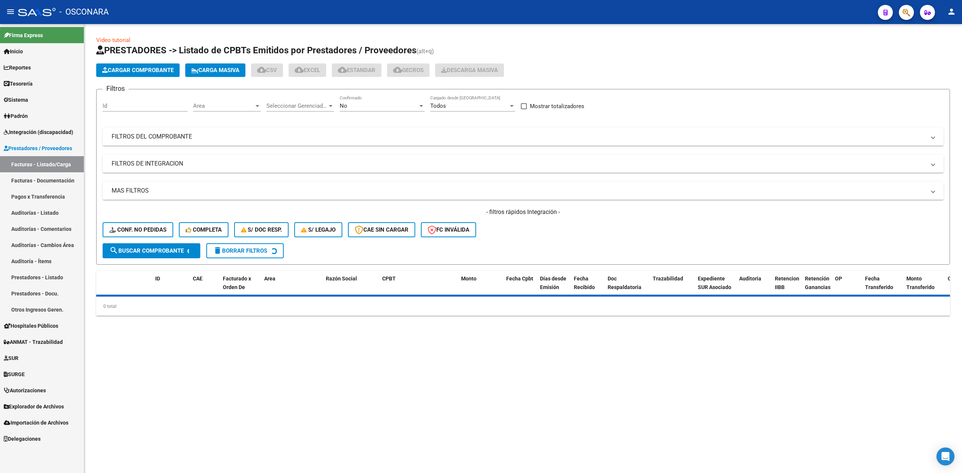
click at [386, 101] on div "No Confirmado" at bounding box center [382, 103] width 85 height 16
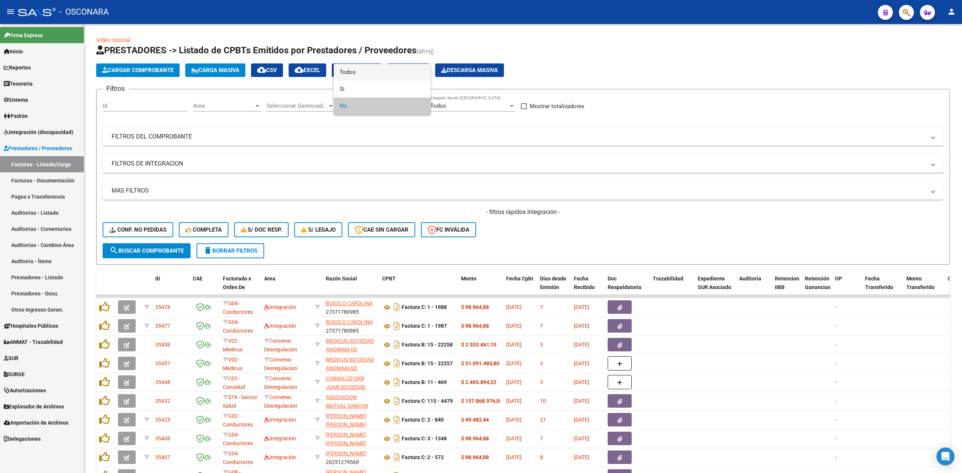
click at [363, 68] on span "Todos" at bounding box center [382, 72] width 85 height 17
click at [246, 165] on mat-panel-title "FILTROS DE INTEGRACION" at bounding box center [519, 164] width 814 height 8
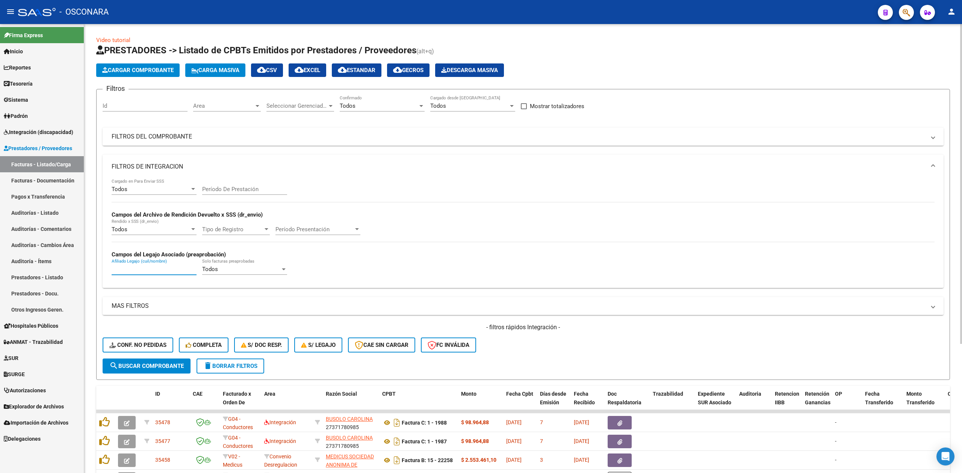
click at [187, 268] on input "Afiliado Legajo (cuil/nombre)" at bounding box center [154, 269] width 85 height 7
paste input "GUAJARDO AHUMADA MATEO TOMAS"
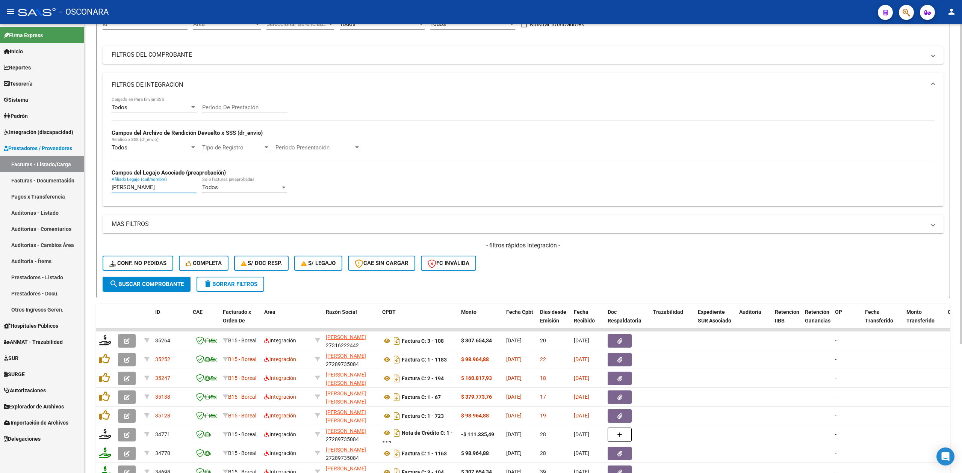
scroll to position [181, 0]
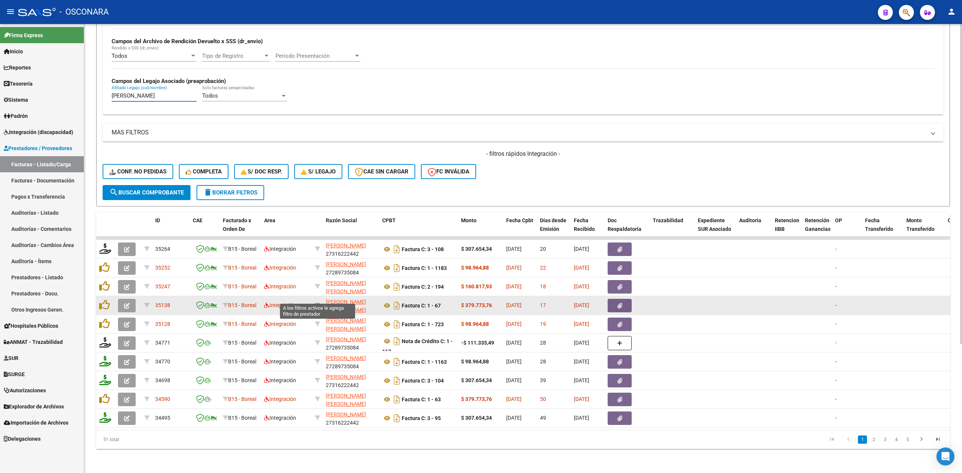
type input "GUAJARDO AHUMADA MATEO TOMAS"
click at [318, 303] on icon at bounding box center [317, 305] width 5 height 5
type input "27343556778"
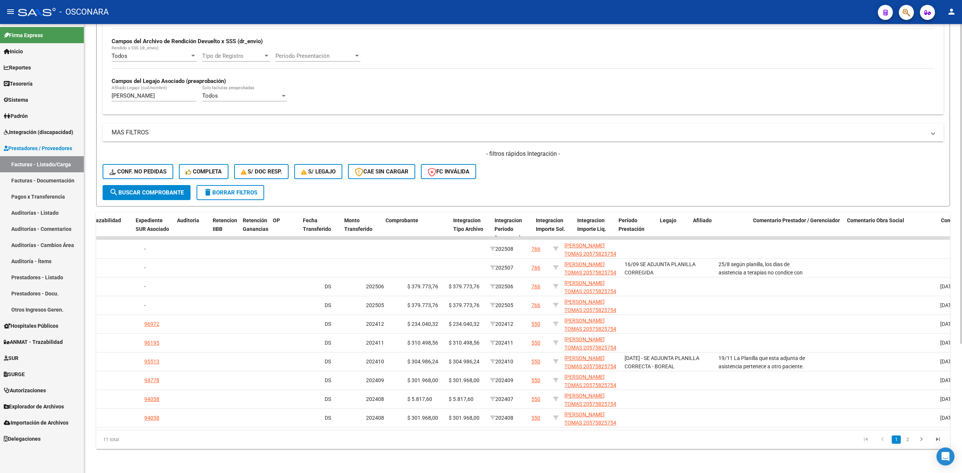
scroll to position [0, 0]
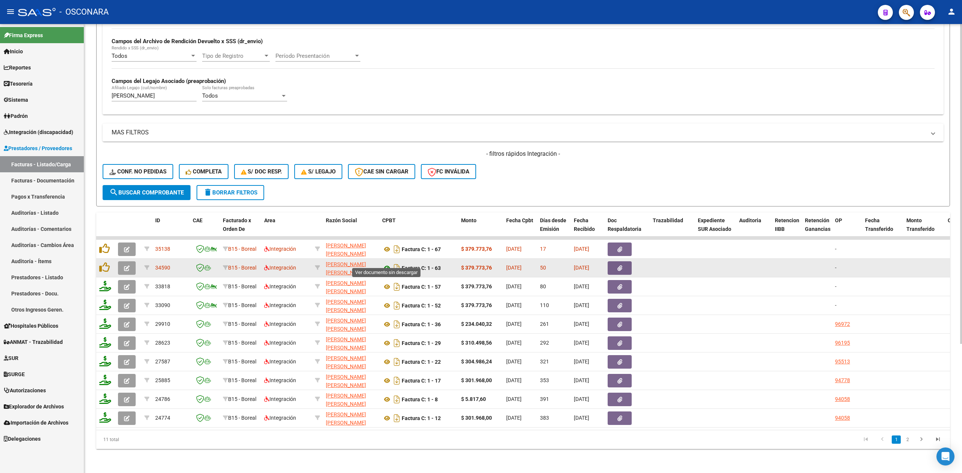
click at [385, 264] on icon at bounding box center [387, 268] width 10 height 9
click at [618, 266] on icon "button" at bounding box center [619, 269] width 5 height 6
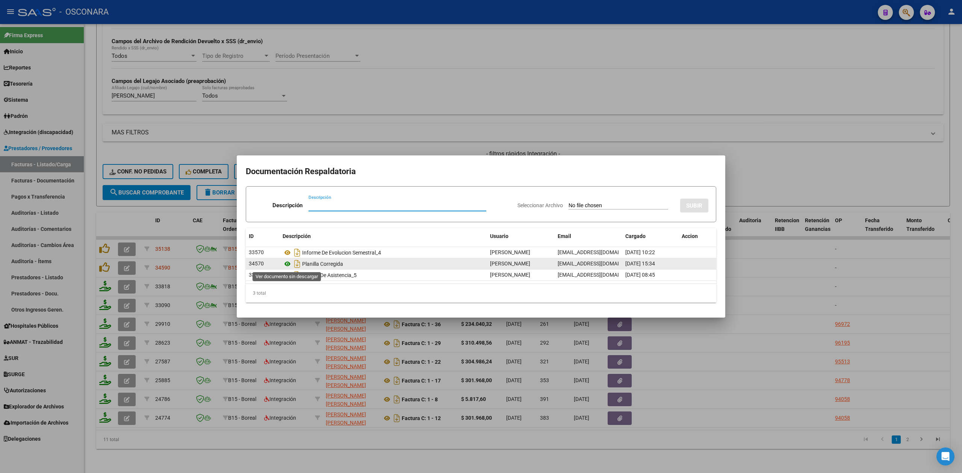
click at [287, 262] on icon at bounding box center [288, 264] width 10 height 9
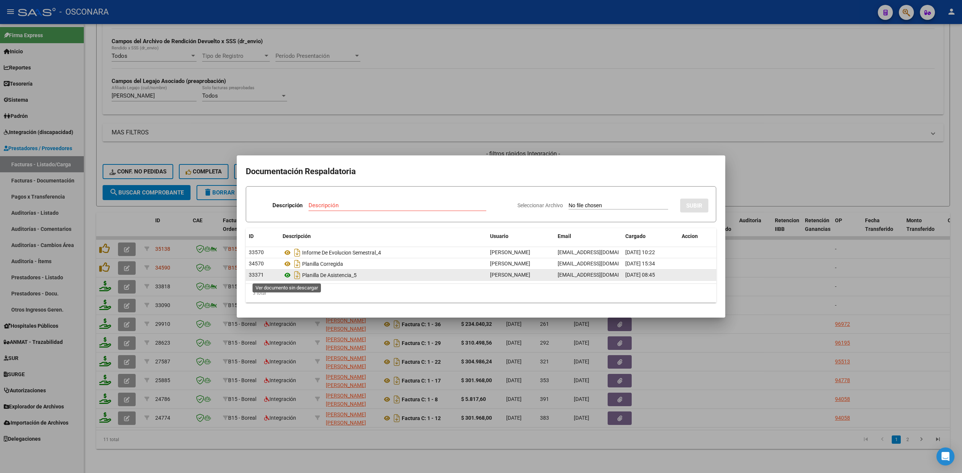
click at [290, 276] on icon at bounding box center [288, 275] width 10 height 9
click at [777, 173] on div at bounding box center [481, 236] width 962 height 473
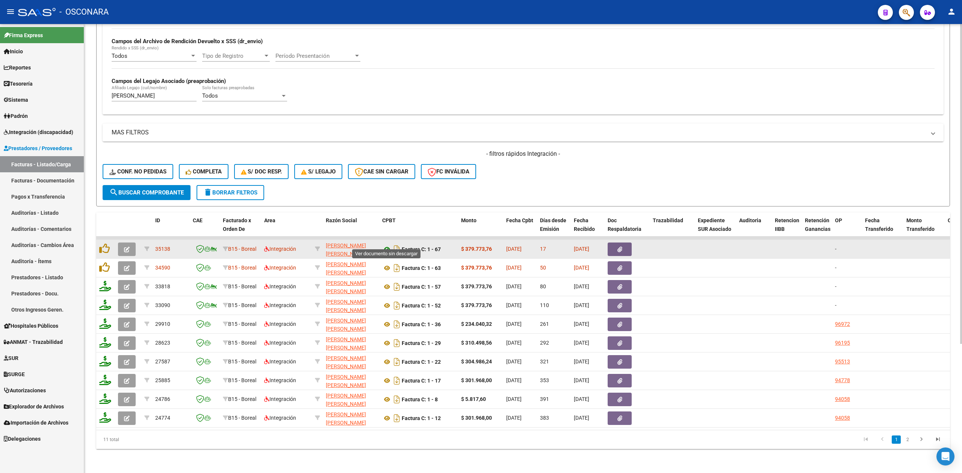
click at [388, 245] on icon at bounding box center [387, 249] width 10 height 9
click at [614, 243] on button "button" at bounding box center [620, 250] width 24 height 14
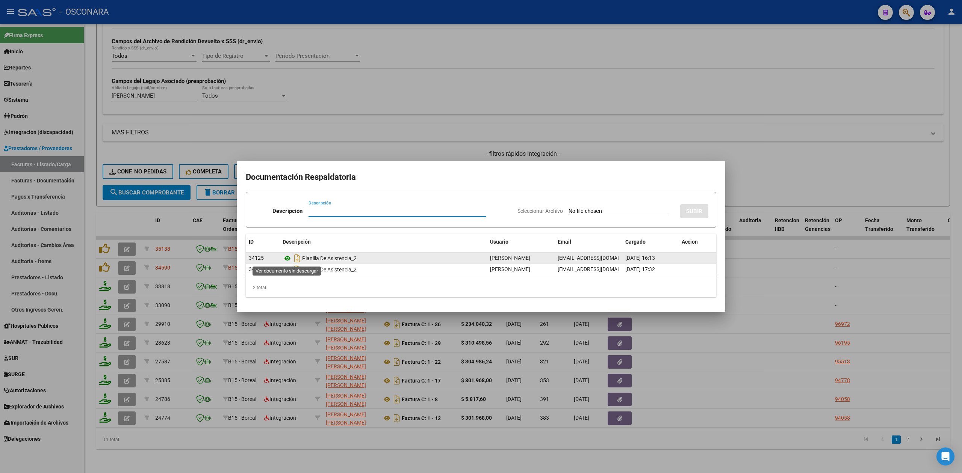
click at [287, 260] on icon at bounding box center [288, 258] width 10 height 9
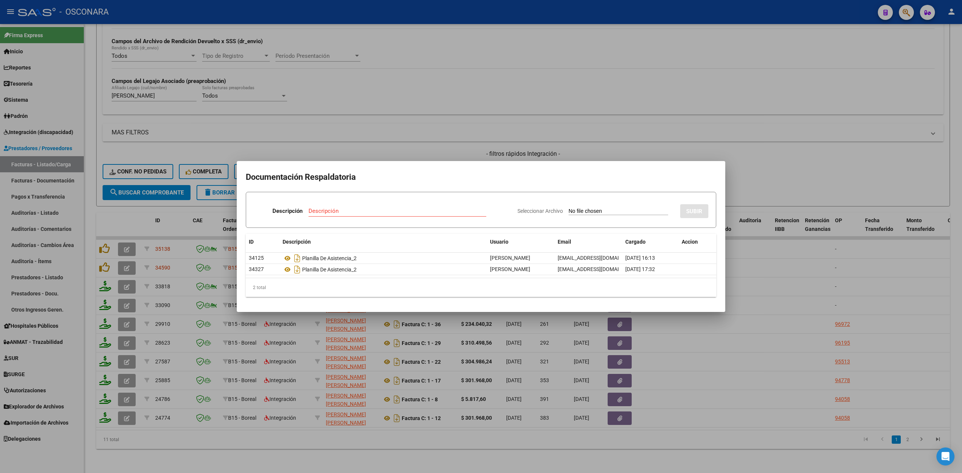
click at [597, 145] on div at bounding box center [481, 236] width 962 height 473
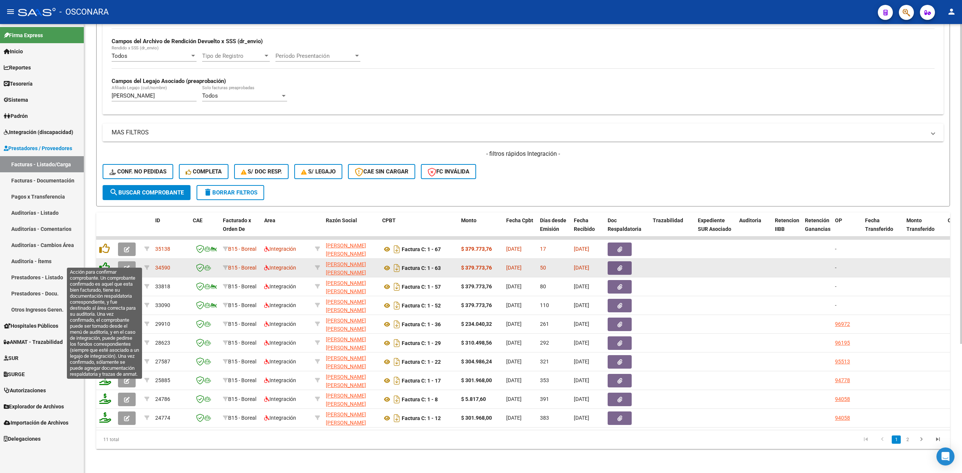
click at [101, 262] on icon at bounding box center [104, 267] width 11 height 11
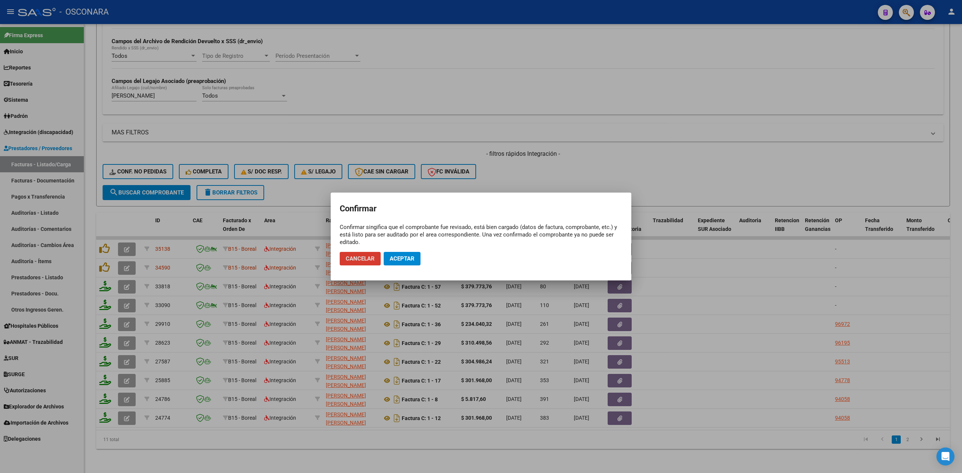
click at [394, 254] on button "Aceptar" at bounding box center [402, 259] width 37 height 14
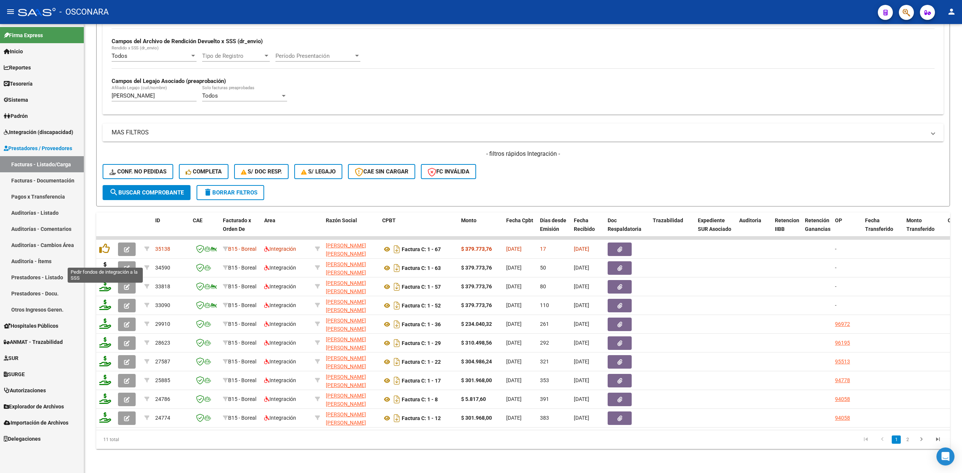
click at [103, 262] on icon at bounding box center [105, 267] width 12 height 11
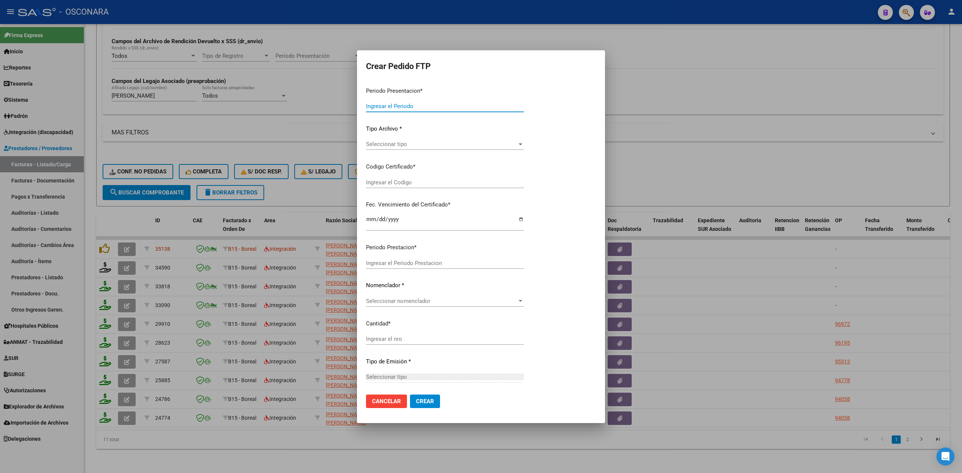
type input "202508"
type input "202507"
type input "$ 379.773,76"
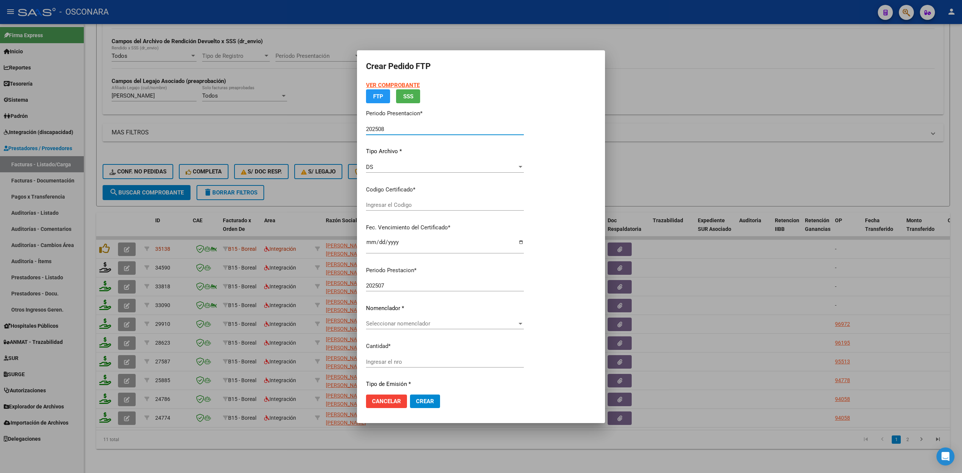
type input "ARG020005758257520240104-20260104MZA212"
type input "2026-01-18"
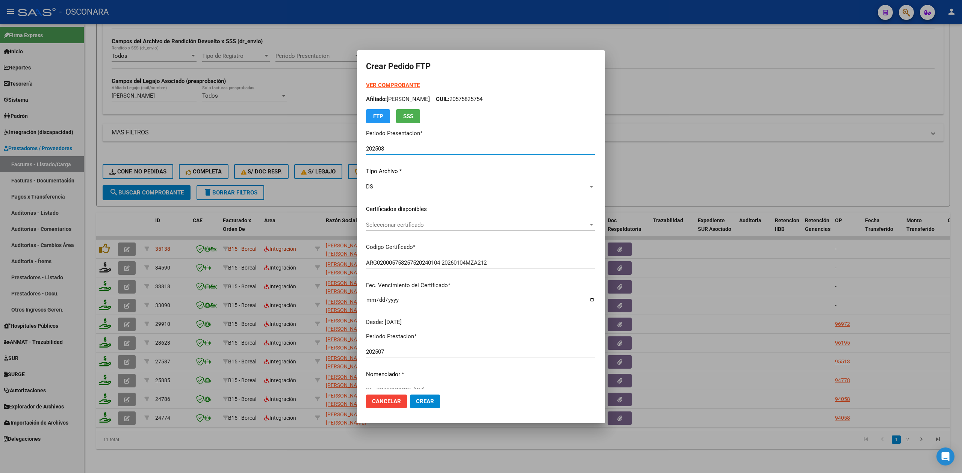
click at [393, 224] on span "Seleccionar certificado" at bounding box center [477, 225] width 222 height 7
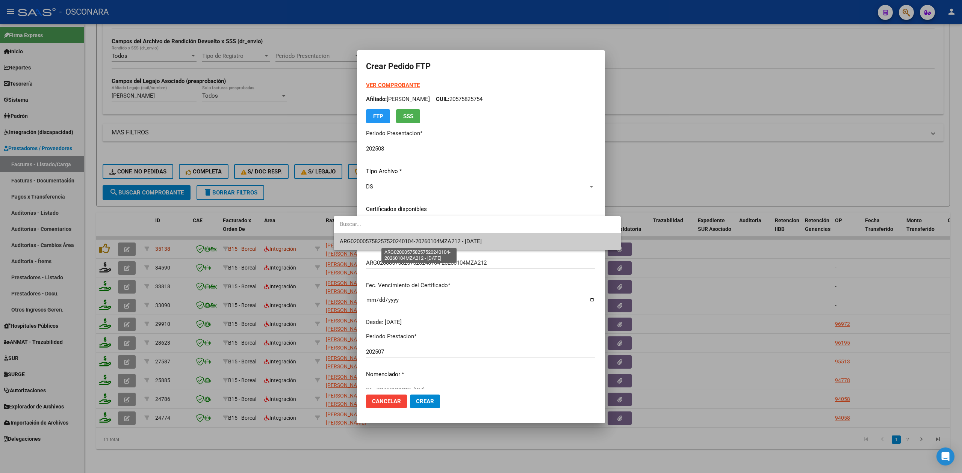
click at [392, 238] on span "ARG020005758257520240104-20260104MZA212 - 2026-01-18" at bounding box center [411, 241] width 142 height 7
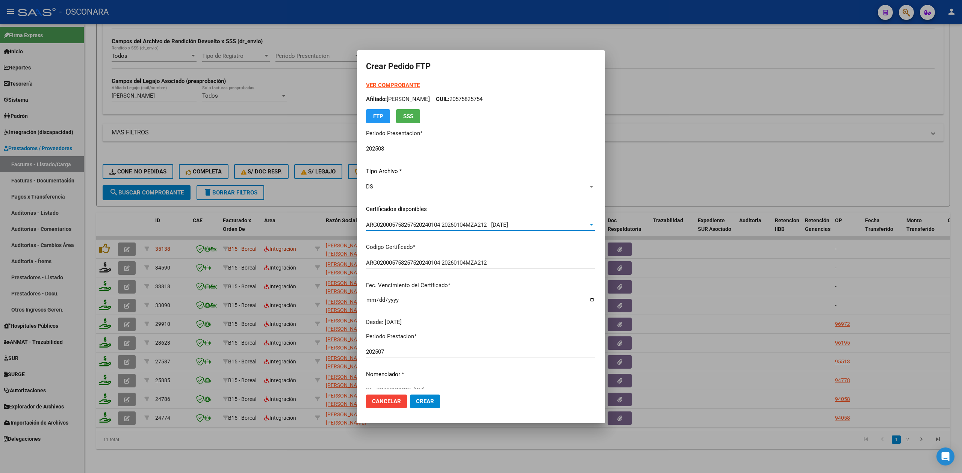
scroll to position [150, 0]
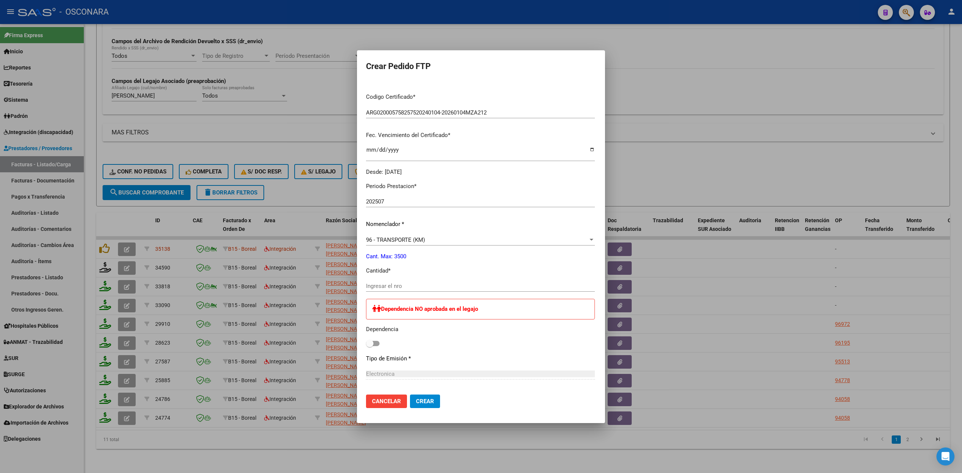
click at [378, 281] on div "Ingresar el nro" at bounding box center [480, 286] width 229 height 11
type input "701"
click at [410, 395] on button "Crear" at bounding box center [425, 402] width 30 height 14
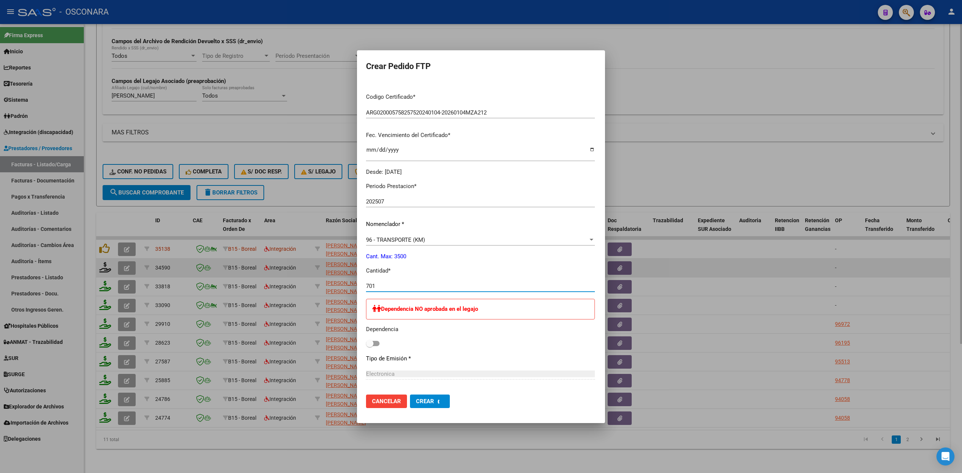
scroll to position [0, 0]
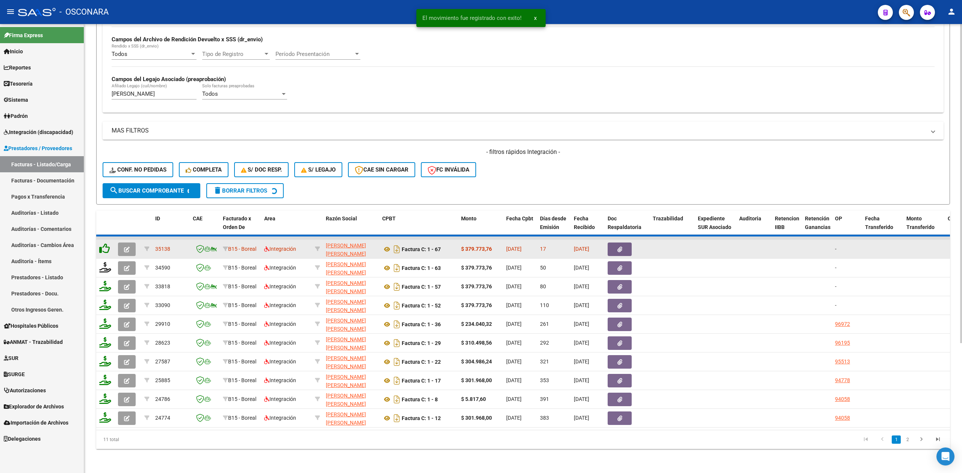
click at [109, 243] on icon at bounding box center [104, 248] width 11 height 11
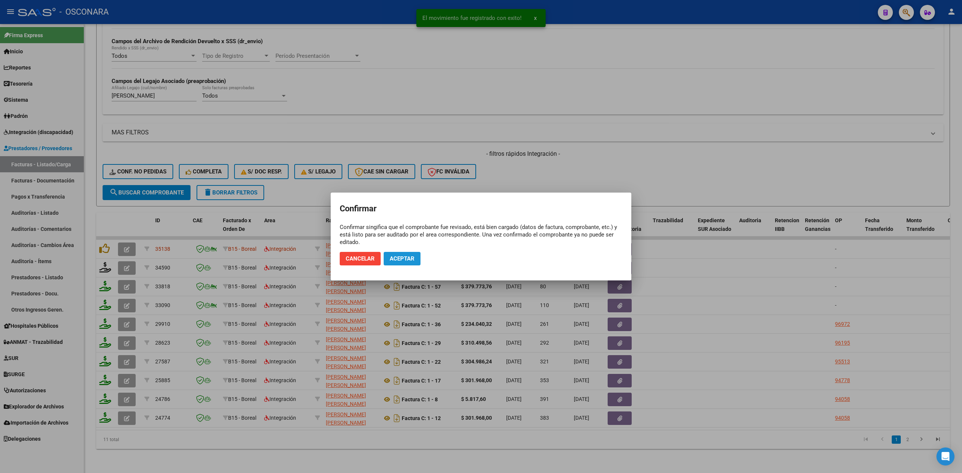
click at [390, 256] on span "Aceptar" at bounding box center [402, 259] width 25 height 7
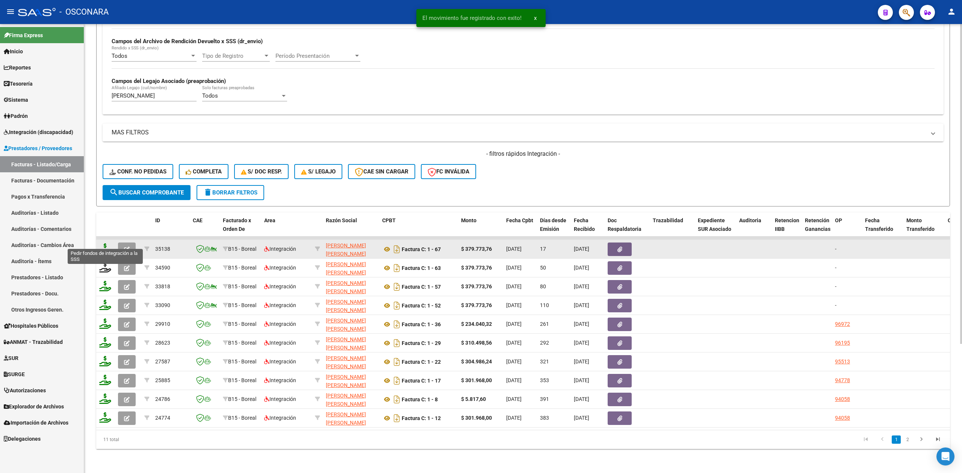
click at [103, 243] on icon at bounding box center [105, 248] width 12 height 11
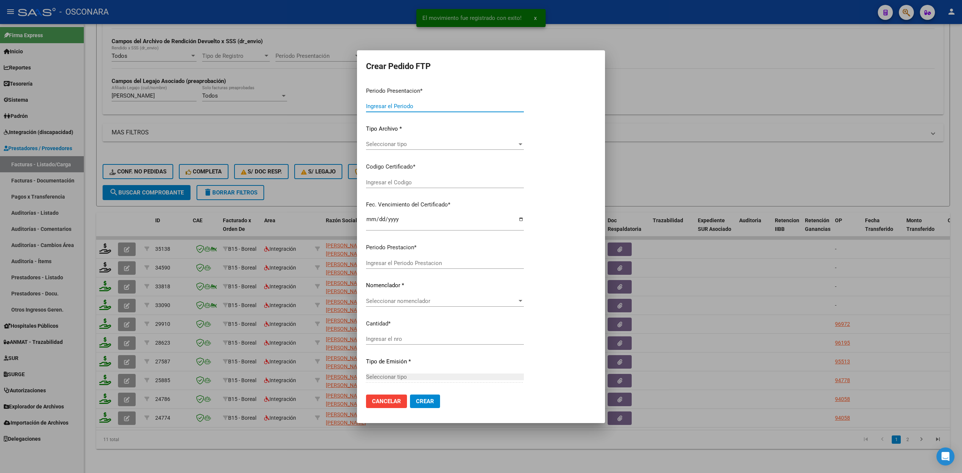
type input "202508"
type input "$ 379.773,76"
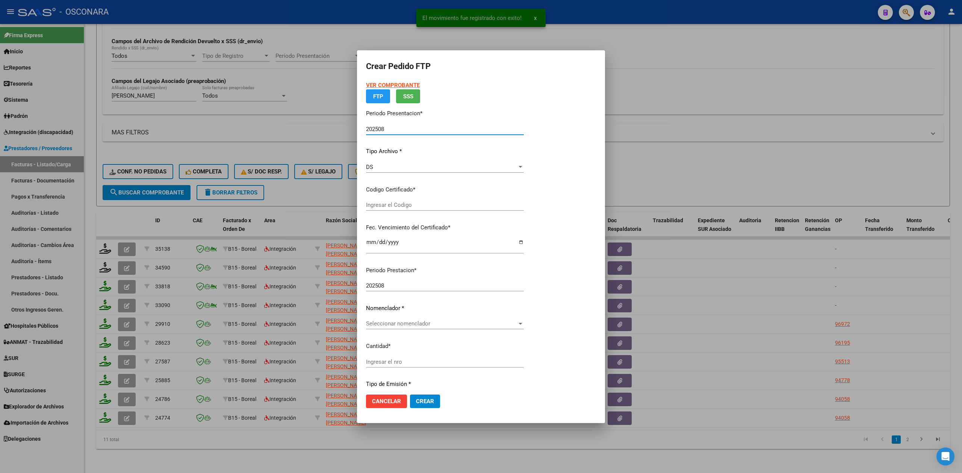
type input "ARG020005758257520240104-20260104MZA212"
type input "2026-01-18"
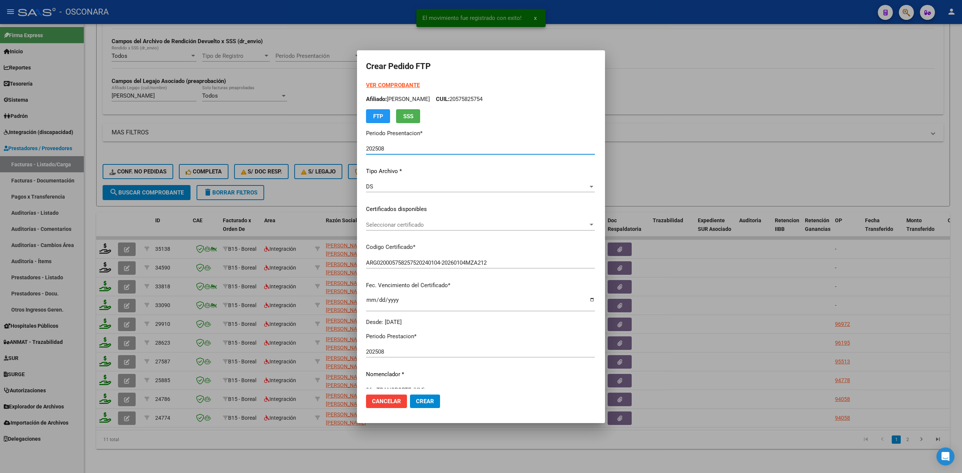
click at [397, 226] on span "Seleccionar certificado" at bounding box center [477, 225] width 222 height 7
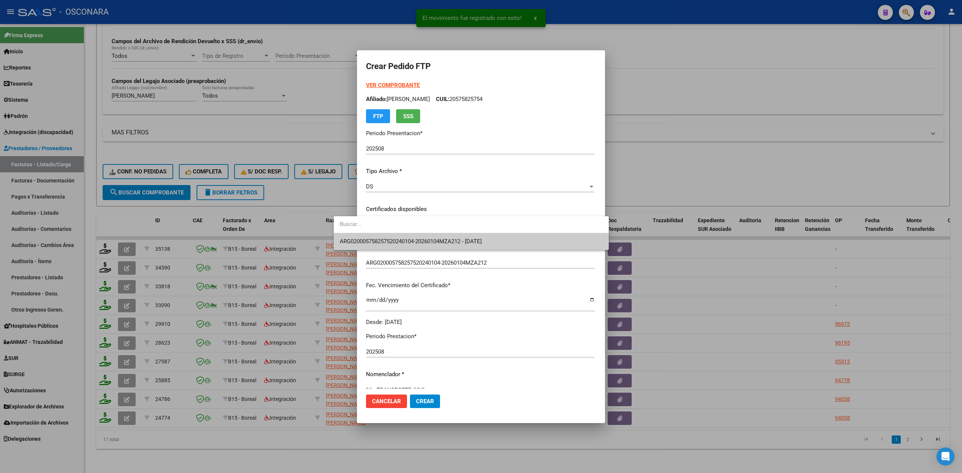
click at [398, 238] on span "ARG020005758257520240104-20260104MZA212 - 2026-01-18" at bounding box center [411, 241] width 142 height 7
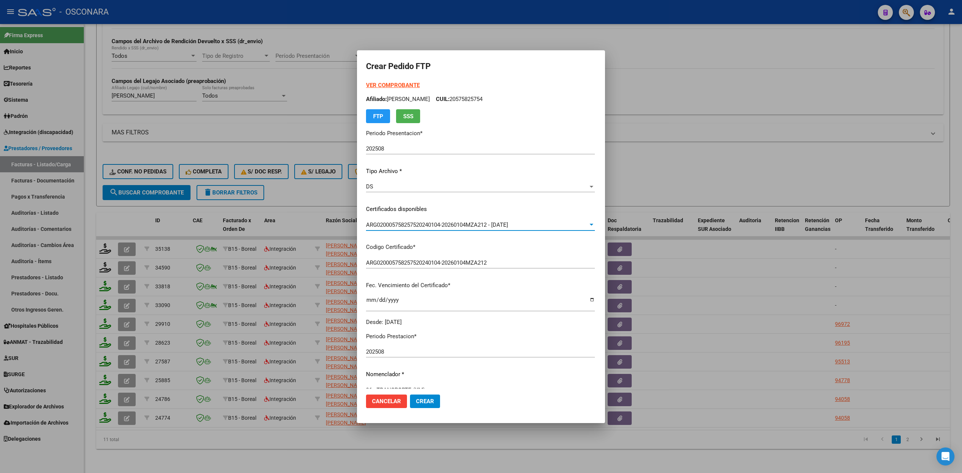
scroll to position [150, 0]
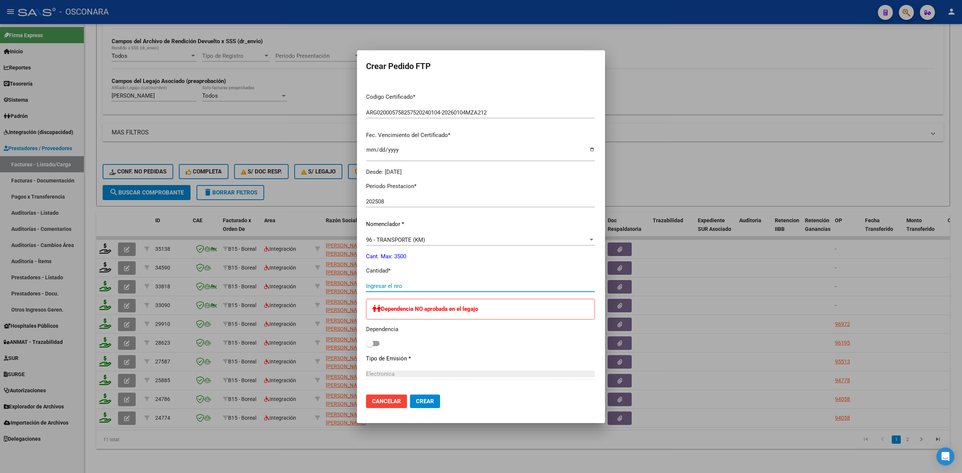
click at [383, 285] on input "Ingresar el nro" at bounding box center [480, 286] width 229 height 7
type input "701"
click at [410, 395] on button "Crear" at bounding box center [425, 402] width 30 height 14
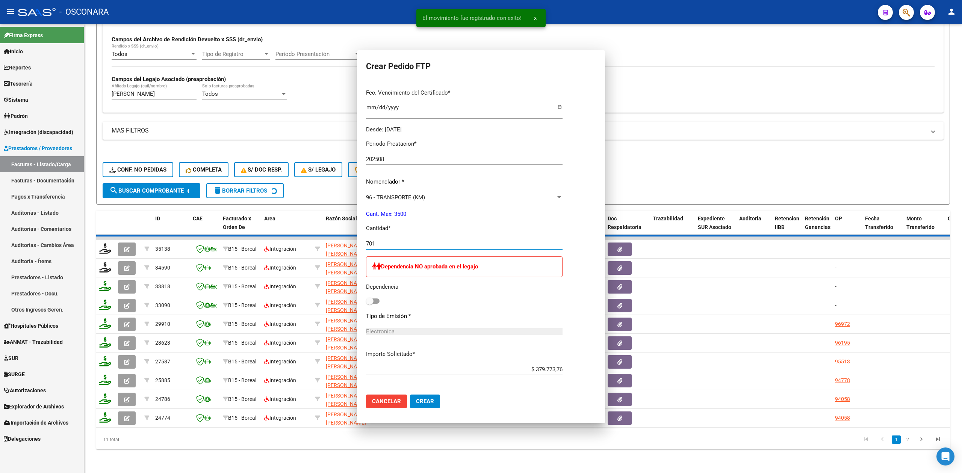
scroll to position [107, 0]
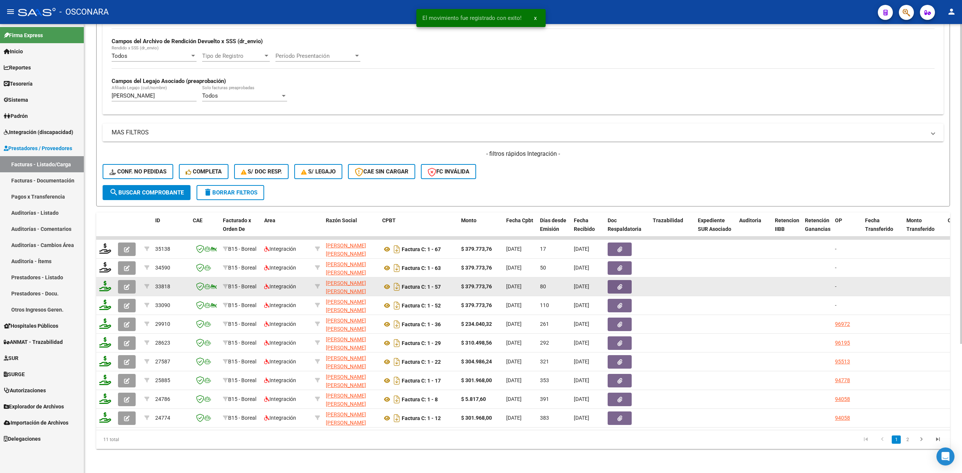
click at [127, 284] on icon "button" at bounding box center [127, 287] width 6 height 6
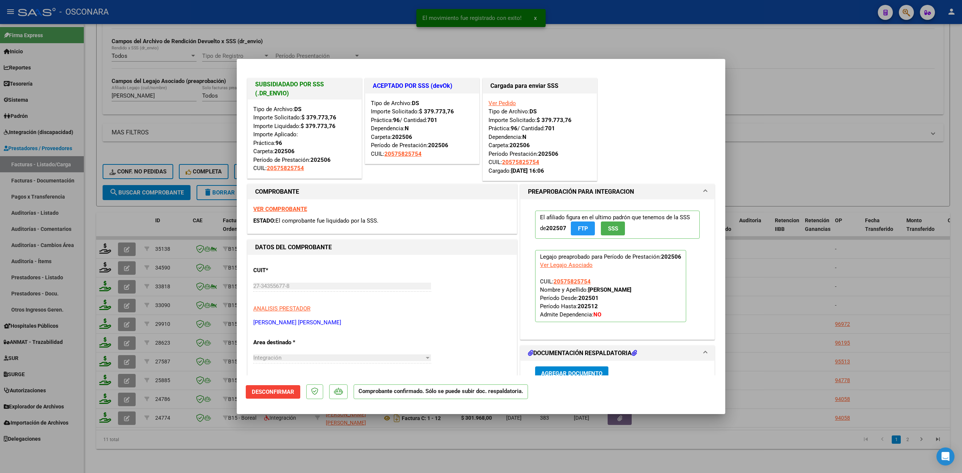
click at [227, 436] on div at bounding box center [481, 236] width 962 height 473
type input "$ 0,00"
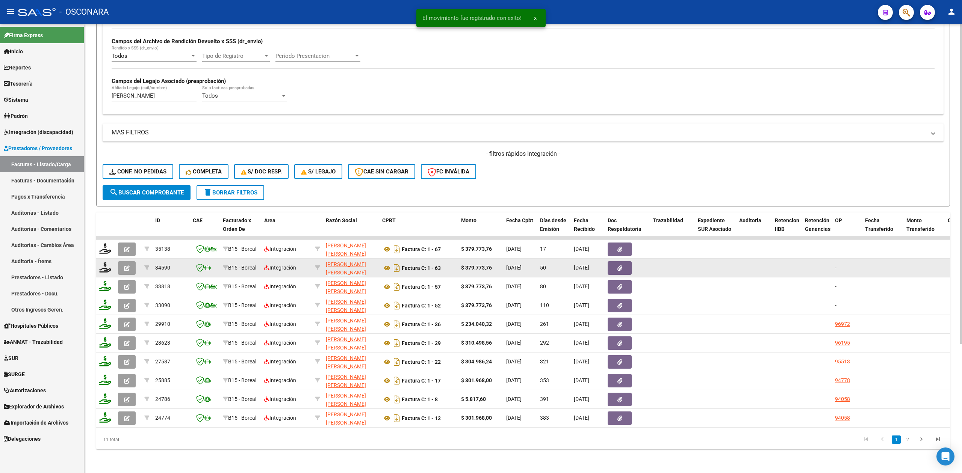
click at [125, 266] on icon "button" at bounding box center [127, 269] width 6 height 6
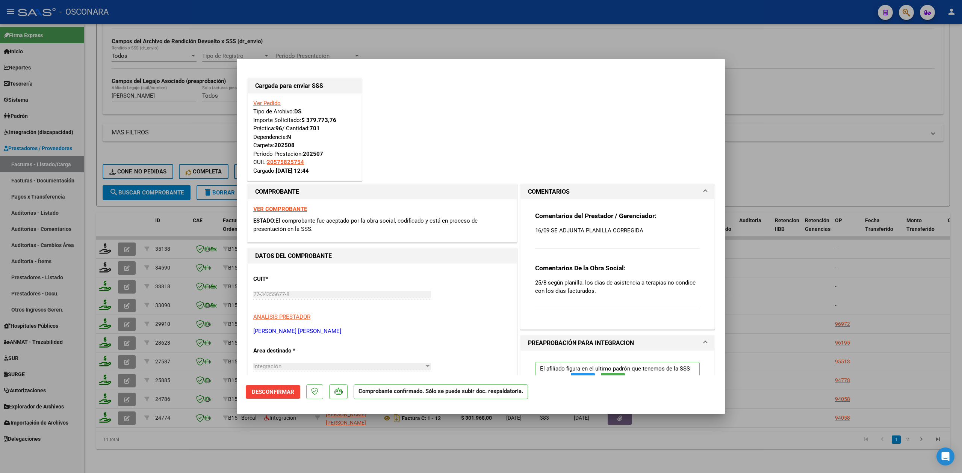
click at [170, 437] on div at bounding box center [481, 236] width 962 height 473
type input "$ 0,00"
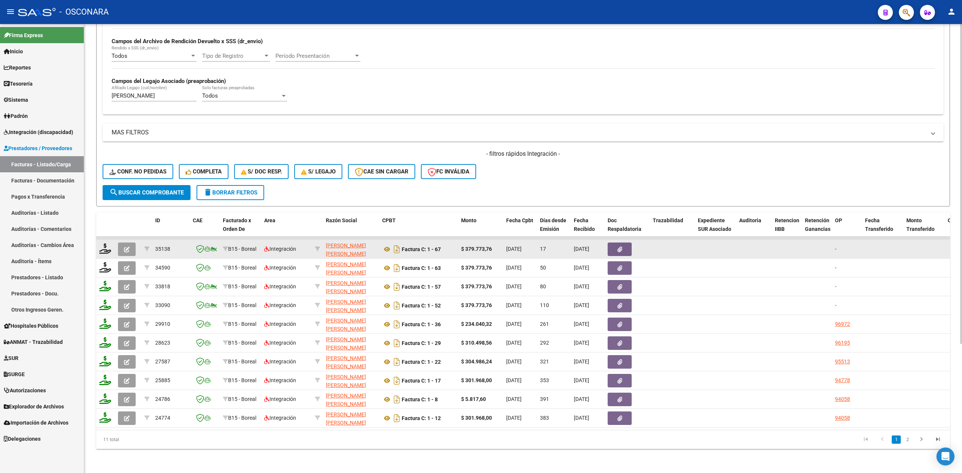
click at [125, 247] on icon "button" at bounding box center [127, 250] width 6 height 6
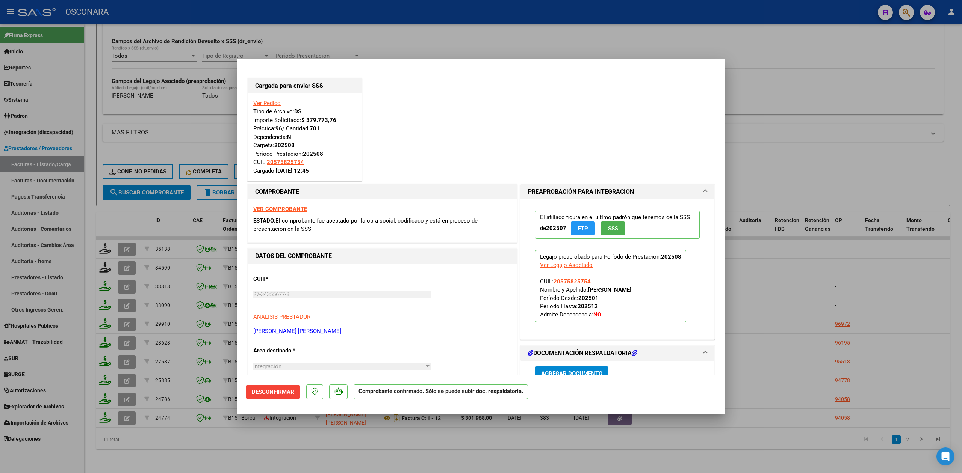
click at [190, 440] on div at bounding box center [481, 236] width 962 height 473
type input "$ 0,00"
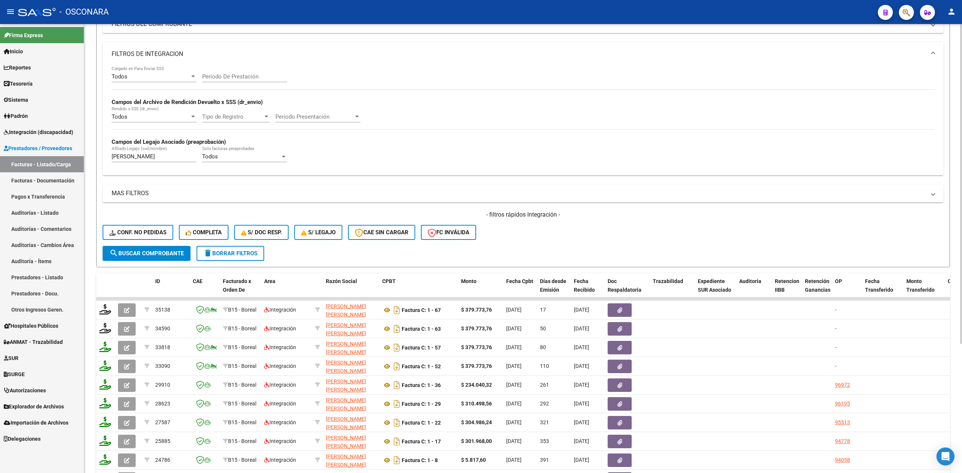
scroll to position [31, 0]
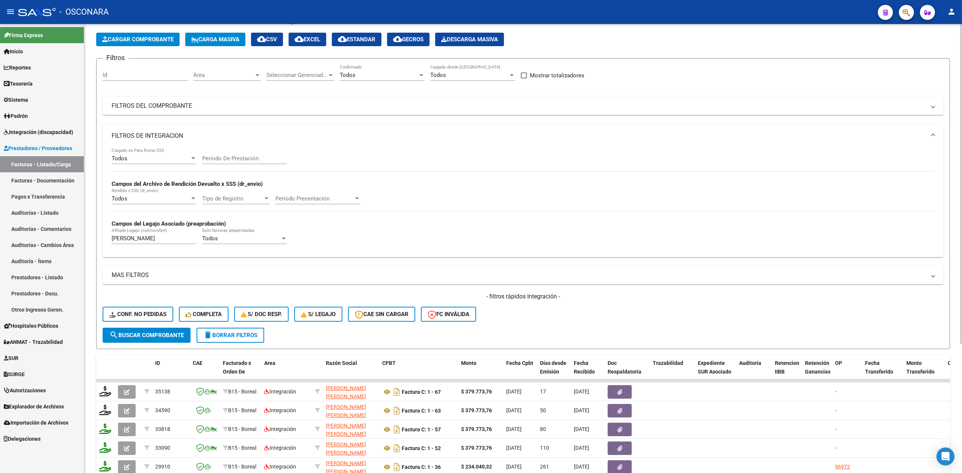
click at [483, 107] on mat-panel-title "FILTROS DEL COMPROBANTE" at bounding box center [519, 106] width 814 height 8
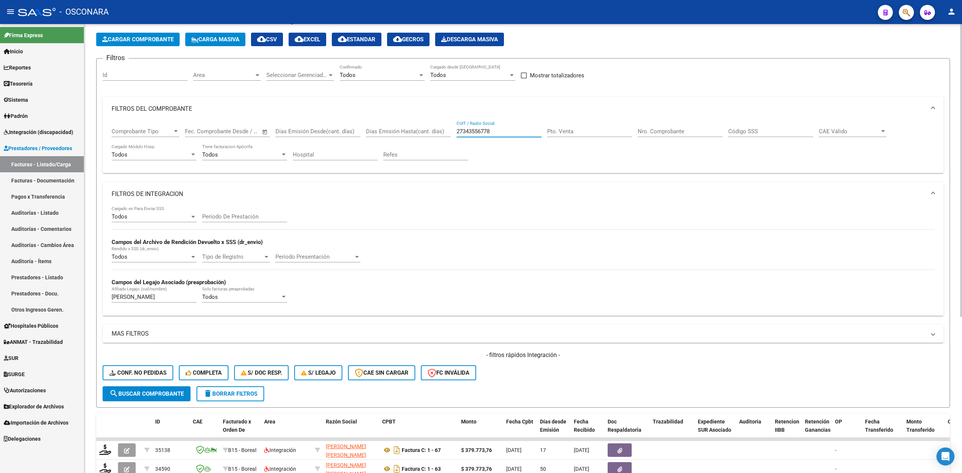
drag, startPoint x: 504, startPoint y: 133, endPoint x: 438, endPoint y: 133, distance: 66.1
click at [438, 133] on div "Comprobante Tipo Comprobante Tipo Fecha inicio – Fecha fin Fec. Comprobante Des…" at bounding box center [523, 144] width 823 height 47
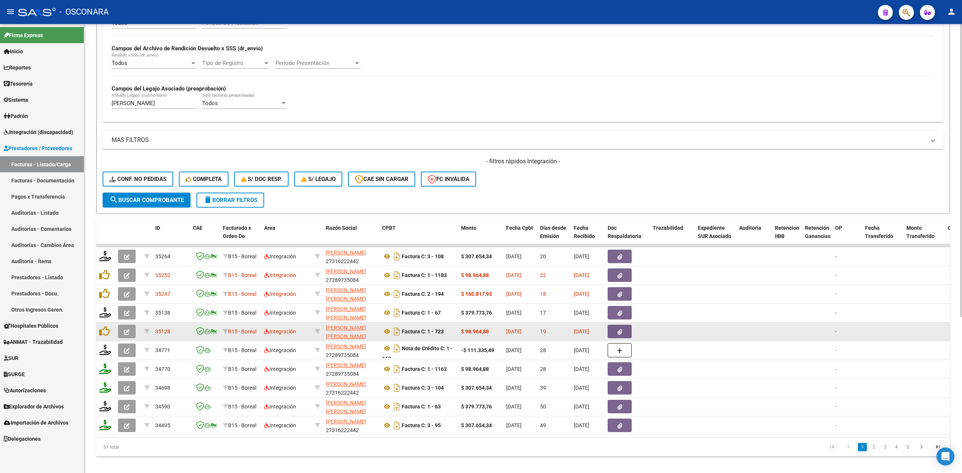
scroll to position [240, 0]
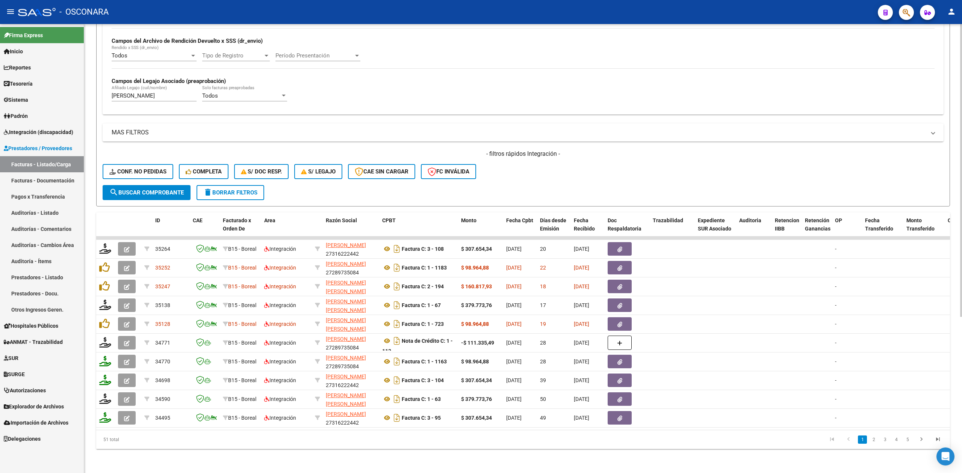
click at [871, 441] on link "2" at bounding box center [873, 440] width 9 height 8
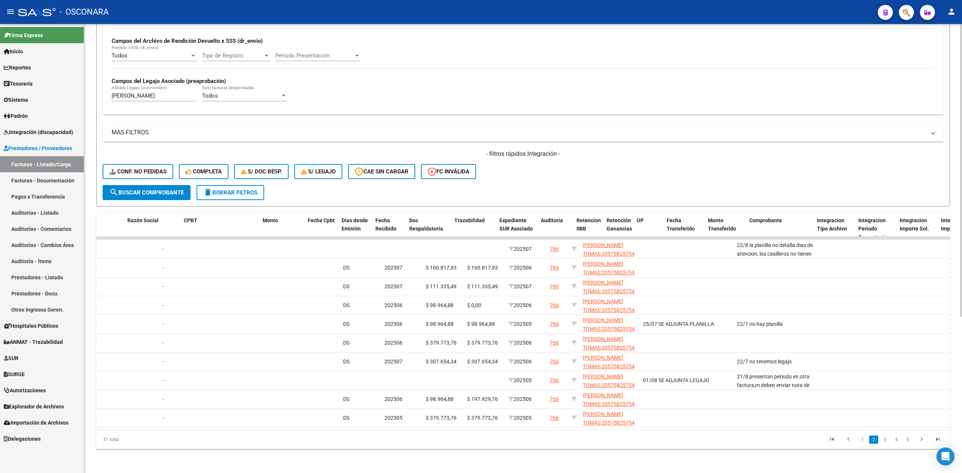
scroll to position [0, 0]
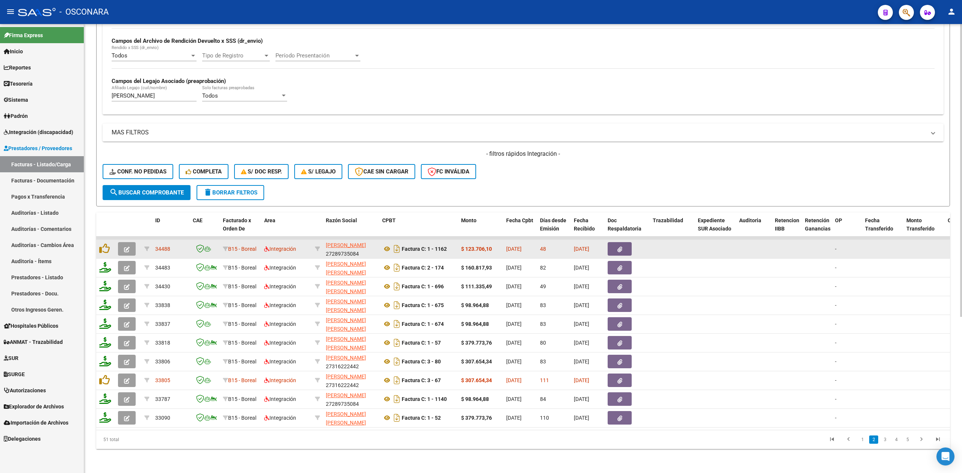
click at [609, 242] on button "button" at bounding box center [620, 249] width 24 height 14
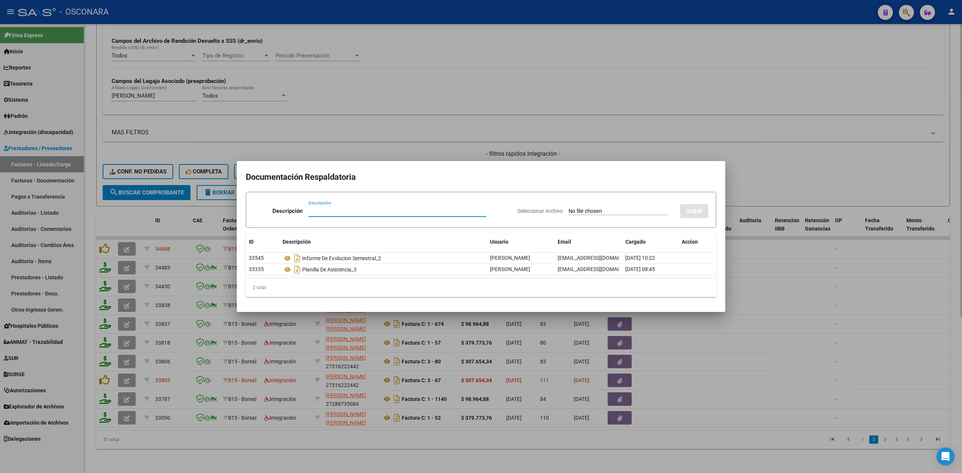
click at [461, 434] on div at bounding box center [481, 236] width 962 height 473
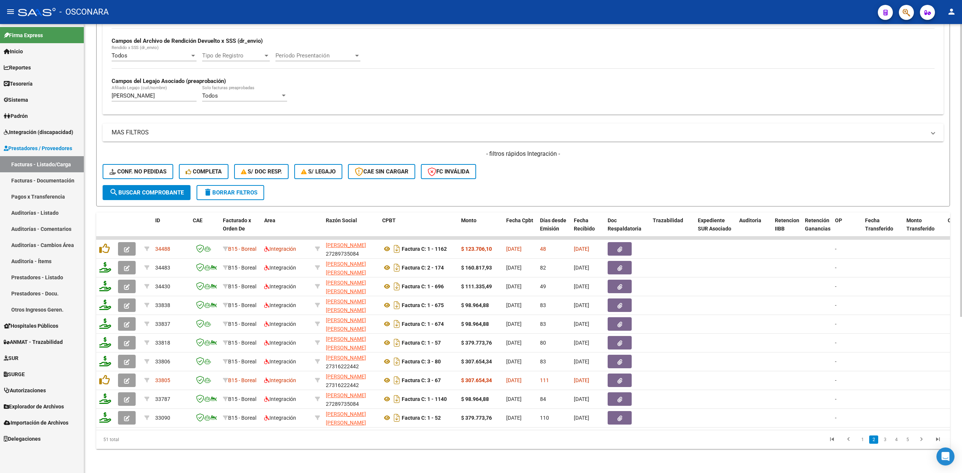
drag, startPoint x: 860, startPoint y: 440, endPoint x: 845, endPoint y: 453, distance: 20.5
click at [860, 440] on link "1" at bounding box center [862, 440] width 9 height 8
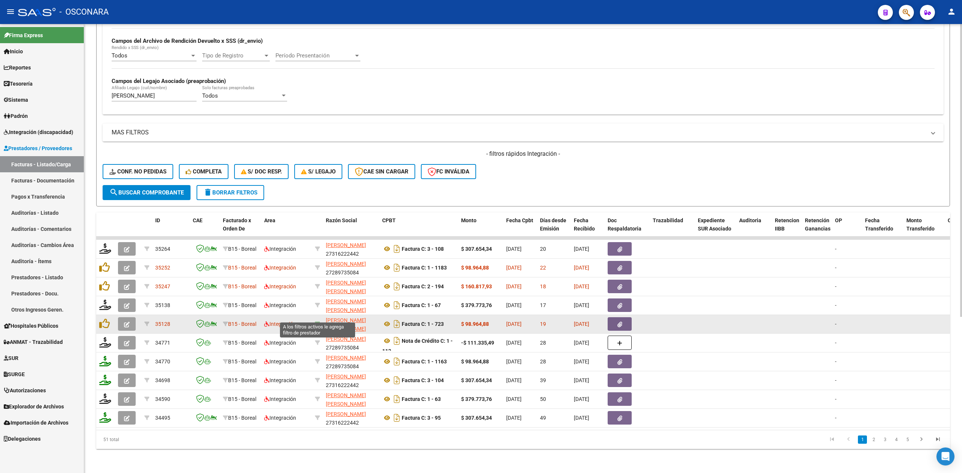
click at [318, 322] on icon at bounding box center [317, 324] width 5 height 5
type input "27369285713"
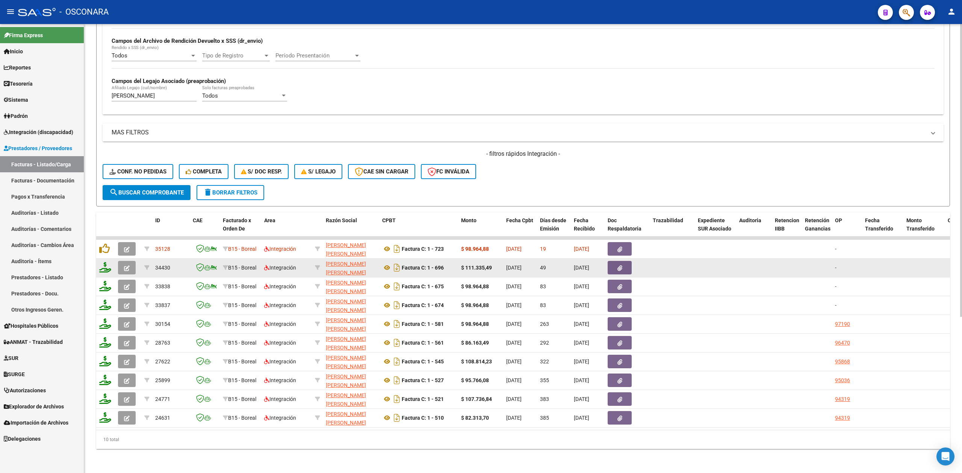
click at [127, 266] on icon "button" at bounding box center [127, 269] width 6 height 6
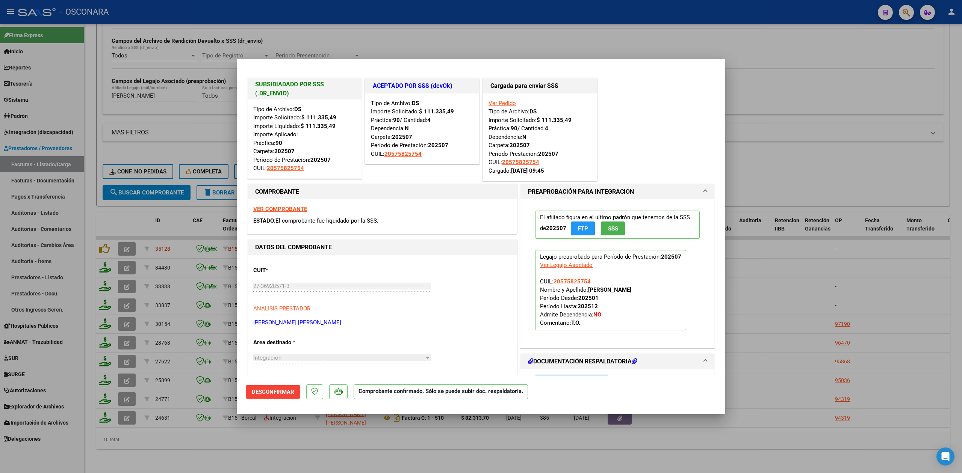
click at [340, 442] on div at bounding box center [481, 236] width 962 height 473
type input "$ 0,00"
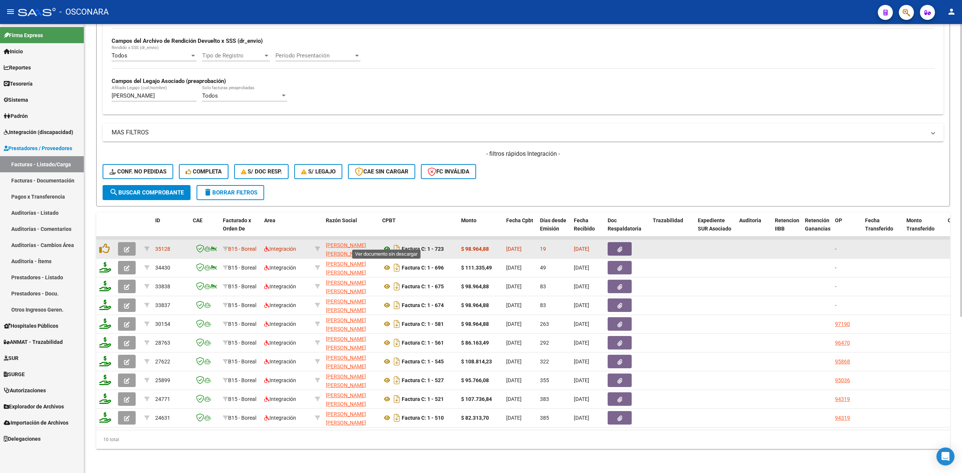
click at [387, 245] on icon at bounding box center [387, 249] width 10 height 9
click at [618, 247] on icon "button" at bounding box center [619, 250] width 5 height 6
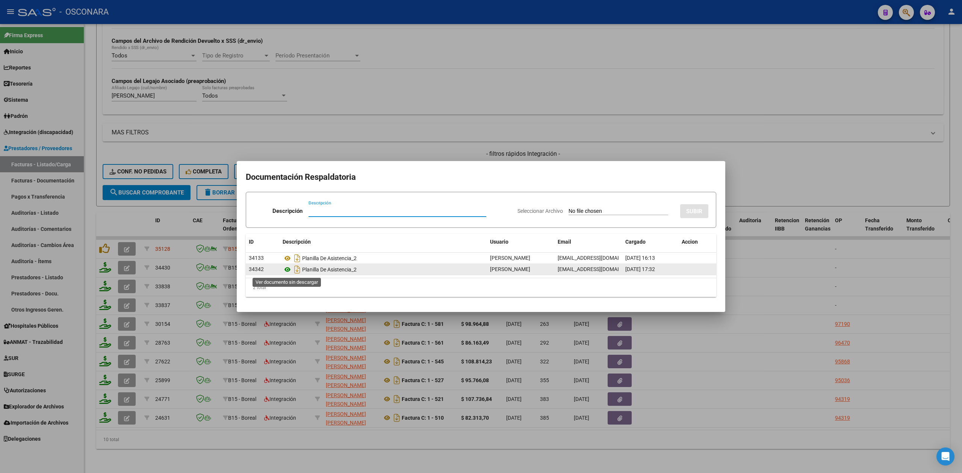
click at [287, 269] on icon at bounding box center [288, 269] width 10 height 9
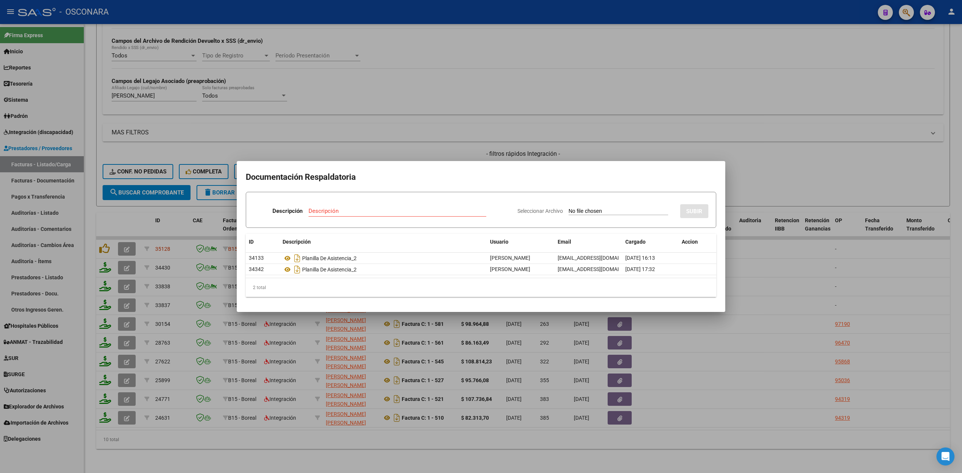
click at [479, 141] on div at bounding box center [481, 236] width 962 height 473
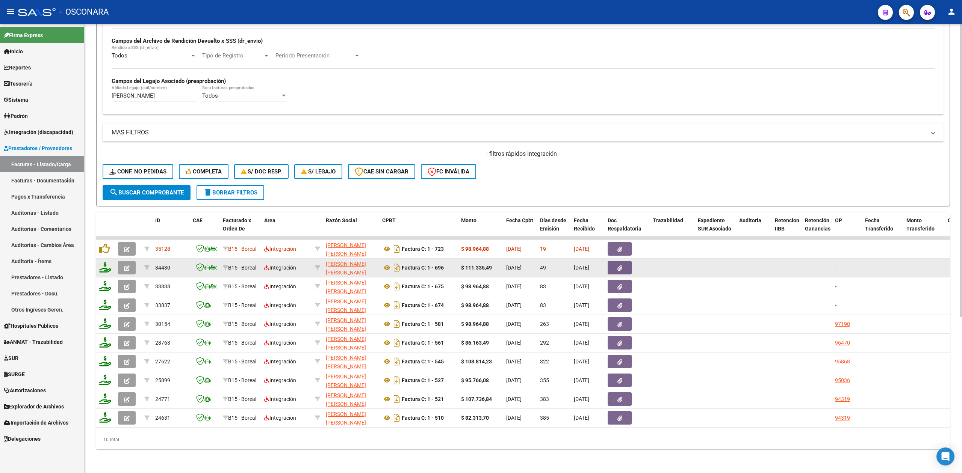
click at [124, 266] on icon "button" at bounding box center [127, 269] width 6 height 6
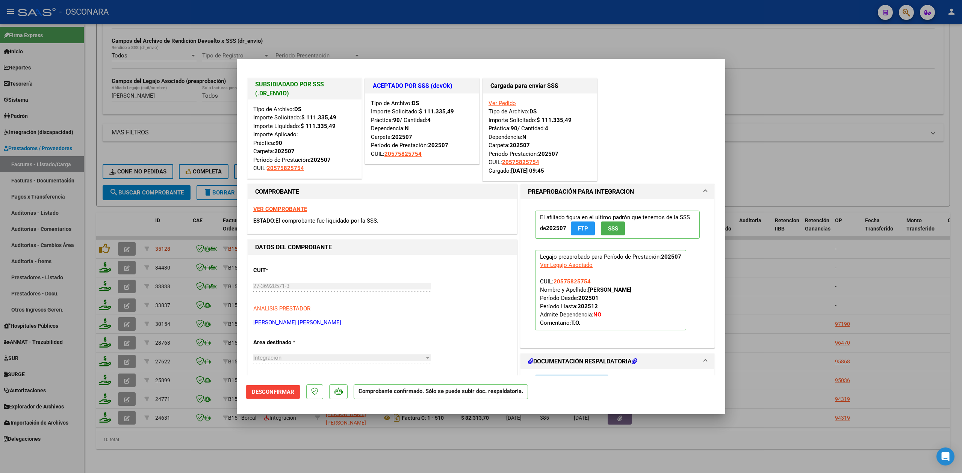
click at [184, 440] on div at bounding box center [481, 236] width 962 height 473
type input "$ 0,00"
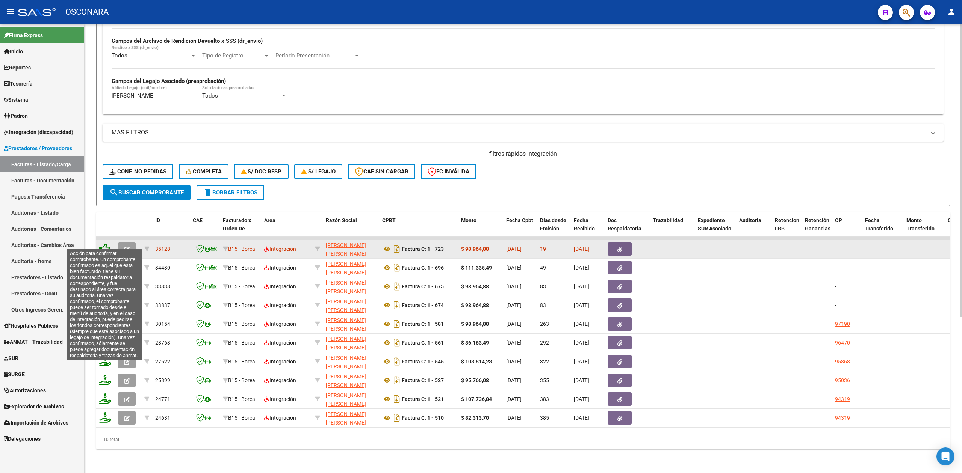
click at [109, 243] on icon at bounding box center [104, 248] width 11 height 11
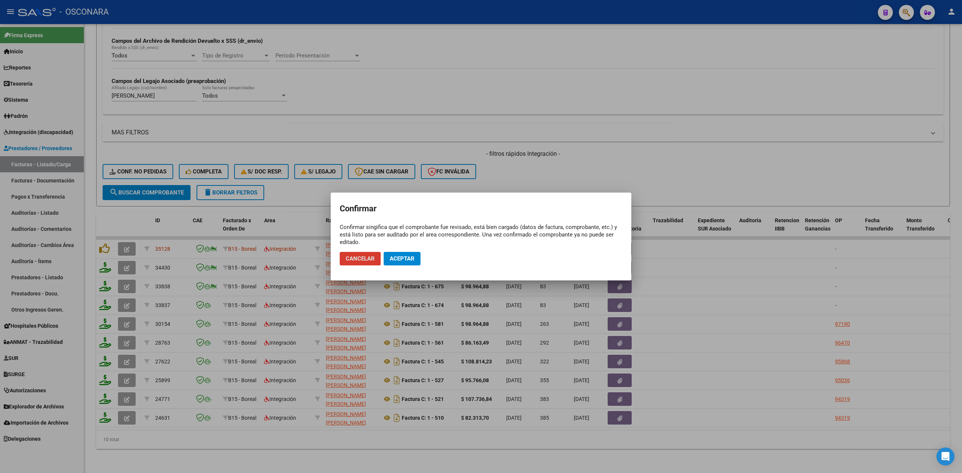
click at [394, 256] on span "Aceptar" at bounding box center [402, 259] width 25 height 7
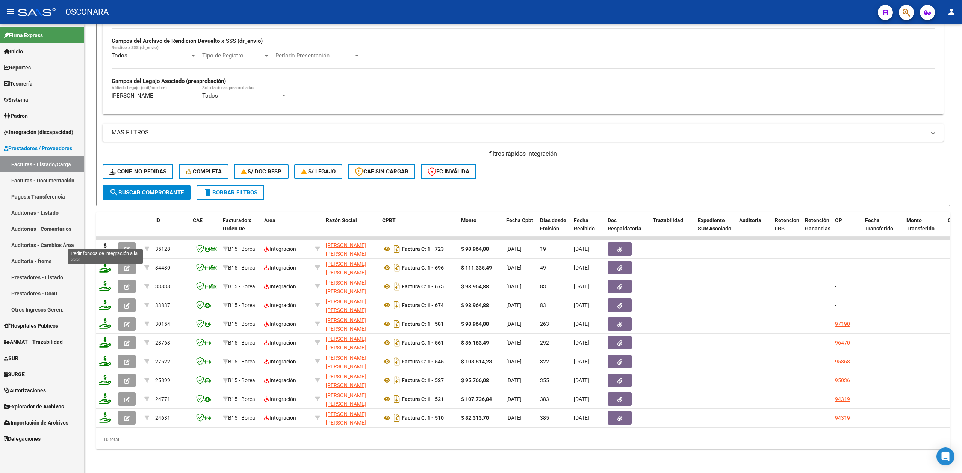
click at [104, 243] on icon at bounding box center [105, 248] width 12 height 11
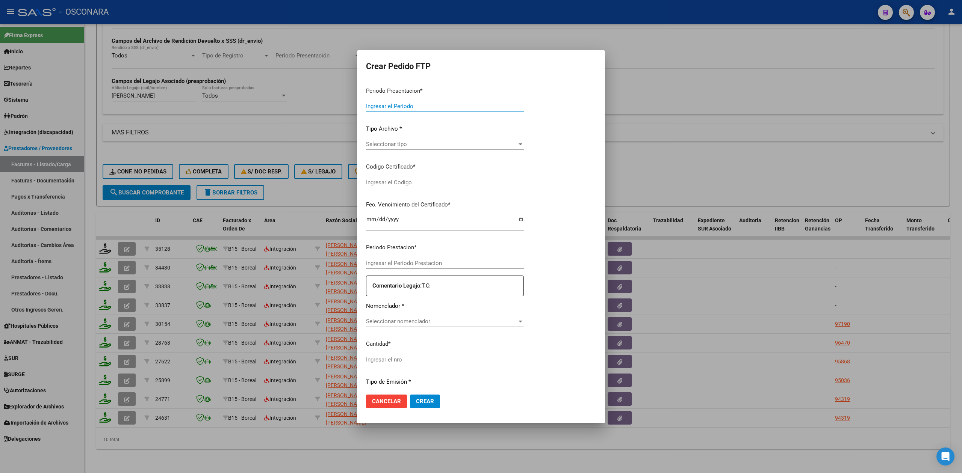
type input "202508"
type input "$ 98.964,88"
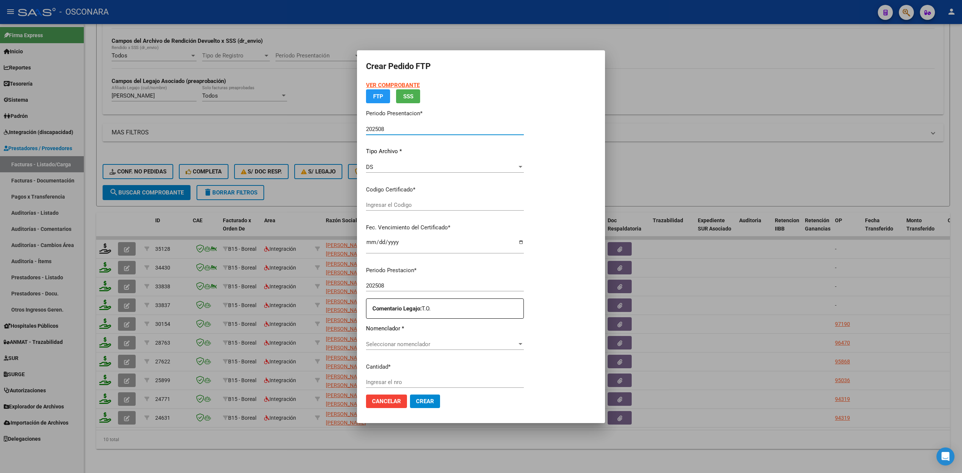
type input "ARG020005758257520240104-20260104MZA212"
type input "2026-01-18"
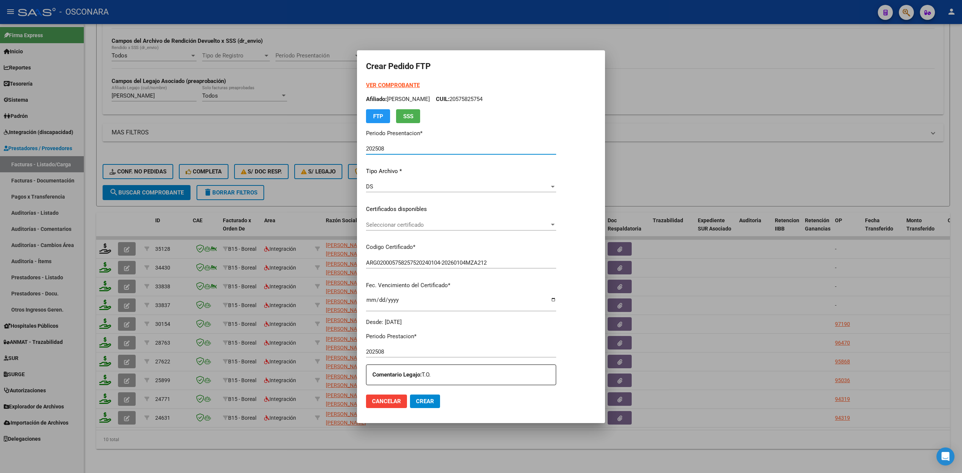
click at [404, 225] on span "Seleccionar certificado" at bounding box center [457, 225] width 183 height 7
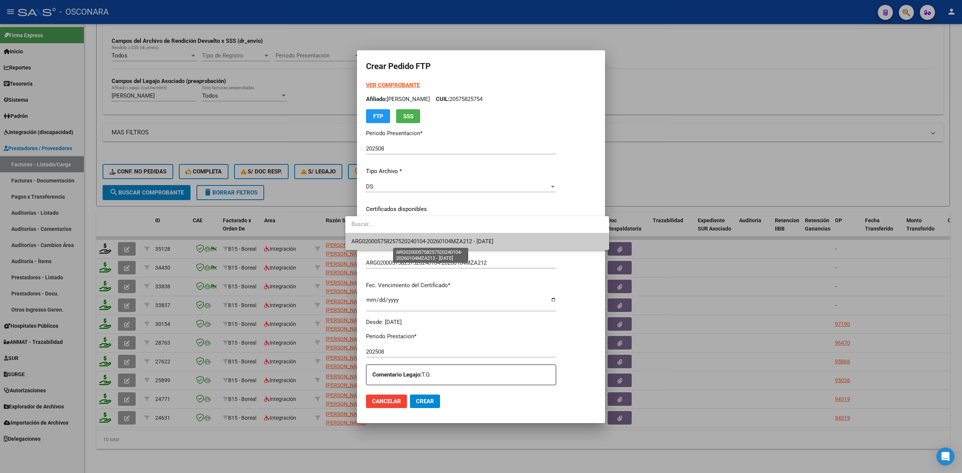
click at [403, 238] on span "ARG020005758257520240104-20260104MZA212 - 2026-01-18" at bounding box center [422, 241] width 142 height 7
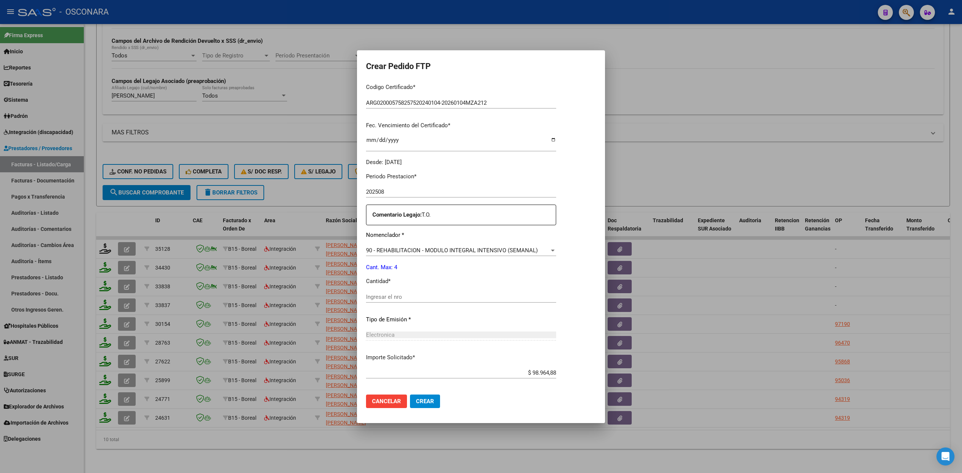
scroll to position [195, 0]
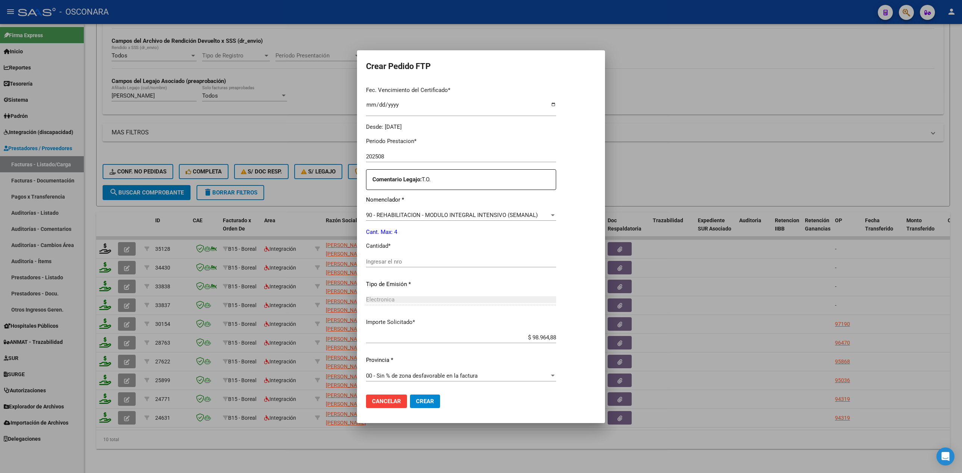
click at [384, 262] on input "Ingresar el nro" at bounding box center [461, 262] width 190 height 7
type input "4"
click at [410, 395] on button "Crear" at bounding box center [425, 402] width 30 height 14
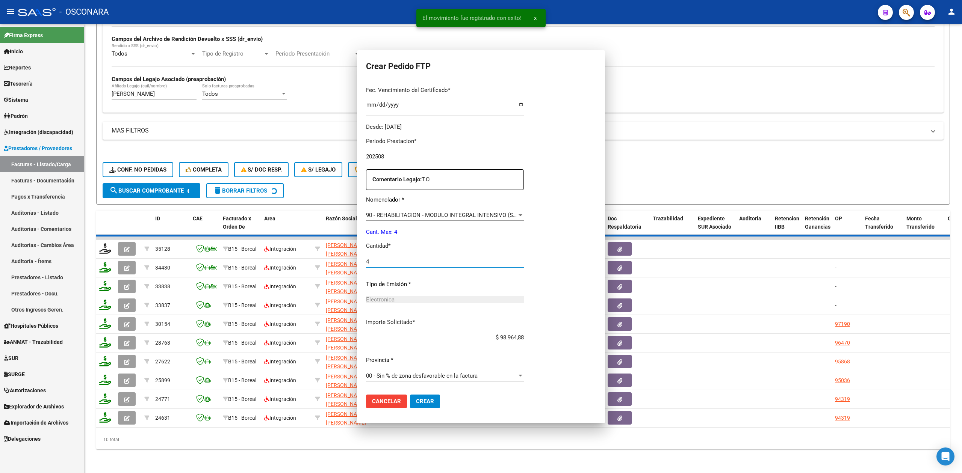
scroll to position [0, 0]
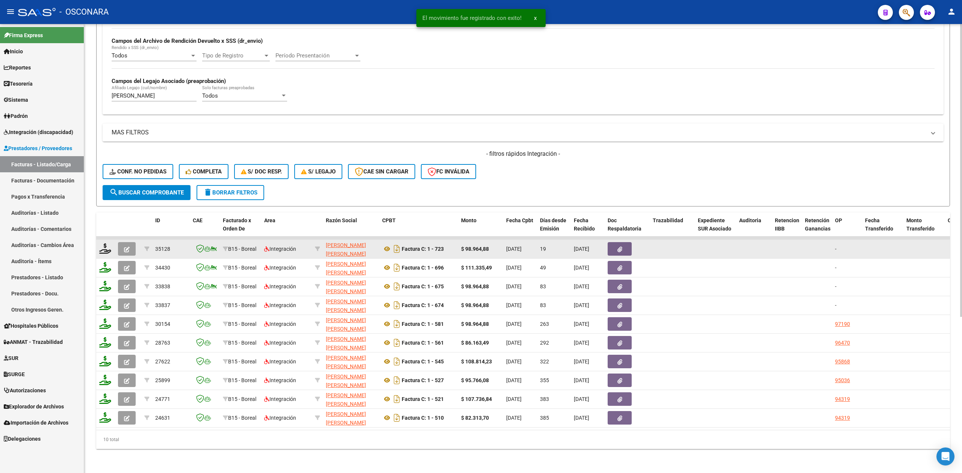
click at [125, 247] on icon "button" at bounding box center [127, 250] width 6 height 6
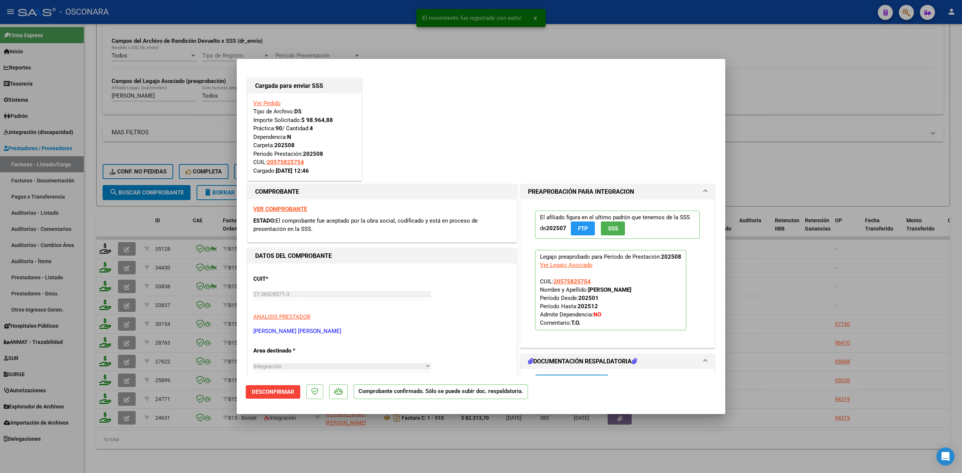
click at [231, 449] on div at bounding box center [481, 236] width 962 height 473
type input "$ 0,00"
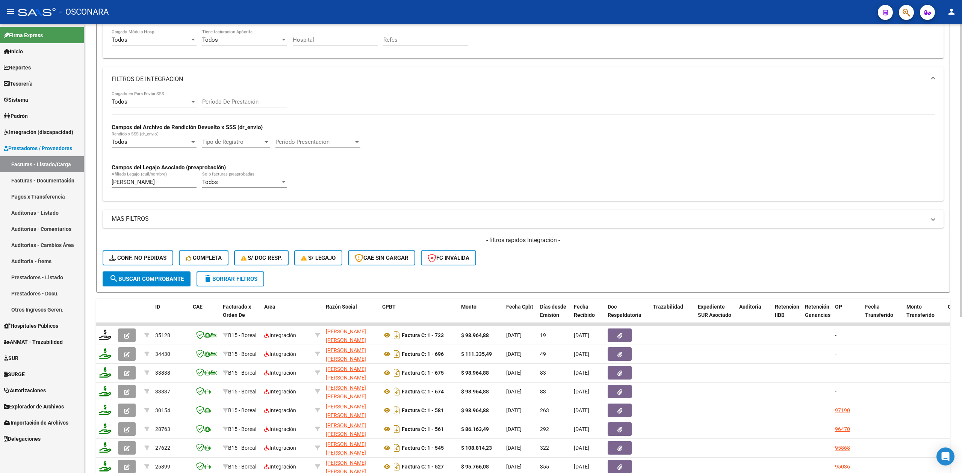
scroll to position [89, 0]
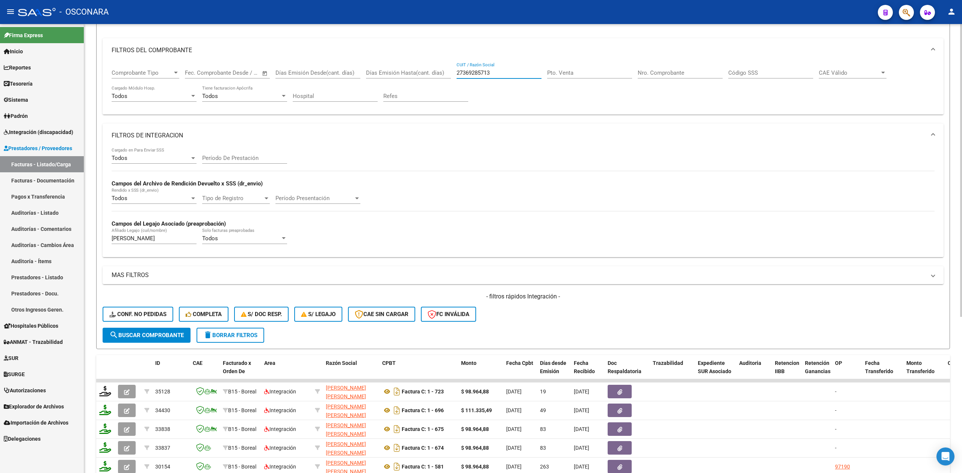
drag, startPoint x: 498, startPoint y: 71, endPoint x: 403, endPoint y: 72, distance: 95.5
click at [403, 72] on div "Comprobante Tipo Comprobante Tipo Fecha inicio – Fecha fin Fec. Comprobante Des…" at bounding box center [523, 85] width 823 height 47
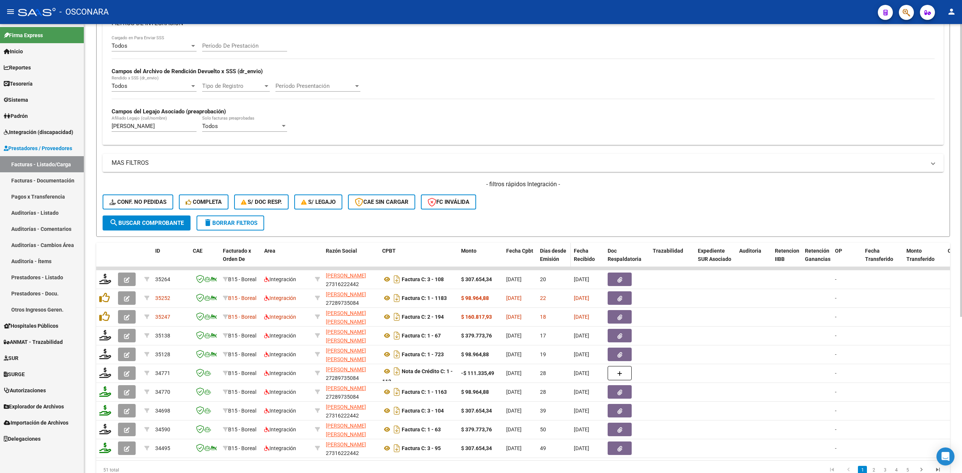
scroll to position [240, 0]
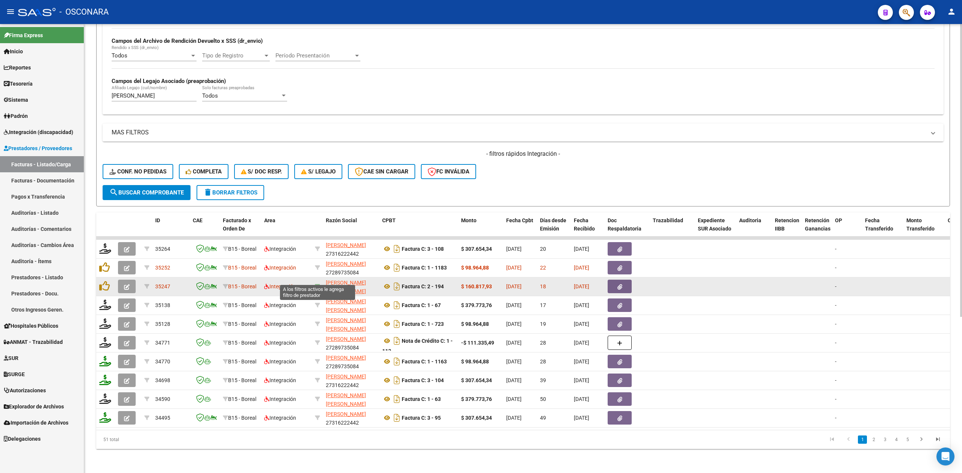
click at [319, 284] on icon at bounding box center [317, 286] width 5 height 5
type input "27276121826"
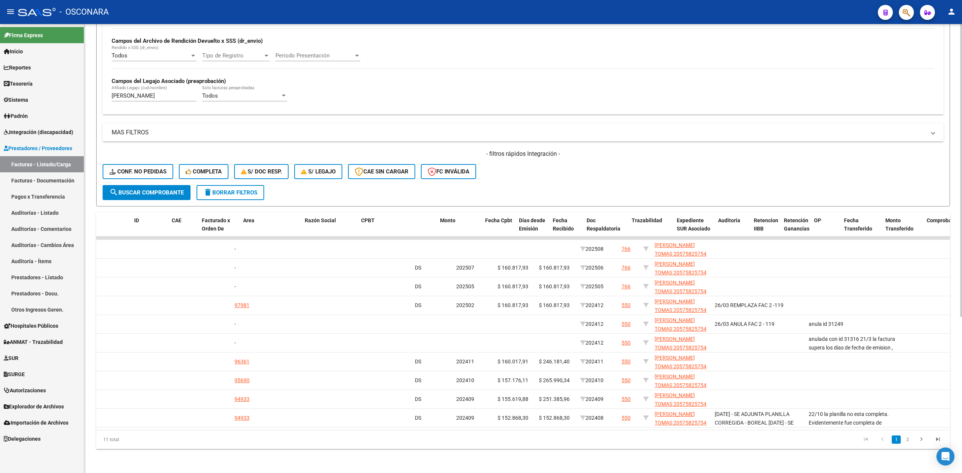
scroll to position [0, 0]
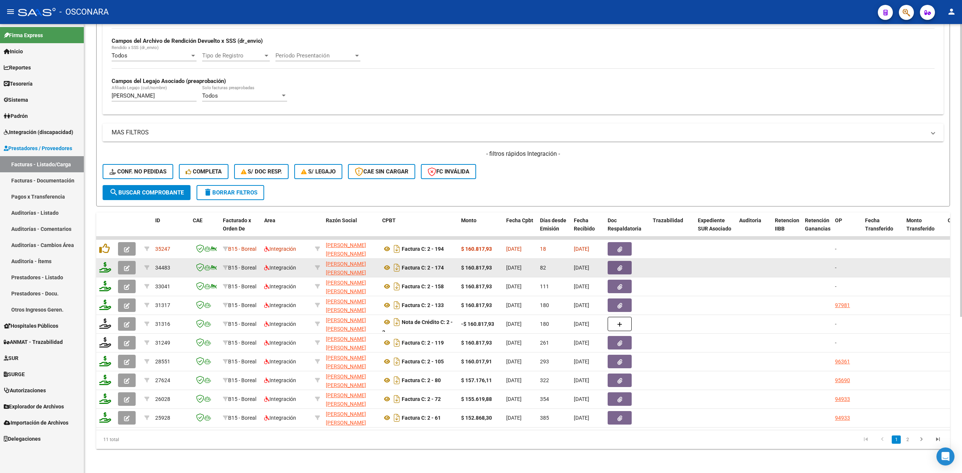
click at [123, 261] on button "button" at bounding box center [127, 268] width 18 height 14
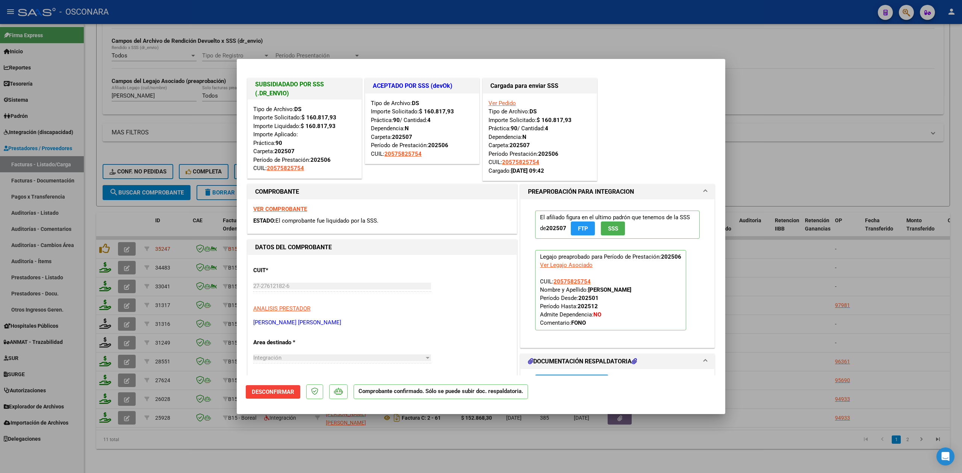
click at [308, 447] on div at bounding box center [481, 236] width 962 height 473
type input "$ 0,00"
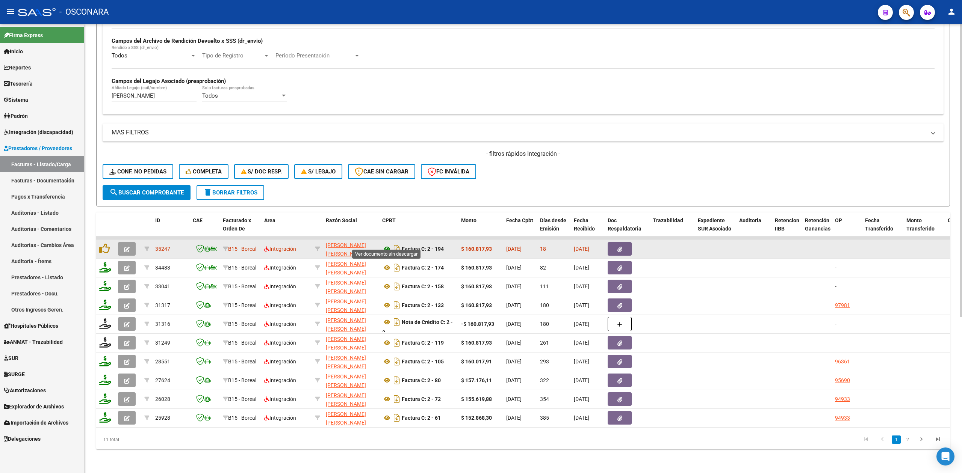
click at [386, 245] on icon at bounding box center [387, 249] width 10 height 9
click at [627, 242] on button "button" at bounding box center [620, 249] width 24 height 14
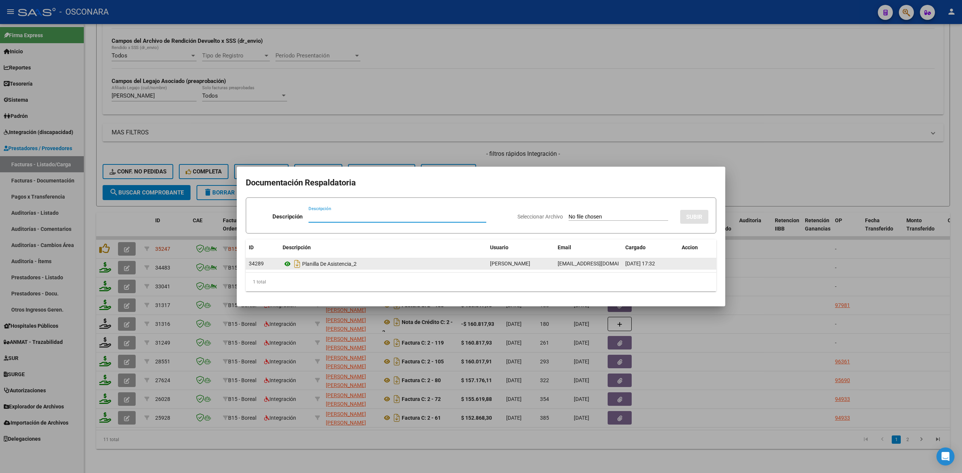
click at [284, 265] on icon at bounding box center [288, 264] width 10 height 9
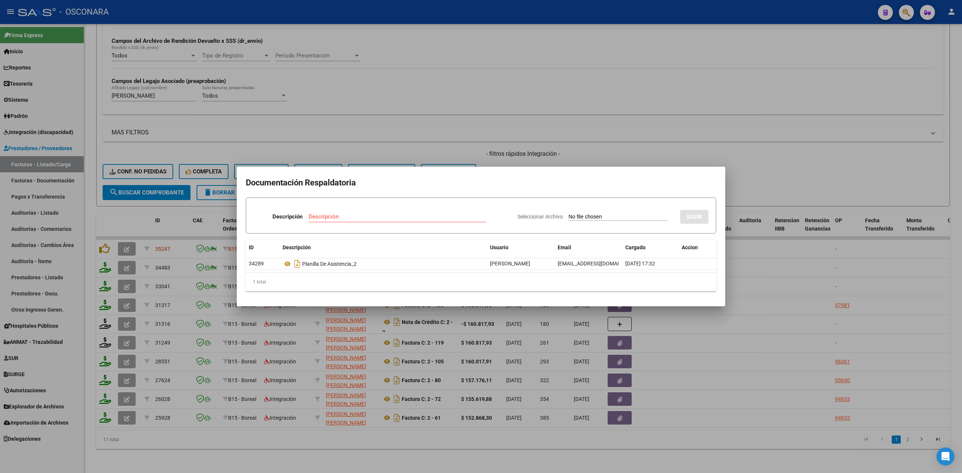
click at [106, 239] on div at bounding box center [481, 236] width 962 height 473
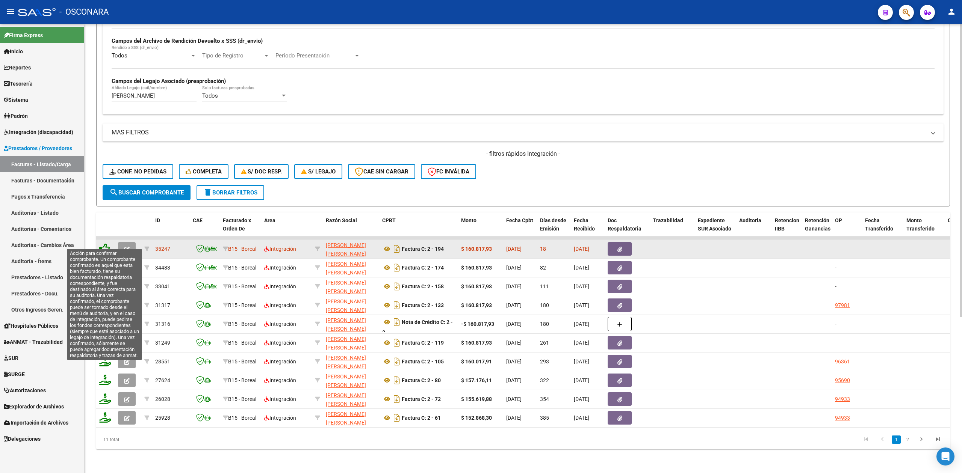
click at [100, 243] on icon at bounding box center [104, 248] width 11 height 11
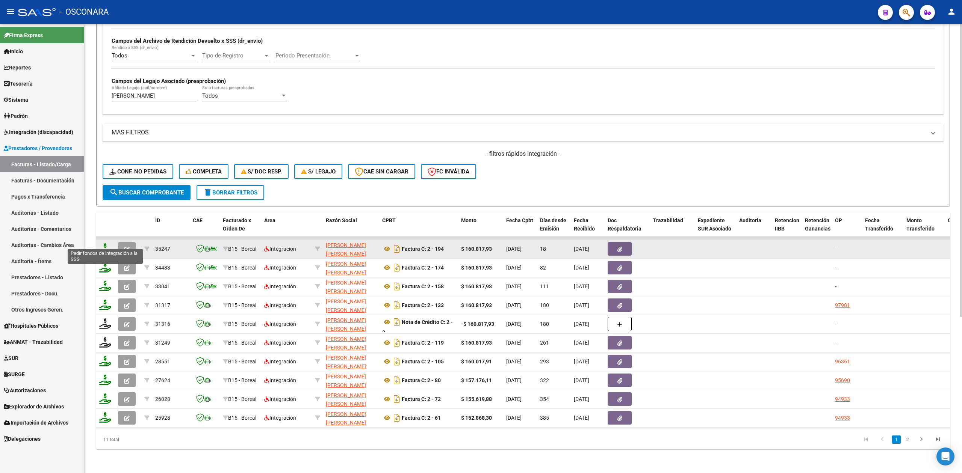
click at [104, 243] on icon at bounding box center [105, 248] width 12 height 11
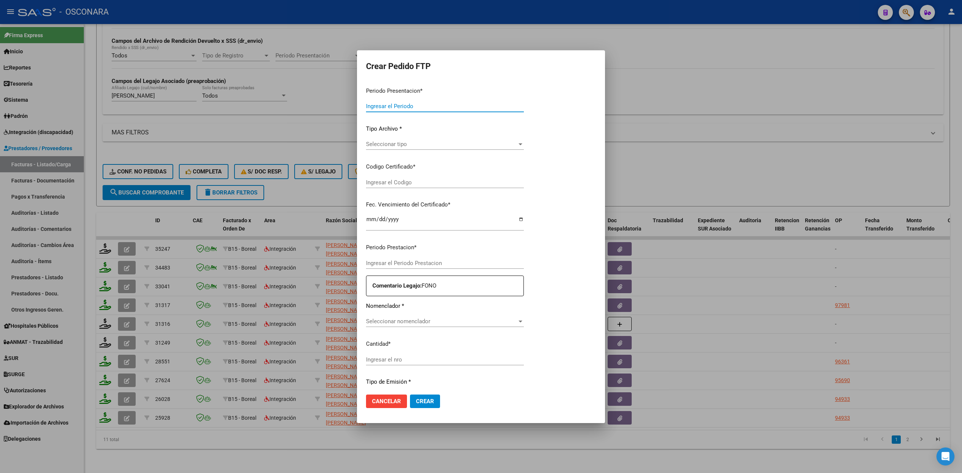
type input "202508"
type input "$ 160.817,93"
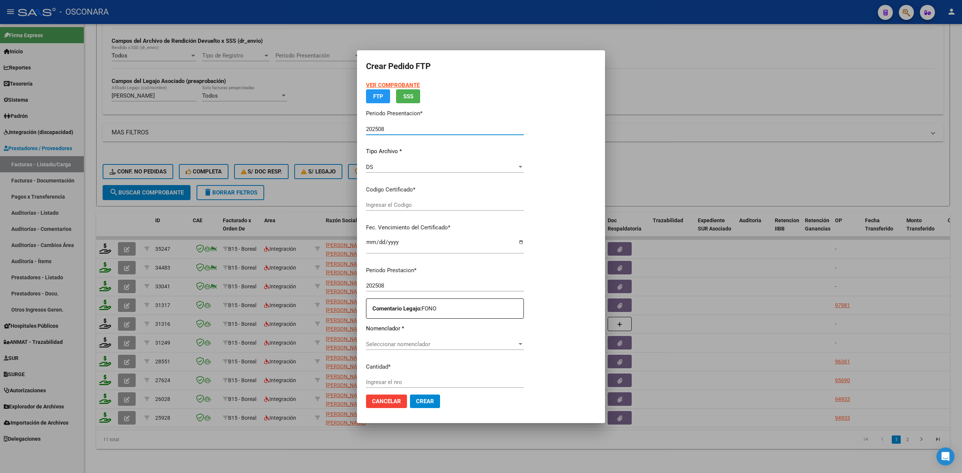
type input "ARG020005758257520240104-20260104MZA212"
type input "2026-01-18"
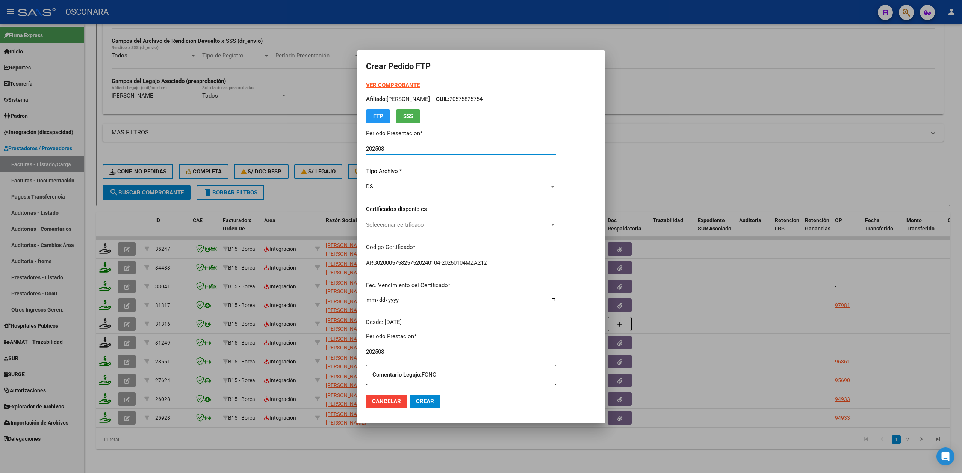
click at [403, 225] on span "Seleccionar certificado" at bounding box center [457, 225] width 183 height 7
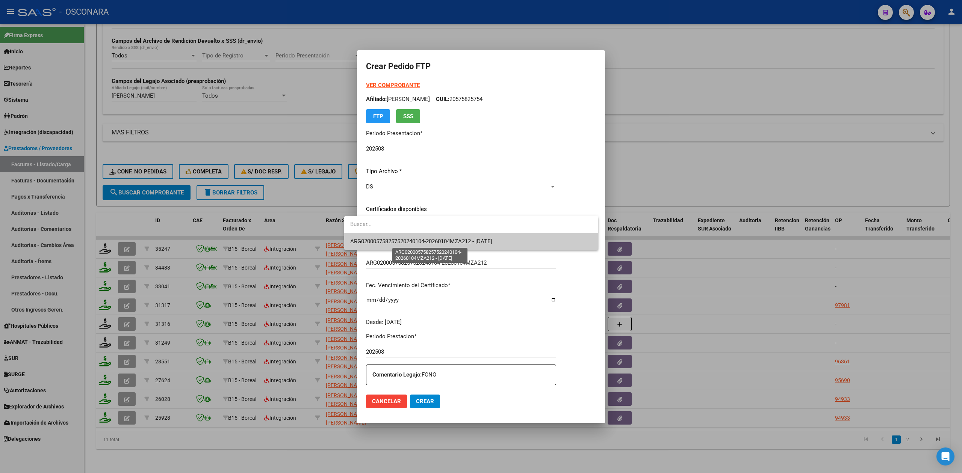
click at [405, 243] on span "ARG020005758257520240104-20260104MZA212 - 2026-01-18" at bounding box center [421, 241] width 142 height 7
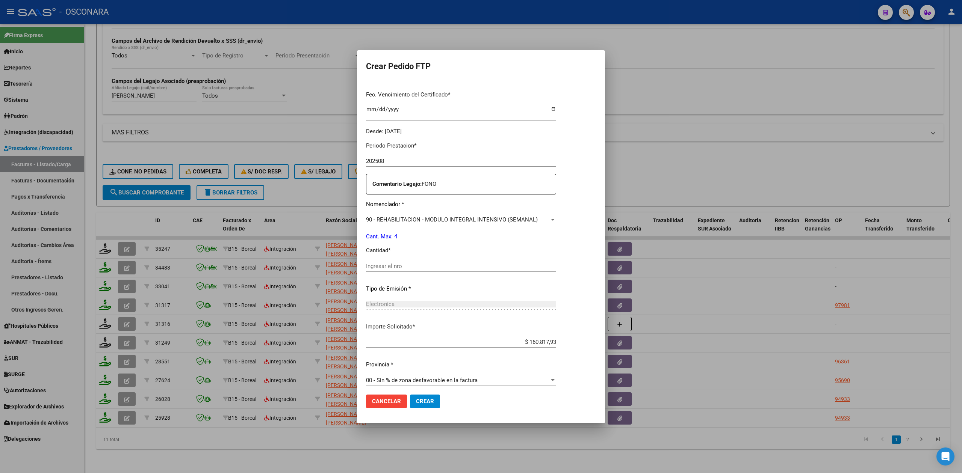
scroll to position [195, 0]
click at [383, 263] on input "Ingresar el nro" at bounding box center [461, 262] width 190 height 7
type input "4"
click at [410, 395] on button "Crear" at bounding box center [425, 402] width 30 height 14
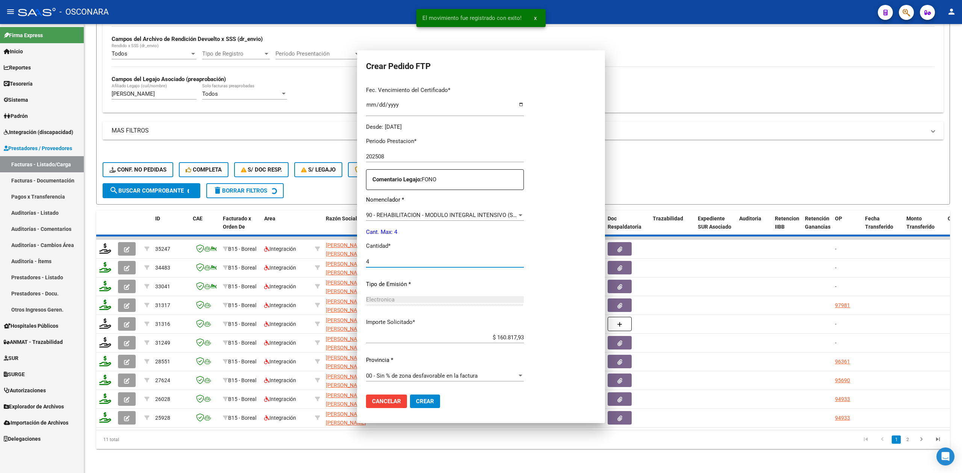
scroll to position [0, 0]
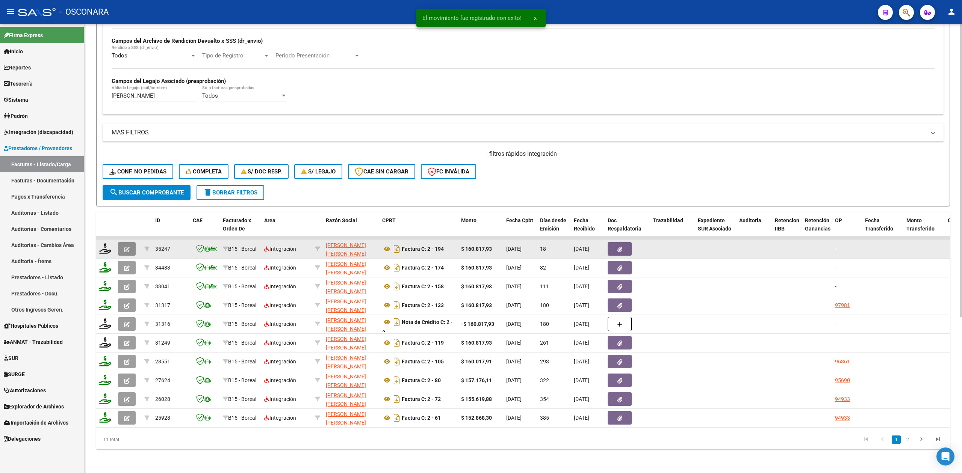
click at [126, 247] on icon "button" at bounding box center [127, 250] width 6 height 6
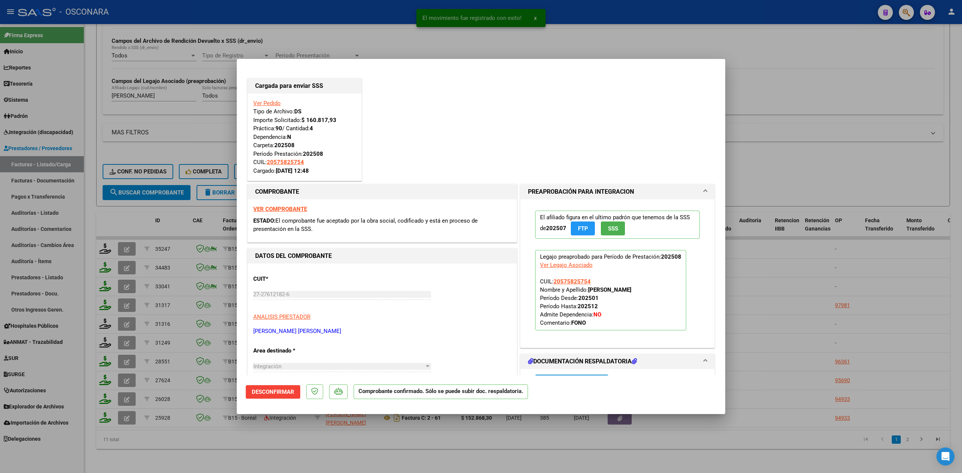
click at [259, 445] on div at bounding box center [481, 236] width 962 height 473
type input "$ 0,00"
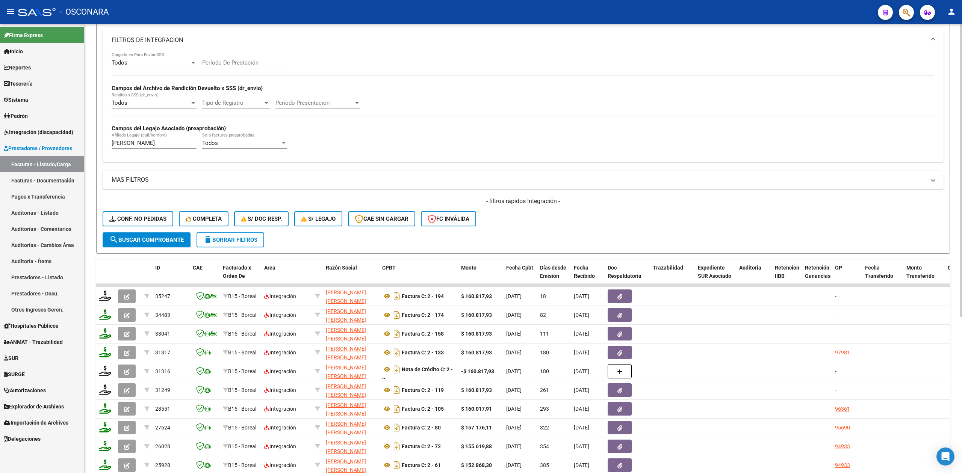
scroll to position [39, 0]
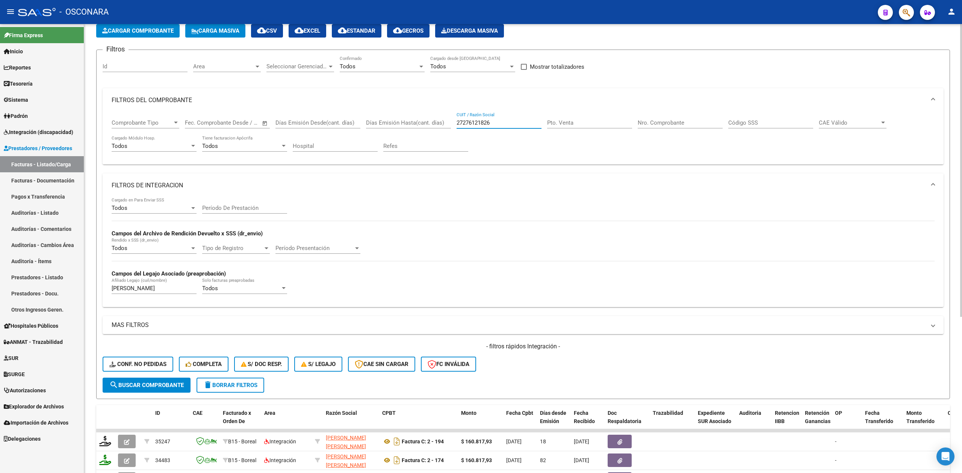
drag, startPoint x: 492, startPoint y: 124, endPoint x: 428, endPoint y: 125, distance: 64.6
click at [428, 125] on div "Comprobante Tipo Comprobante Tipo Fecha inicio – Fecha fin Fec. Comprobante Des…" at bounding box center [523, 135] width 823 height 47
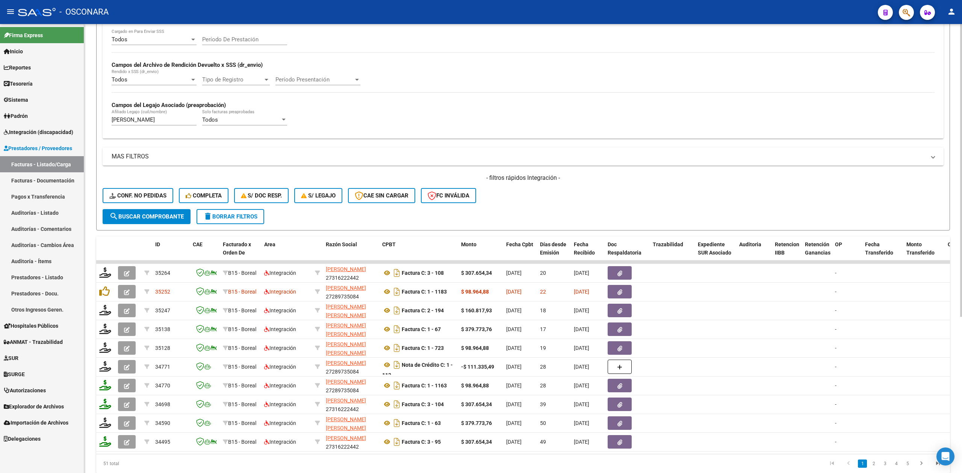
scroll to position [240, 0]
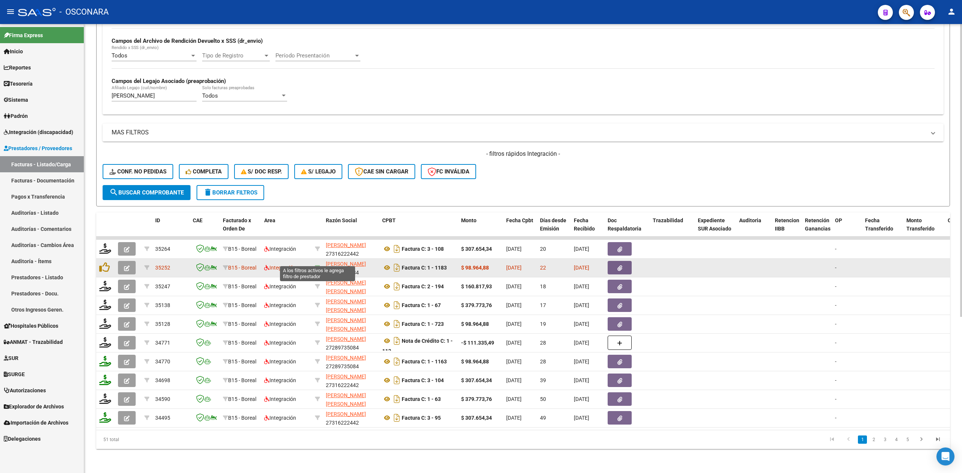
click at [316, 265] on icon at bounding box center [317, 267] width 5 height 5
type input "27289735084"
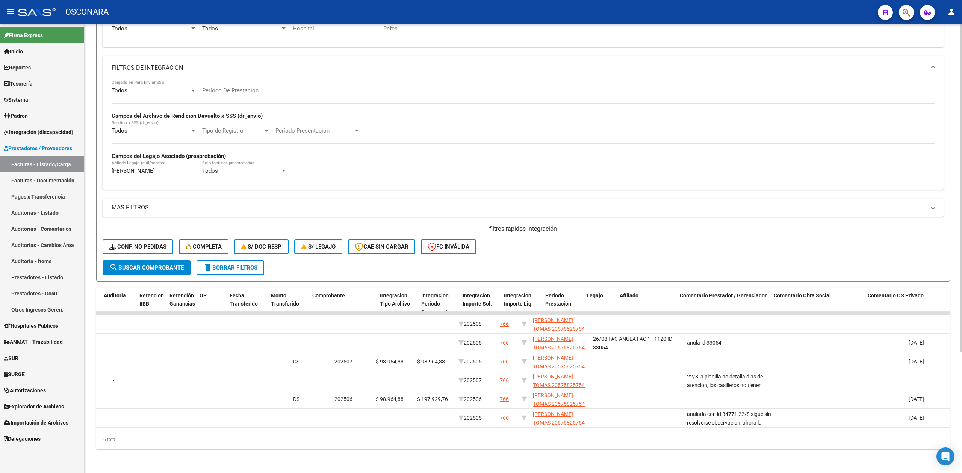
scroll to position [0, 0]
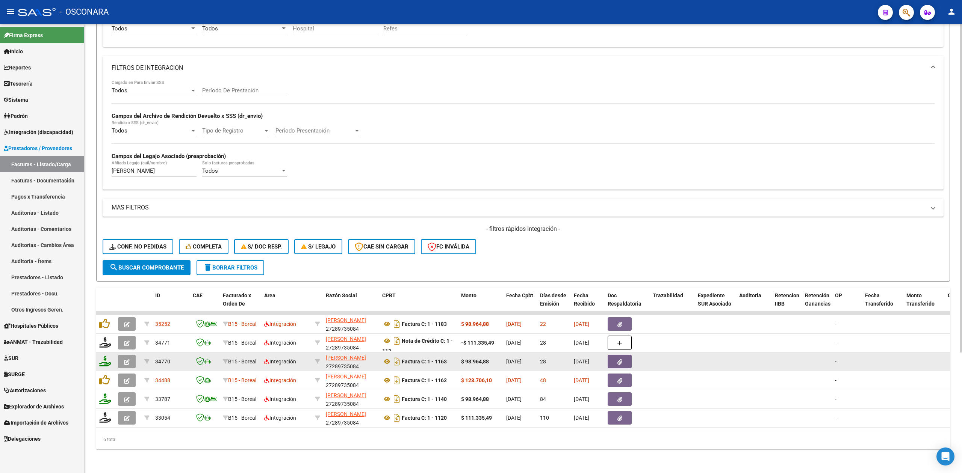
click at [133, 355] on button "button" at bounding box center [127, 362] width 18 height 14
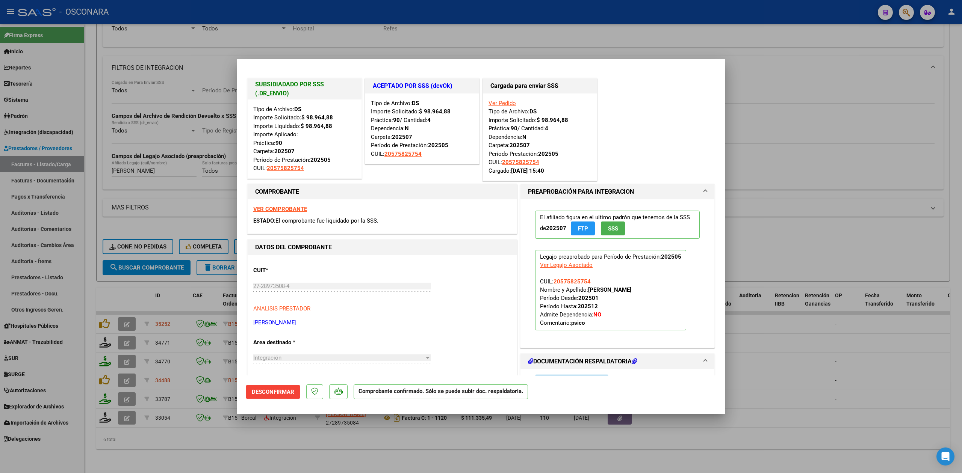
click at [292, 452] on div at bounding box center [481, 236] width 962 height 473
type input "$ 0,00"
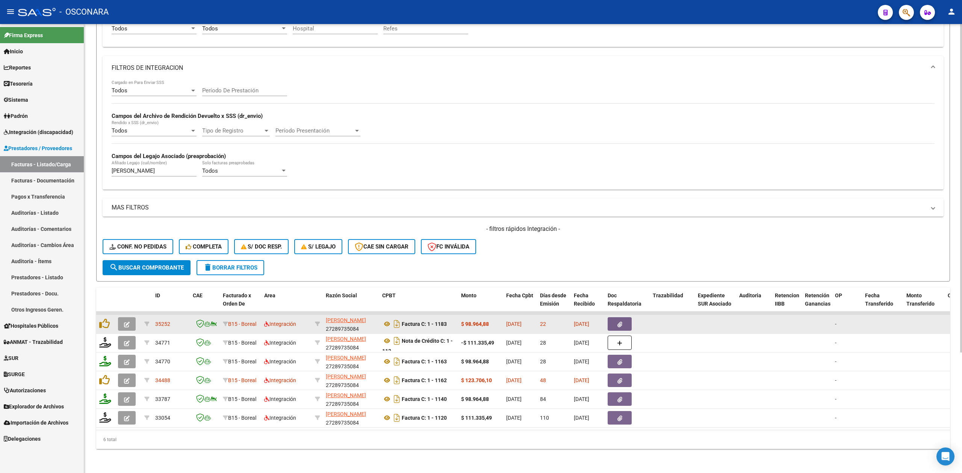
click at [387, 318] on div "Factura C: 1 - 1183" at bounding box center [418, 324] width 73 height 12
click at [386, 320] on icon at bounding box center [387, 324] width 10 height 9
click at [616, 318] on button "button" at bounding box center [620, 325] width 24 height 14
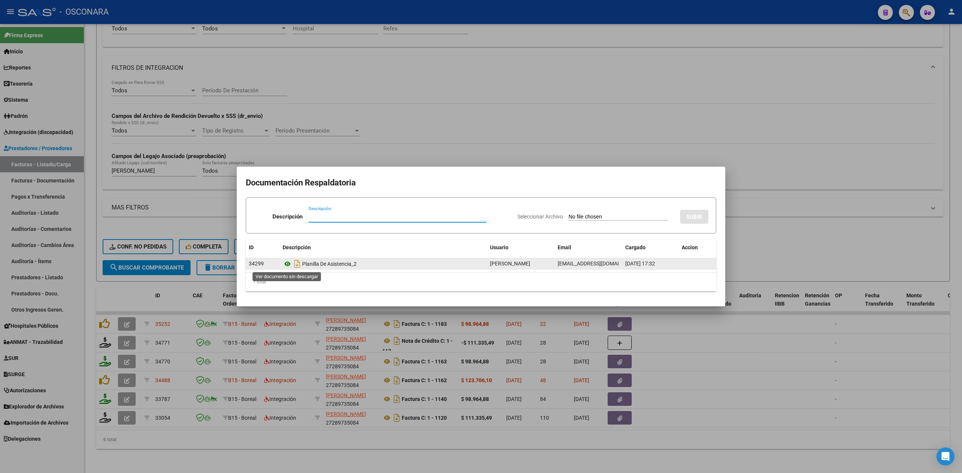
click at [289, 263] on icon at bounding box center [288, 264] width 10 height 9
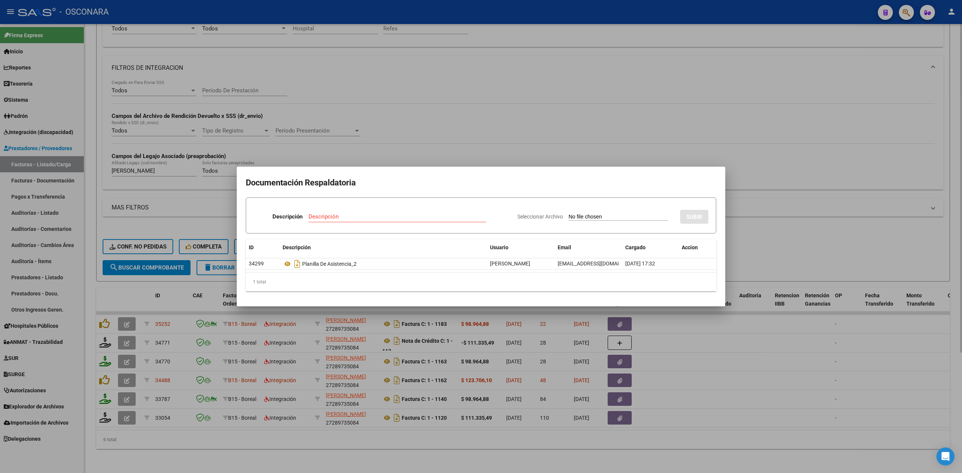
click at [438, 444] on div at bounding box center [481, 236] width 962 height 473
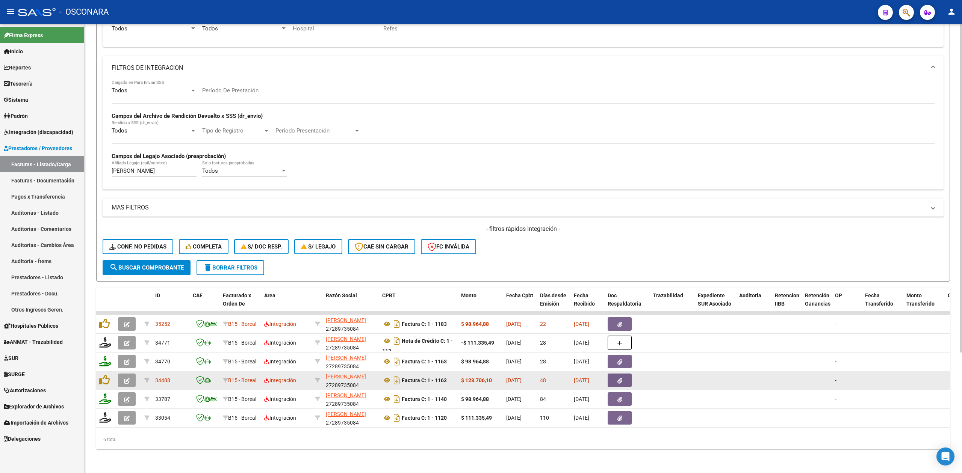
click at [628, 374] on button "button" at bounding box center [620, 381] width 24 height 14
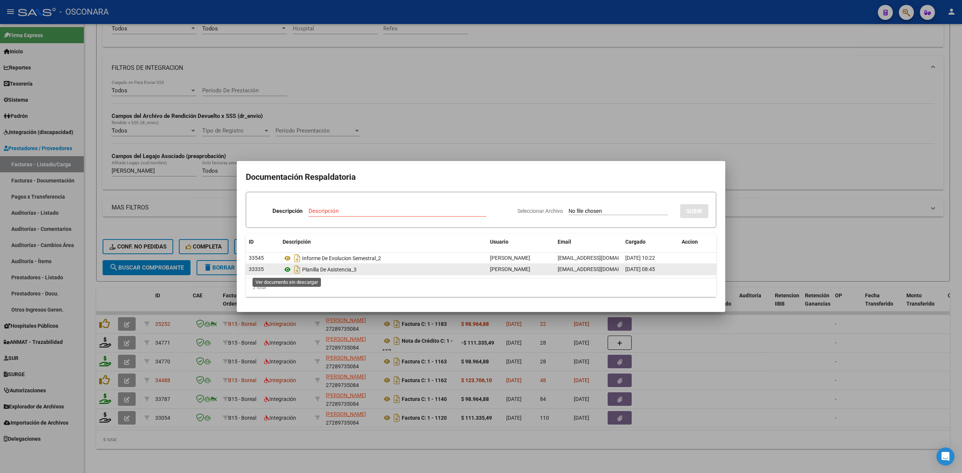
click at [287, 269] on icon at bounding box center [288, 269] width 10 height 9
click at [102, 313] on div at bounding box center [481, 236] width 962 height 473
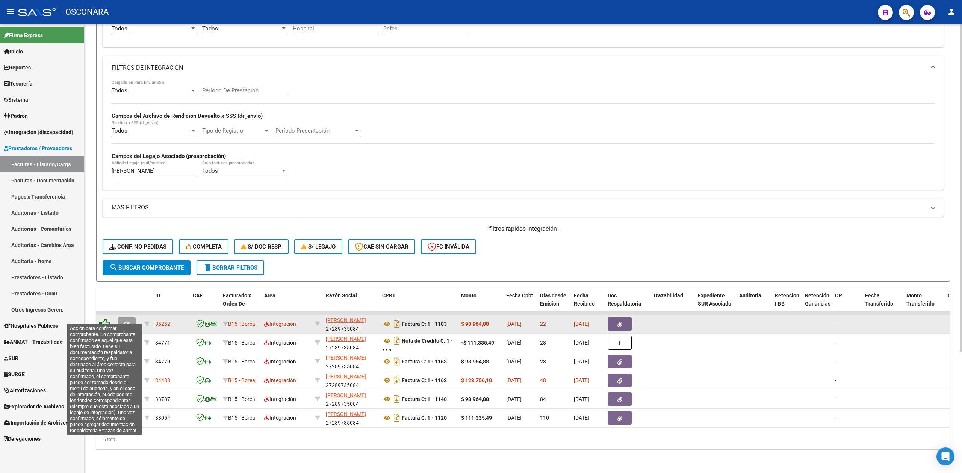
click at [104, 319] on icon at bounding box center [104, 324] width 11 height 11
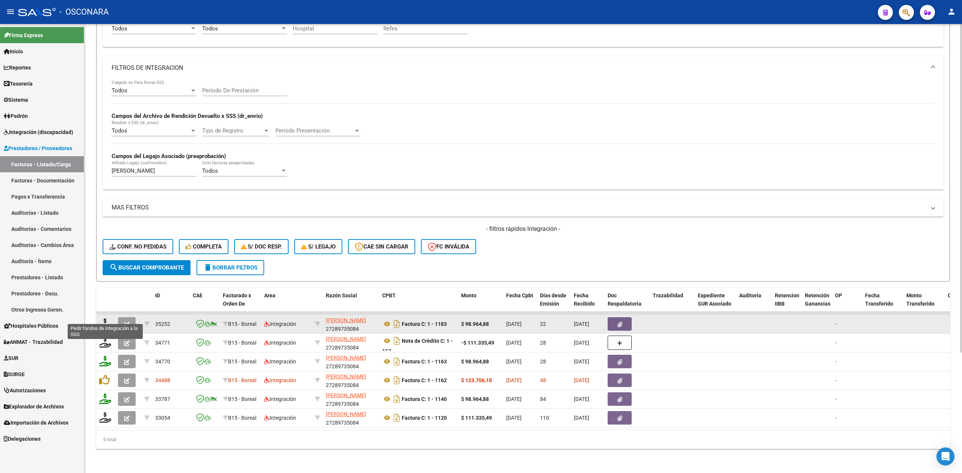
click at [104, 319] on icon at bounding box center [105, 324] width 12 height 11
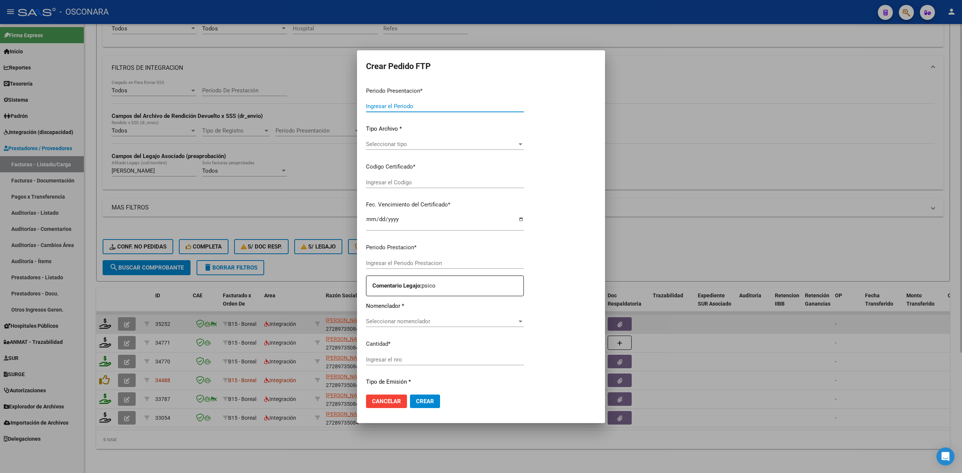
type input "202508"
type input "$ 98.964,88"
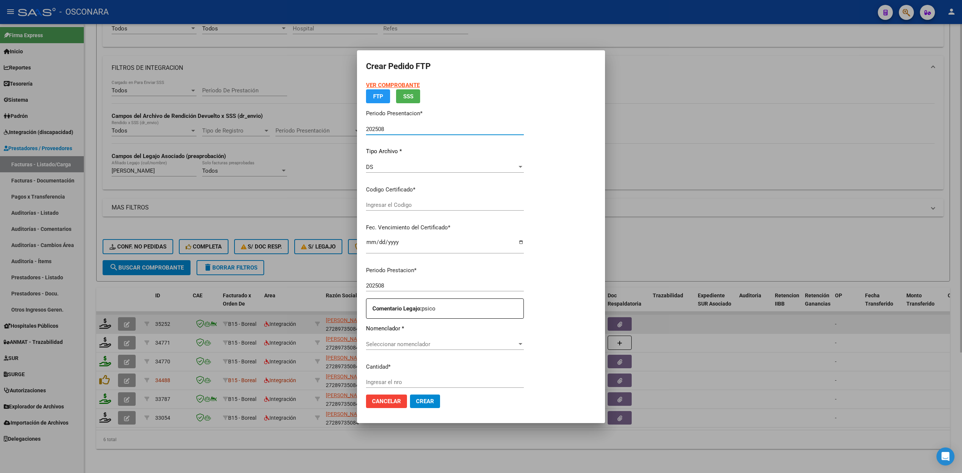
type input "ARG020005758257520240104-20260104MZA212"
type input "2026-01-18"
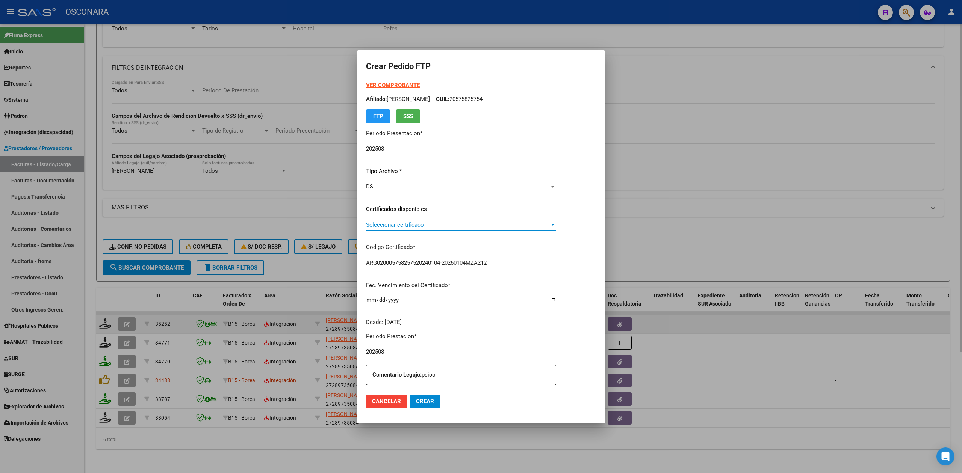
click at [391, 225] on span "Seleccionar certificado" at bounding box center [457, 225] width 183 height 7
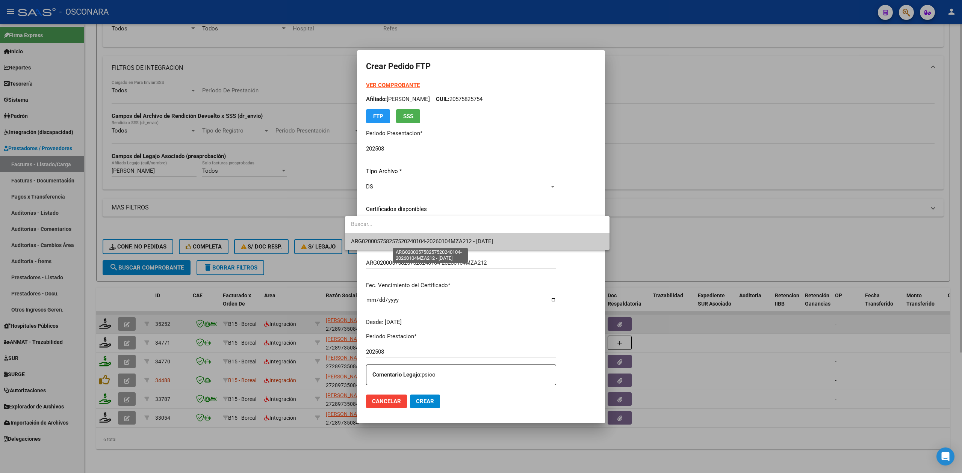
click at [392, 240] on span "ARG020005758257520240104-20260104MZA212 - 2026-01-18" at bounding box center [422, 241] width 142 height 7
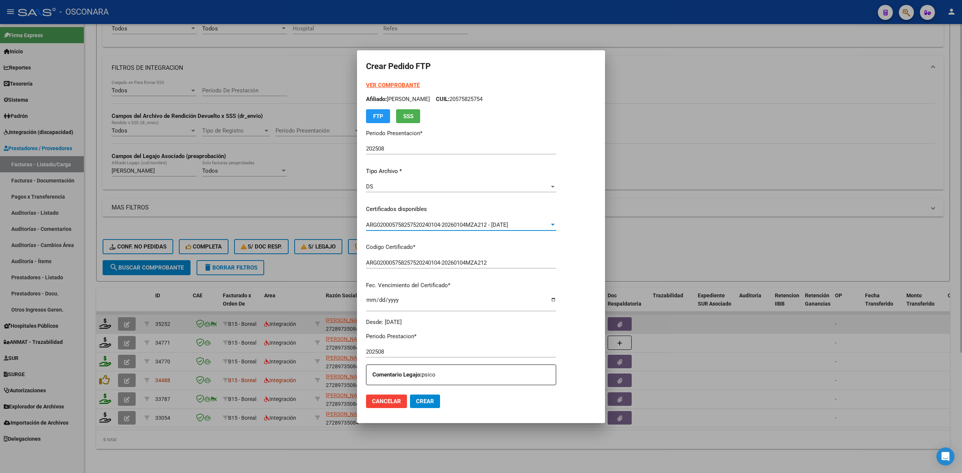
scroll to position [195, 0]
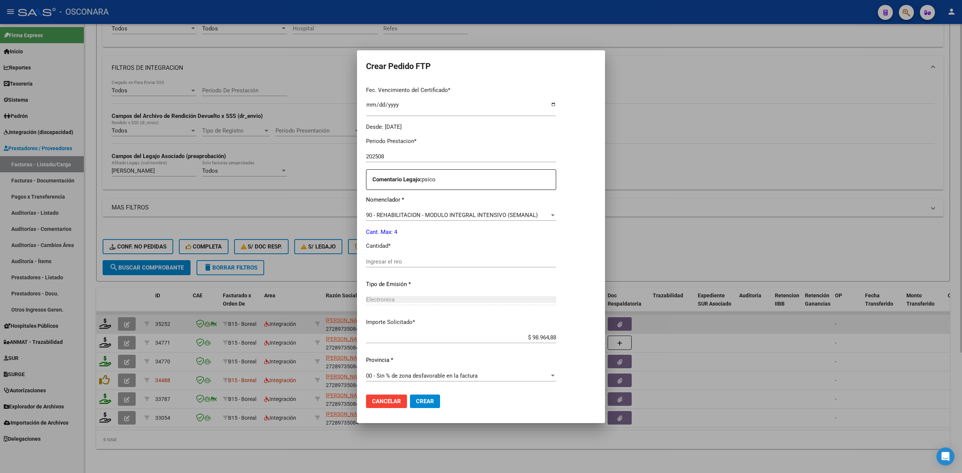
click at [382, 264] on input "Ingresar el nro" at bounding box center [461, 262] width 190 height 7
type input "4"
click at [410, 395] on button "Crear" at bounding box center [425, 402] width 30 height 14
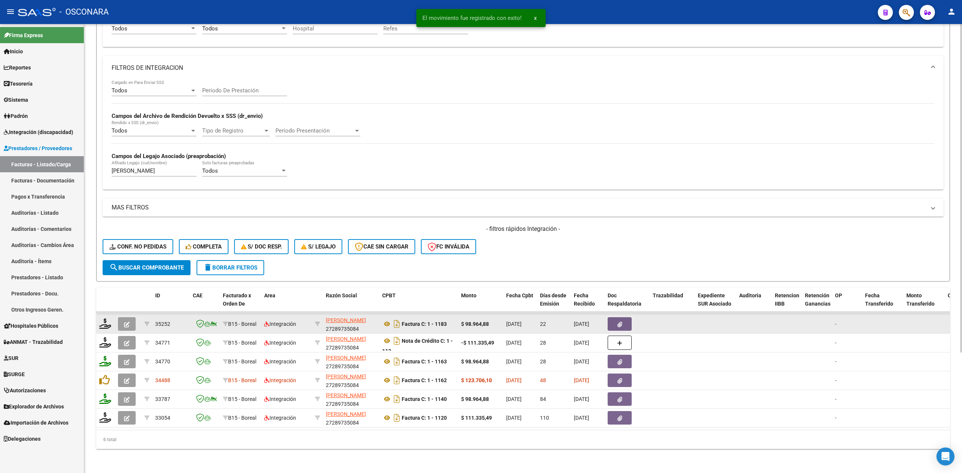
click at [129, 322] on icon "button" at bounding box center [127, 325] width 6 height 6
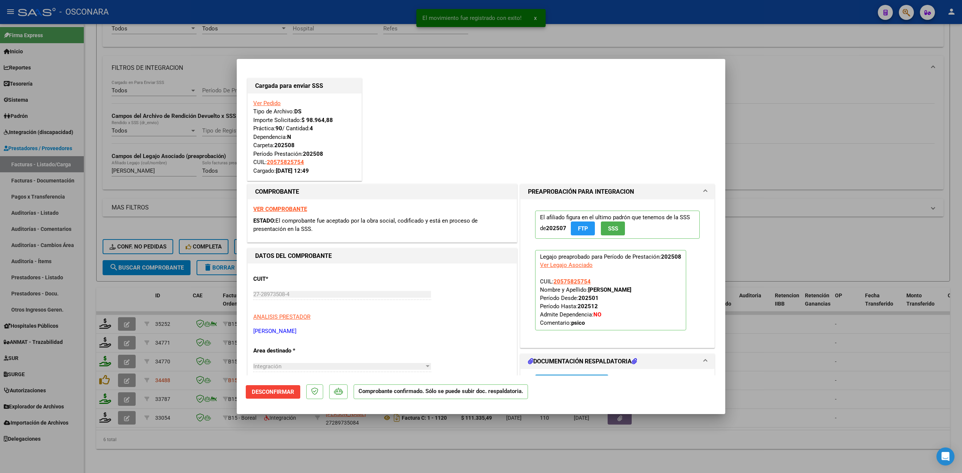
click at [254, 452] on div at bounding box center [481, 236] width 962 height 473
type input "$ 0,00"
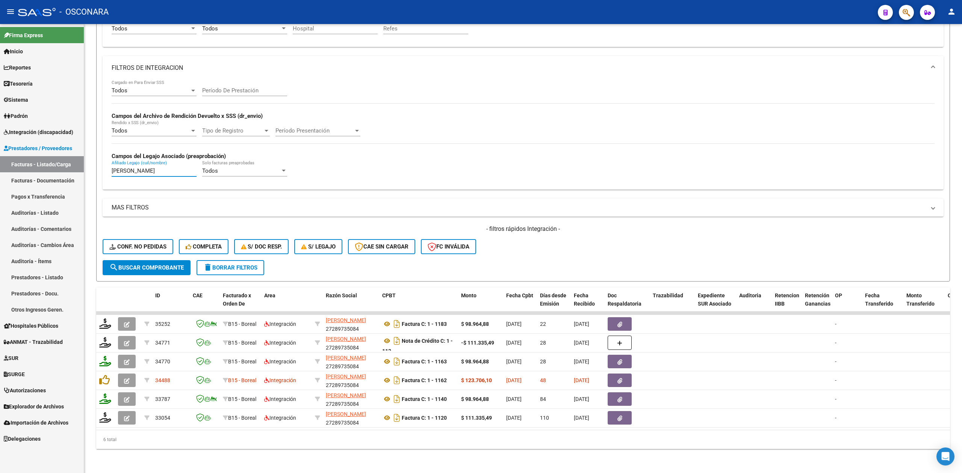
drag, startPoint x: 180, startPoint y: 165, endPoint x: 72, endPoint y: 162, distance: 107.5
click at [72, 166] on mat-sidenav-container "Firma Express Inicio Calendario SSS Instructivos Contacto OS Reportes Ingresos …" at bounding box center [481, 248] width 962 height 449
type input "S"
paste input "GRENCI FARANO LUCA"
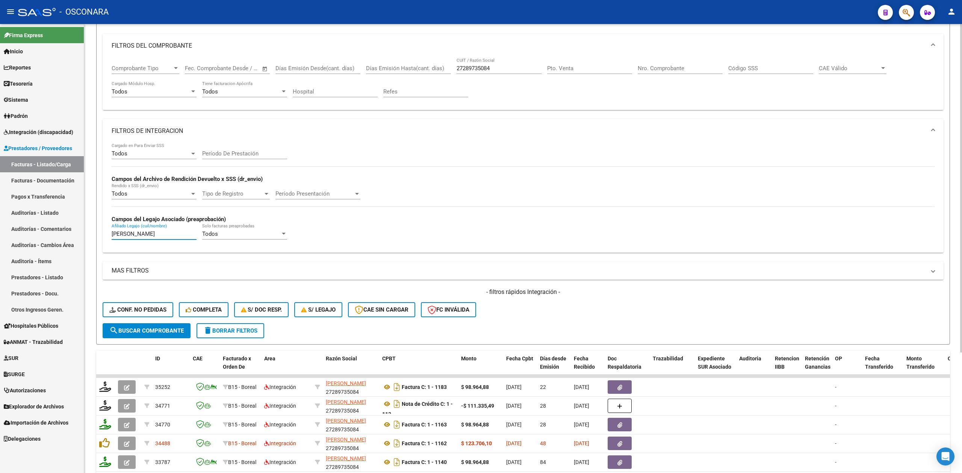
scroll to position [14, 0]
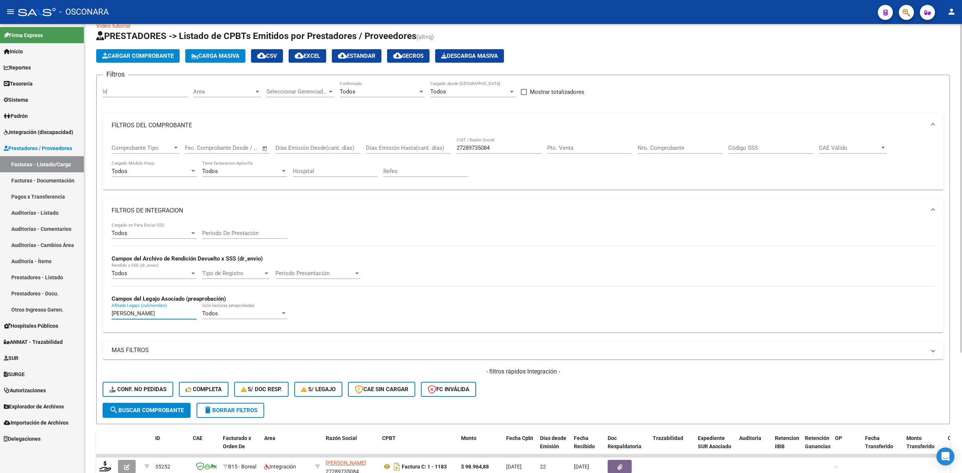
type input "GRENCI FARANO LUCA"
drag, startPoint x: 496, startPoint y: 148, endPoint x: 442, endPoint y: 146, distance: 54.5
click at [442, 146] on div "Comprobante Tipo Comprobante Tipo Fecha inicio – Fecha fin Fec. Comprobante Des…" at bounding box center [523, 161] width 823 height 47
drag, startPoint x: 176, startPoint y: 315, endPoint x: 92, endPoint y: 326, distance: 84.9
click at [88, 324] on div "Video tutorial PRESTADORES -> Listado de CPBTs Emitidos por Prestadores / Prove…" at bounding box center [523, 313] width 878 height 606
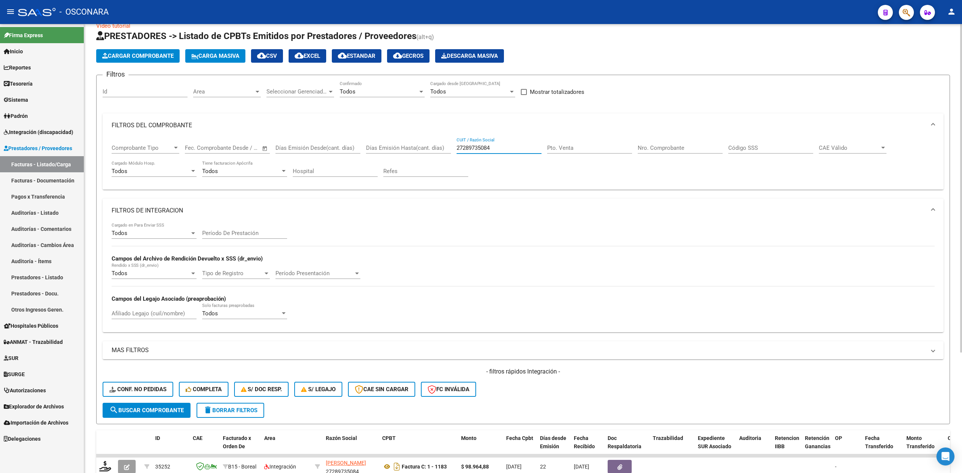
drag, startPoint x: 506, startPoint y: 144, endPoint x: 437, endPoint y: 148, distance: 69.2
click at [437, 148] on div "Comprobante Tipo Comprobante Tipo Fecha inicio – Fecha fin Fec. Comprobante Des…" at bounding box center [523, 161] width 823 height 47
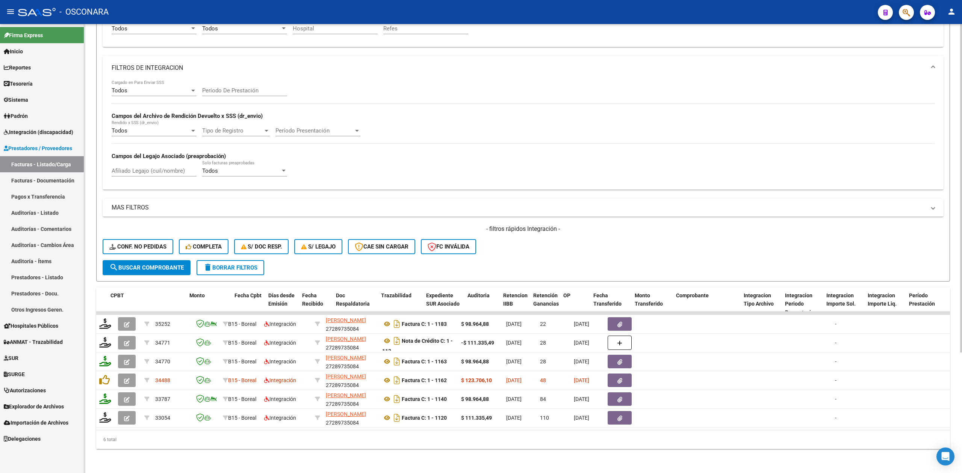
scroll to position [0, 549]
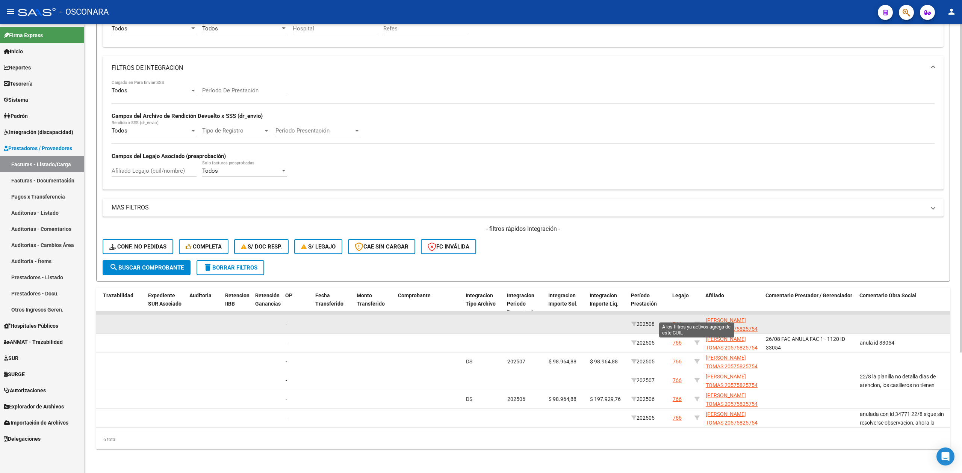
click at [697, 322] on icon at bounding box center [696, 324] width 5 height 5
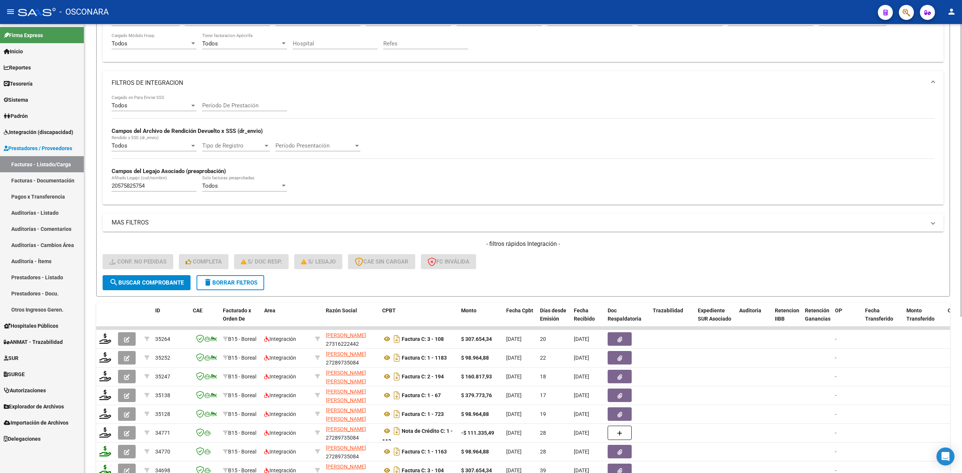
scroll to position [0, 0]
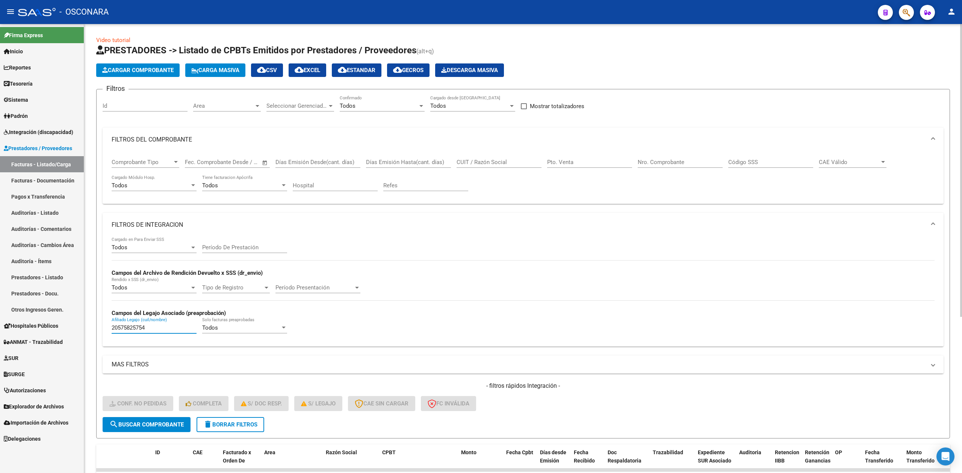
drag, startPoint x: 162, startPoint y: 328, endPoint x: 92, endPoint y: 331, distance: 69.9
click at [92, 331] on div "Video tutorial PRESTADORES -> Listado de CPBTs Emitidos por Prestadores / Prove…" at bounding box center [523, 365] width 878 height 682
paste input "GRENCI FARANO LUCA"
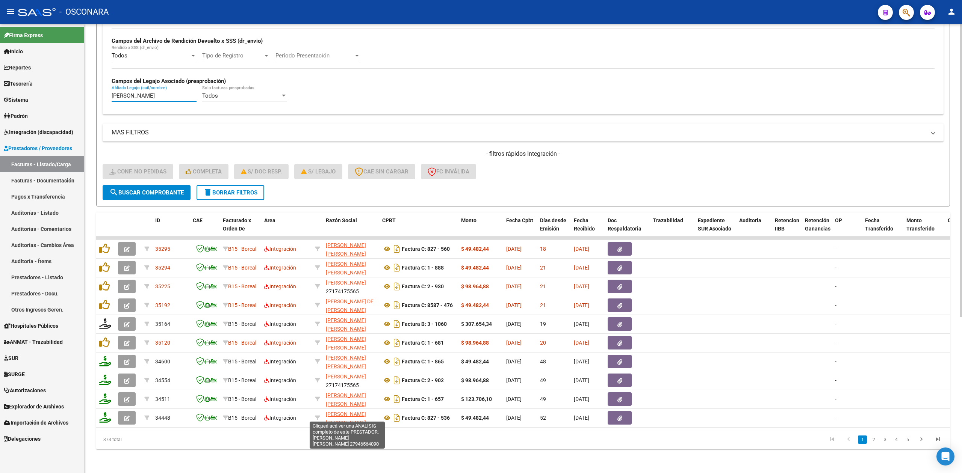
type input "GRENCI FARANO LUCA"
drag, startPoint x: 367, startPoint y: 421, endPoint x: 549, endPoint y: 442, distance: 182.7
click at [616, 424] on datatable-body "35295 B15 - Boreal Integración NIETO SUAREZ NATHALIA MARIA 27946564090 Factura …" at bounding box center [523, 334] width 854 height 194
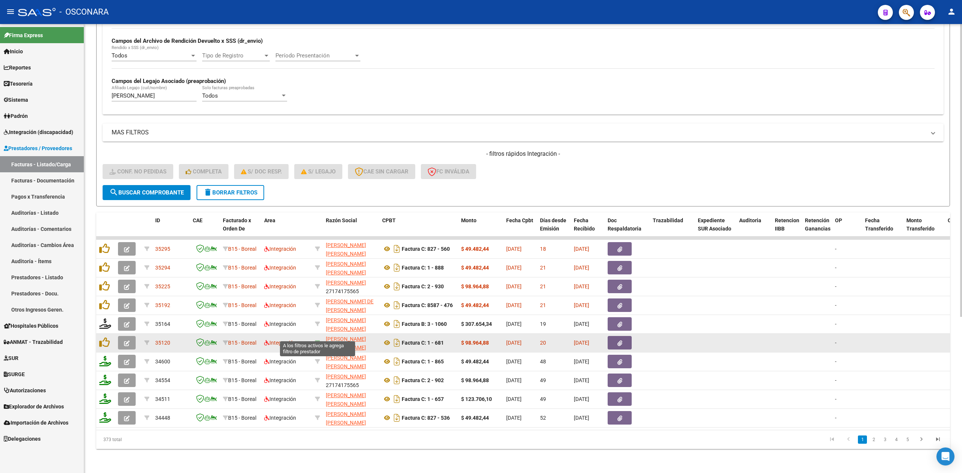
click at [316, 340] on icon at bounding box center [317, 342] width 5 height 5
type input "27392412420"
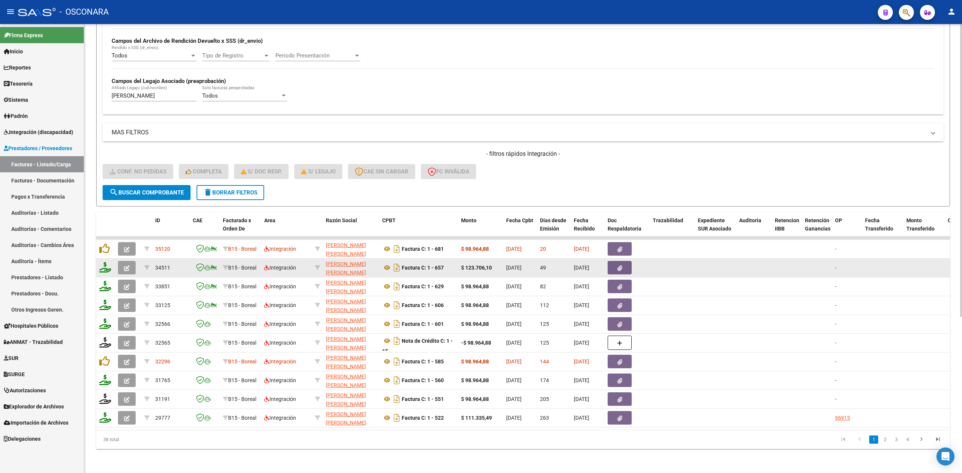
click at [127, 264] on button "button" at bounding box center [127, 268] width 18 height 14
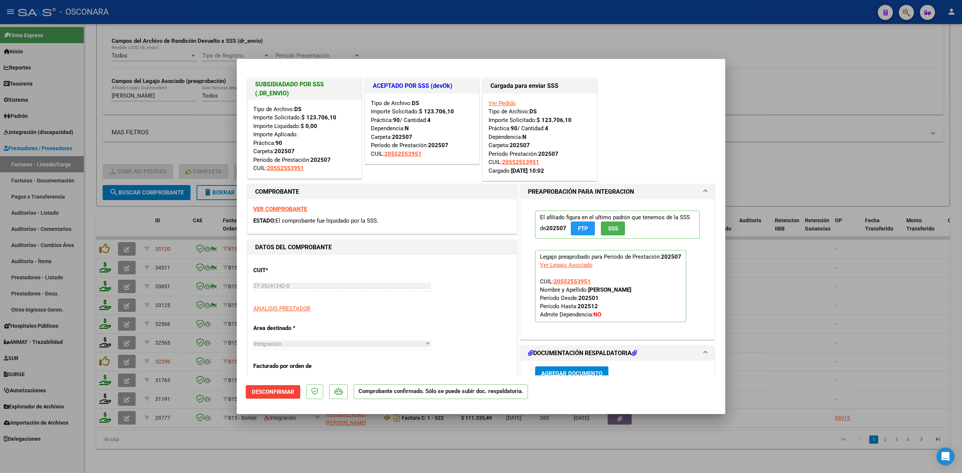
click at [298, 439] on div at bounding box center [481, 236] width 962 height 473
type input "$ 0,00"
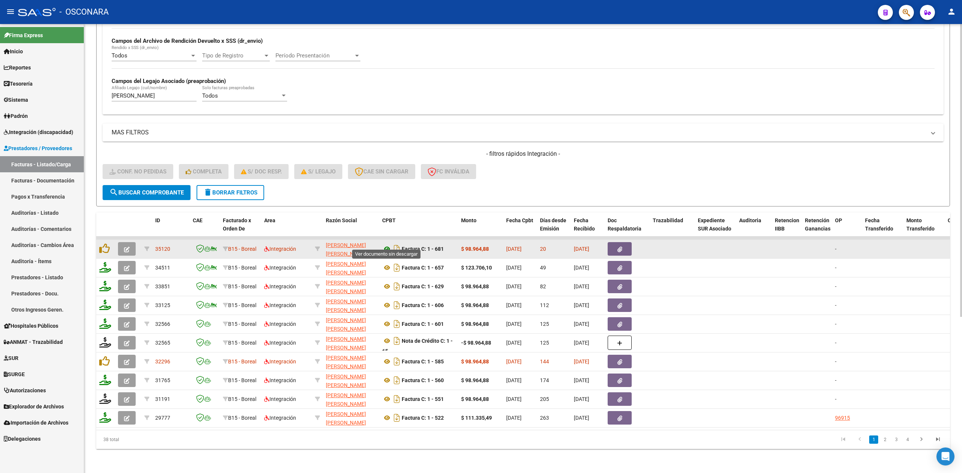
click at [388, 245] on icon at bounding box center [387, 249] width 10 height 9
click at [620, 247] on icon "button" at bounding box center [619, 250] width 5 height 6
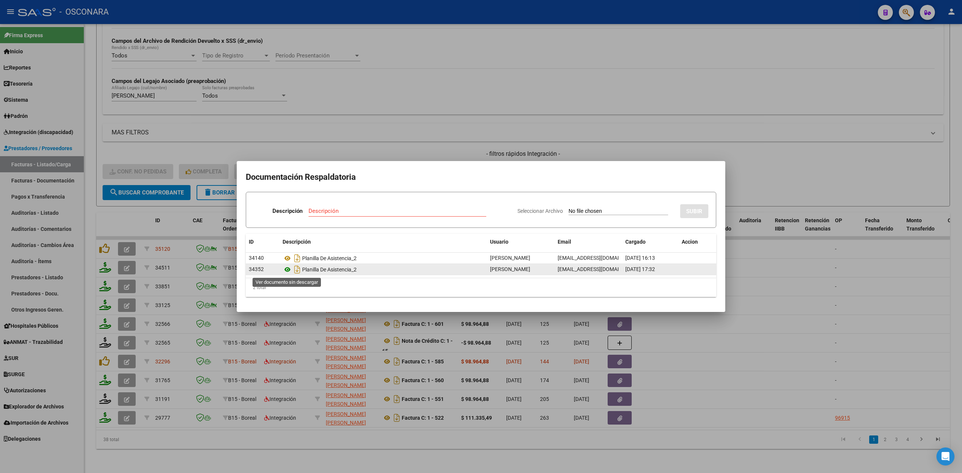
click at [286, 269] on icon at bounding box center [288, 269] width 10 height 9
click at [381, 137] on div at bounding box center [481, 236] width 962 height 473
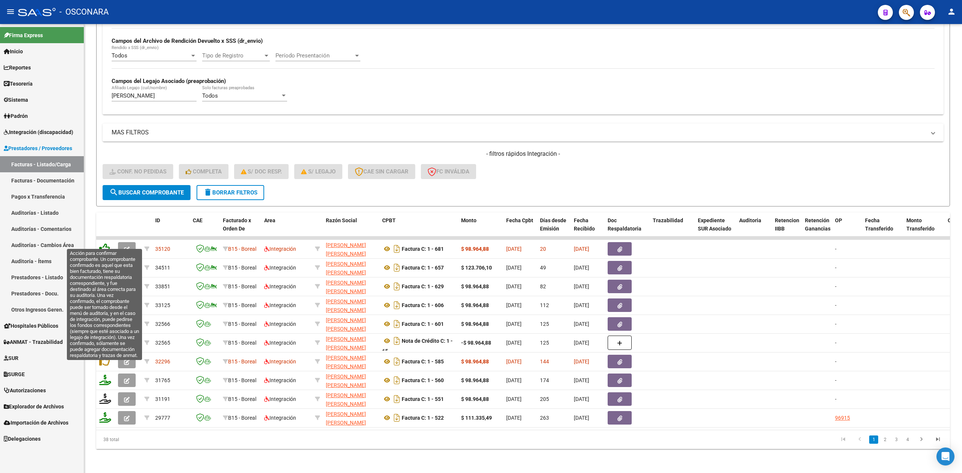
click at [106, 243] on icon at bounding box center [104, 248] width 11 height 11
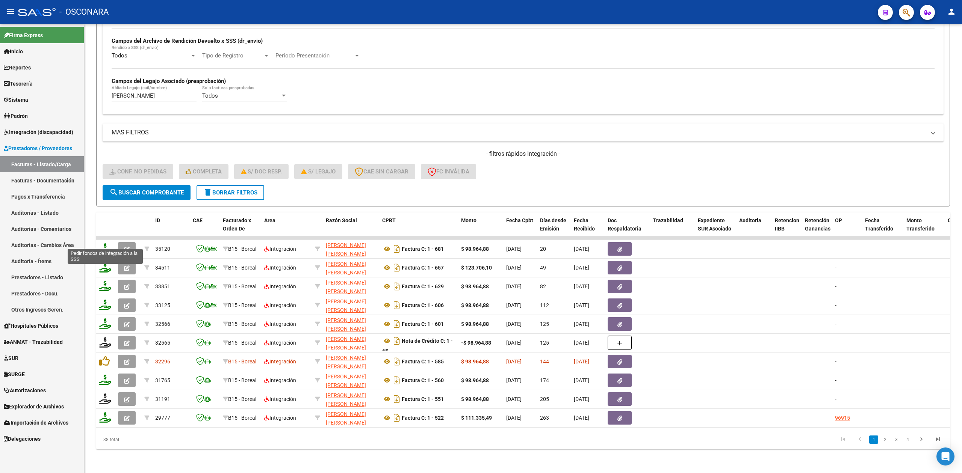
click at [104, 243] on icon at bounding box center [105, 248] width 12 height 11
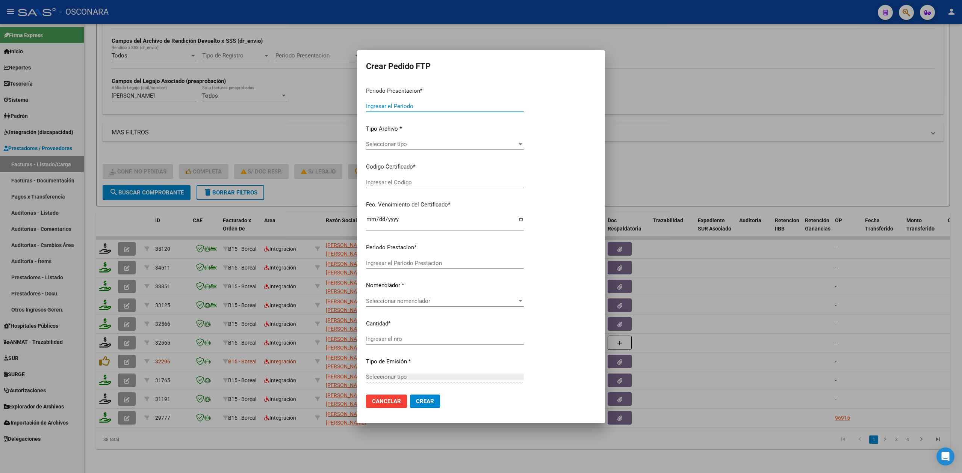
type input "202508"
type input "$ 98.964,88"
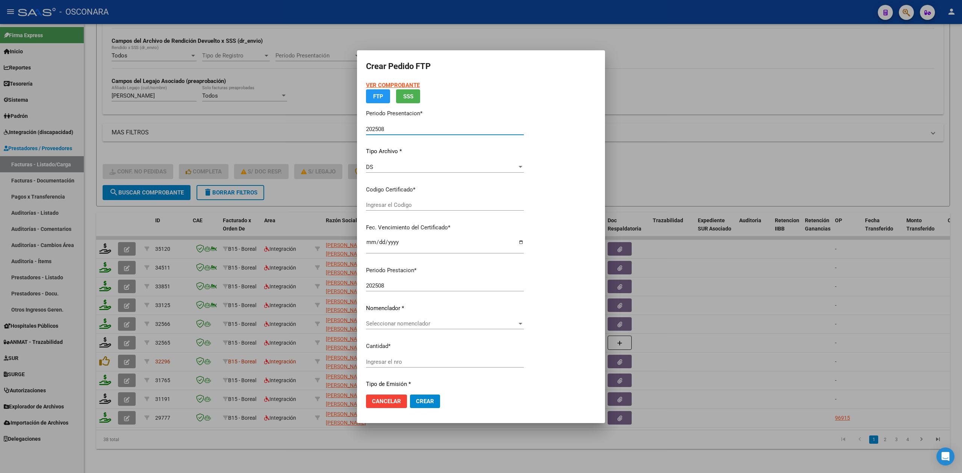
type input "ARG0200055255395-20240822-20290822"
type input "2029-08-22"
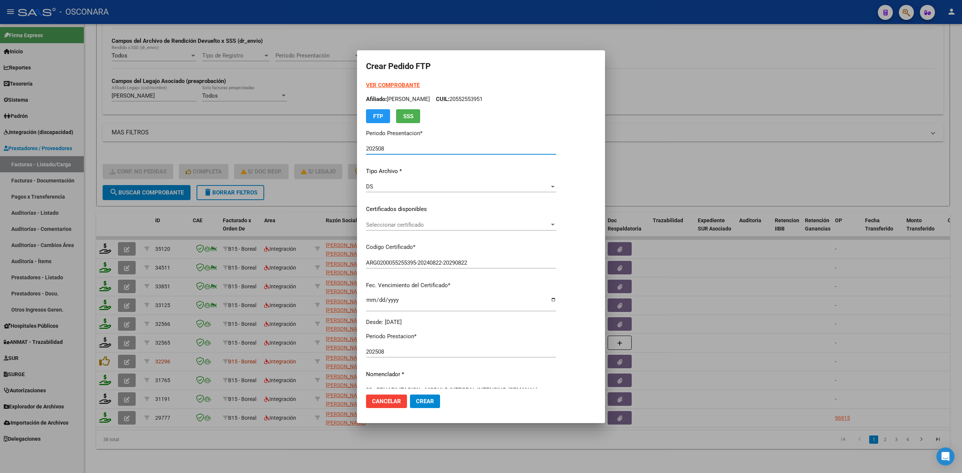
click at [396, 226] on span "Seleccionar certificado" at bounding box center [457, 225] width 183 height 7
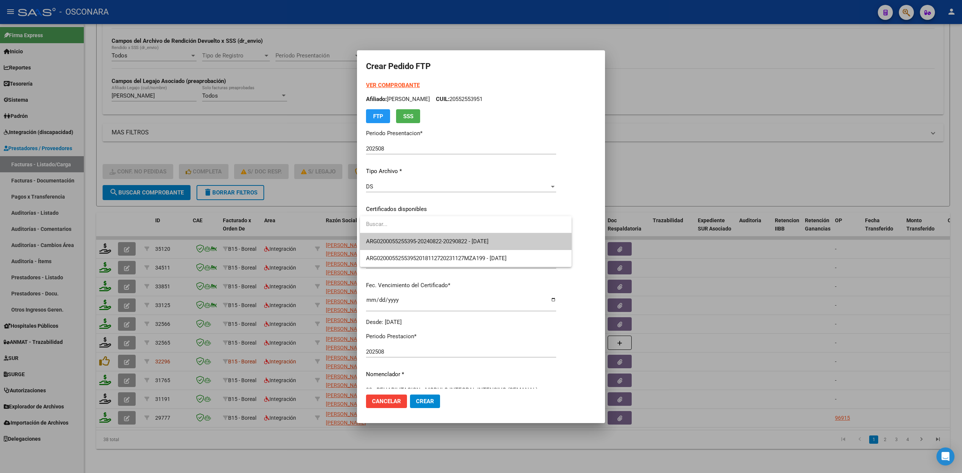
click at [397, 241] on span "ARG0200055255395-20240822-20290822 - 2029-08-22" at bounding box center [427, 241] width 122 height 7
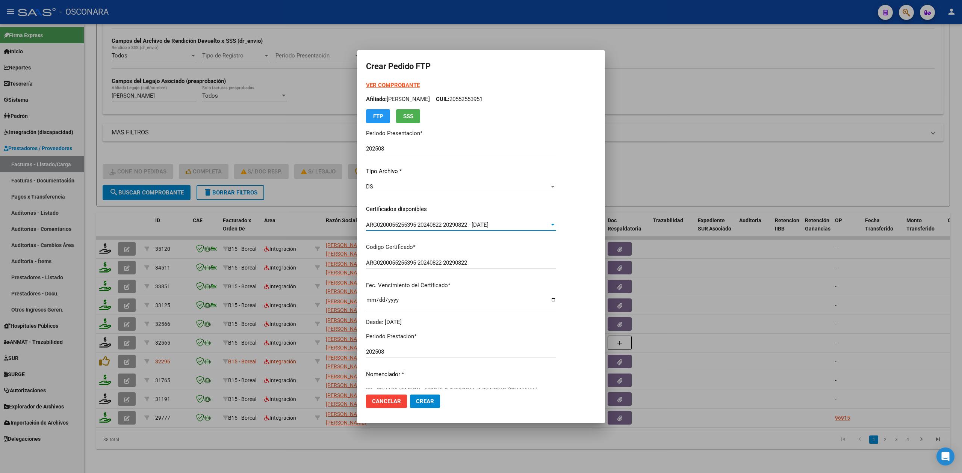
scroll to position [175, 0]
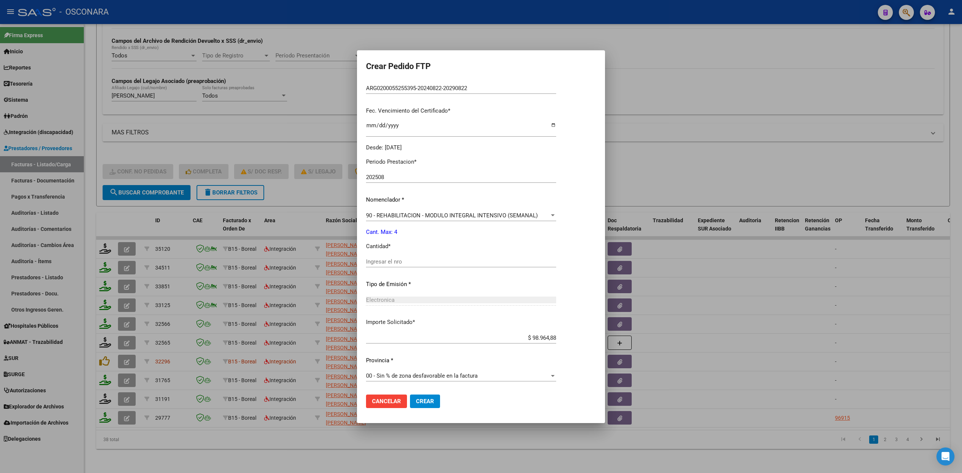
click at [397, 262] on input "Ingresar el nro" at bounding box center [461, 262] width 190 height 7
type input "4"
click at [410, 395] on button "Crear" at bounding box center [425, 402] width 30 height 14
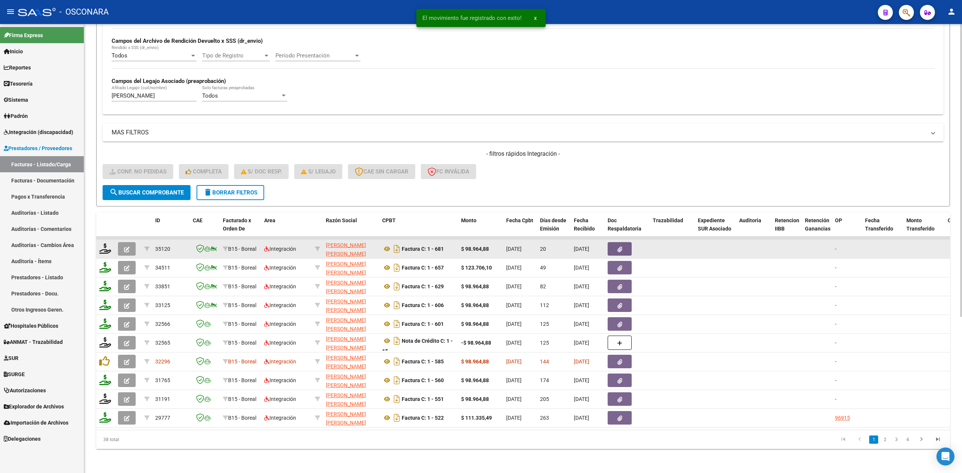
click at [127, 246] on span "button" at bounding box center [127, 249] width 6 height 7
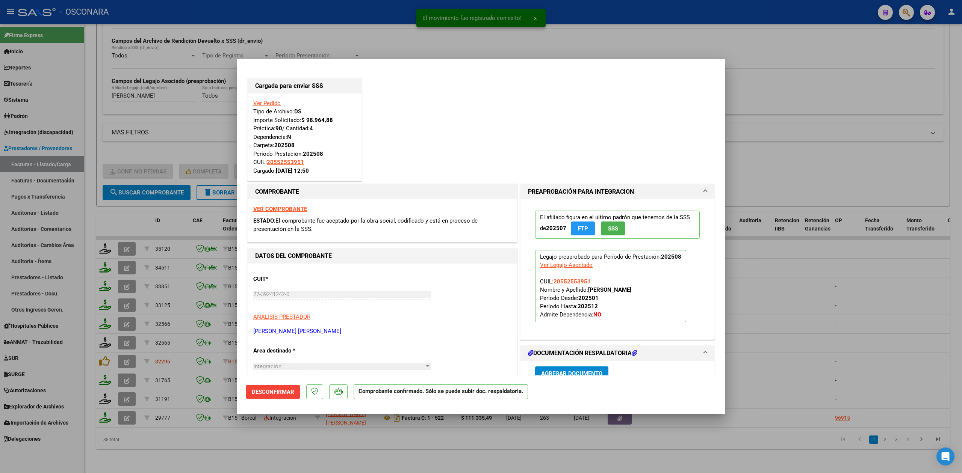
click at [313, 439] on div at bounding box center [481, 236] width 962 height 473
type input "$ 0,00"
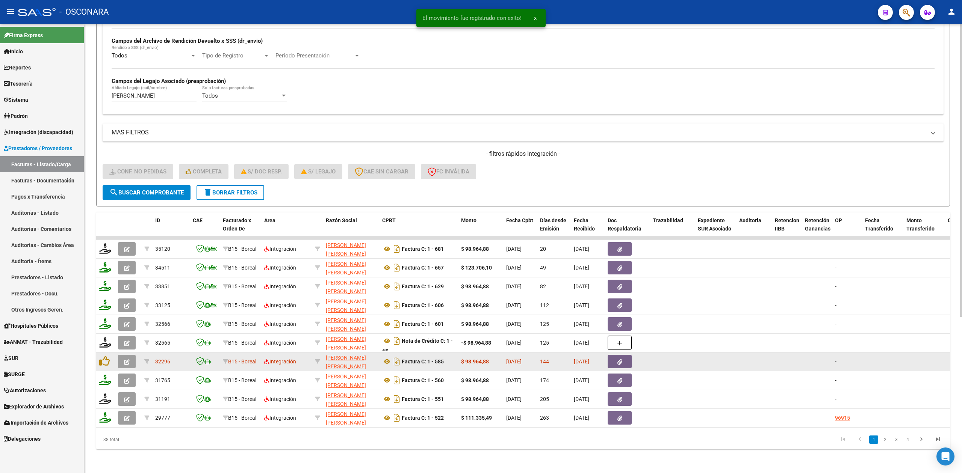
click at [617, 360] on icon "button" at bounding box center [619, 363] width 5 height 6
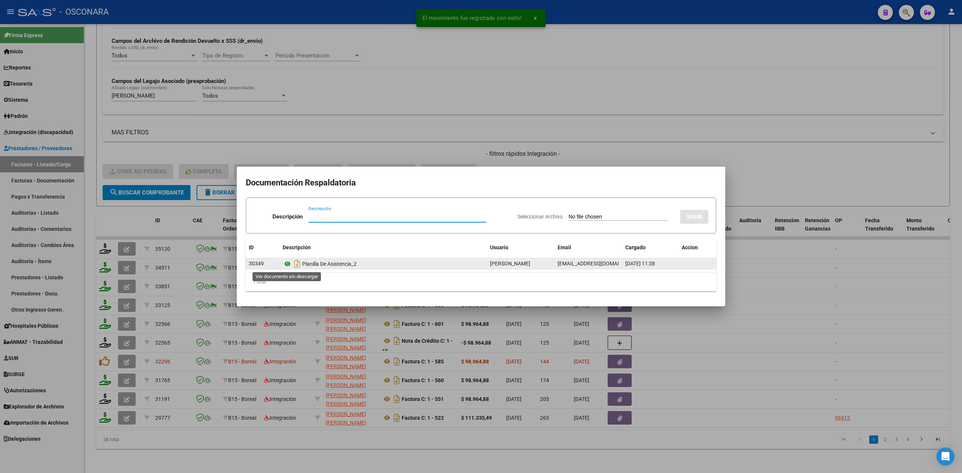
click at [286, 263] on icon at bounding box center [288, 264] width 10 height 9
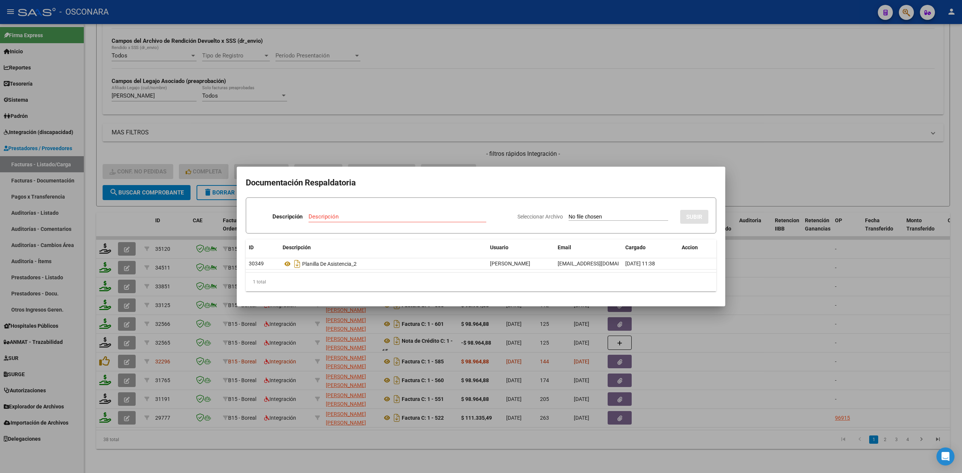
click at [490, 158] on div at bounding box center [481, 236] width 962 height 473
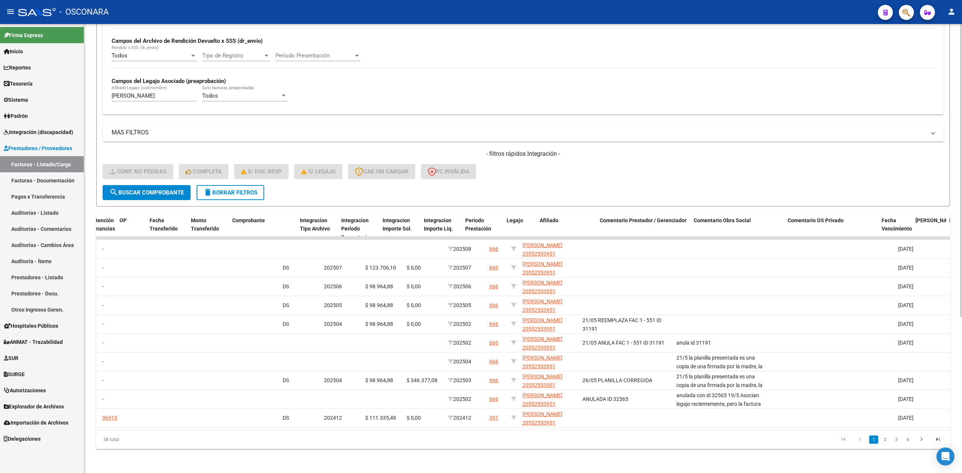
scroll to position [0, 0]
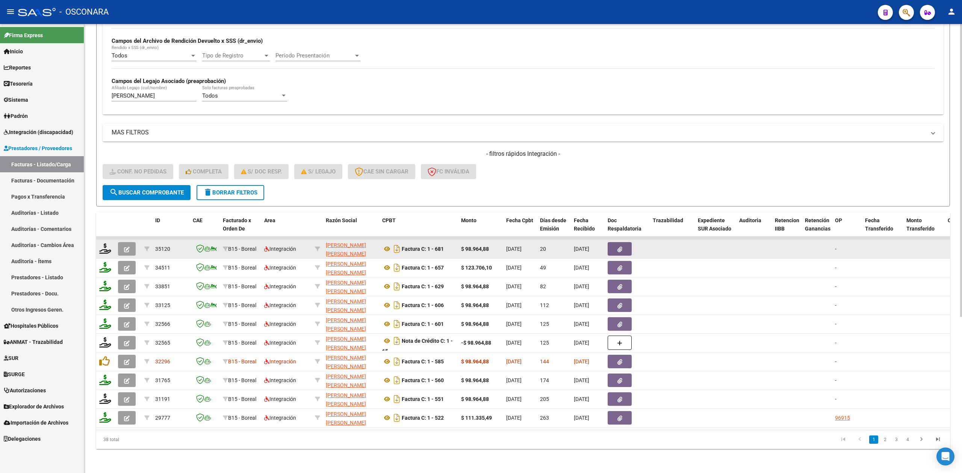
click at [130, 242] on button "button" at bounding box center [127, 249] width 18 height 14
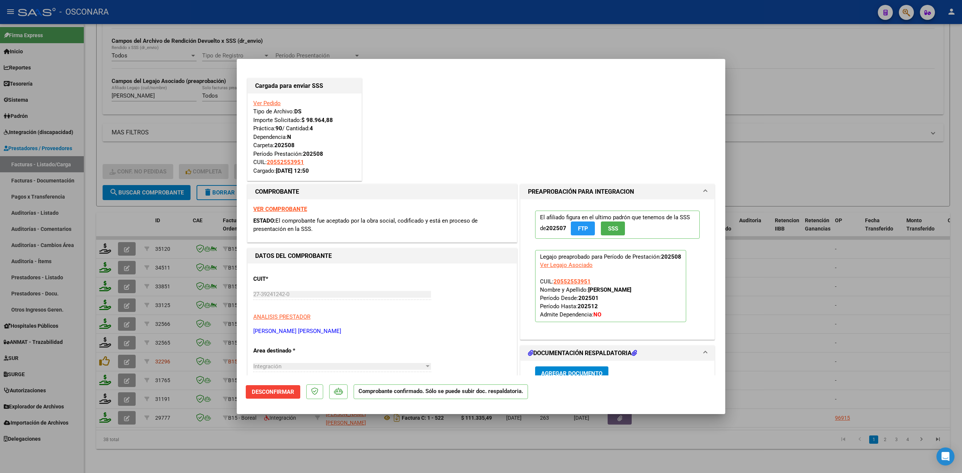
click at [272, 442] on div at bounding box center [481, 236] width 962 height 473
type input "$ 0,00"
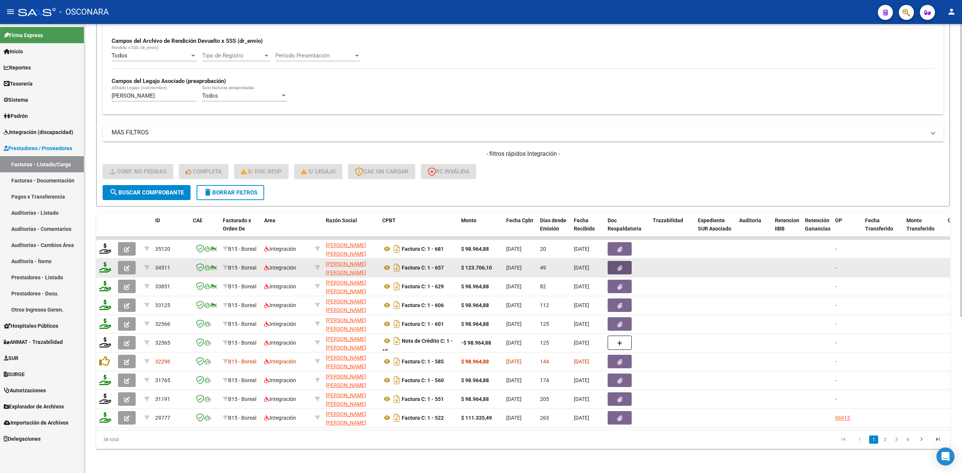
click at [612, 261] on button "button" at bounding box center [620, 268] width 24 height 14
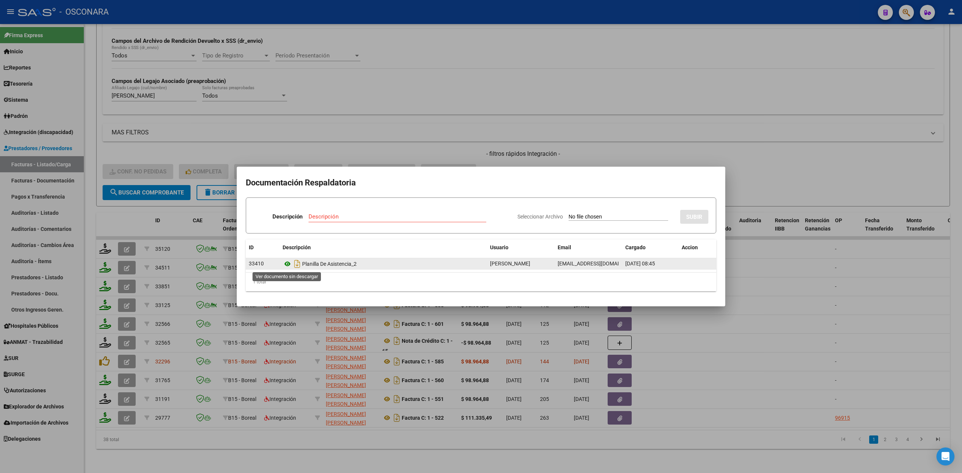
click at [286, 265] on icon at bounding box center [288, 264] width 10 height 9
click at [522, 155] on div at bounding box center [481, 236] width 962 height 473
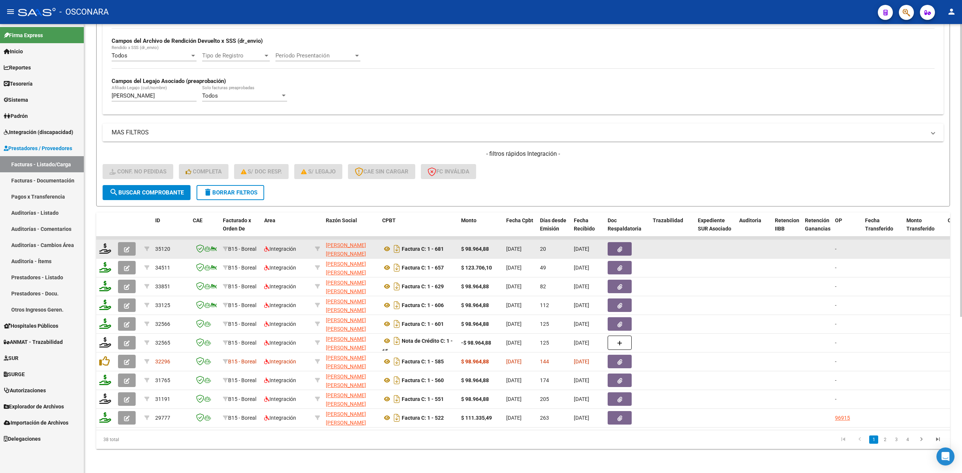
click at [618, 247] on icon "button" at bounding box center [619, 250] width 5 height 6
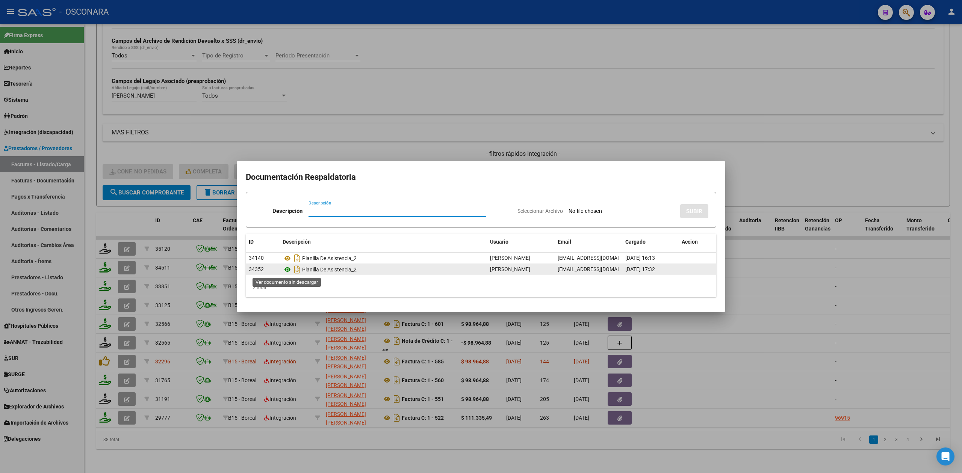
click at [289, 268] on icon at bounding box center [288, 269] width 10 height 9
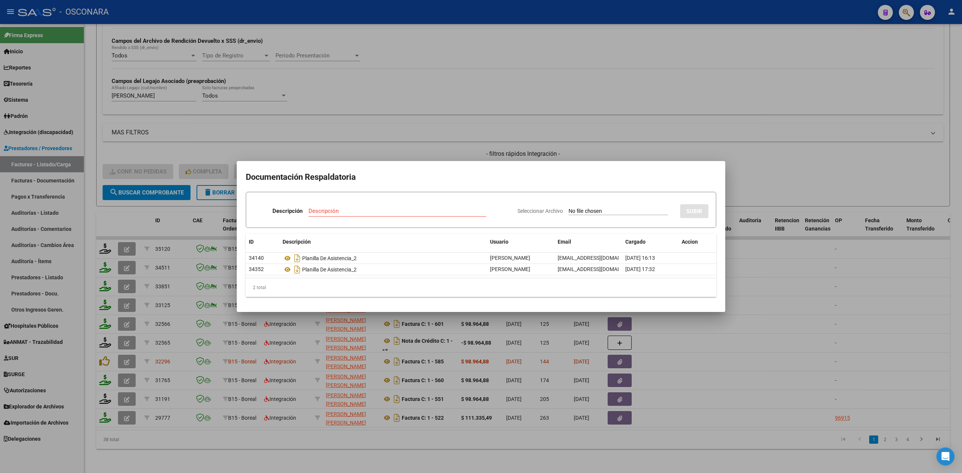
click at [599, 331] on div at bounding box center [481, 236] width 962 height 473
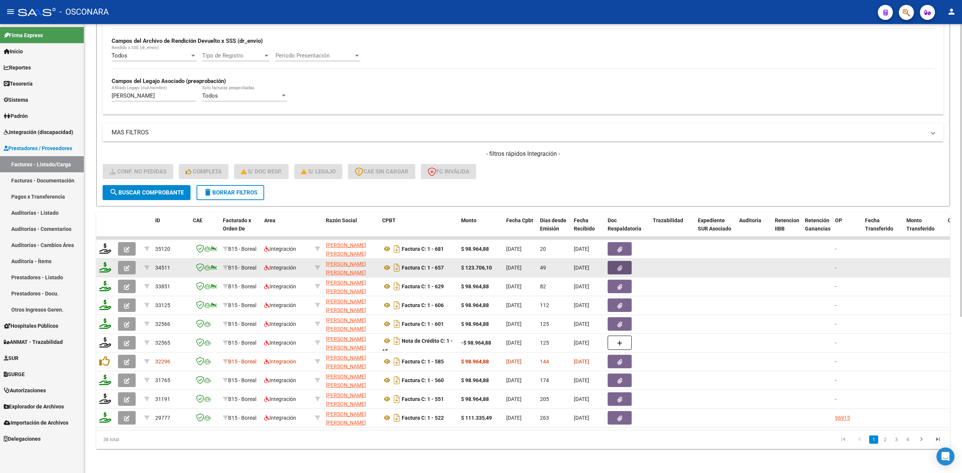
click at [618, 266] on icon "button" at bounding box center [619, 269] width 5 height 6
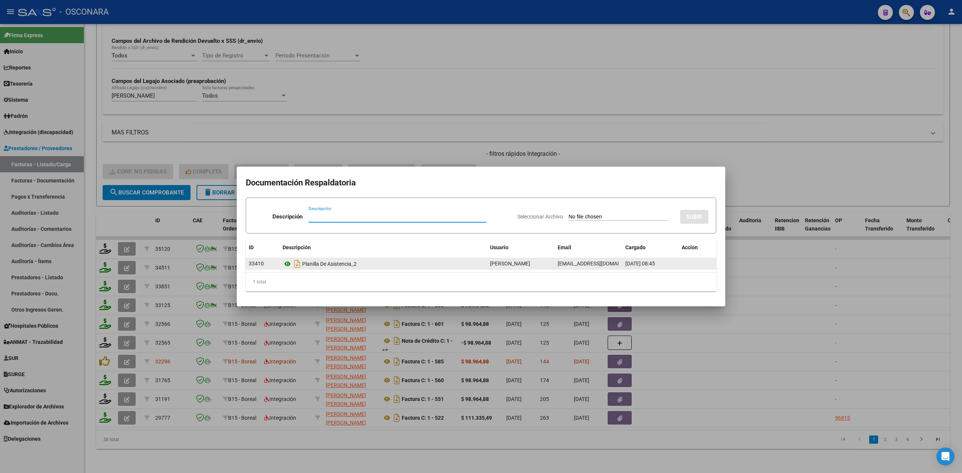
click at [287, 262] on icon at bounding box center [288, 264] width 10 height 9
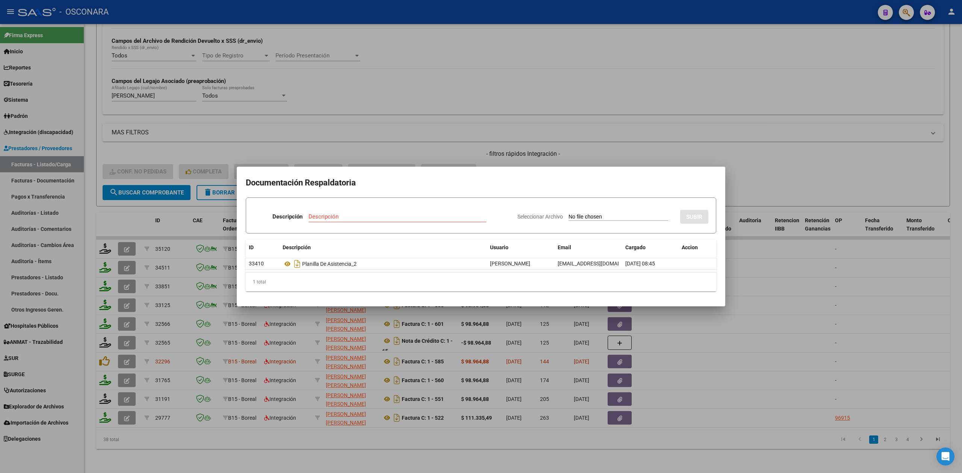
click at [393, 145] on div at bounding box center [481, 236] width 962 height 473
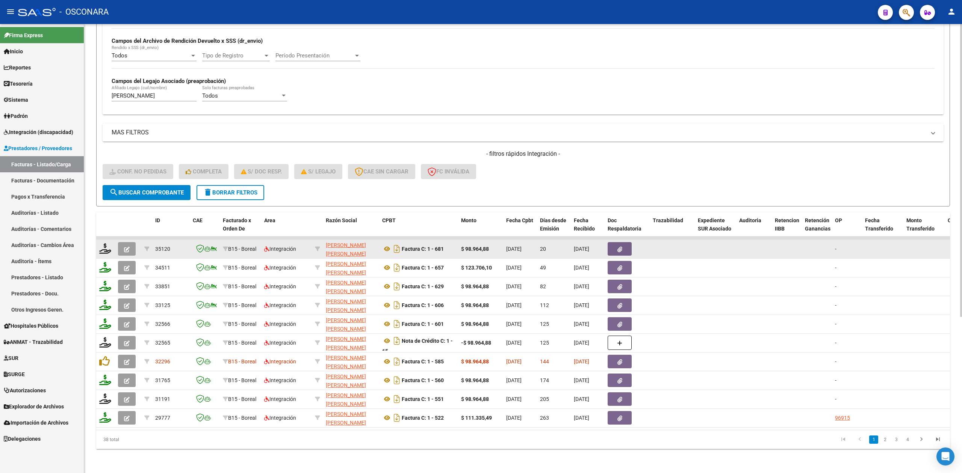
click at [125, 247] on icon "button" at bounding box center [127, 250] width 6 height 6
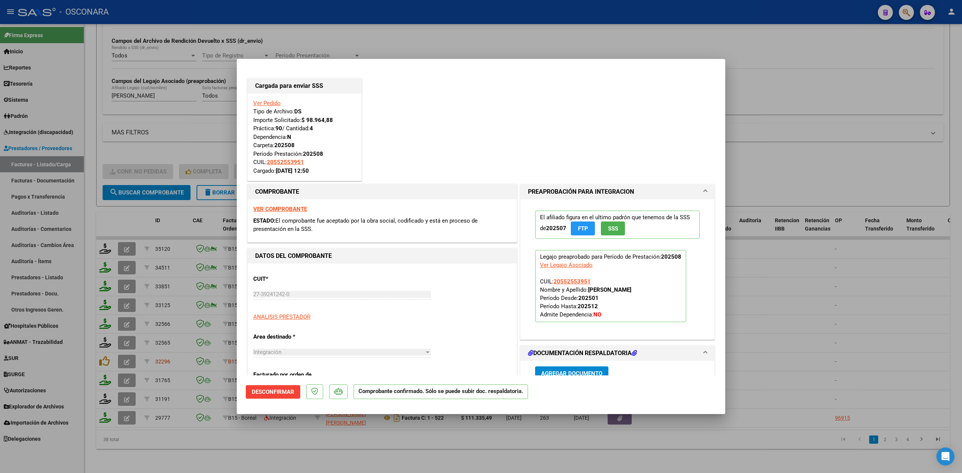
click at [253, 447] on div at bounding box center [481, 236] width 962 height 473
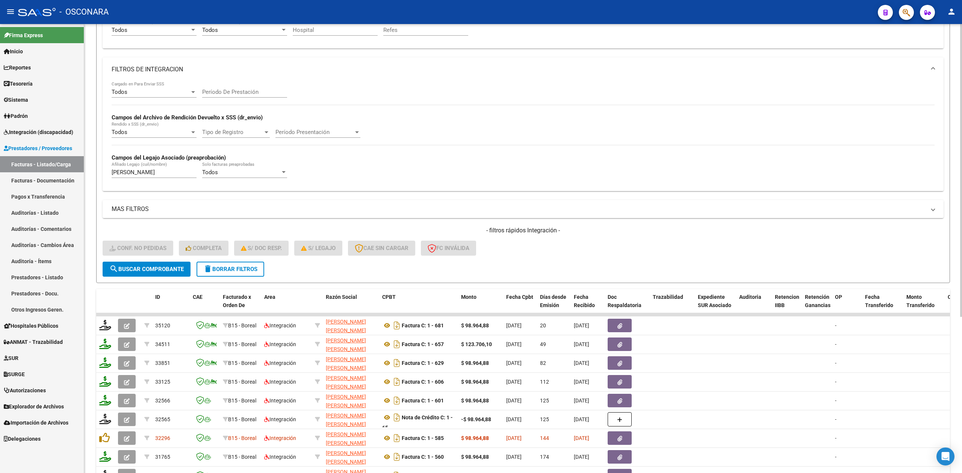
scroll to position [89, 0]
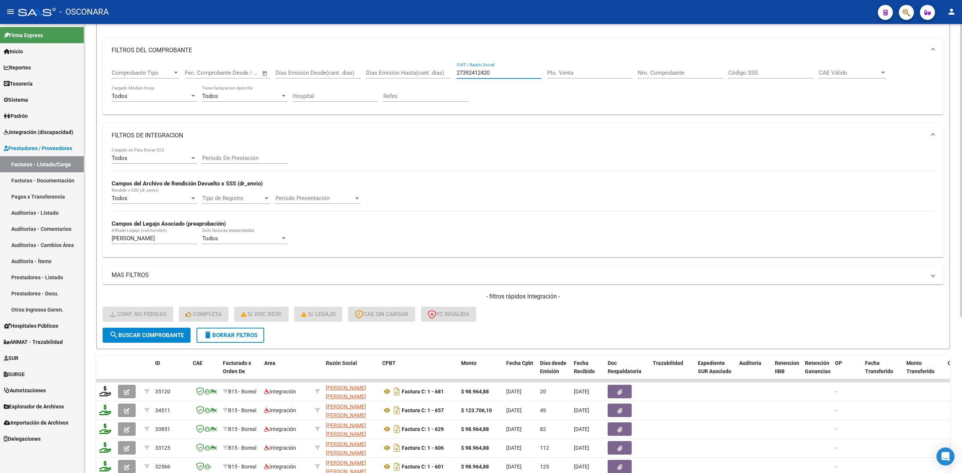
drag, startPoint x: 463, startPoint y: 74, endPoint x: 415, endPoint y: 74, distance: 47.7
click at [415, 74] on div "Comprobante Tipo Comprobante Tipo Fecha inicio – Fecha fin Fec. Comprobante Des…" at bounding box center [523, 85] width 823 height 47
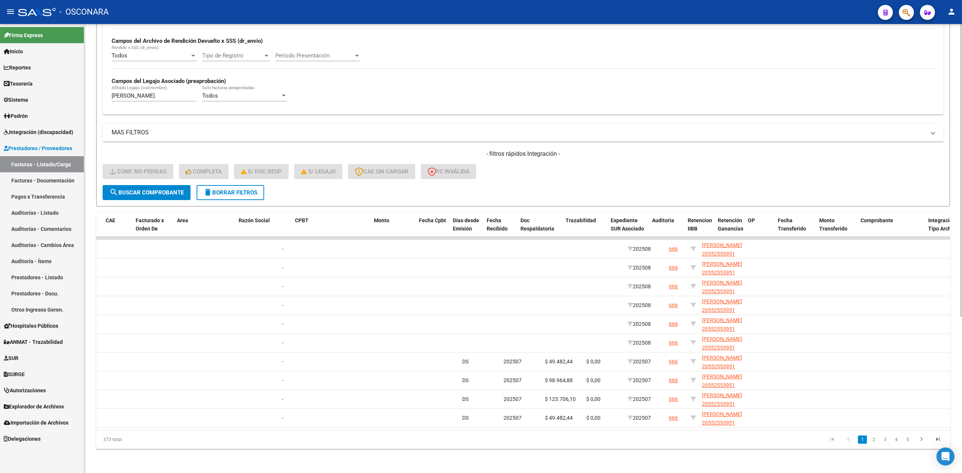
scroll to position [0, 0]
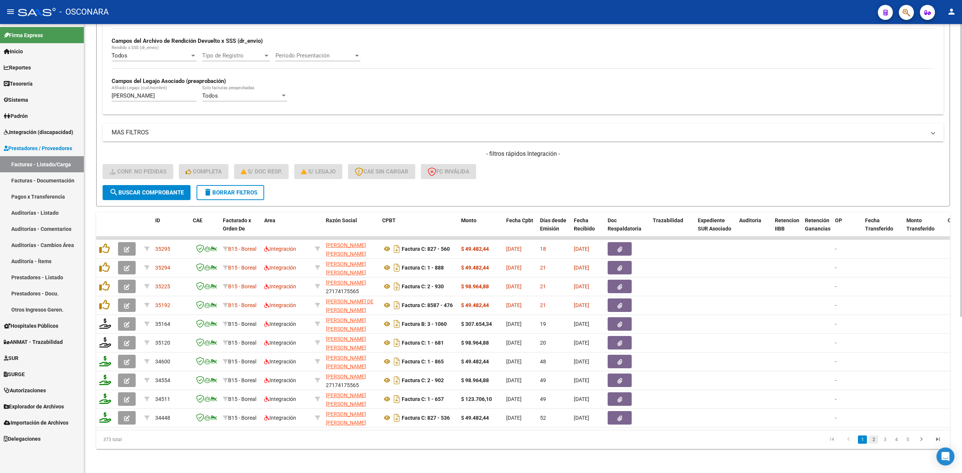
click at [874, 437] on link "2" at bounding box center [873, 440] width 9 height 8
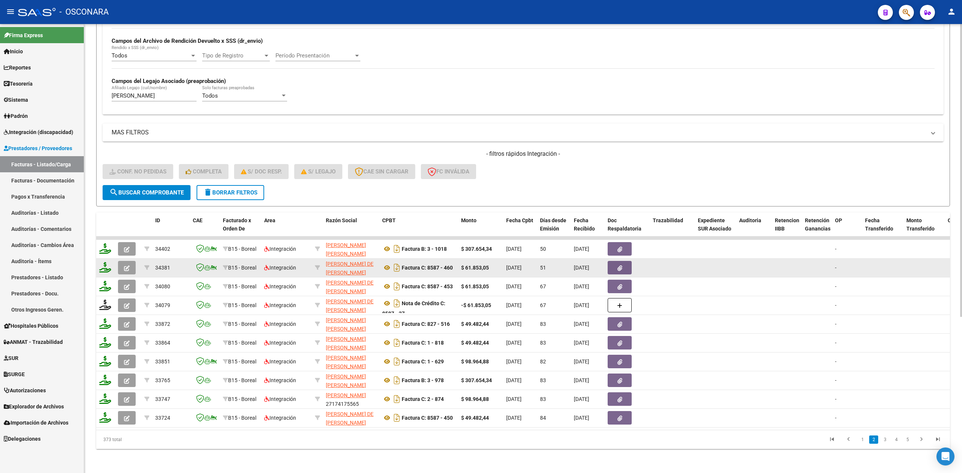
click at [130, 261] on button "button" at bounding box center [127, 268] width 18 height 14
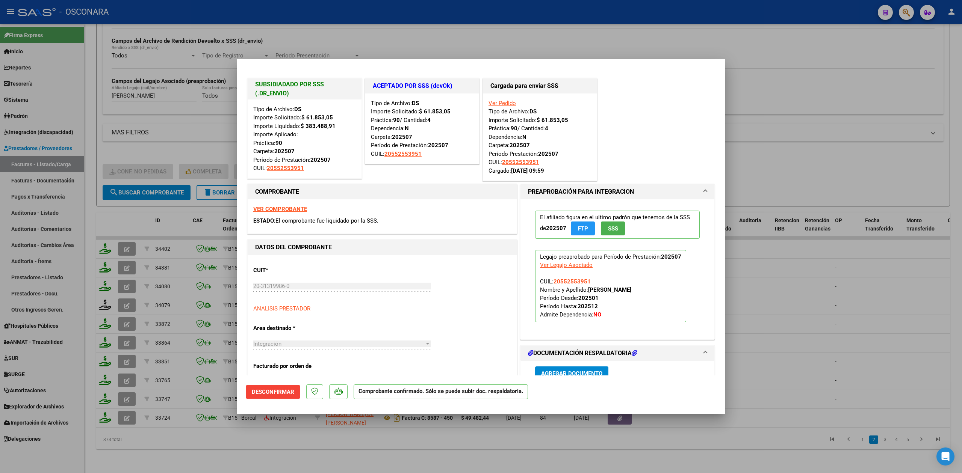
click at [541, 444] on div at bounding box center [481, 236] width 962 height 473
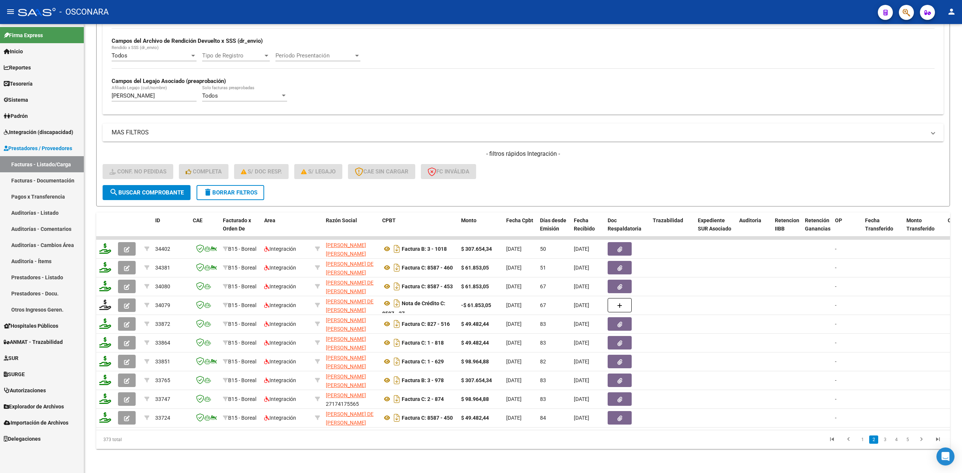
click at [865, 443] on link "1" at bounding box center [862, 440] width 9 height 8
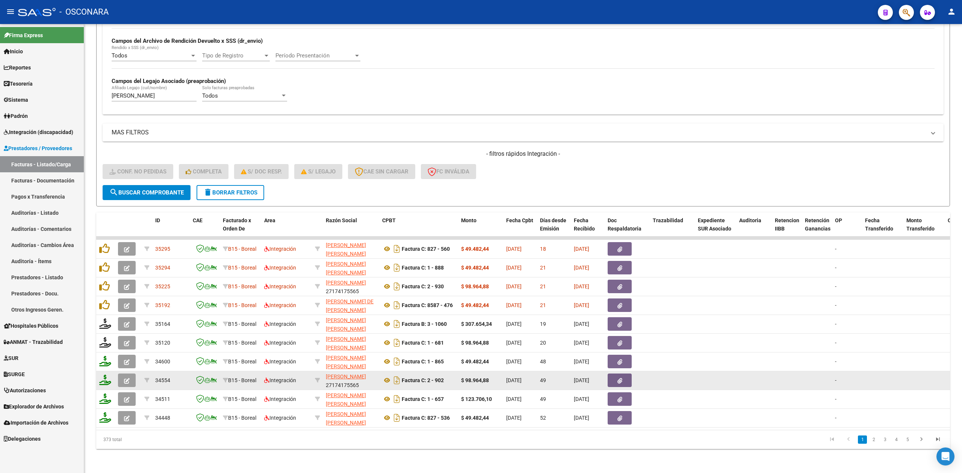
click at [133, 374] on button "button" at bounding box center [127, 381] width 18 height 14
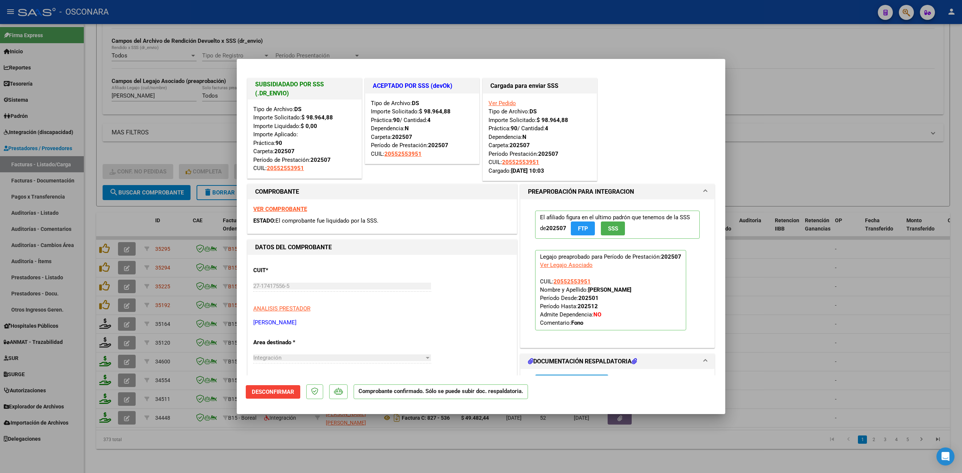
click at [308, 453] on div at bounding box center [481, 236] width 962 height 473
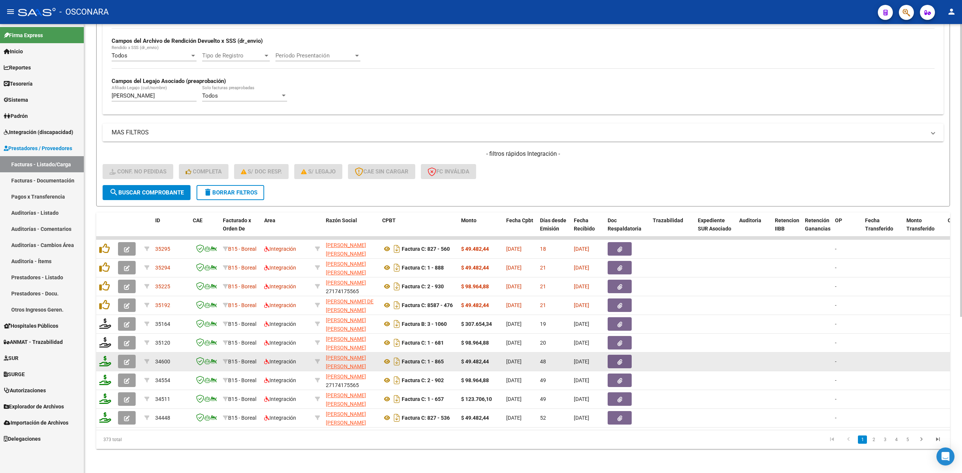
click at [125, 360] on icon "button" at bounding box center [127, 363] width 6 height 6
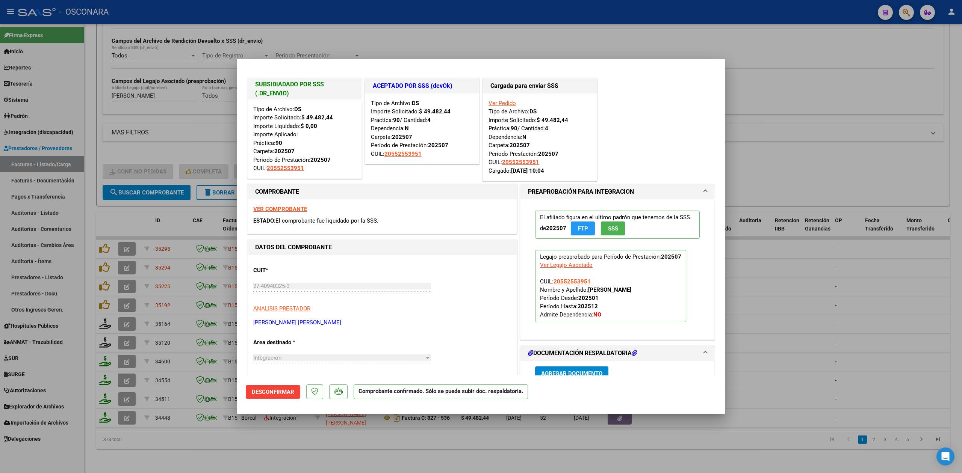
click at [253, 442] on div at bounding box center [481, 236] width 962 height 473
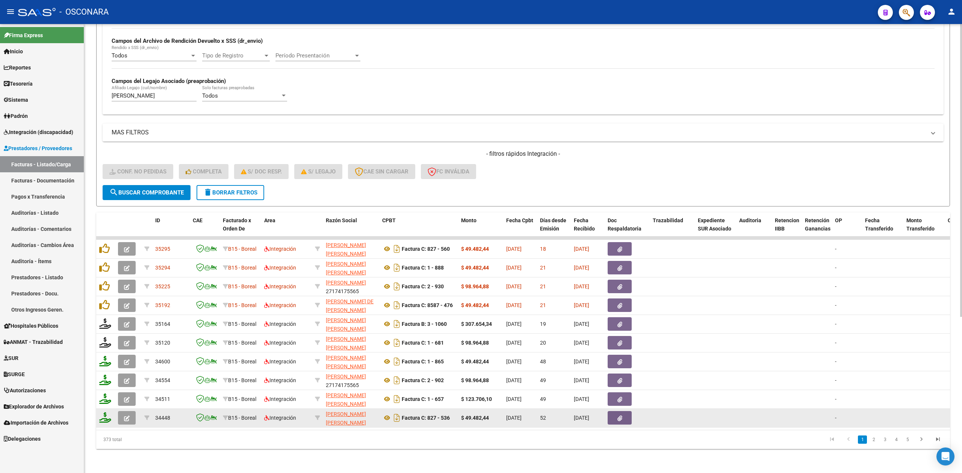
click at [127, 416] on icon "button" at bounding box center [127, 419] width 6 height 6
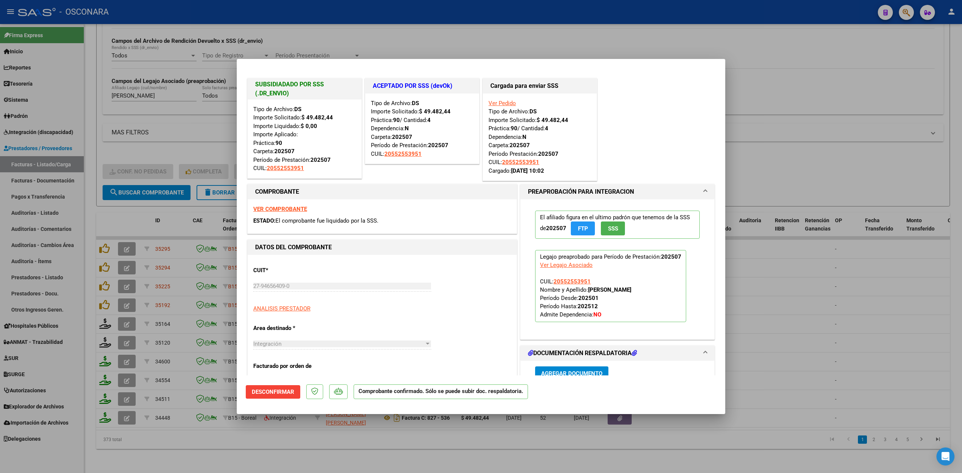
click at [323, 449] on div at bounding box center [481, 236] width 962 height 473
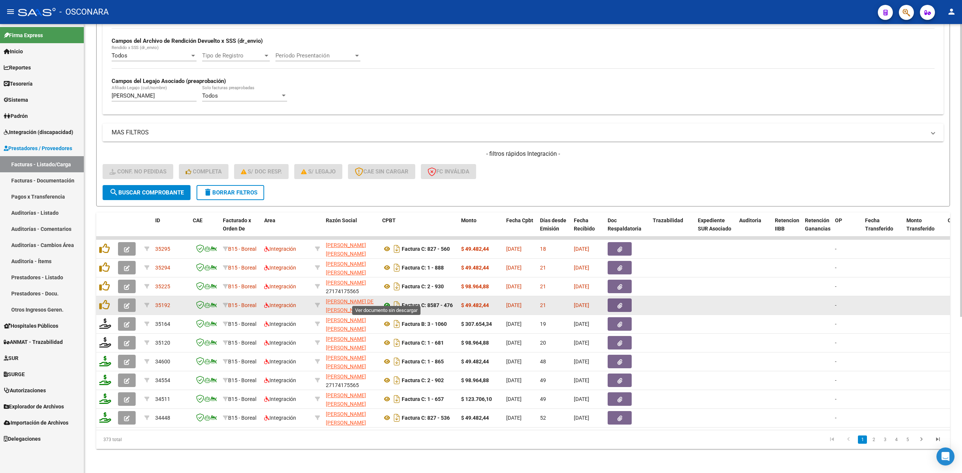
click at [387, 301] on icon at bounding box center [387, 305] width 10 height 9
click at [616, 299] on button "button" at bounding box center [620, 306] width 24 height 14
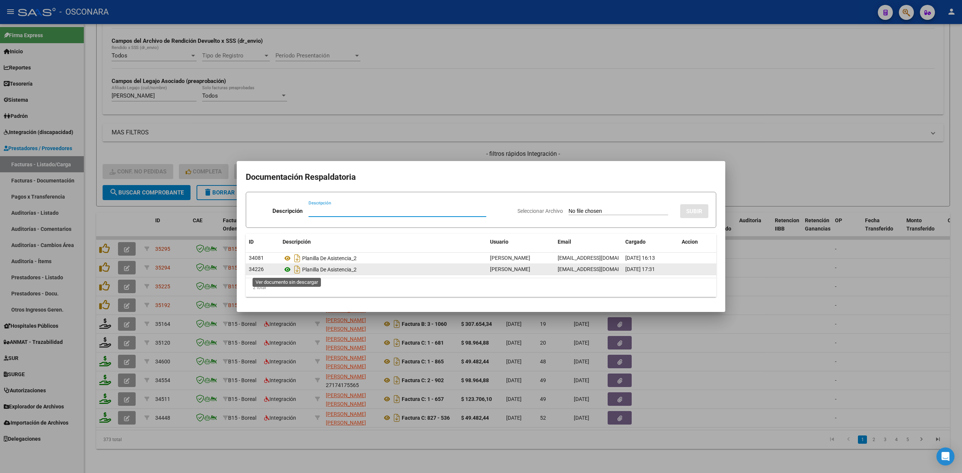
click at [288, 268] on icon at bounding box center [288, 269] width 10 height 9
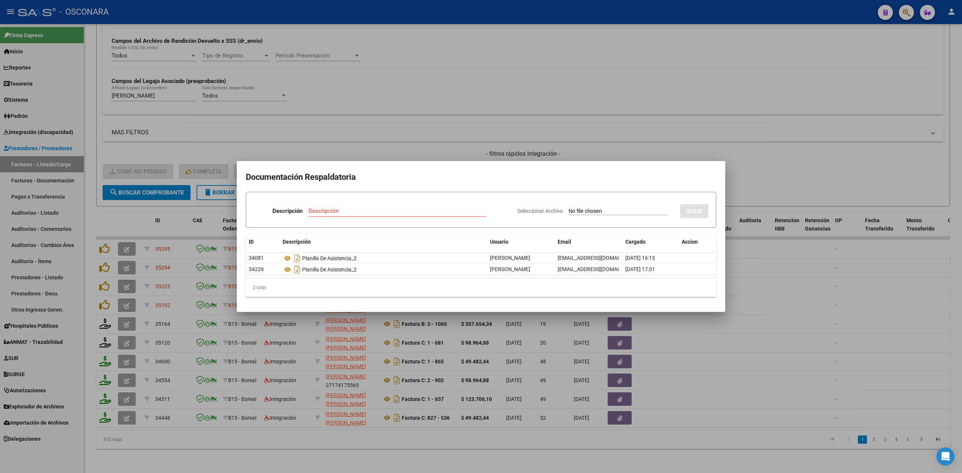
click at [107, 296] on div at bounding box center [481, 236] width 962 height 473
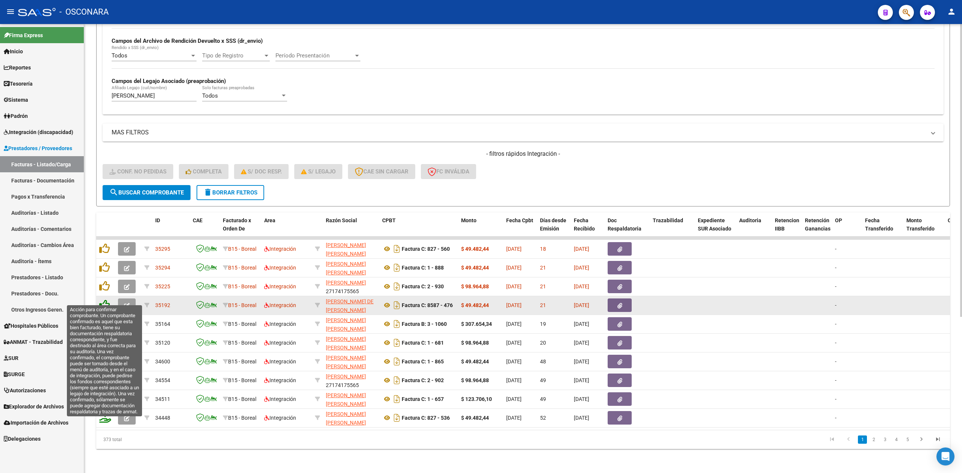
click at [106, 300] on icon at bounding box center [104, 305] width 11 height 11
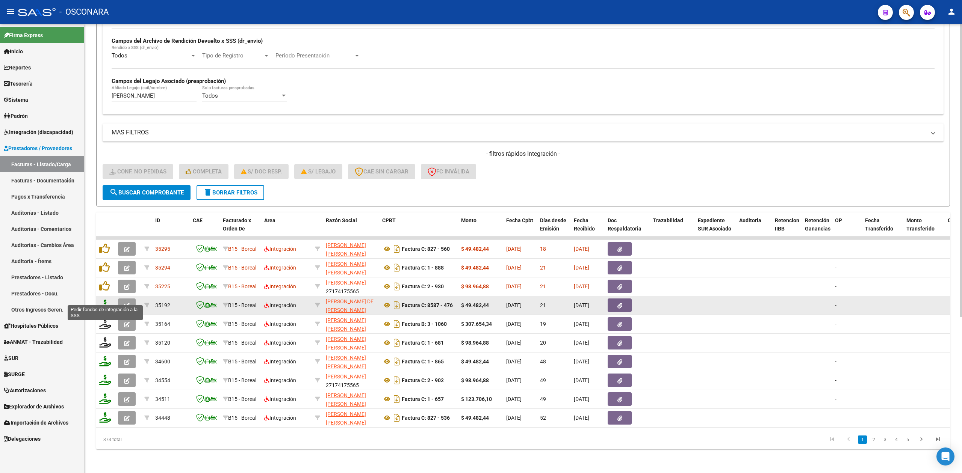
click at [104, 300] on icon at bounding box center [105, 305] width 12 height 11
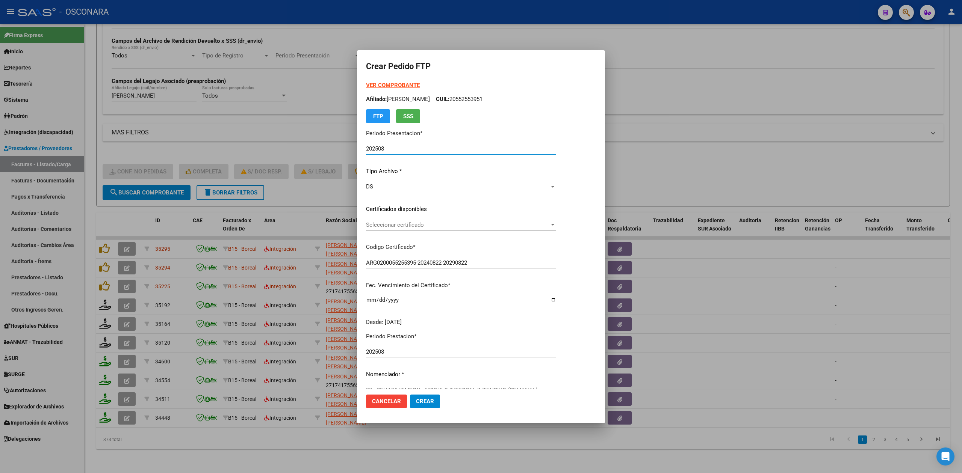
click at [404, 226] on span "Seleccionar certificado" at bounding box center [457, 225] width 183 height 7
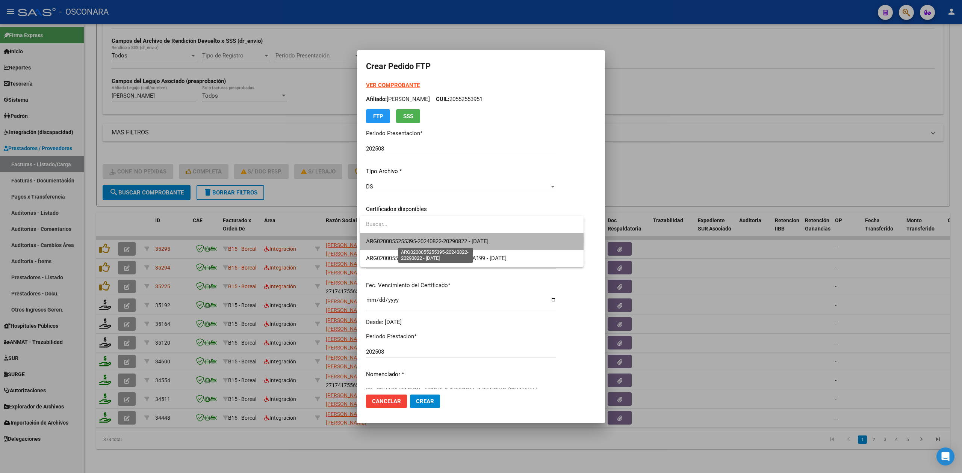
click at [408, 240] on span "ARG0200055255395-20240822-20290822 - 2029-08-22" at bounding box center [427, 241] width 122 height 7
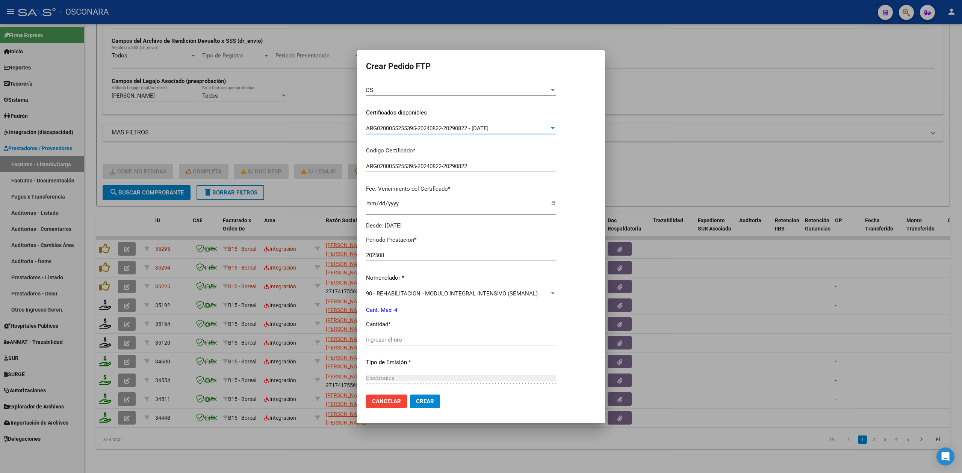
scroll to position [175, 0]
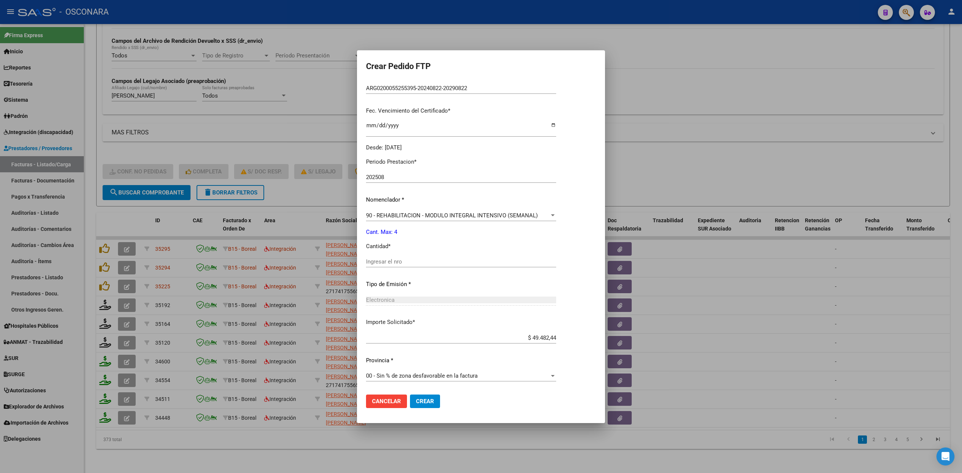
click at [399, 262] on input "Ingresar el nro" at bounding box center [461, 262] width 190 height 7
click at [410, 395] on button "Crear" at bounding box center [425, 402] width 30 height 14
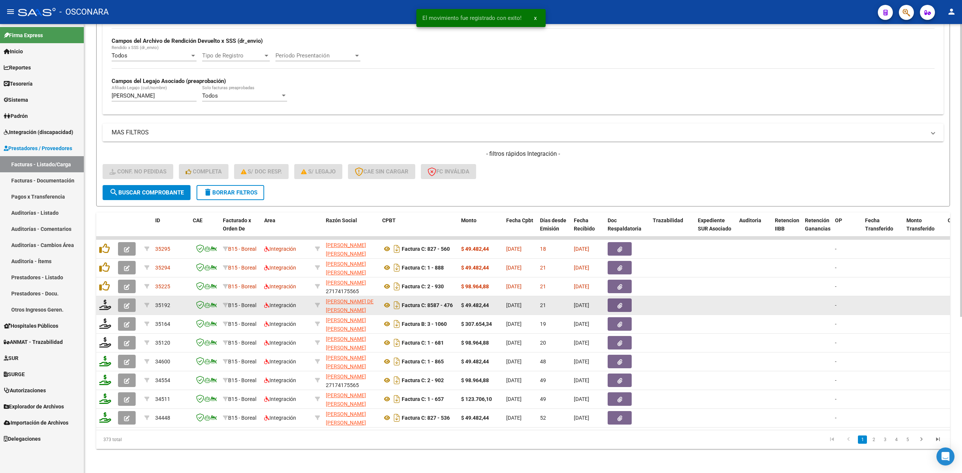
click at [127, 303] on icon "button" at bounding box center [127, 306] width 6 height 6
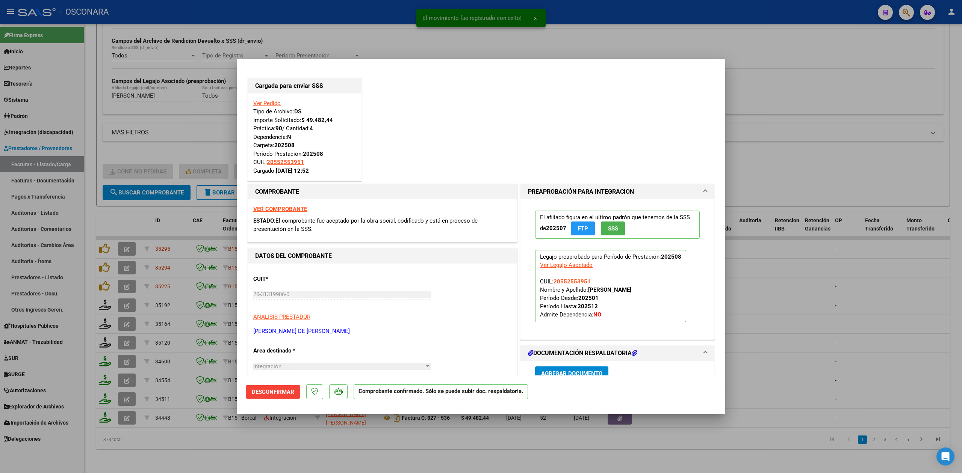
click at [225, 448] on div at bounding box center [481, 236] width 962 height 473
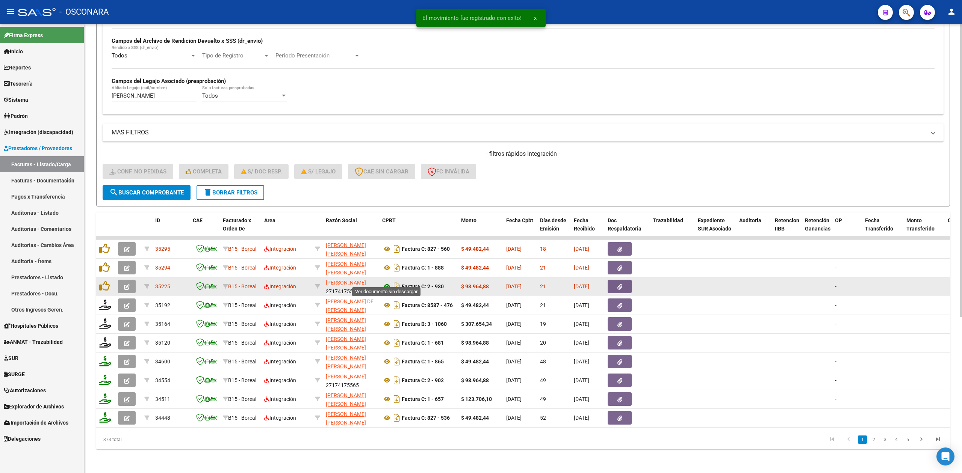
click at [384, 282] on icon at bounding box center [387, 286] width 10 height 9
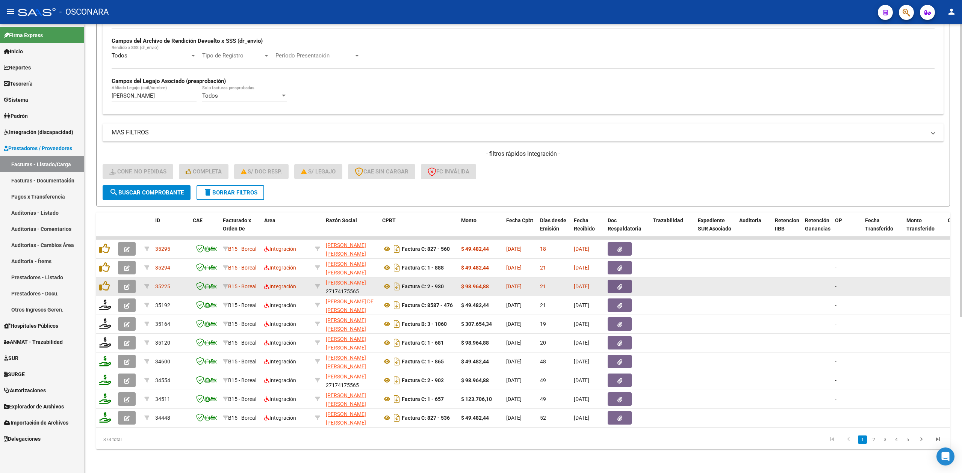
click at [625, 280] on button "button" at bounding box center [620, 287] width 24 height 14
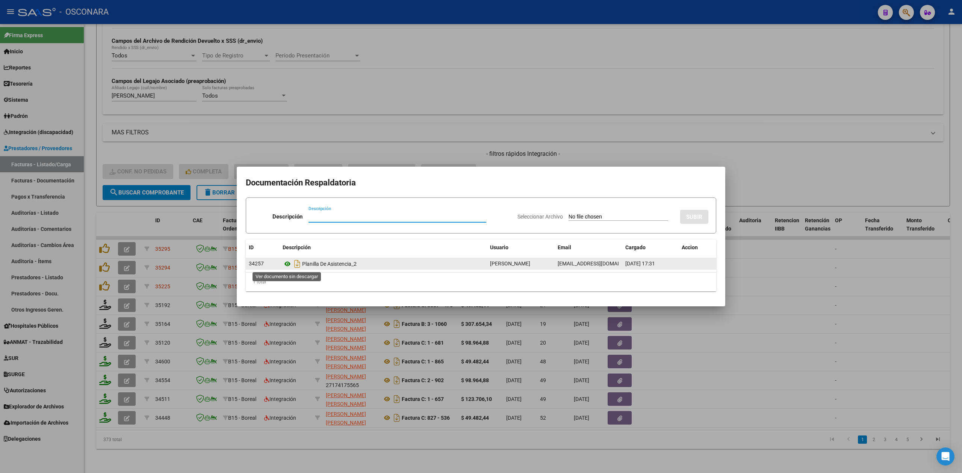
click at [289, 265] on icon at bounding box center [288, 264] width 10 height 9
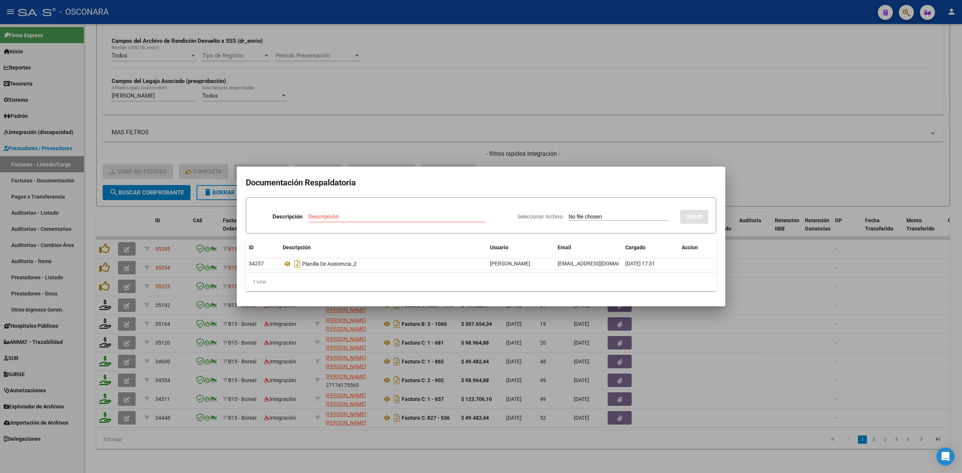
click at [462, 147] on div at bounding box center [481, 236] width 962 height 473
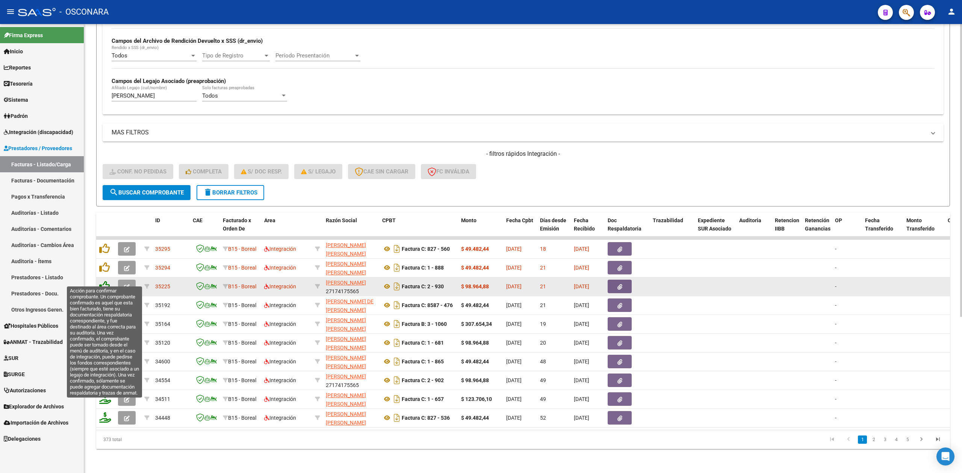
click at [106, 281] on icon at bounding box center [104, 286] width 11 height 11
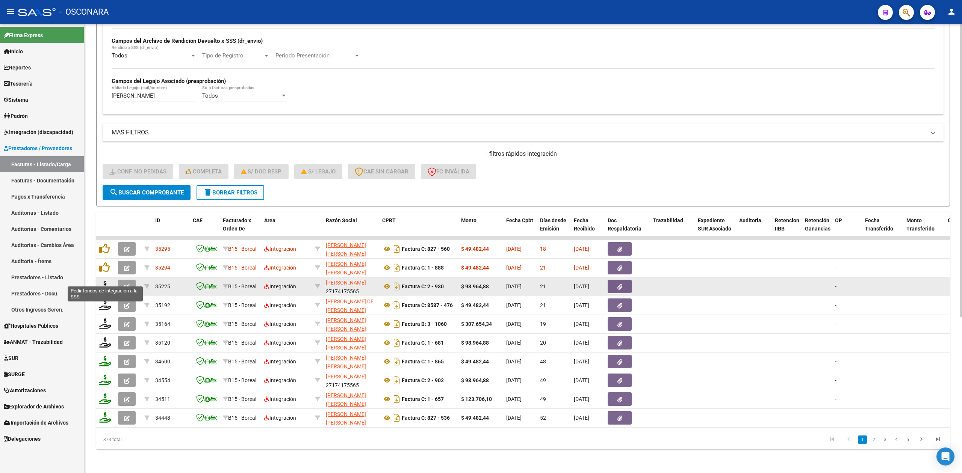
click at [106, 281] on icon at bounding box center [105, 286] width 12 height 11
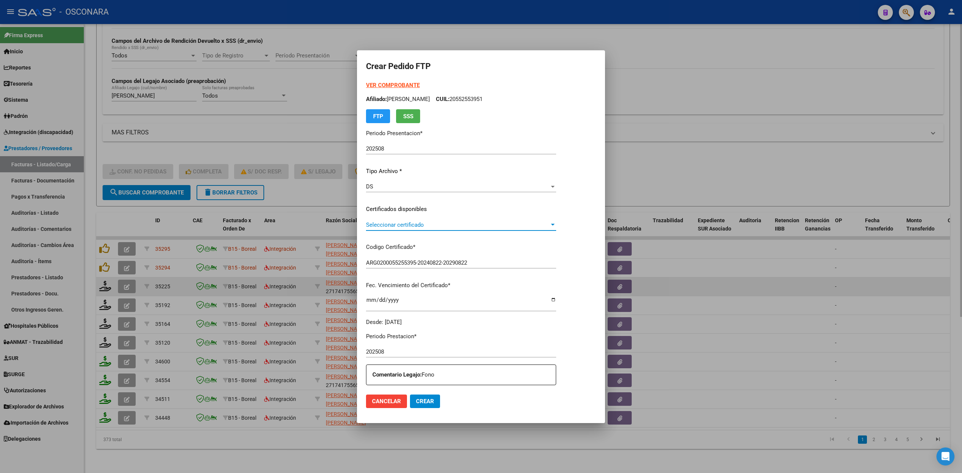
click at [421, 223] on span "Seleccionar certificado" at bounding box center [457, 225] width 183 height 7
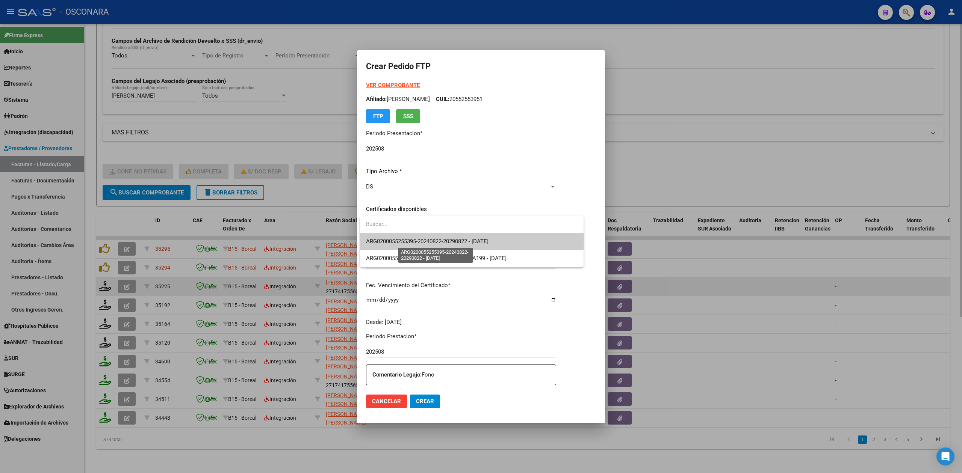
click at [420, 243] on span "ARG0200055255395-20240822-20290822 - 2029-08-22" at bounding box center [427, 241] width 122 height 7
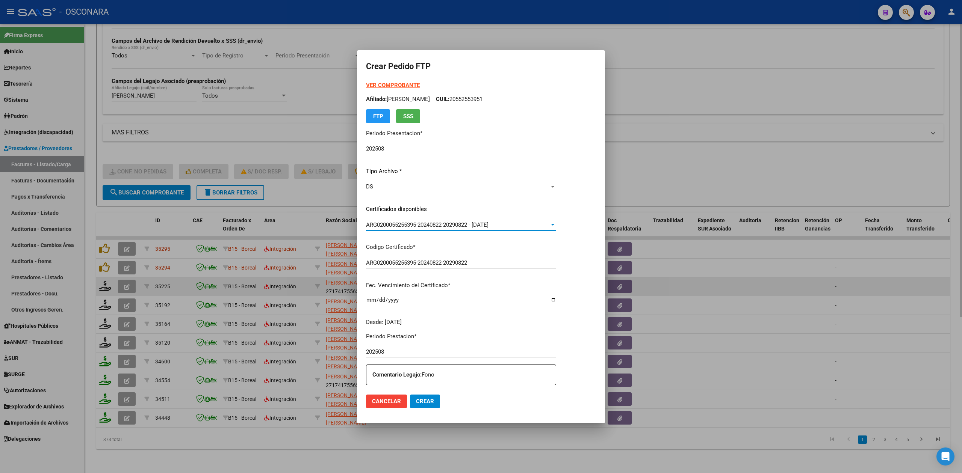
scroll to position [150, 0]
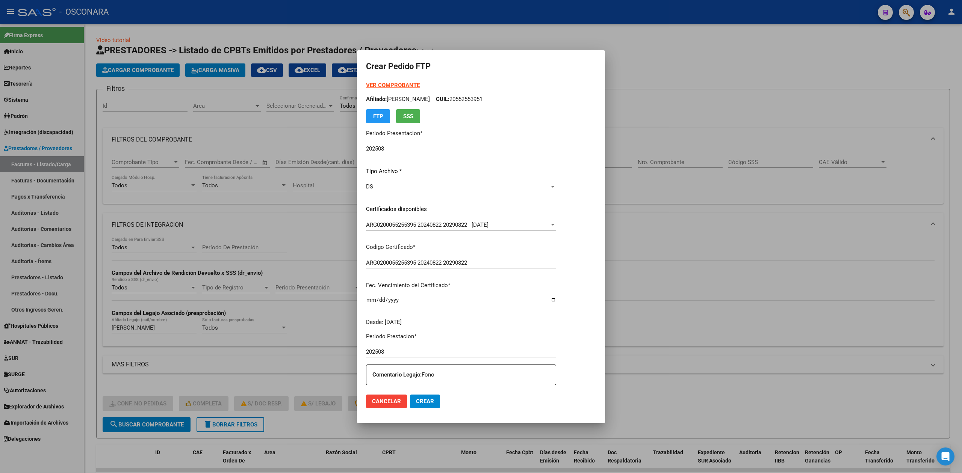
scroll to position [150, 0]
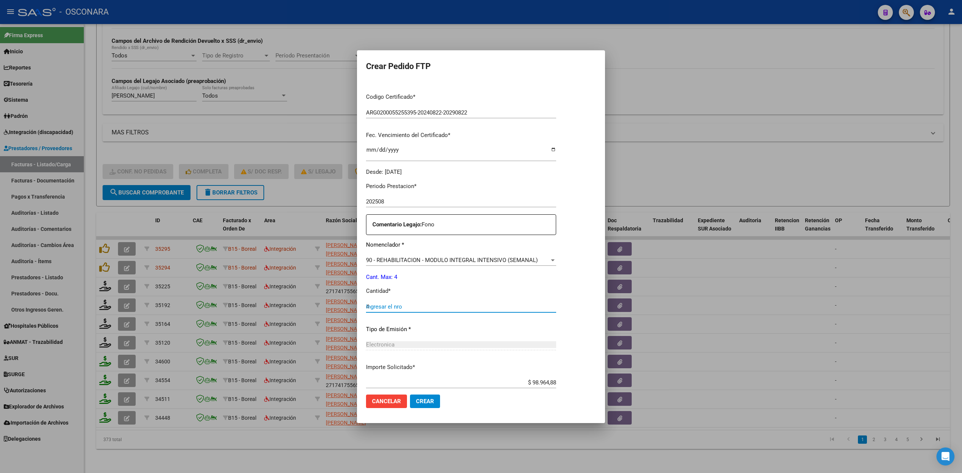
type input "4"
click at [410, 395] on button "Crear" at bounding box center [425, 402] width 30 height 14
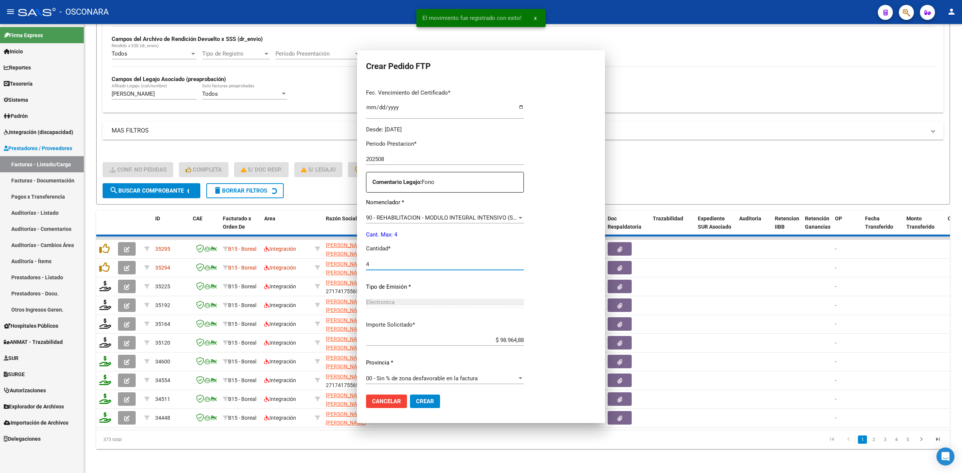
scroll to position [0, 0]
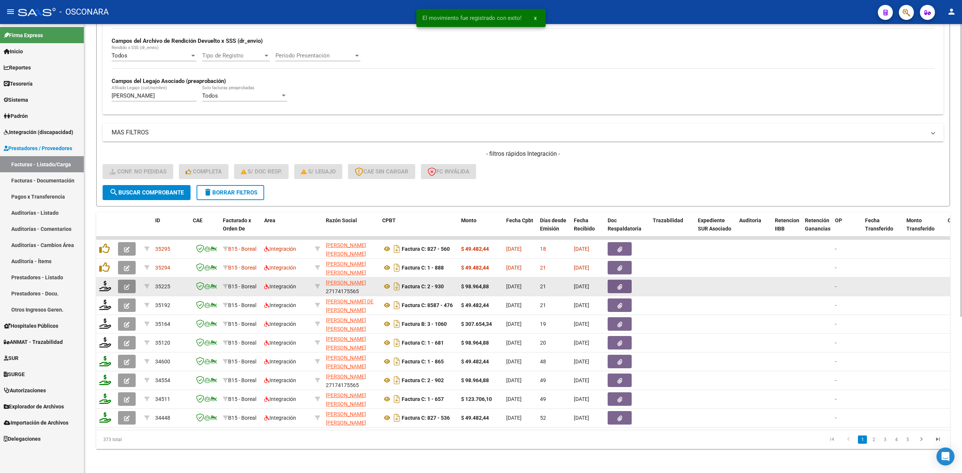
click at [132, 280] on button "button" at bounding box center [127, 287] width 18 height 14
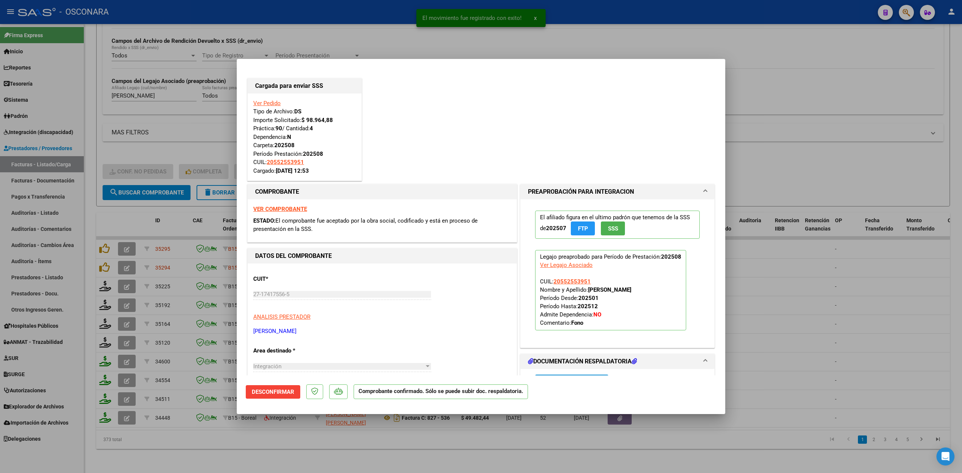
click at [238, 444] on div at bounding box center [481, 236] width 962 height 473
type input "$ 0,00"
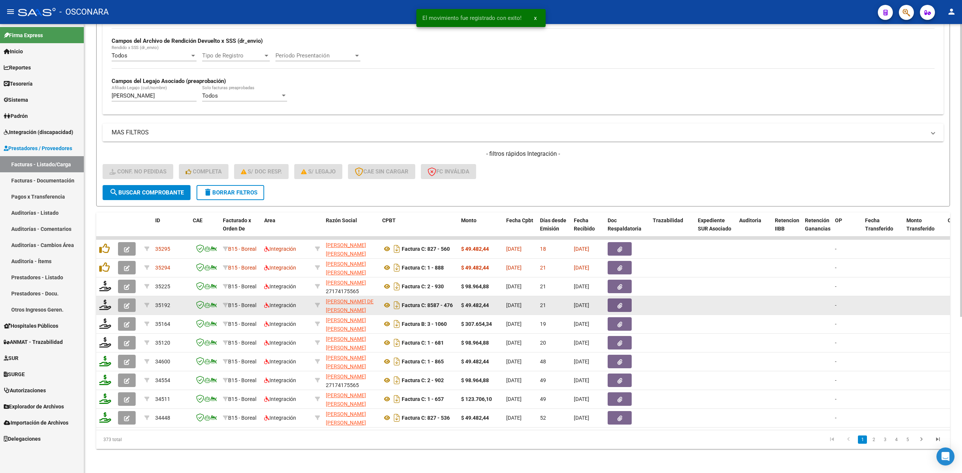
click at [127, 303] on icon "button" at bounding box center [127, 306] width 6 height 6
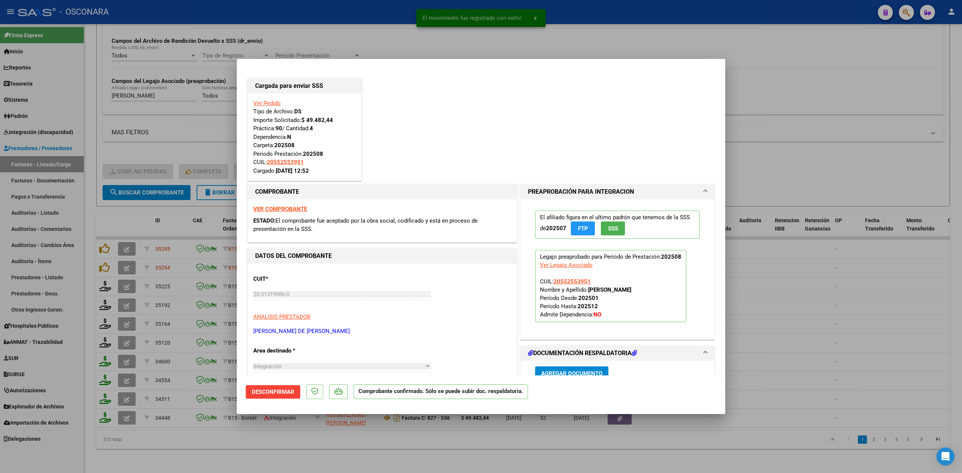
click at [222, 446] on div at bounding box center [481, 236] width 962 height 473
type input "$ 0,00"
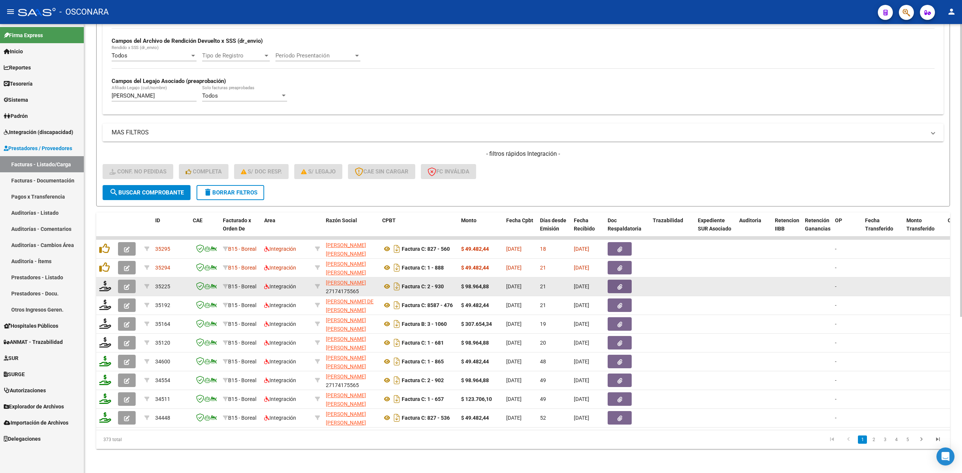
click at [132, 280] on button "button" at bounding box center [127, 287] width 18 height 14
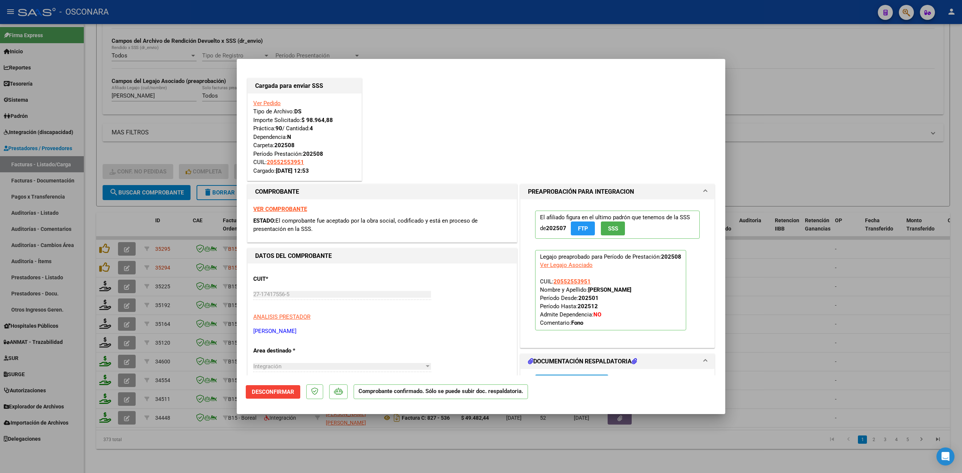
click at [284, 445] on div at bounding box center [481, 236] width 962 height 473
type input "$ 0,00"
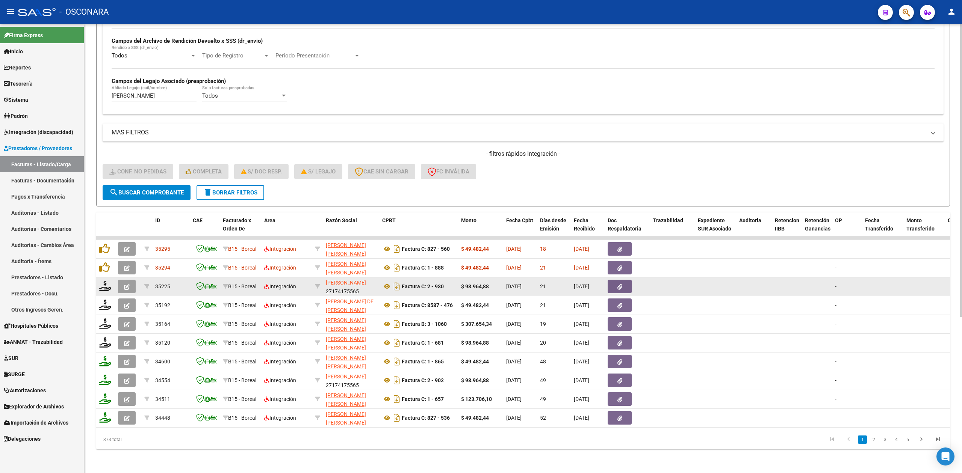
click at [128, 283] on span "button" at bounding box center [127, 286] width 6 height 7
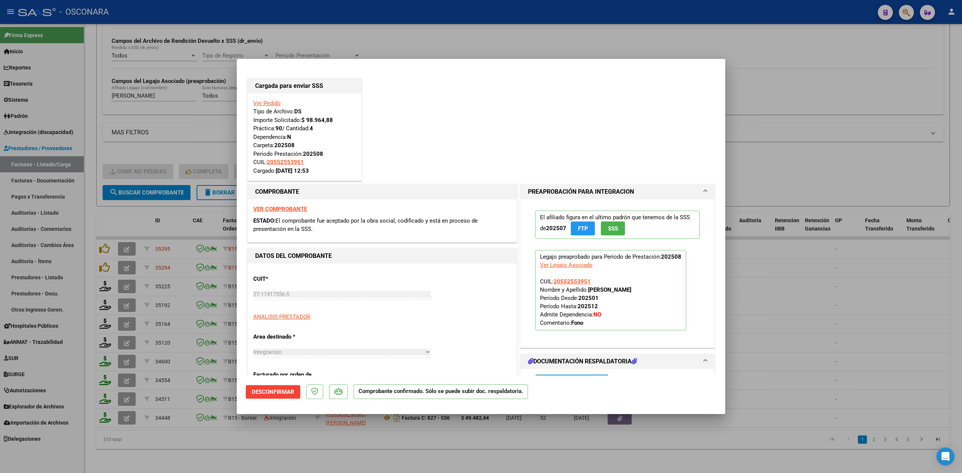
click at [254, 451] on div at bounding box center [481, 236] width 962 height 473
type input "$ 0,00"
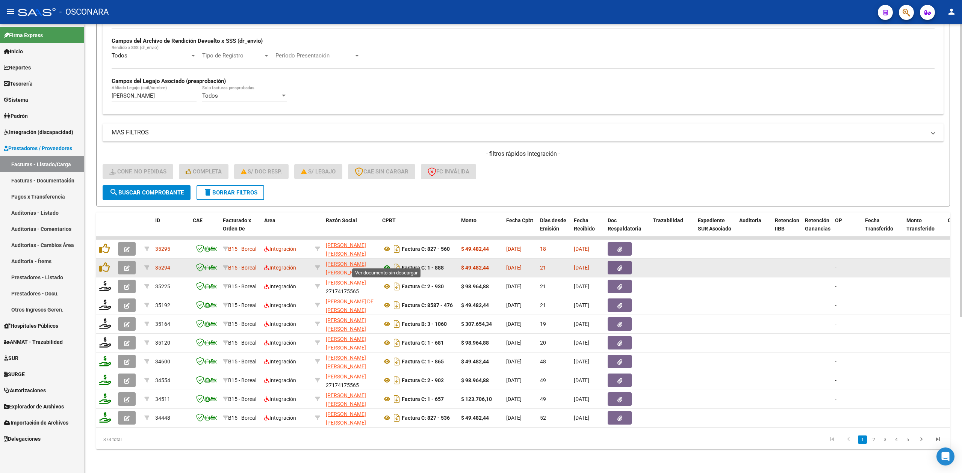
click at [387, 263] on icon at bounding box center [387, 267] width 10 height 9
click at [631, 261] on button "button" at bounding box center [620, 268] width 24 height 14
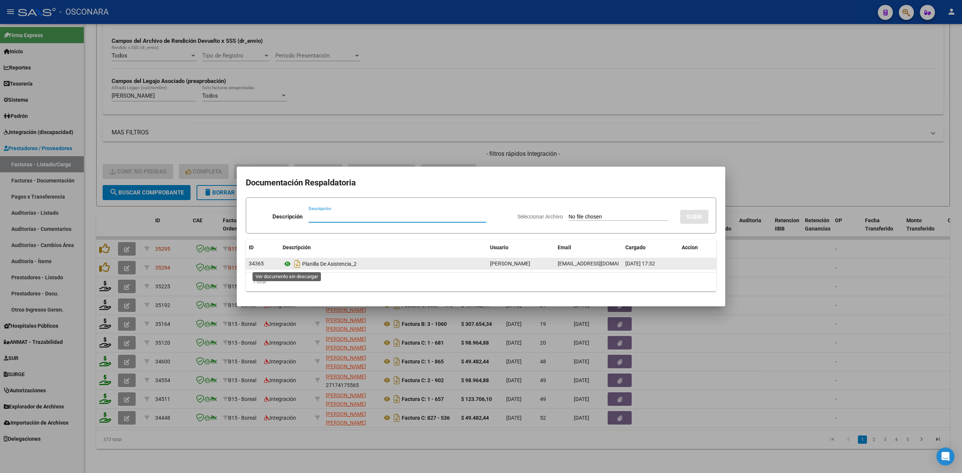
click at [286, 263] on icon at bounding box center [288, 264] width 10 height 9
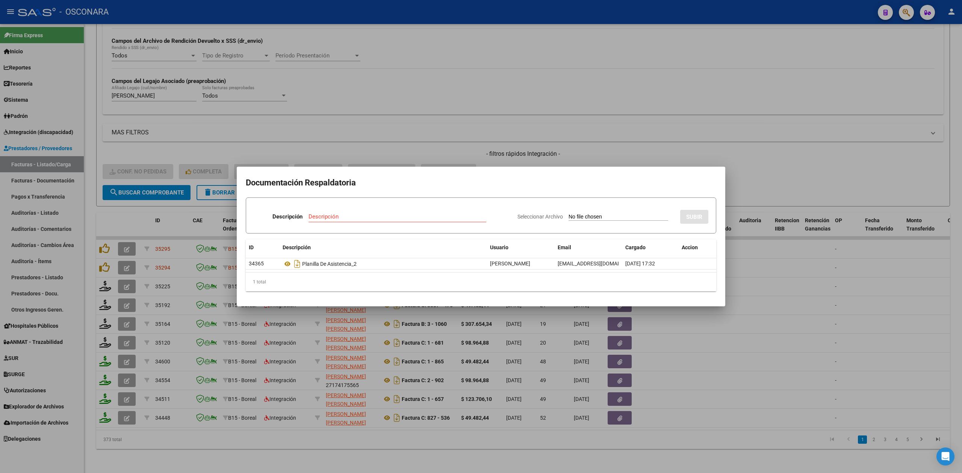
click at [104, 260] on div at bounding box center [481, 236] width 962 height 473
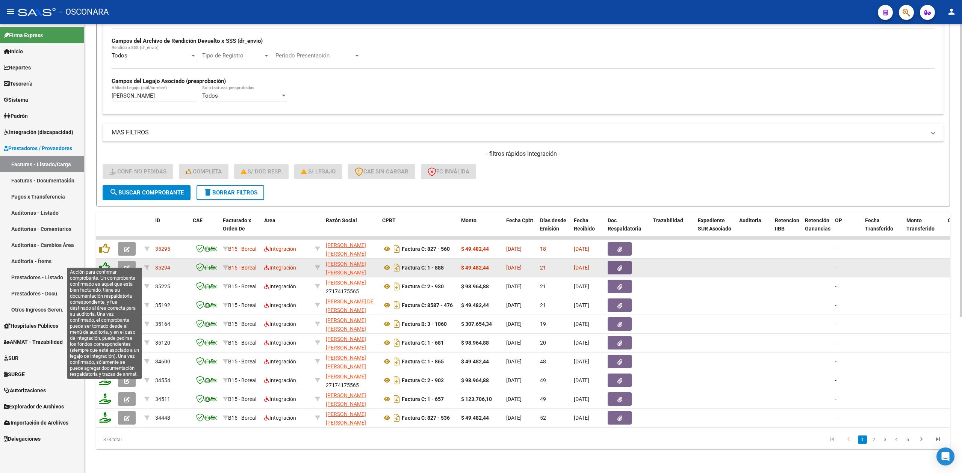
click at [102, 262] on icon at bounding box center [104, 267] width 11 height 11
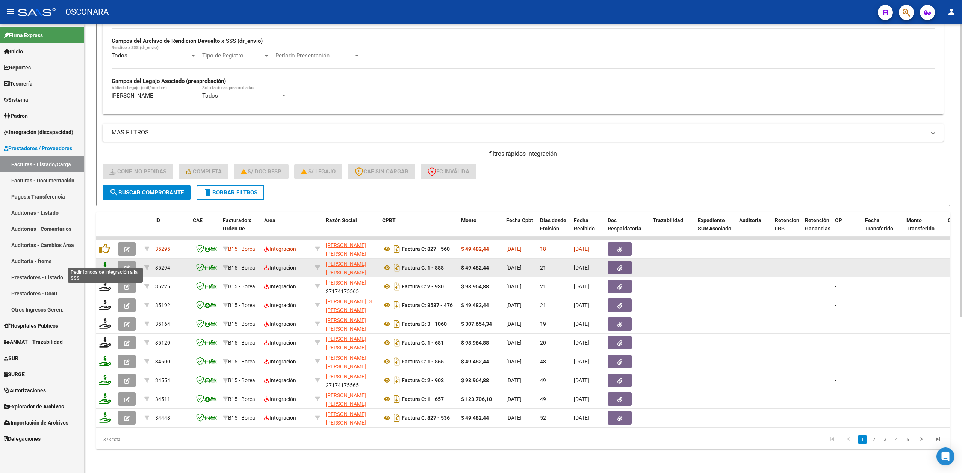
click at [106, 262] on icon at bounding box center [105, 267] width 12 height 11
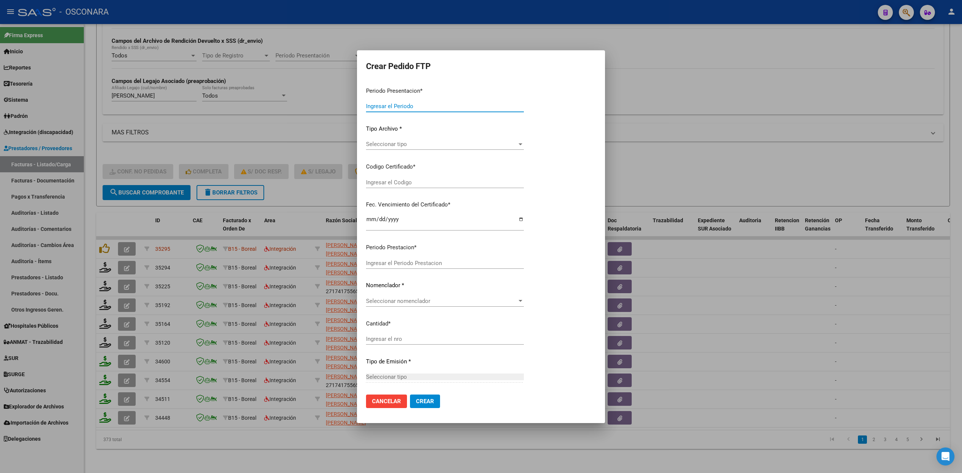
type input "202508"
type input "$ 49.482,44"
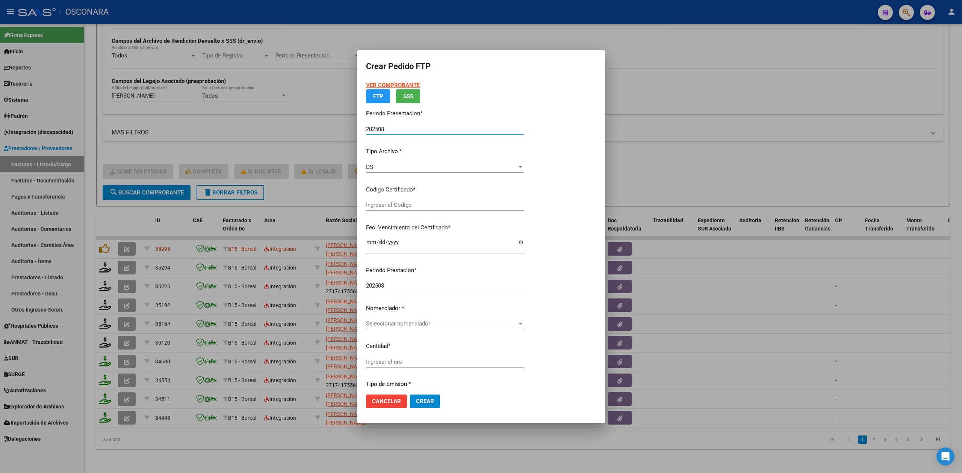
type input "ARG0200055255395-20240822-20290822"
type input "2029-08-22"
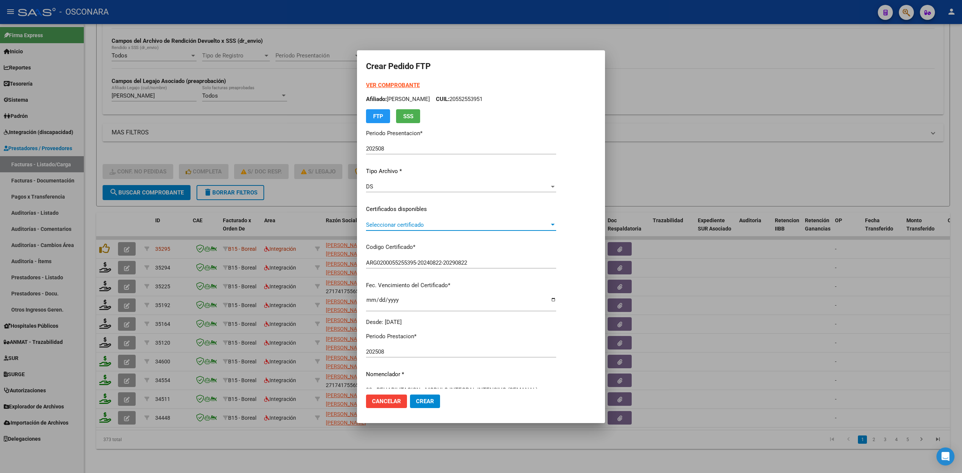
click at [388, 222] on span "Seleccionar certificado" at bounding box center [457, 225] width 183 height 7
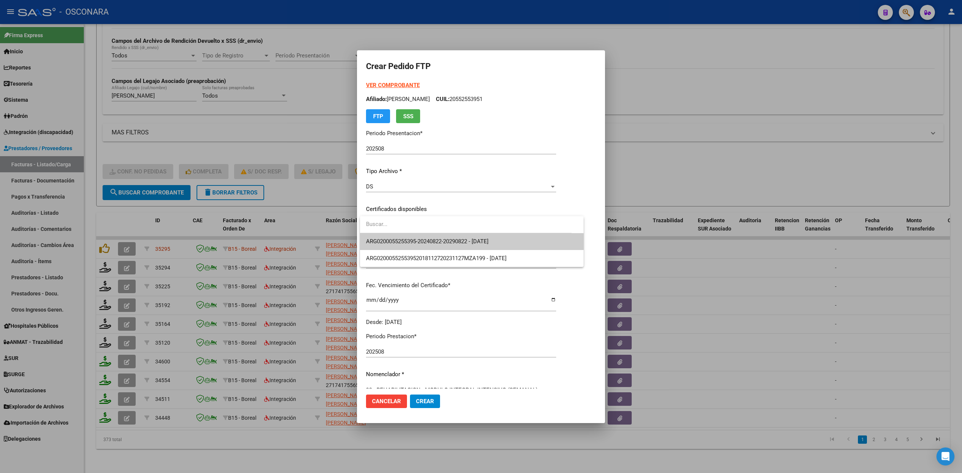
click at [390, 235] on span "ARG0200055255395-20240822-20290822 - 2029-08-22" at bounding box center [472, 241] width 212 height 17
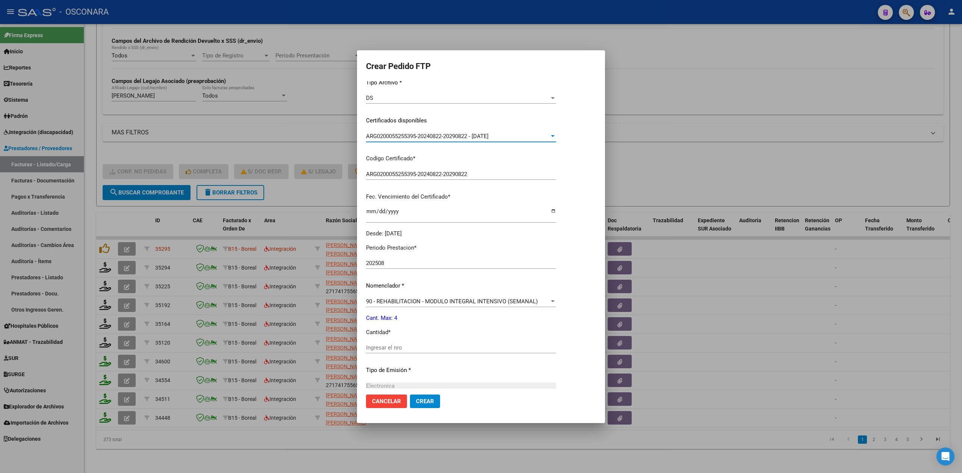
scroll to position [175, 0]
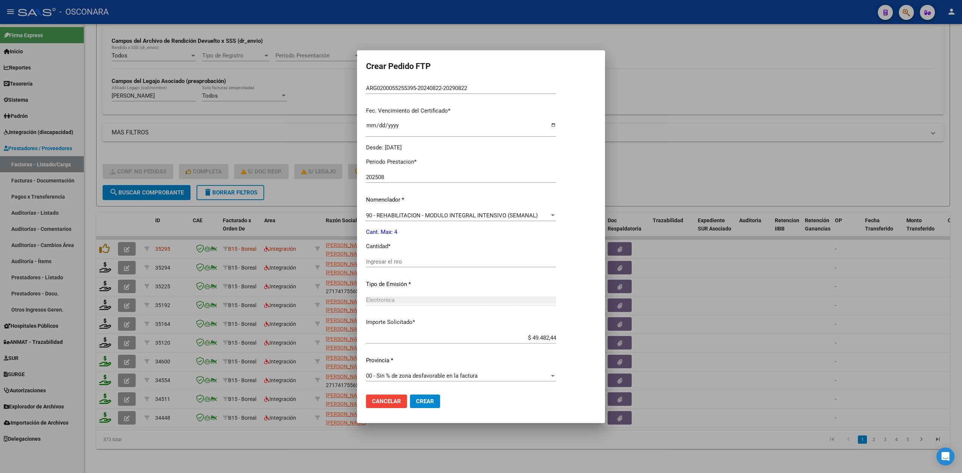
click at [393, 262] on input "Ingresar el nro" at bounding box center [461, 262] width 190 height 7
type input "4"
click at [410, 395] on button "Crear" at bounding box center [425, 402] width 30 height 14
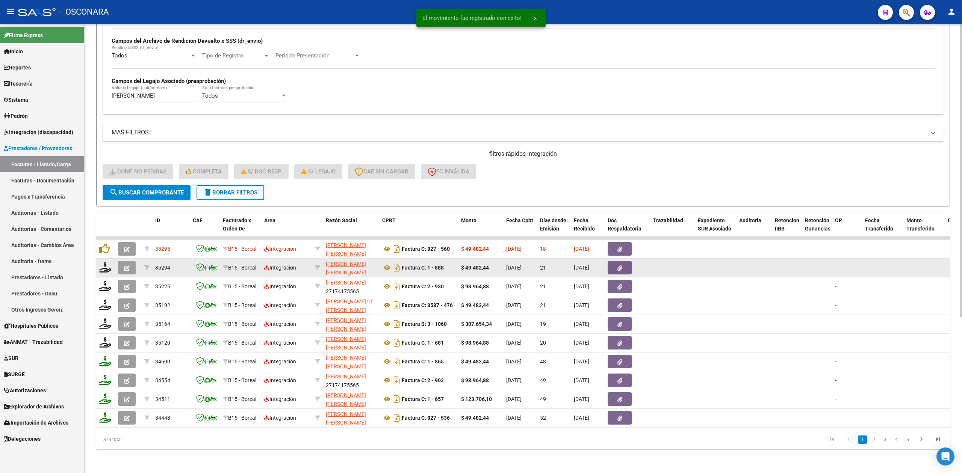
click at [126, 266] on icon "button" at bounding box center [127, 269] width 6 height 6
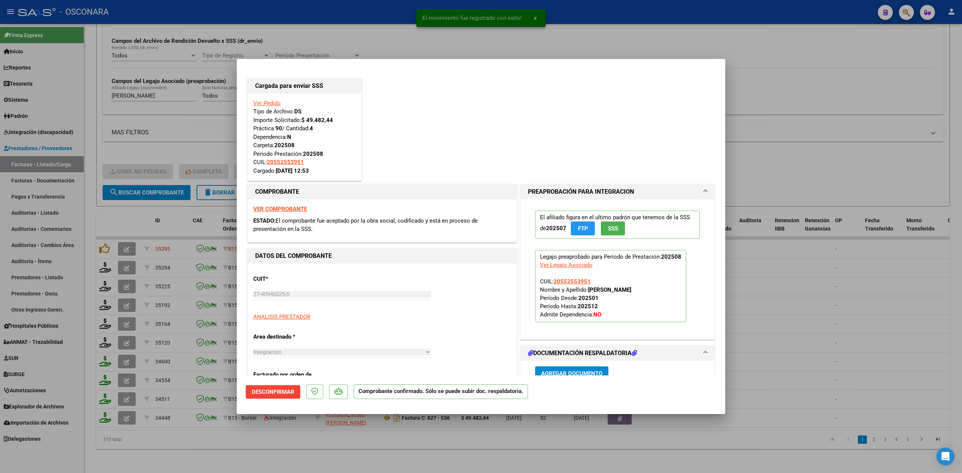
click at [237, 443] on div at bounding box center [481, 236] width 962 height 473
type input "$ 0,00"
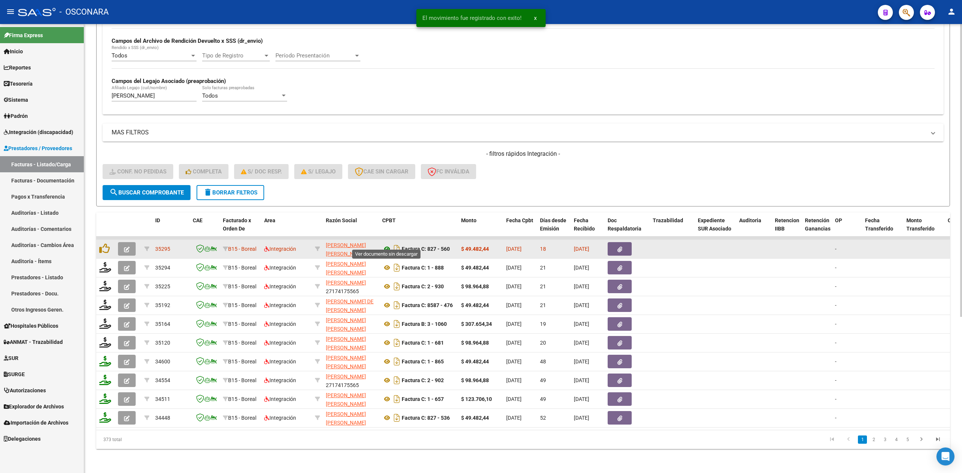
click at [385, 245] on icon at bounding box center [387, 249] width 10 height 9
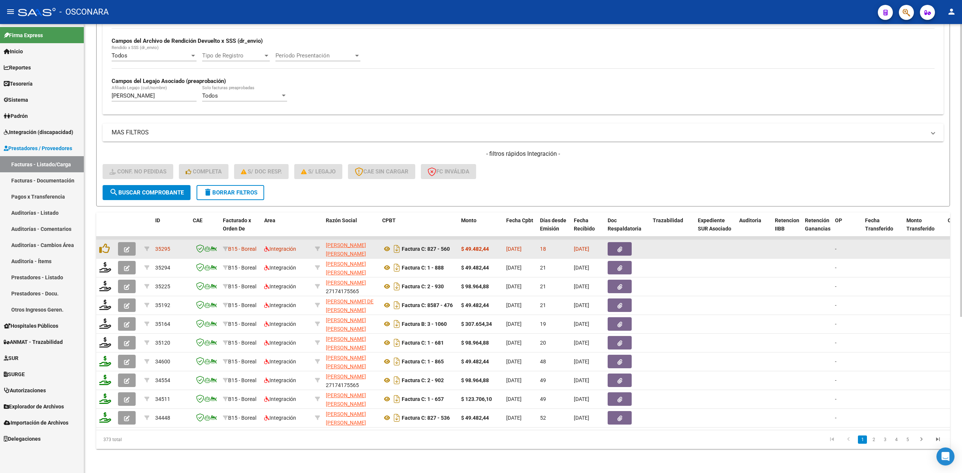
click at [612, 242] on button "button" at bounding box center [620, 249] width 24 height 14
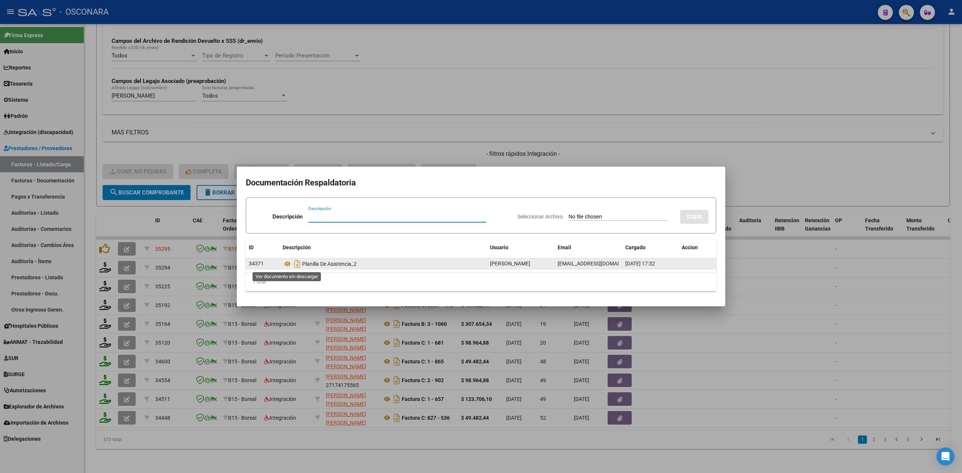
drag, startPoint x: 286, startPoint y: 264, endPoint x: 287, endPoint y: 259, distance: 5.4
click at [286, 264] on icon at bounding box center [288, 264] width 10 height 9
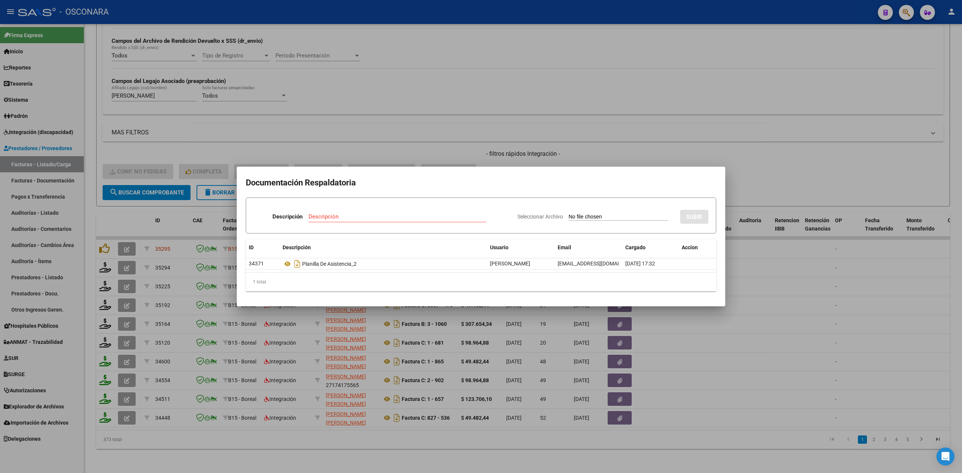
click at [106, 236] on div at bounding box center [481, 236] width 962 height 473
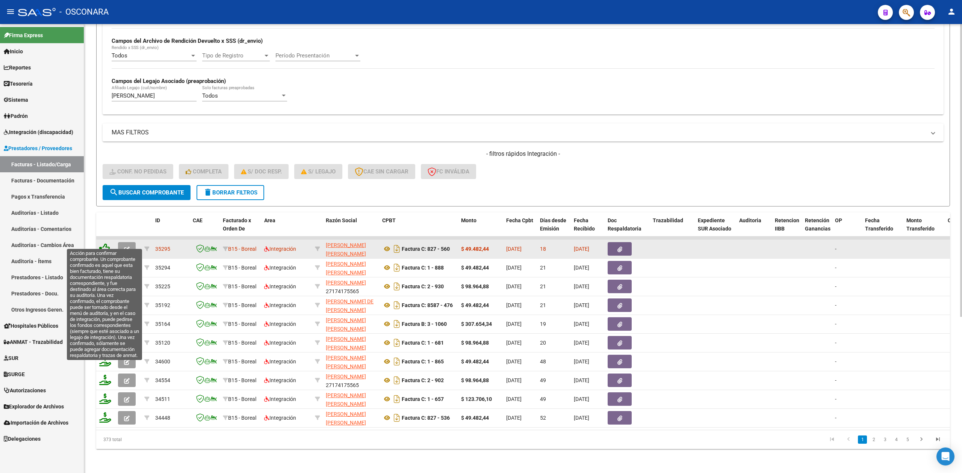
click at [105, 243] on icon at bounding box center [104, 248] width 11 height 11
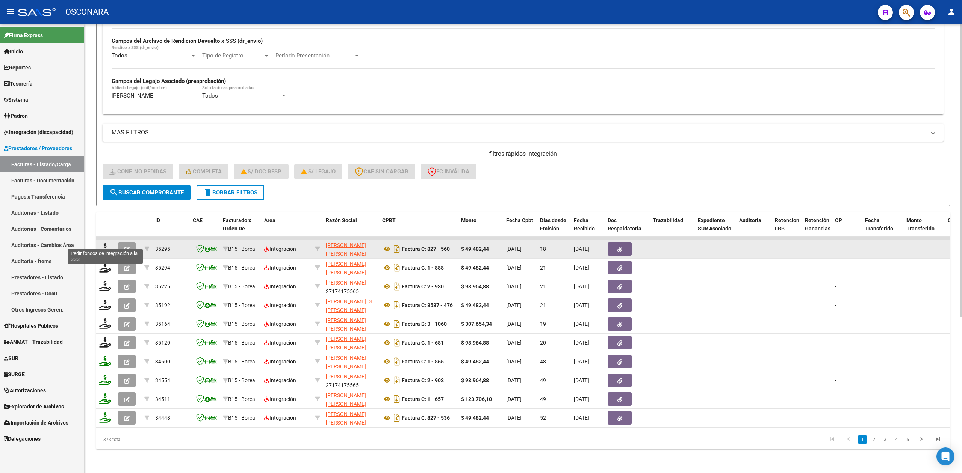
click at [104, 243] on icon at bounding box center [105, 248] width 12 height 11
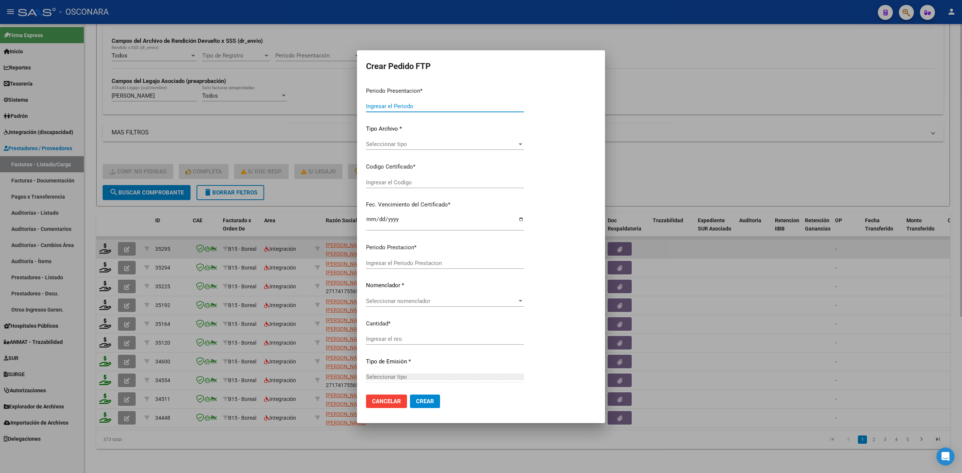
type input "202508"
type input "$ 49.482,44"
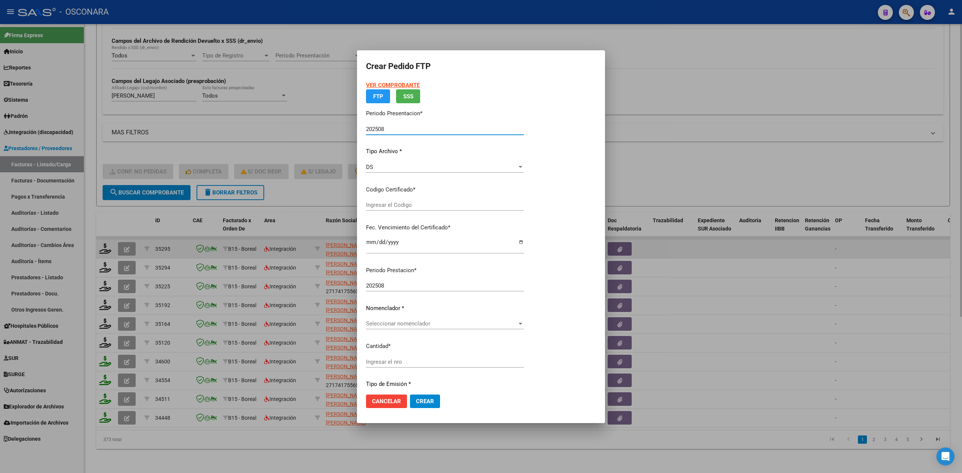
type input "ARG0200055255395-20240822-20290822"
type input "2029-08-22"
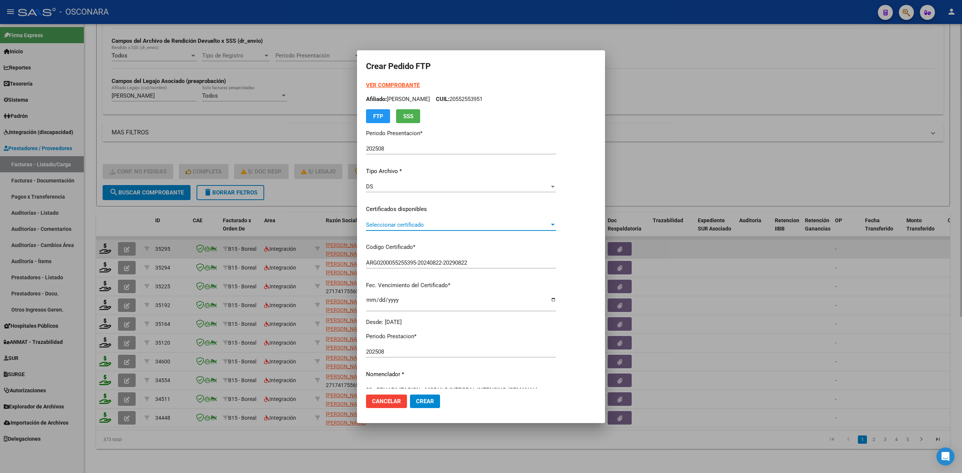
click at [401, 225] on span "Seleccionar certificado" at bounding box center [457, 225] width 183 height 7
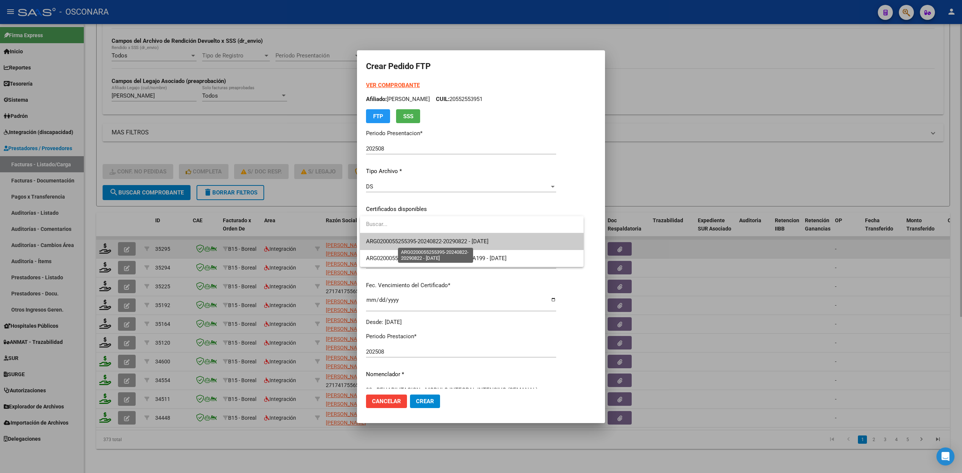
click at [401, 239] on span "ARG0200055255395-20240822-20290822 - 2029-08-22" at bounding box center [427, 241] width 122 height 7
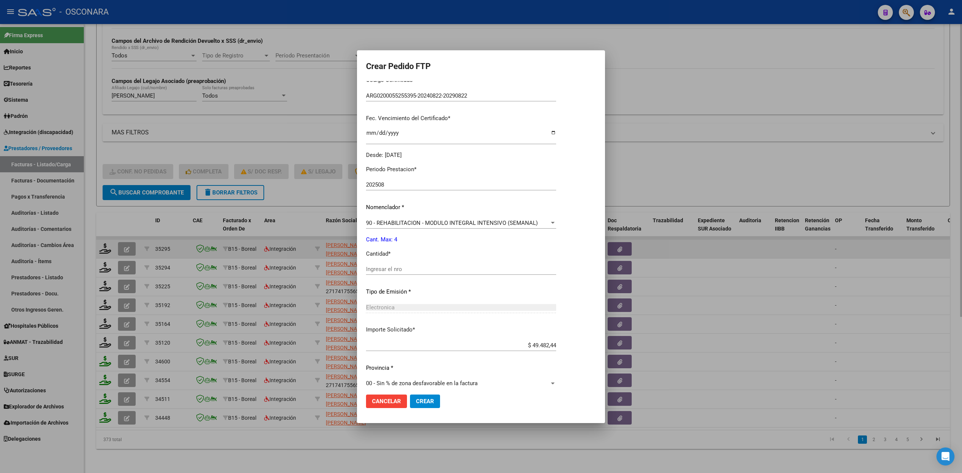
scroll to position [175, 0]
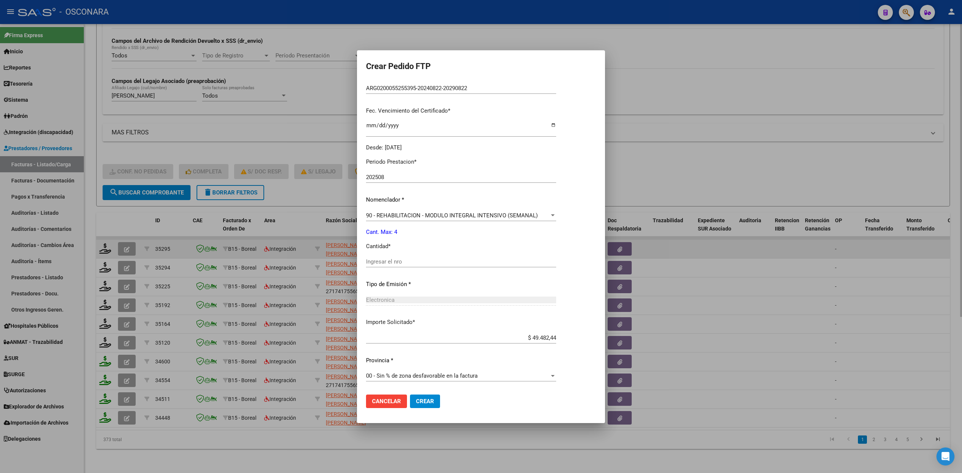
click at [399, 260] on input "Ingresar el nro" at bounding box center [461, 262] width 190 height 7
type input "4"
click at [410, 395] on button "Crear" at bounding box center [425, 402] width 30 height 14
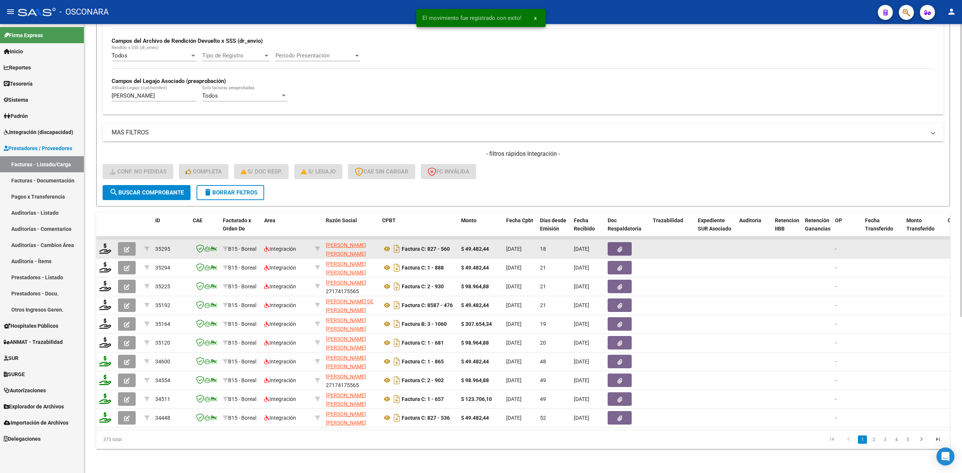
click at [128, 247] on icon "button" at bounding box center [127, 250] width 6 height 6
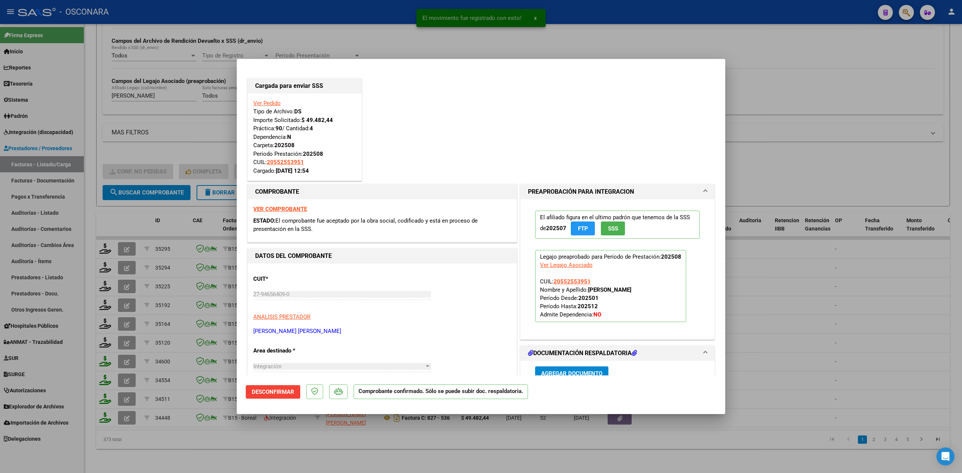
click at [272, 440] on div at bounding box center [481, 236] width 962 height 473
type input "$ 0,00"
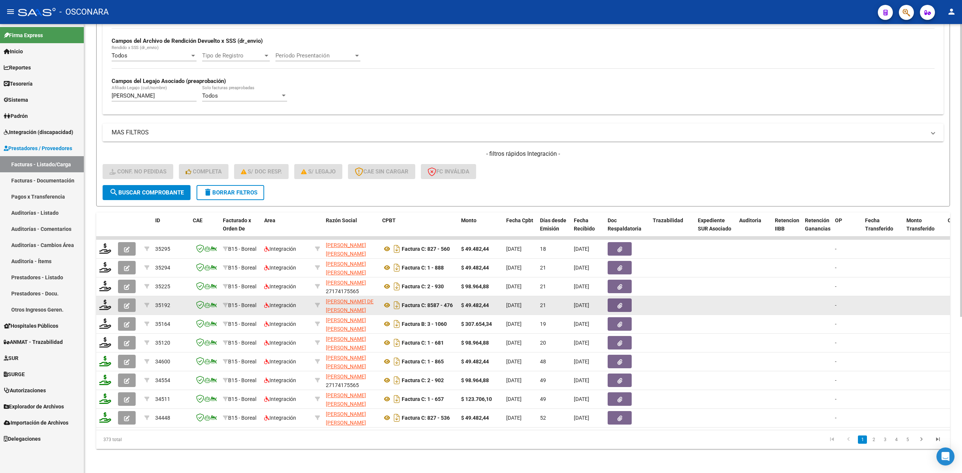
click at [122, 299] on button "button" at bounding box center [127, 306] width 18 height 14
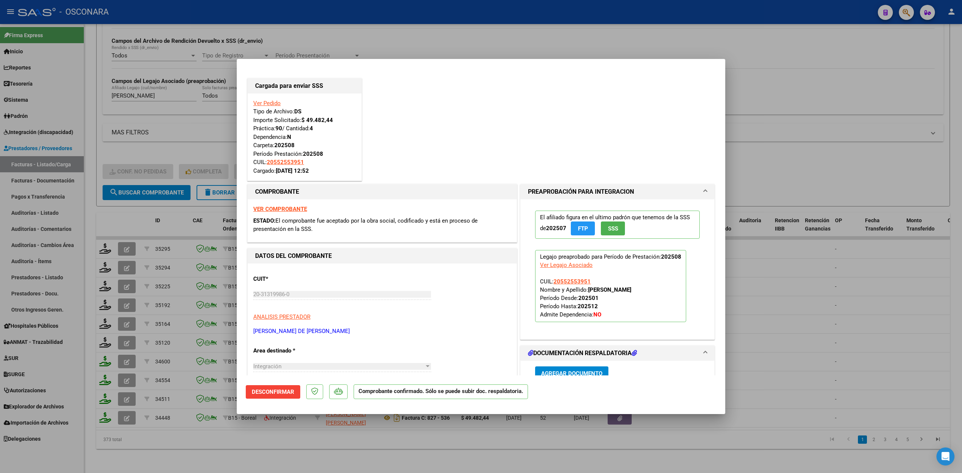
click at [196, 439] on div at bounding box center [481, 236] width 962 height 473
type input "$ 0,00"
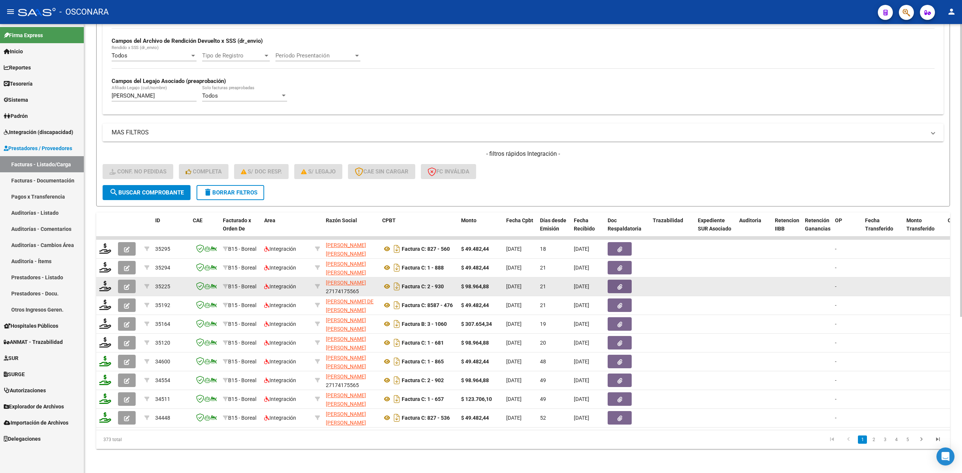
click at [129, 284] on icon "button" at bounding box center [127, 287] width 6 height 6
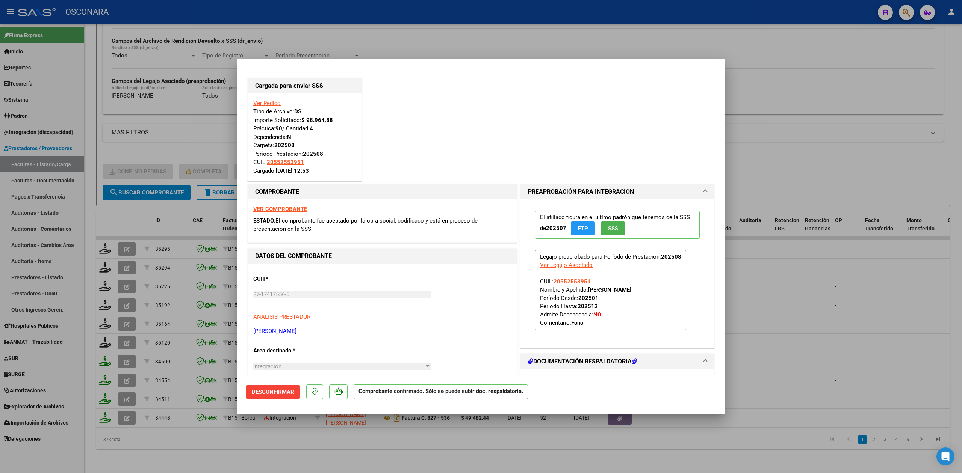
click at [230, 437] on div at bounding box center [481, 236] width 962 height 473
type input "$ 0,00"
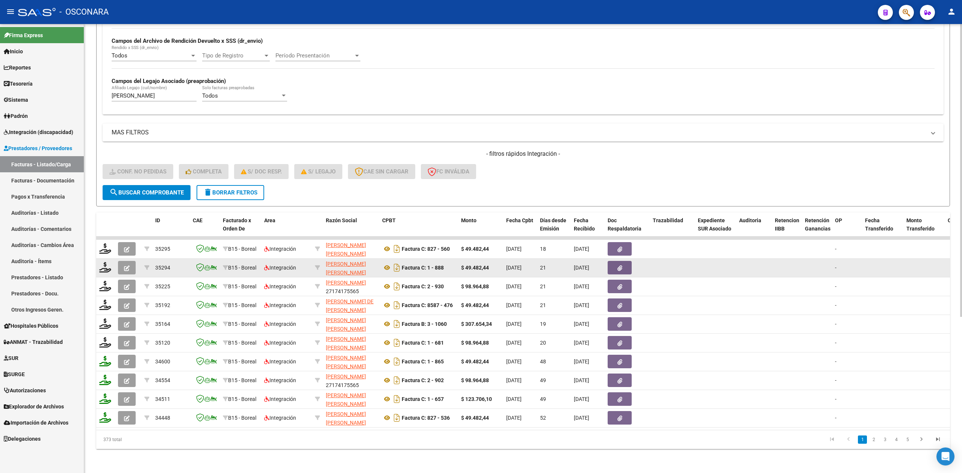
click at [130, 261] on button "button" at bounding box center [127, 268] width 18 height 14
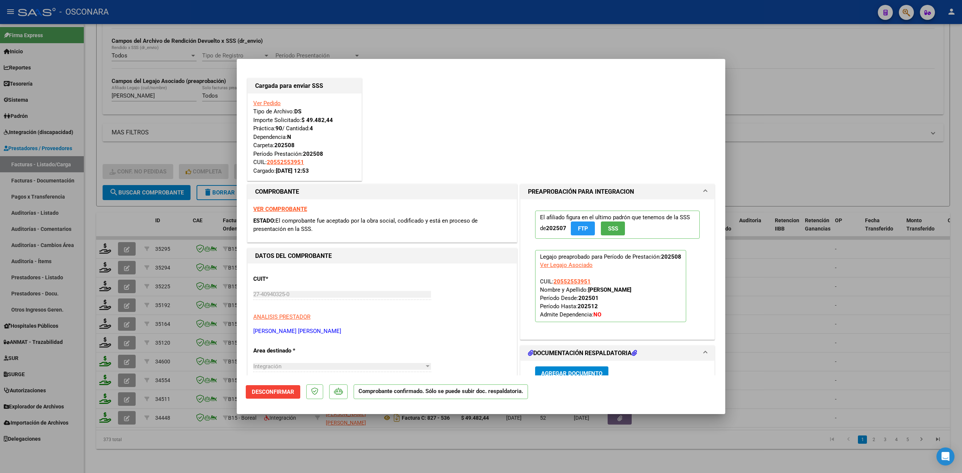
click at [222, 440] on div at bounding box center [481, 236] width 962 height 473
type input "$ 0,00"
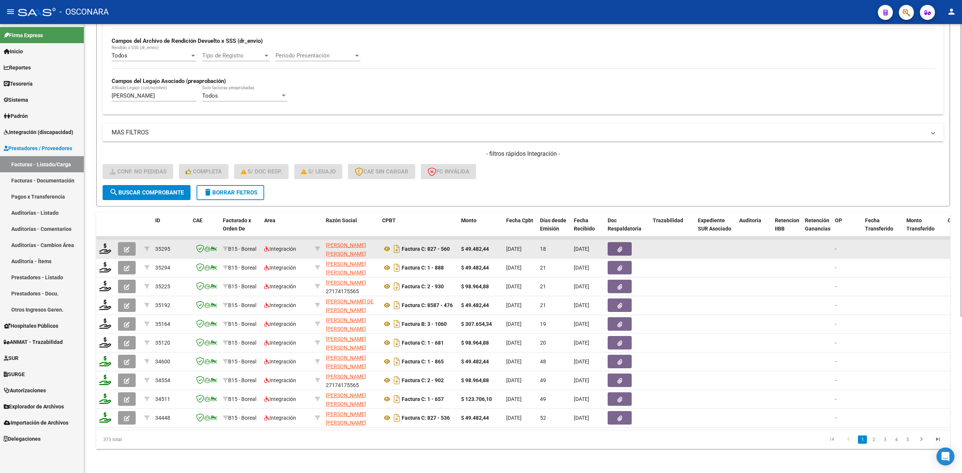
click at [131, 242] on button "button" at bounding box center [127, 249] width 18 height 14
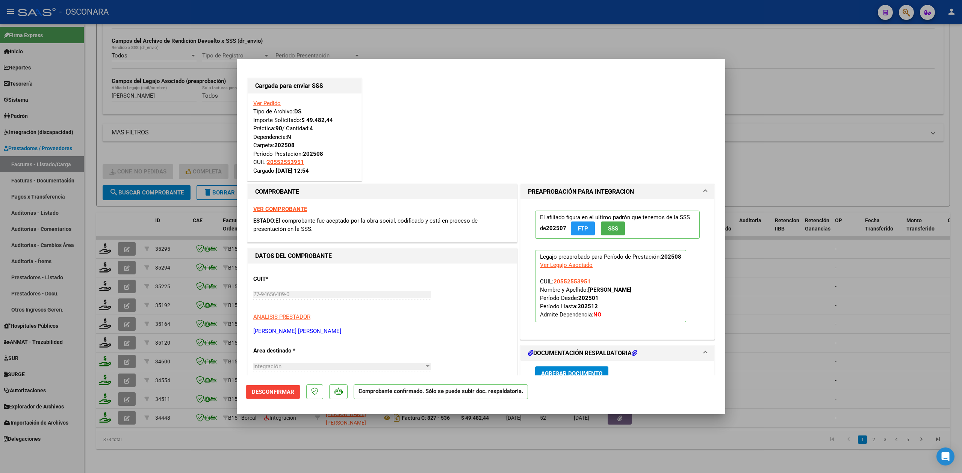
click at [252, 442] on div at bounding box center [481, 236] width 962 height 473
type input "$ 0,00"
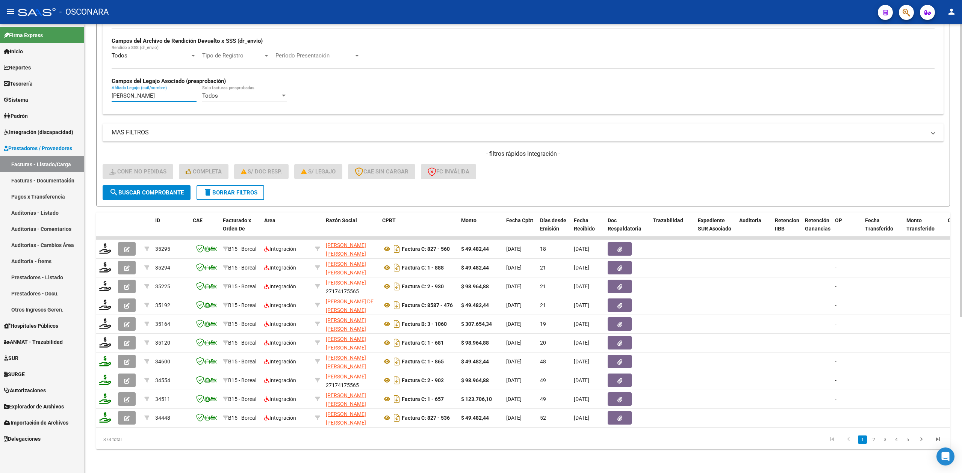
drag, startPoint x: 180, startPoint y: 92, endPoint x: 86, endPoint y: 86, distance: 94.1
click at [86, 86] on div "Video tutorial PRESTADORES -> Listado de CPBTs Emitidos por Prestadores / Prove…" at bounding box center [523, 133] width 878 height 682
paste input "ONZALEZ BARRERA BASTIAN BENJAMIN DONAT"
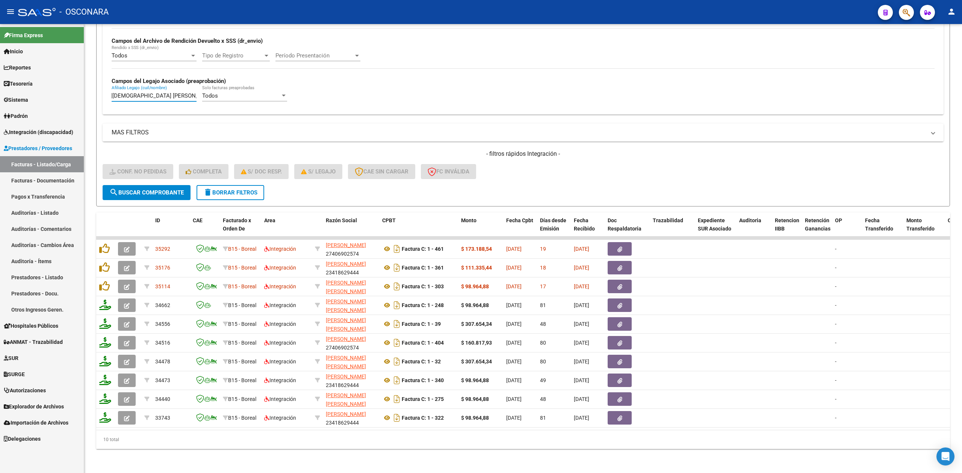
type input "GONZALEZ BARRERA BASTIAN BENJAMIN DONAT"
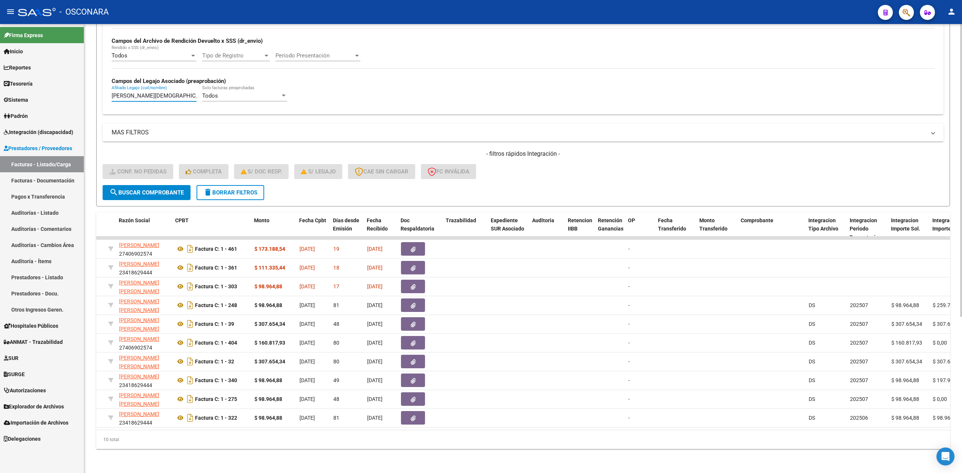
scroll to position [0, 0]
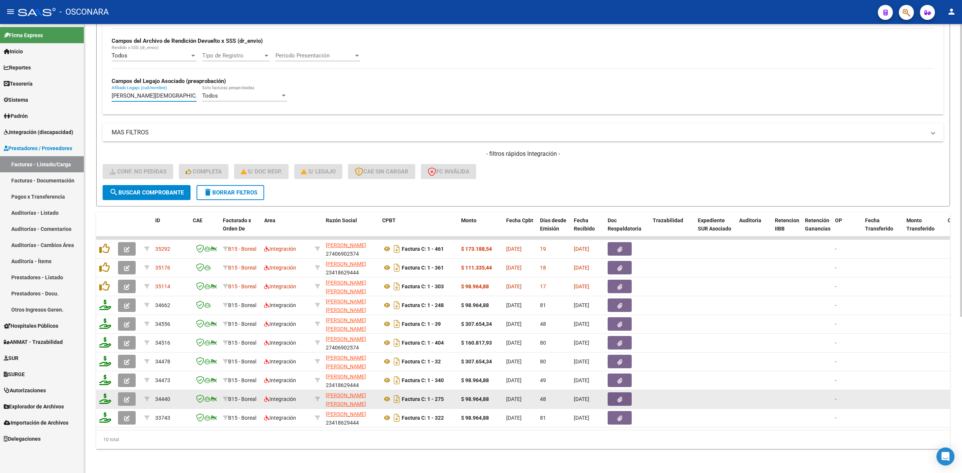
click at [128, 397] on icon "button" at bounding box center [127, 400] width 6 height 6
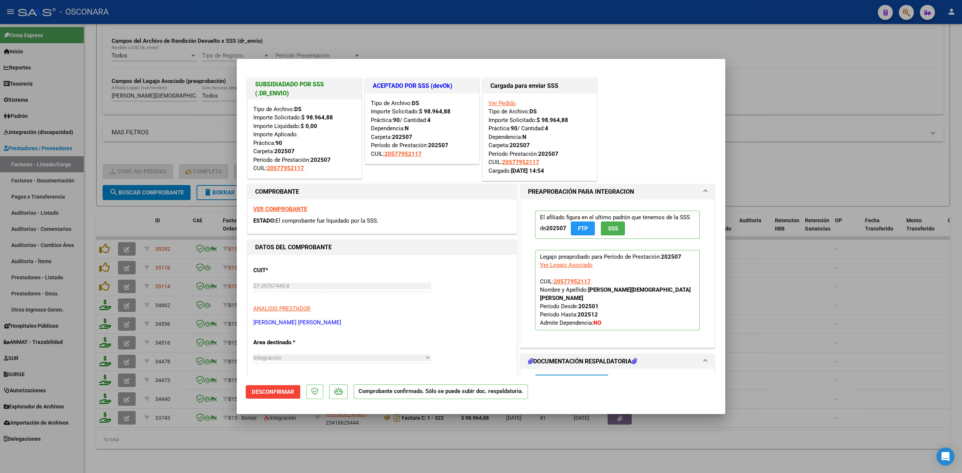
click at [236, 443] on div at bounding box center [481, 236] width 962 height 473
type input "$ 0,00"
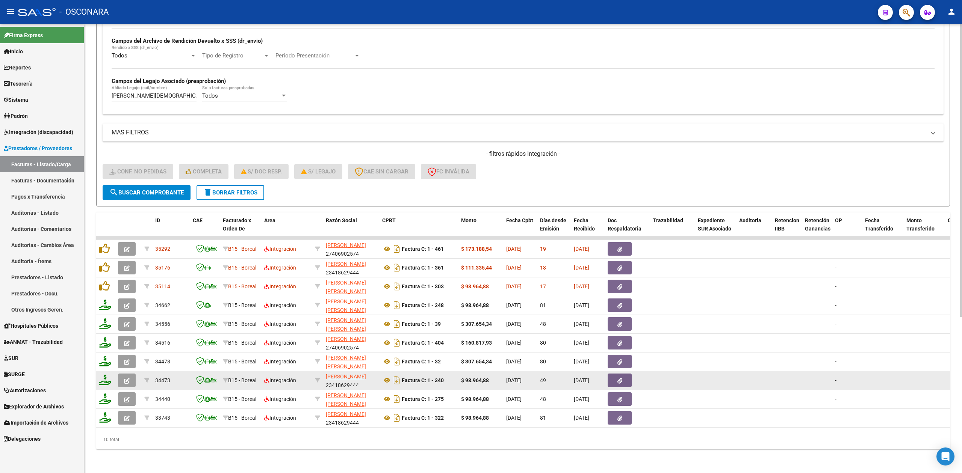
click at [127, 378] on icon "button" at bounding box center [127, 381] width 6 height 6
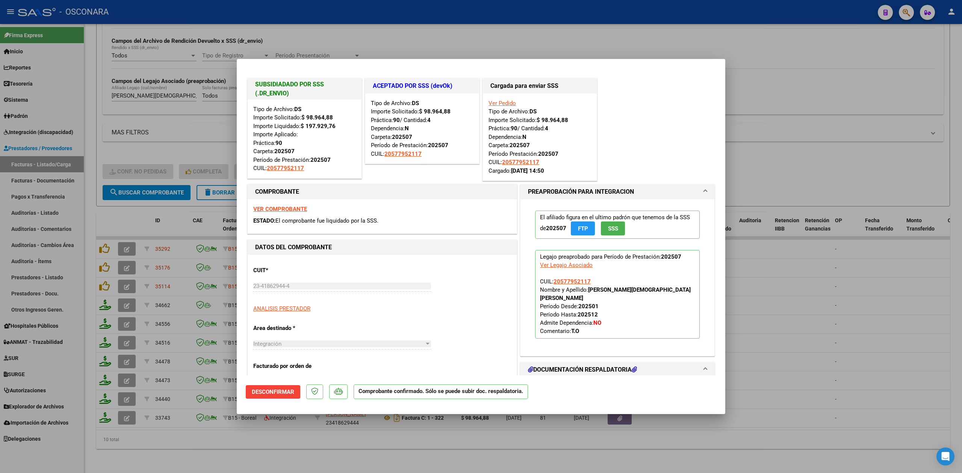
click at [244, 452] on div at bounding box center [481, 236] width 962 height 473
type input "$ 0,00"
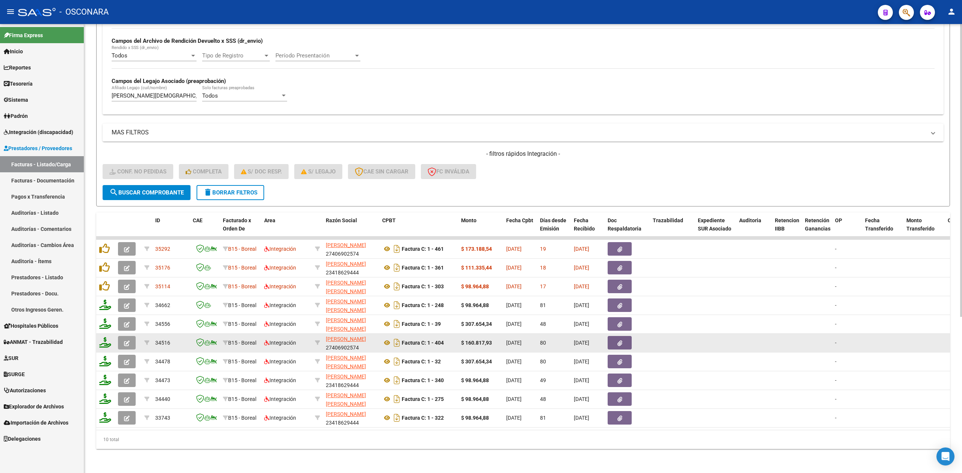
click at [131, 337] on button "button" at bounding box center [127, 343] width 18 height 14
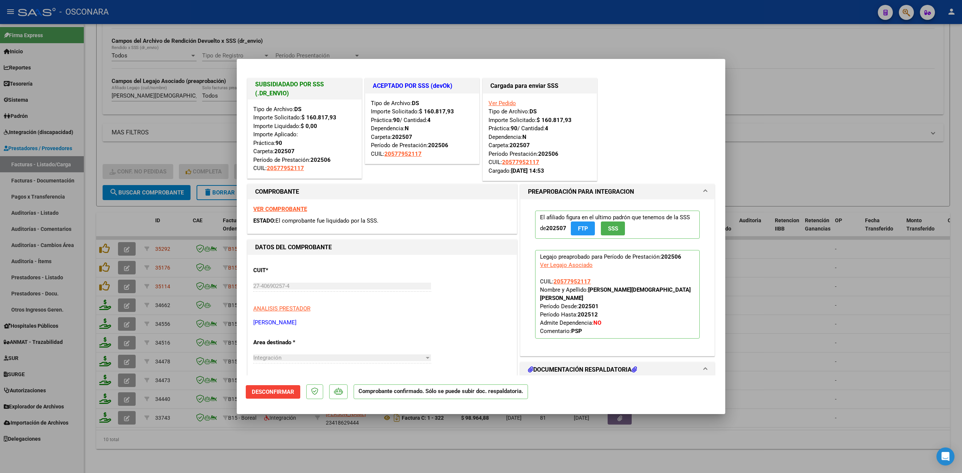
click at [292, 451] on div at bounding box center [481, 236] width 962 height 473
type input "$ 0,00"
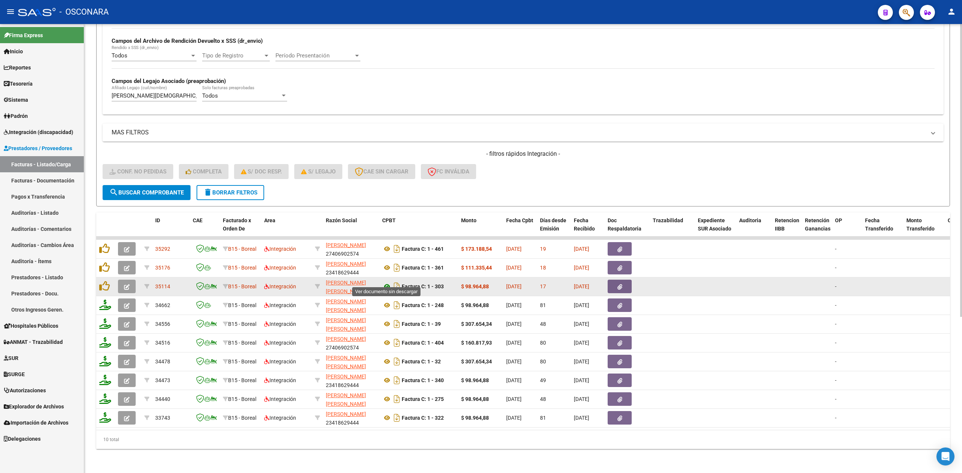
click at [387, 282] on icon at bounding box center [387, 286] width 10 height 9
click at [623, 278] on datatable-body-cell at bounding box center [627, 287] width 45 height 18
click at [621, 284] on icon "button" at bounding box center [619, 287] width 5 height 6
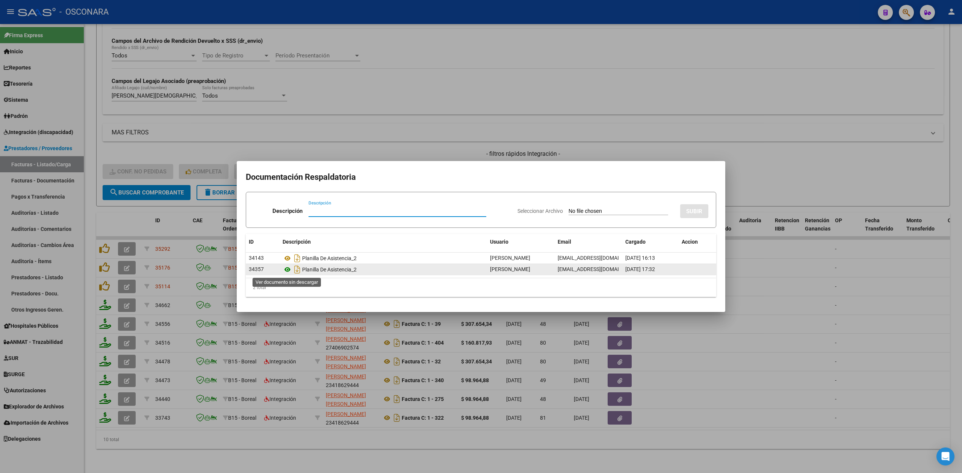
click at [288, 270] on icon at bounding box center [288, 269] width 10 height 9
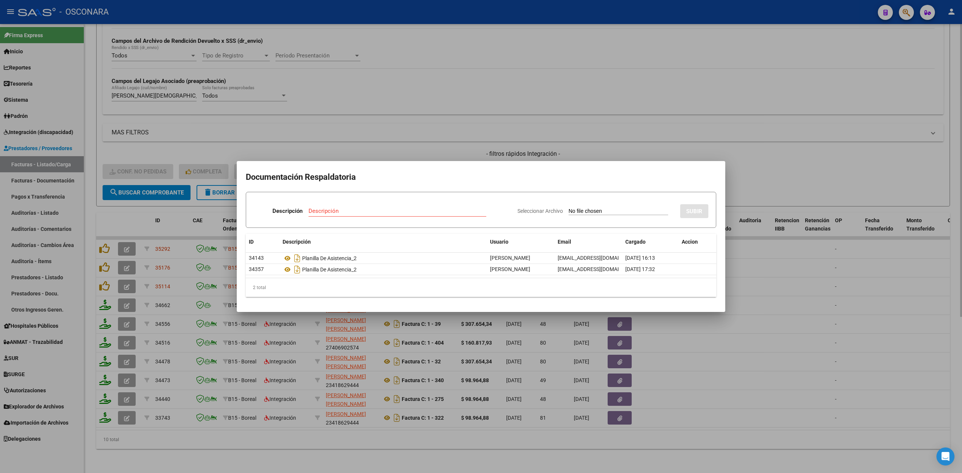
click at [474, 139] on div at bounding box center [481, 236] width 962 height 473
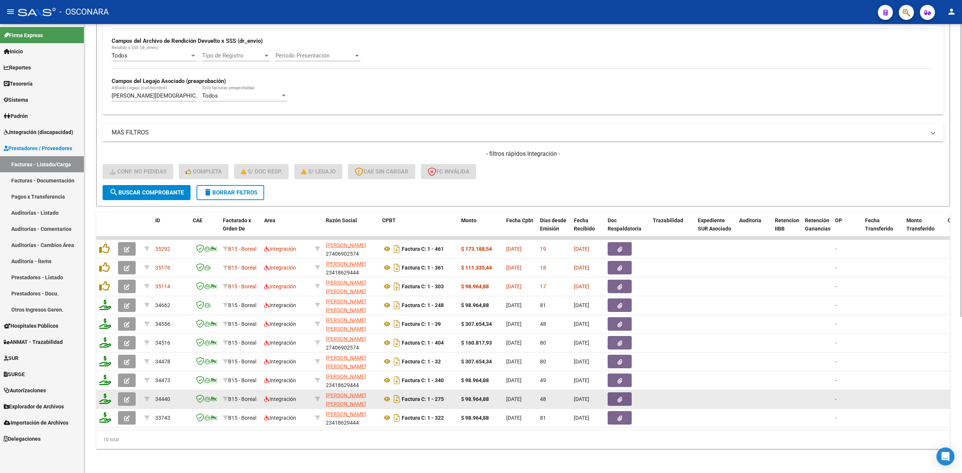
click at [618, 397] on icon "button" at bounding box center [619, 400] width 5 height 6
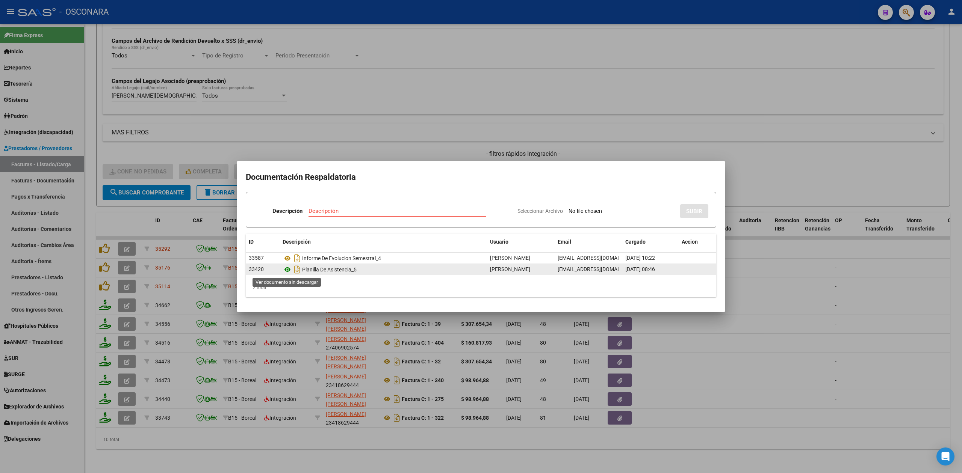
click at [288, 271] on icon at bounding box center [288, 269] width 10 height 9
click at [495, 146] on div at bounding box center [481, 236] width 962 height 473
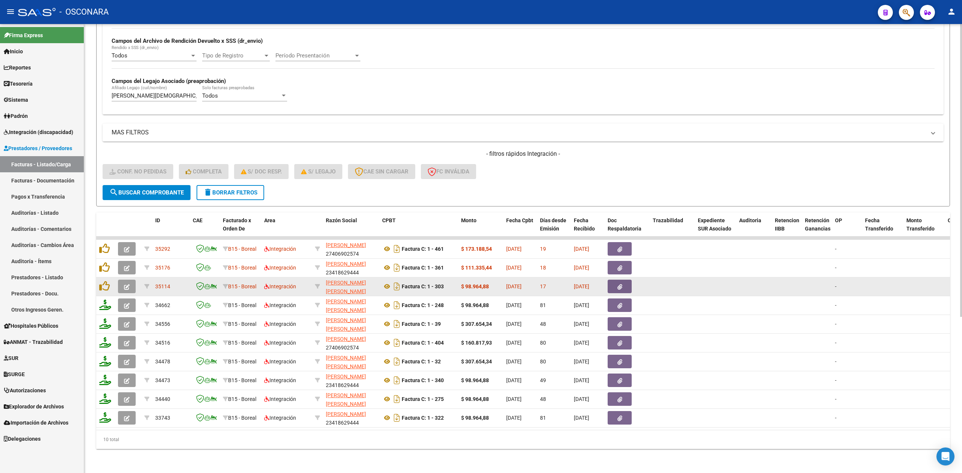
click at [129, 284] on icon "button" at bounding box center [127, 287] width 6 height 6
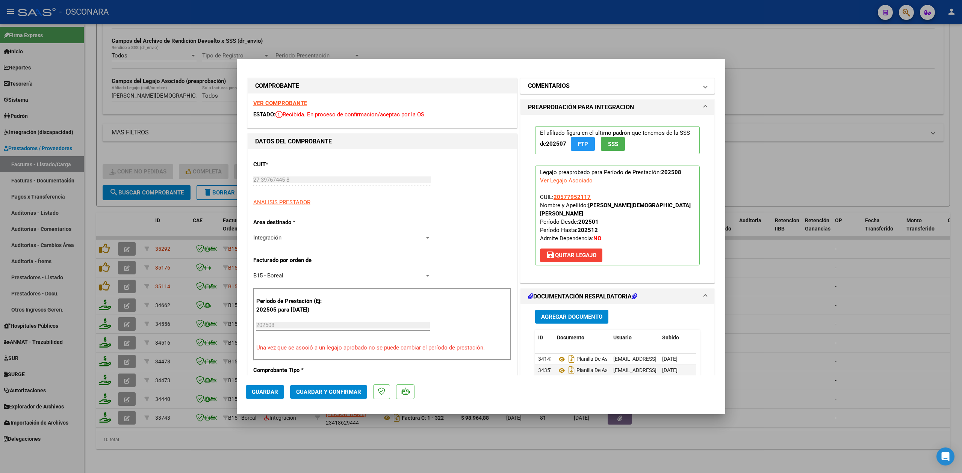
click at [546, 86] on h1 "COMENTARIOS" at bounding box center [549, 86] width 42 height 9
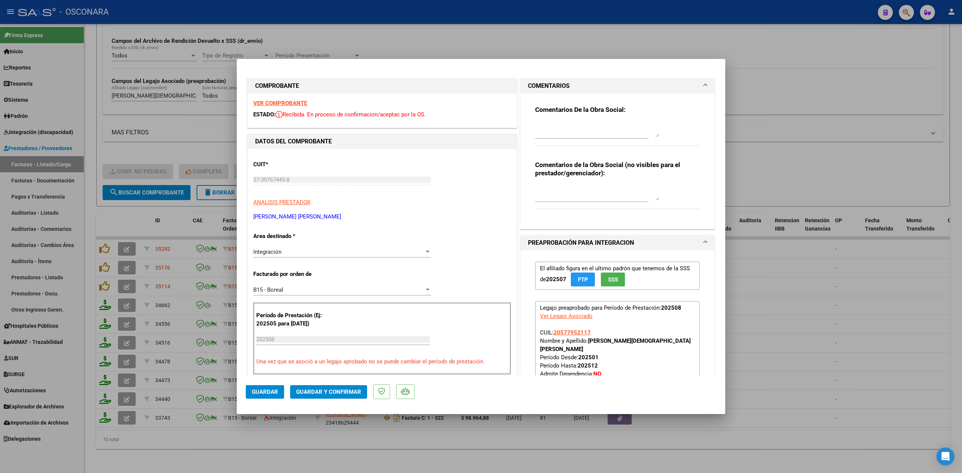
click at [554, 125] on textarea at bounding box center [597, 129] width 124 height 15
drag, startPoint x: 591, startPoint y: 134, endPoint x: 513, endPoint y: 113, distance: 81.4
click at [513, 113] on div "COMPROBANTE VER COMPROBANTE ESTADO: Recibida. En proceso de confirmacion/acepta…" at bounding box center [481, 435] width 470 height 717
type textarea "22/9 la planilla no tiene firma de prestador que brinda la terapia. NO es viabl…"
click at [266, 388] on button "Guardar" at bounding box center [265, 393] width 38 height 14
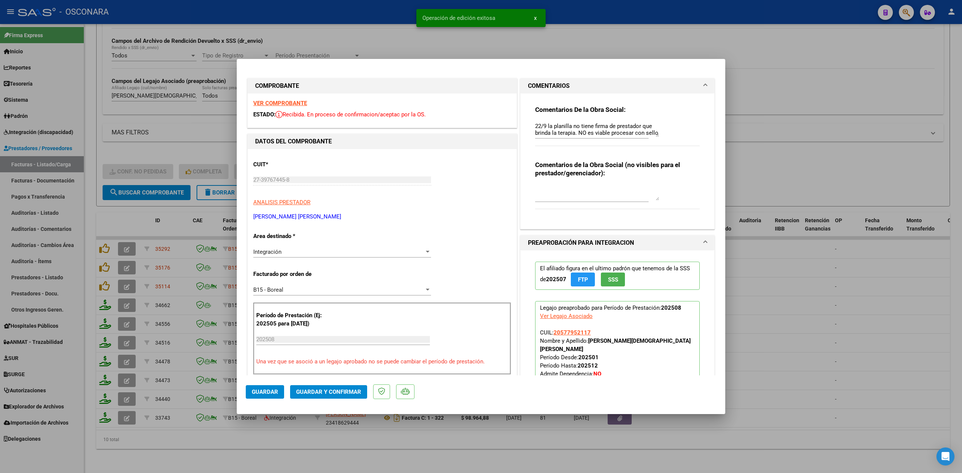
click at [308, 444] on div at bounding box center [481, 236] width 962 height 473
type input "$ 0,00"
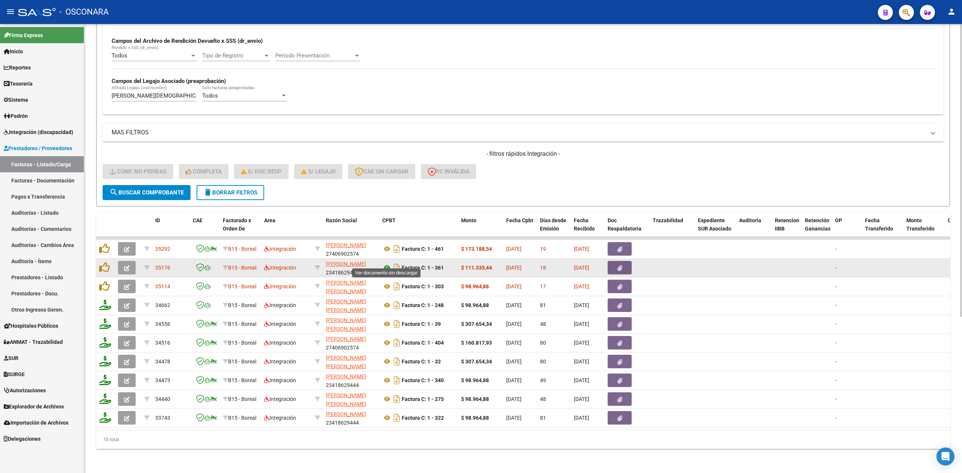
click at [386, 263] on icon at bounding box center [387, 267] width 10 height 9
click at [622, 262] on button "button" at bounding box center [620, 268] width 24 height 14
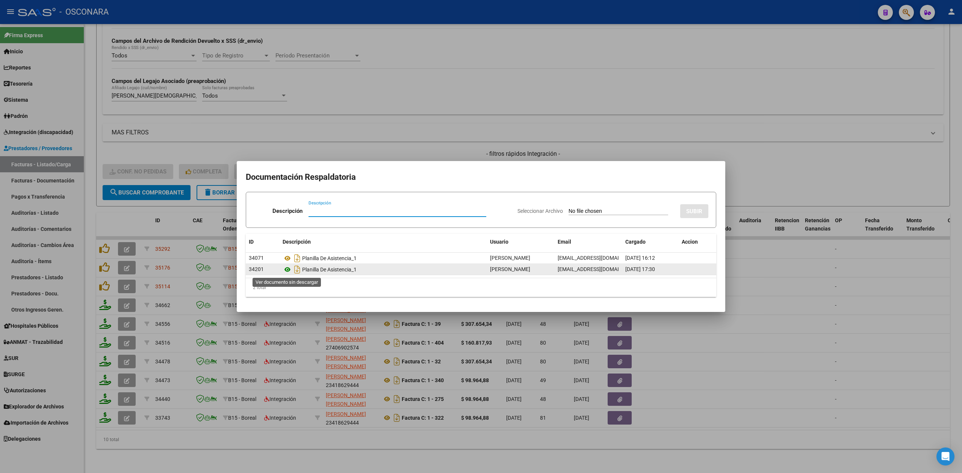
click at [287, 269] on icon at bounding box center [288, 269] width 10 height 9
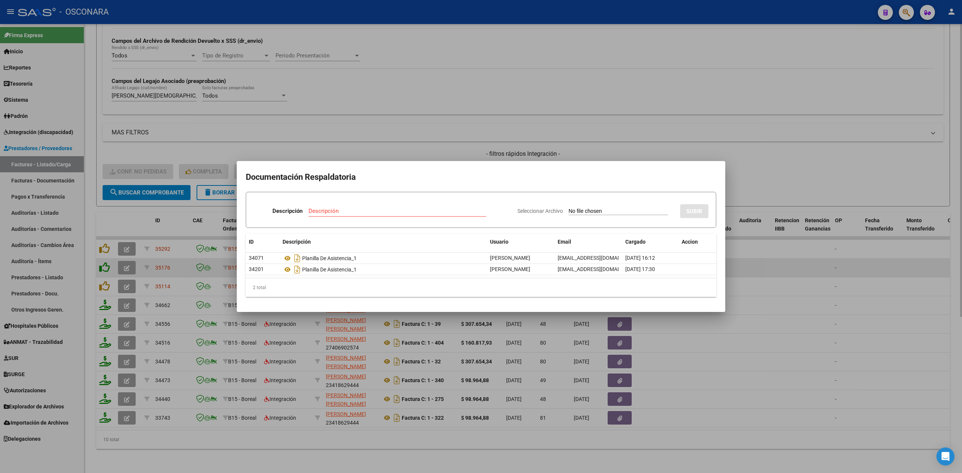
click at [101, 260] on div at bounding box center [481, 236] width 962 height 473
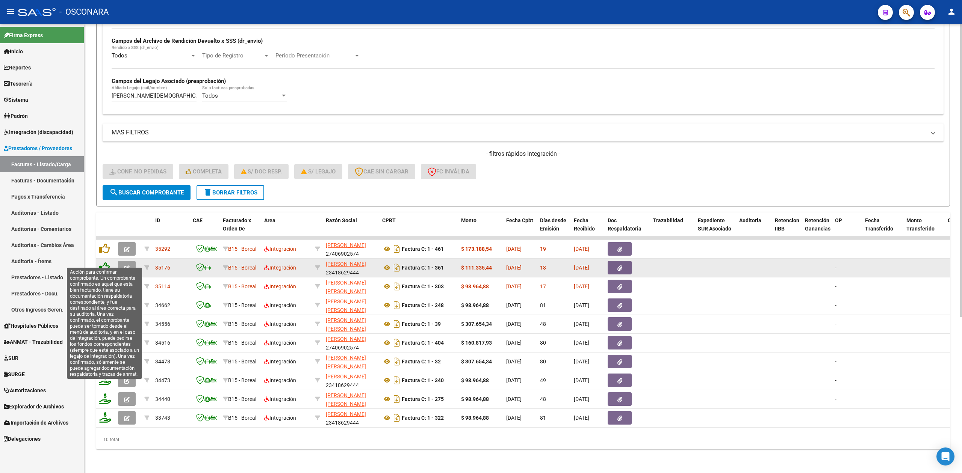
click at [104, 262] on icon at bounding box center [104, 267] width 11 height 11
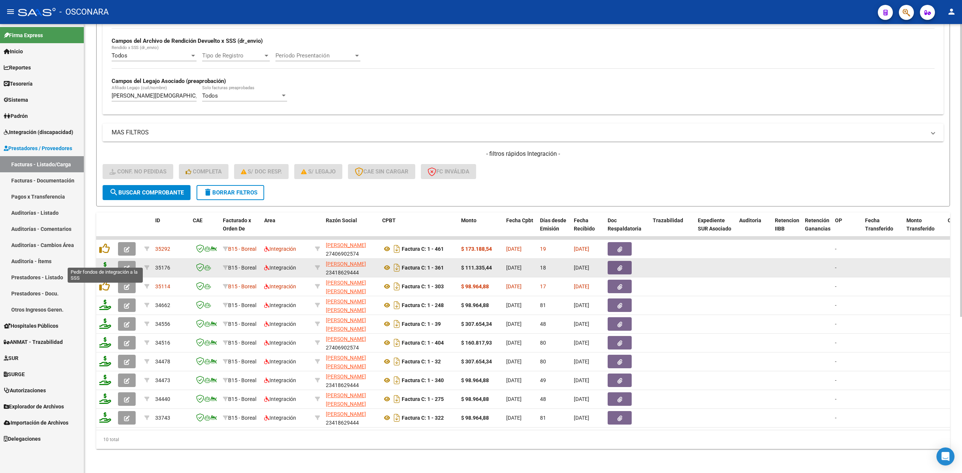
click at [105, 262] on icon at bounding box center [105, 267] width 12 height 11
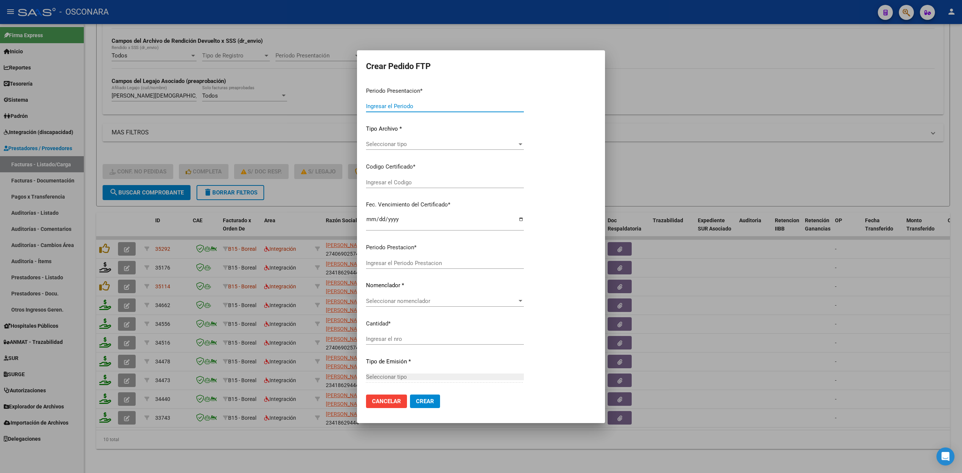
type input "202508"
type input "$ 111.335,44"
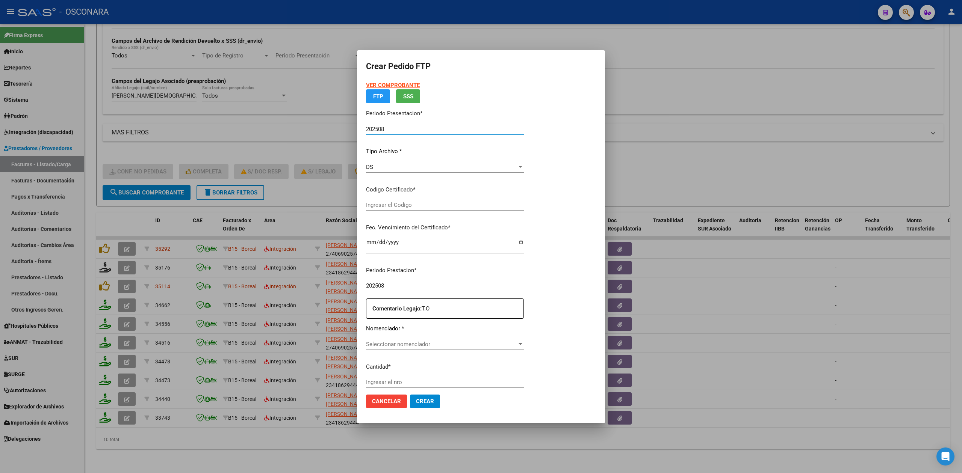
type input "ARG02-00057795211-20240716-20290716"
type input "2029-07-16"
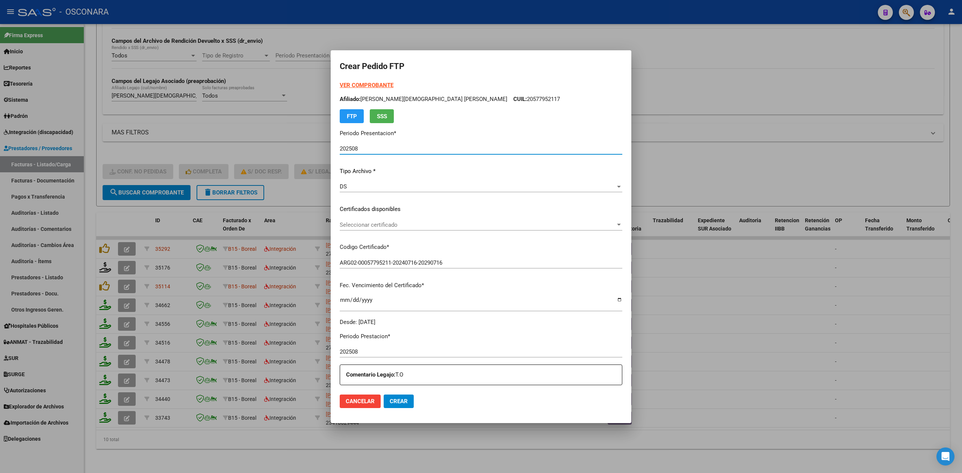
click at [405, 227] on span "Seleccionar certificado" at bounding box center [478, 225] width 276 height 7
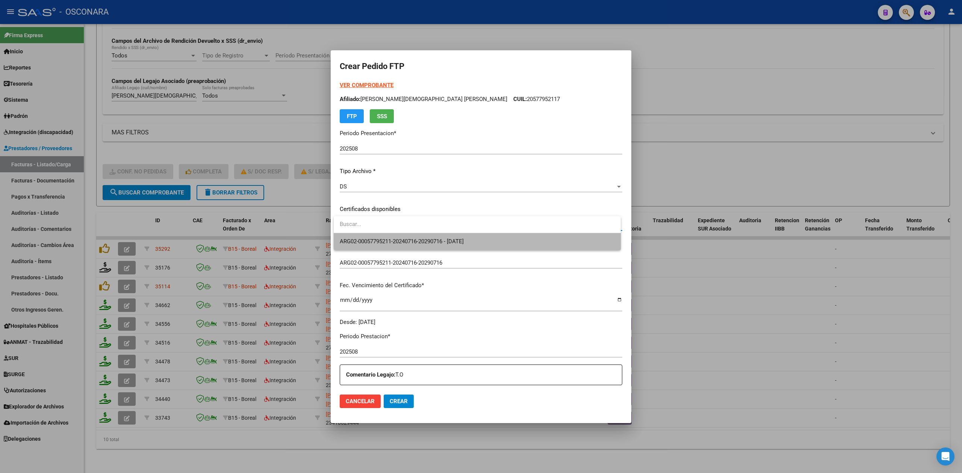
click at [404, 234] on span "ARG02-00057795211-20240716-20290716 - 2029-07-16" at bounding box center [477, 241] width 275 height 17
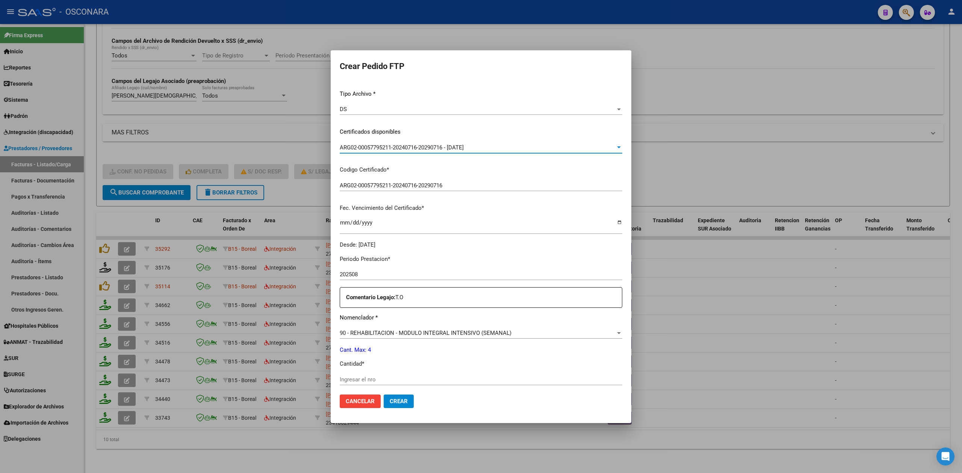
scroll to position [150, 0]
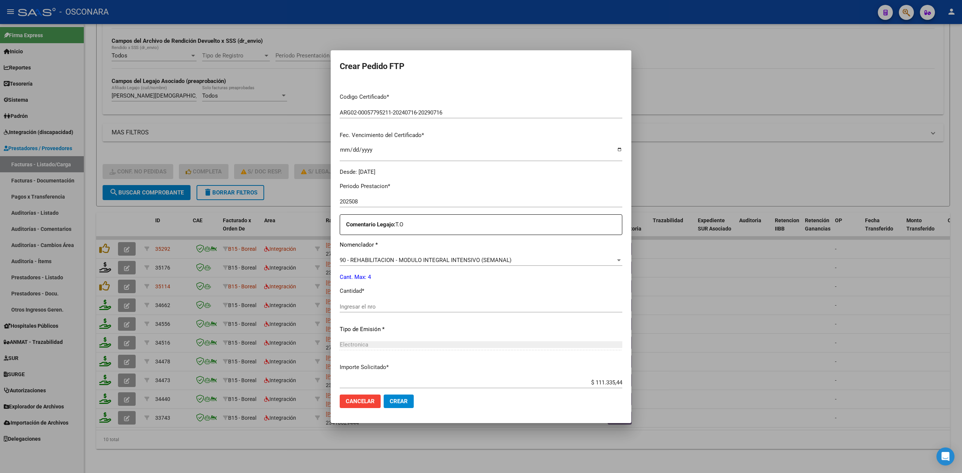
click at [384, 307] on input "Ingresar el nro" at bounding box center [481, 307] width 283 height 7
type input "4"
click at [384, 395] on button "Crear" at bounding box center [399, 402] width 30 height 14
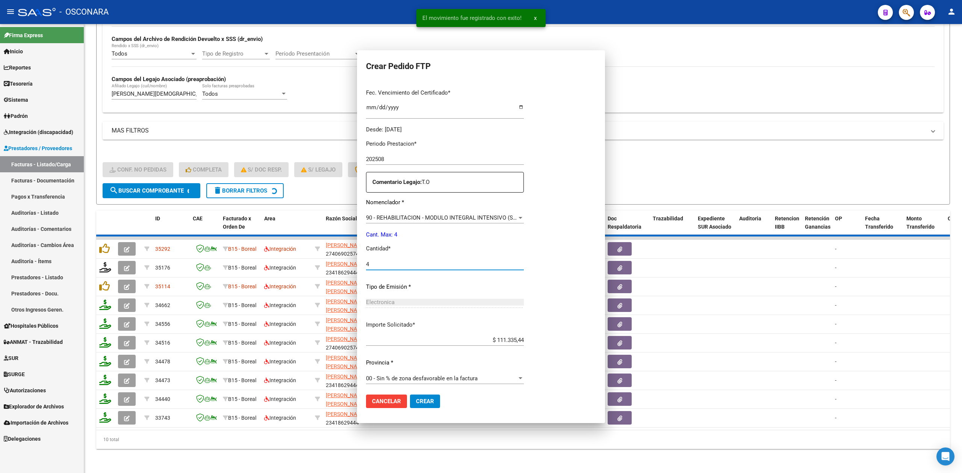
scroll to position [107, 0]
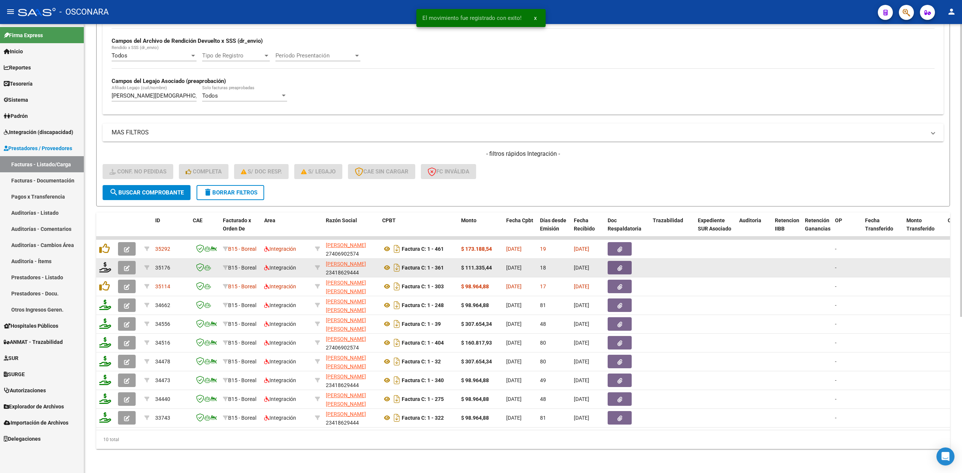
click at [124, 266] on icon "button" at bounding box center [127, 269] width 6 height 6
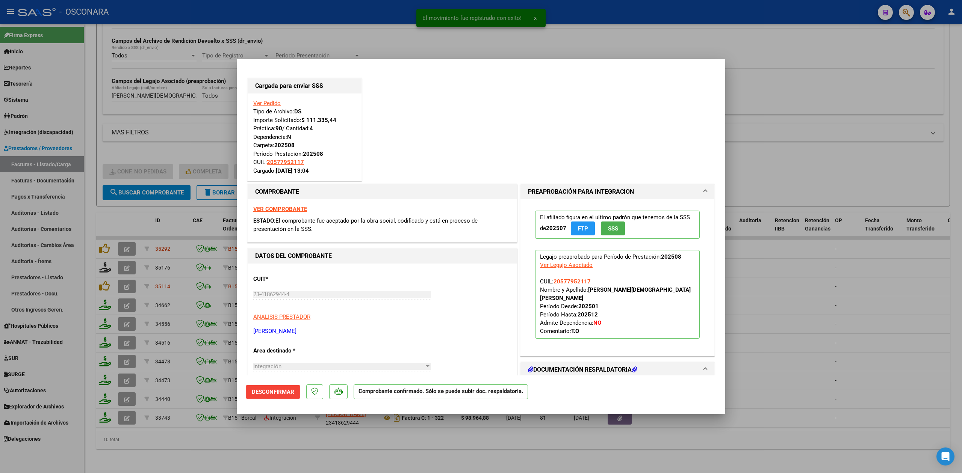
click at [337, 445] on div at bounding box center [481, 236] width 962 height 473
type input "$ 0,00"
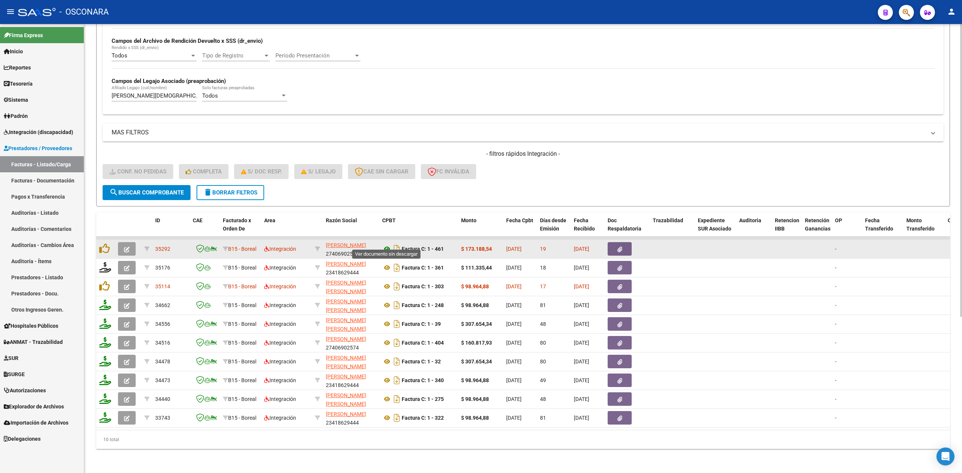
click at [388, 245] on icon at bounding box center [387, 249] width 10 height 9
click at [614, 242] on button "button" at bounding box center [620, 249] width 24 height 14
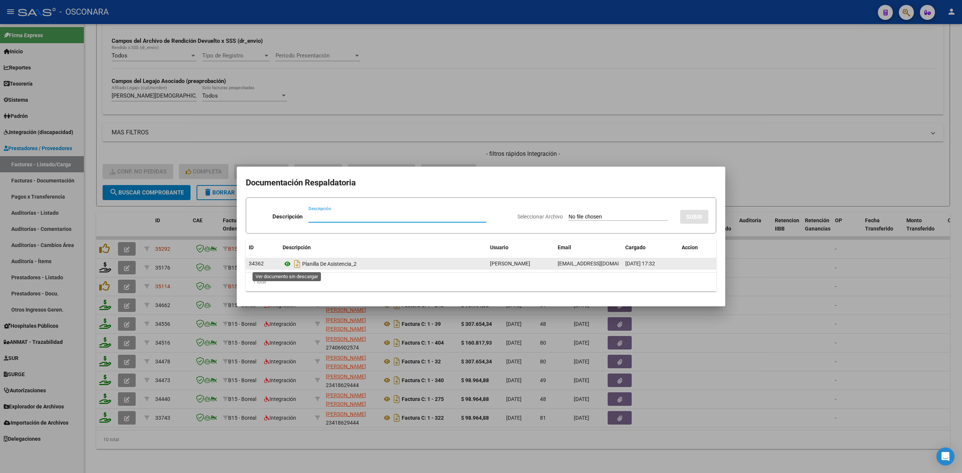
click at [288, 267] on icon at bounding box center [288, 264] width 10 height 9
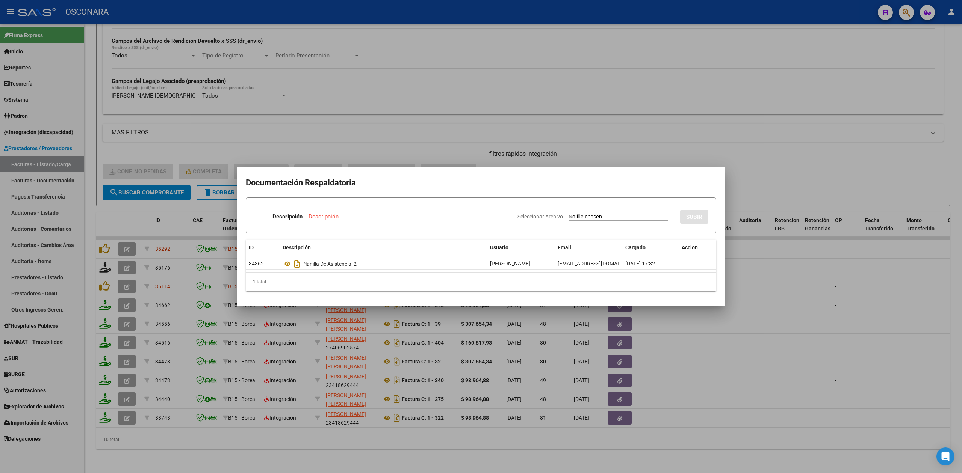
click at [362, 149] on div at bounding box center [481, 236] width 962 height 473
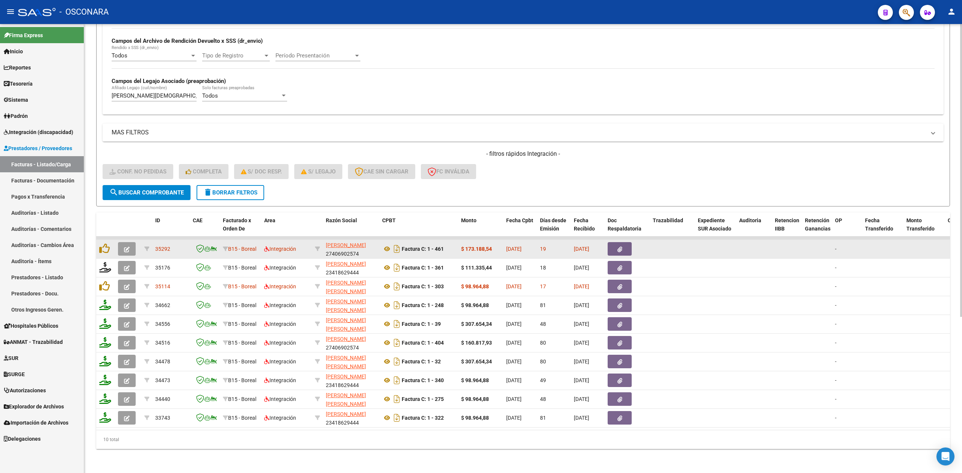
click at [125, 247] on icon "button" at bounding box center [127, 250] width 6 height 6
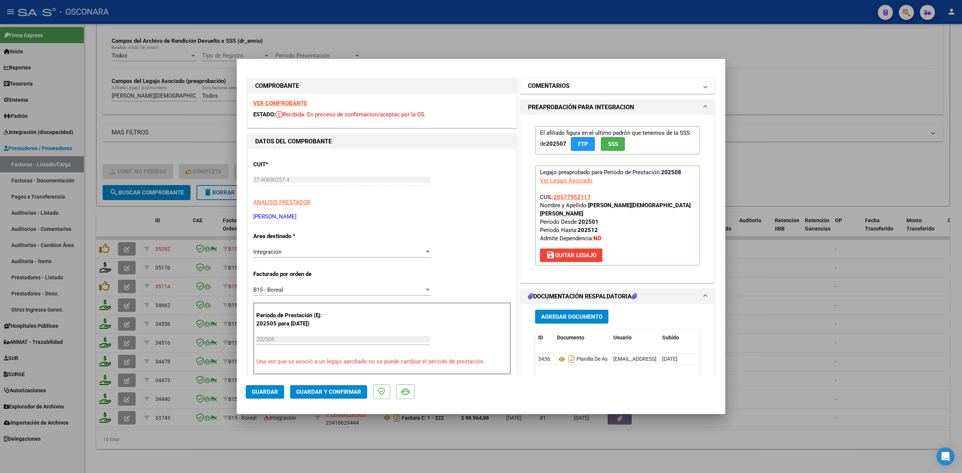
click at [549, 88] on h1 "COMENTARIOS" at bounding box center [549, 86] width 42 height 9
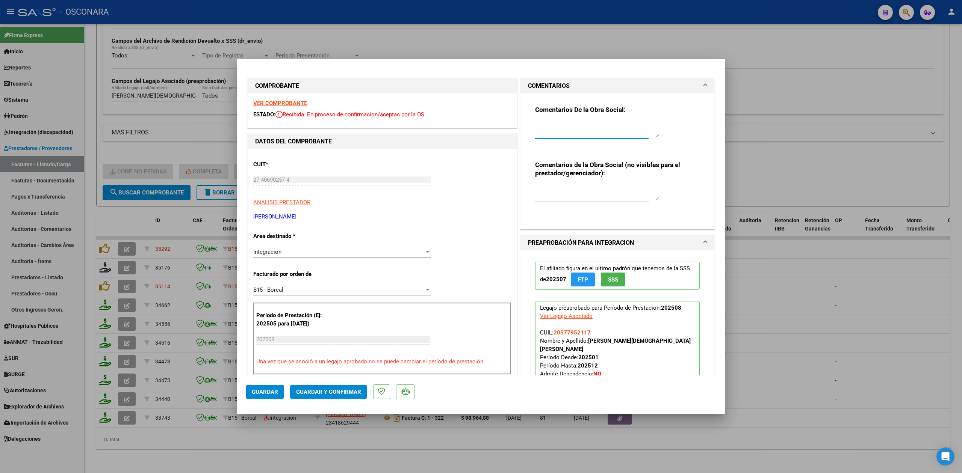
click at [557, 131] on textarea at bounding box center [597, 129] width 124 height 15
drag, startPoint x: 626, startPoint y: 132, endPoint x: 514, endPoint y: 118, distance: 112.5
click at [519, 118] on div "COMENTARIOS Comentarios De la Obra Social: 22/9 segun planilla fueron 13 dias d…" at bounding box center [618, 154] width 198 height 152
type textarea "22/9 segun planilla fueron 13 dias de atencion. Deben refacturar sesiones corre…"
click at [252, 392] on span "Guardar" at bounding box center [265, 392] width 26 height 7
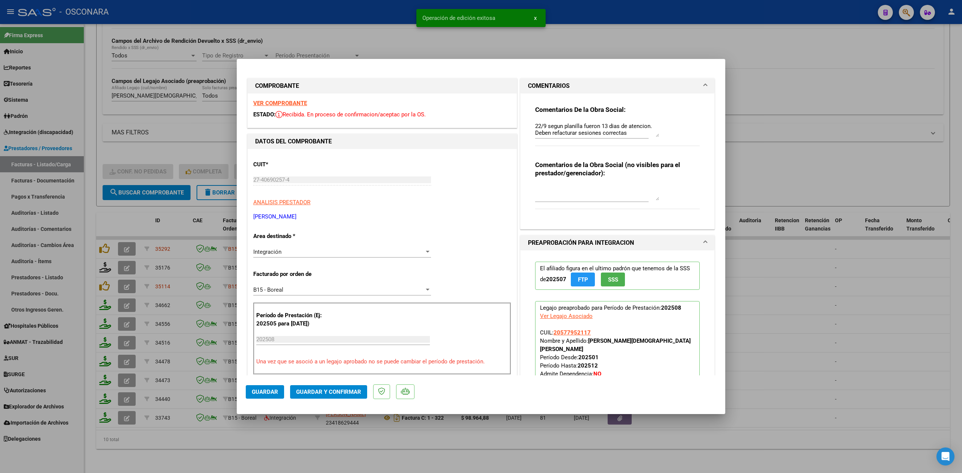
click at [310, 441] on div at bounding box center [481, 236] width 962 height 473
type input "$ 0,00"
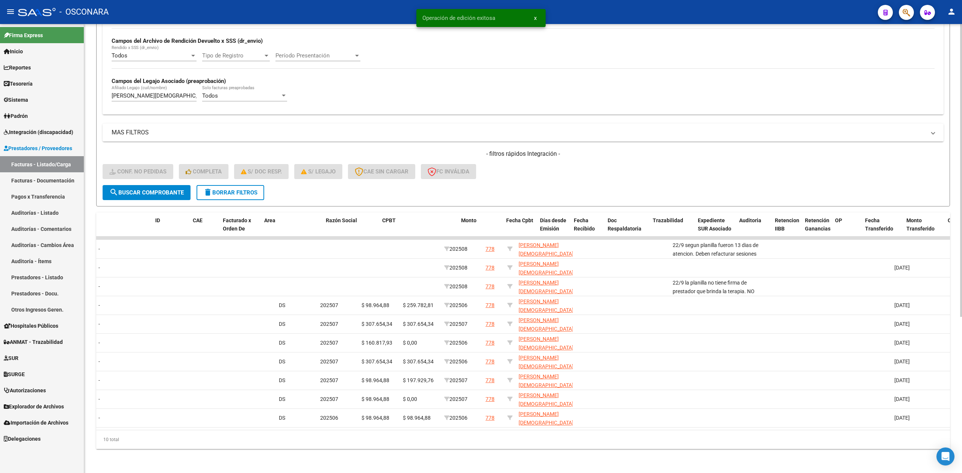
scroll to position [0, 0]
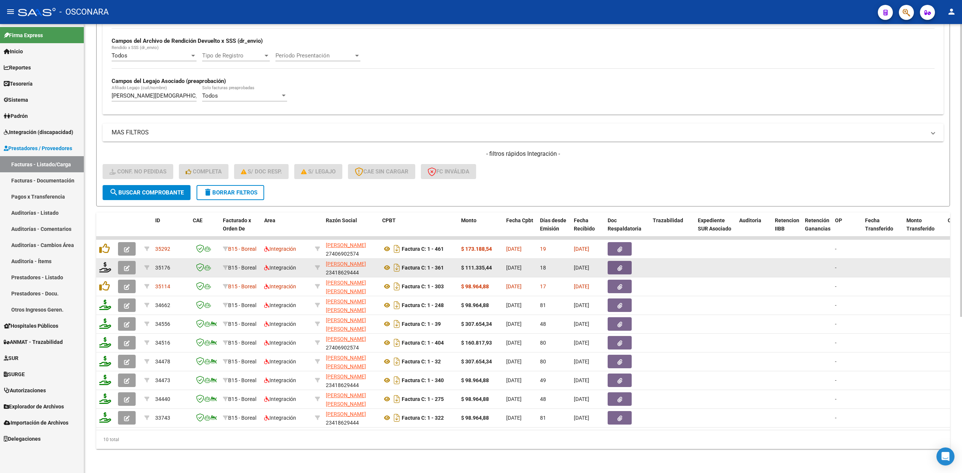
click at [132, 261] on button "button" at bounding box center [127, 268] width 18 height 14
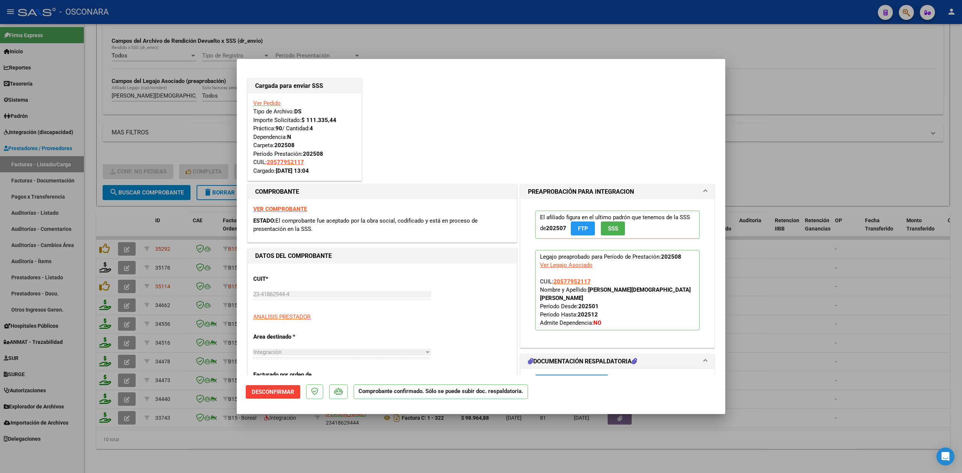
click at [352, 448] on div at bounding box center [481, 236] width 962 height 473
type input "$ 0,00"
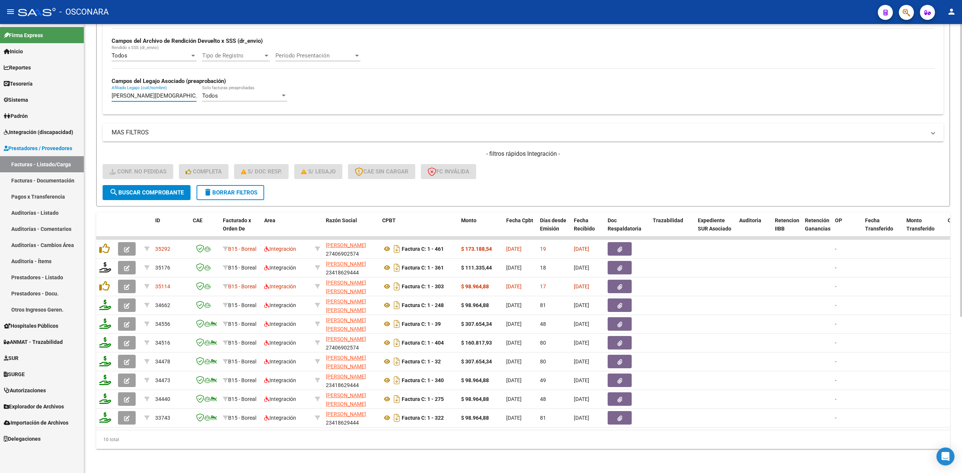
drag, startPoint x: 187, startPoint y: 88, endPoint x: 93, endPoint y: 91, distance: 94.0
click at [93, 91] on div "Video tutorial PRESTADORES -> Listado de CPBTs Emitidos por Prestadores / Prove…" at bounding box center [523, 133] width 878 height 682
type input "B"
paste input "[PERSON_NAME]"
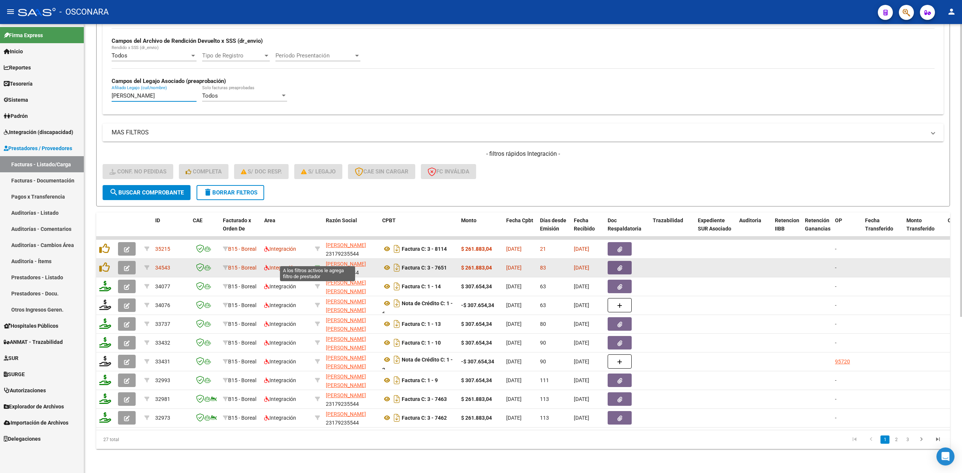
type input "[PERSON_NAME]"
click at [316, 265] on icon at bounding box center [317, 267] width 5 height 5
type input "23179235544"
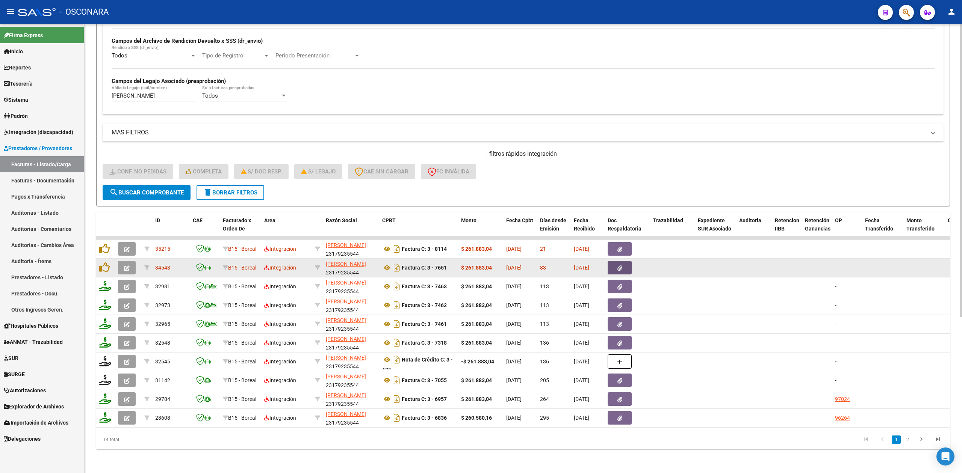
click at [611, 262] on button "button" at bounding box center [620, 268] width 24 height 14
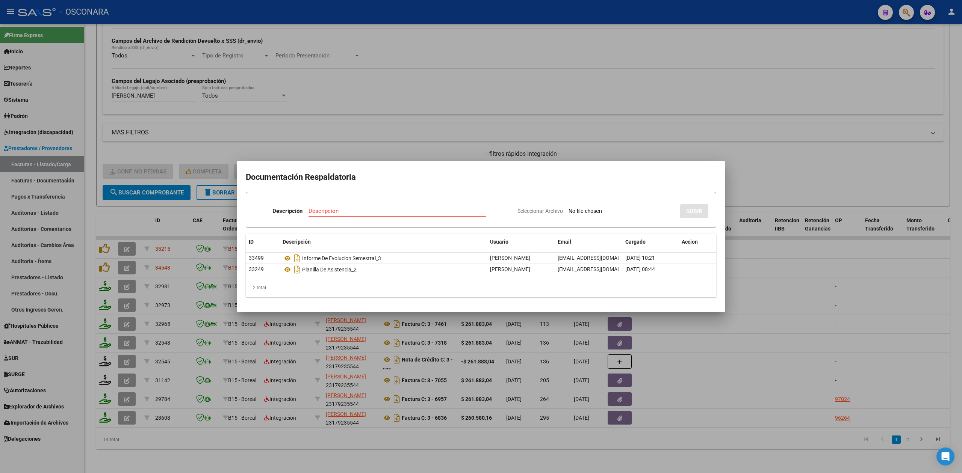
click at [323, 442] on div at bounding box center [481, 236] width 962 height 473
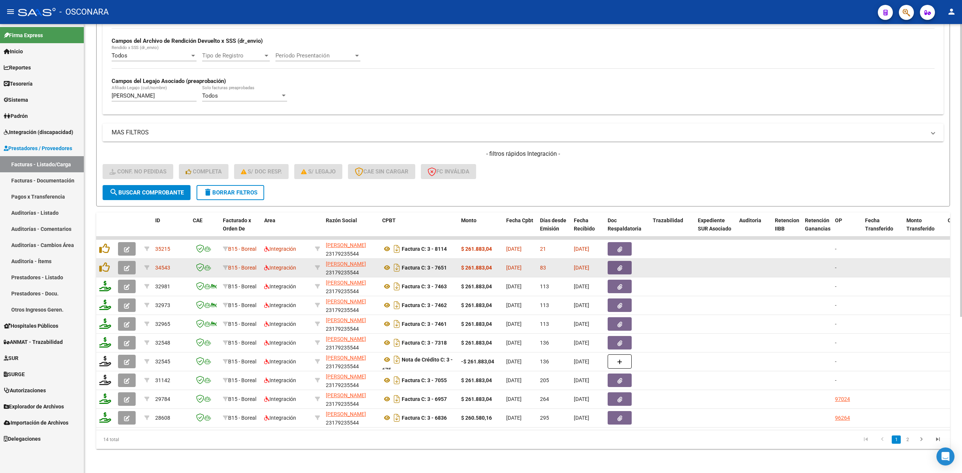
click at [131, 261] on button "button" at bounding box center [127, 268] width 18 height 14
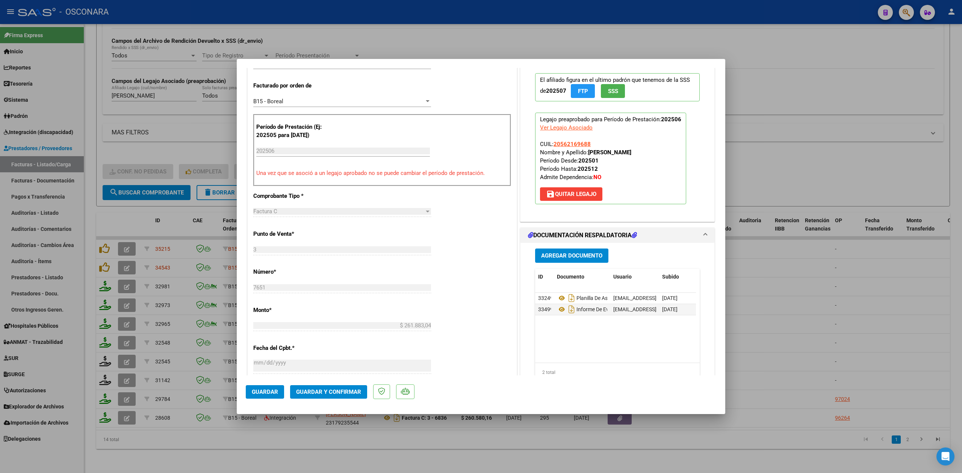
scroll to position [200, 0]
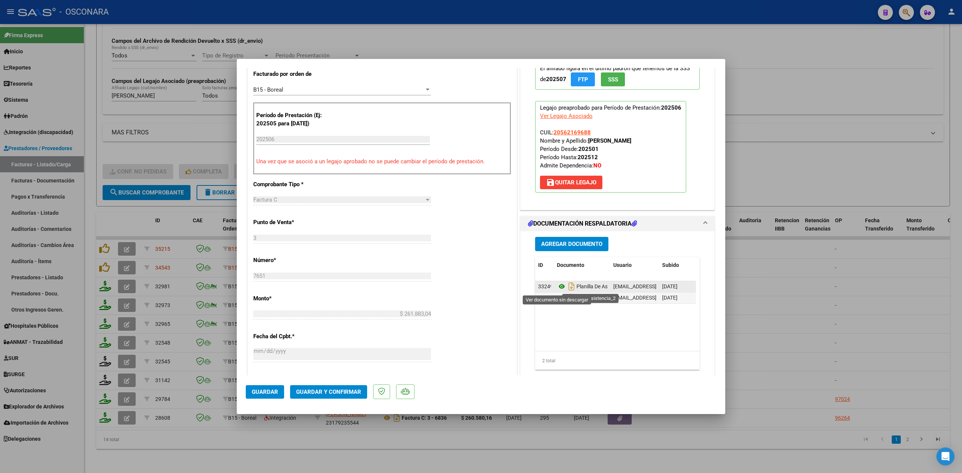
click at [559, 287] on icon at bounding box center [562, 286] width 10 height 9
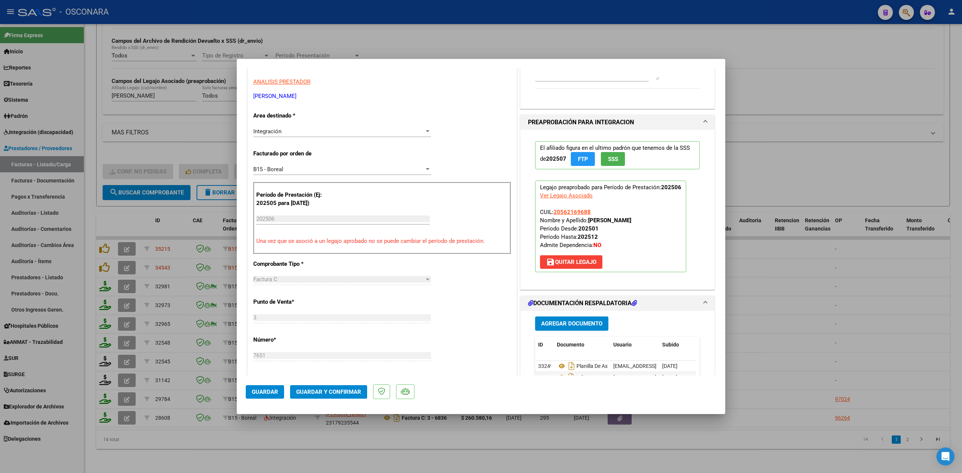
scroll to position [0, 0]
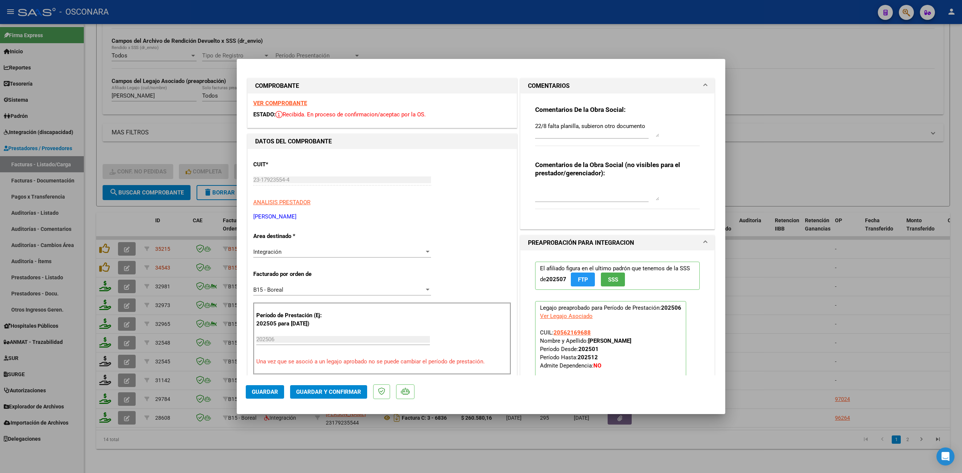
click at [535, 124] on textarea "22/8 falta planilla, subieron otro documento" at bounding box center [597, 129] width 124 height 15
drag, startPoint x: 573, startPoint y: 133, endPoint x: 516, endPoint y: 122, distance: 58.2
click at [520, 122] on div "Comentarios De la Obra Social: 22/9 sigue sin resolverse observacon, ahora la f…" at bounding box center [617, 162] width 194 height 136
type textarea "22/9 sigue sin resolverse observacon, ahora la factura supera limite de fecha d…"
click at [277, 390] on span "Guardar" at bounding box center [265, 392] width 26 height 7
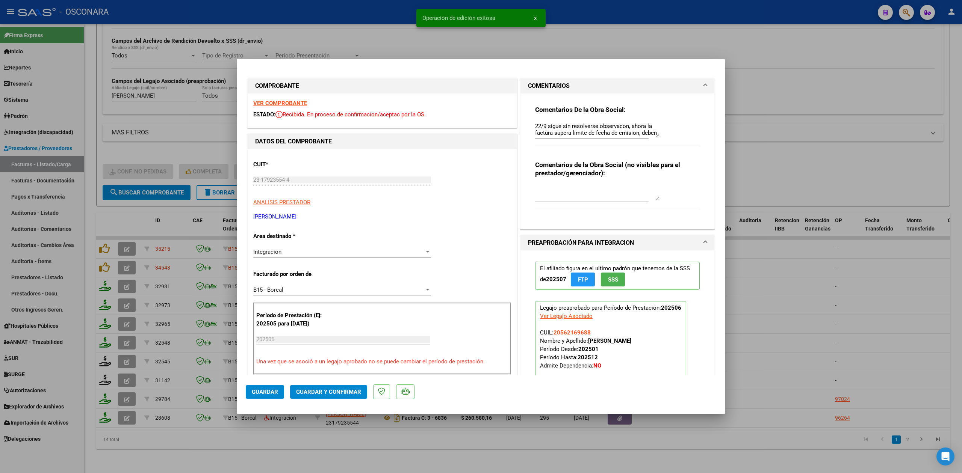
click at [294, 441] on div at bounding box center [481, 236] width 962 height 473
type input "$ 0,00"
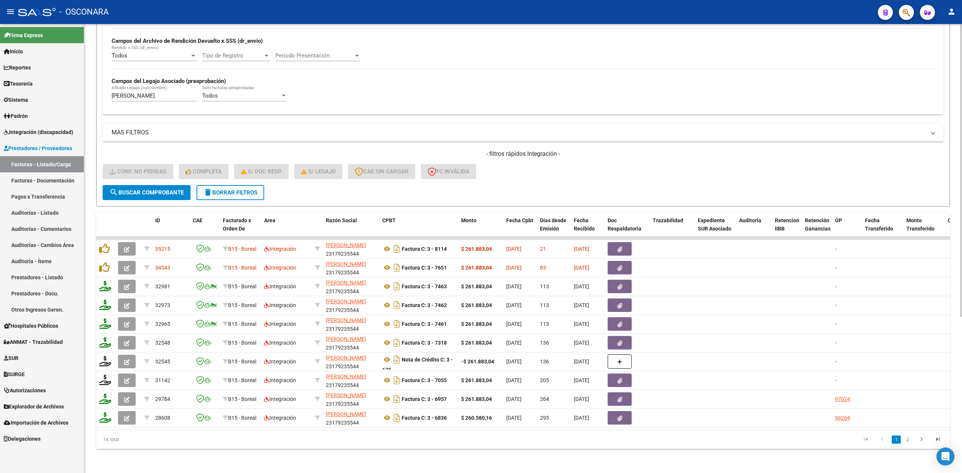
drag, startPoint x: 399, startPoint y: 422, endPoint x: 684, endPoint y: 430, distance: 285.0
click at [684, 430] on div "ID CAE Facturado x Orden De Area Razón Social CPBT Monto Fecha Cpbt Días desde …" at bounding box center [523, 331] width 854 height 237
click at [496, 449] on div "14 total 1 2" at bounding box center [523, 440] width 854 height 19
click at [226, 191] on button "delete Borrar Filtros" at bounding box center [231, 192] width 68 height 15
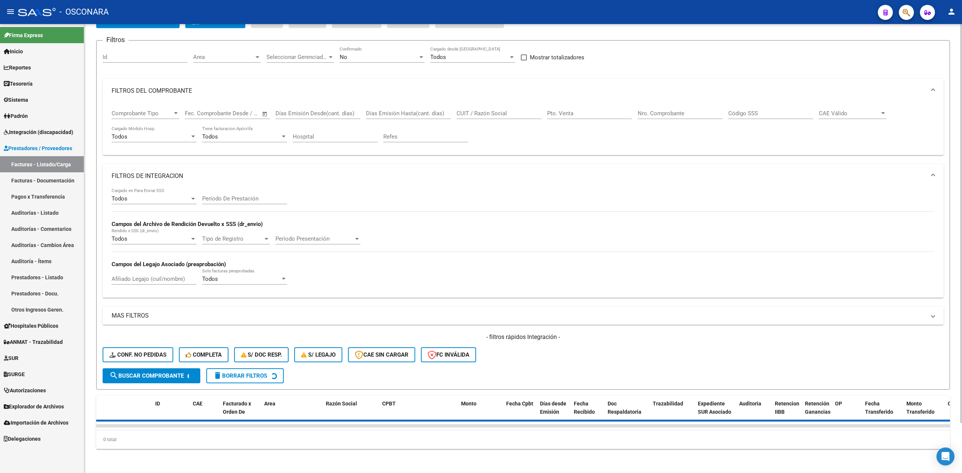
scroll to position [240, 0]
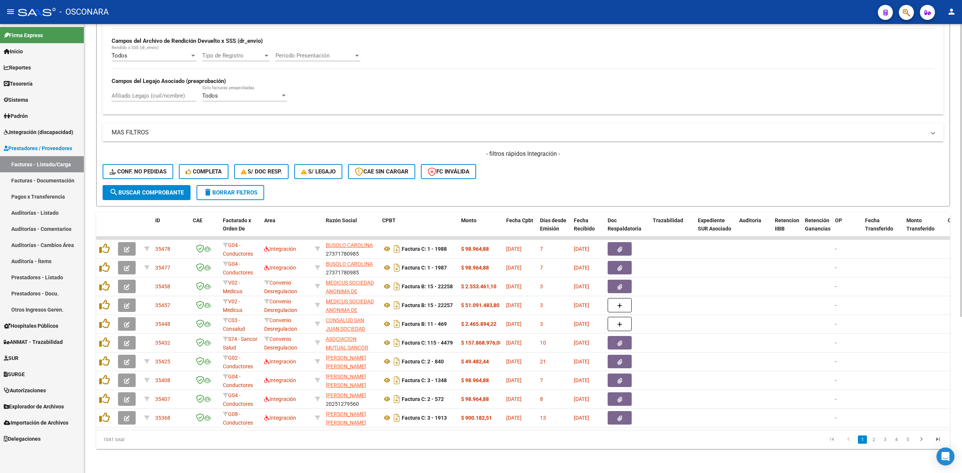
click at [159, 189] on span "search Buscar Comprobante" at bounding box center [146, 192] width 74 height 7
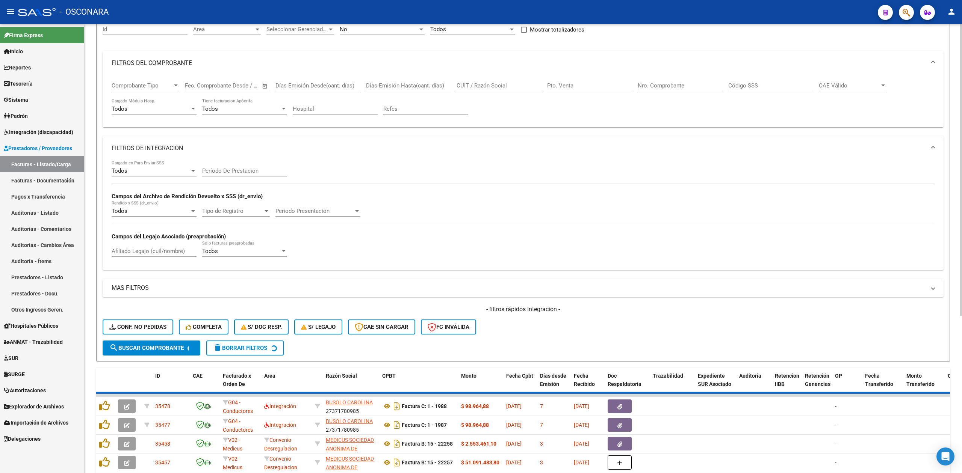
scroll to position [0, 0]
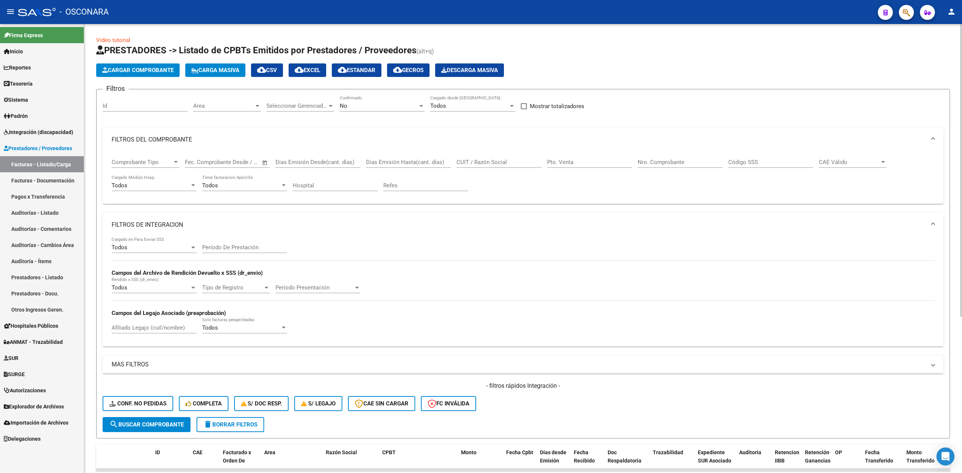
click at [169, 104] on input "Id" at bounding box center [145, 106] width 85 height 7
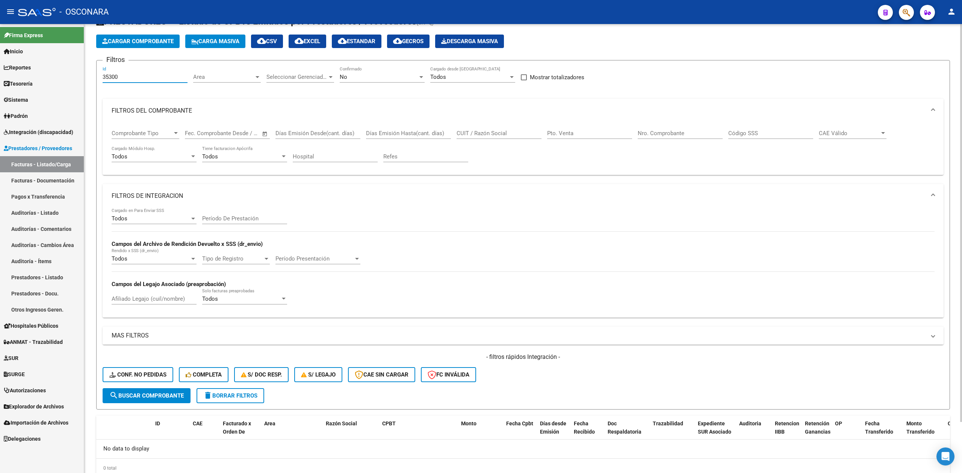
scroll to position [57, 0]
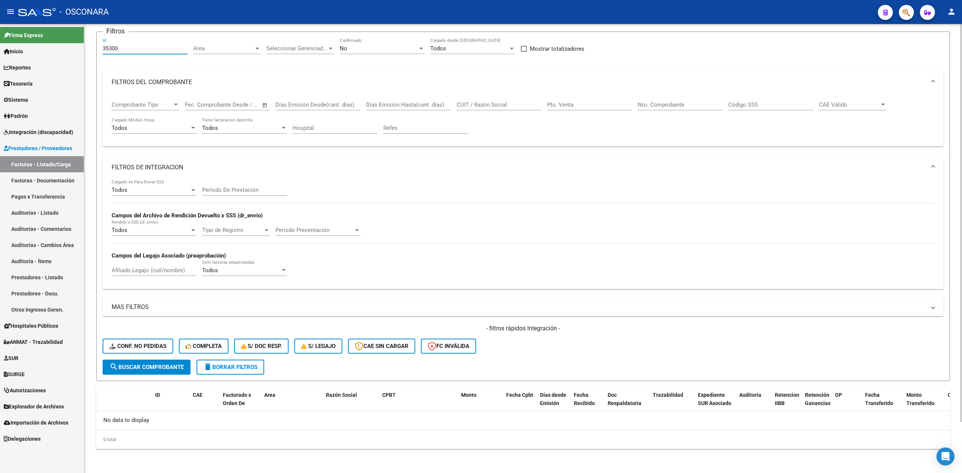
type input "35300"
click at [357, 48] on div "No" at bounding box center [379, 48] width 78 height 7
click at [358, 21] on span "Todos" at bounding box center [382, 14] width 85 height 17
click at [195, 167] on mat-panel-title "FILTROS DE INTEGRACION" at bounding box center [519, 167] width 814 height 8
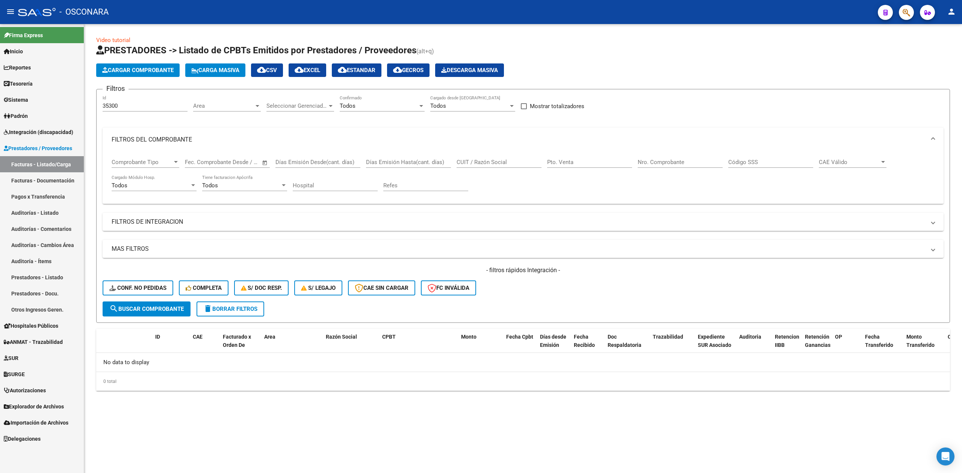
click at [179, 307] on span "search Buscar Comprobante" at bounding box center [146, 309] width 74 height 7
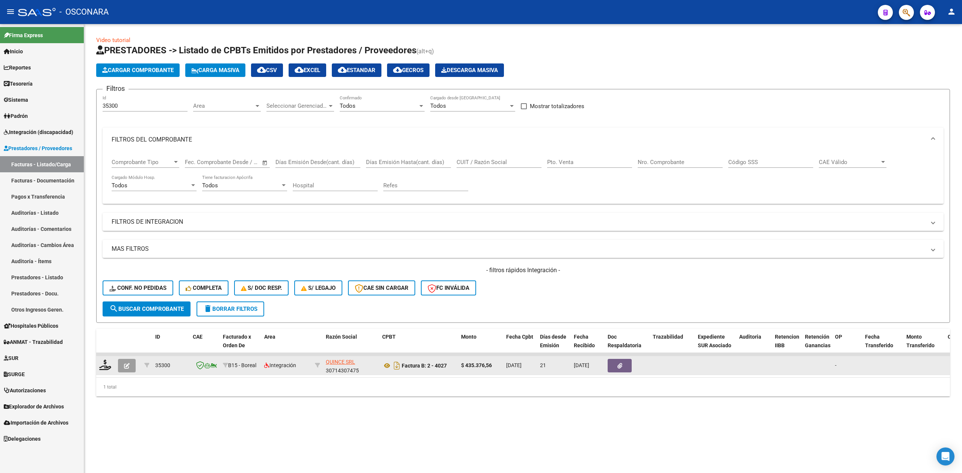
click at [127, 364] on icon "button" at bounding box center [127, 366] width 6 height 6
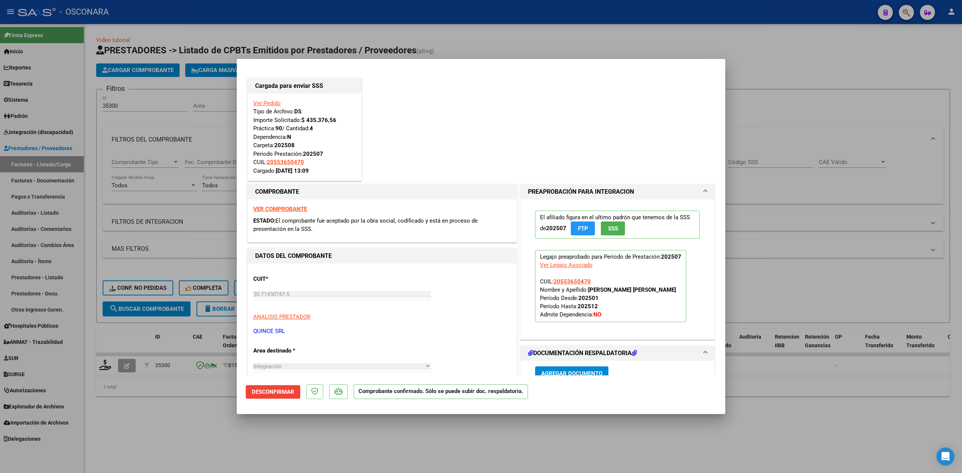
click at [269, 390] on span "Desconfirmar" at bounding box center [273, 392] width 42 height 7
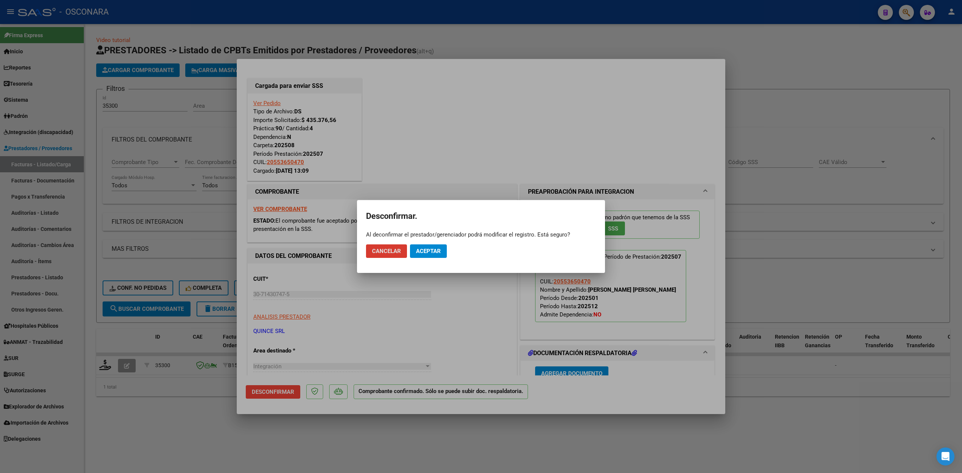
click at [429, 251] on span "Aceptar" at bounding box center [428, 251] width 25 height 7
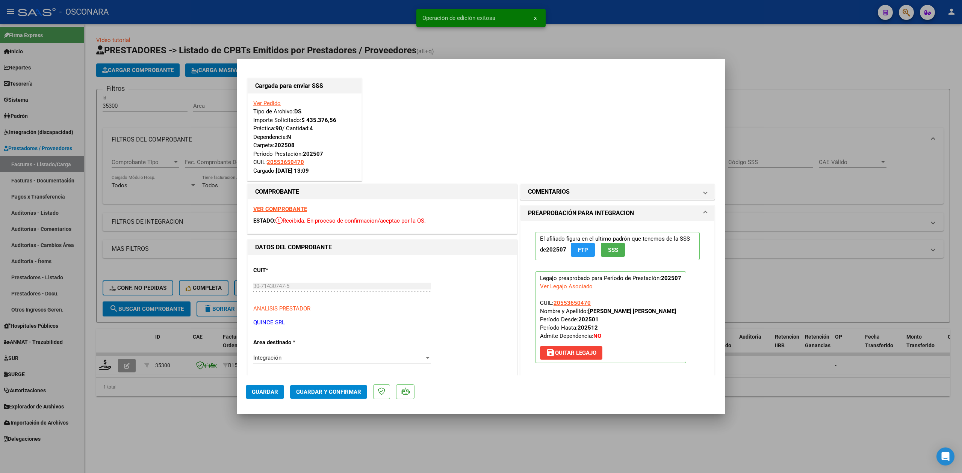
click at [236, 427] on div at bounding box center [481, 236] width 962 height 473
type input "$ 0,00"
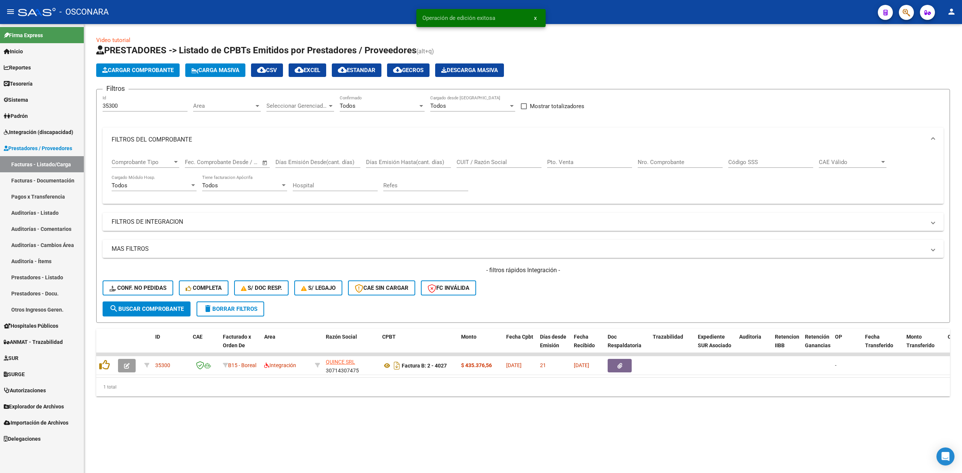
drag, startPoint x: 44, startPoint y: 132, endPoint x: 74, endPoint y: 178, distance: 55.4
click at [44, 132] on span "Integración (discapacidad)" at bounding box center [39, 132] width 70 height 8
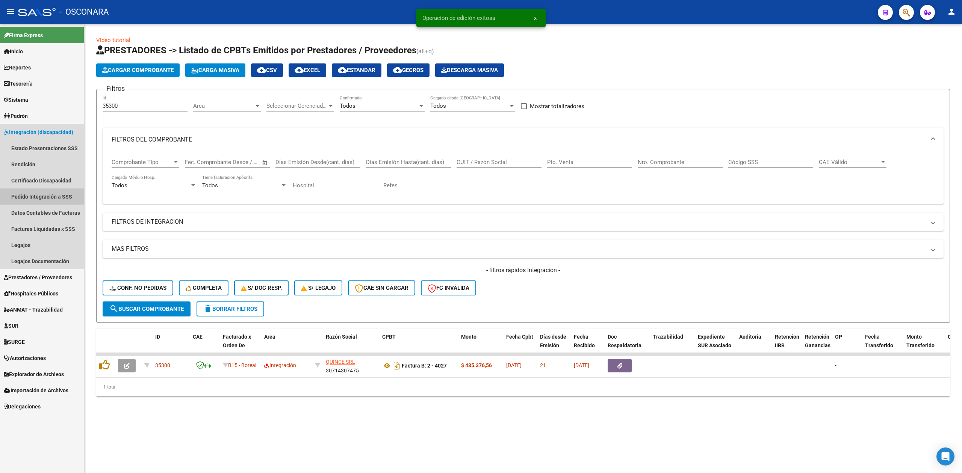
click at [53, 196] on link "Pedido Integración a SSS" at bounding box center [42, 197] width 84 height 16
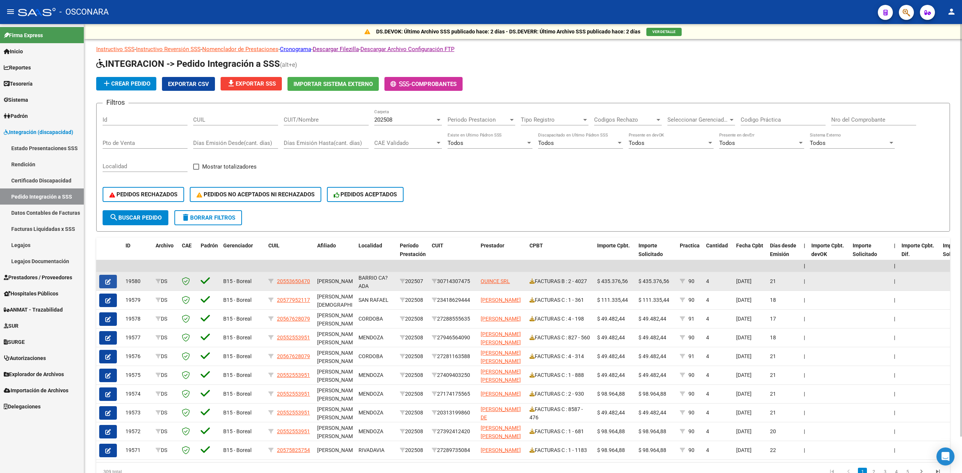
click at [107, 280] on icon "button" at bounding box center [108, 282] width 6 height 6
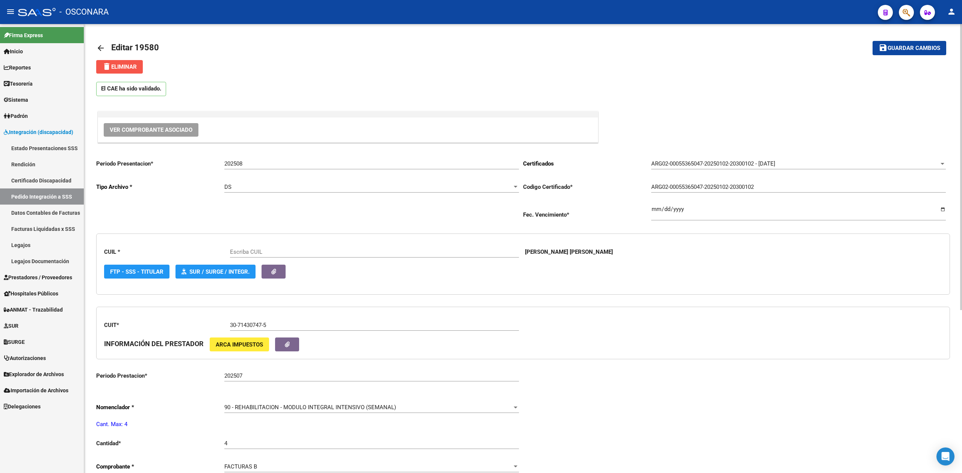
click at [133, 68] on span "delete Eliminar" at bounding box center [119, 67] width 35 height 7
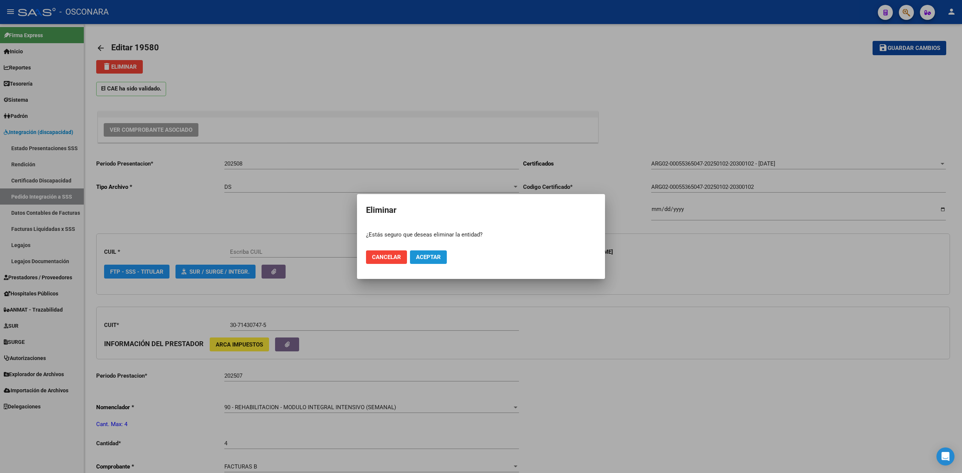
click at [423, 254] on span "Aceptar" at bounding box center [428, 257] width 25 height 7
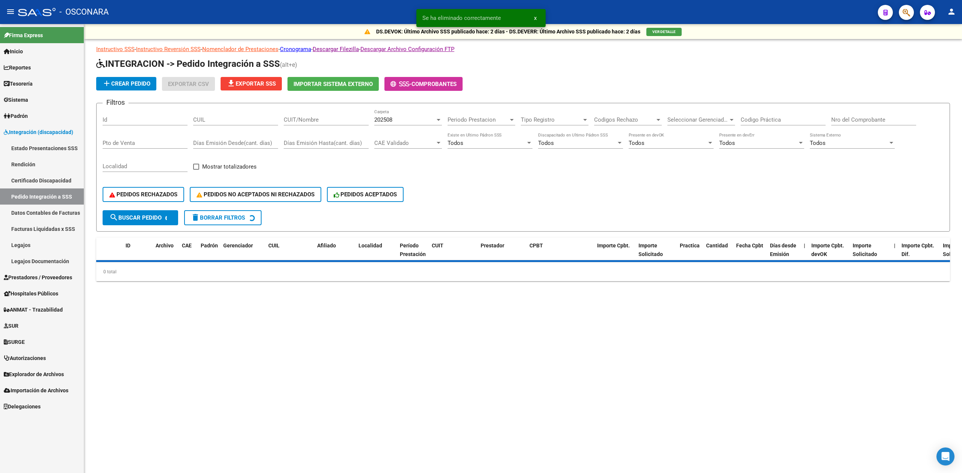
click at [50, 131] on span "Integración (discapacidad)" at bounding box center [39, 132] width 70 height 8
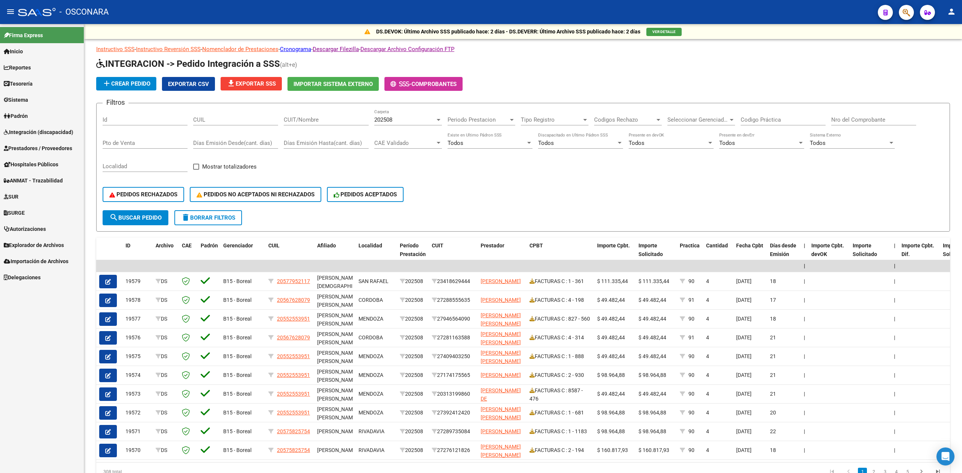
click at [68, 148] on span "Prestadores / Proveedores" at bounding box center [38, 148] width 68 height 8
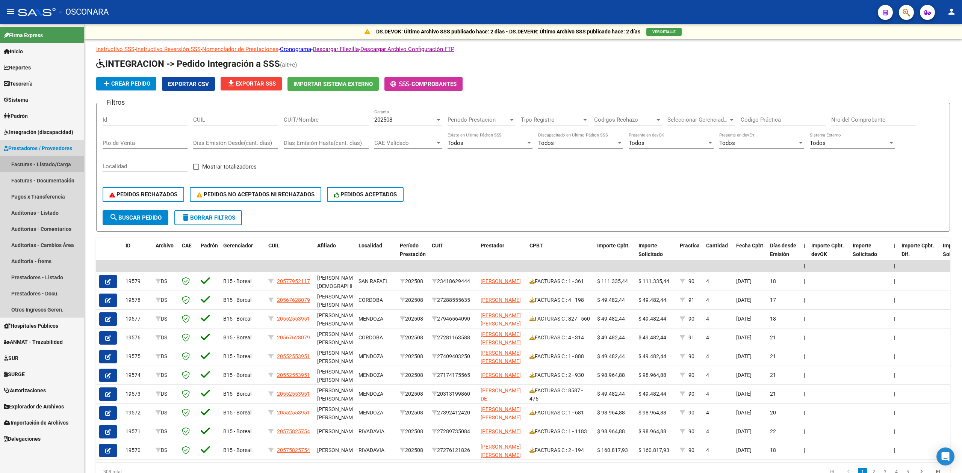
click at [57, 164] on link "Facturas - Listado/Carga" at bounding box center [42, 164] width 84 height 16
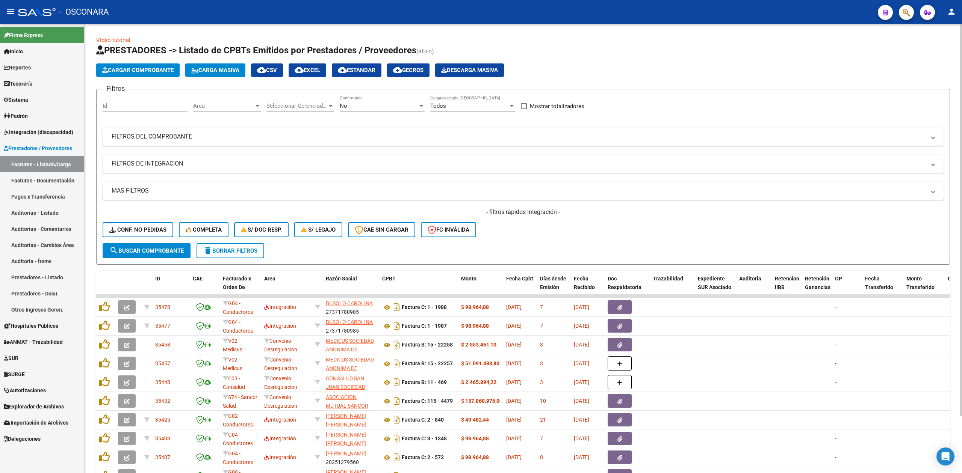
click at [360, 109] on div "No" at bounding box center [379, 106] width 78 height 7
click at [360, 69] on span "Todos" at bounding box center [382, 72] width 85 height 17
click at [202, 163] on mat-panel-title "FILTROS DE INTEGRACION" at bounding box center [519, 164] width 814 height 8
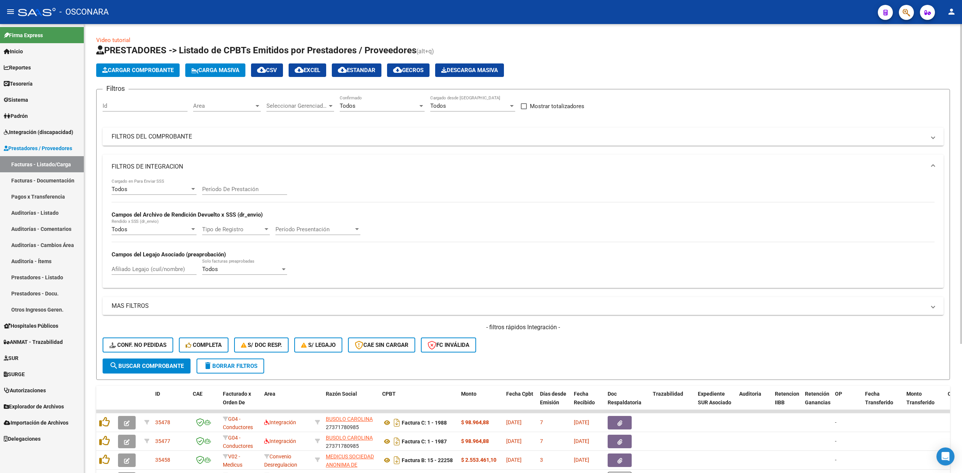
click at [161, 268] on input "Afiliado Legajo (cuil/nombre)" at bounding box center [154, 269] width 85 height 7
paste input "[PERSON_NAME]"
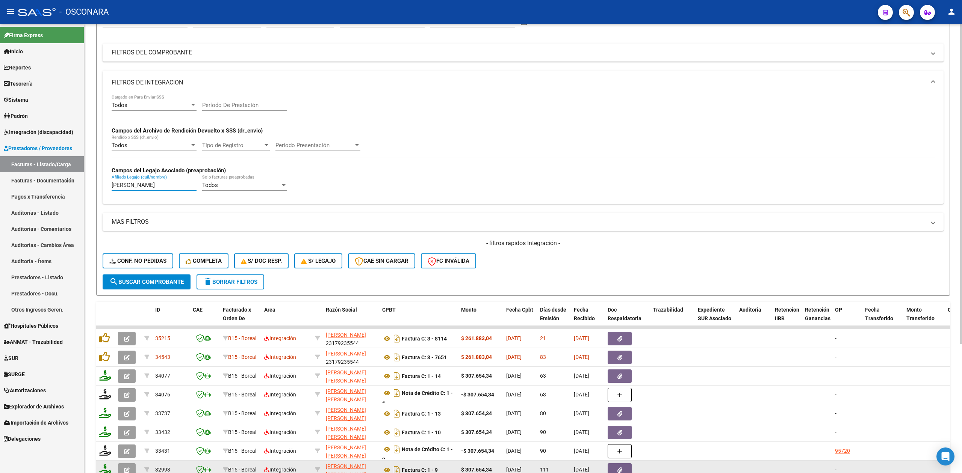
scroll to position [181, 0]
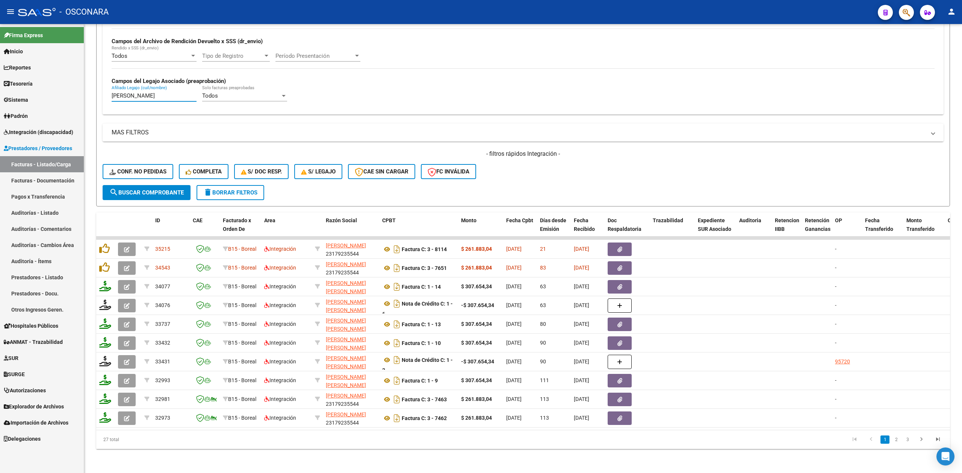
type input "[PERSON_NAME]"
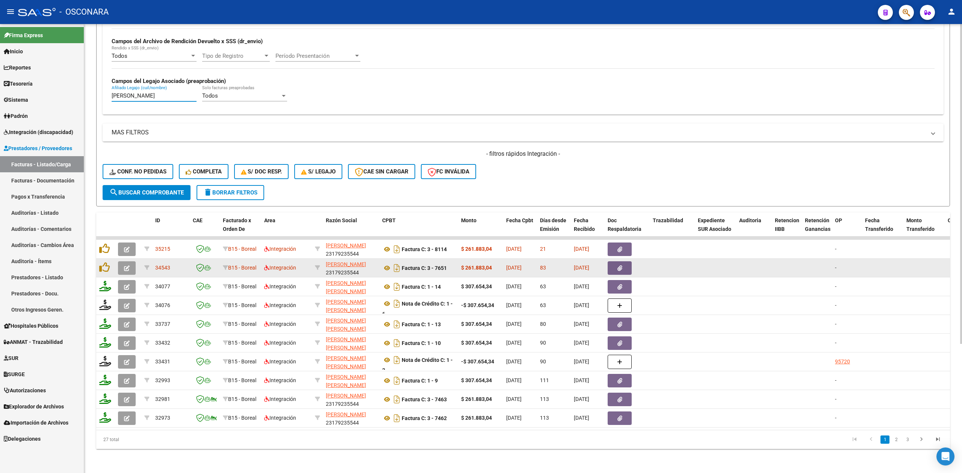
click at [126, 266] on icon "button" at bounding box center [127, 269] width 6 height 6
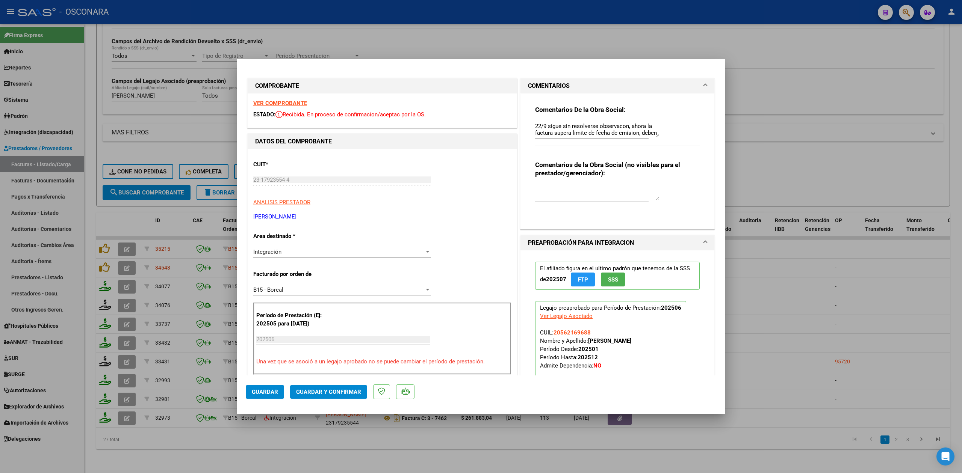
click at [276, 396] on button "Guardar" at bounding box center [265, 393] width 38 height 14
click at [310, 441] on div at bounding box center [481, 236] width 962 height 473
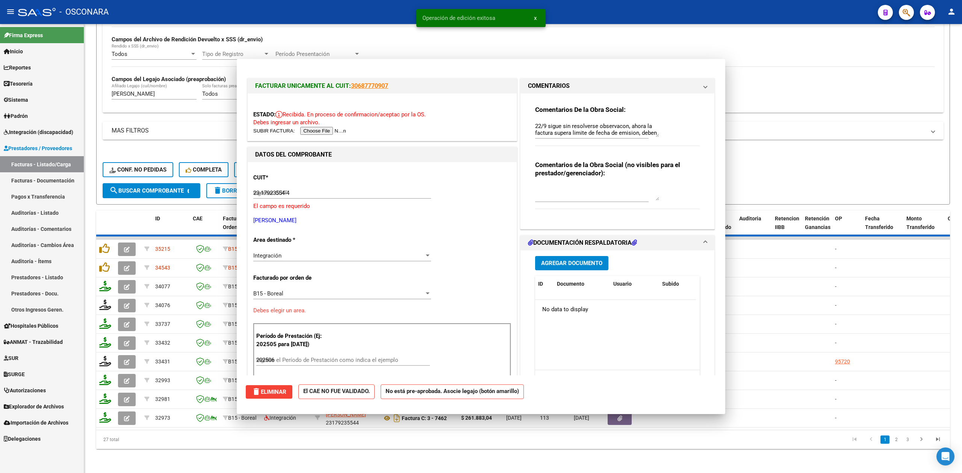
type input "$ 0,00"
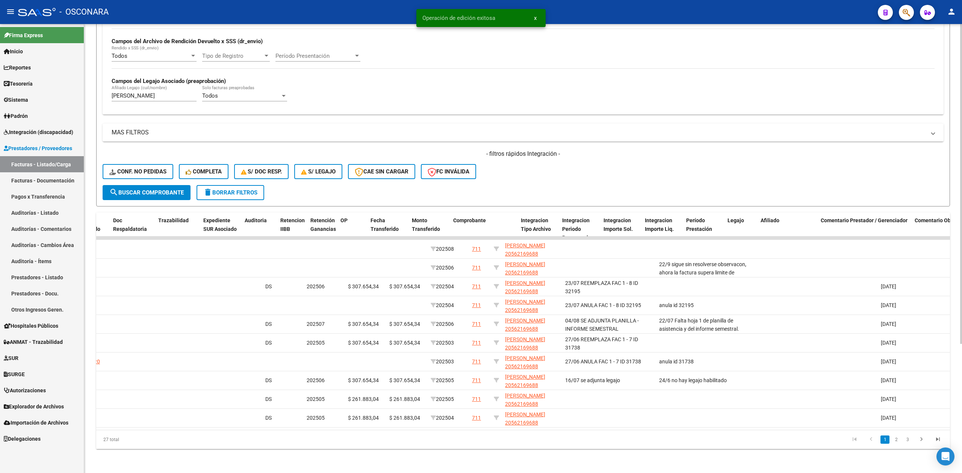
scroll to position [0, 0]
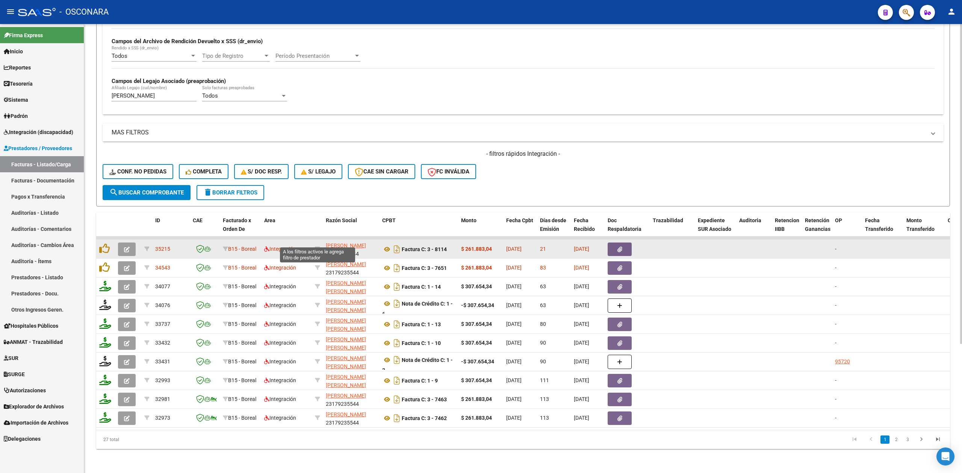
click at [317, 245] on div at bounding box center [317, 249] width 5 height 9
click at [316, 246] on icon at bounding box center [317, 248] width 5 height 5
type input "23179235544"
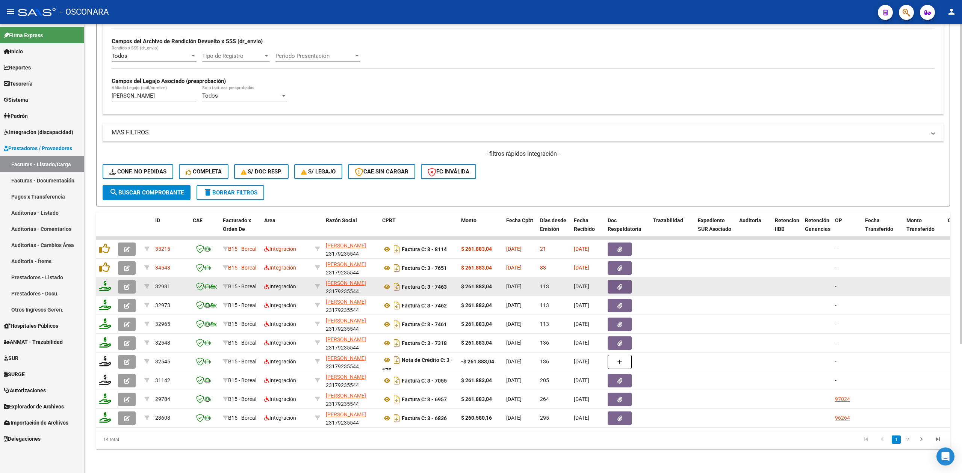
click at [124, 284] on icon "button" at bounding box center [127, 287] width 6 height 6
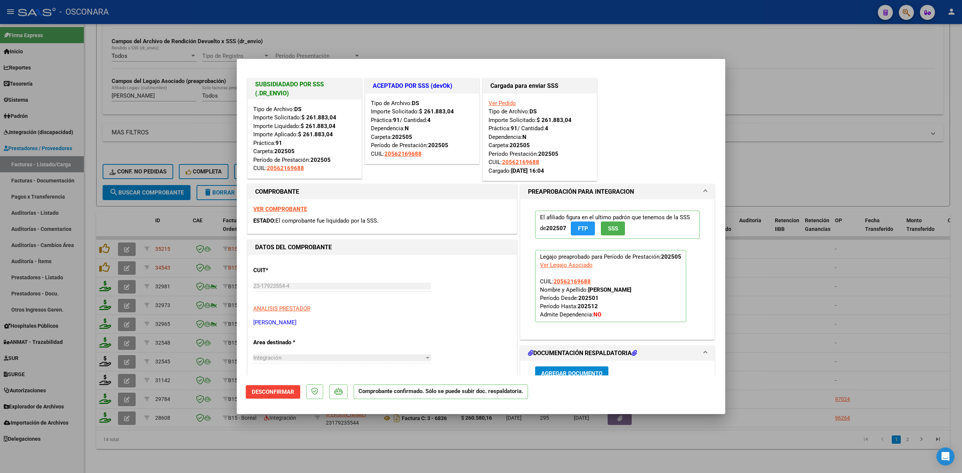
click at [292, 449] on div at bounding box center [481, 236] width 962 height 473
type input "$ 0,00"
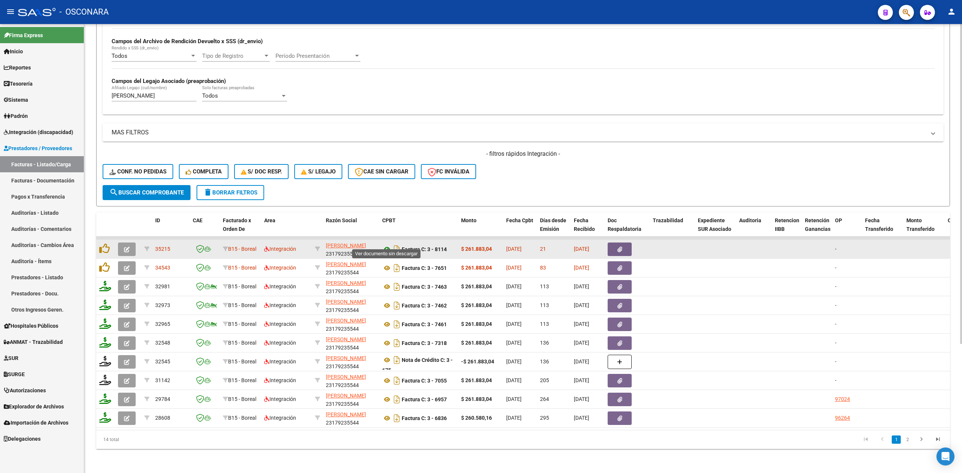
click at [386, 245] on icon at bounding box center [387, 249] width 10 height 9
click at [611, 243] on button "button" at bounding box center [620, 250] width 24 height 14
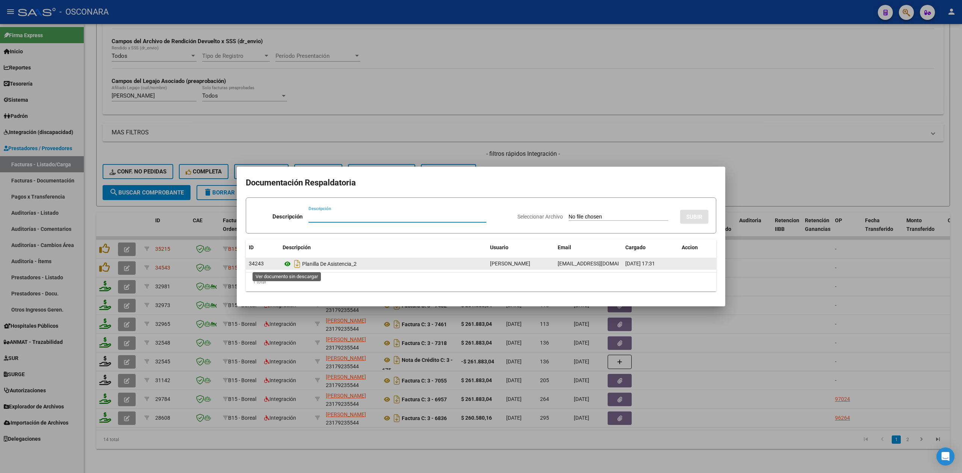
click at [287, 264] on icon at bounding box center [288, 264] width 10 height 9
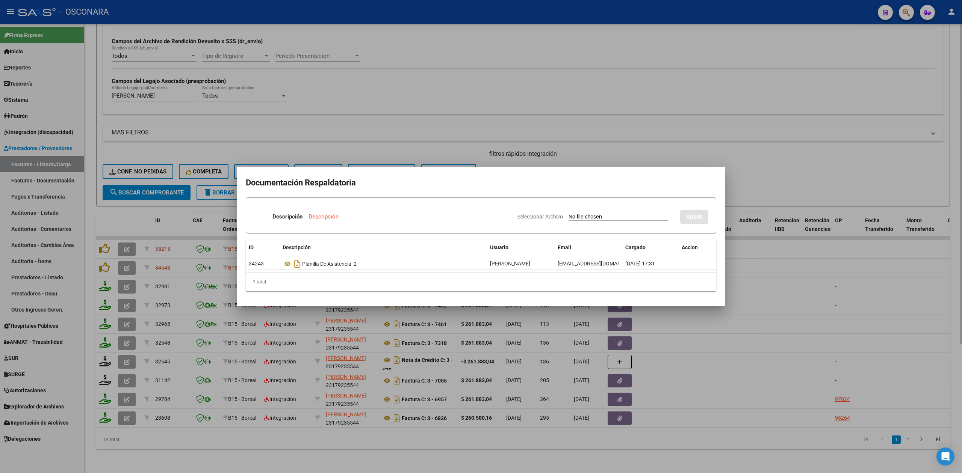
click at [491, 155] on div at bounding box center [481, 236] width 962 height 473
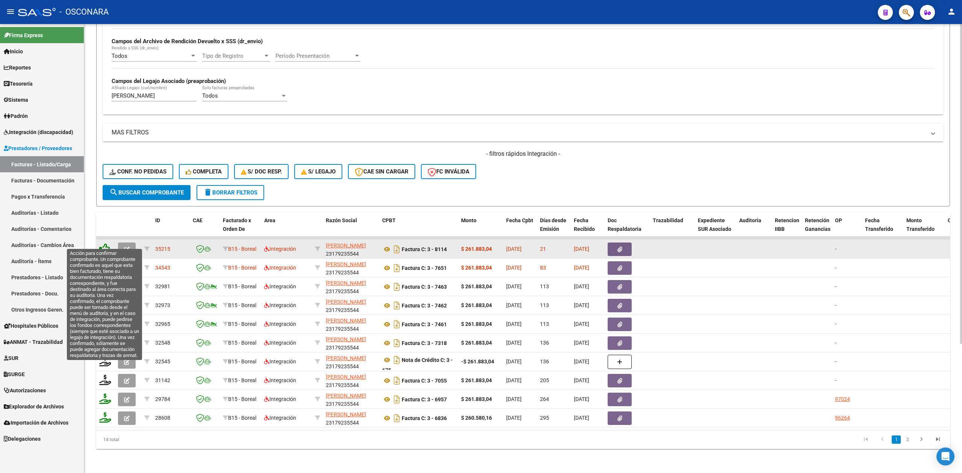
click at [107, 243] on icon at bounding box center [104, 248] width 11 height 11
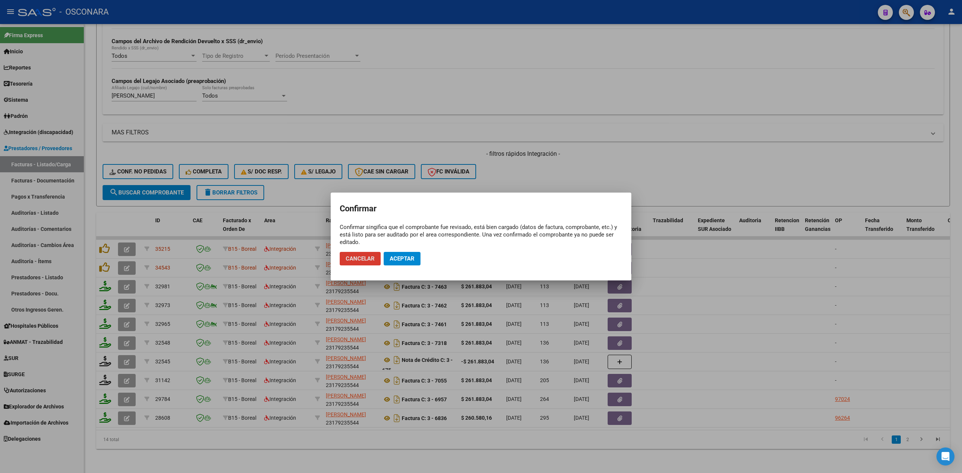
click at [410, 257] on span "Aceptar" at bounding box center [402, 259] width 25 height 7
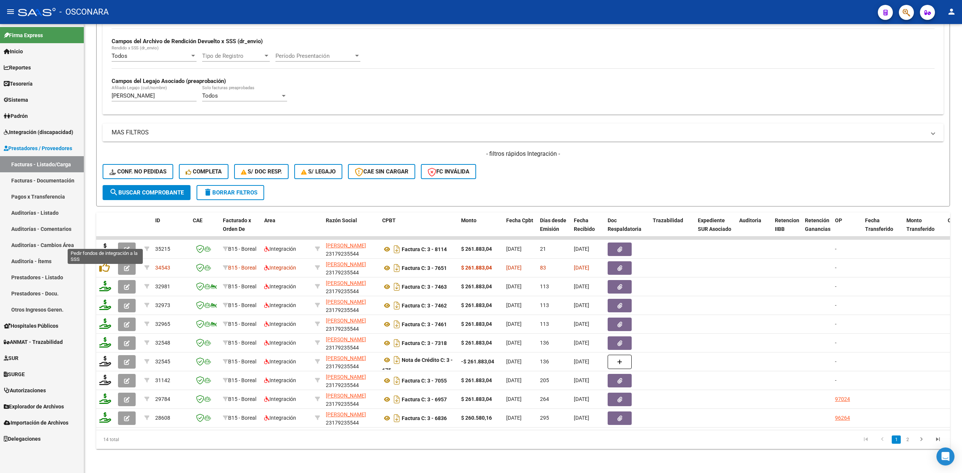
click at [105, 243] on icon at bounding box center [105, 248] width 12 height 11
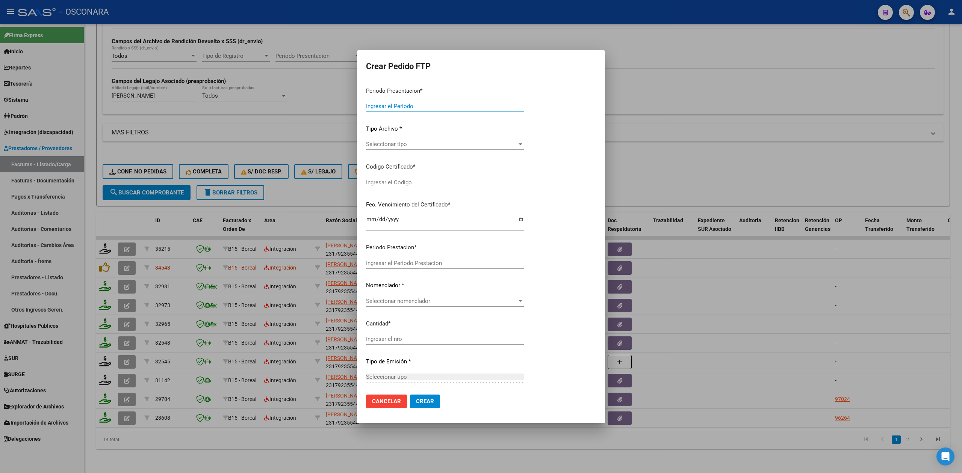
type input "202508"
type input "$ 261.883,04"
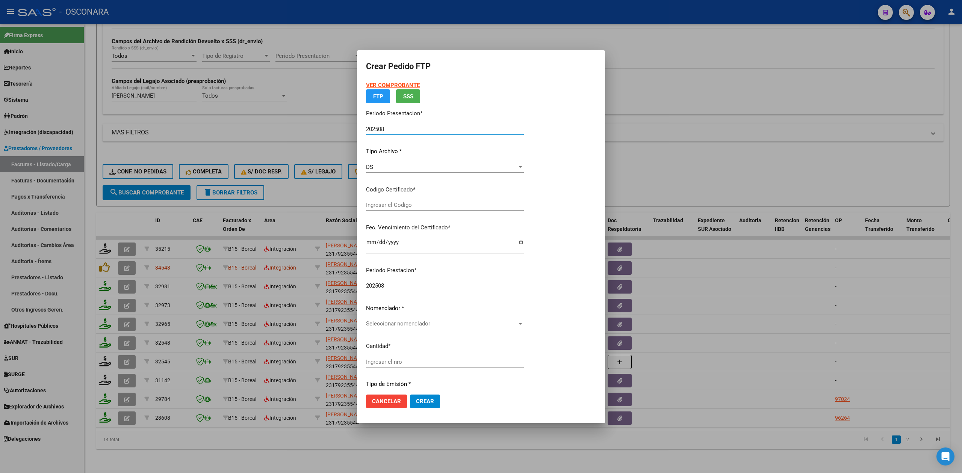
type input "ARG02000562169682024030420280304SAN261"
type input "2028-03-05"
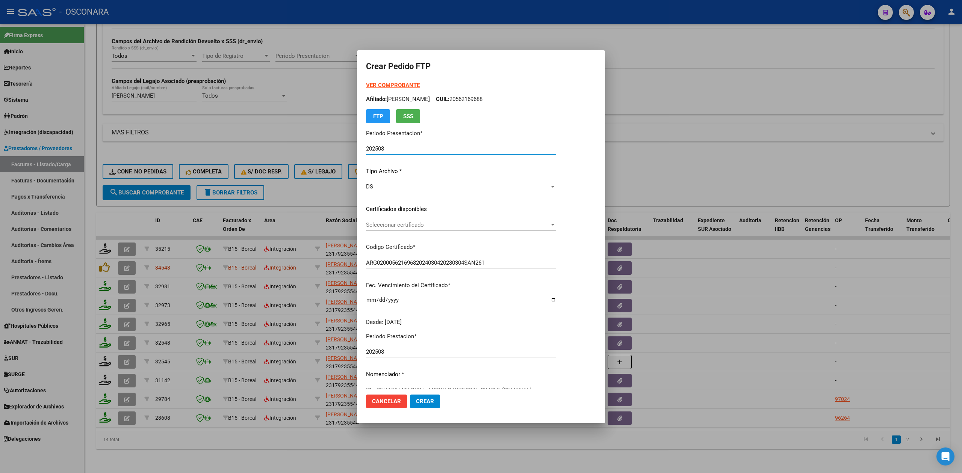
click at [396, 224] on span "Seleccionar certificado" at bounding box center [457, 225] width 183 height 7
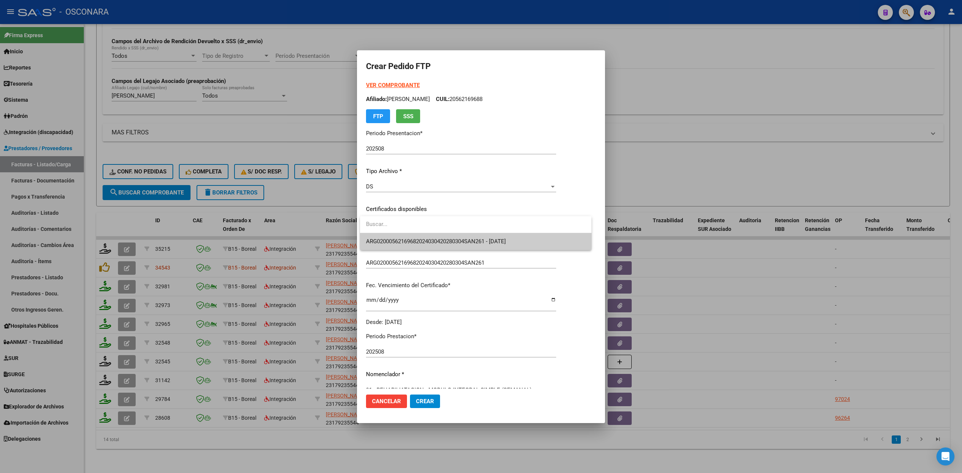
click at [399, 240] on span "ARG02000562169682024030420280304SAN261 - 2028-03-05" at bounding box center [436, 241] width 140 height 7
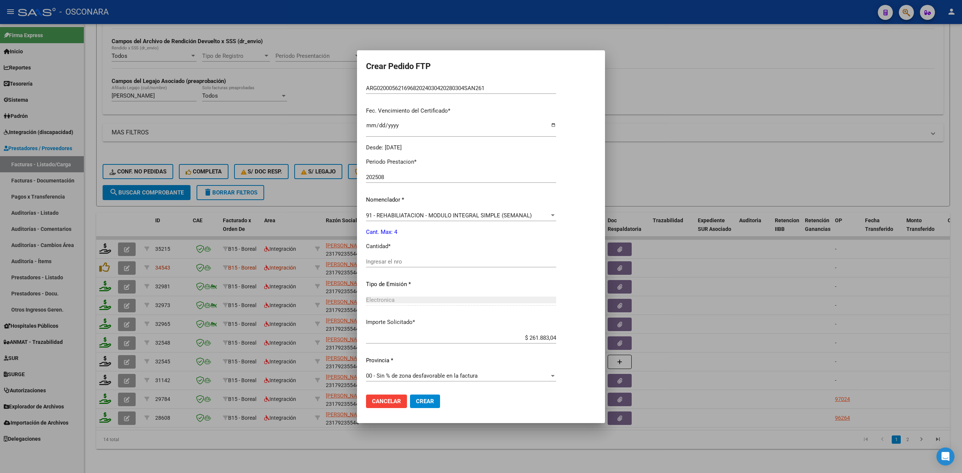
click at [393, 260] on input "Ingresar el nro" at bounding box center [461, 262] width 190 height 7
type input "4"
click at [410, 395] on button "Crear" at bounding box center [425, 402] width 30 height 14
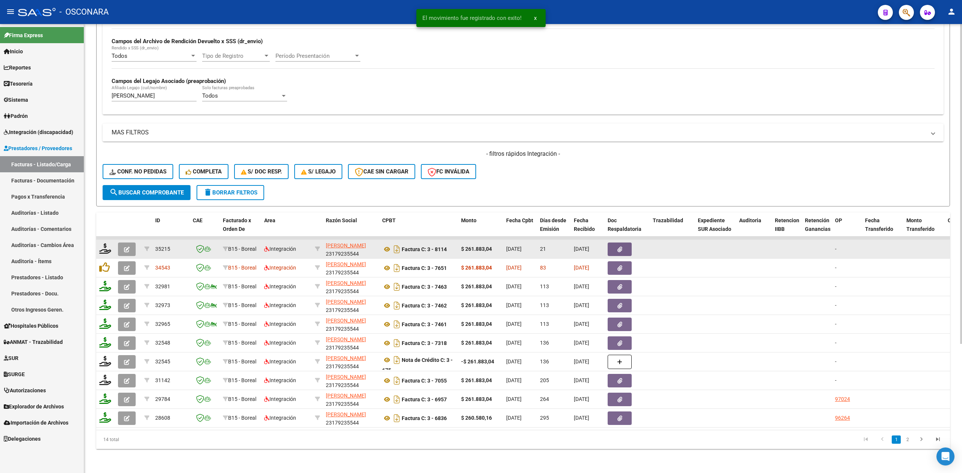
click at [123, 243] on button "button" at bounding box center [127, 250] width 18 height 14
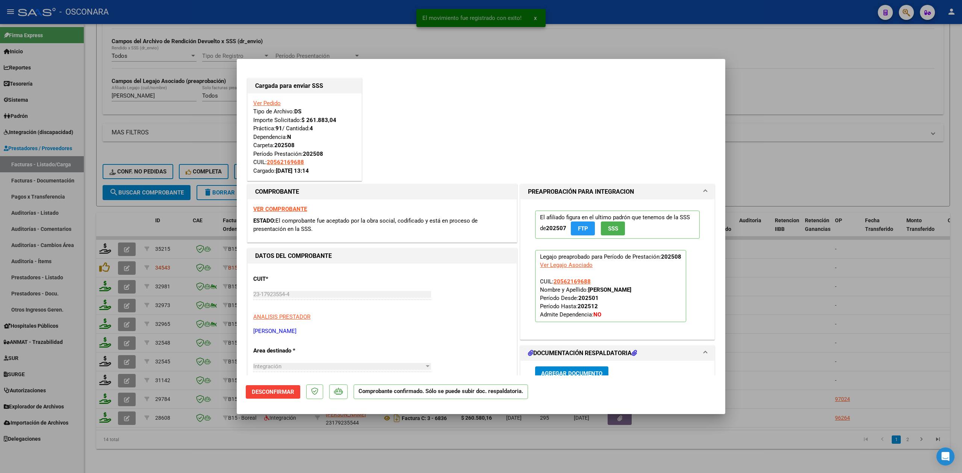
click at [302, 451] on div at bounding box center [481, 236] width 962 height 473
type input "$ 0,00"
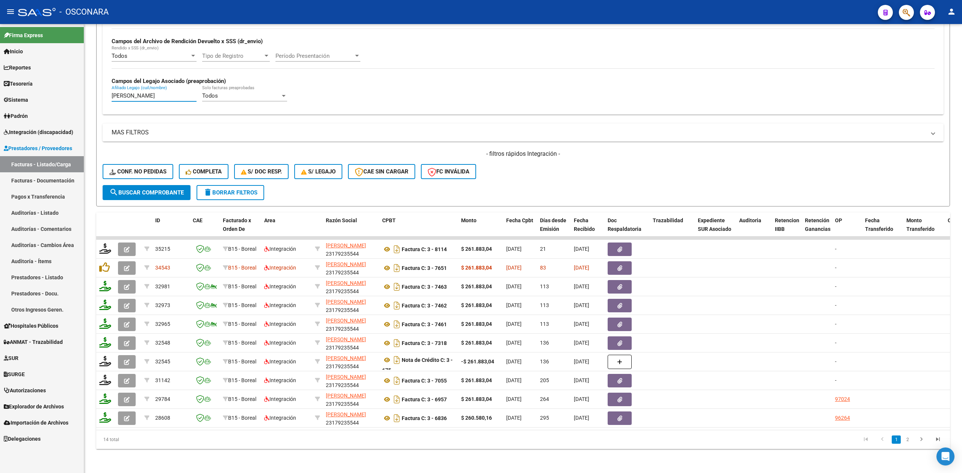
drag, startPoint x: 185, startPoint y: 88, endPoint x: 62, endPoint y: 82, distance: 123.8
click at [62, 82] on mat-sidenav-container "Firma Express Inicio Calendario SSS Instructivos Contacto OS Reportes Ingresos …" at bounding box center [481, 248] width 962 height 449
paste input "ALDANA MATEO URIEL"
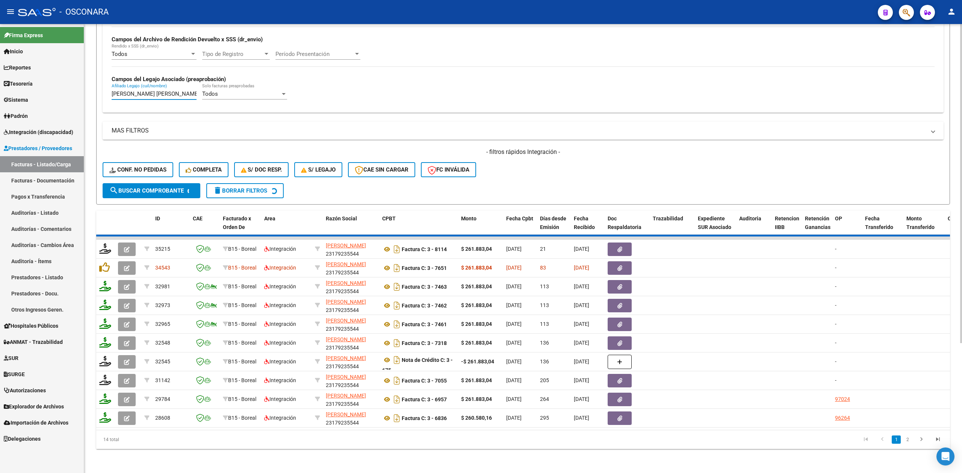
scroll to position [0, 0]
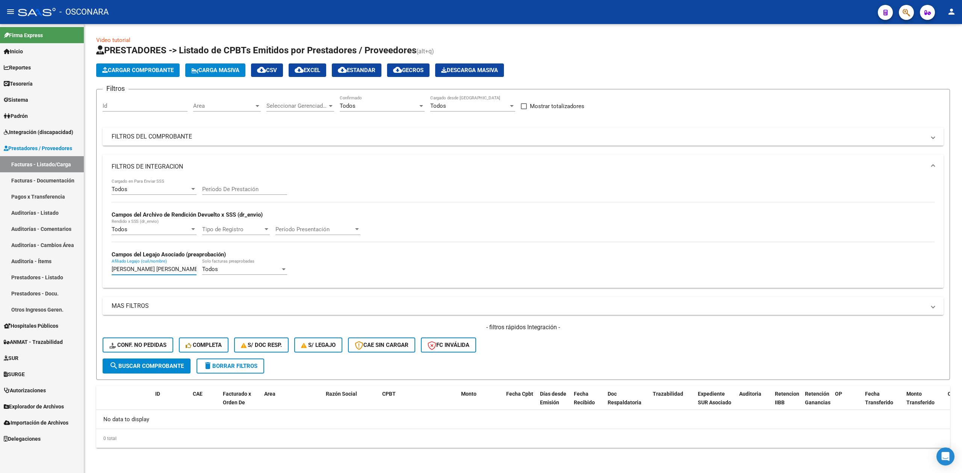
click at [404, 127] on div "Filtros Id Area Area Seleccionar Gerenciador Seleccionar Gerenciador Todos Conf…" at bounding box center [523, 226] width 841 height 263
click at [463, 131] on mat-expansion-panel-header "FILTROS DEL COMPROBANTE" at bounding box center [523, 137] width 841 height 18
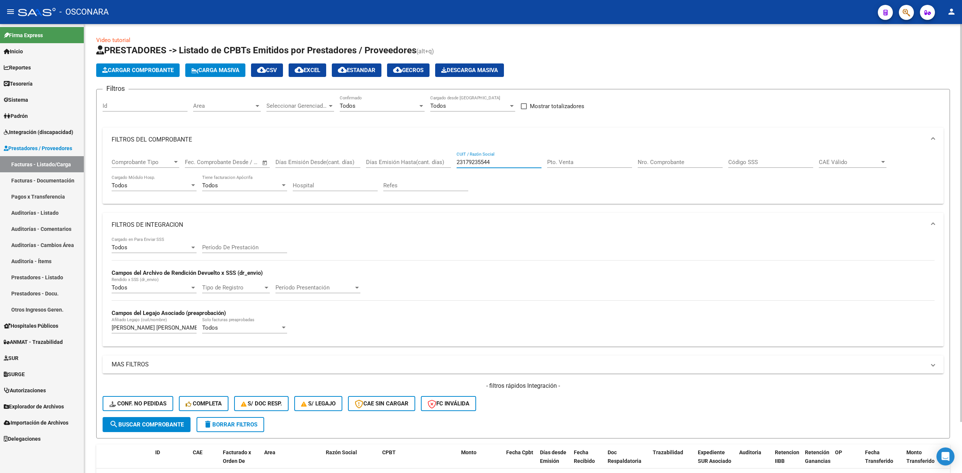
drag, startPoint x: 497, startPoint y: 161, endPoint x: 438, endPoint y: 168, distance: 59.4
click at [444, 165] on div "Comprobante Tipo Comprobante Tipo Fecha inicio – Fecha fin Fec. Comprobante Des…" at bounding box center [523, 175] width 823 height 47
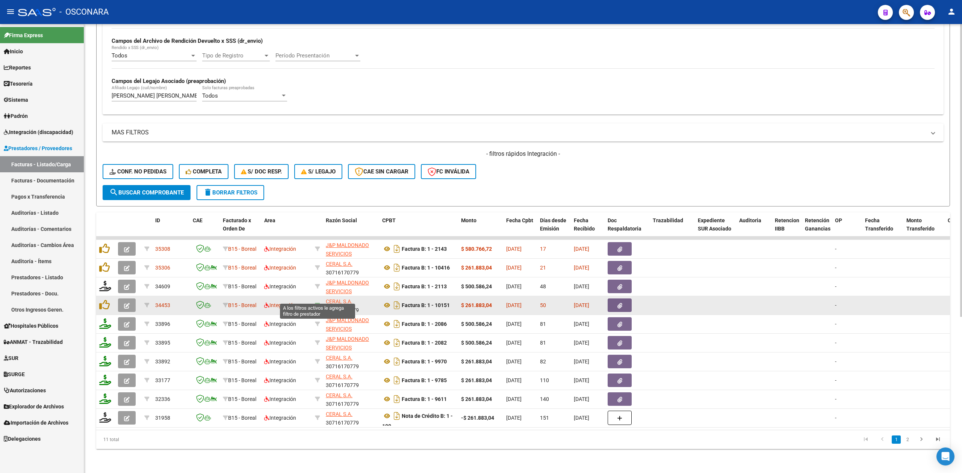
click at [319, 303] on icon at bounding box center [317, 305] width 5 height 5
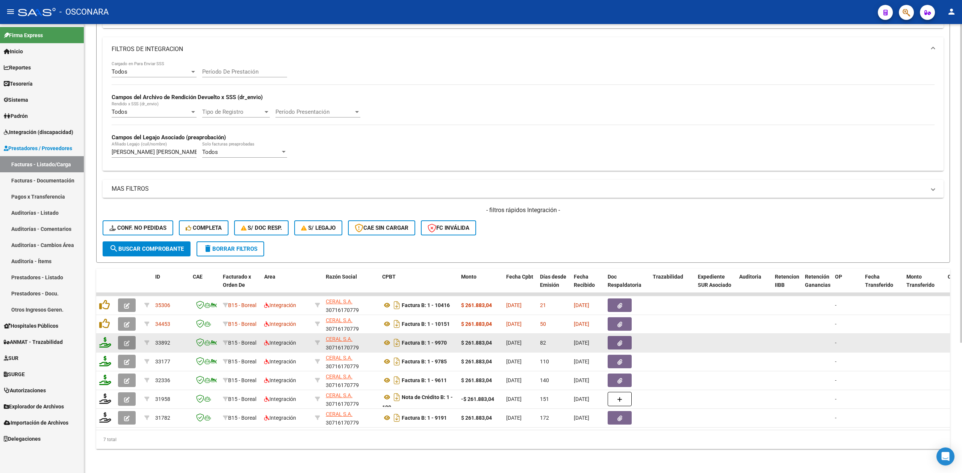
click at [121, 336] on button "button" at bounding box center [127, 343] width 18 height 14
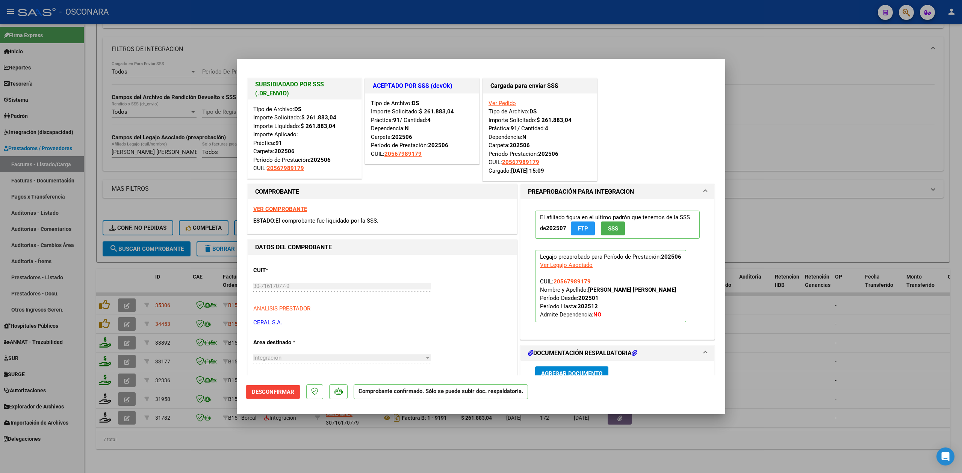
click at [336, 445] on div at bounding box center [481, 236] width 962 height 473
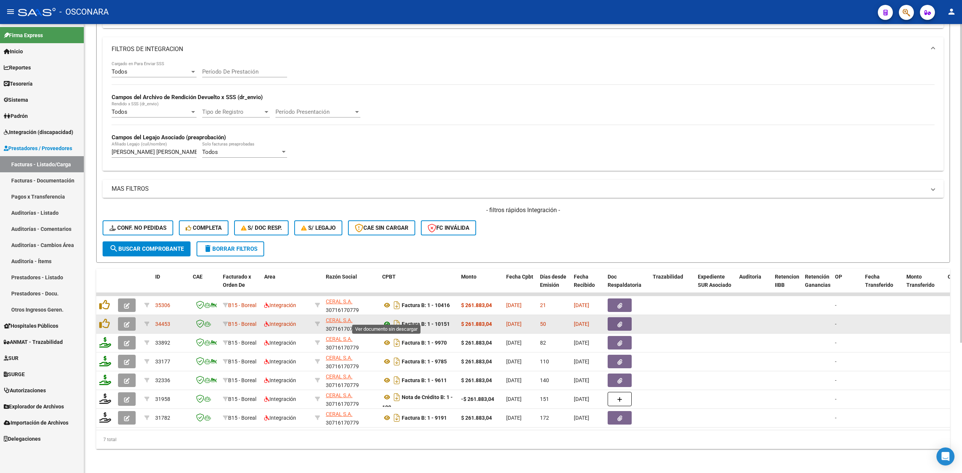
click at [382, 320] on icon at bounding box center [387, 324] width 10 height 9
click at [616, 318] on button "button" at bounding box center [620, 325] width 24 height 14
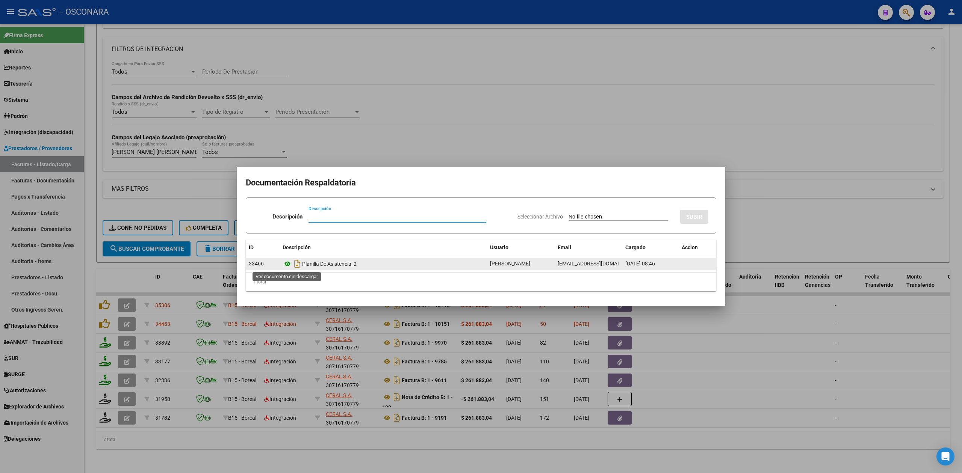
click at [289, 265] on icon at bounding box center [288, 264] width 10 height 9
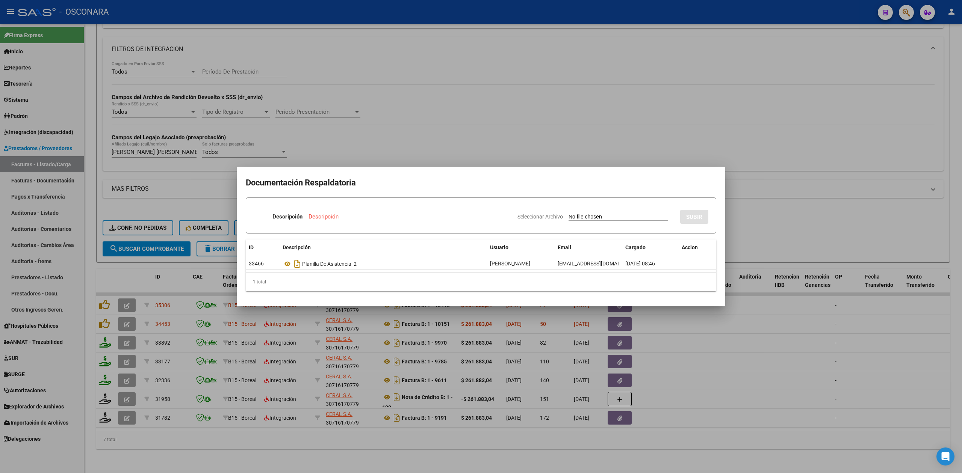
click at [446, 154] on div at bounding box center [481, 236] width 962 height 473
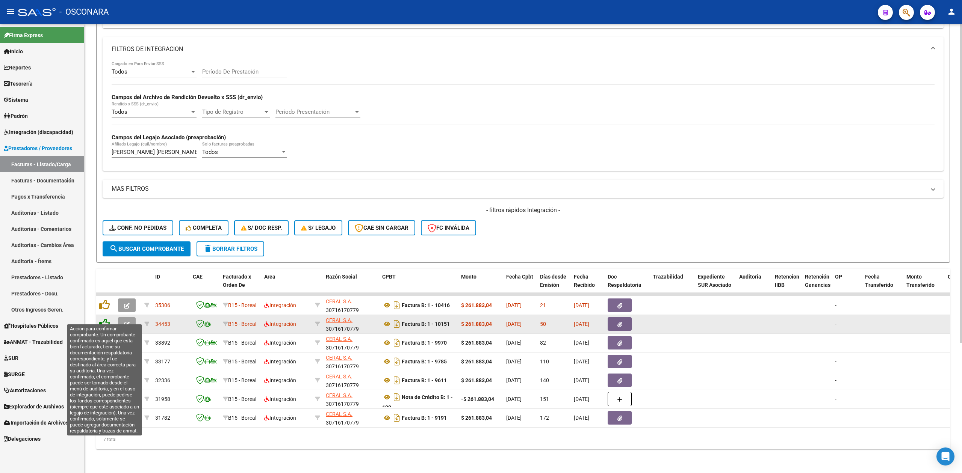
click at [101, 319] on icon at bounding box center [104, 324] width 11 height 11
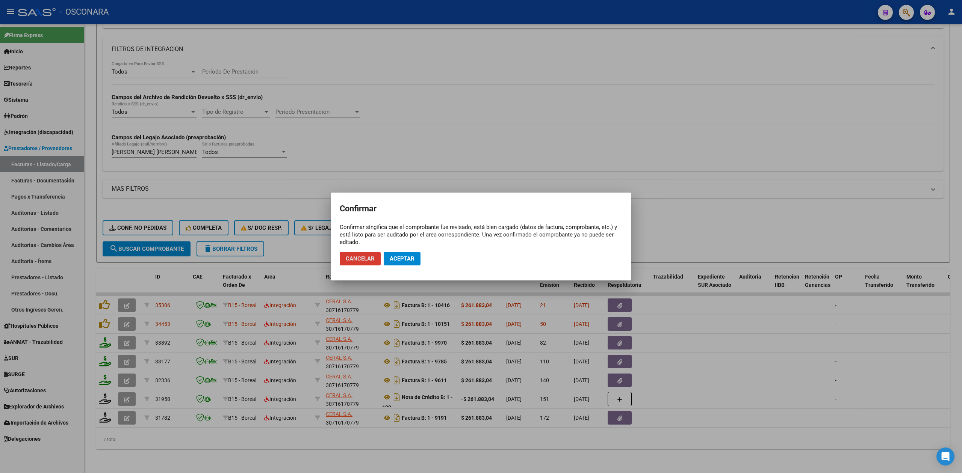
click at [398, 259] on span "Aceptar" at bounding box center [402, 259] width 25 height 7
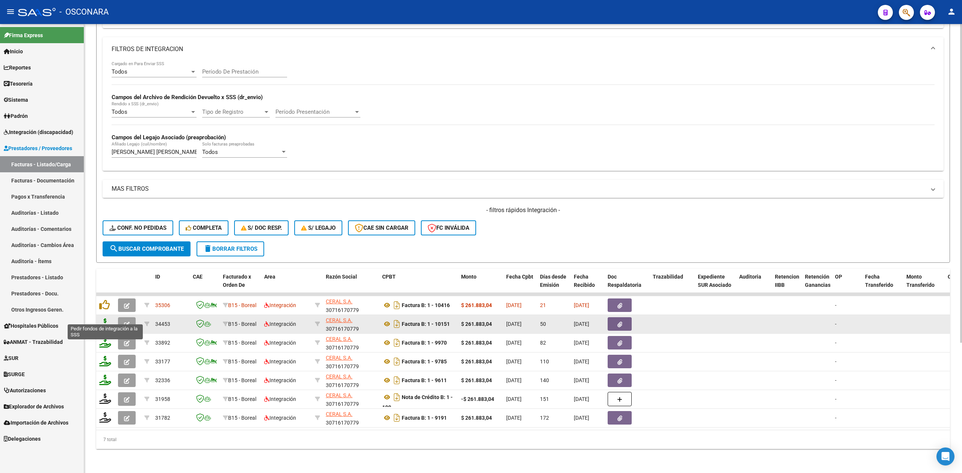
click at [104, 319] on icon at bounding box center [105, 324] width 12 height 11
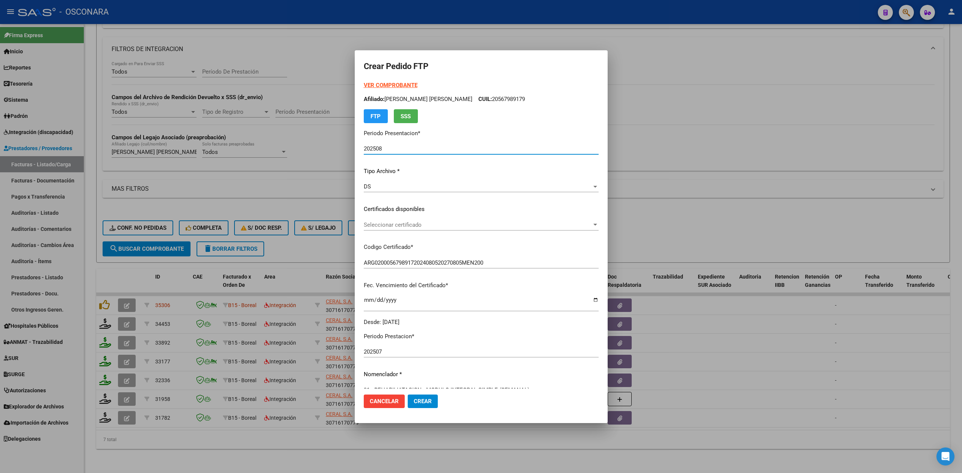
click at [398, 225] on span "Seleccionar certificado" at bounding box center [478, 225] width 228 height 7
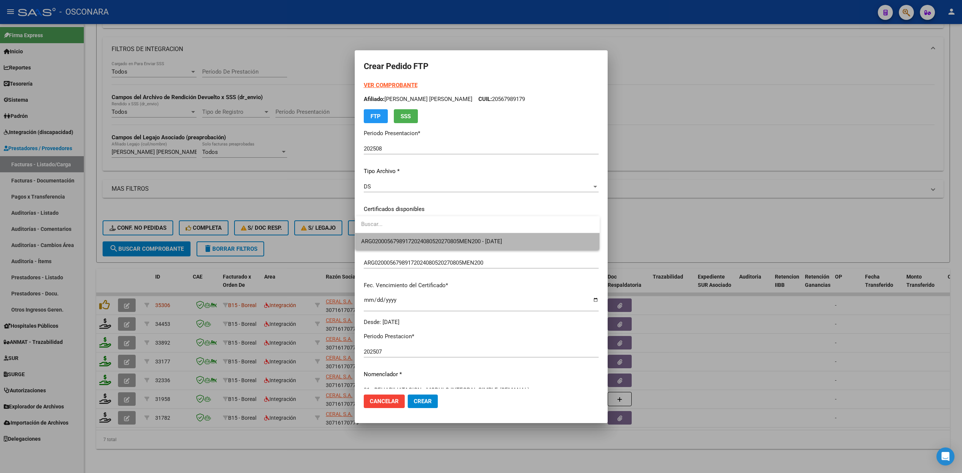
click at [397, 236] on span "ARG02000567989172024080520270805MEN200 - 2027-08-05" at bounding box center [477, 241] width 233 height 17
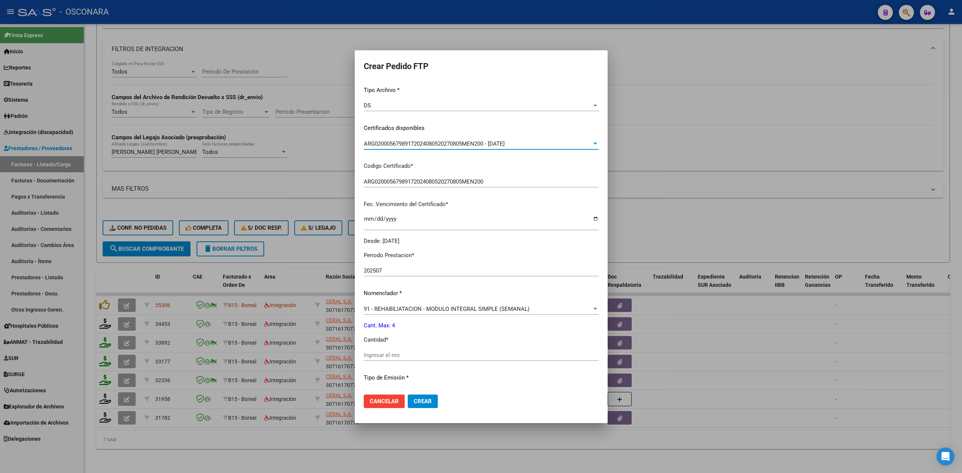
scroll to position [175, 0]
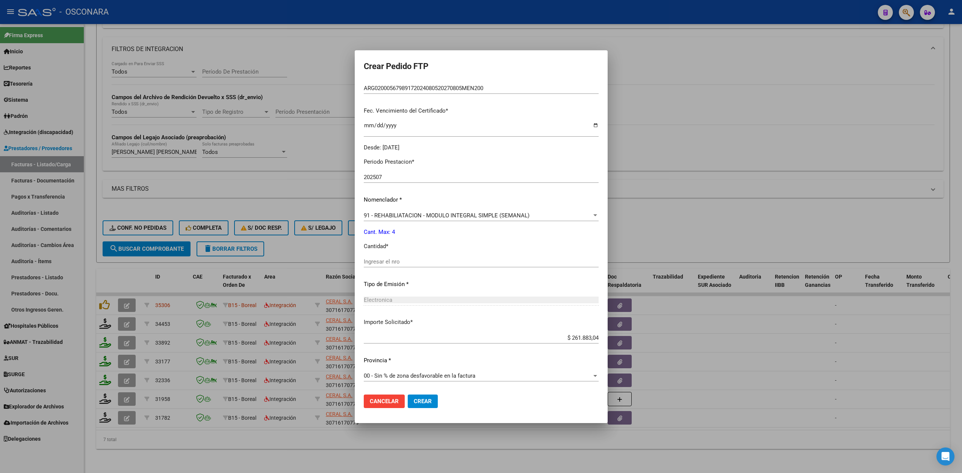
click at [388, 265] on div "Ingresar el nro" at bounding box center [481, 261] width 235 height 11
click at [408, 395] on button "Crear" at bounding box center [423, 402] width 30 height 14
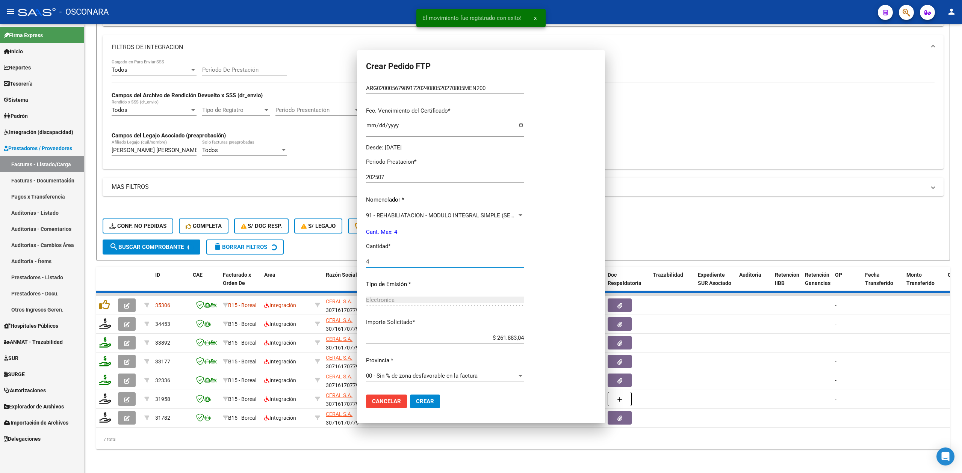
scroll to position [132, 0]
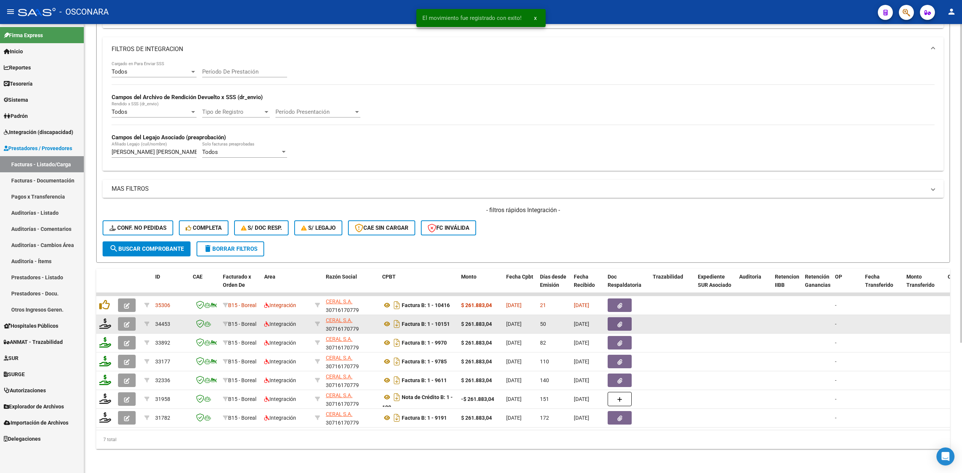
click at [127, 322] on icon "button" at bounding box center [127, 325] width 6 height 6
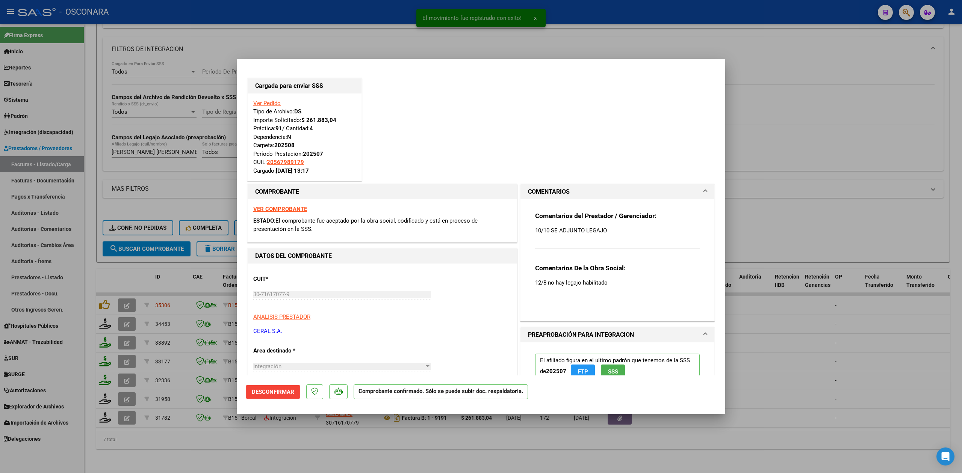
click at [266, 447] on div at bounding box center [481, 236] width 962 height 473
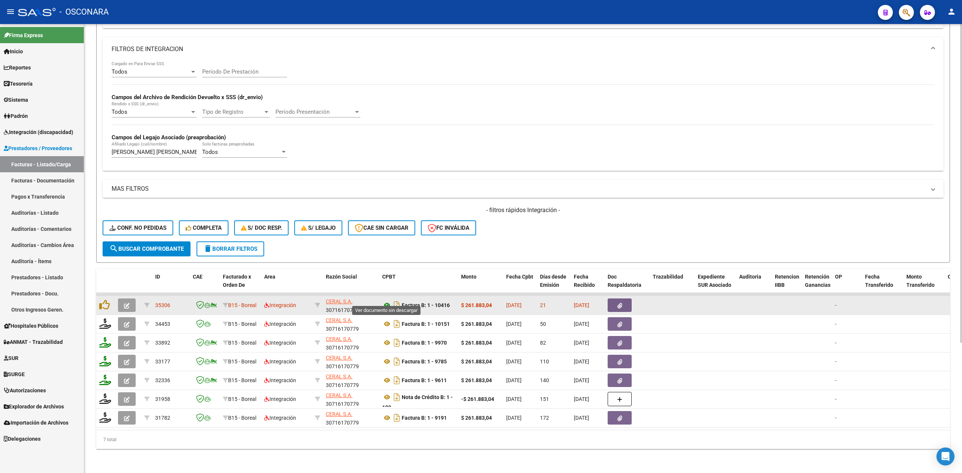
click at [385, 301] on icon at bounding box center [387, 305] width 10 height 9
click at [628, 299] on button "button" at bounding box center [620, 306] width 24 height 14
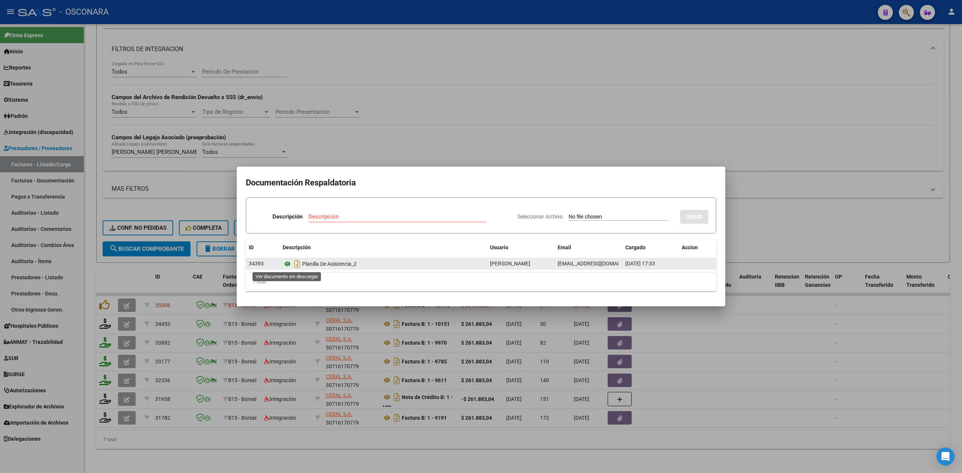
click at [290, 263] on icon at bounding box center [288, 264] width 10 height 9
click at [354, 154] on div at bounding box center [481, 236] width 962 height 473
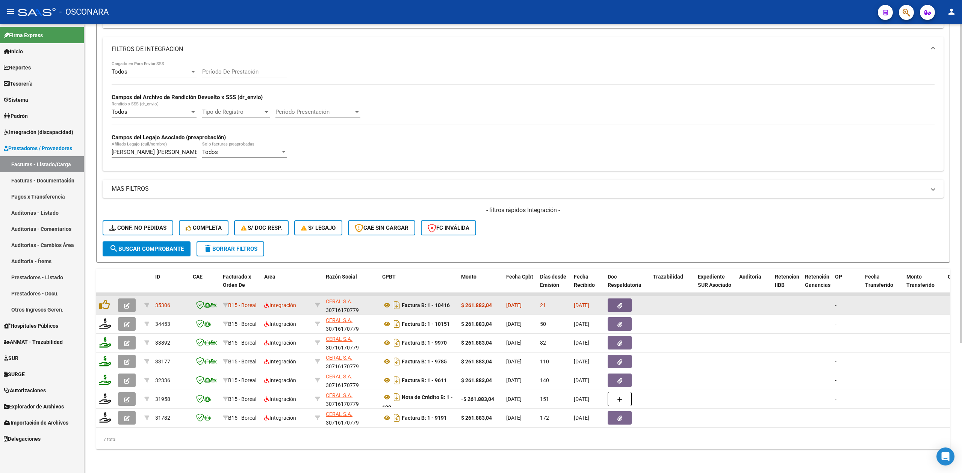
click at [98, 296] on datatable-body-cell at bounding box center [105, 305] width 19 height 18
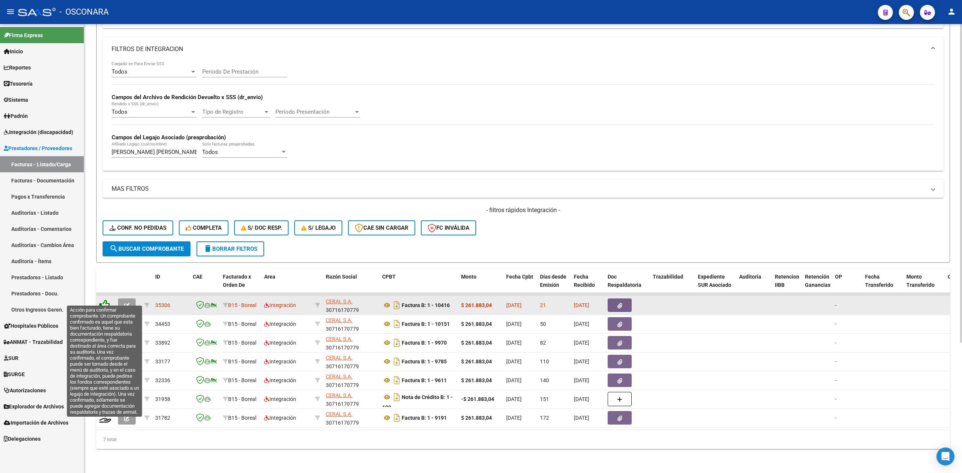
click at [104, 300] on icon at bounding box center [104, 305] width 11 height 11
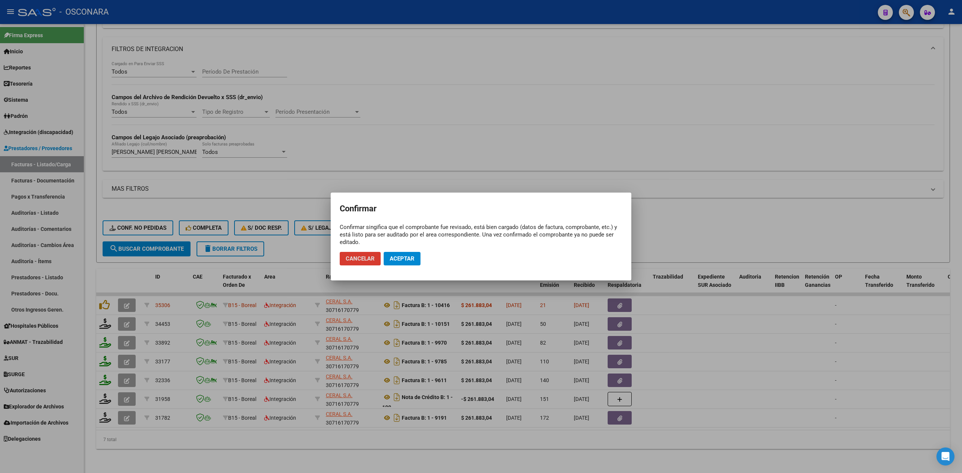
click at [402, 257] on span "Aceptar" at bounding box center [402, 259] width 25 height 7
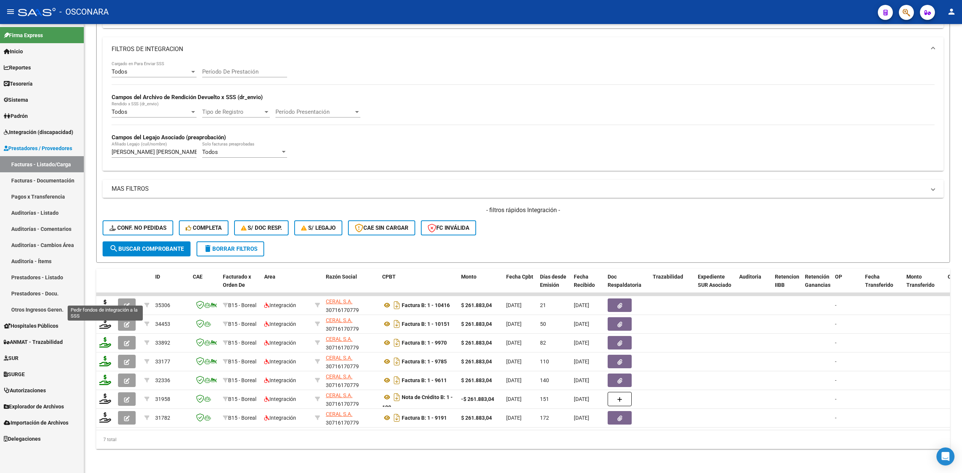
click at [103, 300] on icon at bounding box center [105, 305] width 12 height 11
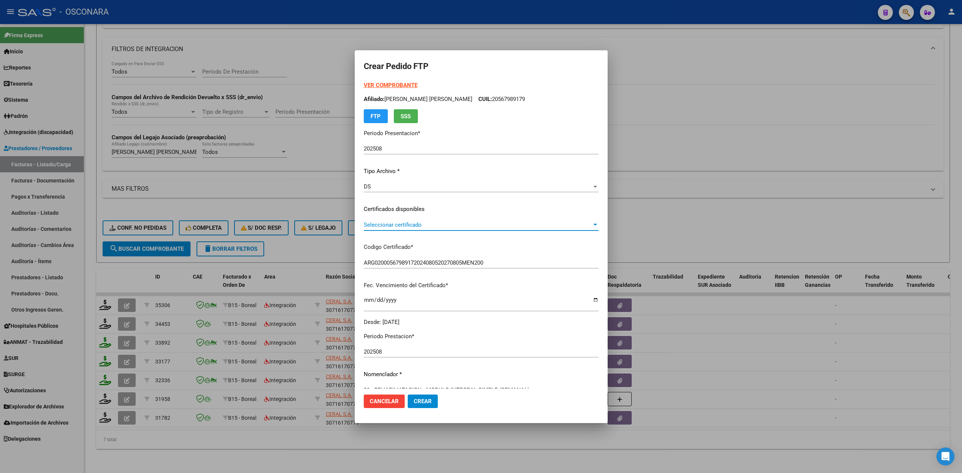
click at [404, 224] on span "Seleccionar certificado" at bounding box center [478, 225] width 228 height 7
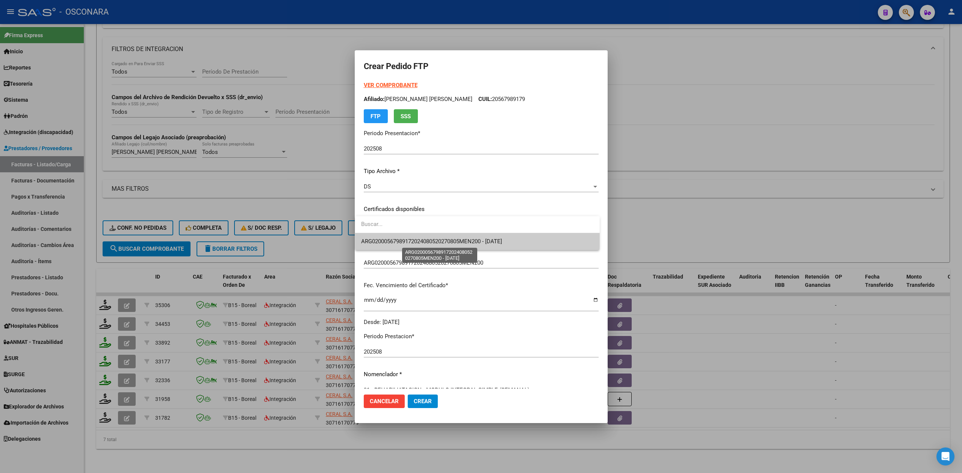
click at [406, 240] on span "ARG02000567989172024080520270805MEN200 - 2027-08-05" at bounding box center [431, 241] width 141 height 7
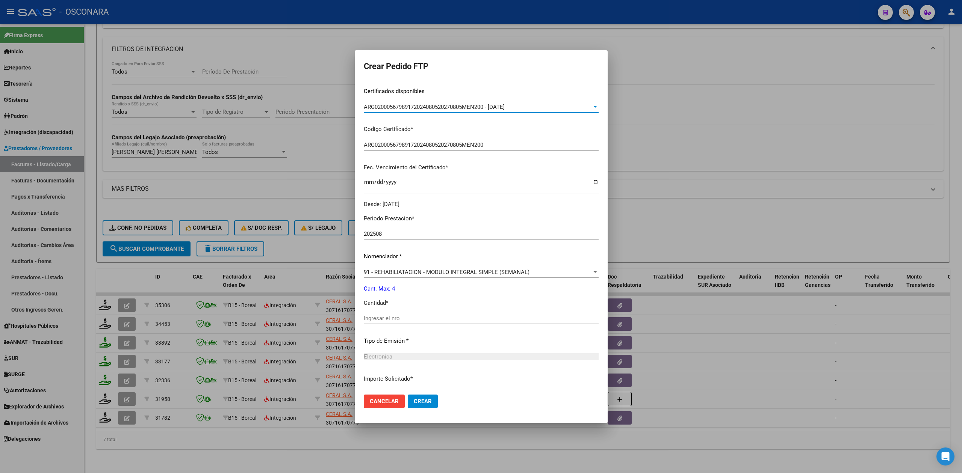
scroll to position [175, 0]
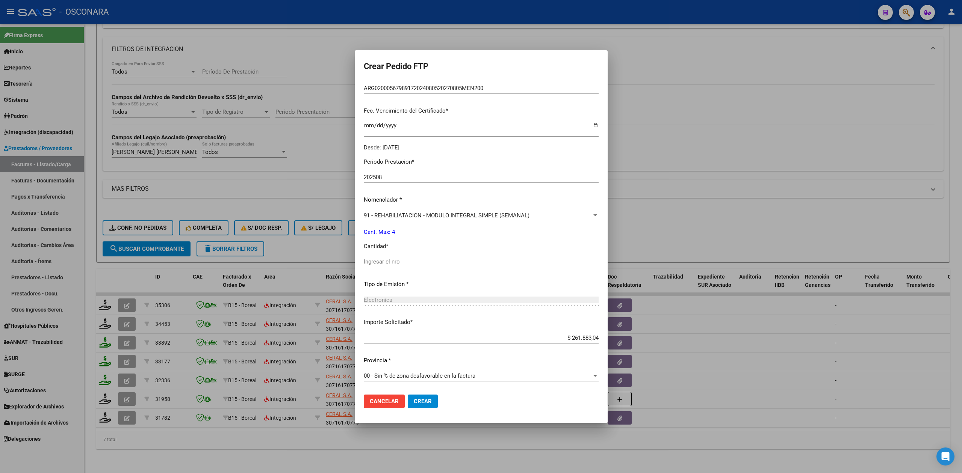
click at [399, 259] on input "Ingresar el nro" at bounding box center [481, 262] width 235 height 7
click at [408, 395] on button "Crear" at bounding box center [423, 402] width 30 height 14
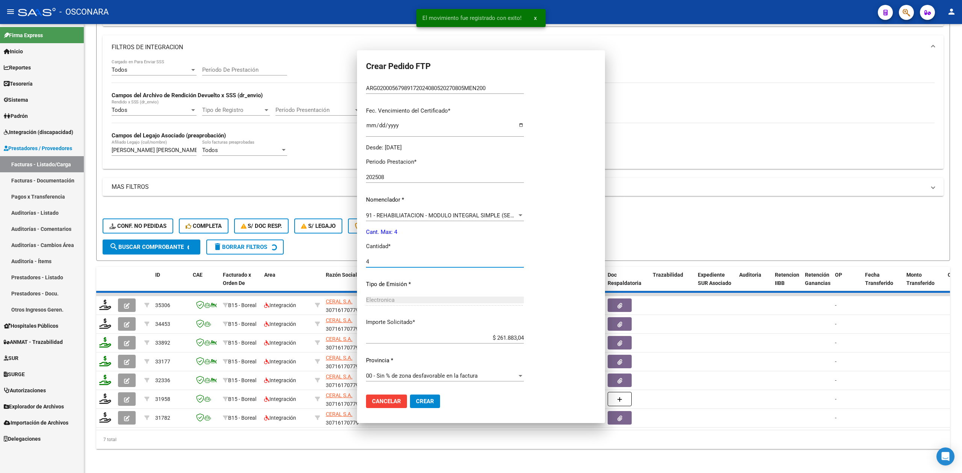
scroll to position [0, 0]
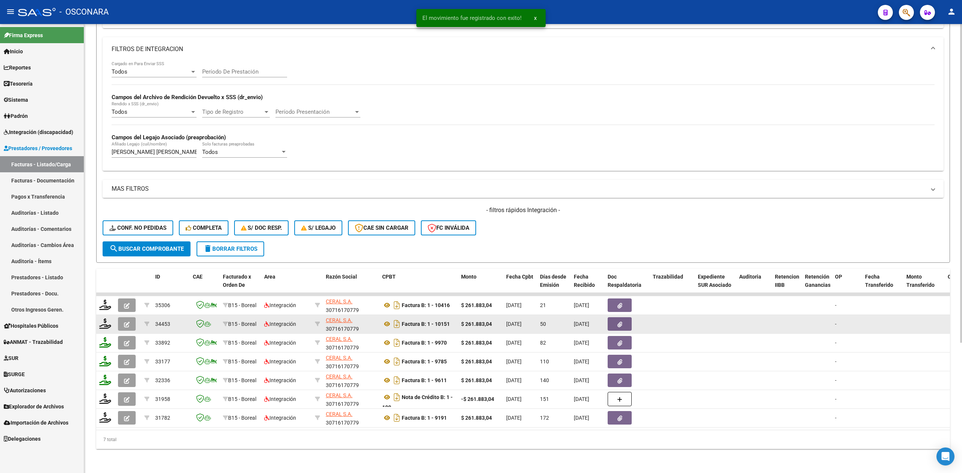
click at [127, 322] on icon "button" at bounding box center [127, 325] width 6 height 6
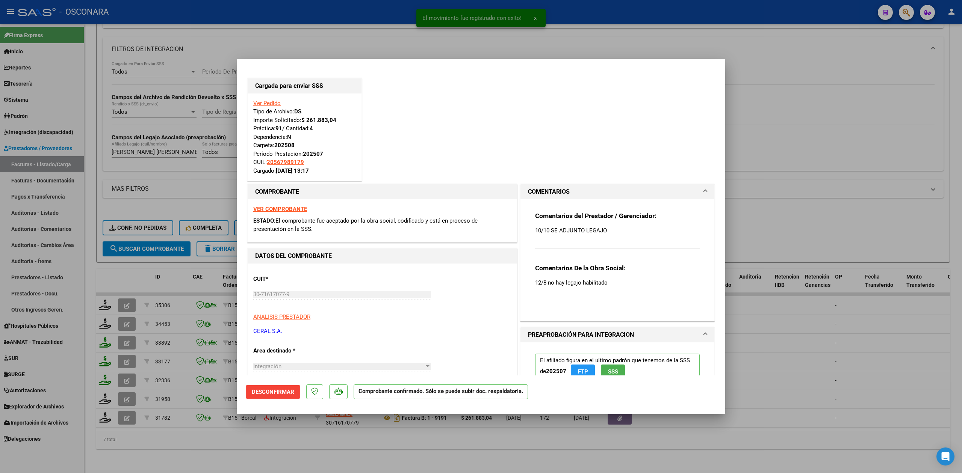
click at [125, 298] on div at bounding box center [481, 236] width 962 height 473
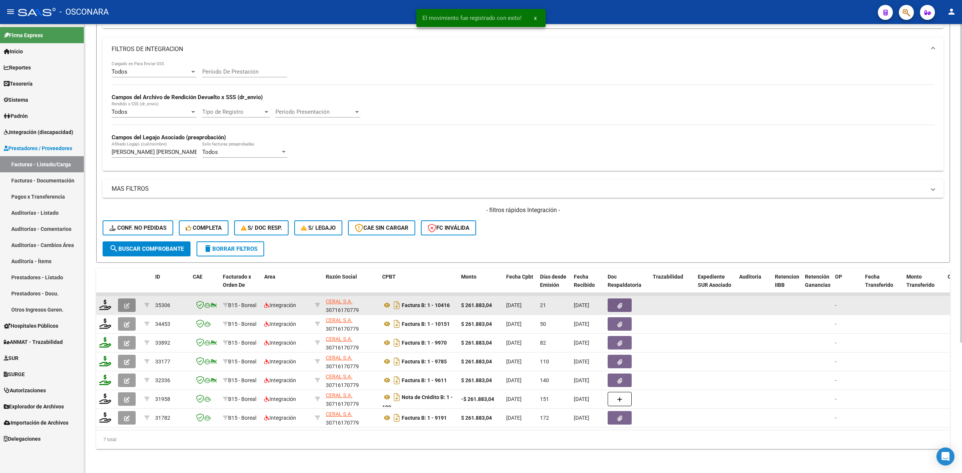
click at [129, 303] on icon "button" at bounding box center [127, 306] width 6 height 6
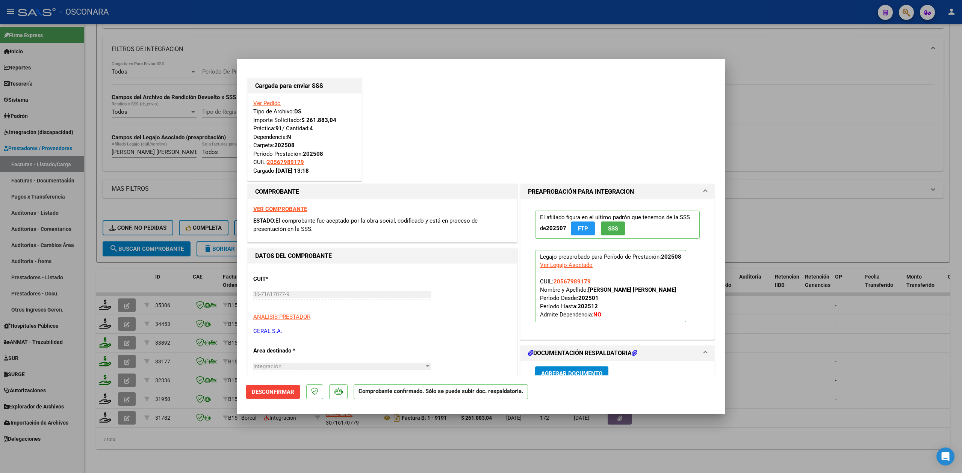
click at [246, 440] on div at bounding box center [481, 236] width 962 height 473
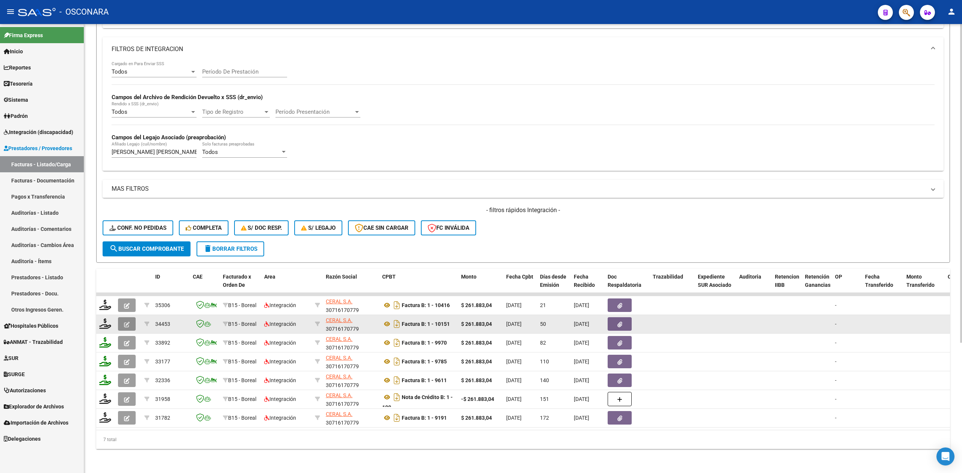
click at [126, 322] on icon "button" at bounding box center [127, 325] width 6 height 6
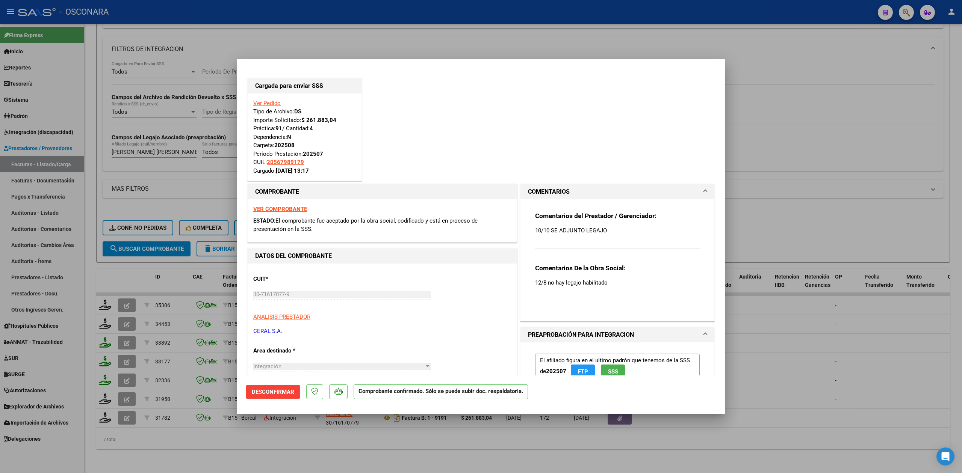
click at [187, 446] on div at bounding box center [481, 236] width 962 height 473
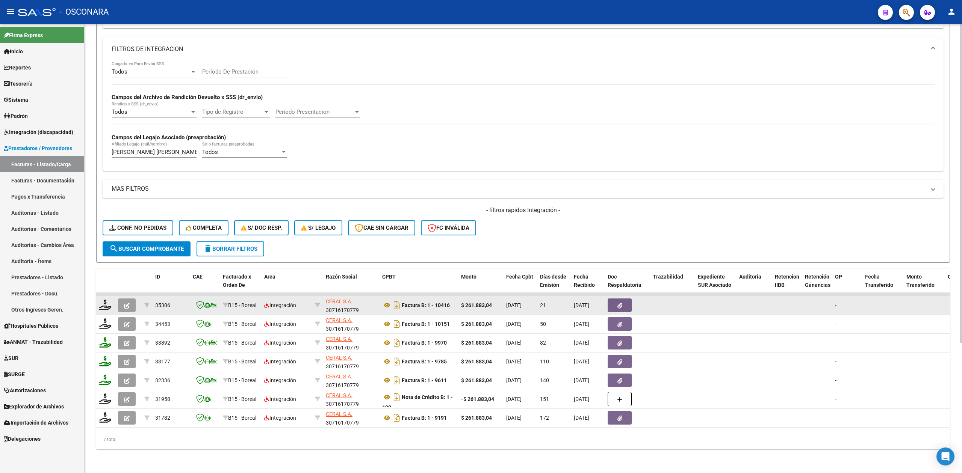
click at [129, 299] on button "button" at bounding box center [127, 306] width 18 height 14
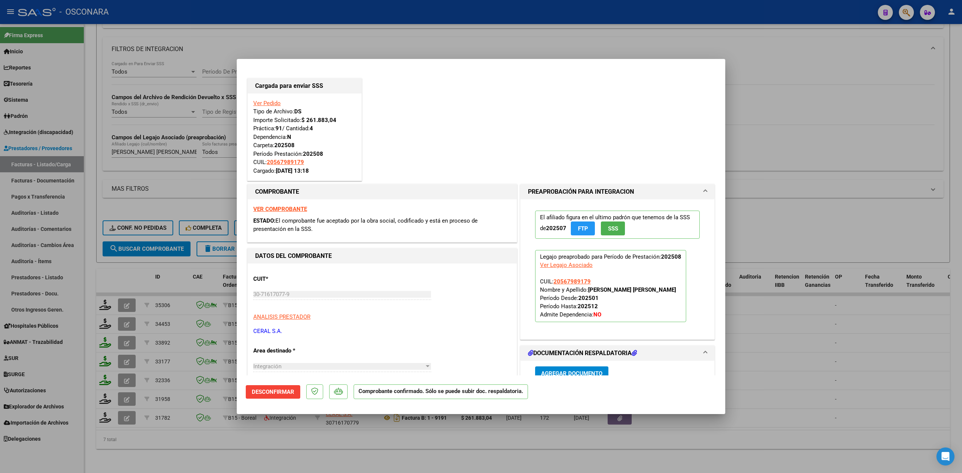
click at [235, 440] on div at bounding box center [481, 236] width 962 height 473
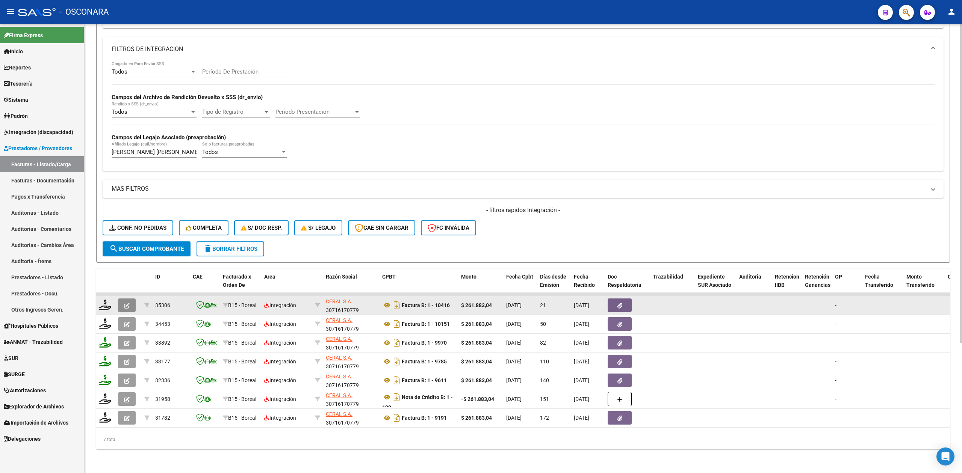
click at [122, 299] on button "button" at bounding box center [127, 306] width 18 height 14
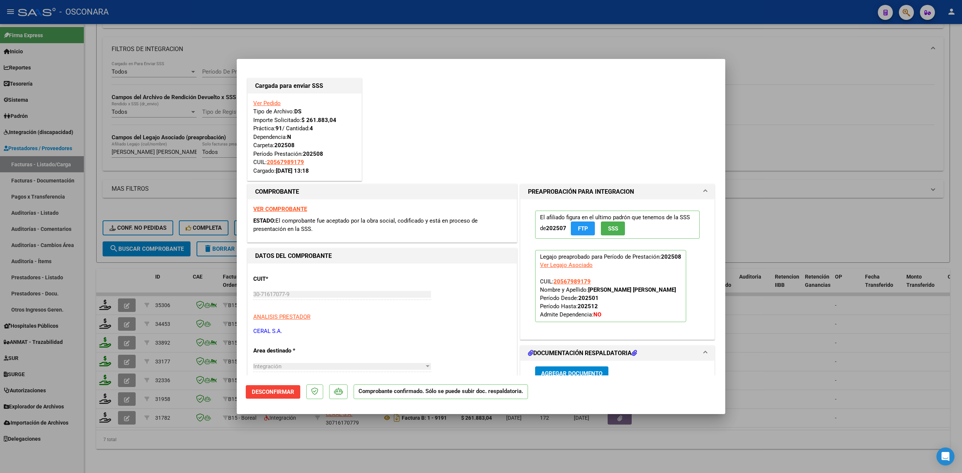
click at [128, 316] on div at bounding box center [481, 236] width 962 height 473
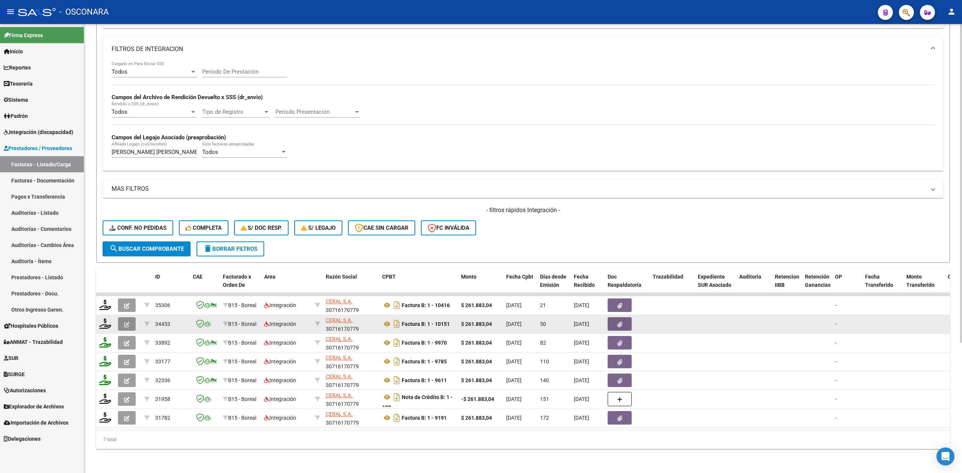
click at [130, 318] on button "button" at bounding box center [127, 325] width 18 height 14
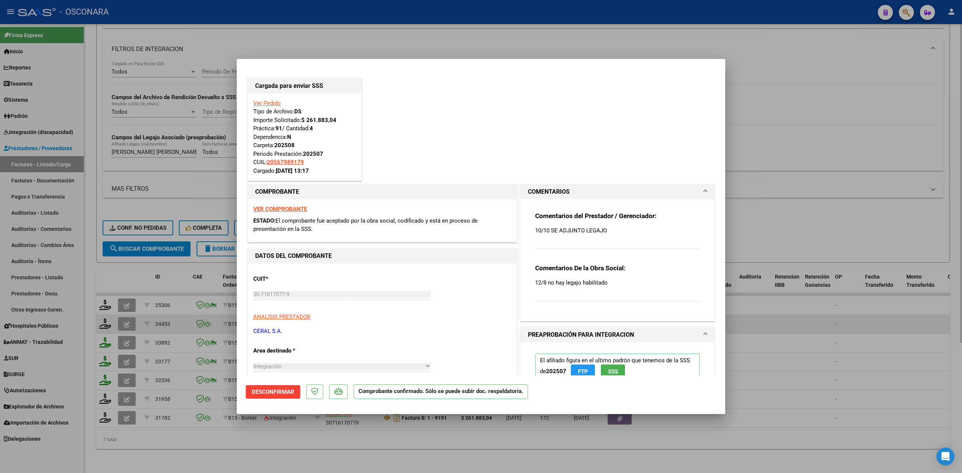
click at [130, 296] on div at bounding box center [481, 236] width 962 height 473
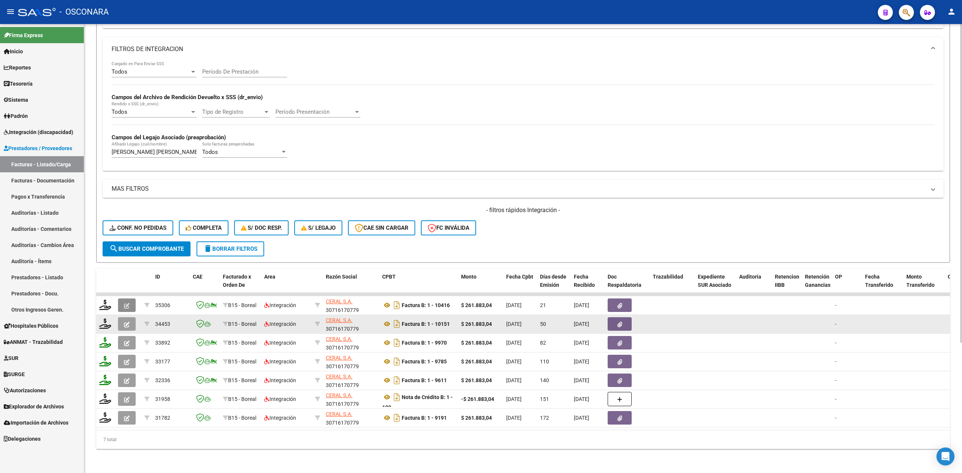
click at [130, 299] on button "button" at bounding box center [127, 306] width 18 height 14
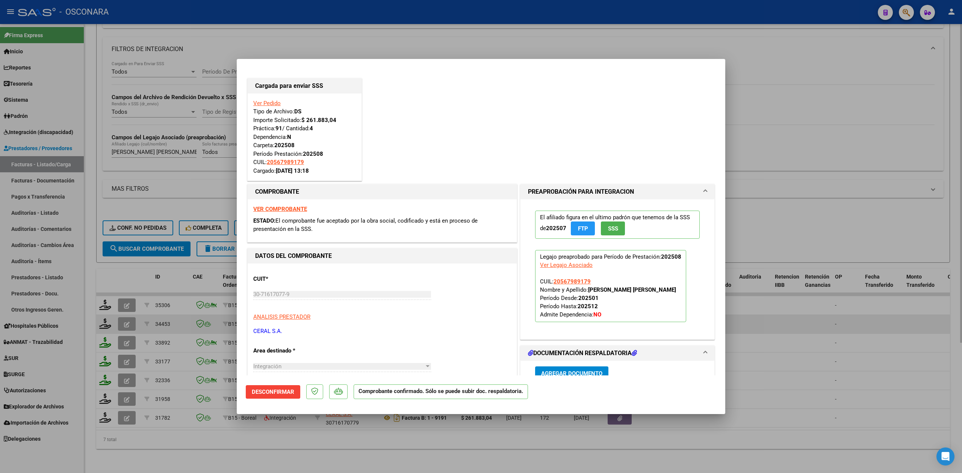
click at [277, 448] on div at bounding box center [481, 236] width 962 height 473
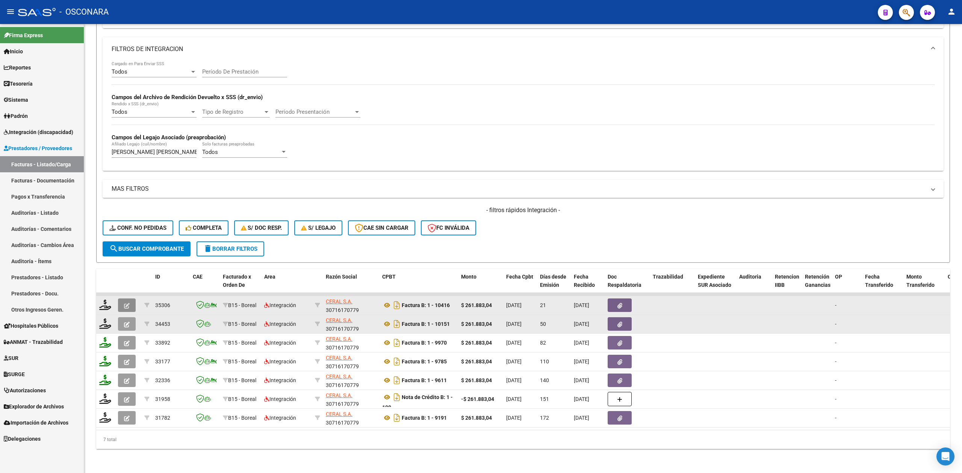
click at [126, 303] on icon "button" at bounding box center [127, 306] width 6 height 6
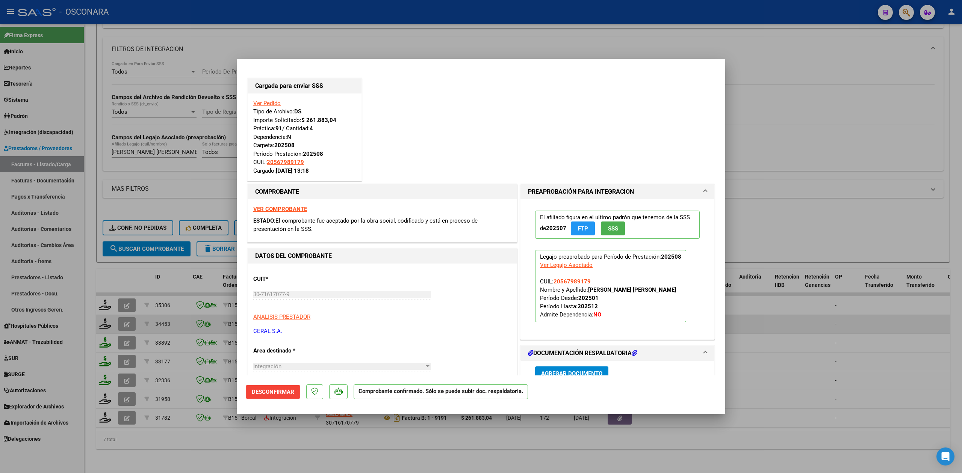
click at [229, 459] on div at bounding box center [481, 236] width 962 height 473
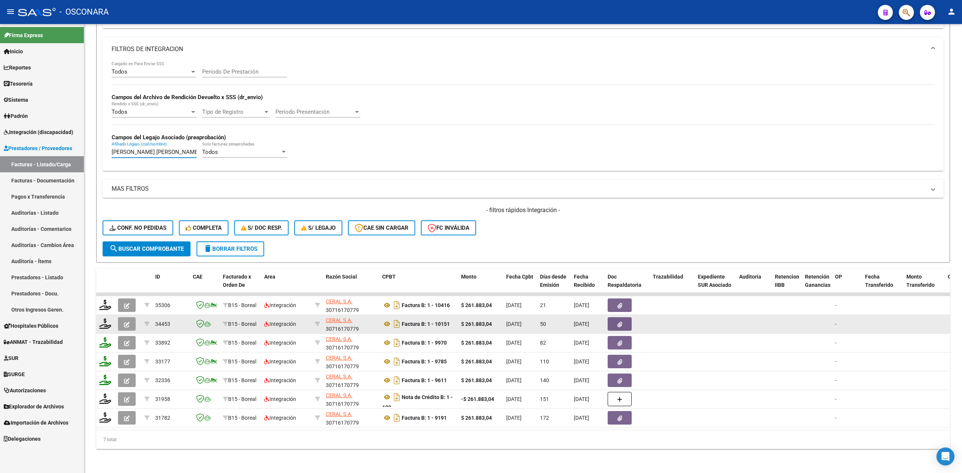
drag, startPoint x: 192, startPoint y: 146, endPoint x: 41, endPoint y: 139, distance: 151.2
click at [41, 139] on mat-sidenav-container "Firma Express Inicio Calendario SSS Instructivos Contacto OS Reportes Ingresos …" at bounding box center [481, 248] width 962 height 449
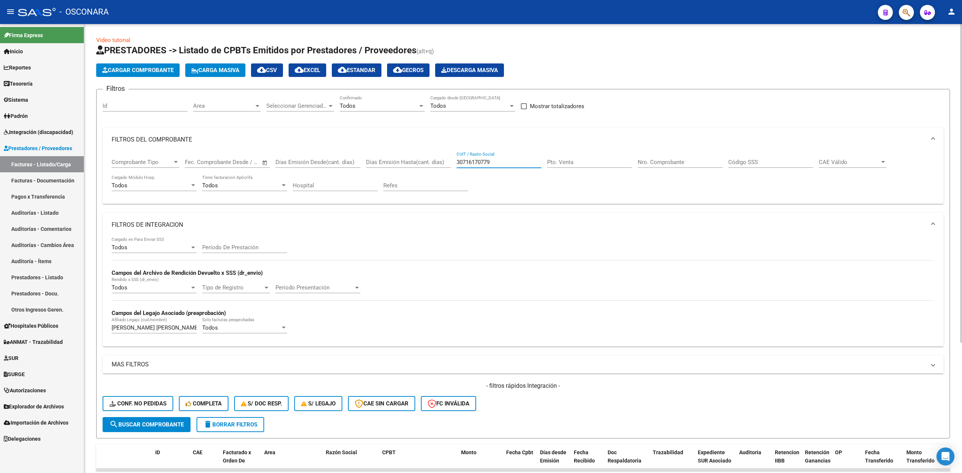
drag, startPoint x: 490, startPoint y: 163, endPoint x: 430, endPoint y: 154, distance: 60.7
click at [429, 158] on div "Comprobante Tipo Comprobante Tipo Fecha inicio – Fecha fin Fec. Comprobante Des…" at bounding box center [523, 175] width 823 height 47
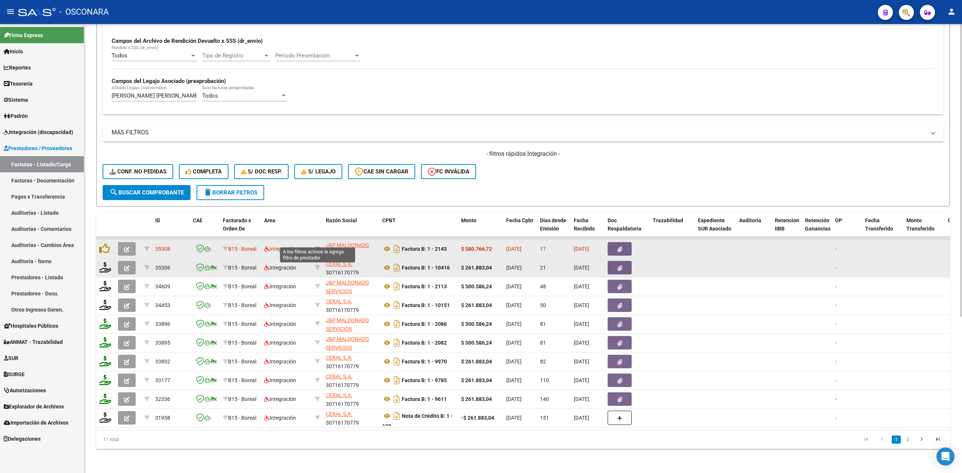
click at [318, 246] on icon at bounding box center [317, 248] width 5 height 5
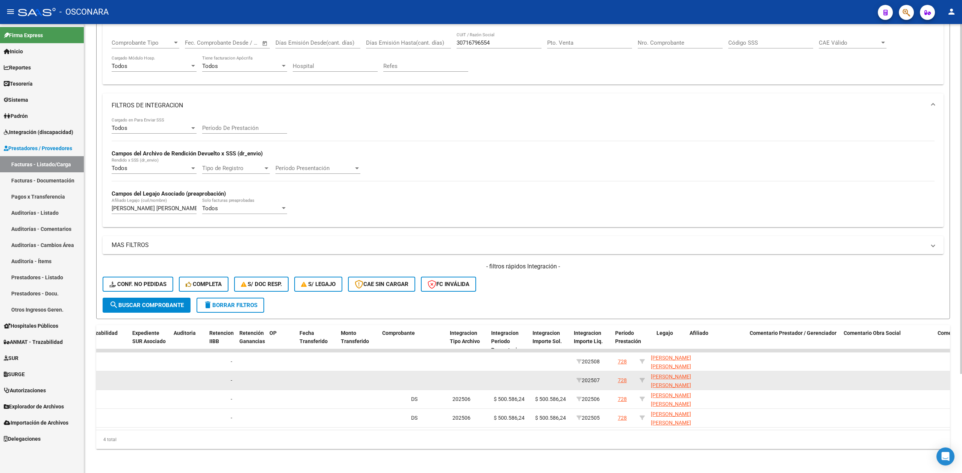
scroll to position [0, 0]
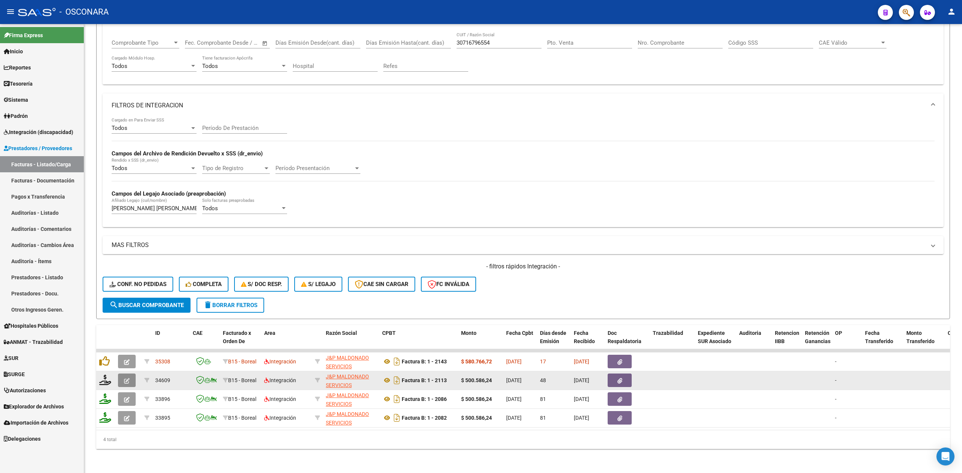
click at [131, 374] on button "button" at bounding box center [127, 381] width 18 height 14
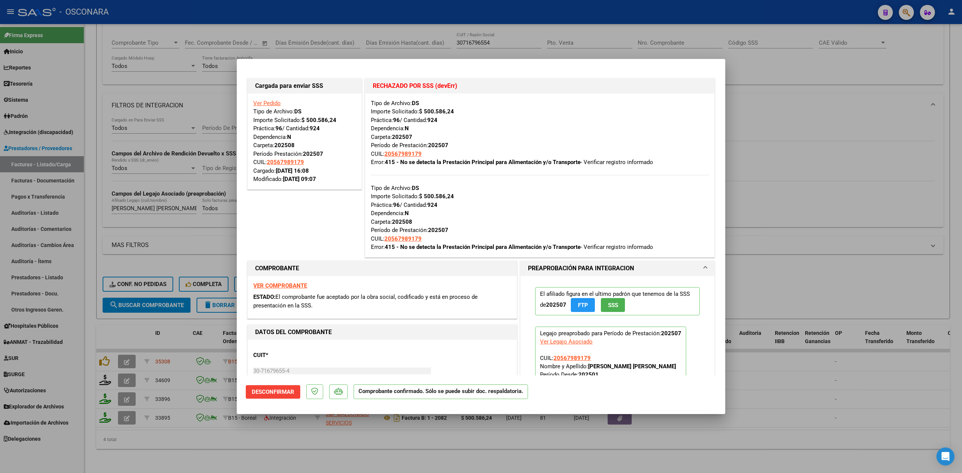
click at [435, 438] on div at bounding box center [481, 236] width 962 height 473
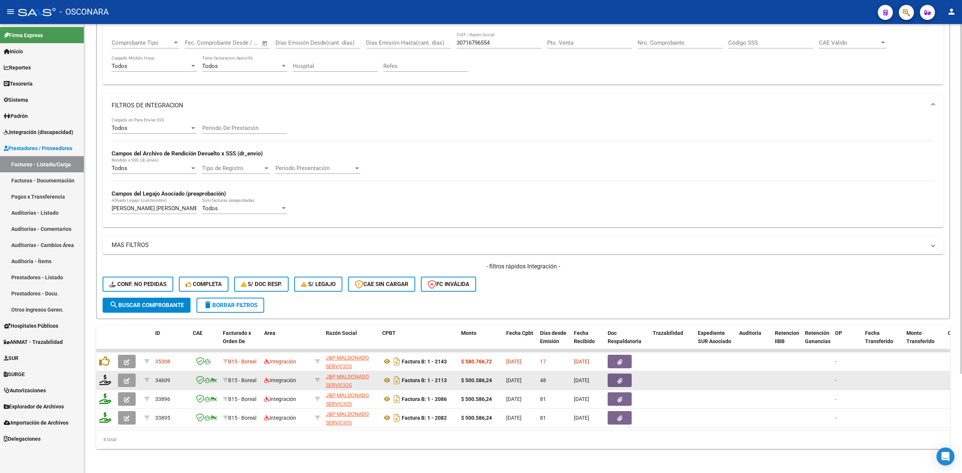
click at [127, 378] on icon "button" at bounding box center [127, 381] width 6 height 6
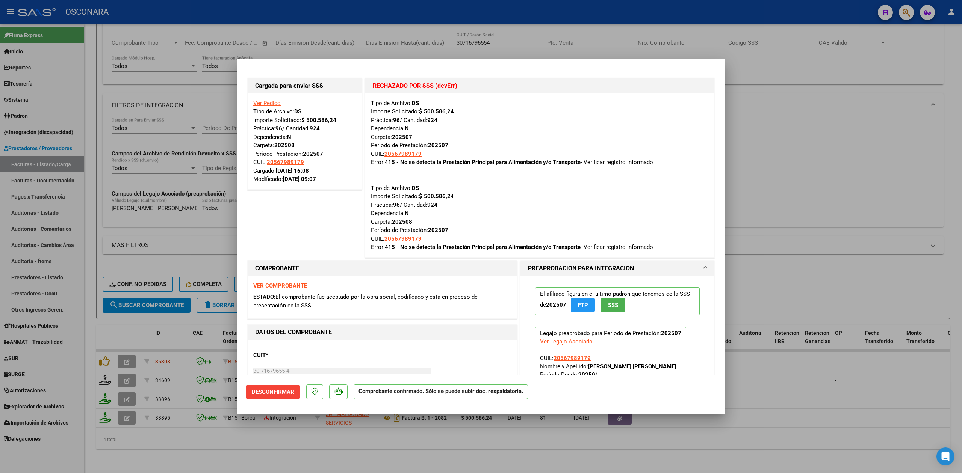
click at [319, 432] on div at bounding box center [481, 236] width 962 height 473
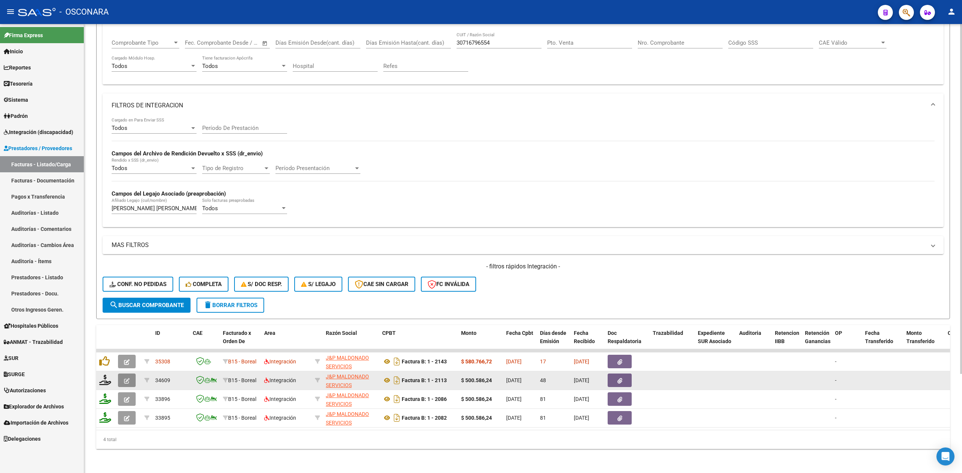
click at [127, 378] on icon "button" at bounding box center [127, 381] width 6 height 6
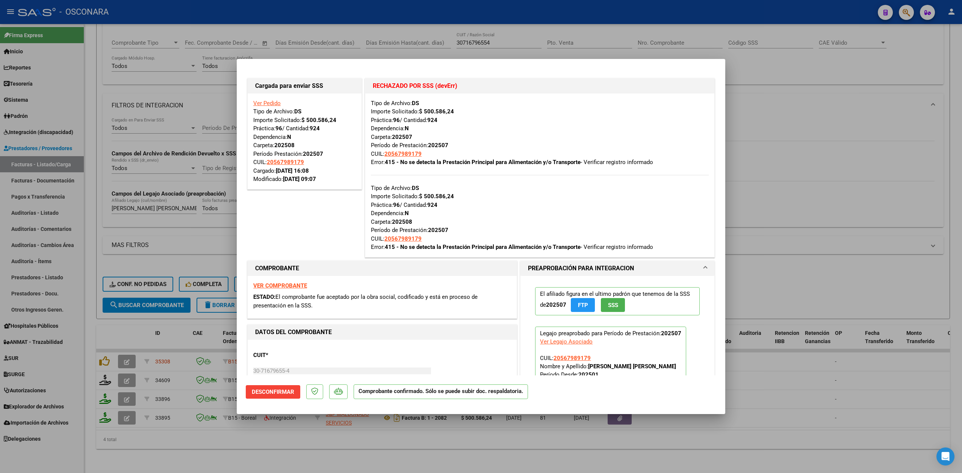
click at [453, 444] on div at bounding box center [481, 236] width 962 height 473
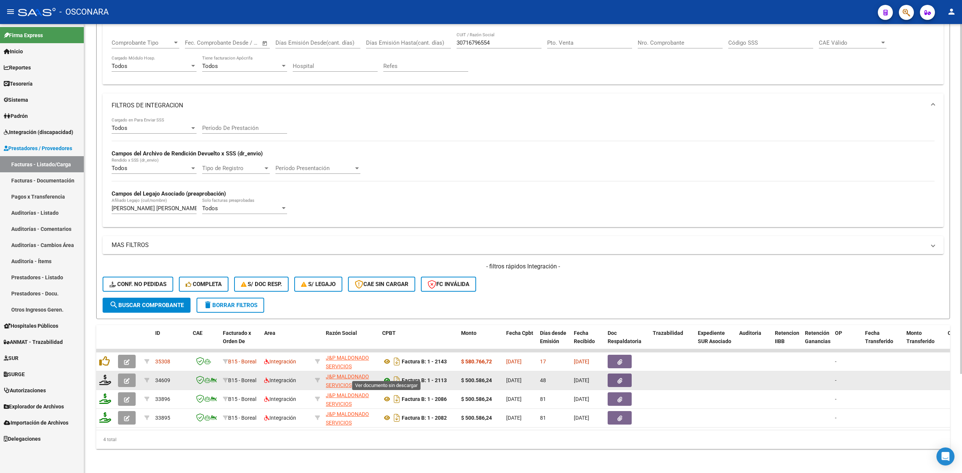
click at [387, 376] on icon at bounding box center [387, 380] width 10 height 9
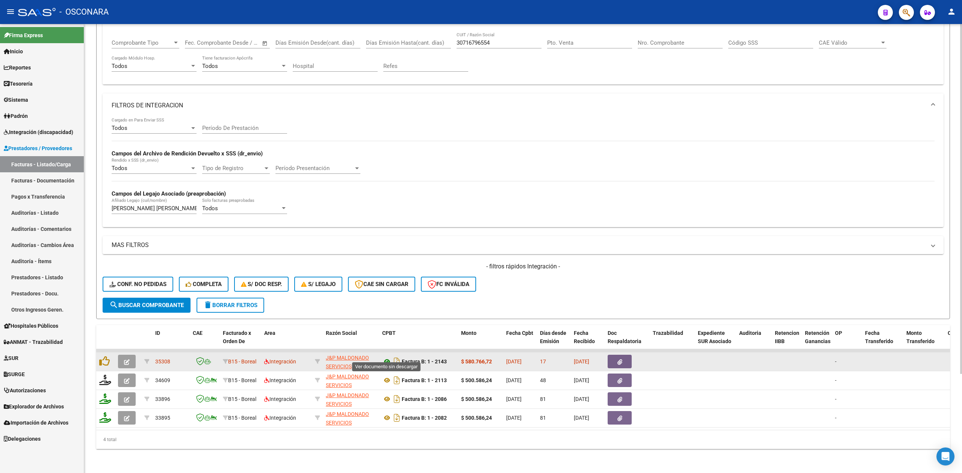
click at [385, 357] on icon at bounding box center [387, 361] width 10 height 9
click at [629, 353] on datatable-body-cell at bounding box center [627, 362] width 45 height 18
click at [628, 355] on button "button" at bounding box center [620, 362] width 24 height 14
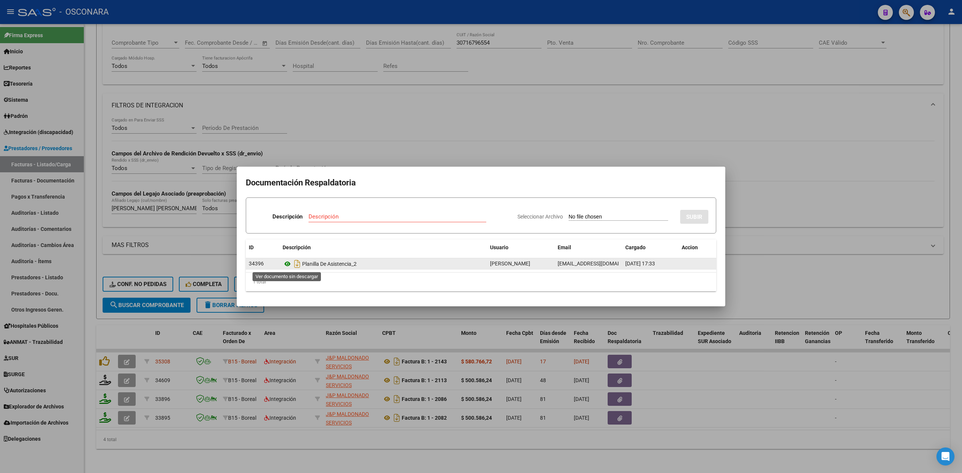
click at [283, 262] on icon at bounding box center [288, 264] width 10 height 9
click at [403, 146] on div at bounding box center [481, 236] width 962 height 473
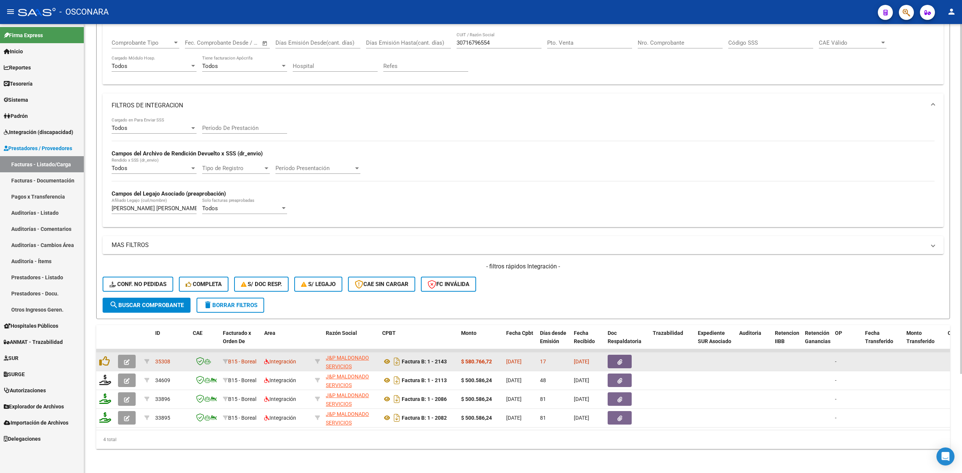
click at [134, 355] on button "button" at bounding box center [127, 362] width 18 height 14
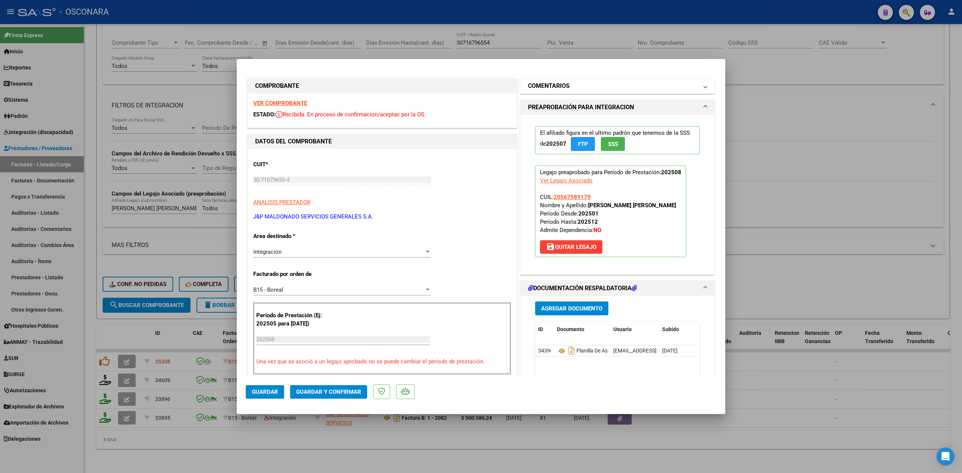
click at [557, 89] on h1 "COMENTARIOS" at bounding box center [549, 86] width 42 height 9
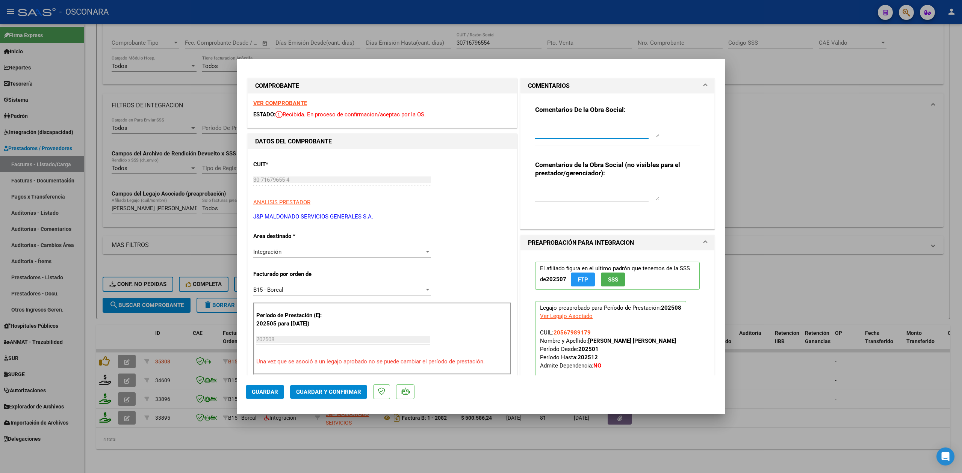
click at [554, 127] on textarea at bounding box center [597, 129] width 124 height 15
click at [274, 387] on button "Guardar" at bounding box center [265, 393] width 38 height 14
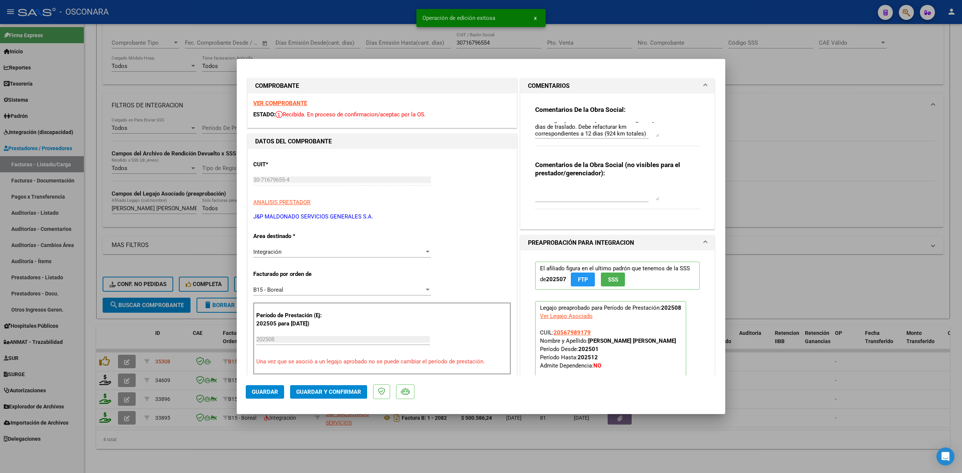
scroll to position [0, 0]
drag, startPoint x: 587, startPoint y: 134, endPoint x: 523, endPoint y: 122, distance: 64.3
click at [523, 122] on div "Comentarios De la Obra Social: 22/9 segun planilla son 12 dias de traslado. Deb…" at bounding box center [617, 162] width 194 height 136
click at [302, 446] on div at bounding box center [481, 236] width 962 height 473
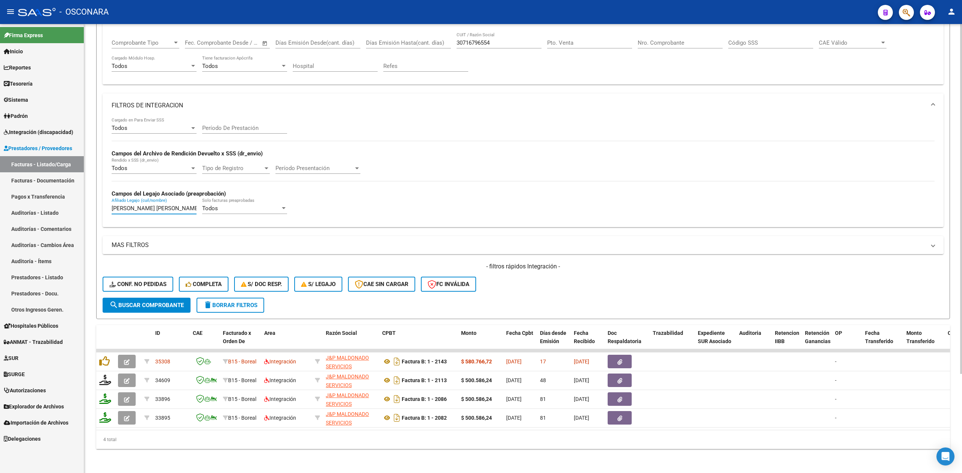
drag, startPoint x: 192, startPoint y: 201, endPoint x: 85, endPoint y: 198, distance: 107.1
click at [85, 198] on div "Video tutorial PRESTADORES -> Listado de CPBTs Emitidos por Prestadores / Prove…" at bounding box center [523, 189] width 878 height 569
paste input "ARCIA PIZARRO TOMAS JOSE"
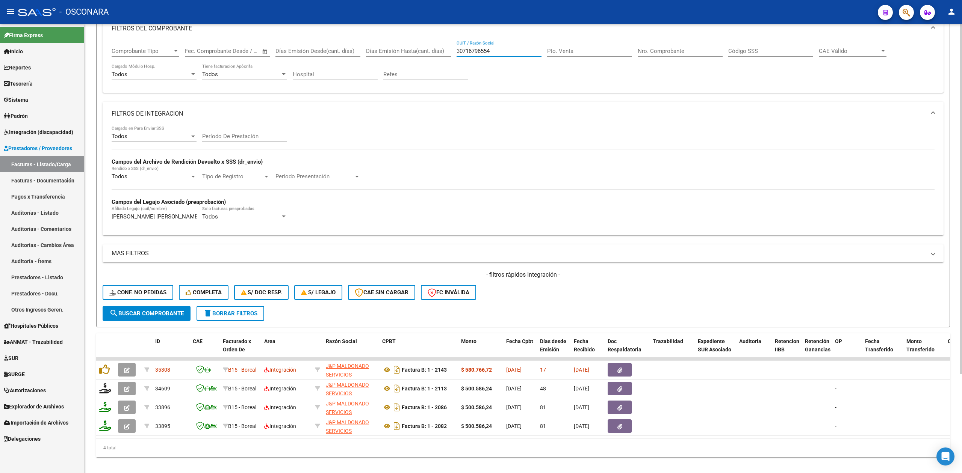
drag, startPoint x: 477, startPoint y: 34, endPoint x: 421, endPoint y: 31, distance: 56.4
click at [421, 31] on mat-expansion-panel "FILTROS DEL COMPROBANTE Comprobante Tipo Comprobante Tipo Fecha inicio – Fecha …" at bounding box center [523, 55] width 841 height 77
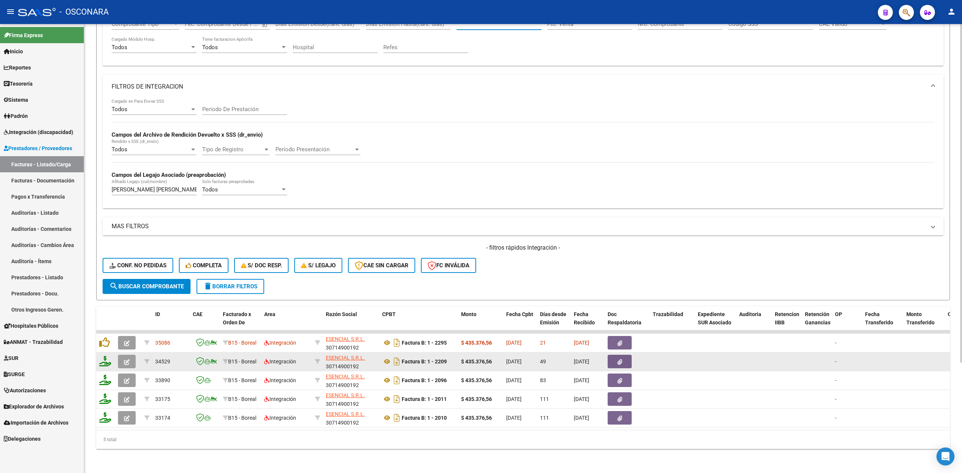
click at [132, 355] on button "button" at bounding box center [127, 362] width 18 height 14
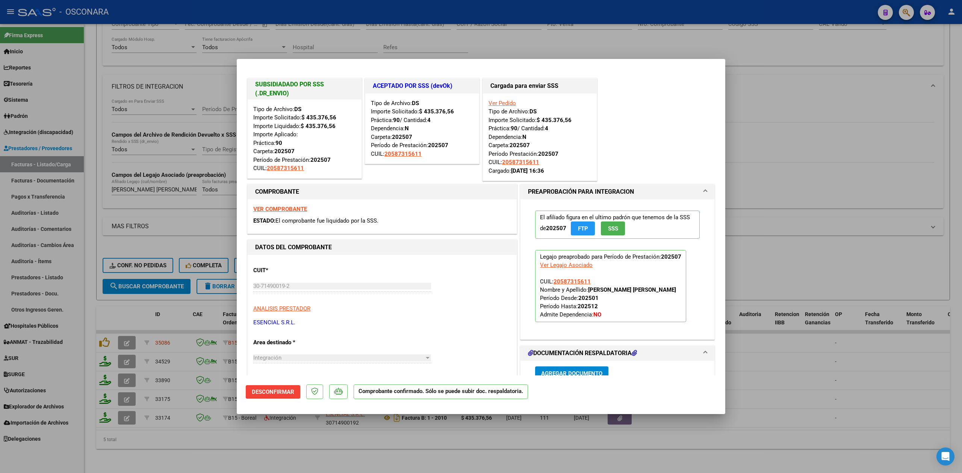
click at [307, 444] on div at bounding box center [481, 236] width 962 height 473
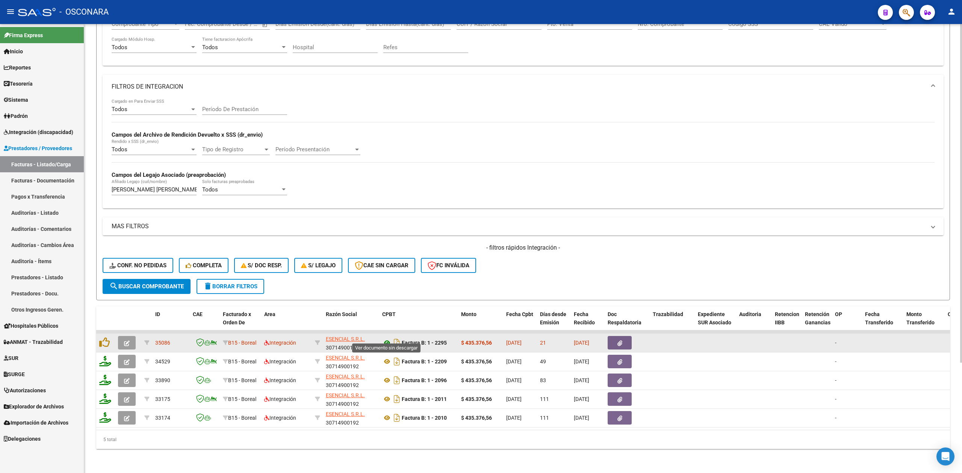
click at [387, 339] on icon at bounding box center [387, 343] width 10 height 9
click at [625, 336] on button "button" at bounding box center [620, 343] width 24 height 14
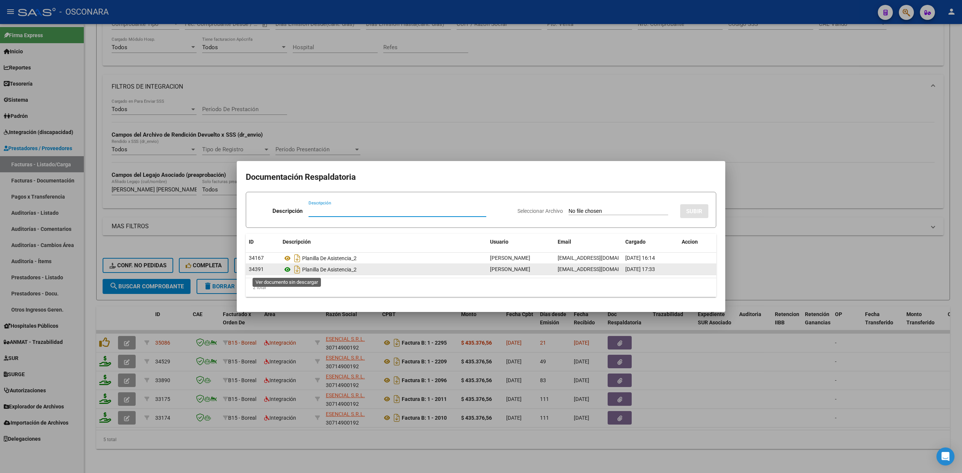
click at [287, 271] on icon at bounding box center [288, 269] width 10 height 9
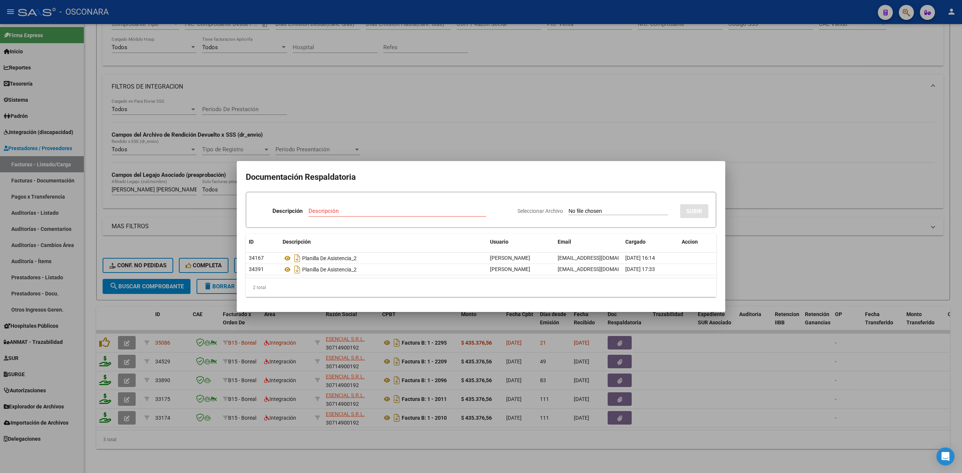
click at [100, 336] on div at bounding box center [481, 236] width 962 height 473
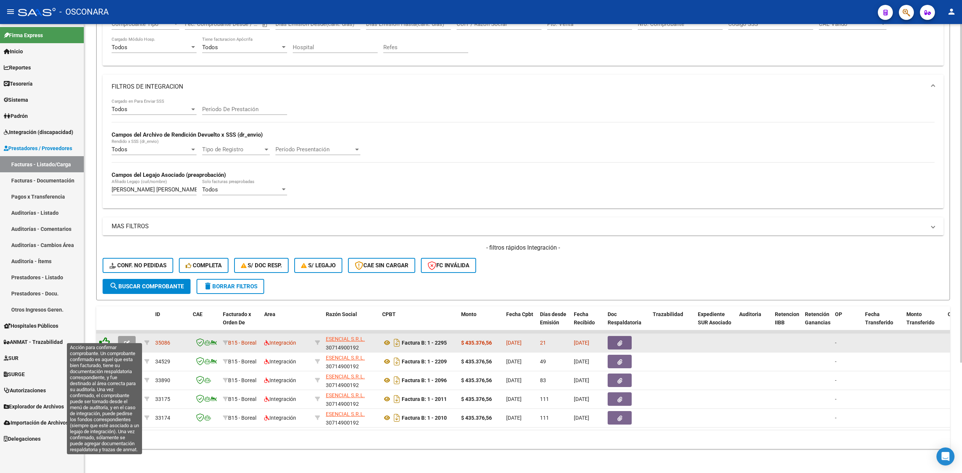
click at [101, 337] on icon at bounding box center [104, 342] width 11 height 11
click at [107, 337] on icon at bounding box center [104, 342] width 11 height 11
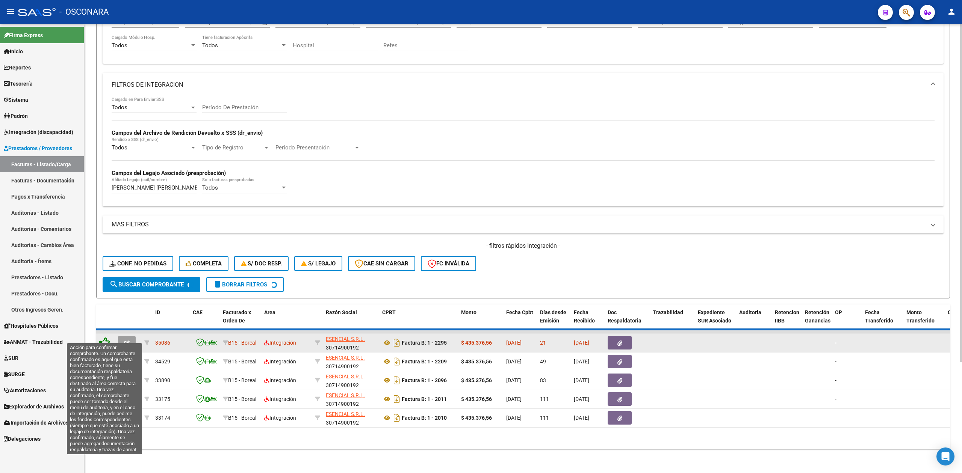
click at [105, 337] on icon at bounding box center [104, 342] width 11 height 11
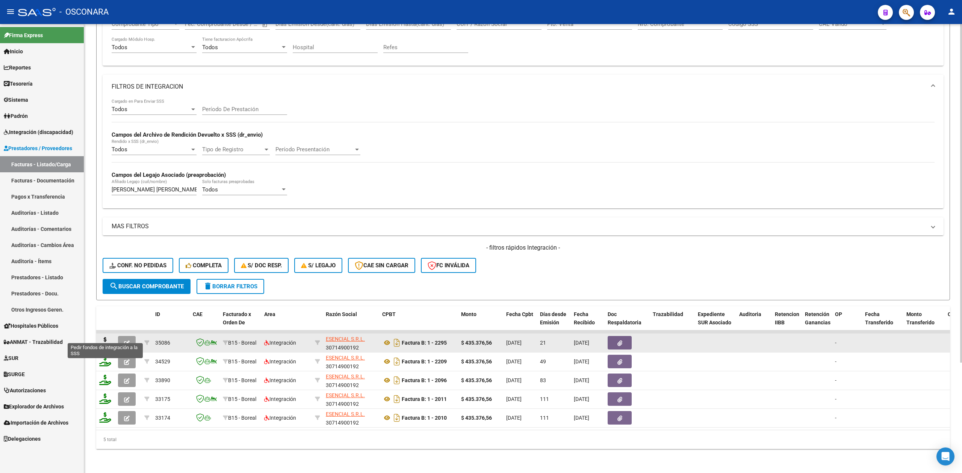
click at [103, 337] on icon at bounding box center [105, 342] width 12 height 11
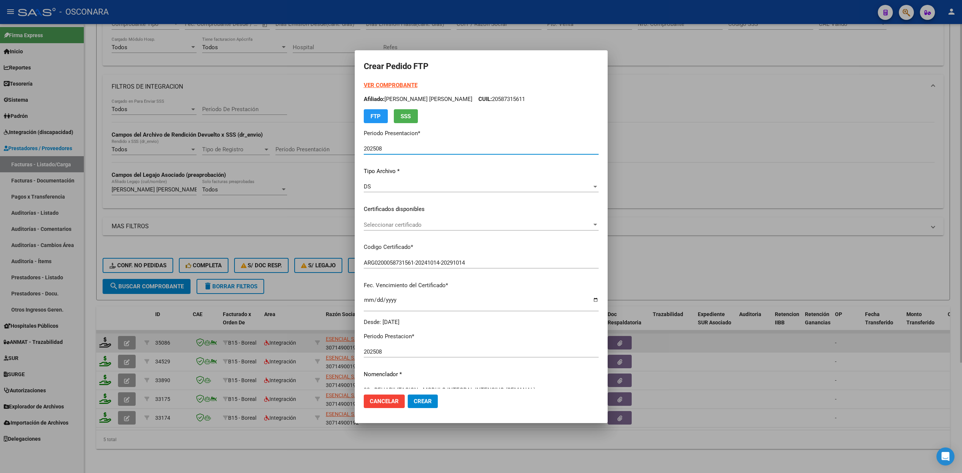
click at [407, 225] on span "Seleccionar certificado" at bounding box center [478, 225] width 228 height 7
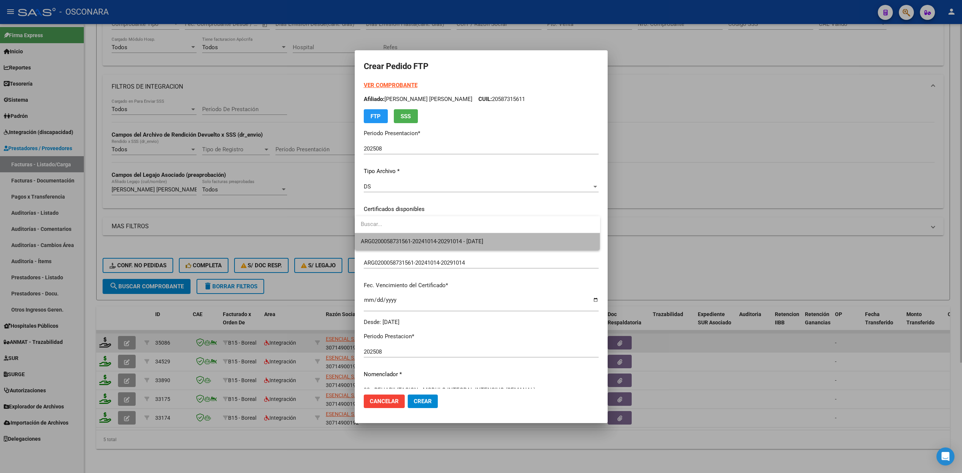
click at [404, 246] on span "ARG0200058731561-20241014-20291014 - 2029-10-14" at bounding box center [477, 241] width 233 height 17
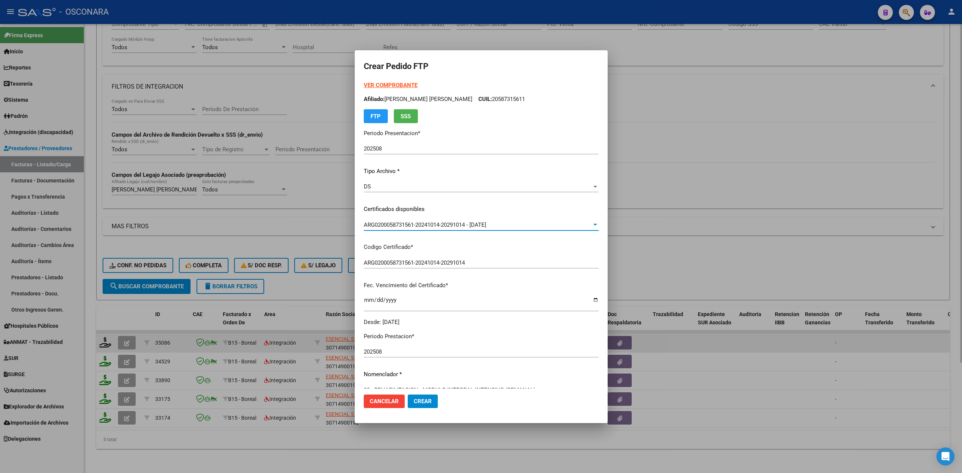
scroll to position [175, 0]
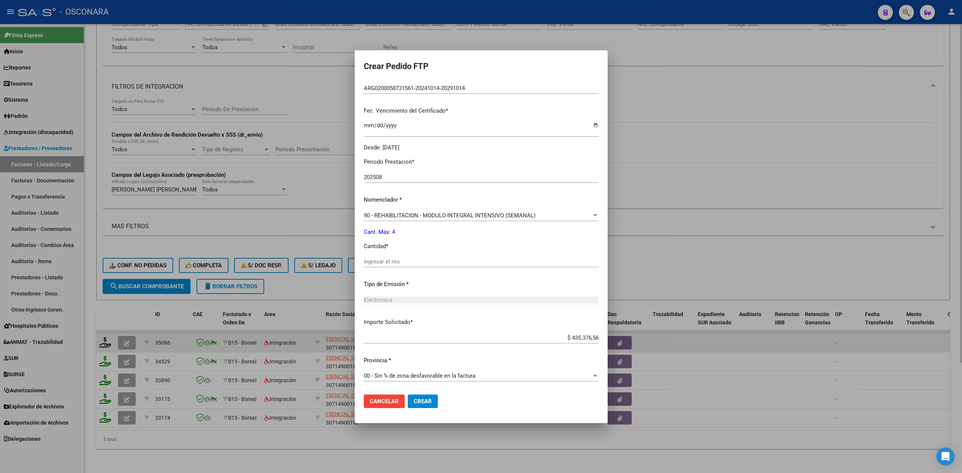
click at [388, 260] on input "Ingresar el nro" at bounding box center [481, 262] width 235 height 7
click at [408, 395] on button "Crear" at bounding box center [423, 402] width 30 height 14
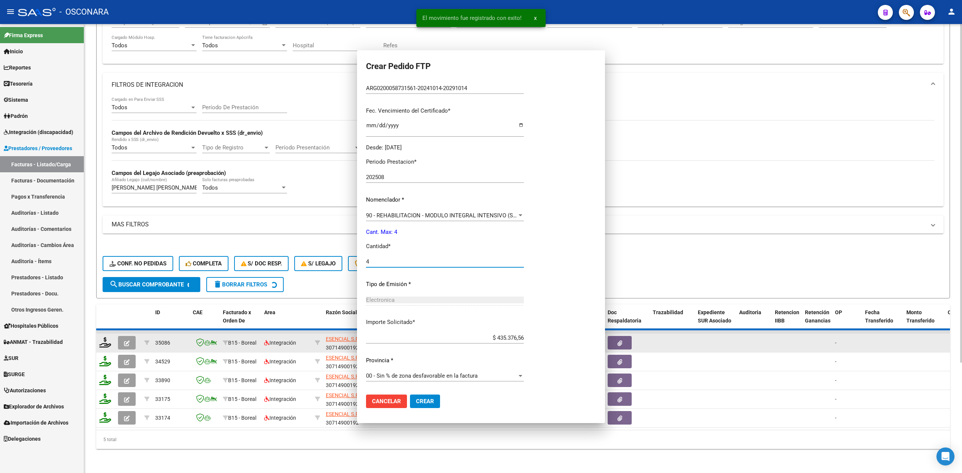
scroll to position [132, 0]
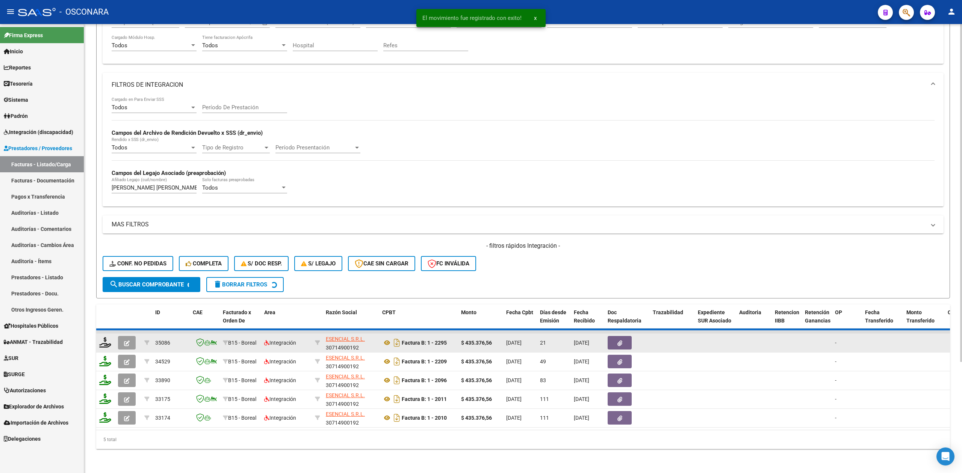
click at [133, 337] on button "button" at bounding box center [127, 343] width 18 height 14
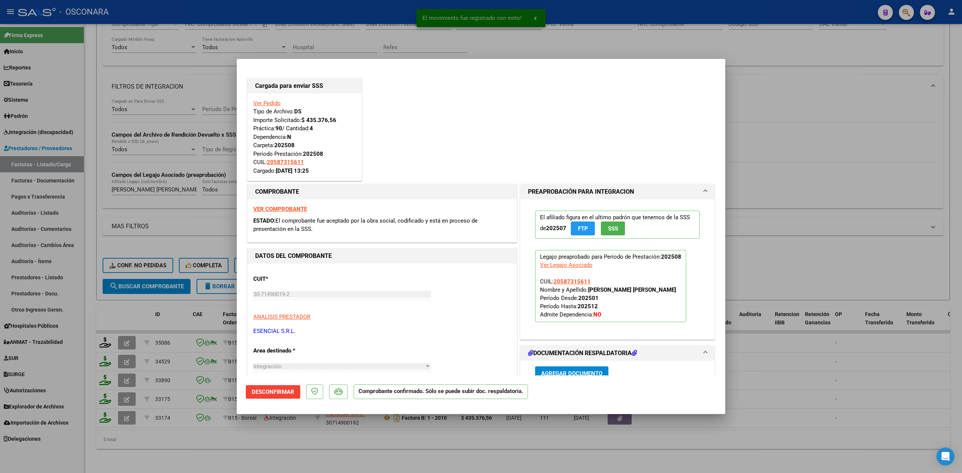
click at [238, 439] on div at bounding box center [481, 236] width 962 height 473
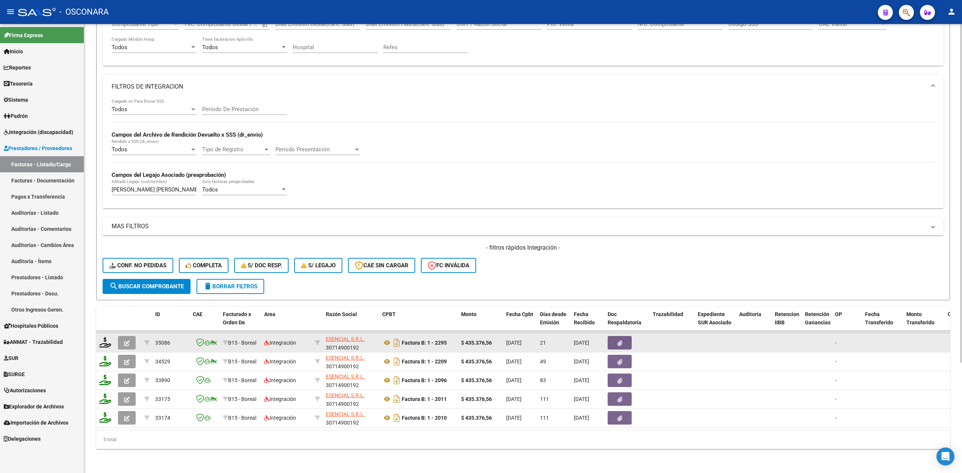
click at [124, 336] on button "button" at bounding box center [127, 343] width 18 height 14
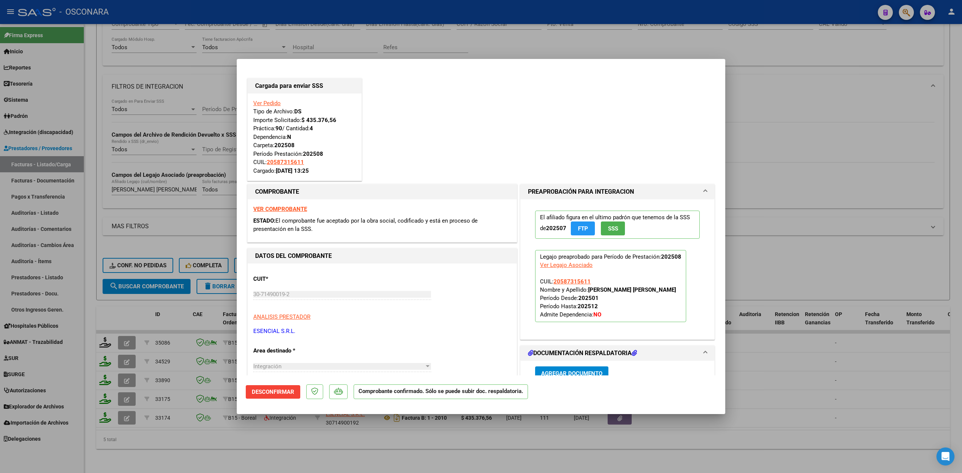
click at [264, 449] on div at bounding box center [481, 236] width 962 height 473
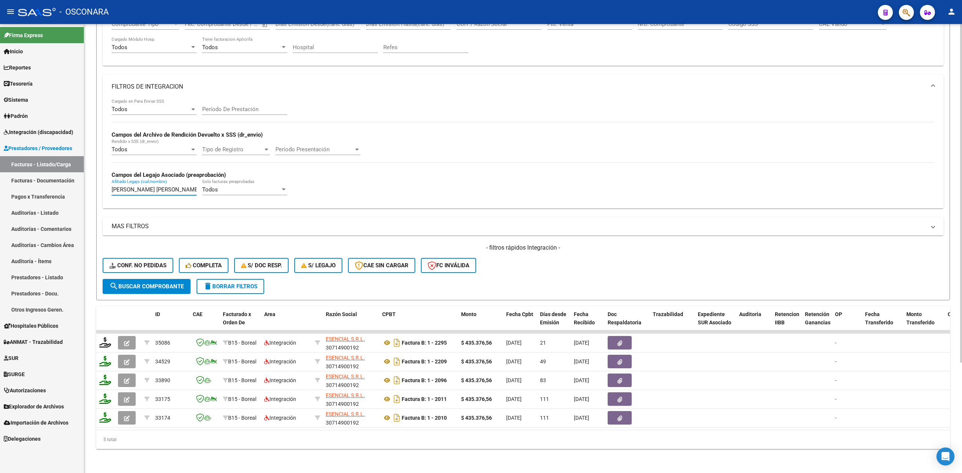
drag, startPoint x: 195, startPoint y: 184, endPoint x: 89, endPoint y: 186, distance: 105.6
click at [89, 186] on div "Video tutorial PRESTADORES -> Listado de CPBTs Emitidos por Prestadores / Prove…" at bounding box center [523, 180] width 878 height 588
paste input "[PERSON_NAME]"
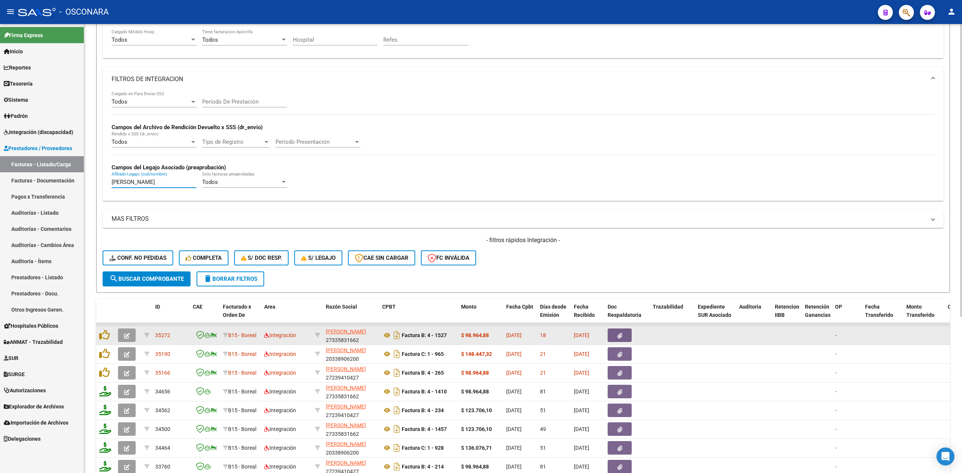
scroll to position [240, 0]
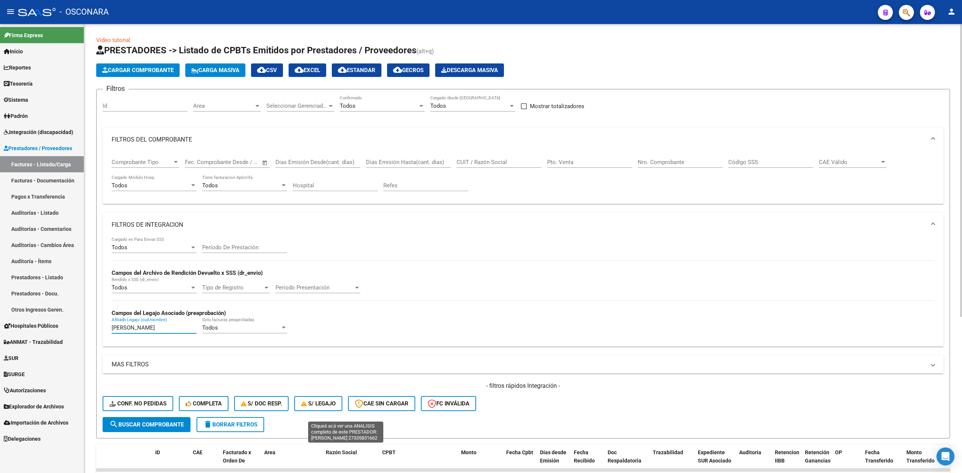
scroll to position [240, 0]
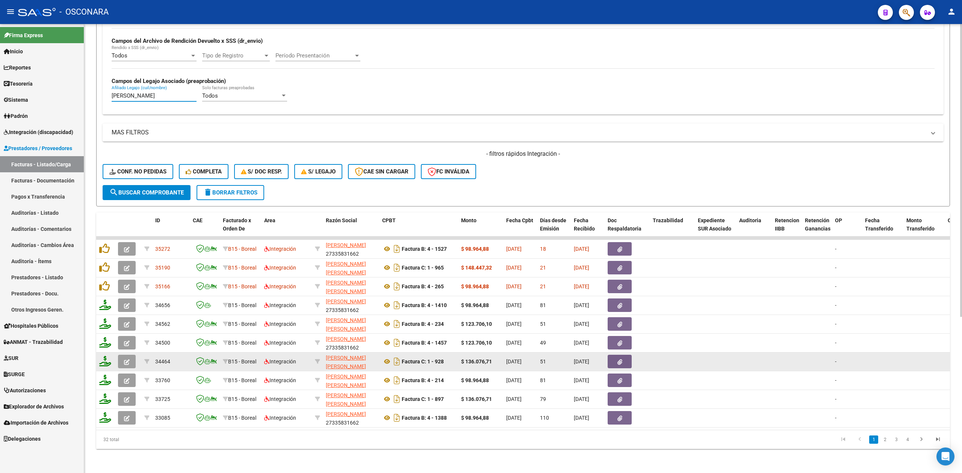
type input "[PERSON_NAME]"
click at [127, 360] on icon "button" at bounding box center [127, 363] width 6 height 6
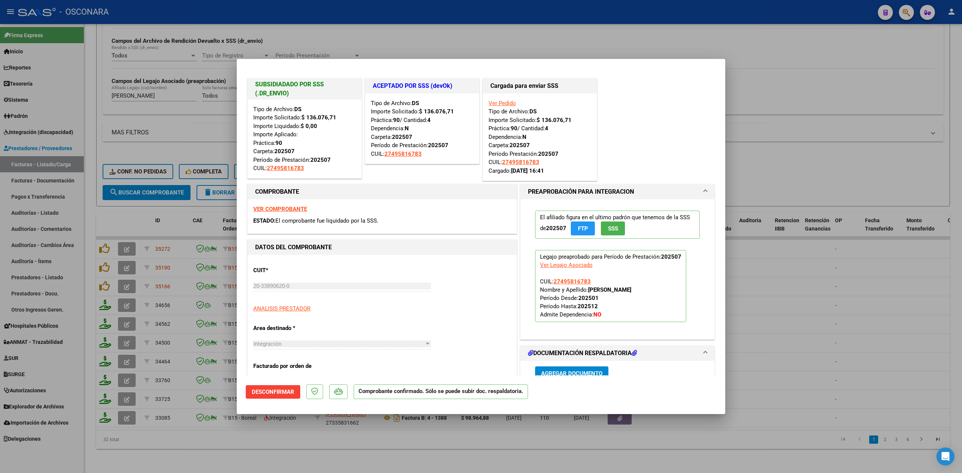
click at [187, 447] on div at bounding box center [481, 236] width 962 height 473
type input "$ 0,00"
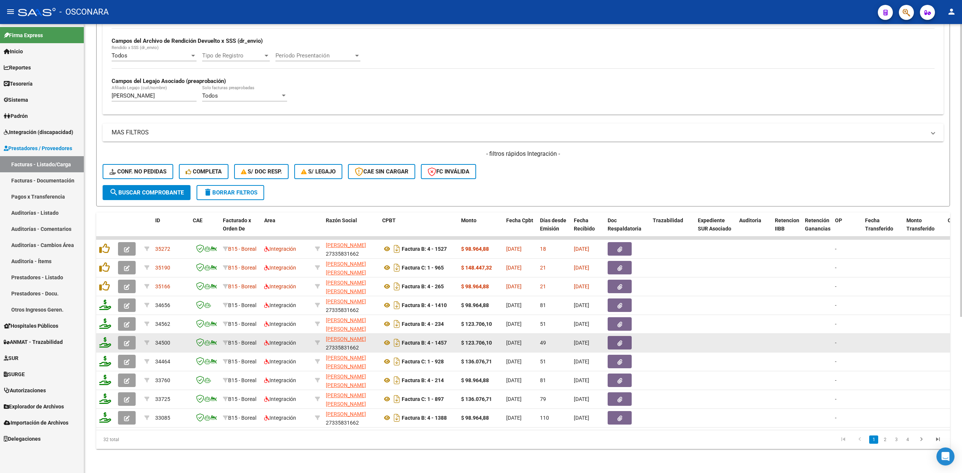
click at [131, 339] on button "button" at bounding box center [127, 343] width 18 height 14
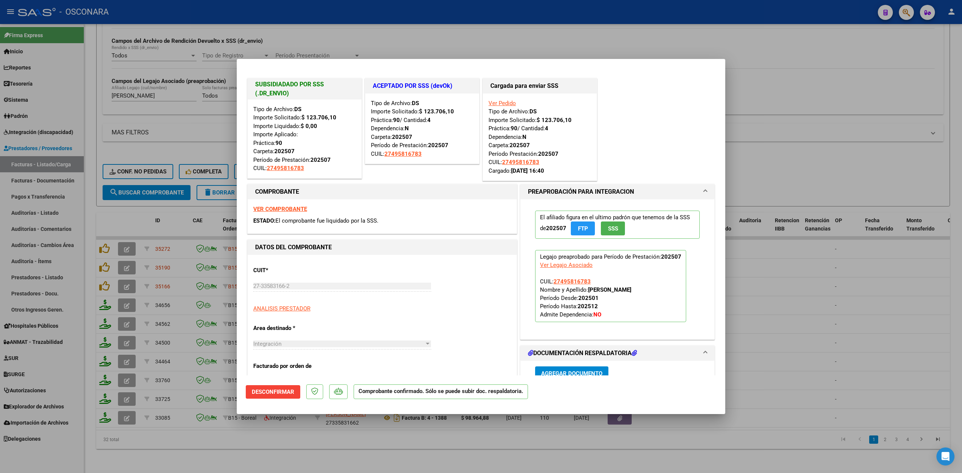
click at [178, 451] on div at bounding box center [481, 236] width 962 height 473
type input "$ 0,00"
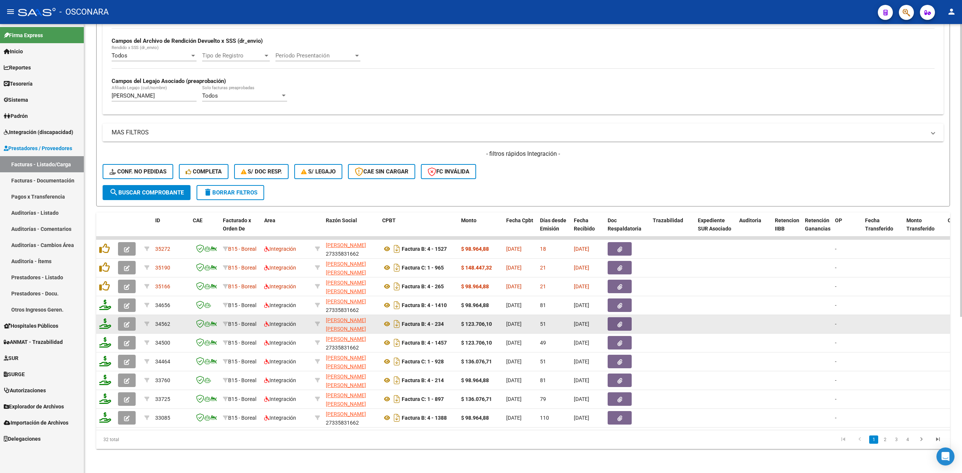
click at [125, 318] on button "button" at bounding box center [127, 325] width 18 height 14
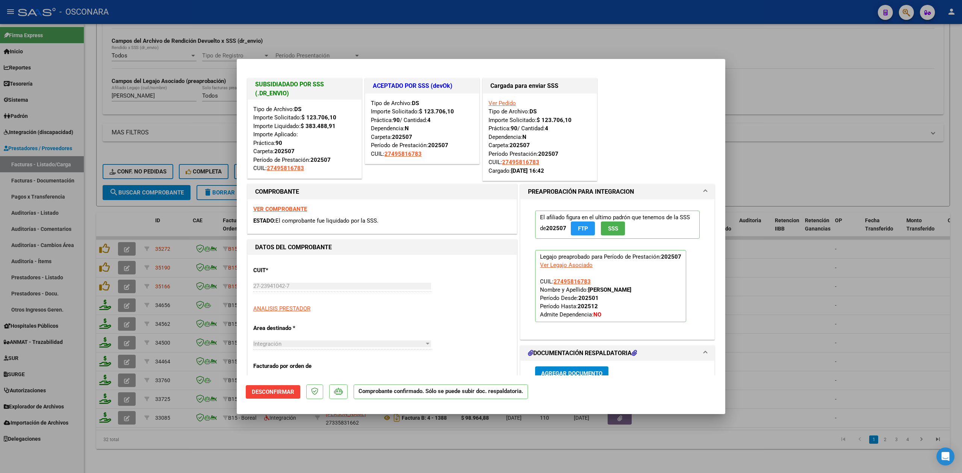
click at [278, 444] on div at bounding box center [481, 236] width 962 height 473
type input "$ 0,00"
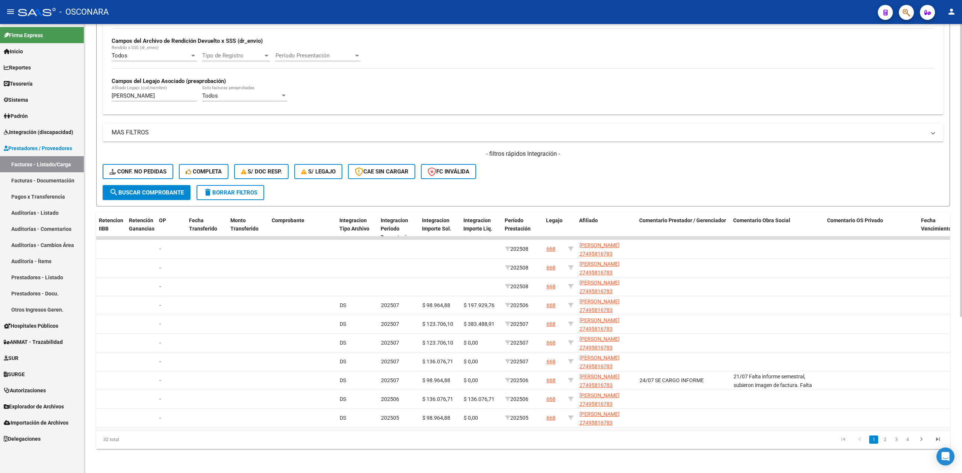
scroll to position [0, 0]
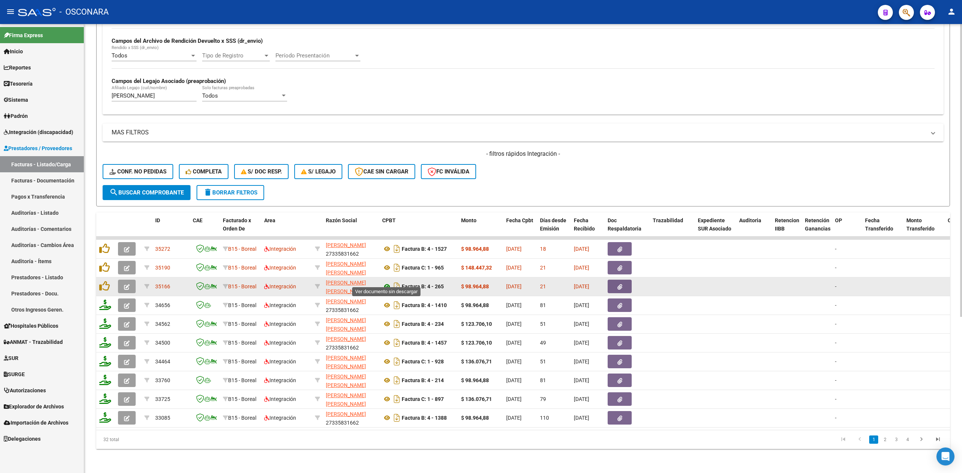
click at [385, 283] on icon at bounding box center [387, 286] width 10 height 9
click at [619, 283] on button "button" at bounding box center [620, 287] width 24 height 14
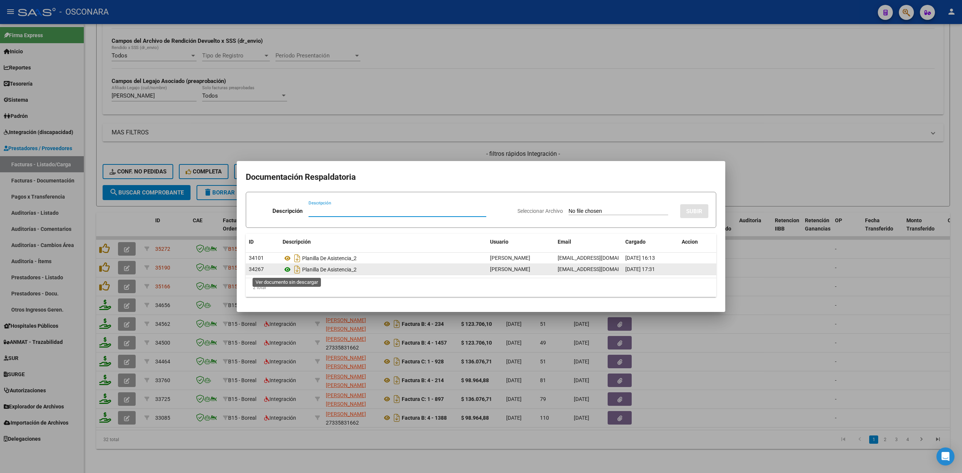
click at [286, 268] on icon at bounding box center [288, 269] width 10 height 9
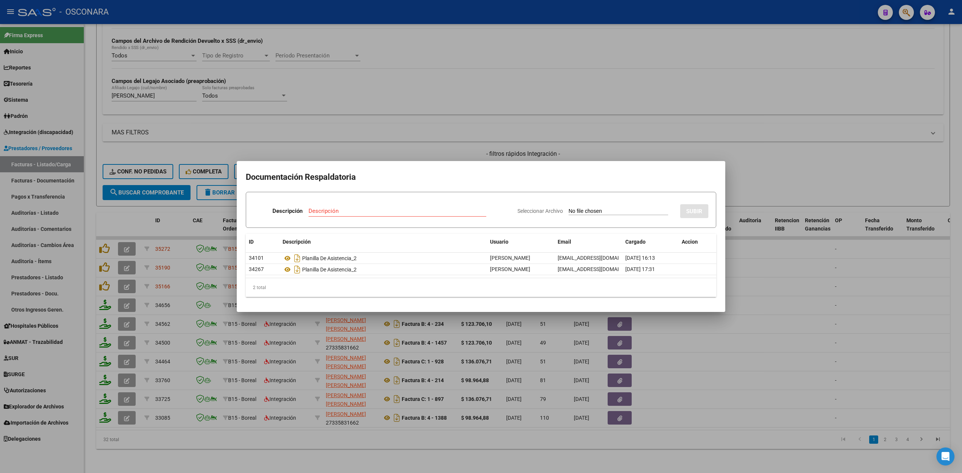
click at [130, 277] on div at bounding box center [481, 236] width 962 height 473
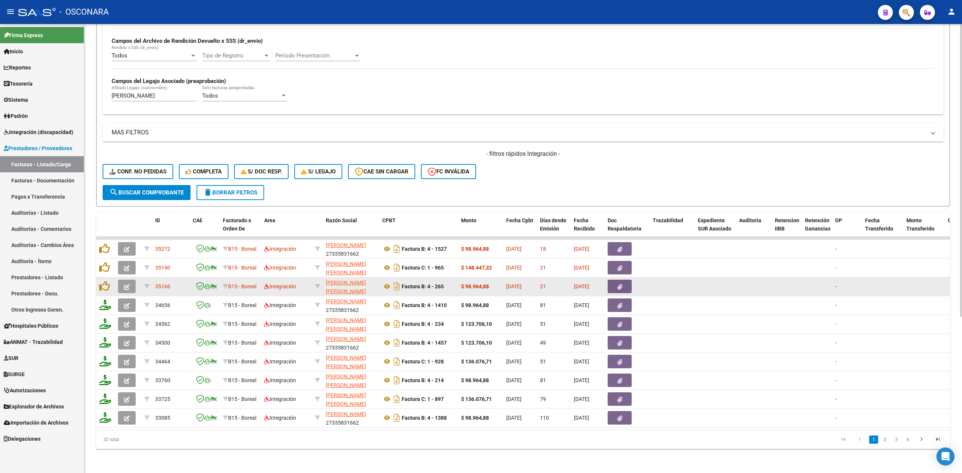
click at [125, 284] on icon "button" at bounding box center [127, 287] width 6 height 6
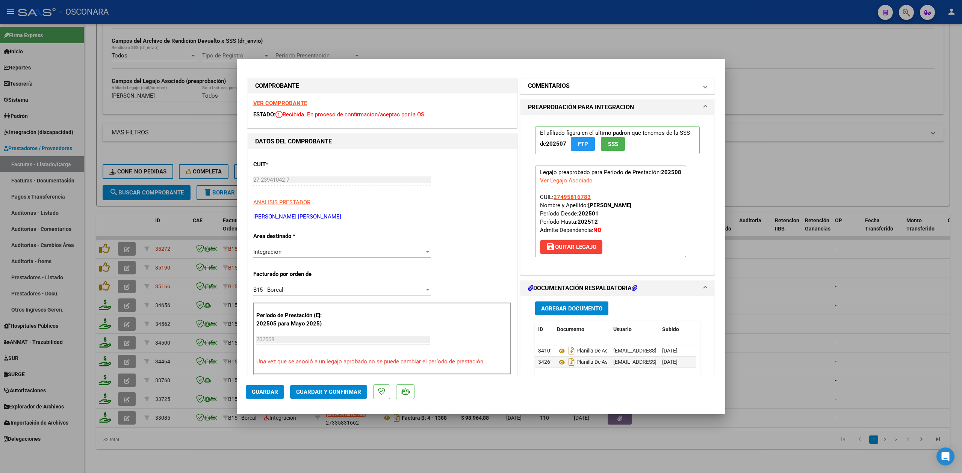
click at [595, 89] on mat-panel-title "COMENTARIOS" at bounding box center [613, 86] width 170 height 9
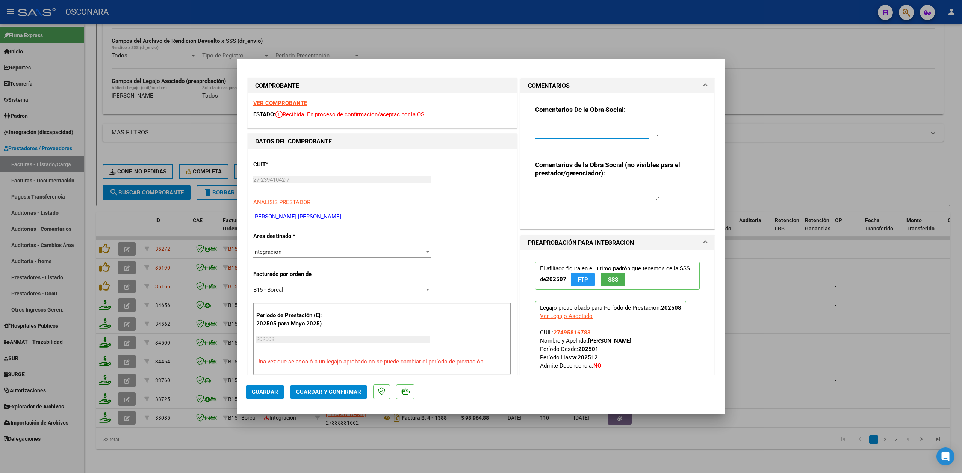
click at [581, 129] on textarea at bounding box center [597, 129] width 124 height 15
drag, startPoint x: 590, startPoint y: 133, endPoint x: 515, endPoint y: 122, distance: 75.8
click at [519, 122] on div "COMENTARIOS Comentarios De la Obra Social: 22/9 la planilla no condice con lo f…" at bounding box center [618, 154] width 198 height 152
type textarea "22/9 la planilla no condice con lo facturado. Deben presentar planilla con las …"
click at [270, 389] on span "Guardar" at bounding box center [265, 392] width 26 height 7
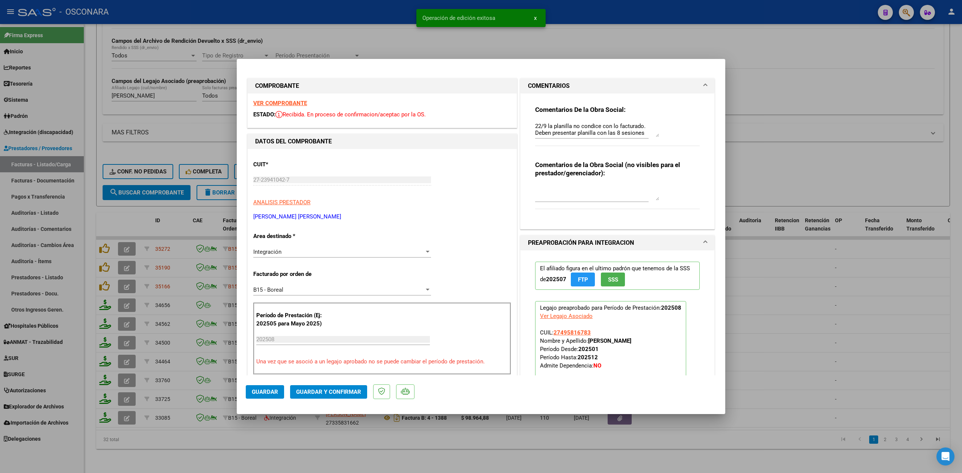
click at [282, 453] on div at bounding box center [481, 236] width 962 height 473
type input "$ 0,00"
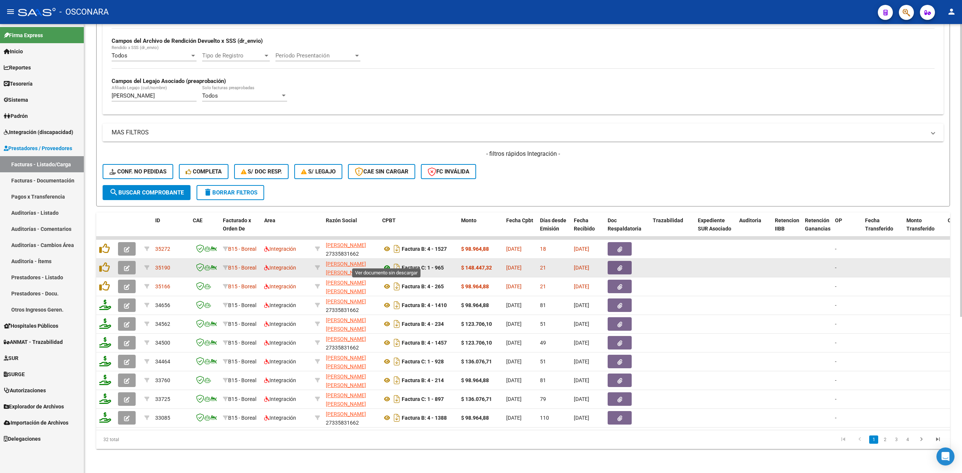
click at [389, 263] on icon at bounding box center [387, 267] width 10 height 9
click at [618, 266] on icon "button" at bounding box center [619, 269] width 5 height 6
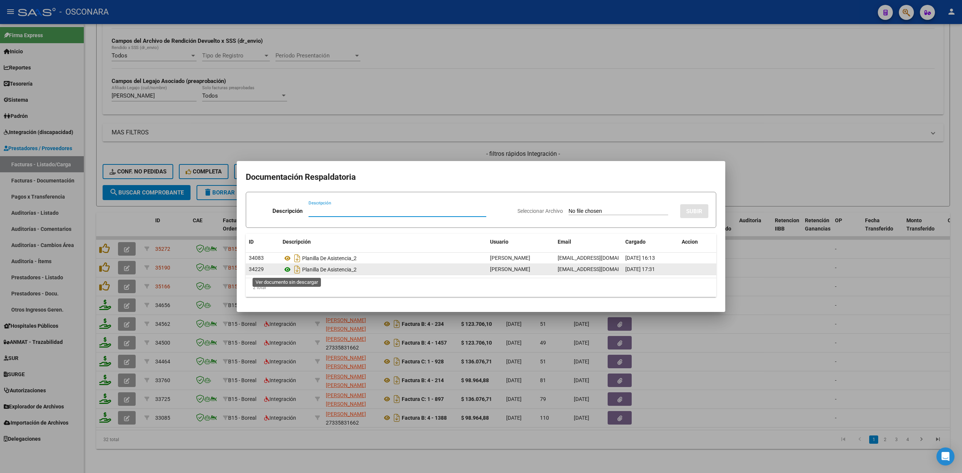
click at [289, 268] on icon at bounding box center [288, 269] width 10 height 9
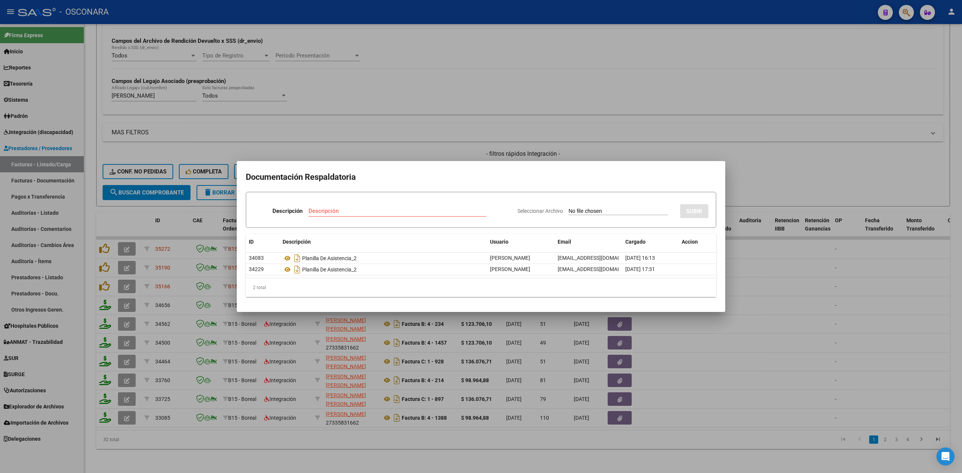
click at [127, 262] on div at bounding box center [481, 236] width 962 height 473
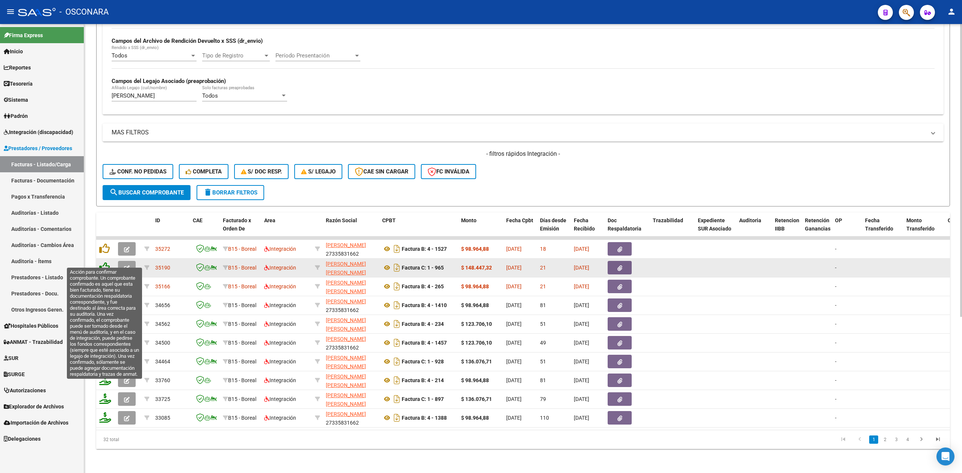
click at [105, 262] on icon at bounding box center [104, 267] width 11 height 11
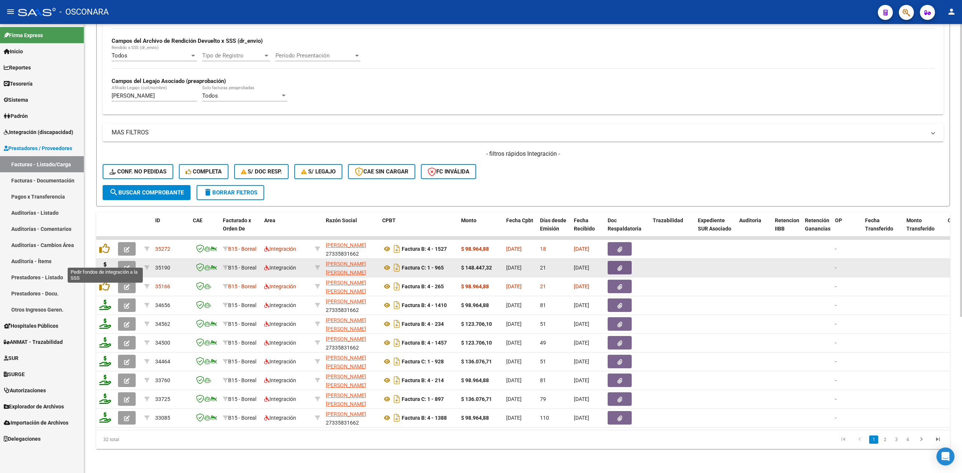
click at [104, 262] on icon at bounding box center [105, 267] width 12 height 11
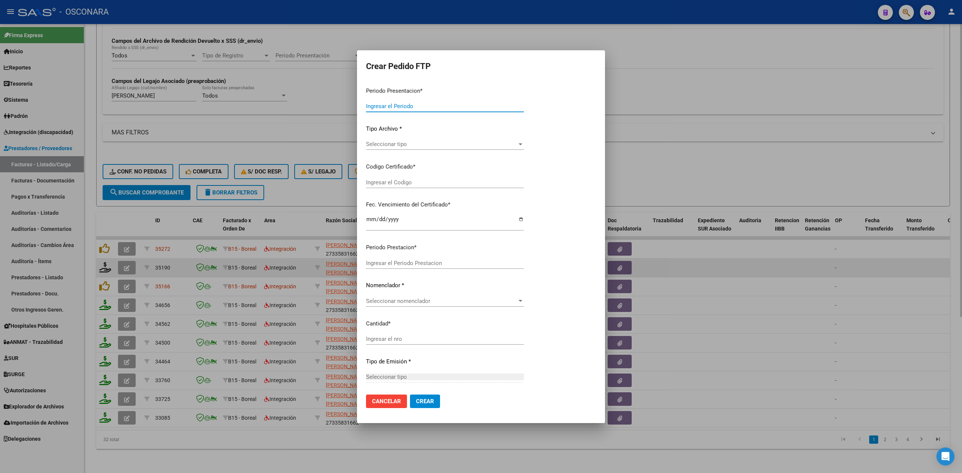
type input "202508"
type input "$ 148.447,32"
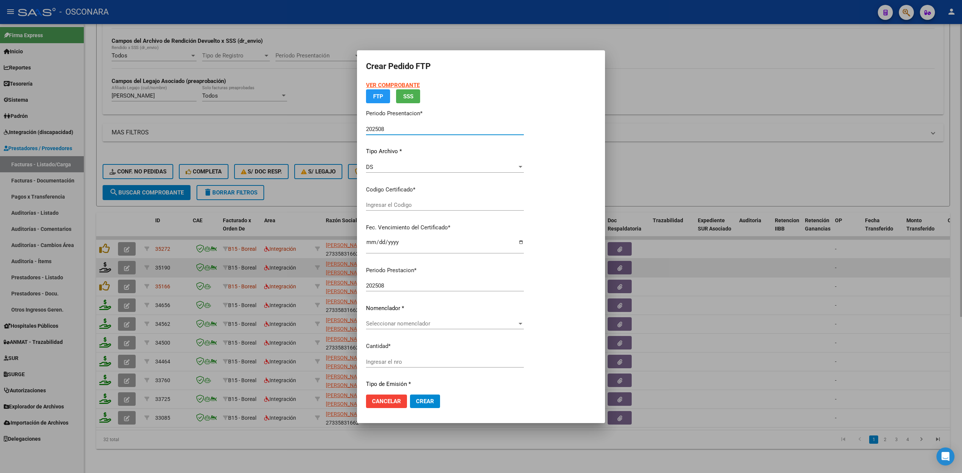
type input "ARG01000495816782023102320281023MEN203"
type input "[DATE]"
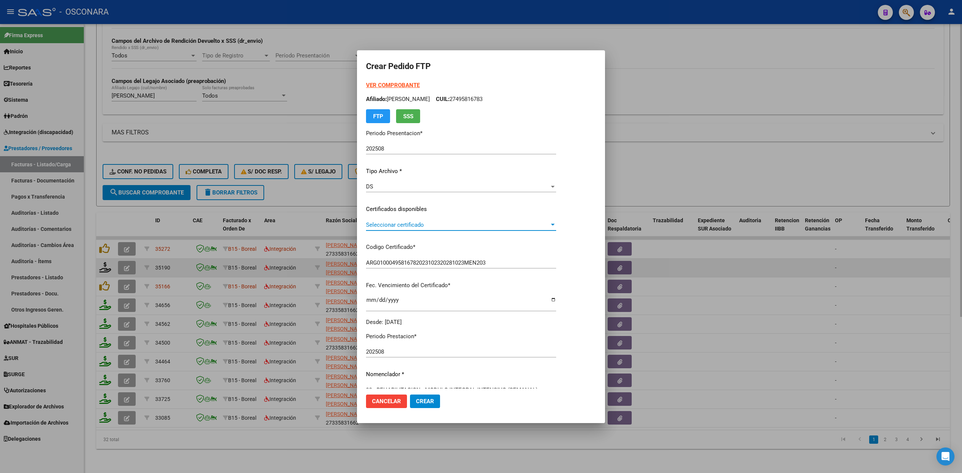
click at [398, 222] on span "Seleccionar certificado" at bounding box center [457, 225] width 183 height 7
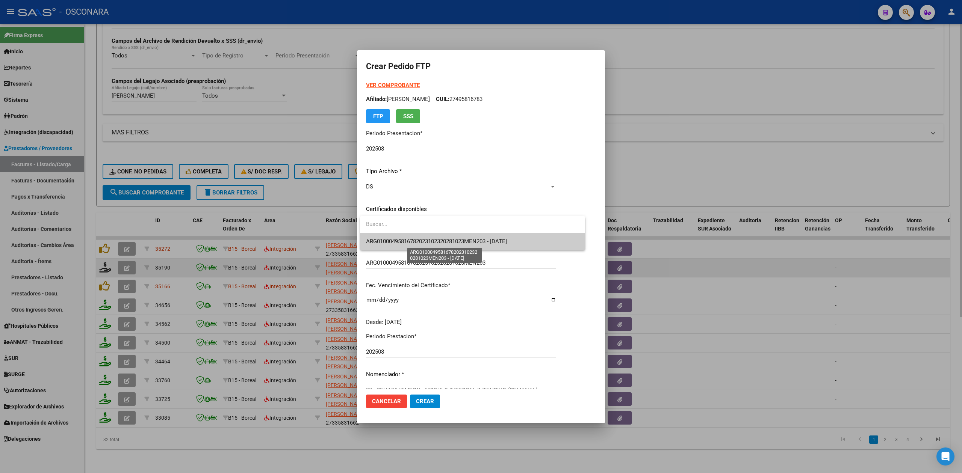
click at [397, 244] on span "ARG01000495816782023102320281023MEN203 - [DATE]" at bounding box center [436, 241] width 141 height 7
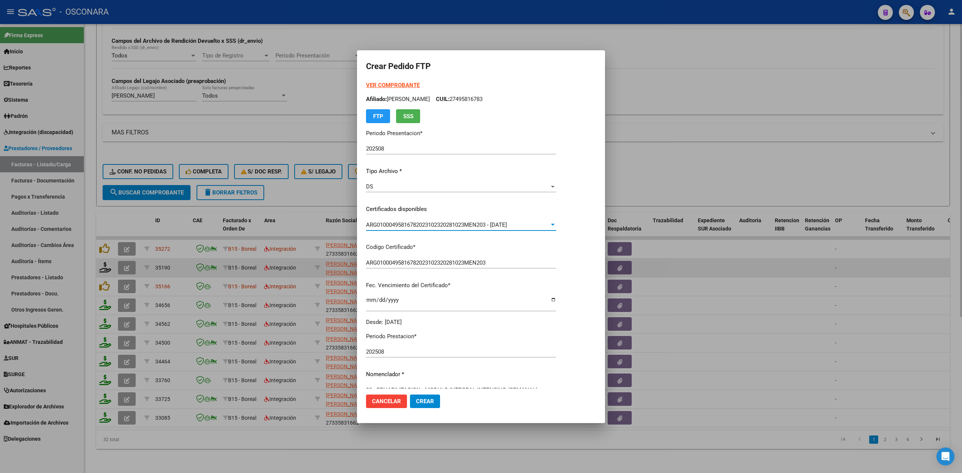
scroll to position [175, 0]
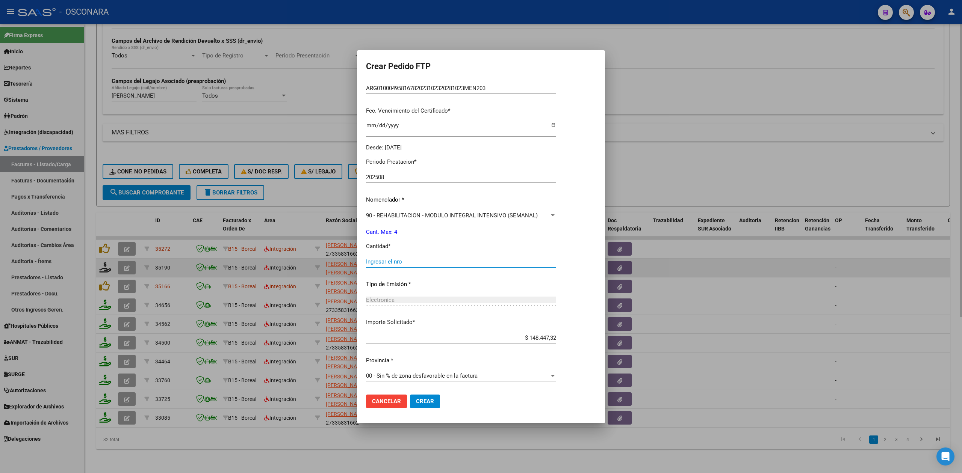
click at [390, 259] on input "Ingresar el nro" at bounding box center [461, 262] width 190 height 7
type input "4"
click at [410, 395] on button "Crear" at bounding box center [425, 402] width 30 height 14
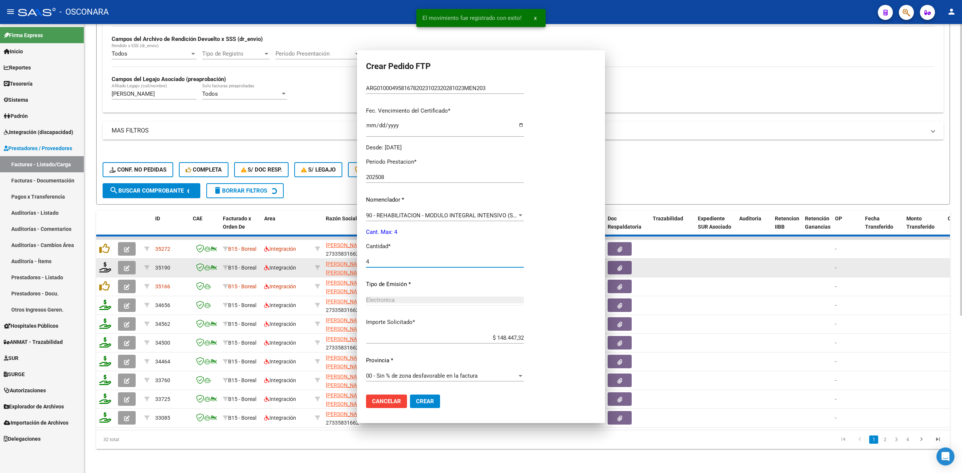
scroll to position [0, 0]
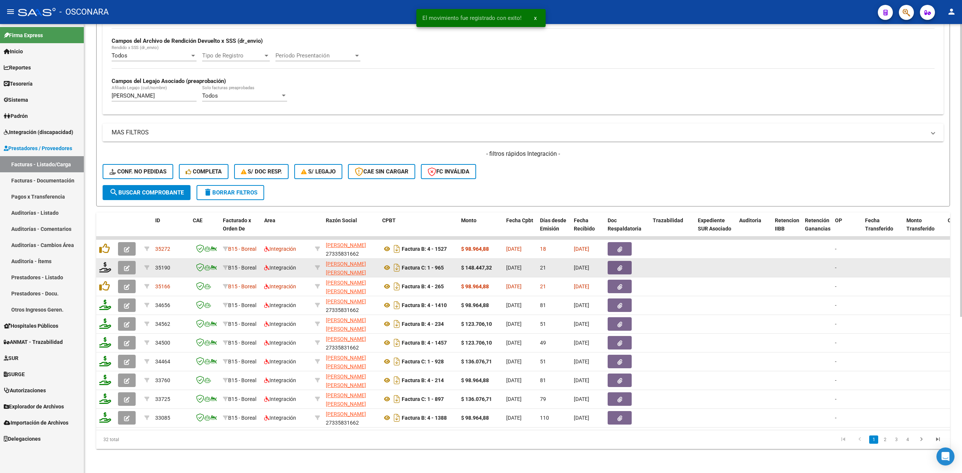
click at [119, 261] on button "button" at bounding box center [127, 268] width 18 height 14
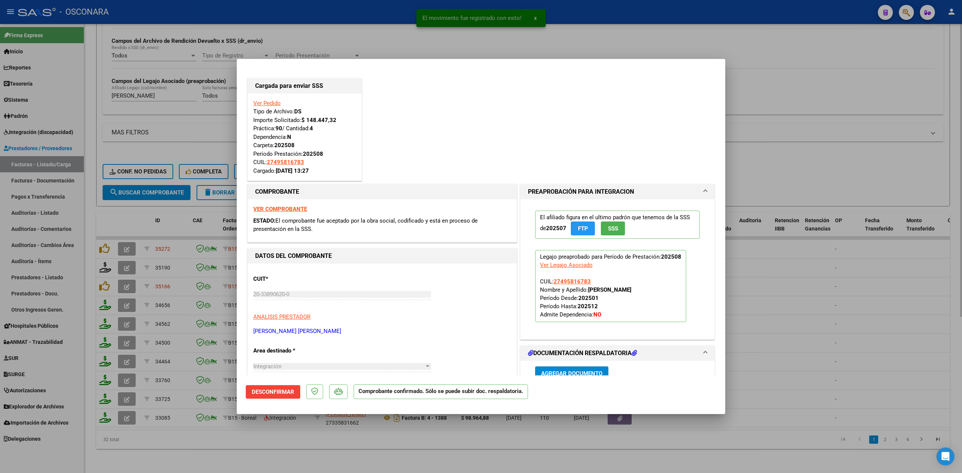
click at [265, 438] on div at bounding box center [481, 236] width 962 height 473
type input "$ 0,00"
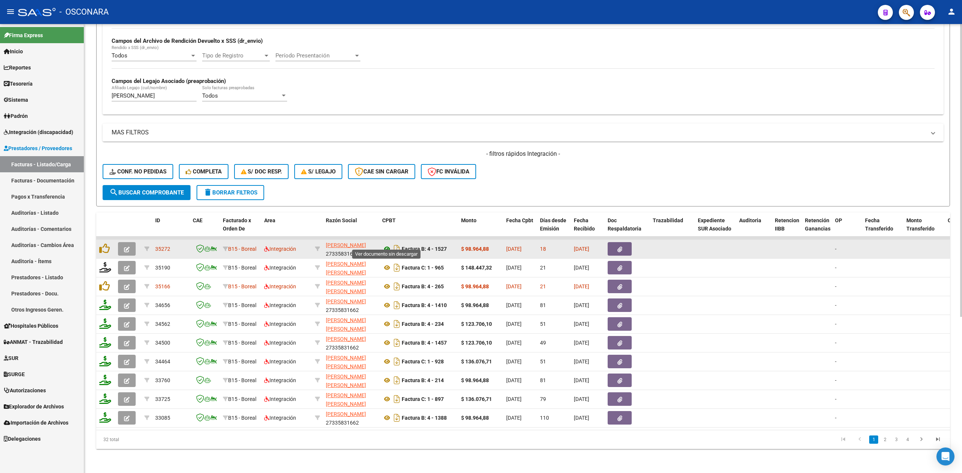
click at [386, 245] on icon at bounding box center [387, 249] width 10 height 9
click at [615, 242] on button "button" at bounding box center [620, 249] width 24 height 14
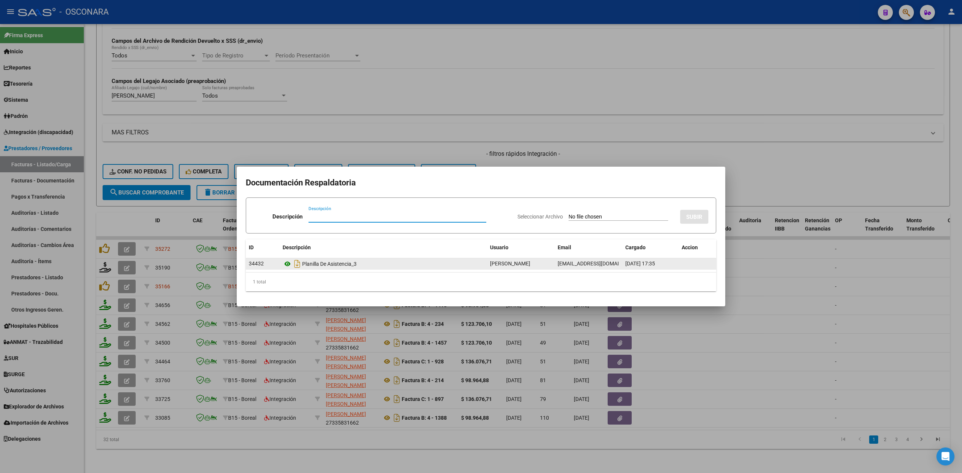
click at [288, 265] on icon at bounding box center [288, 264] width 10 height 9
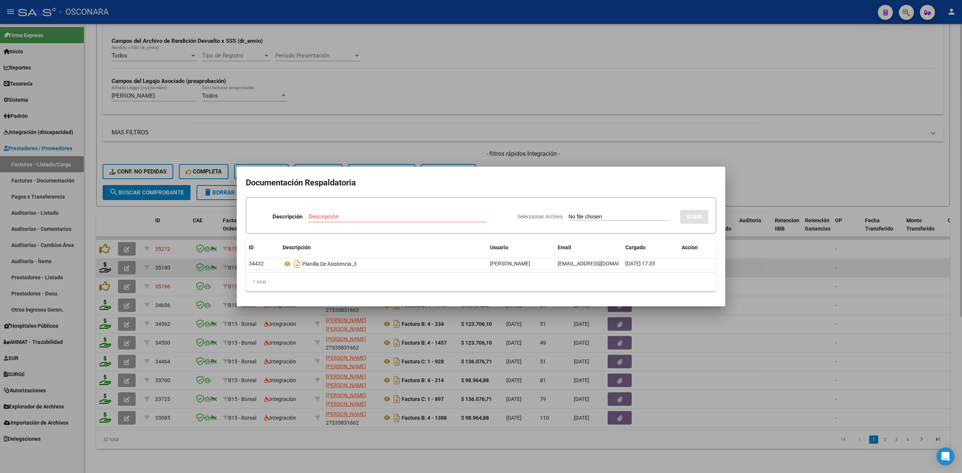
click at [123, 259] on div at bounding box center [481, 236] width 962 height 473
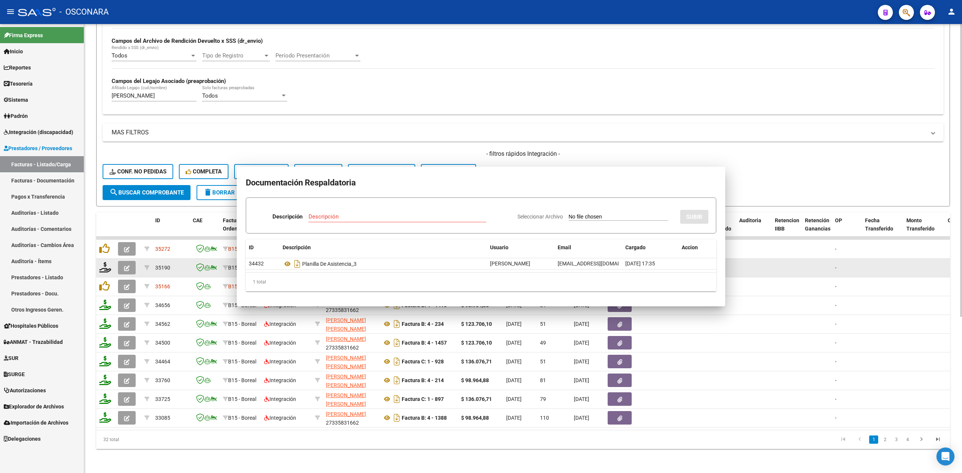
click at [127, 266] on icon "button" at bounding box center [127, 269] width 6 height 6
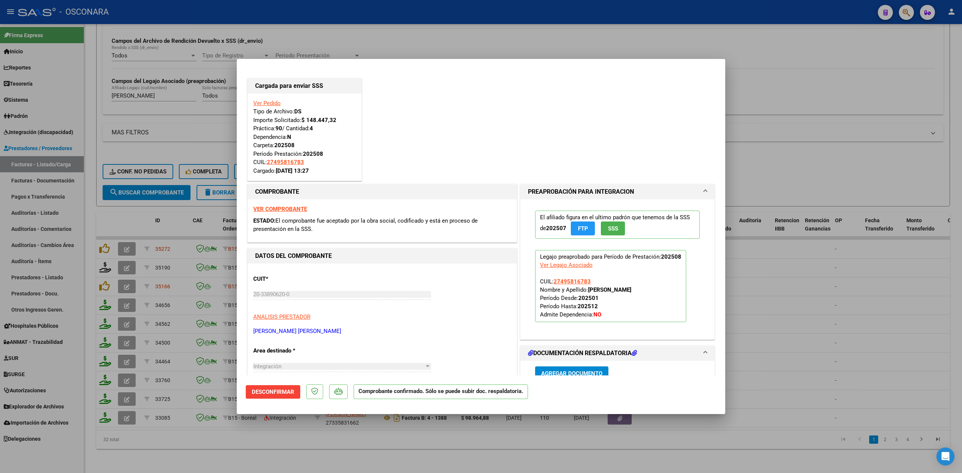
click at [265, 459] on div at bounding box center [481, 236] width 962 height 473
type input "$ 0,00"
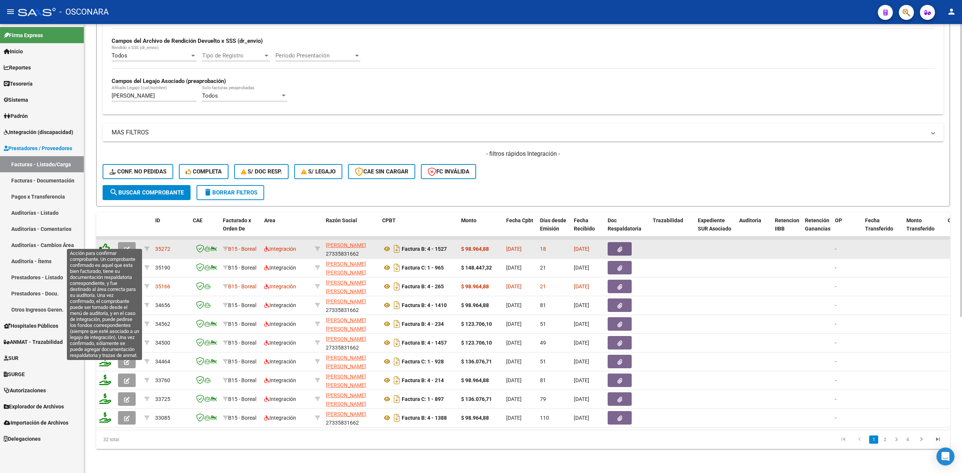
click at [105, 243] on icon at bounding box center [104, 248] width 11 height 11
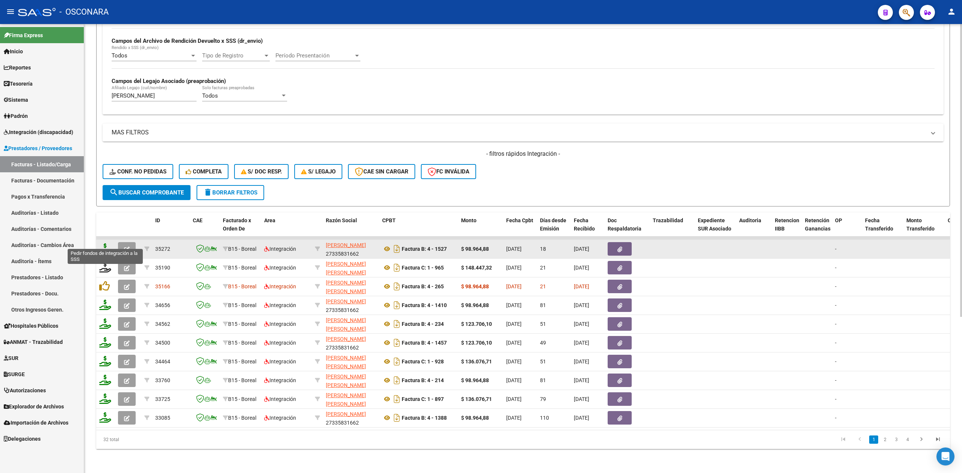
click at [104, 243] on icon at bounding box center [105, 248] width 12 height 11
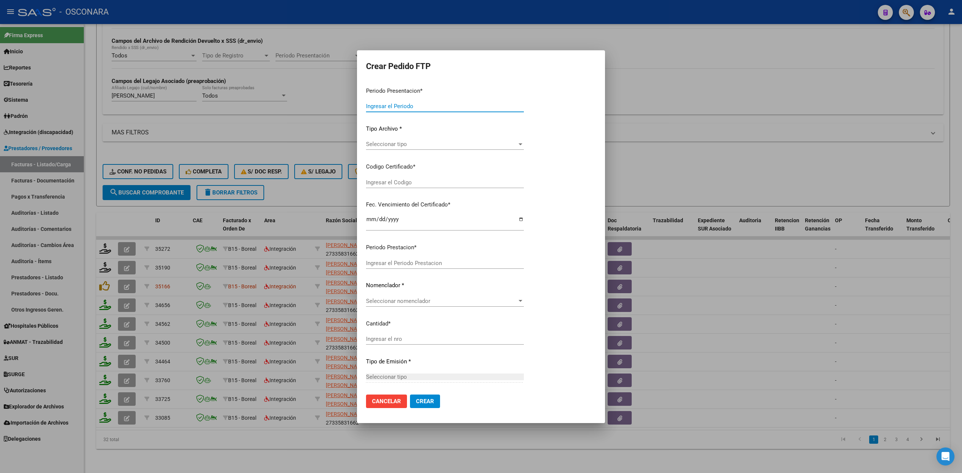
type input "202508"
type input "$ 98.964,88"
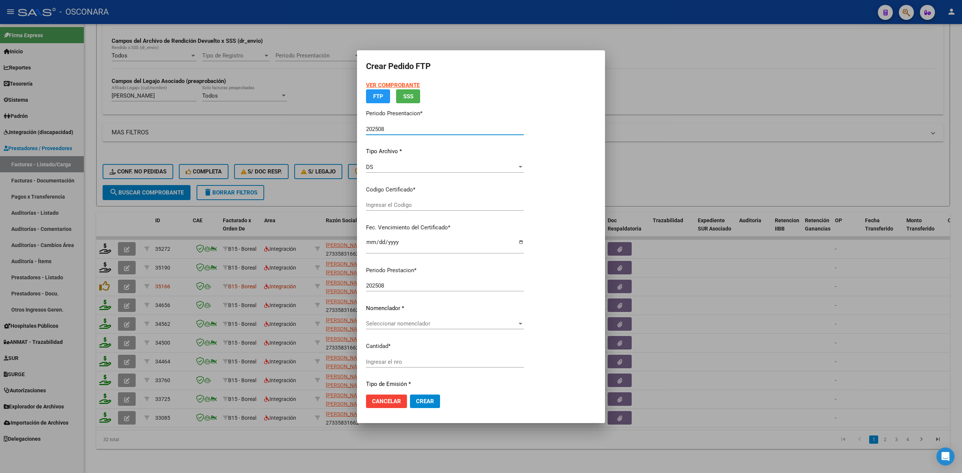
type input "ARG01000495816782023102320281023MEN203"
type input "[DATE]"
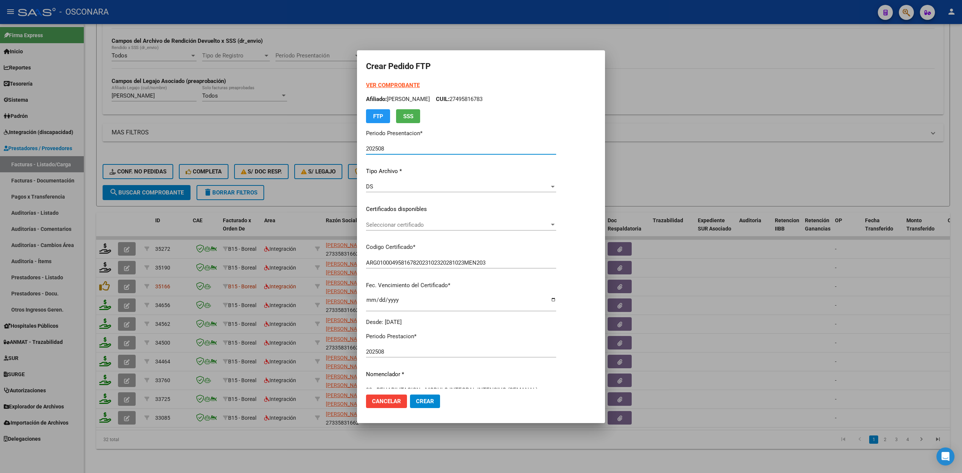
click at [396, 226] on span "Seleccionar certificado" at bounding box center [457, 225] width 183 height 7
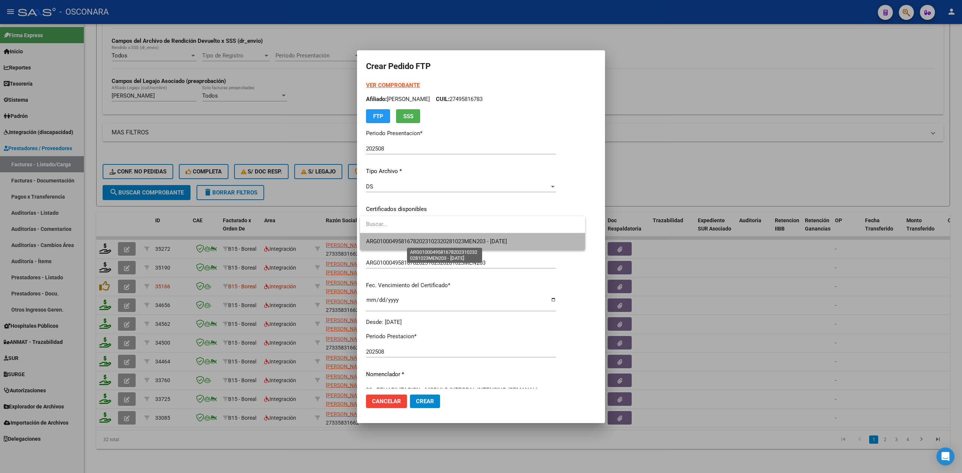
click at [396, 239] on span "ARG01000495816782023102320281023MEN203 - [DATE]" at bounding box center [436, 241] width 141 height 7
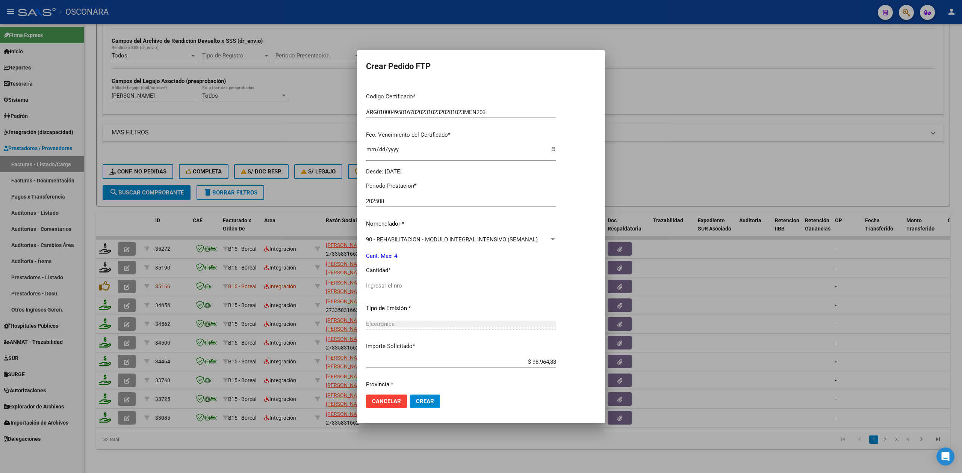
scroll to position [175, 0]
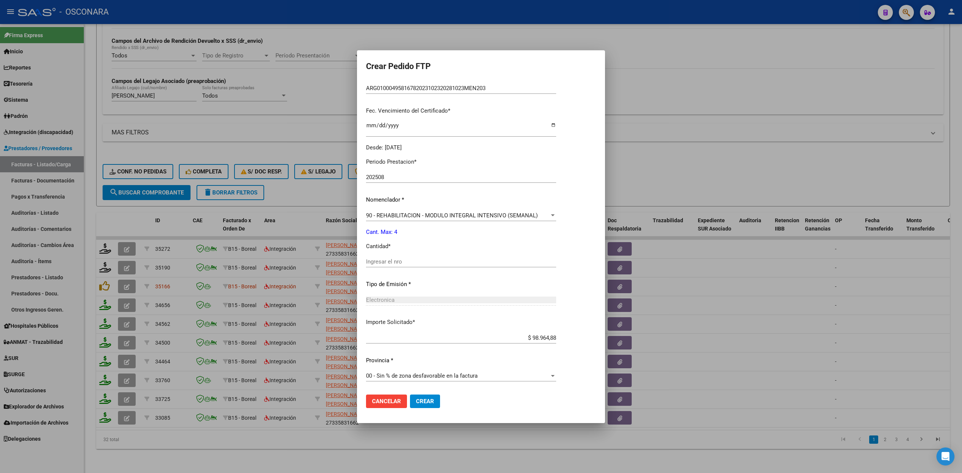
click at [397, 260] on input "Ingresar el nro" at bounding box center [461, 262] width 190 height 7
type input "4"
click at [410, 395] on button "Crear" at bounding box center [425, 402] width 30 height 14
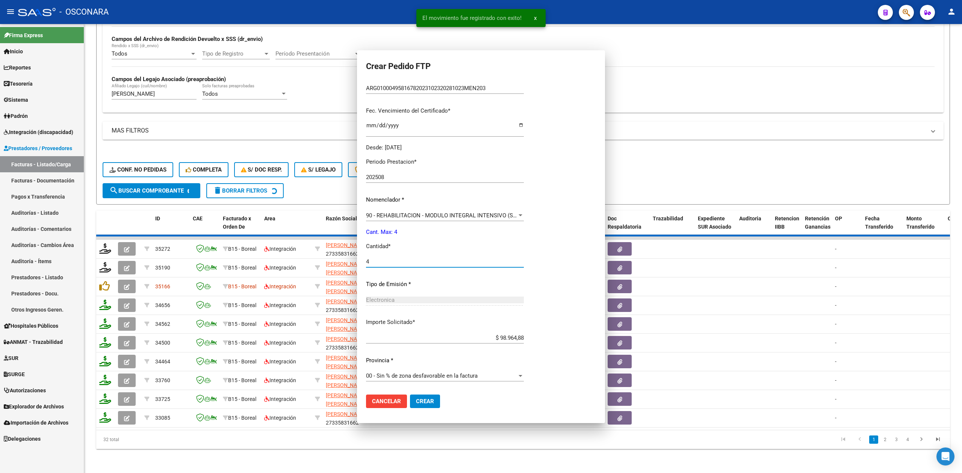
scroll to position [132, 0]
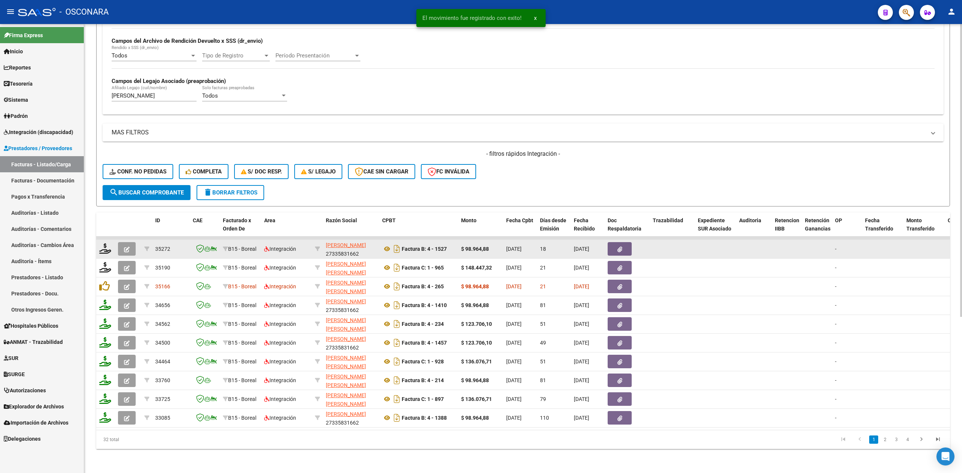
click at [127, 247] on icon "button" at bounding box center [127, 250] width 6 height 6
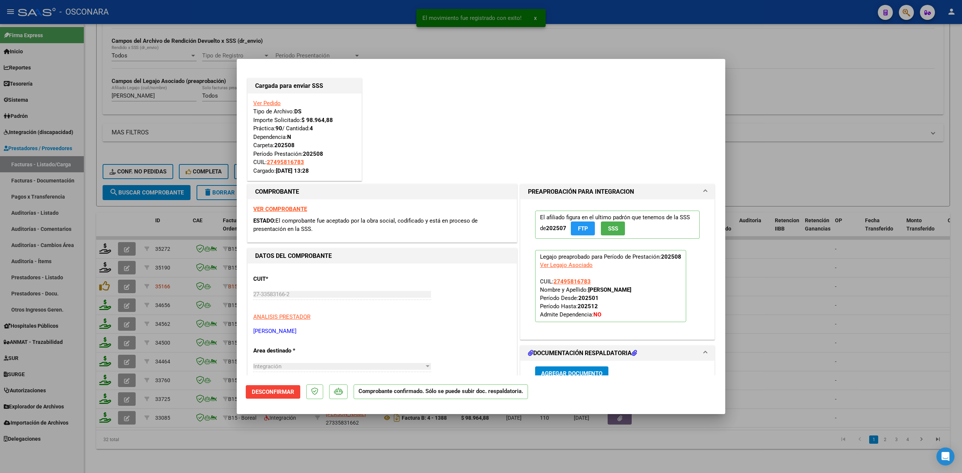
click at [242, 444] on div at bounding box center [481, 236] width 962 height 473
type input "$ 0,00"
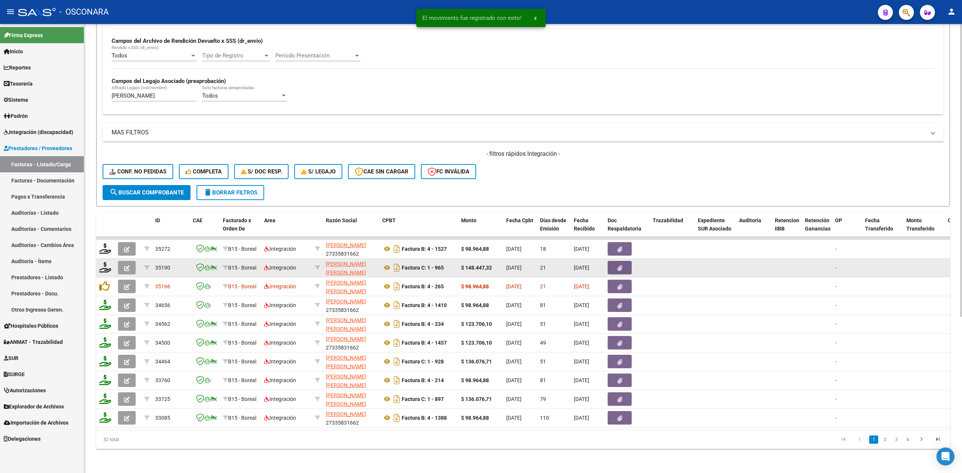
click at [129, 266] on icon "button" at bounding box center [127, 269] width 6 height 6
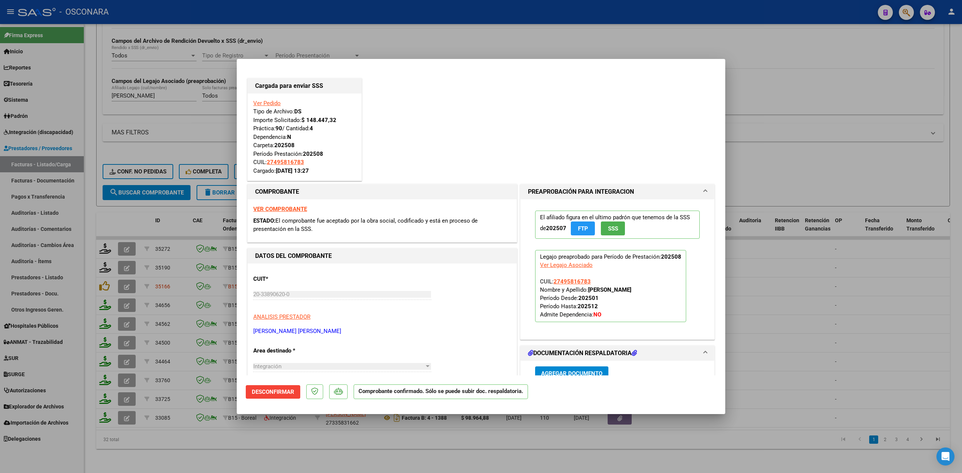
click at [180, 444] on div at bounding box center [481, 236] width 962 height 473
type input "$ 0,00"
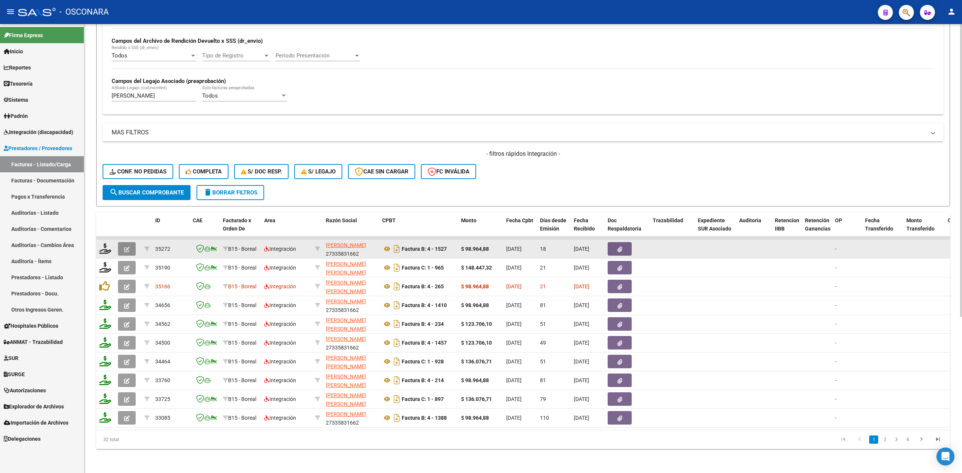
click at [129, 247] on icon "button" at bounding box center [127, 250] width 6 height 6
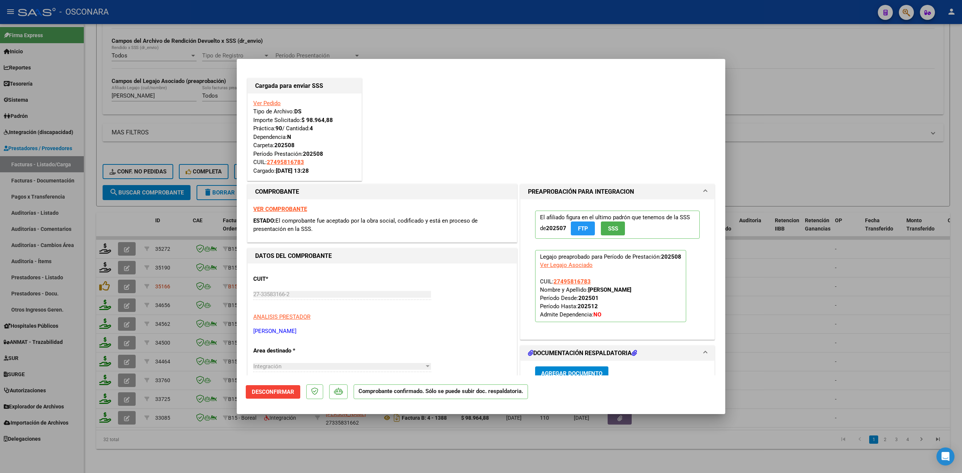
click at [233, 443] on div at bounding box center [481, 236] width 962 height 473
type input "$ 0,00"
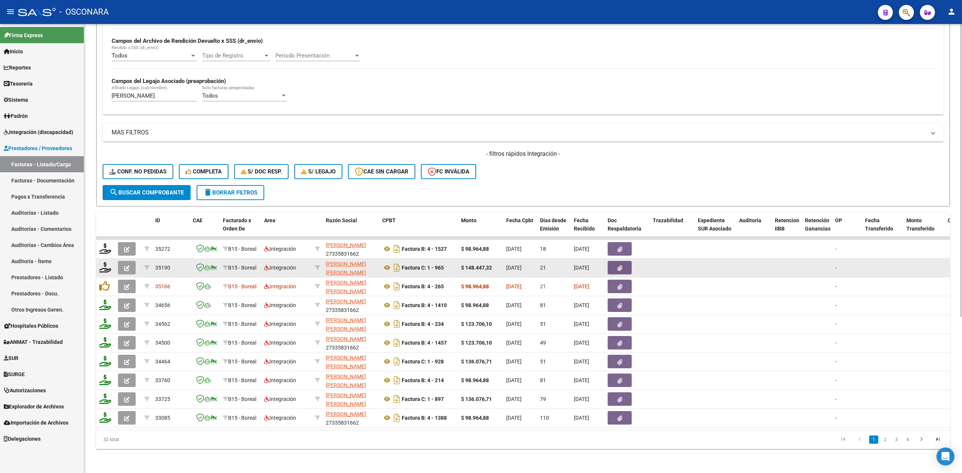
click at [128, 265] on span "button" at bounding box center [127, 268] width 6 height 7
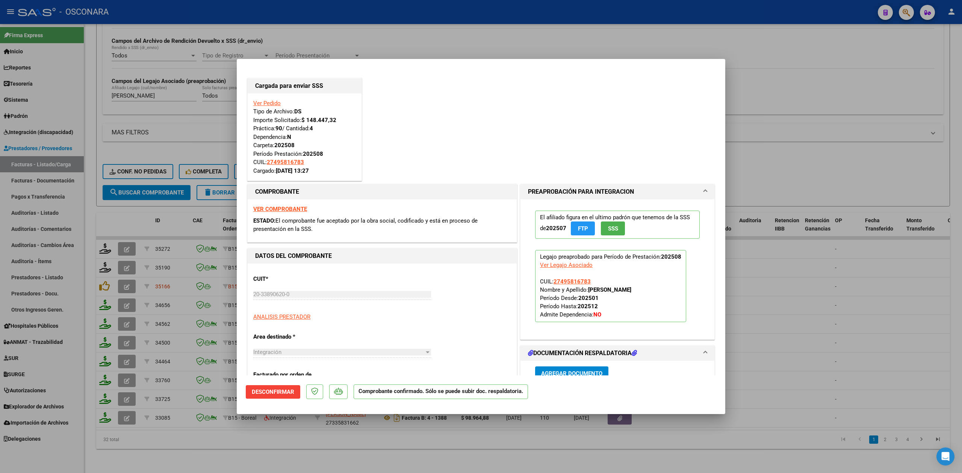
click at [207, 444] on div at bounding box center [481, 236] width 962 height 473
type input "$ 0,00"
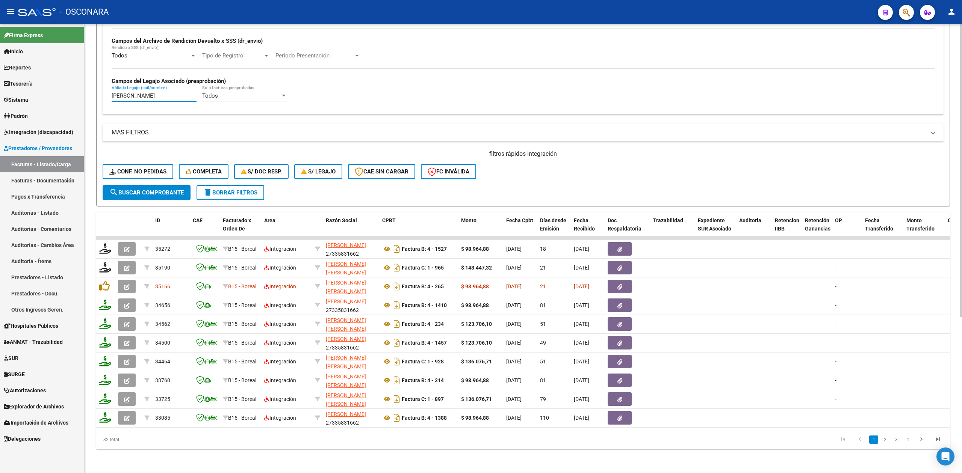
drag, startPoint x: 182, startPoint y: 87, endPoint x: 85, endPoint y: 89, distance: 97.7
click at [85, 89] on div "Video tutorial PRESTADORES -> Listado de CPBTs Emitidos por Prestadores / Prove…" at bounding box center [523, 133] width 878 height 682
paste input "ANCO [PERSON_NAME]"
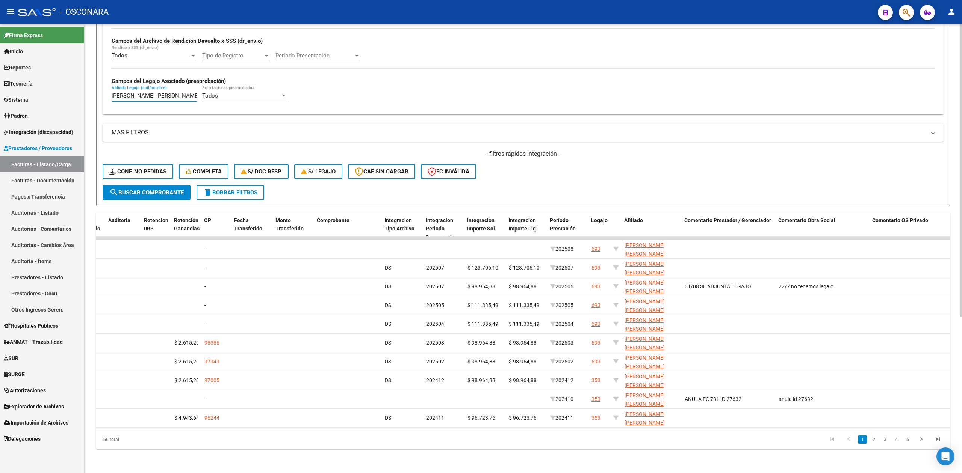
scroll to position [0, 0]
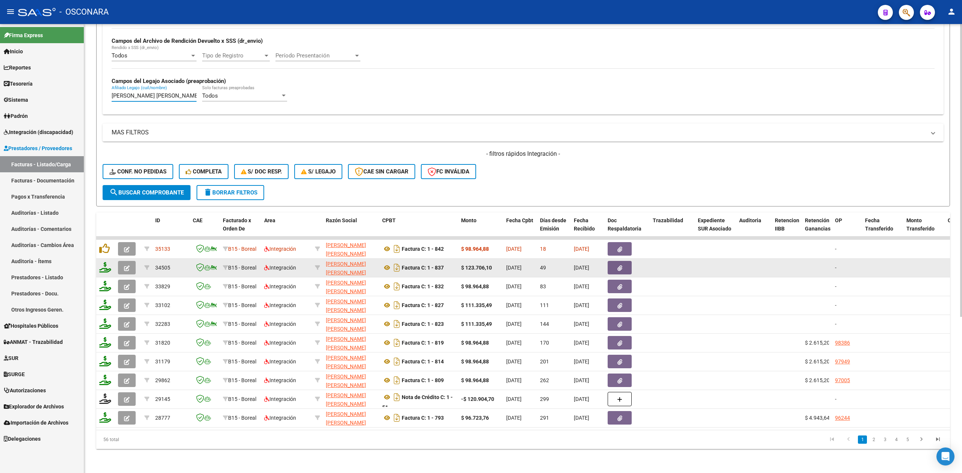
type input "[PERSON_NAME] [PERSON_NAME]"
click at [119, 261] on button "button" at bounding box center [127, 268] width 18 height 14
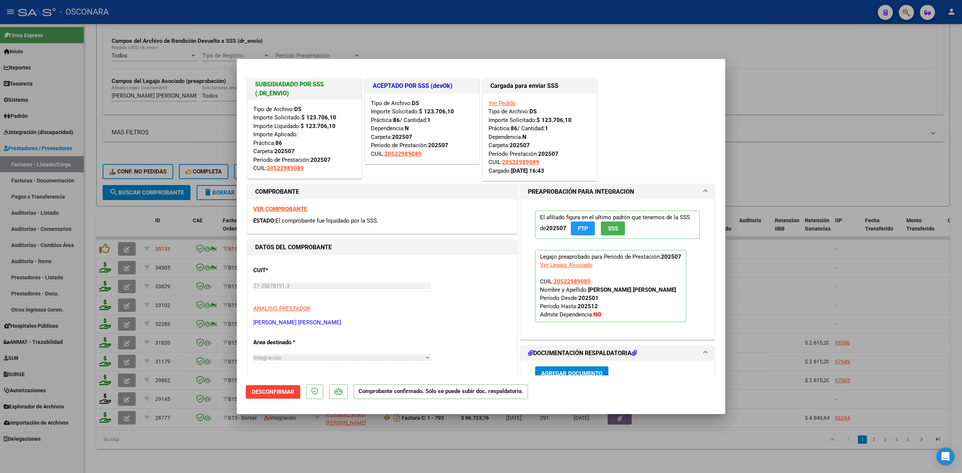
click at [328, 444] on div at bounding box center [481, 236] width 962 height 473
type input "$ 0,00"
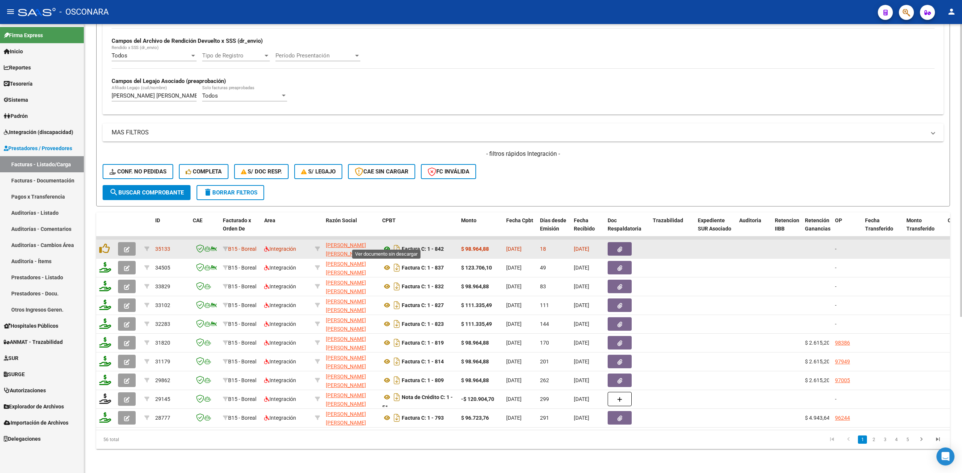
click at [387, 245] on icon at bounding box center [387, 249] width 10 height 9
click at [619, 242] on button "button" at bounding box center [620, 249] width 24 height 14
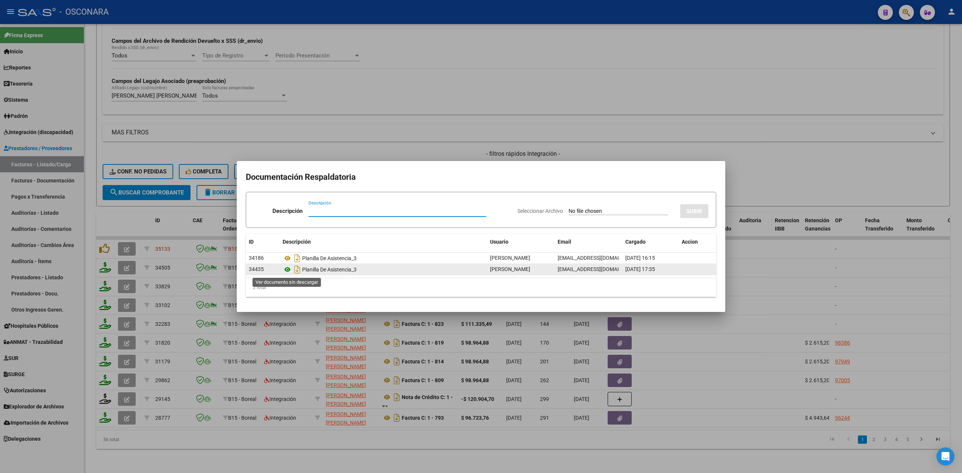
click at [289, 266] on icon at bounding box center [288, 269] width 10 height 9
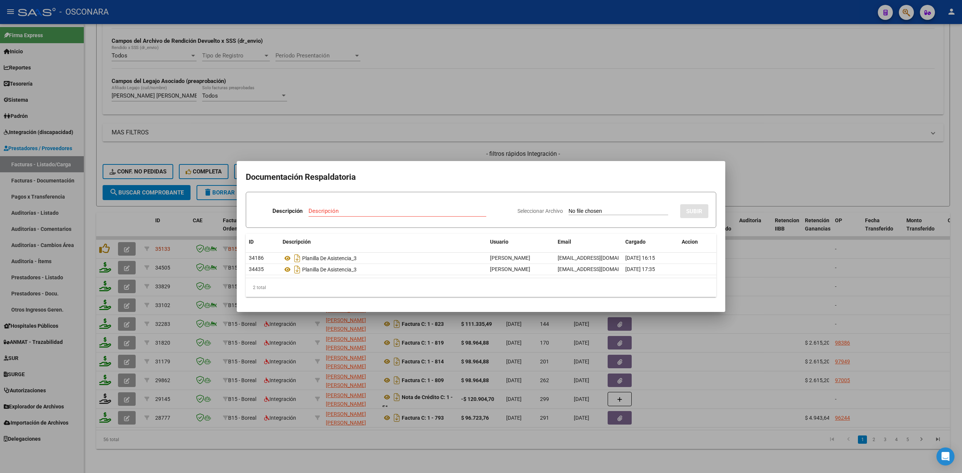
click at [89, 237] on div at bounding box center [481, 236] width 962 height 473
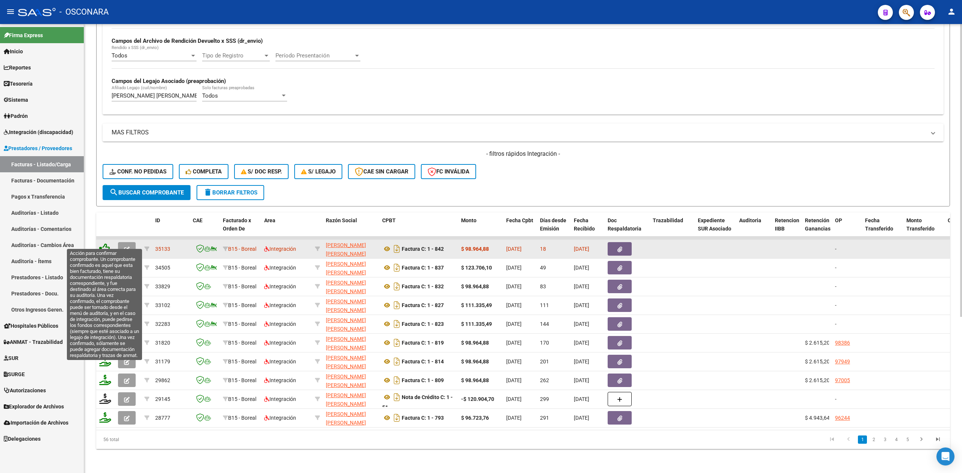
click at [102, 243] on icon at bounding box center [104, 248] width 11 height 11
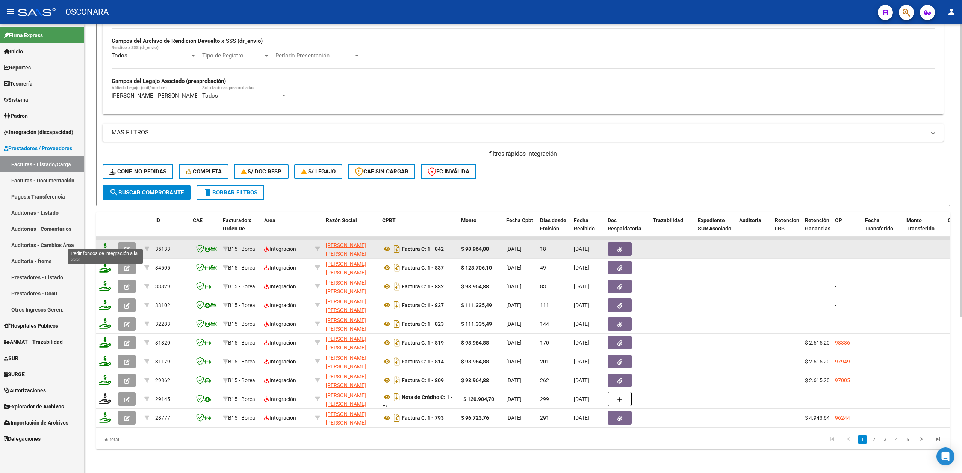
click at [105, 243] on icon at bounding box center [105, 248] width 12 height 11
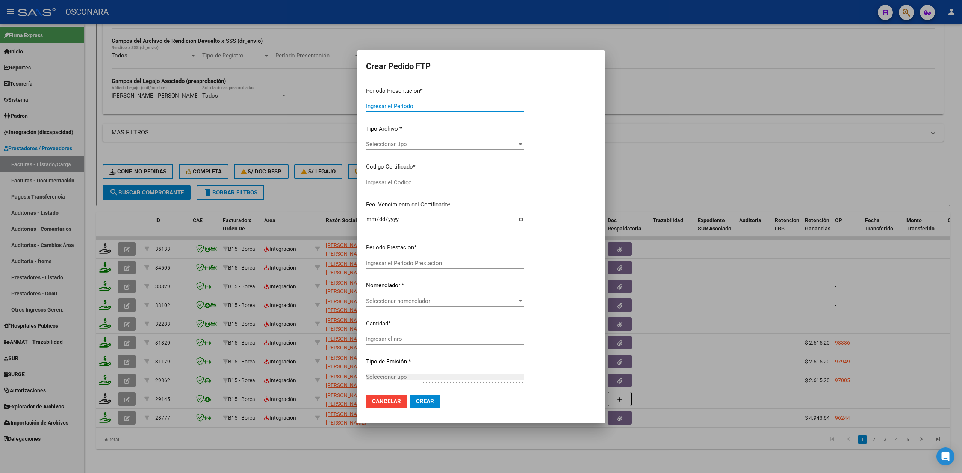
type input "202508"
type input "$ 98.964,88"
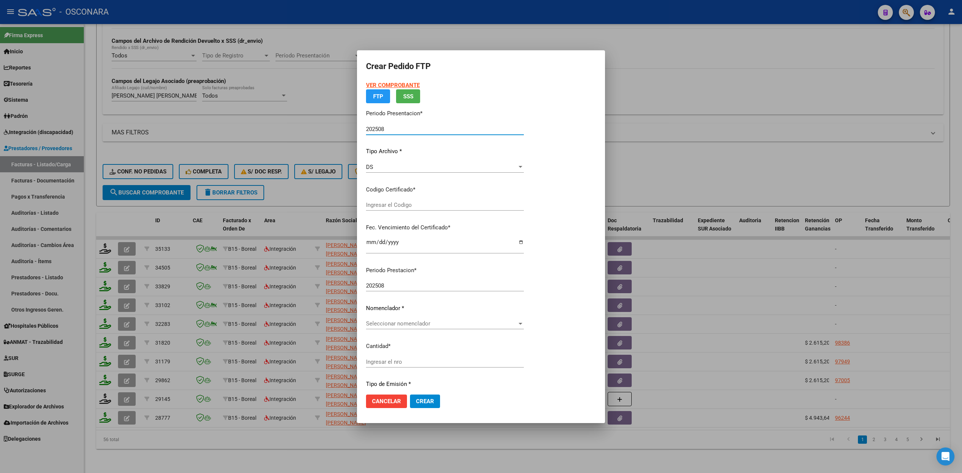
type input "ARG02000522989082021083020260830MZA200"
type input "[DATE]"
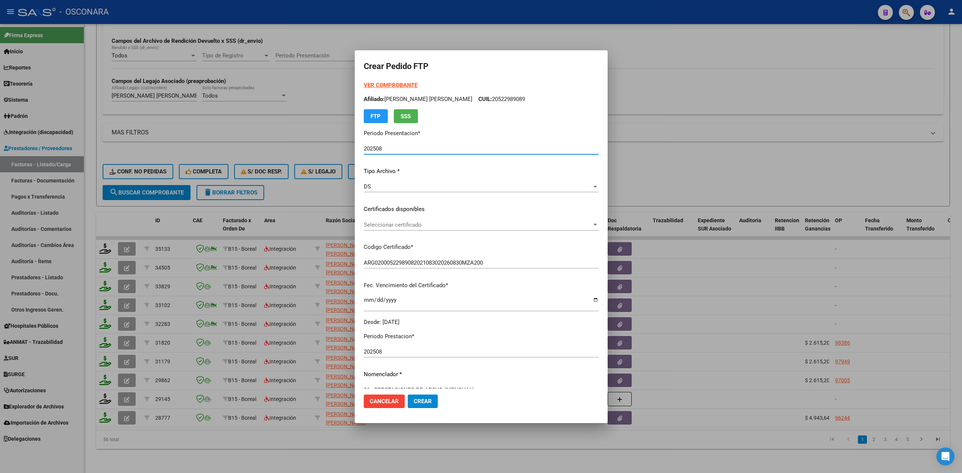
click at [422, 228] on span "Seleccionar certificado" at bounding box center [478, 225] width 228 height 7
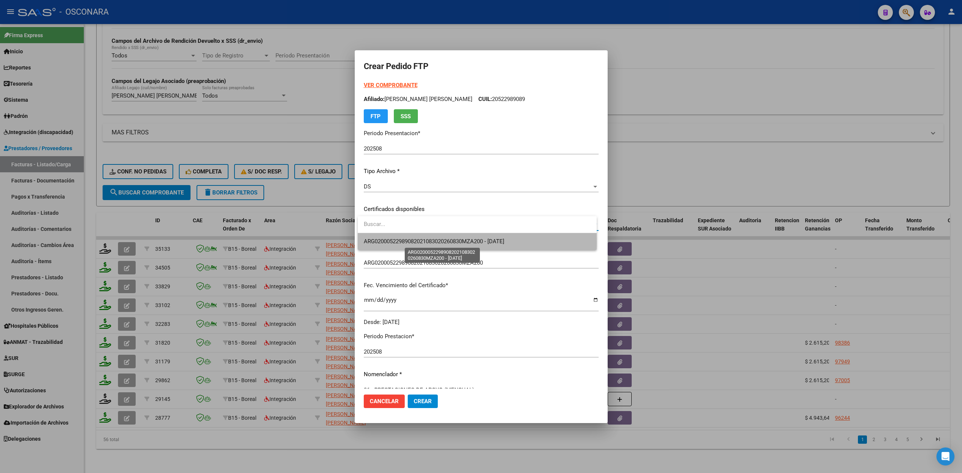
click at [425, 242] on span "ARG02000522989082021083020260830MZA200 - [DATE]" at bounding box center [434, 241] width 141 height 7
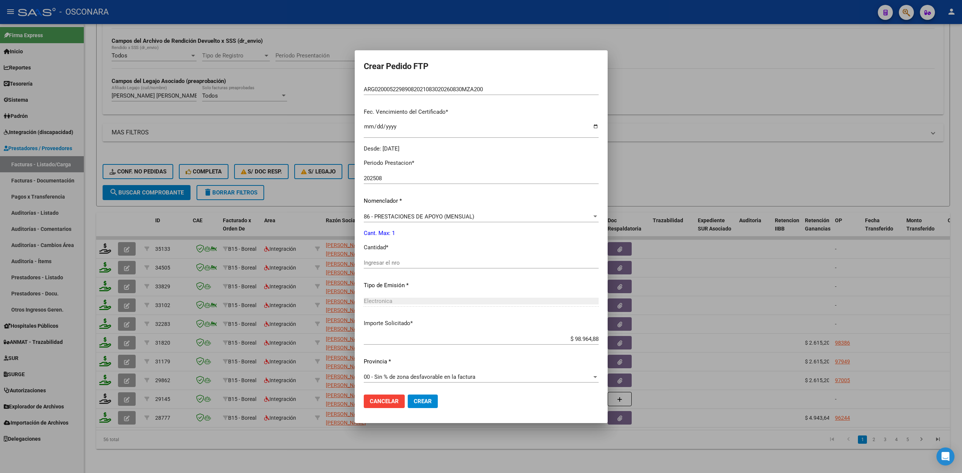
scroll to position [250, 0]
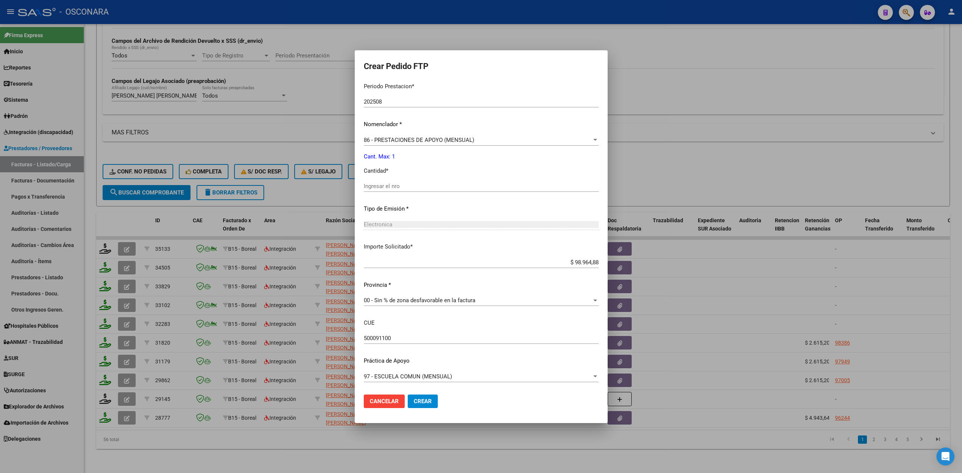
click at [398, 189] on input "Ingresar el nro" at bounding box center [481, 186] width 235 height 7
type input "1"
click at [408, 395] on button "Crear" at bounding box center [423, 402] width 30 height 14
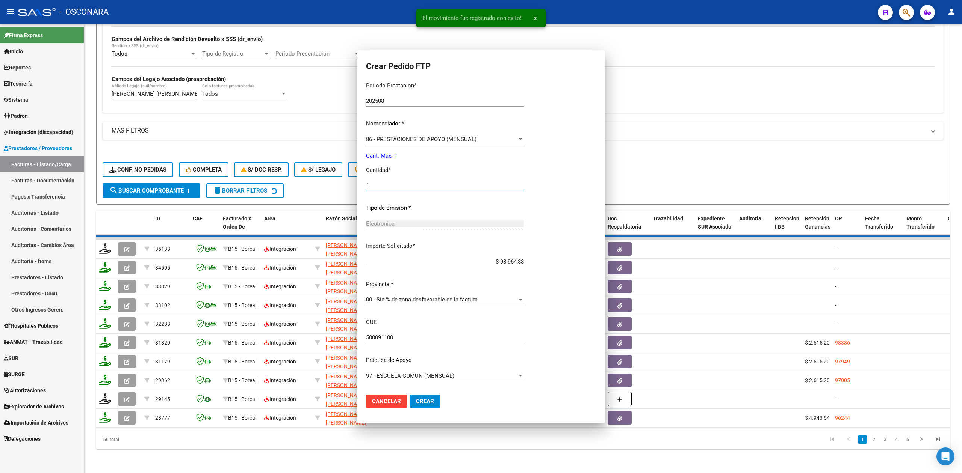
scroll to position [0, 0]
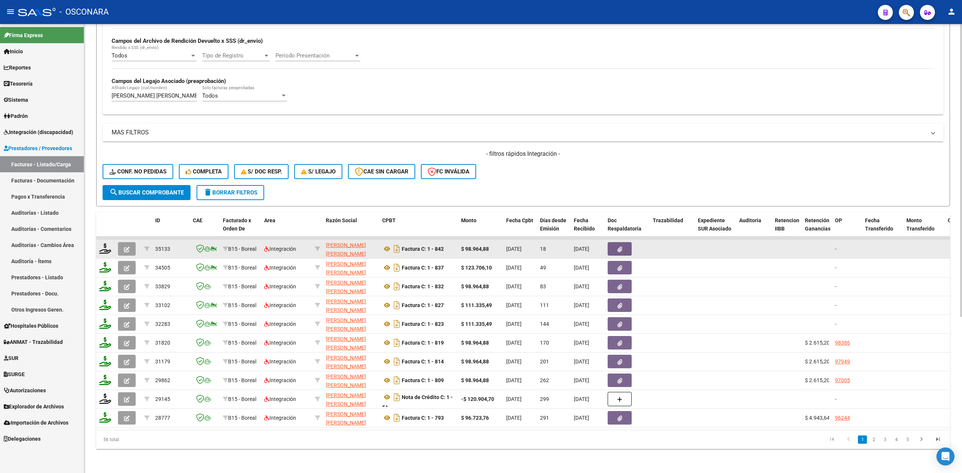
click at [122, 242] on button "button" at bounding box center [127, 249] width 18 height 14
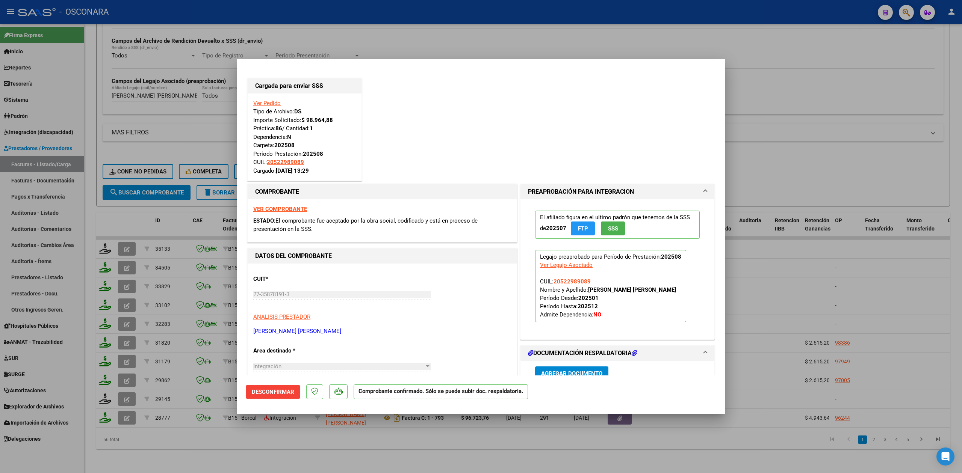
click at [126, 243] on div at bounding box center [481, 236] width 962 height 473
type input "$ 0,00"
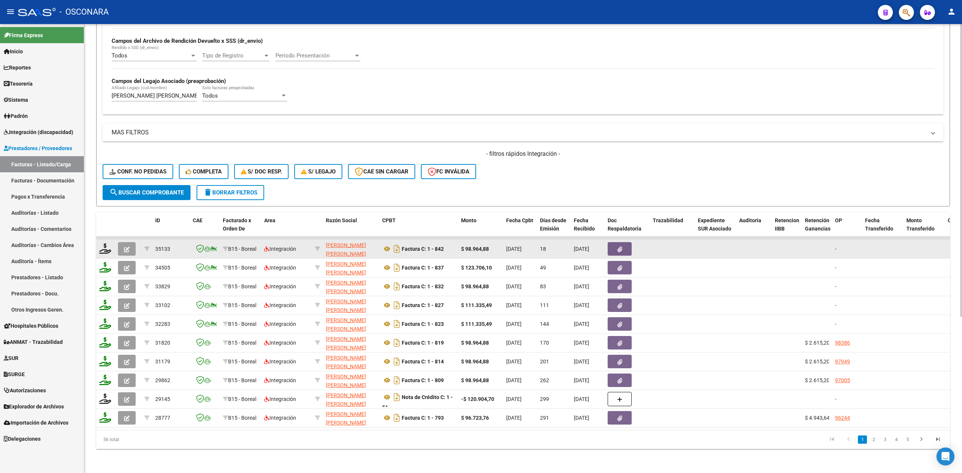
click at [126, 247] on icon "button" at bounding box center [127, 250] width 6 height 6
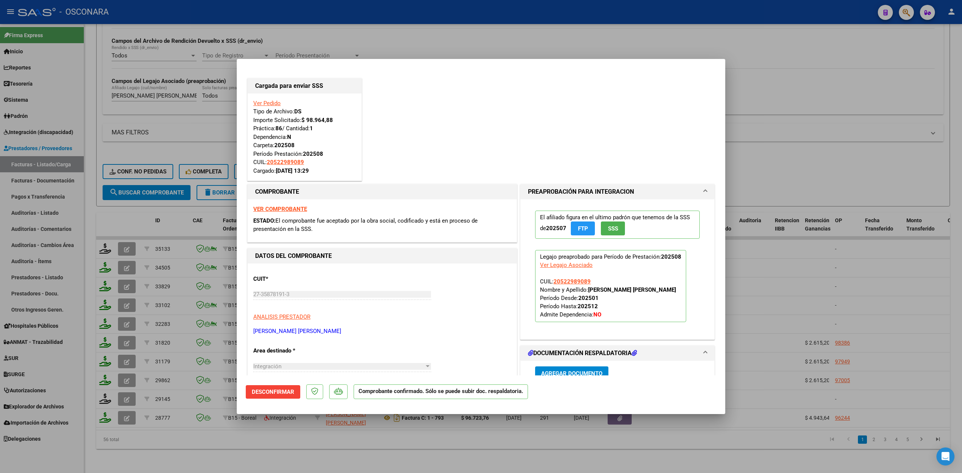
click at [266, 438] on div at bounding box center [481, 236] width 962 height 473
type input "$ 0,00"
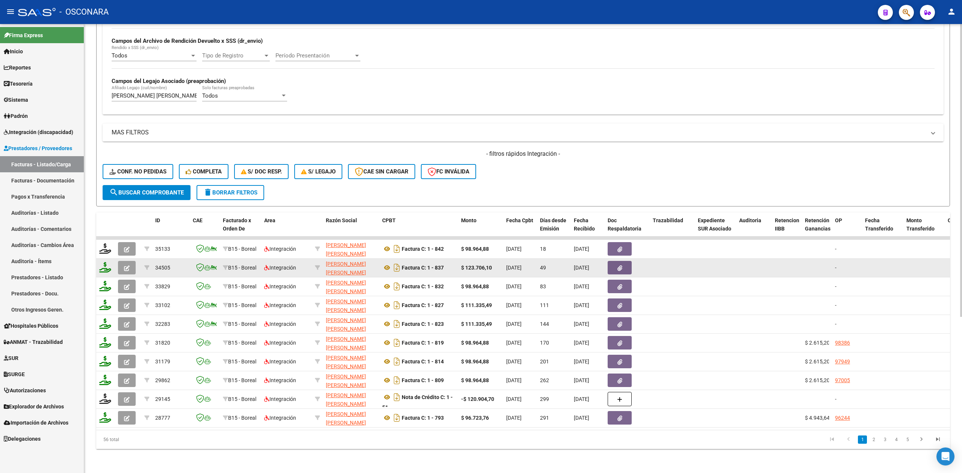
click at [132, 261] on button "button" at bounding box center [127, 268] width 18 height 14
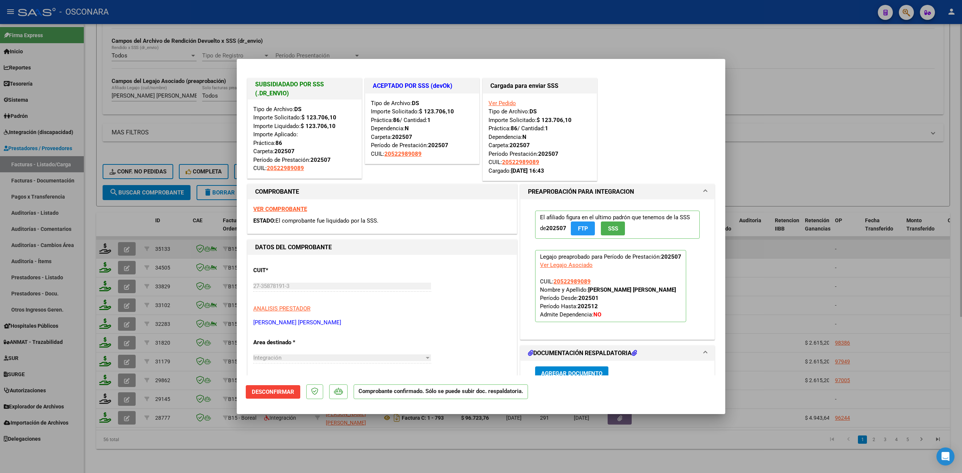
drag, startPoint x: 124, startPoint y: 237, endPoint x: 125, endPoint y: 242, distance: 5.4
click at [124, 237] on div at bounding box center [481, 236] width 962 height 473
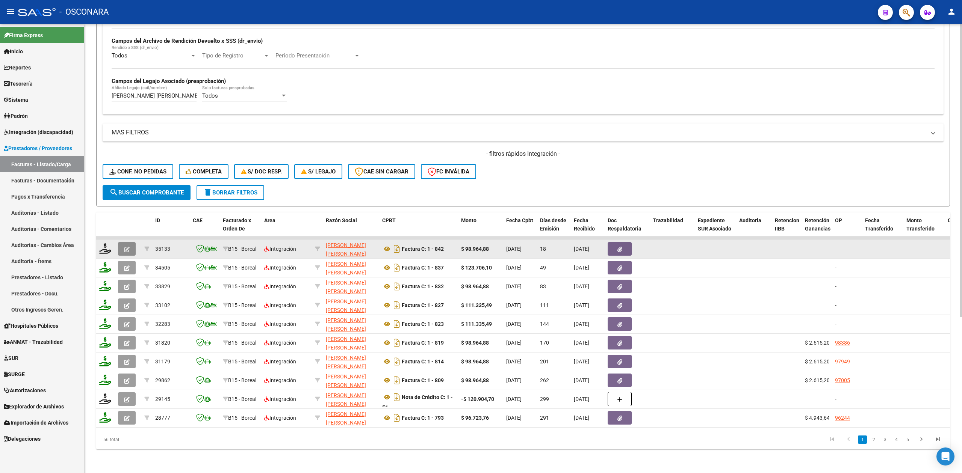
click at [127, 247] on icon "button" at bounding box center [127, 250] width 6 height 6
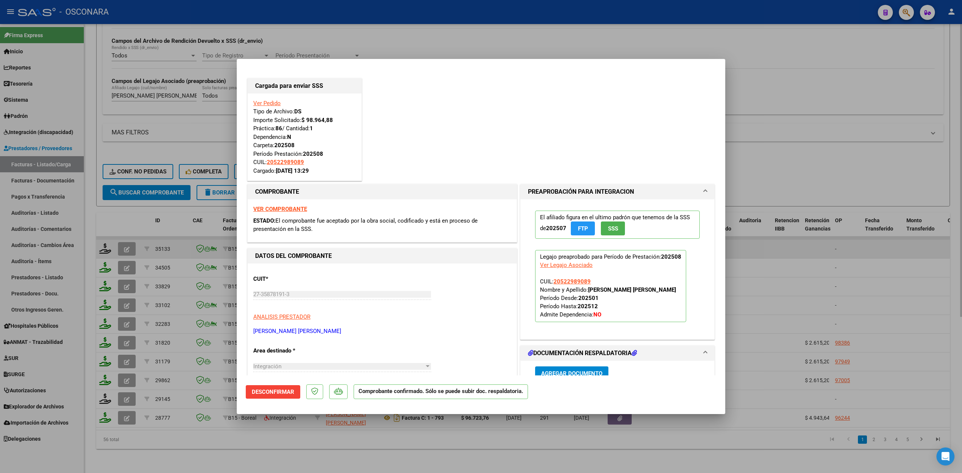
click at [292, 445] on div at bounding box center [481, 236] width 962 height 473
type input "$ 0,00"
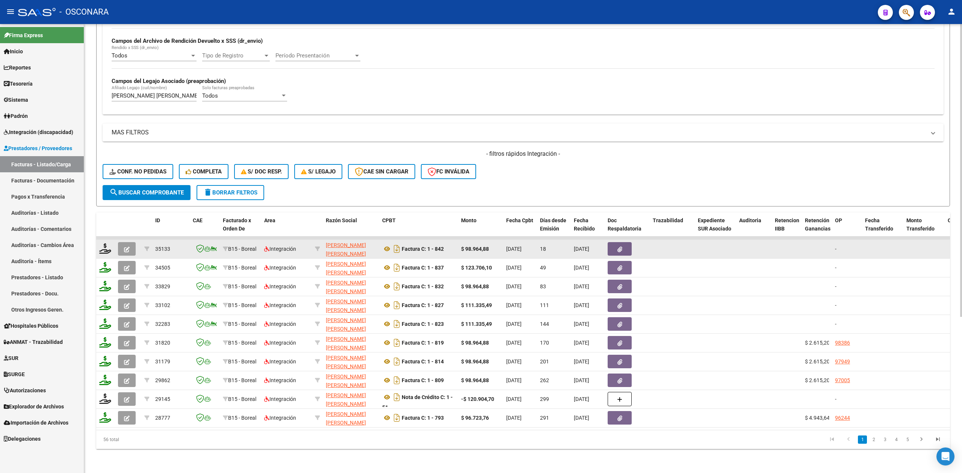
click at [558, 178] on form "Filtros Id Area Area Seleccionar Gerenciador Seleccionar Gerenciador Todos Conf…" at bounding box center [523, 32] width 854 height 350
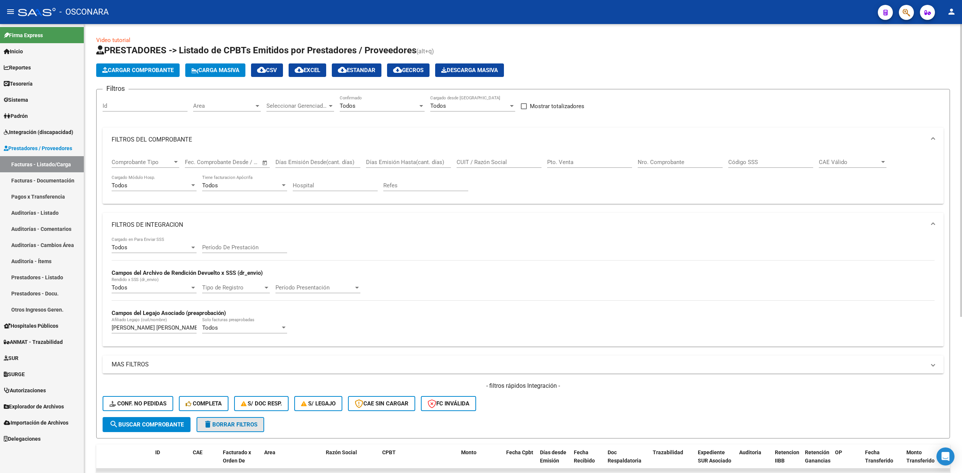
click at [254, 424] on span "delete Borrar Filtros" at bounding box center [230, 425] width 54 height 7
